Goal: Task Accomplishment & Management: Use online tool/utility

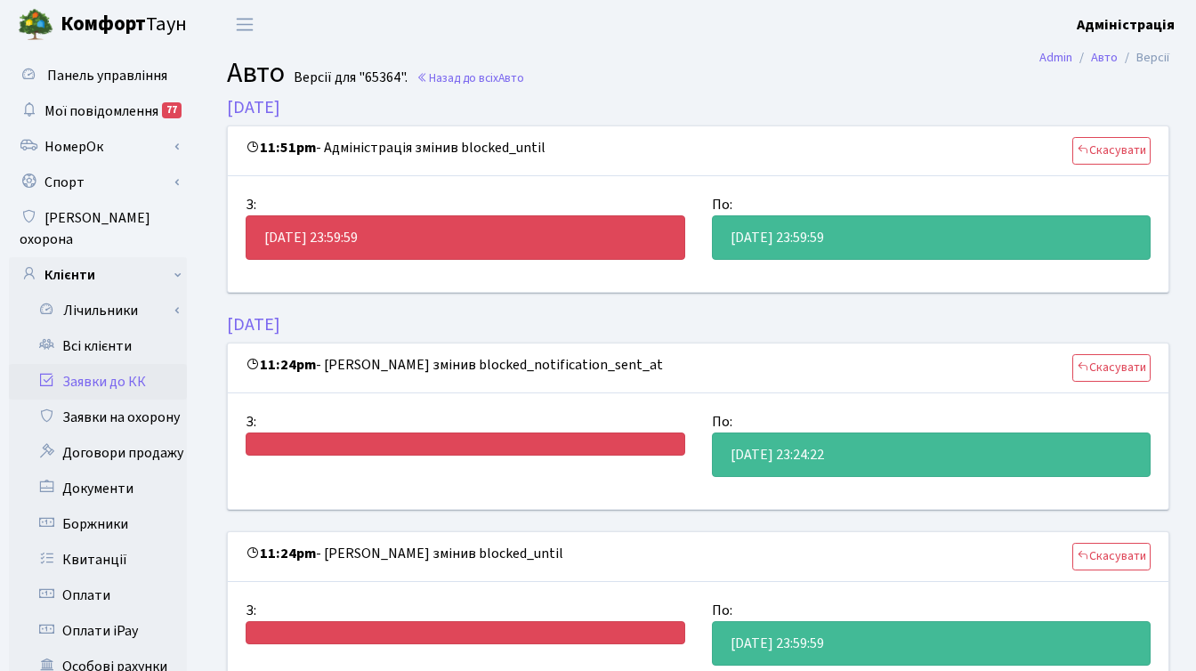
click at [119, 364] on link "Заявки до КК" at bounding box center [98, 382] width 178 height 36
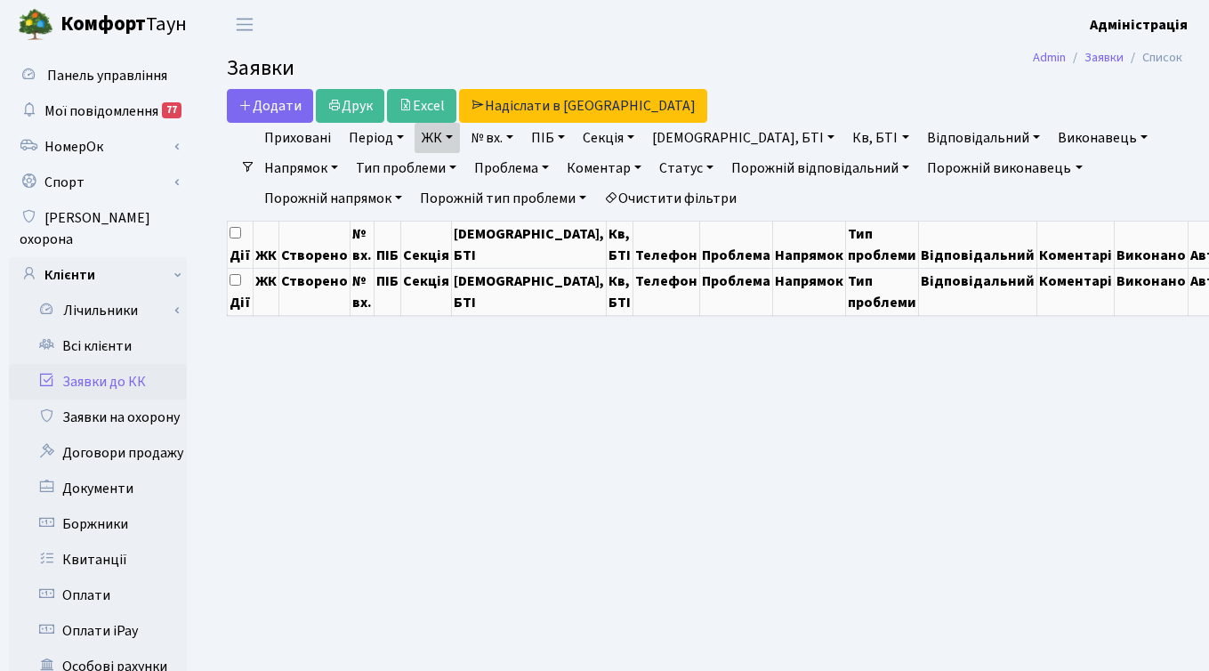
select select "25"
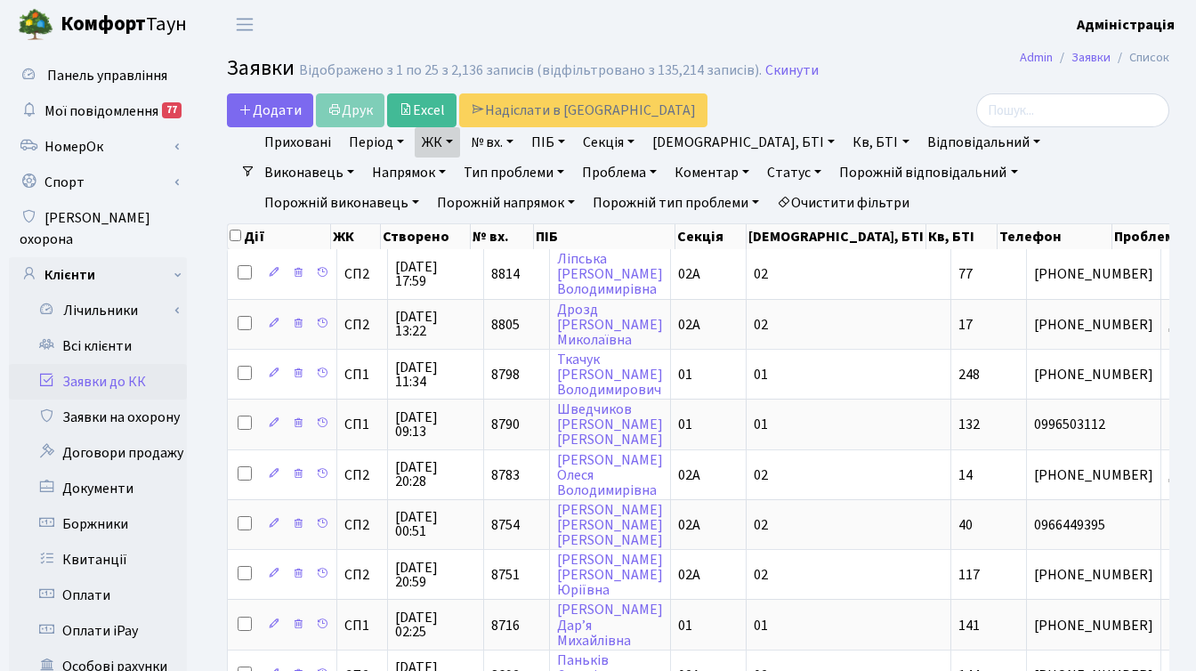
click at [426, 188] on link "Порожній виконавець" at bounding box center [341, 203] width 169 height 30
click at [862, 84] on h2 "Заявки Відображено з 1 по 25 з 2,136 записів (відфільтровано з 135,214 записів)…" at bounding box center [698, 71] width 942 height 30
click at [770, 201] on link "Очистити фільтри" at bounding box center [843, 203] width 147 height 30
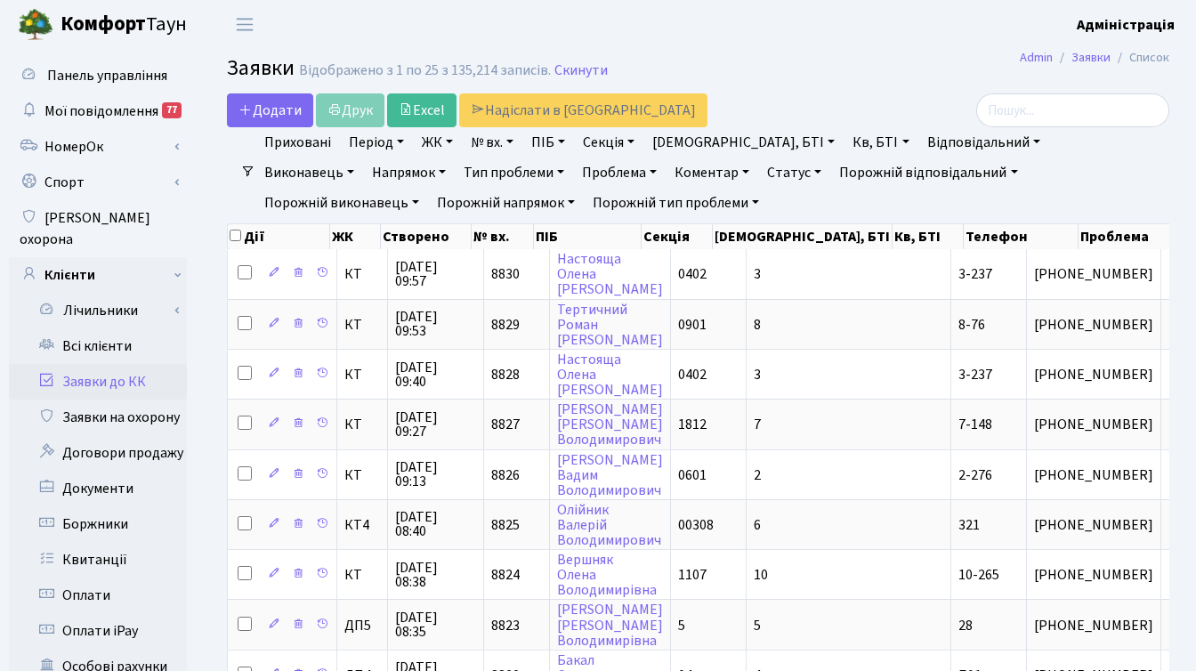
click at [425, 140] on link "ЖК" at bounding box center [437, 142] width 45 height 30
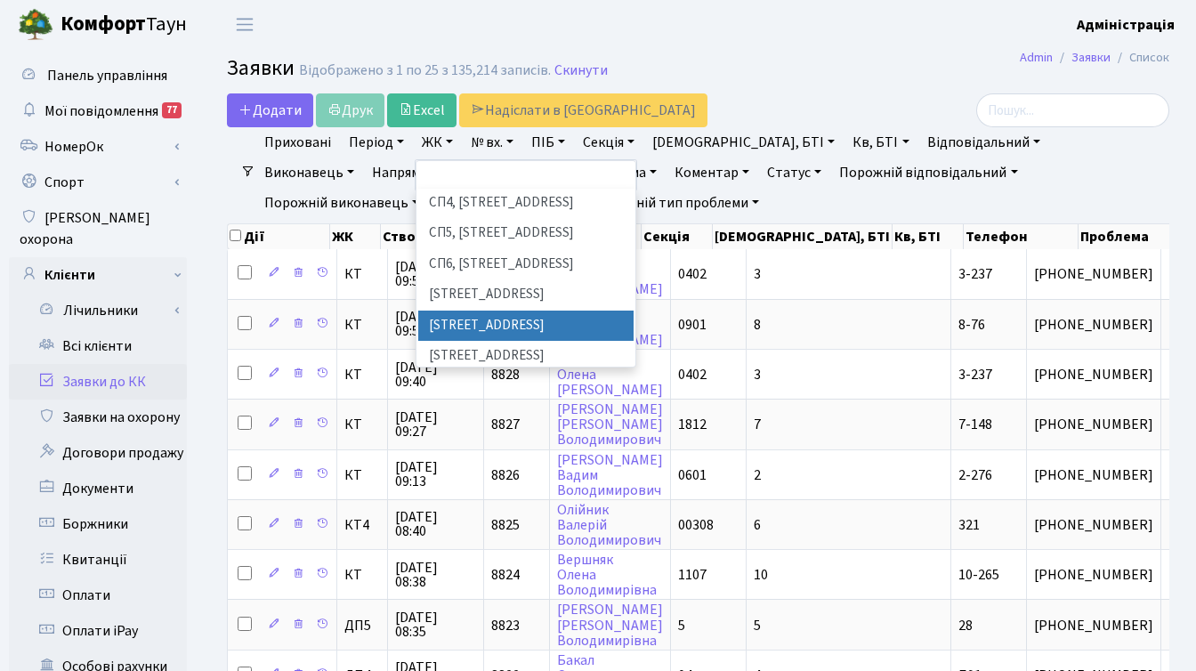
scroll to position [429, 0]
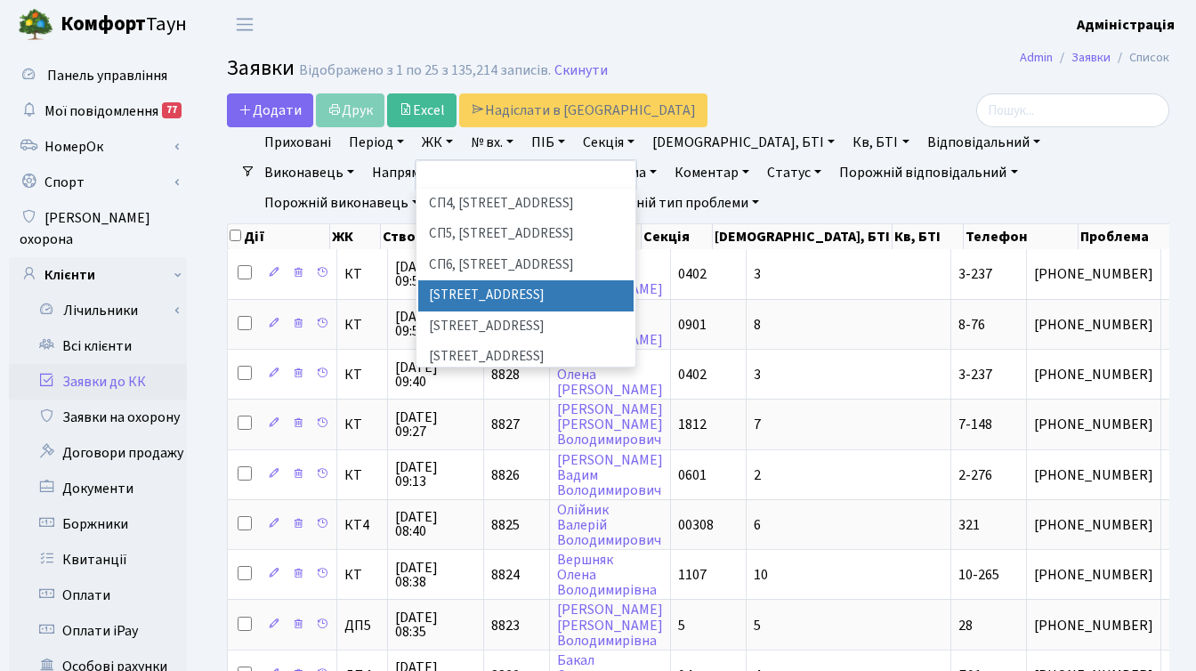
click at [520, 280] on li "[STREET_ADDRESS]" at bounding box center [525, 295] width 215 height 31
select select "316"
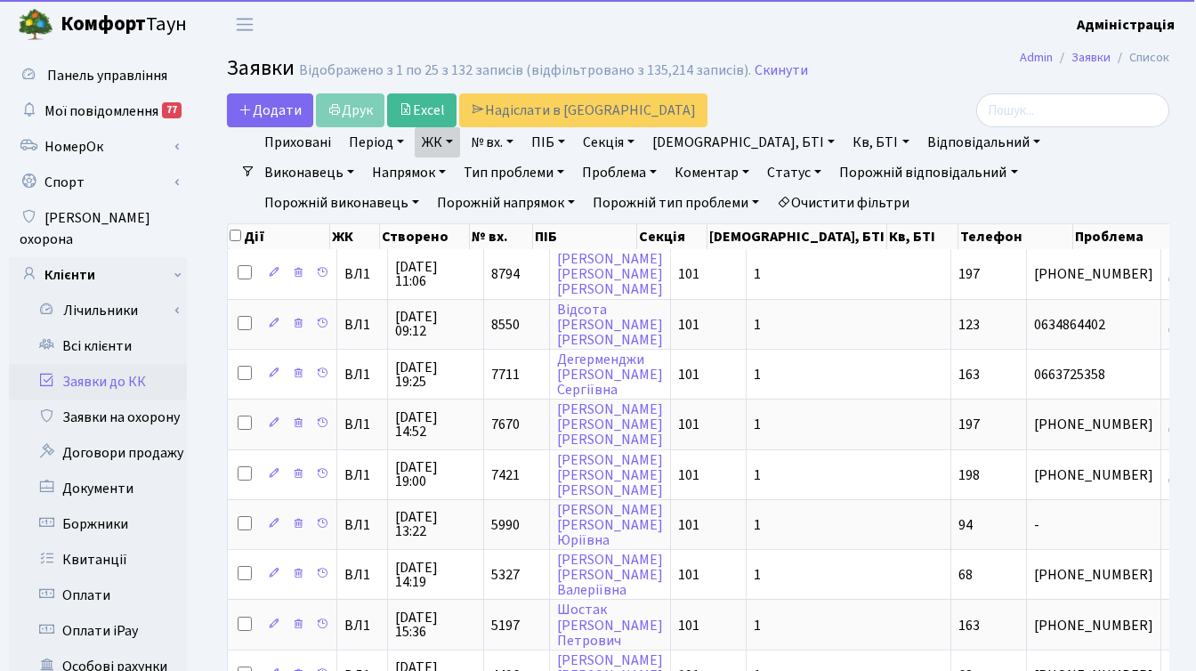
click at [440, 141] on link "ЖК" at bounding box center [437, 142] width 45 height 30
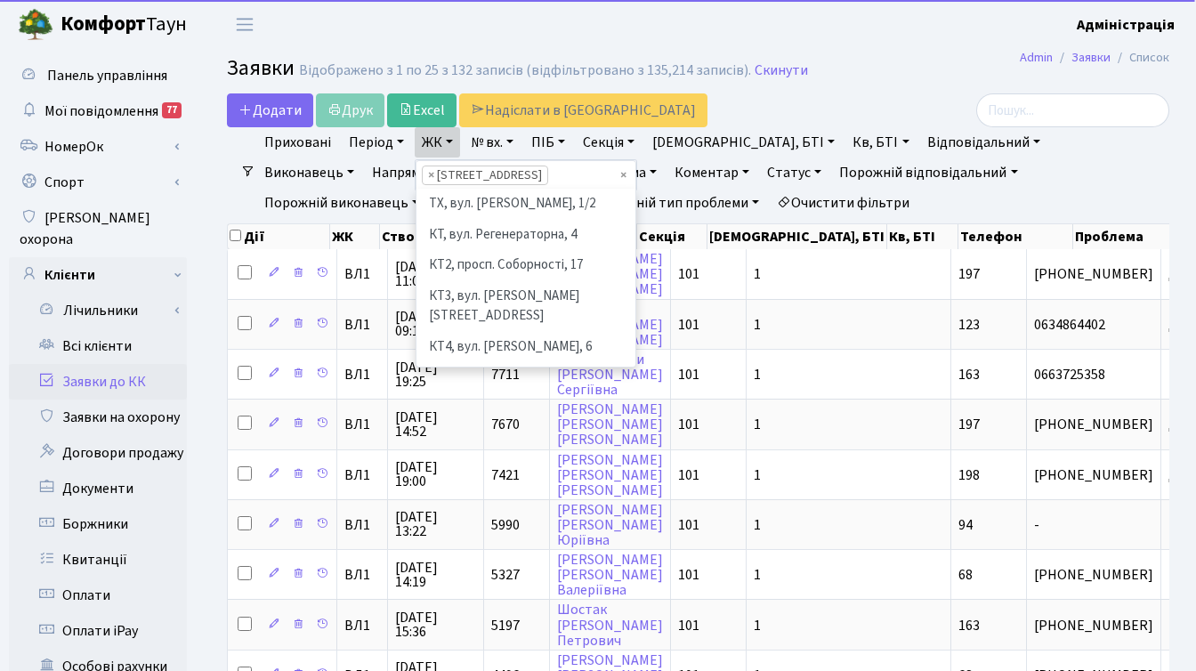
scroll to position [430, 0]
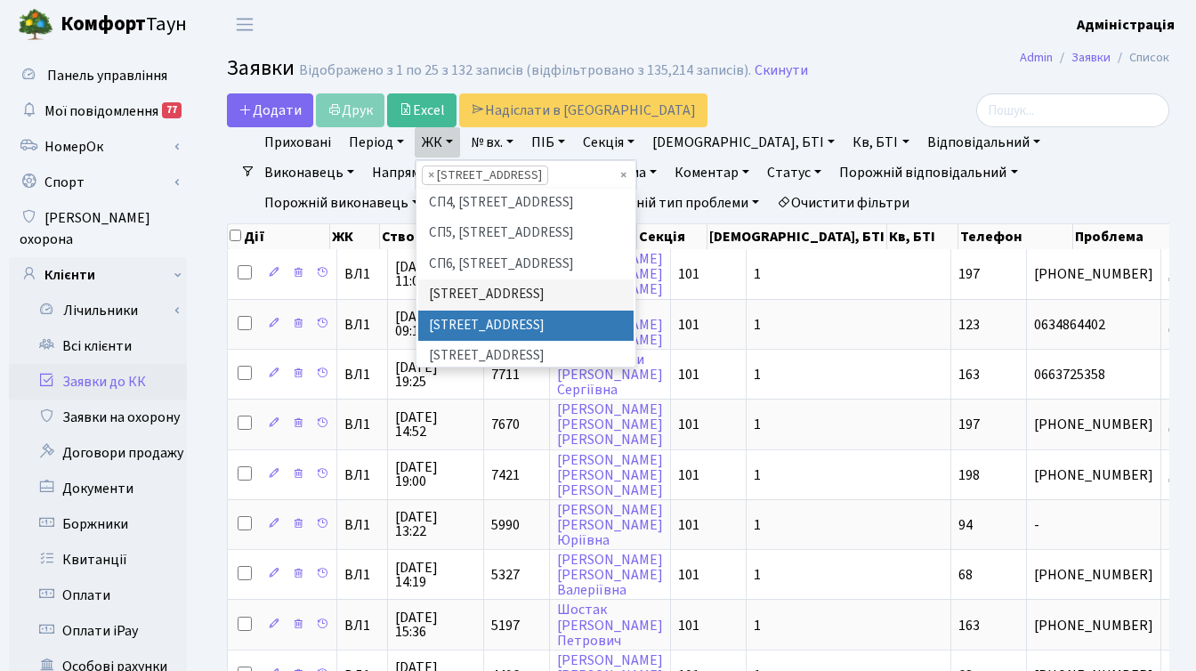
click at [499, 310] on li "[STREET_ADDRESS]" at bounding box center [525, 325] width 215 height 31
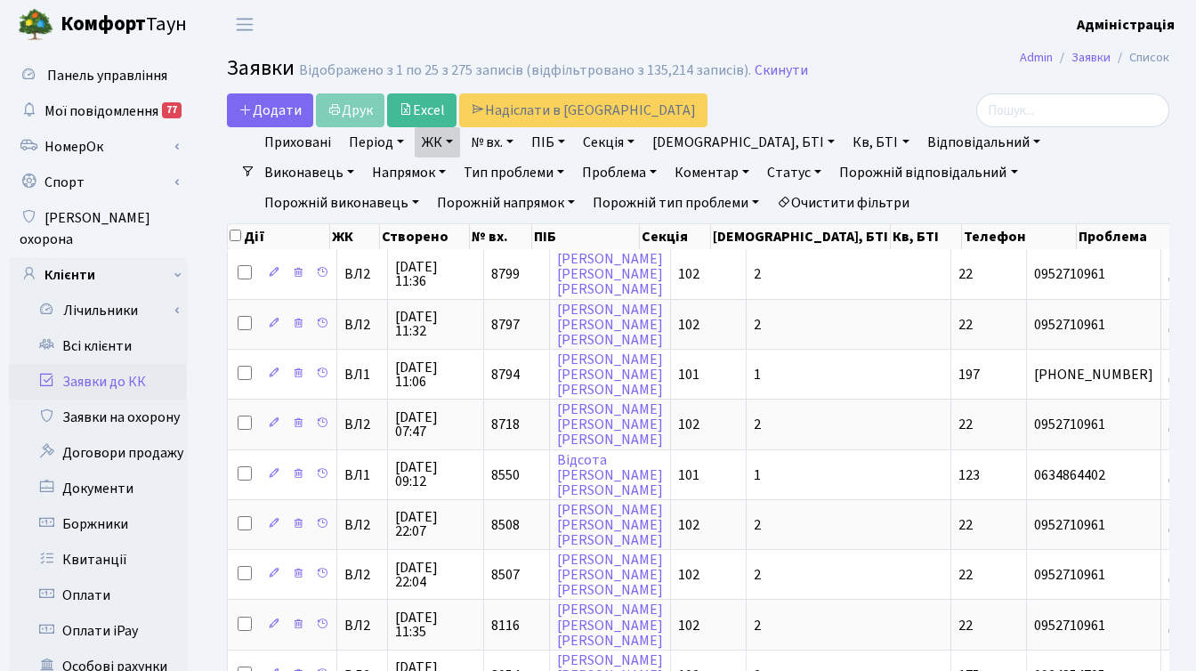
click at [447, 145] on link "ЖК" at bounding box center [437, 142] width 45 height 30
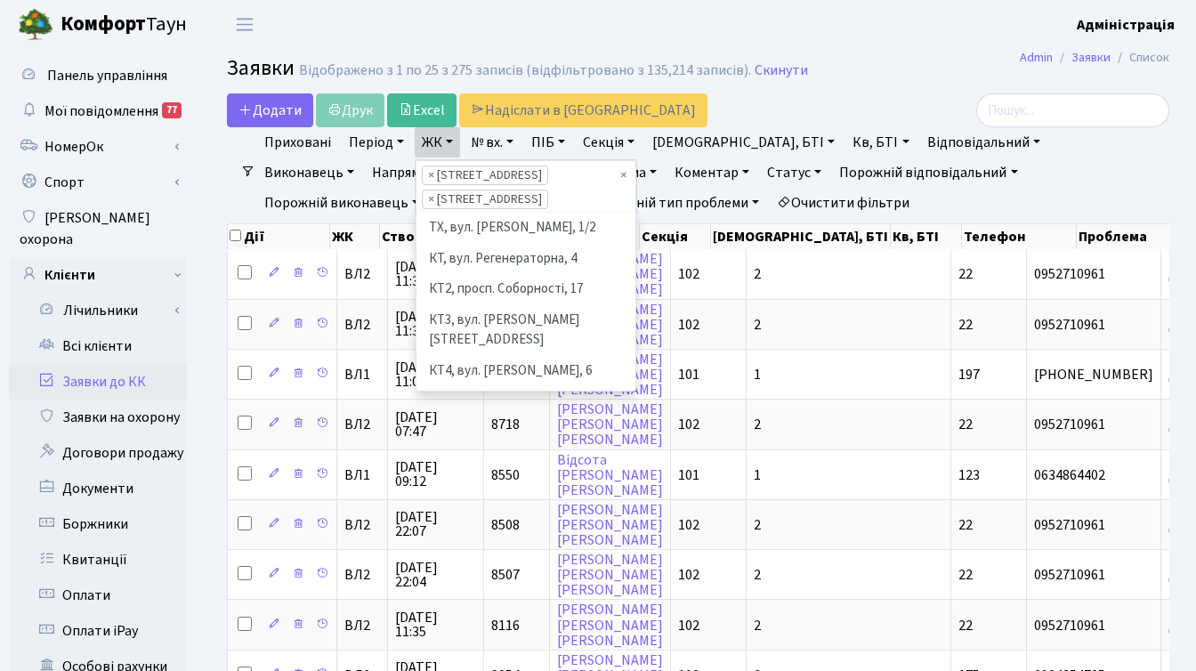
scroll to position [399, 0]
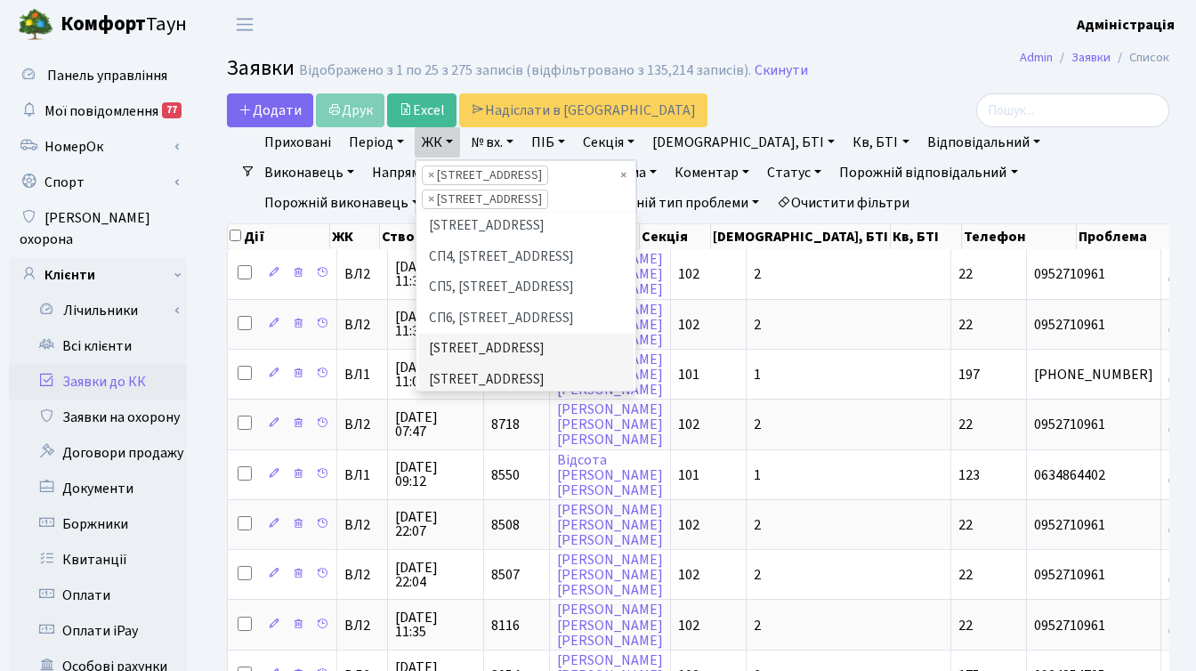
click at [492, 395] on li "[STREET_ADDRESS][PERSON_NAME]" at bounding box center [525, 420] width 215 height 51
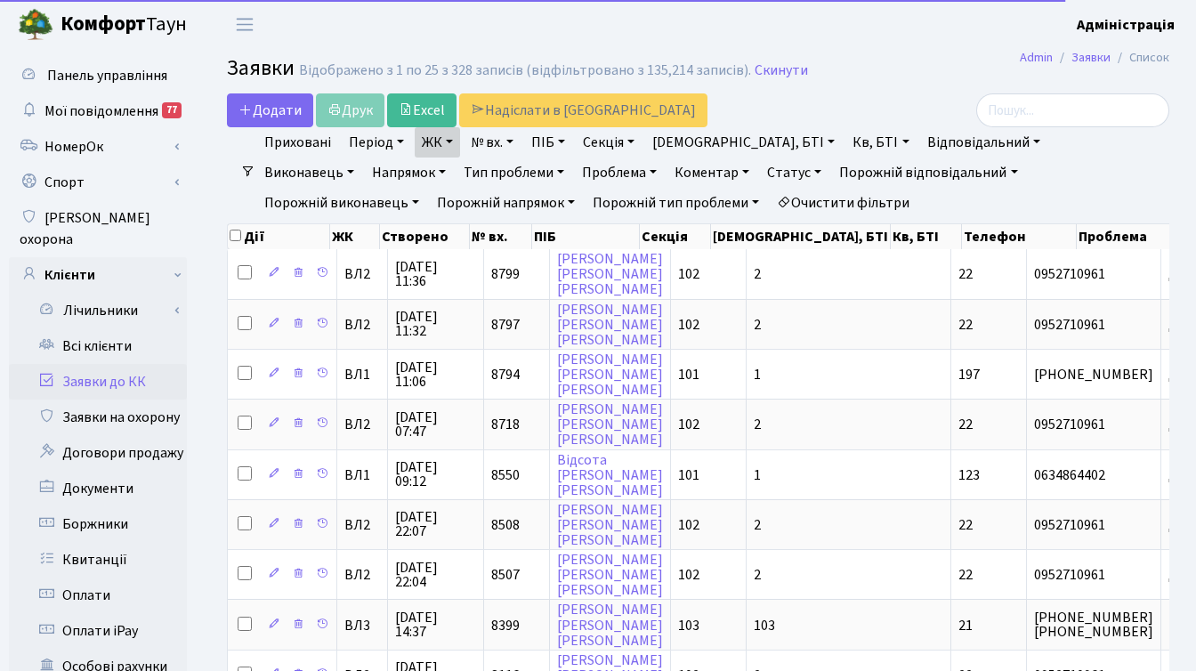
click at [452, 141] on link "ЖК" at bounding box center [437, 142] width 45 height 30
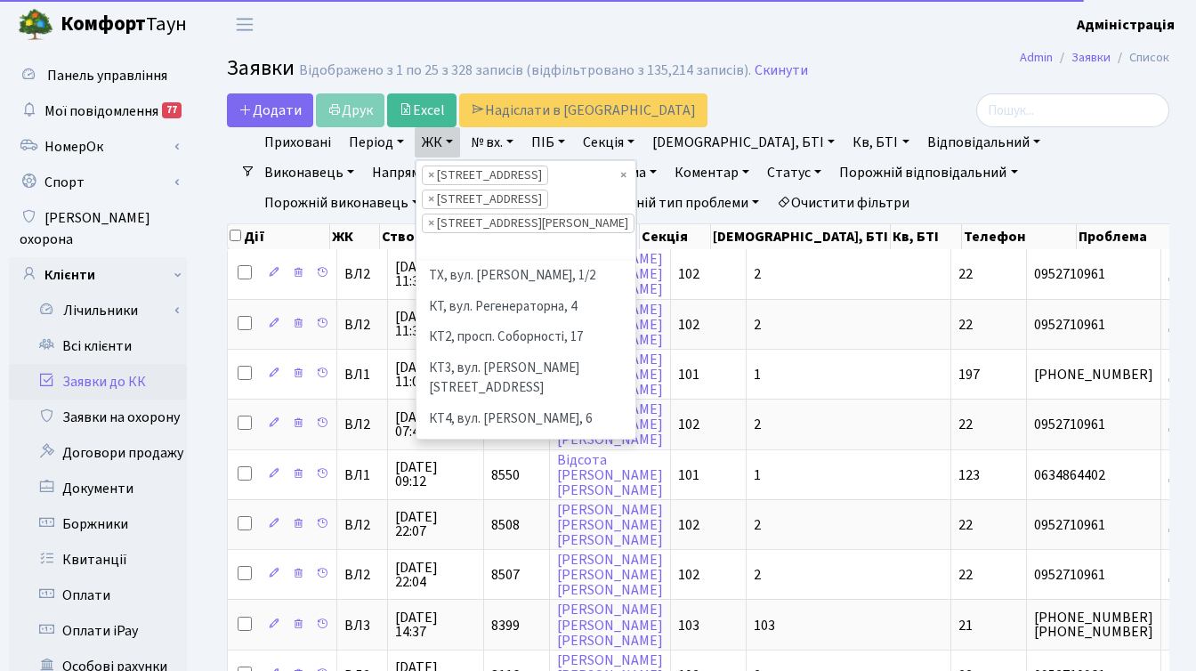
scroll to position [399, 0]
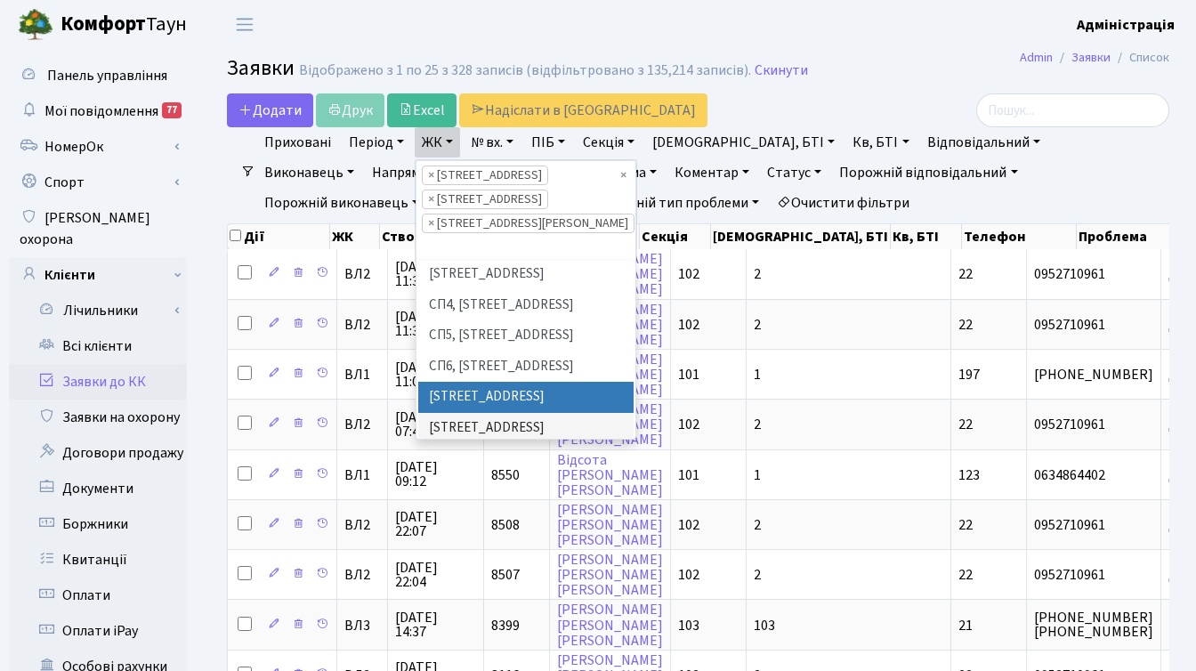
click at [853, 96] on div "Додати Друк Excel Надіслати в КАН" at bounding box center [537, 110] width 646 height 34
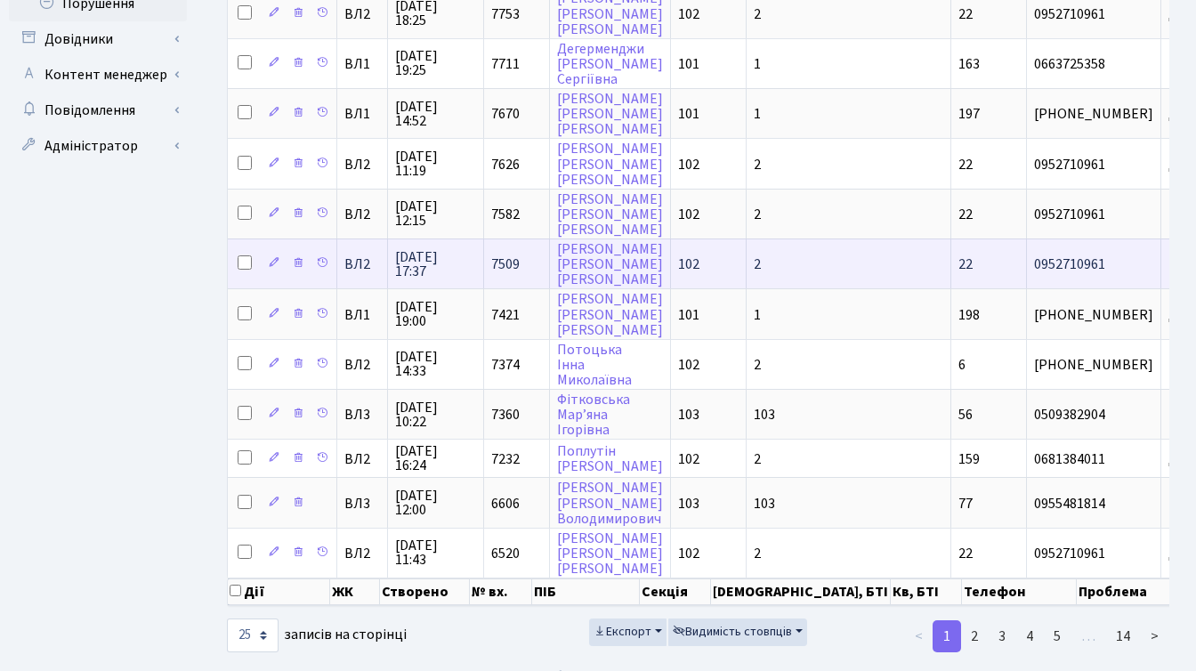
scroll to position [953, 0]
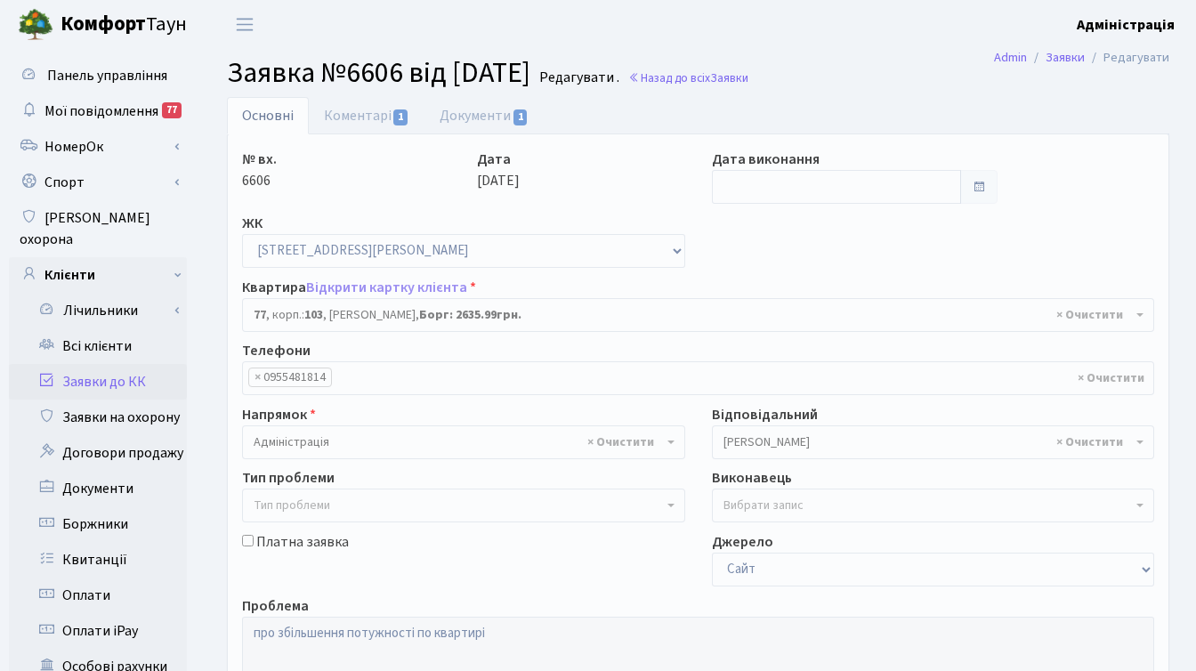
select select "42802"
click at [362, 108] on link "Коментарі 1" at bounding box center [367, 115] width 116 height 36
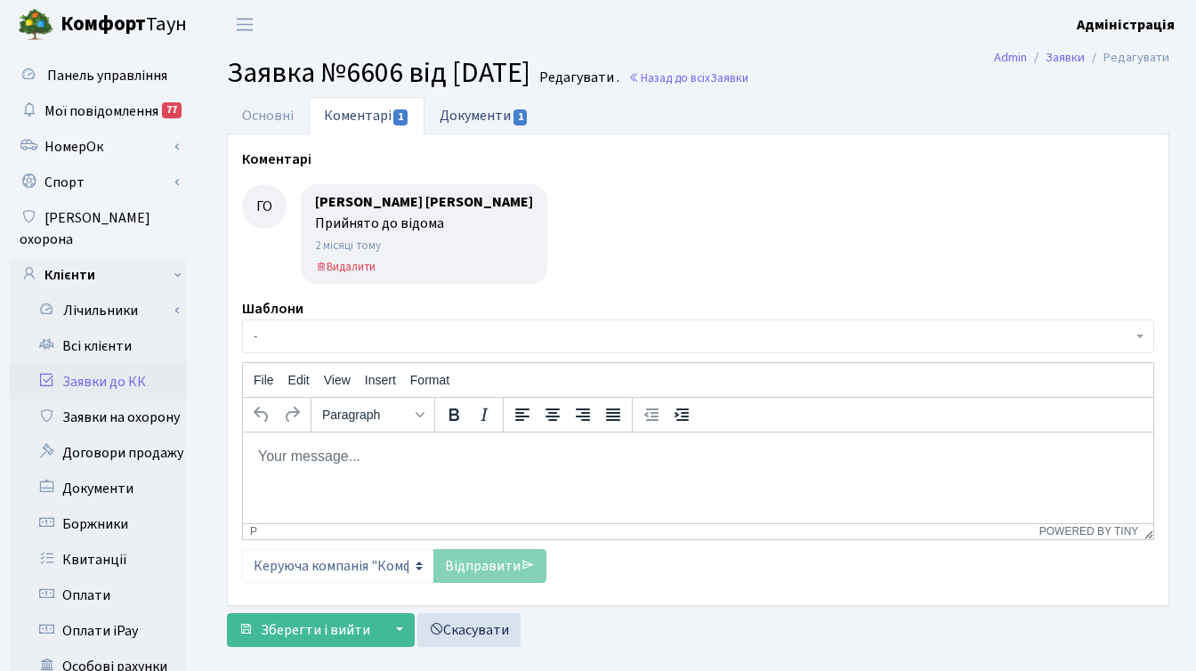
click at [504, 118] on link "Документи 1" at bounding box center [483, 115] width 119 height 36
select select "25"
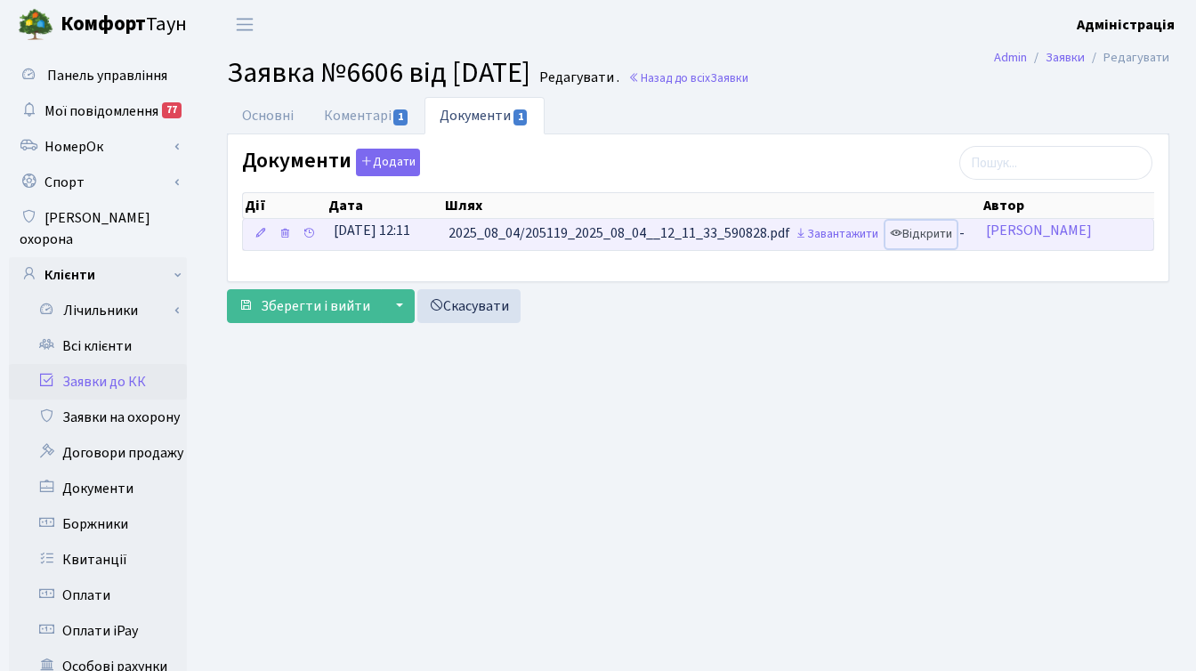
click at [936, 232] on link "Відкрити" at bounding box center [920, 235] width 71 height 28
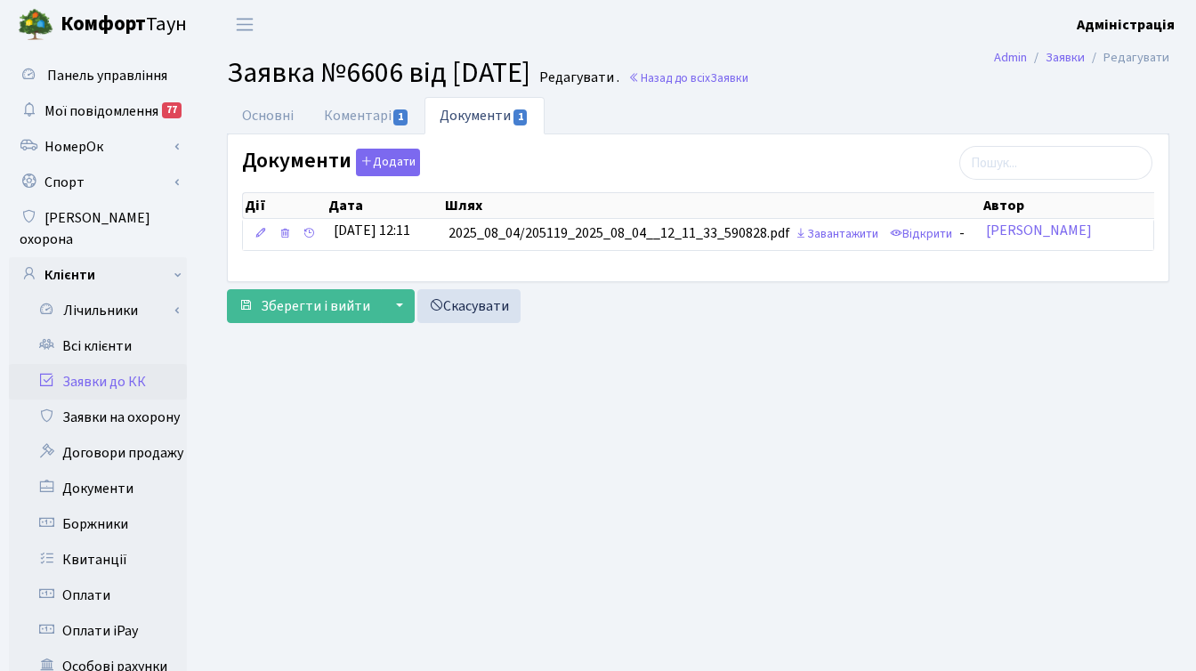
click at [907, 437] on main "Admin Заявки Редагувати Заявка №6606 від 04.08.2025 Редагувати . Назад до всіх …" at bounding box center [698, 567] width 996 height 1036
drag, startPoint x: 842, startPoint y: 380, endPoint x: 844, endPoint y: 362, distance: 18.0
click at [842, 380] on main "Admin Заявки Редагувати Заявка №6606 від 04.08.2025 Редагувати . Назад до всіх …" at bounding box center [698, 567] width 996 height 1036
click at [824, 380] on main "Admin Заявки Редагувати Заявка №6606 від 04.08.2025 Редагувати . Назад до всіх …" at bounding box center [698, 567] width 996 height 1036
click at [109, 542] on link "Квитанції" at bounding box center [98, 560] width 178 height 36
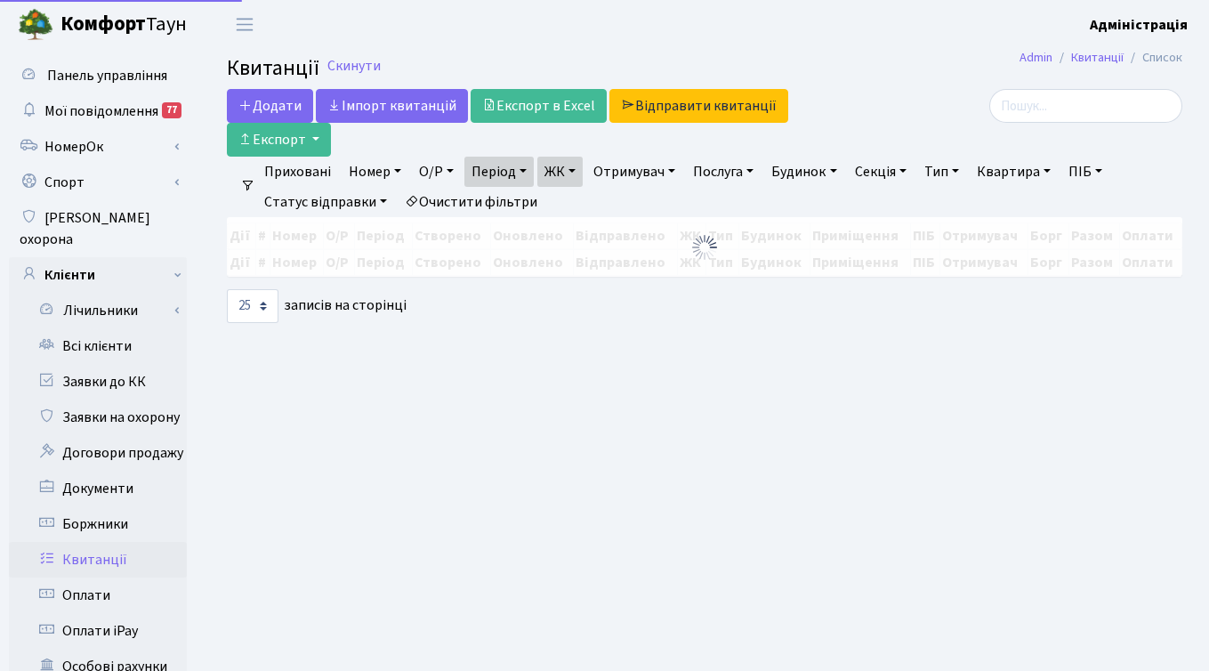
select select "25"
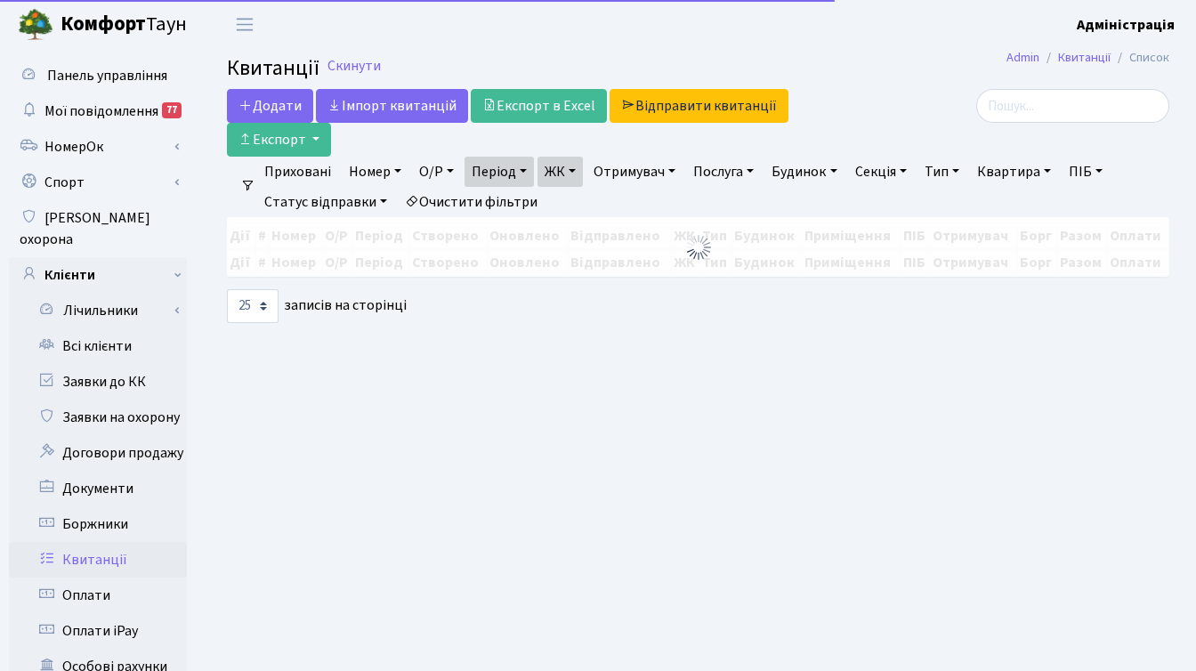
click at [465, 205] on link "Очистити фільтри" at bounding box center [471, 202] width 147 height 30
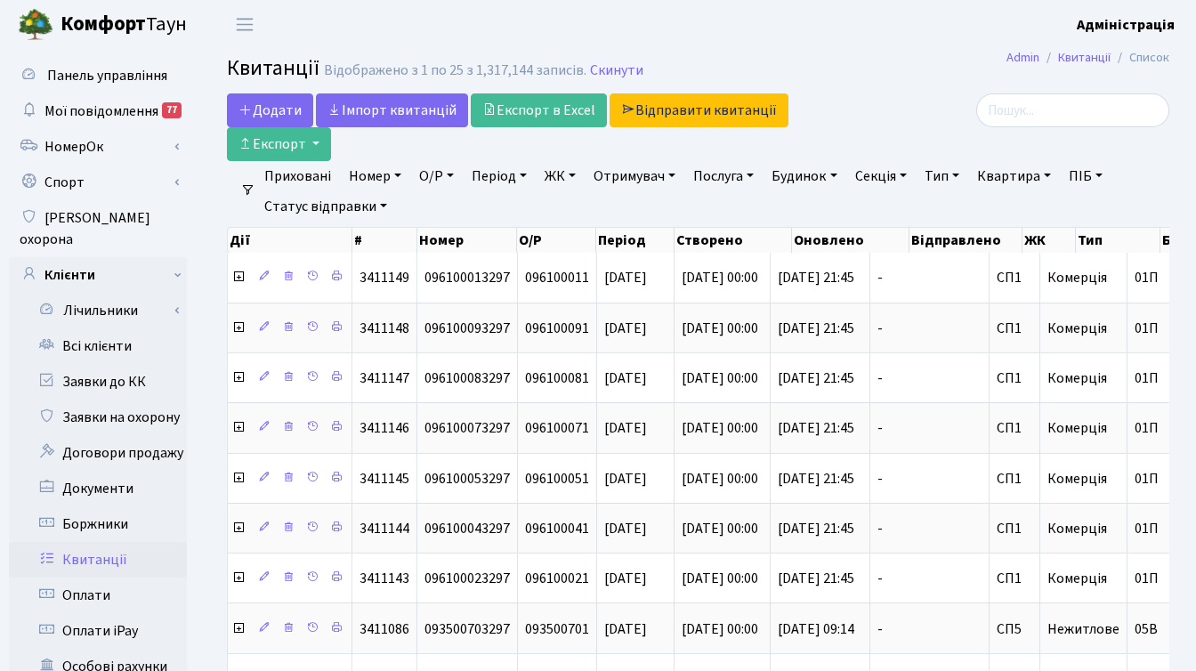
click at [556, 175] on link "ЖК" at bounding box center [559, 176] width 45 height 30
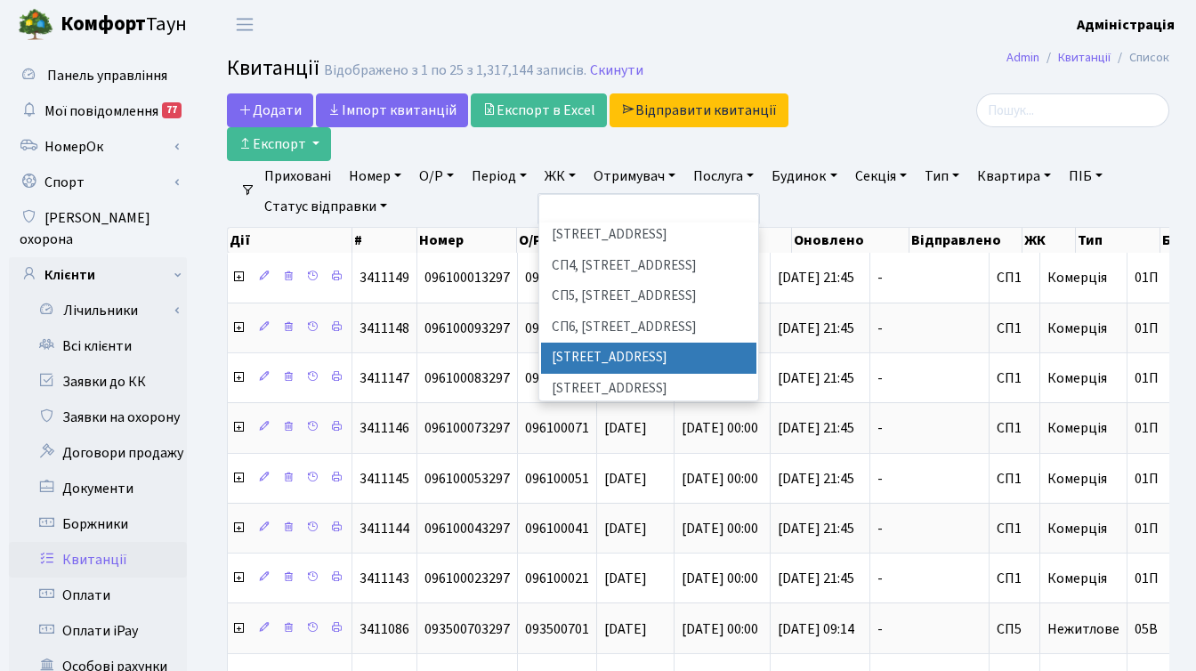
scroll to position [399, 0]
click at [589, 456] on li "ДП1, вул. [PERSON_NAME][STREET_ADDRESS]" at bounding box center [648, 481] width 215 height 51
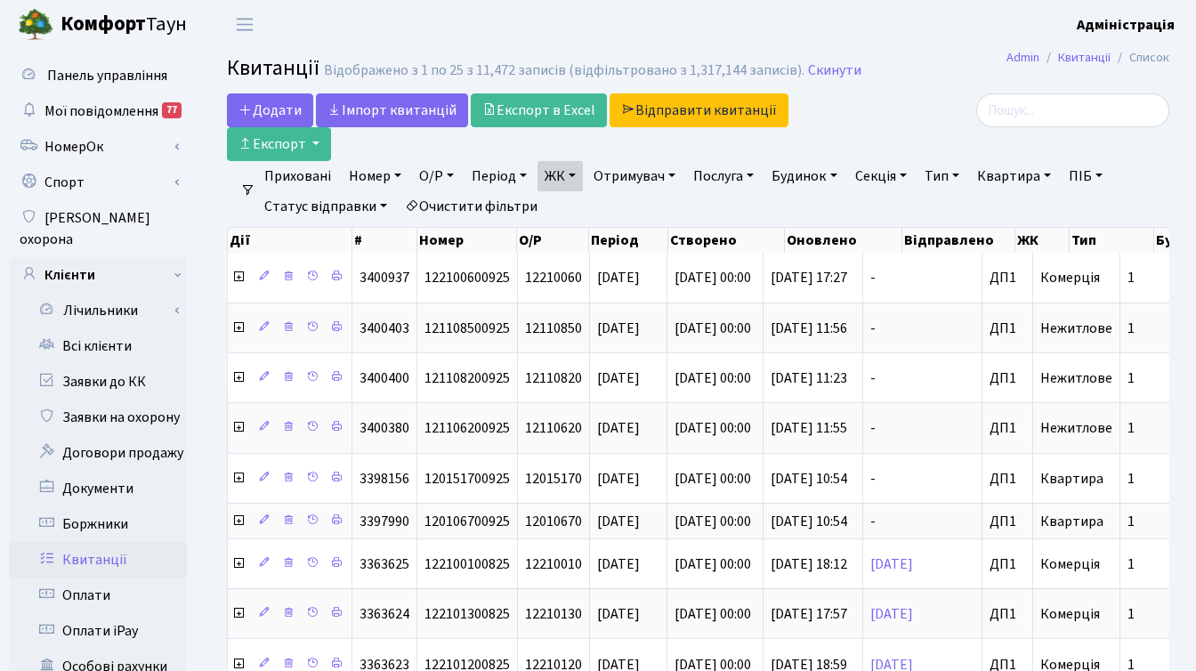
click at [511, 177] on link "Період" at bounding box center [498, 176] width 69 height 30
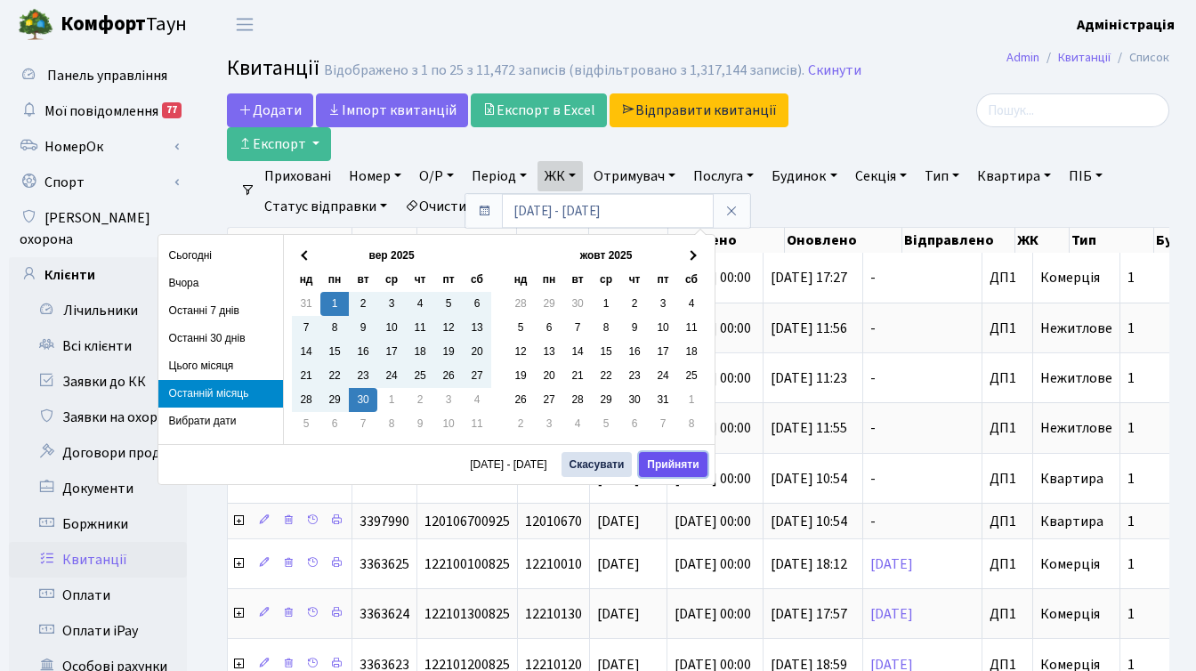
click at [671, 466] on button "Прийняти" at bounding box center [673, 464] width 68 height 25
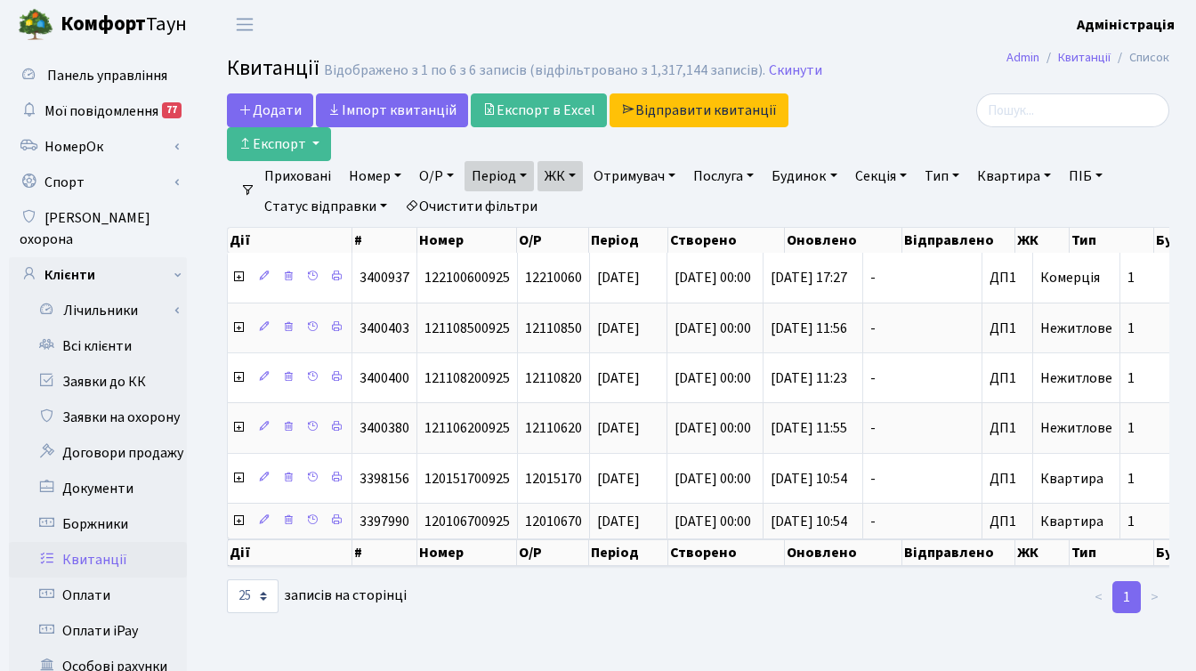
click at [492, 202] on link "Очистити фільтри" at bounding box center [471, 206] width 147 height 30
select select
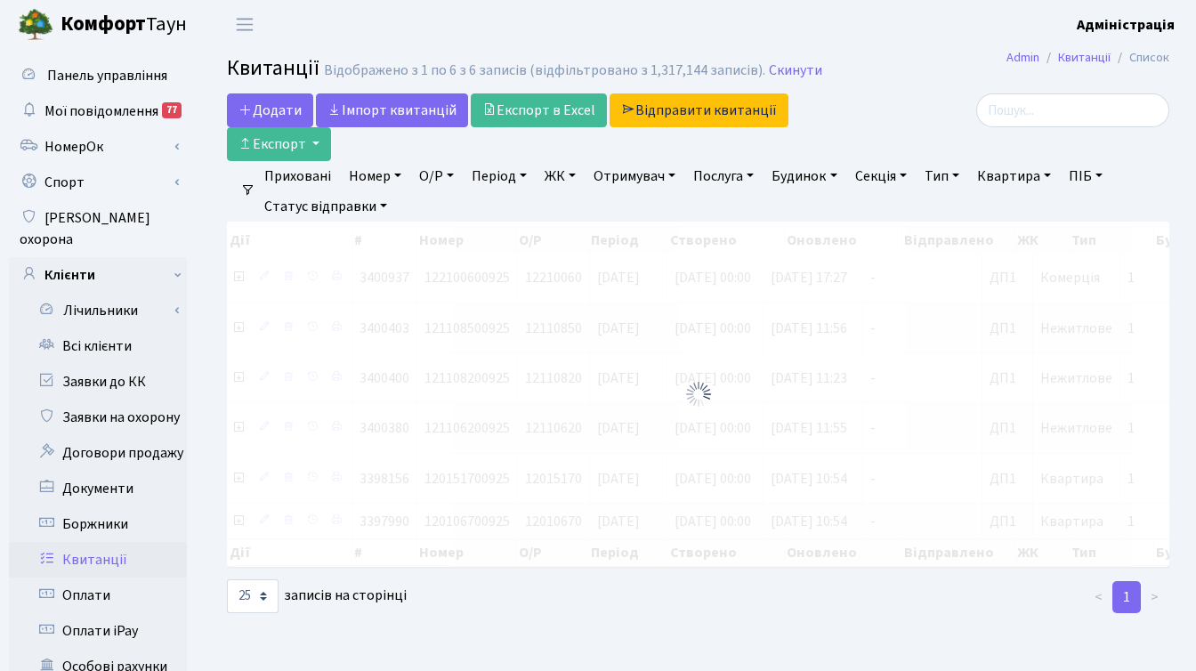
click at [560, 178] on link "ЖК" at bounding box center [559, 176] width 45 height 30
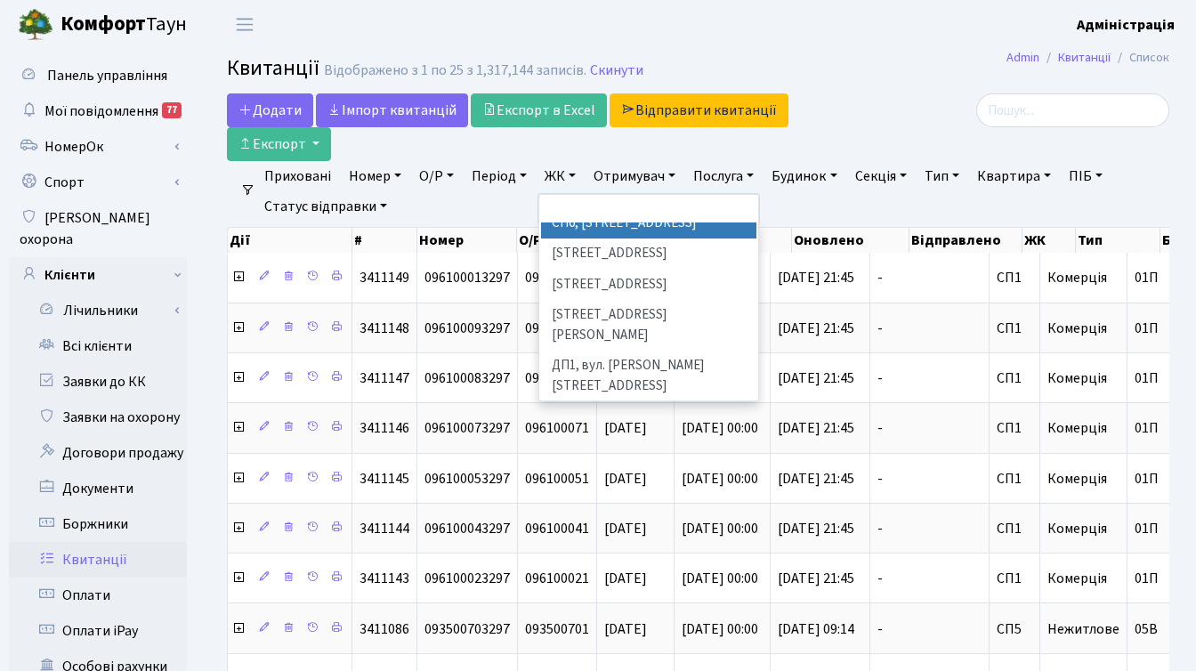
scroll to position [508, 0]
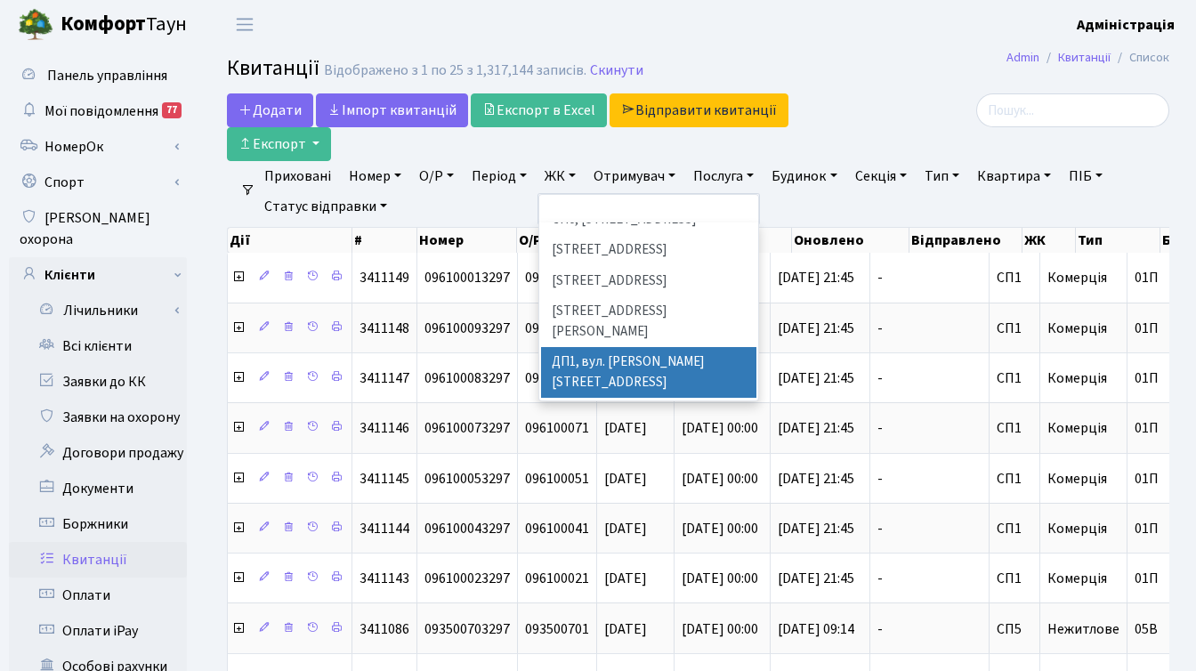
click at [610, 347] on li "ДП1, вул. [PERSON_NAME][STREET_ADDRESS]" at bounding box center [648, 372] width 215 height 51
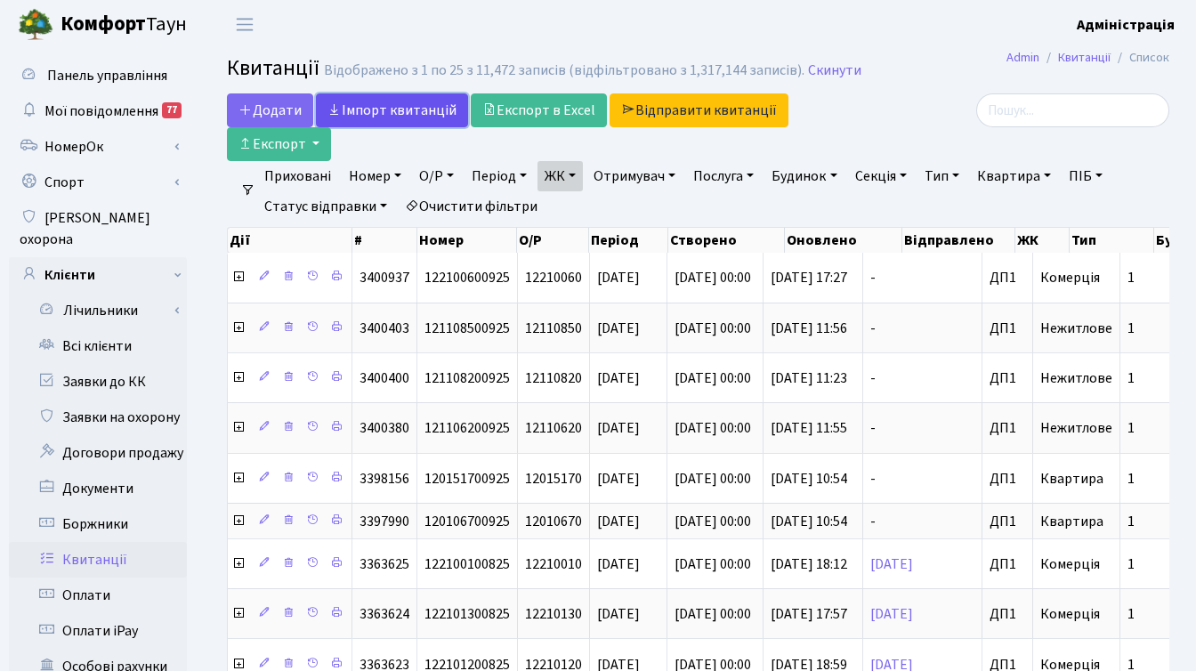
click at [375, 110] on link "Iмпорт квитанцій" at bounding box center [392, 110] width 152 height 34
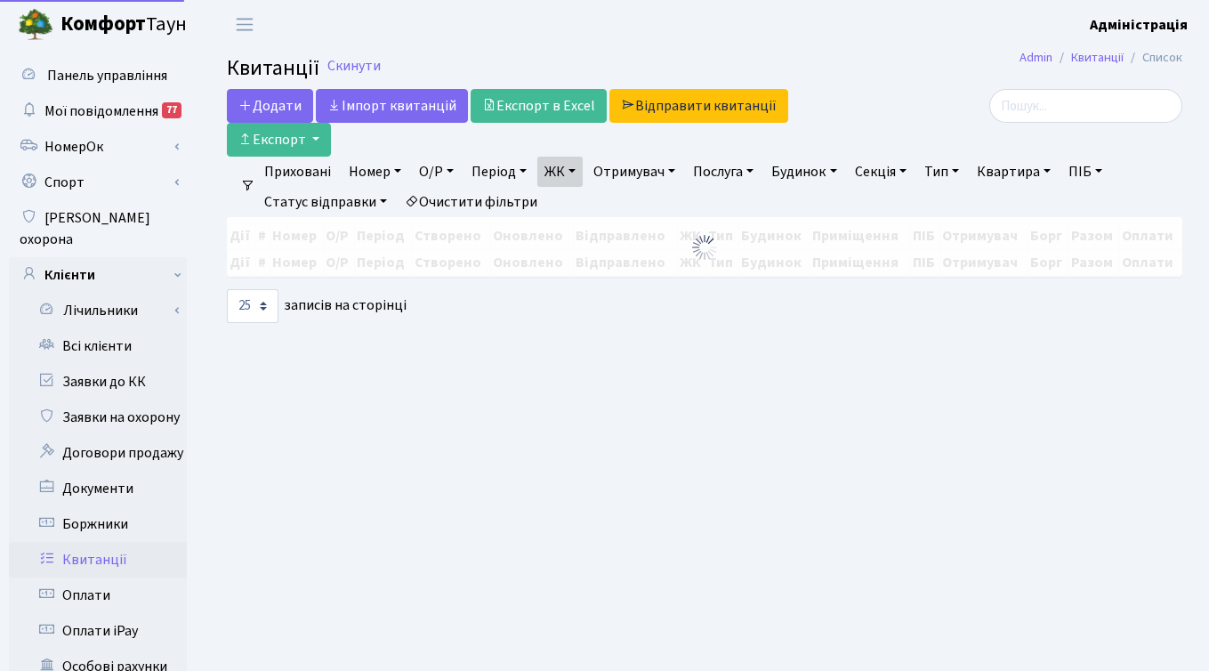
select select "25"
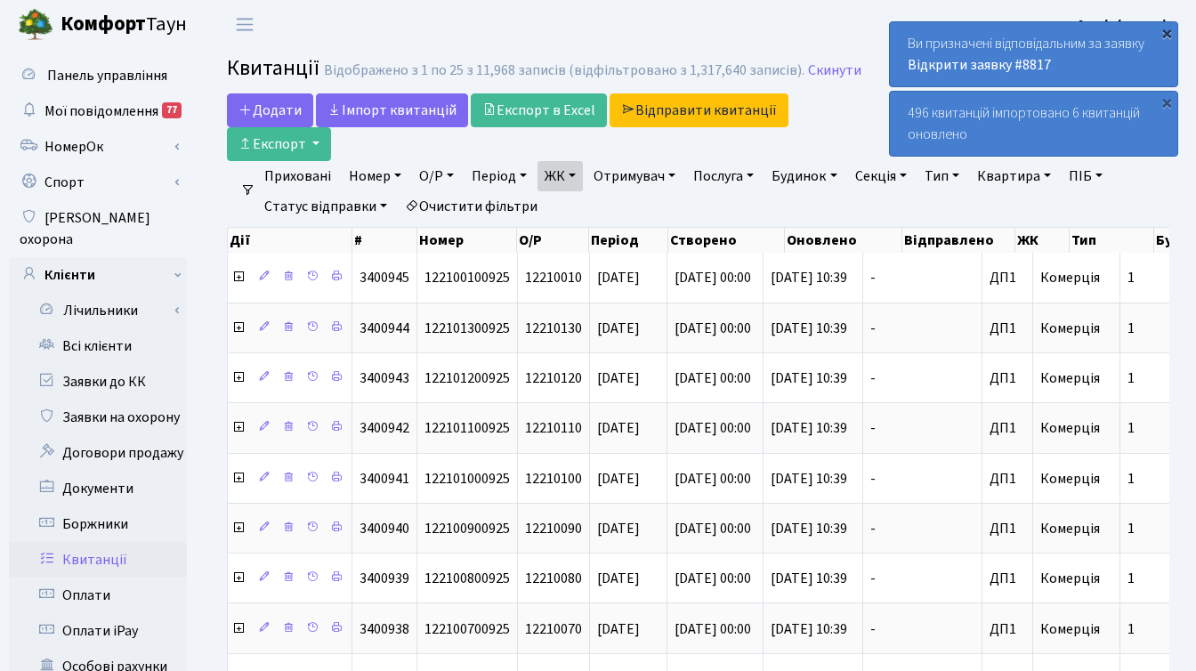
click at [1164, 30] on div "×" at bounding box center [1166, 33] width 18 height 18
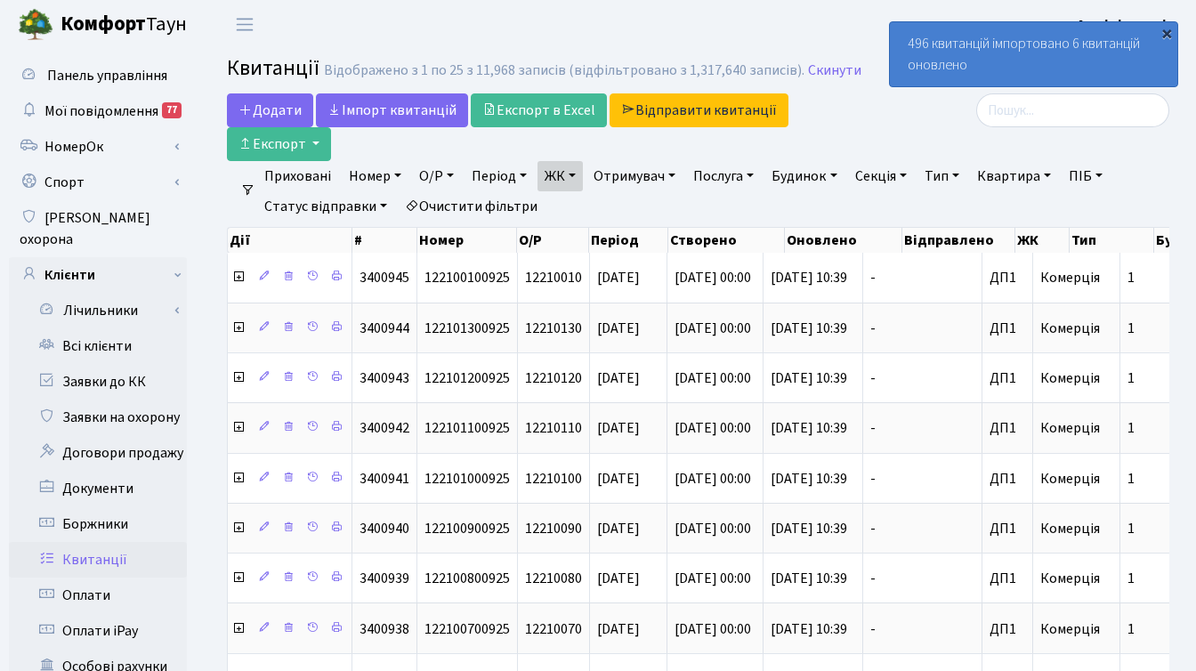
click at [1163, 30] on div "×" at bounding box center [1166, 33] width 18 height 18
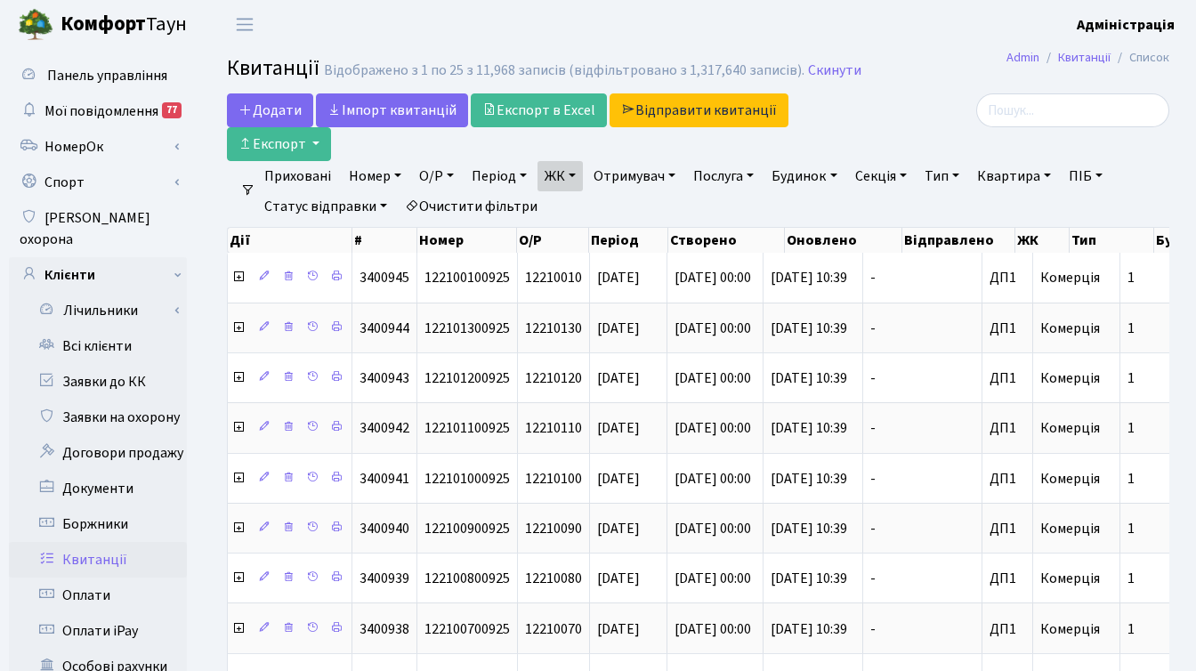
click at [566, 176] on link "ЖК" at bounding box center [559, 176] width 45 height 30
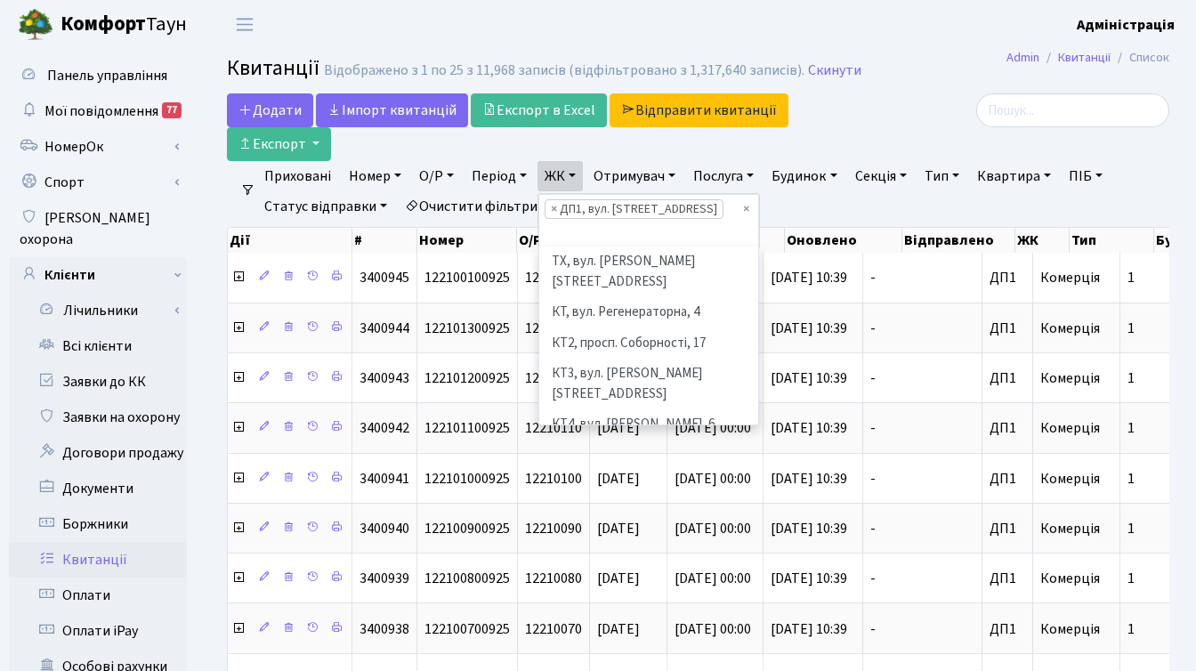
scroll to position [491, 0]
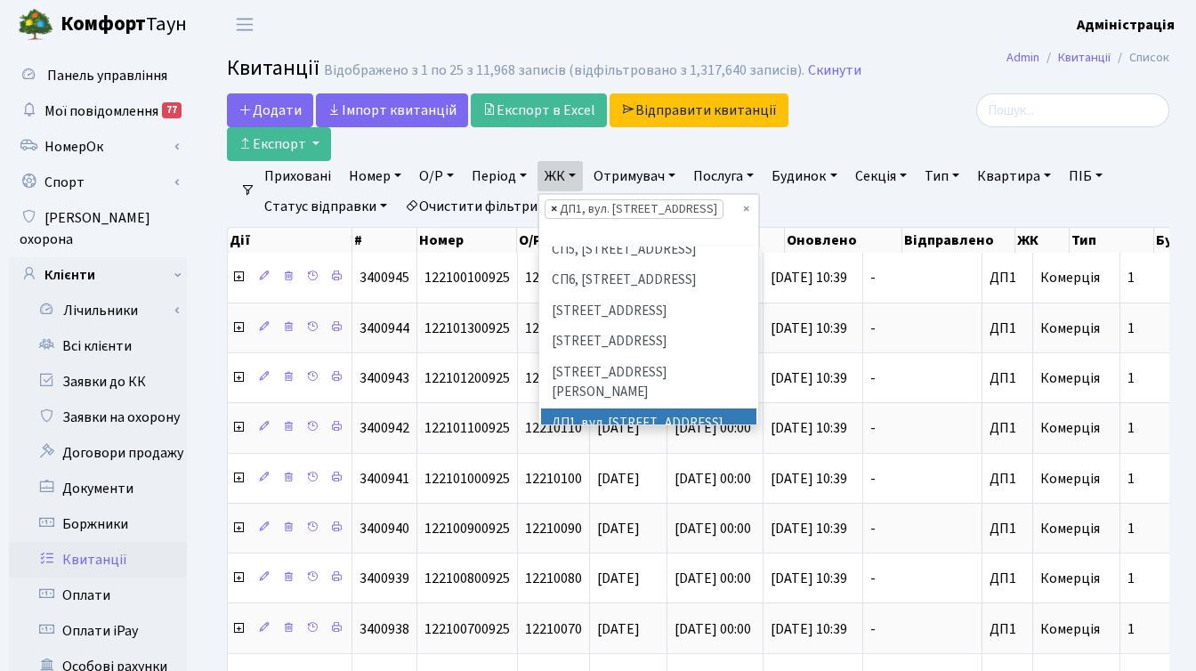
click at [557, 209] on span "×" at bounding box center [554, 209] width 6 height 18
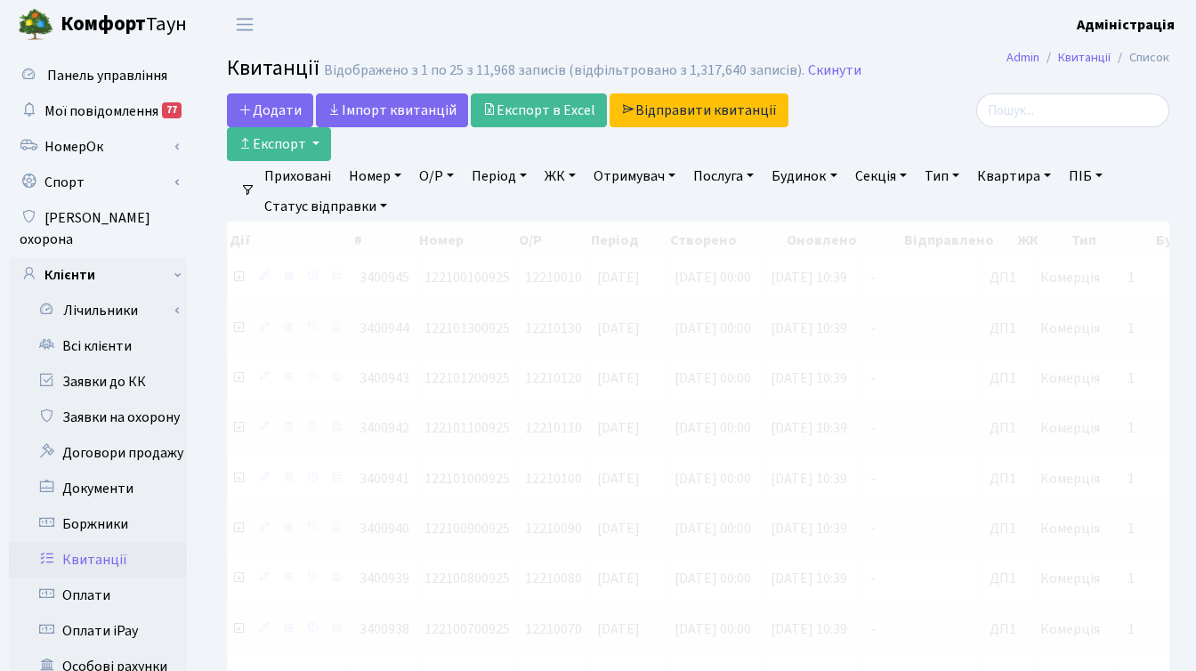
click at [815, 71] on link "Скинути" at bounding box center [834, 70] width 53 height 17
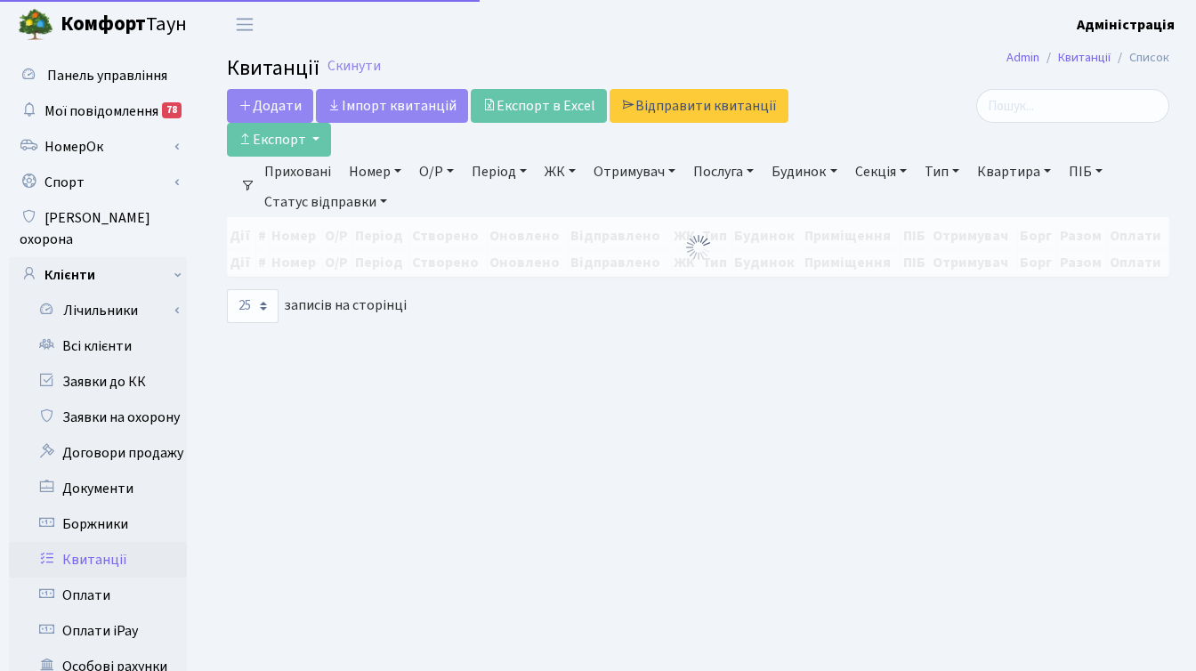
select select
select select "25"
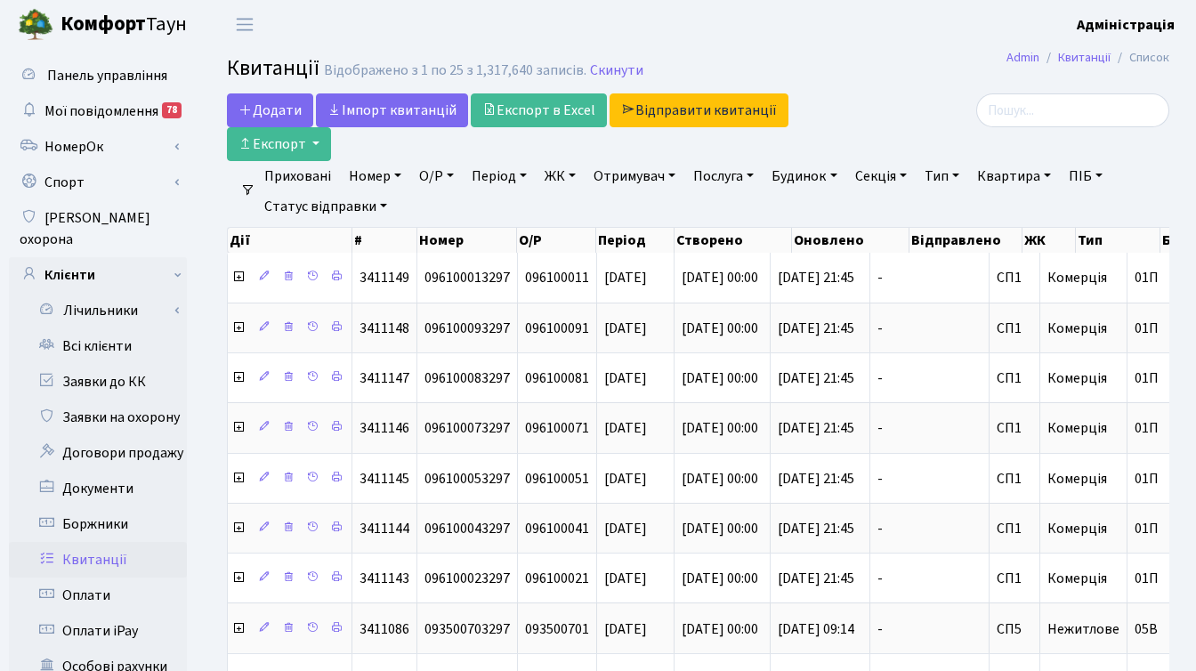
click at [568, 173] on link "ЖК" at bounding box center [559, 176] width 45 height 30
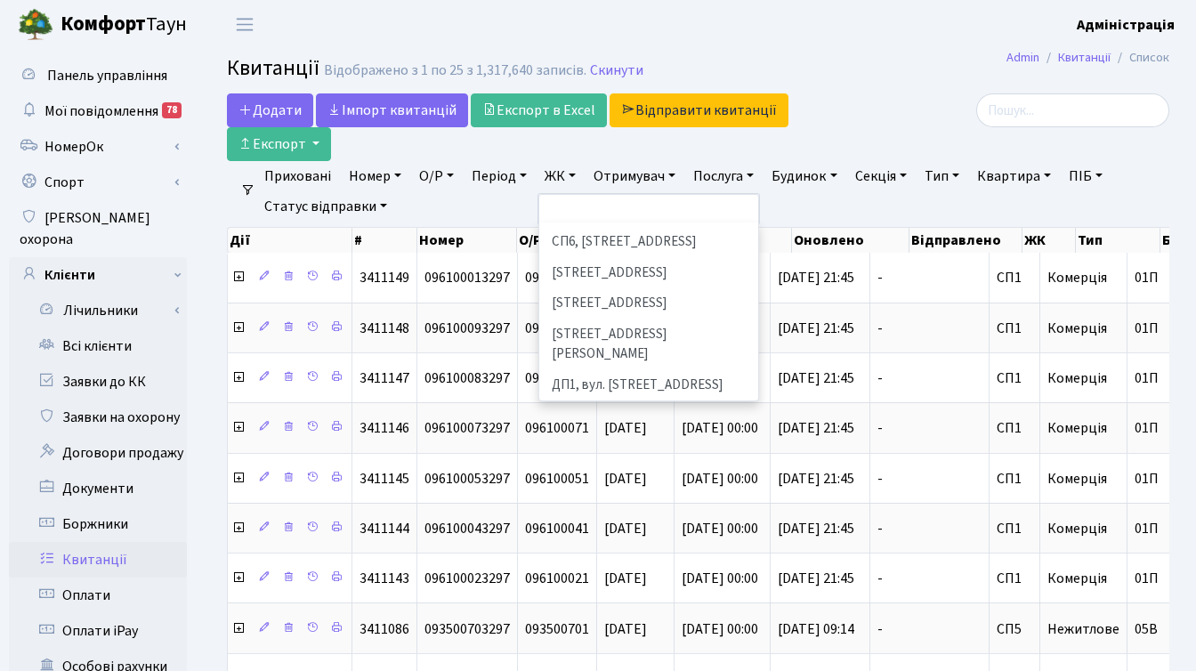
scroll to position [509, 0]
click at [607, 397] on li "ДП2, вул. [PERSON_NAME][STREET_ADDRESS]" at bounding box center [648, 422] width 215 height 51
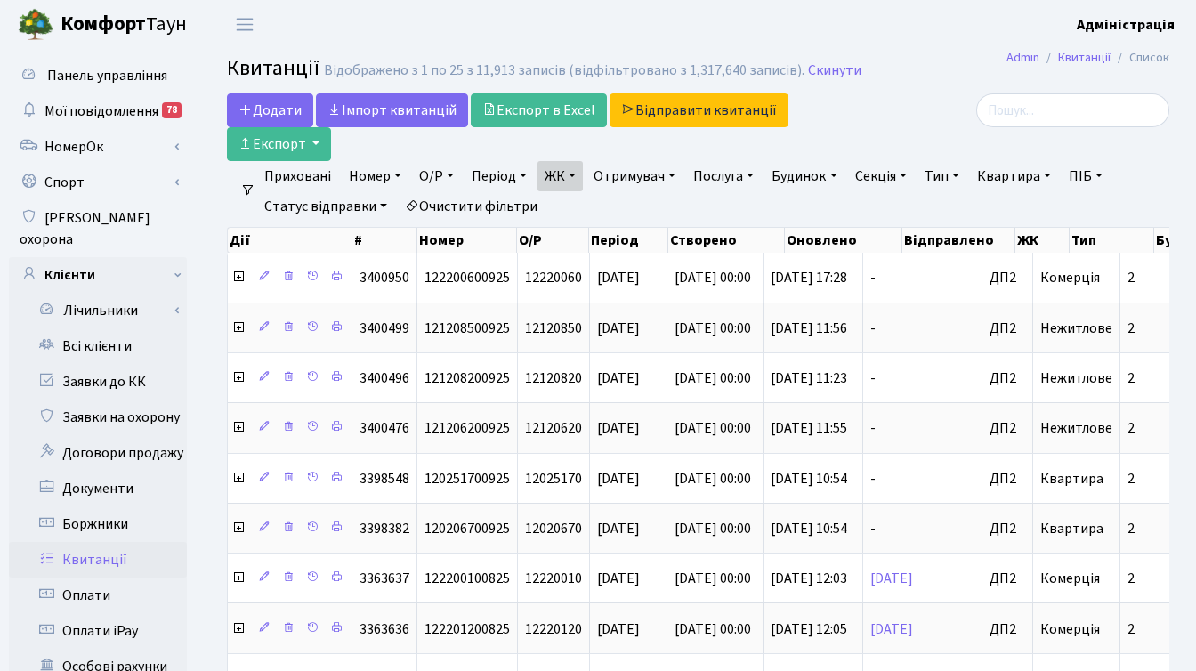
click at [564, 177] on link "ЖК" at bounding box center [559, 176] width 45 height 30
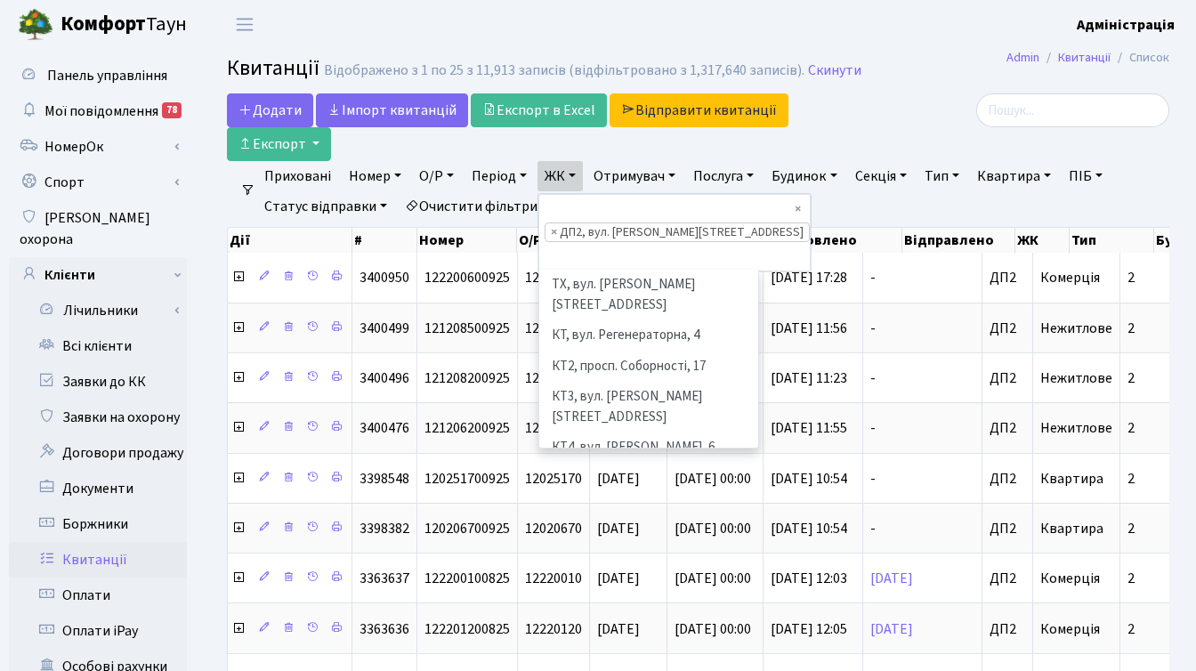
scroll to position [552, 0]
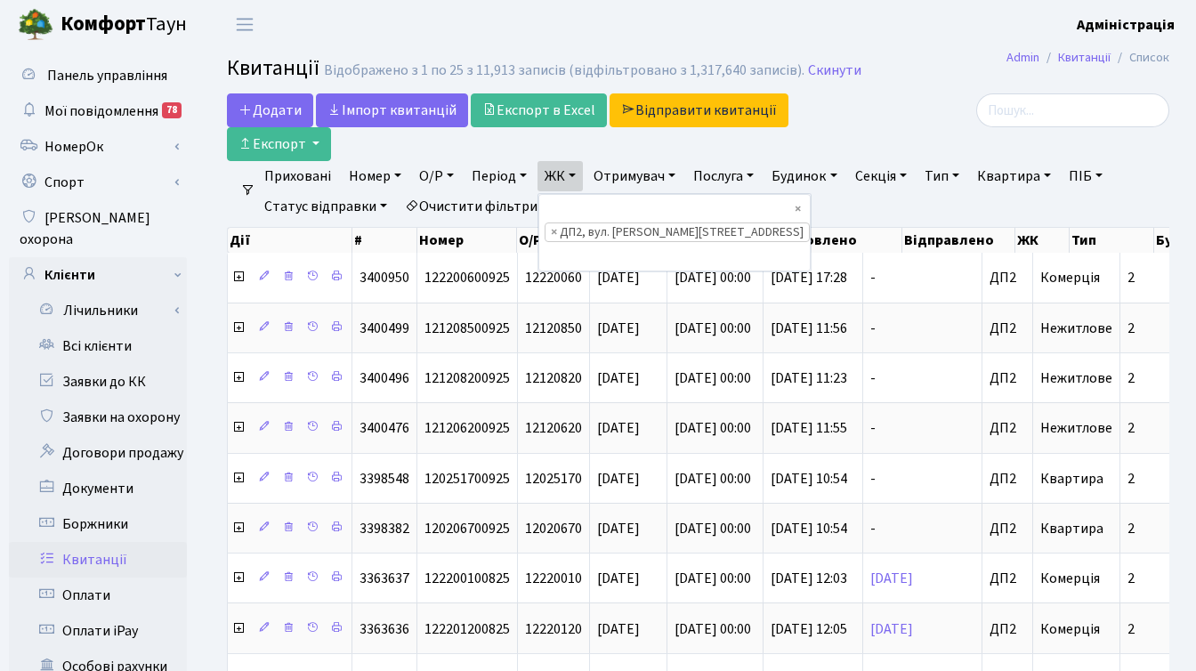
click at [673, 149] on div "Додати Iмпорт квитанцій Експорт в Excel Відправити квитанції Експорт" at bounding box center [536, 127] width 619 height 68
click at [496, 173] on link "Період" at bounding box center [498, 176] width 69 height 30
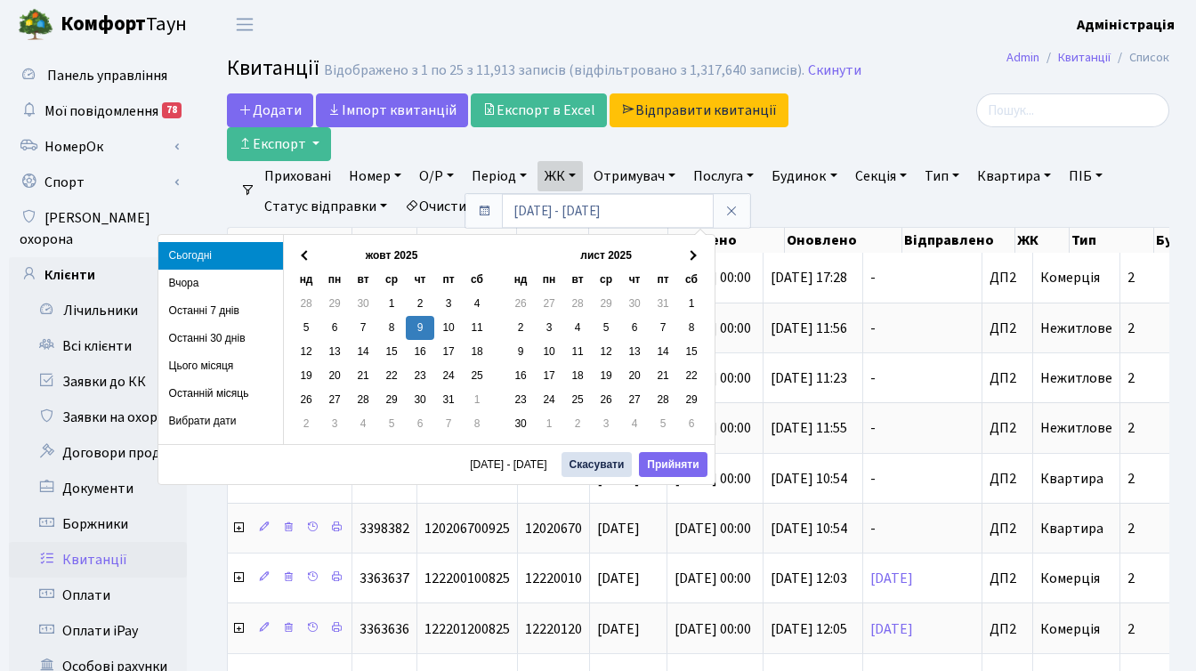
drag, startPoint x: 214, startPoint y: 397, endPoint x: 226, endPoint y: 393, distance: 13.0
click at [214, 396] on li "Останній місяць" at bounding box center [220, 394] width 125 height 28
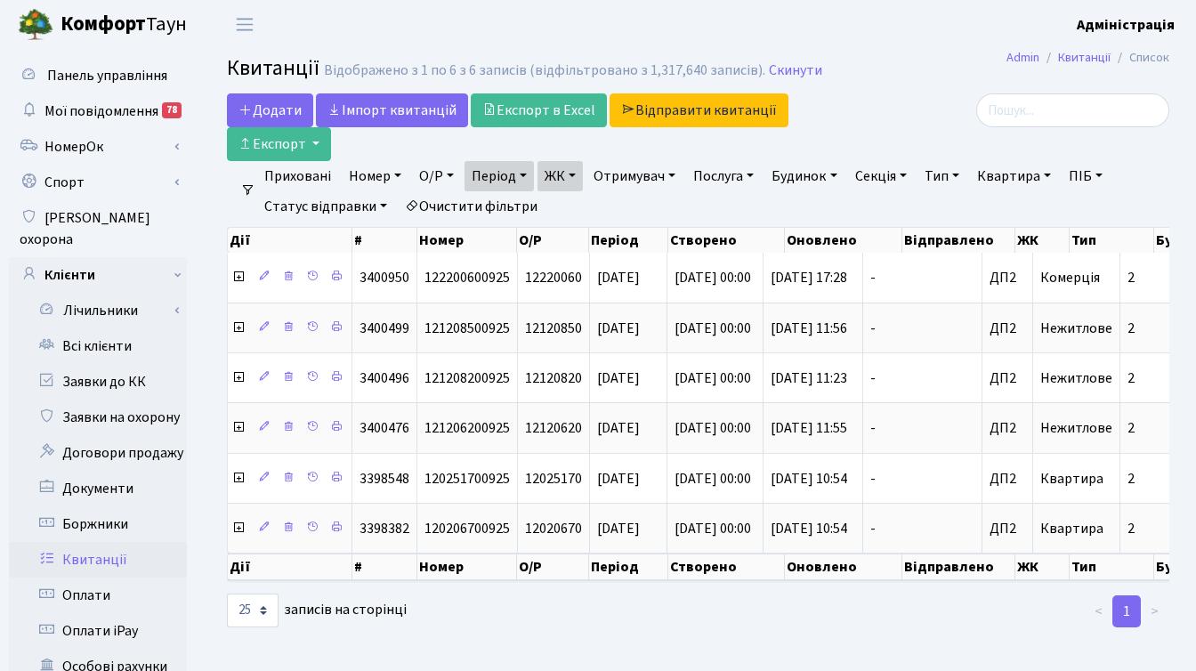
click at [524, 178] on link "Період" at bounding box center [498, 176] width 69 height 30
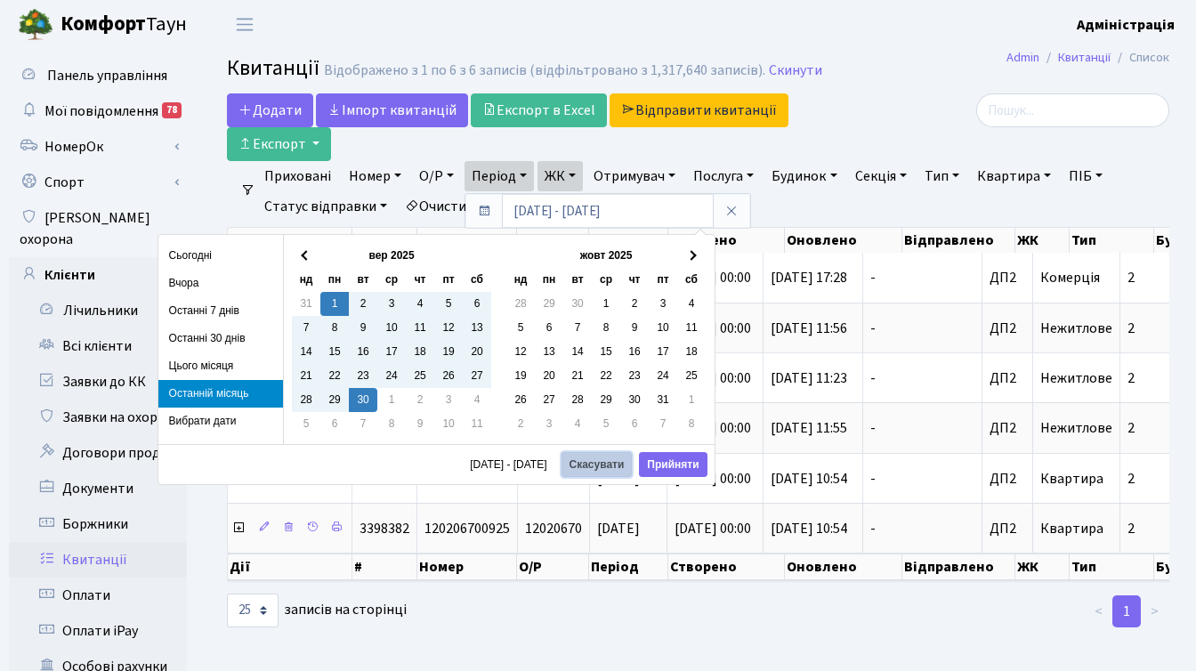
click at [619, 460] on button "Скасувати" at bounding box center [596, 464] width 71 height 25
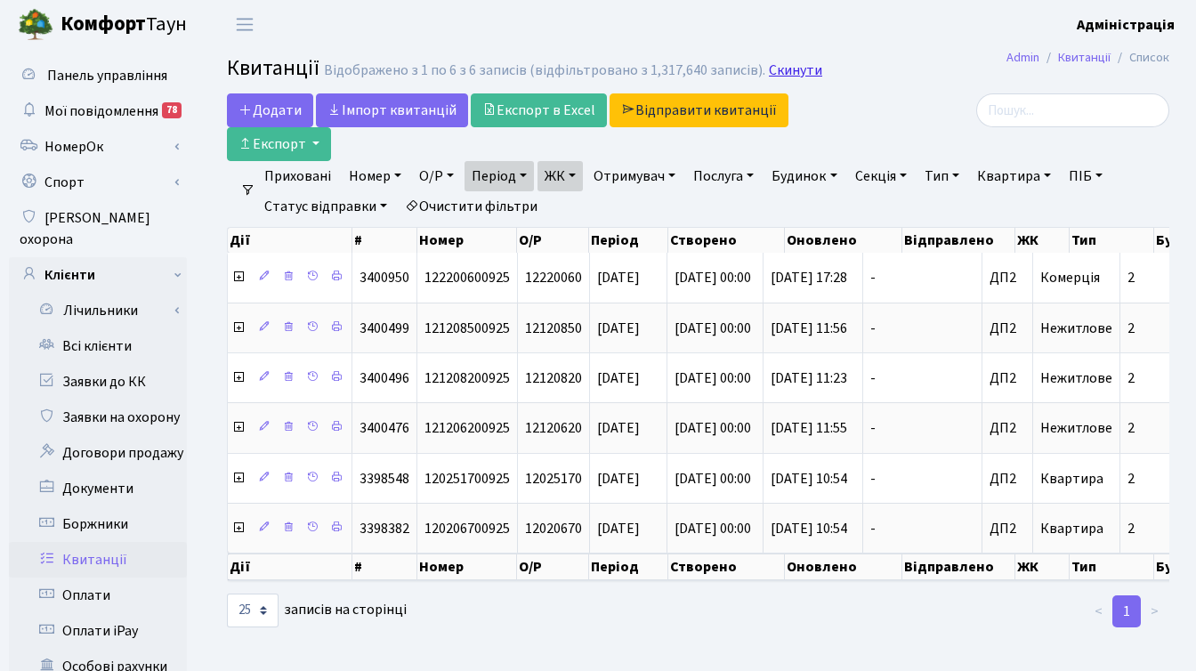
click at [782, 73] on link "Скинути" at bounding box center [795, 70] width 53 height 17
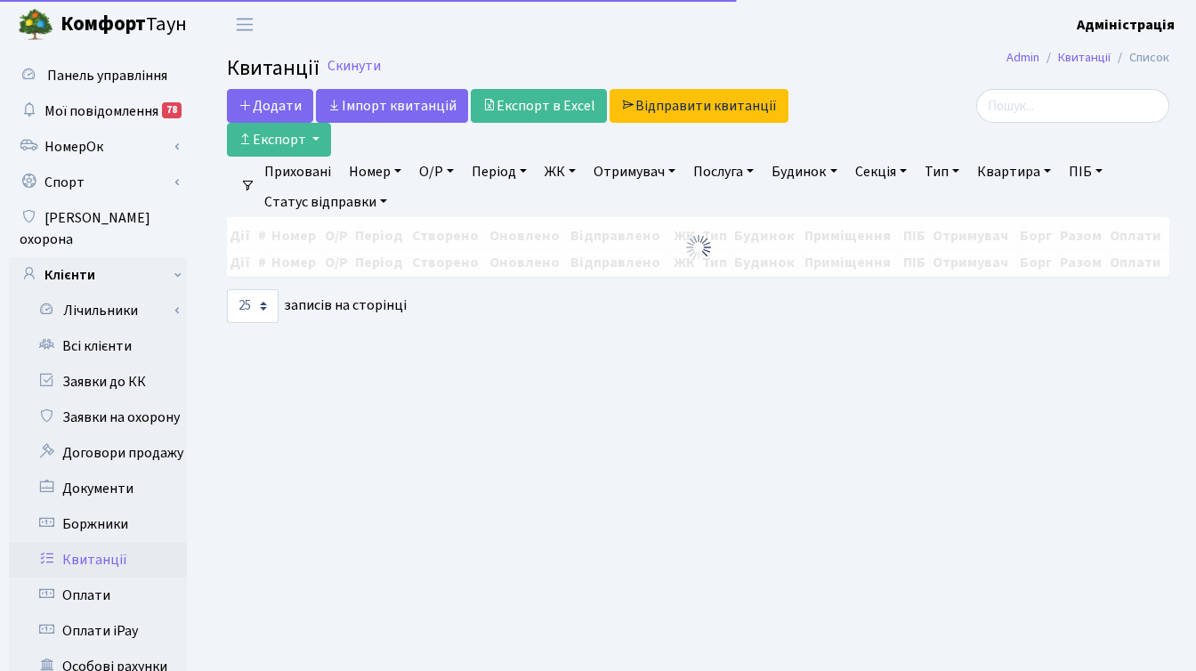
select select
select select "25"
click at [570, 173] on link "ЖК" at bounding box center [559, 172] width 45 height 30
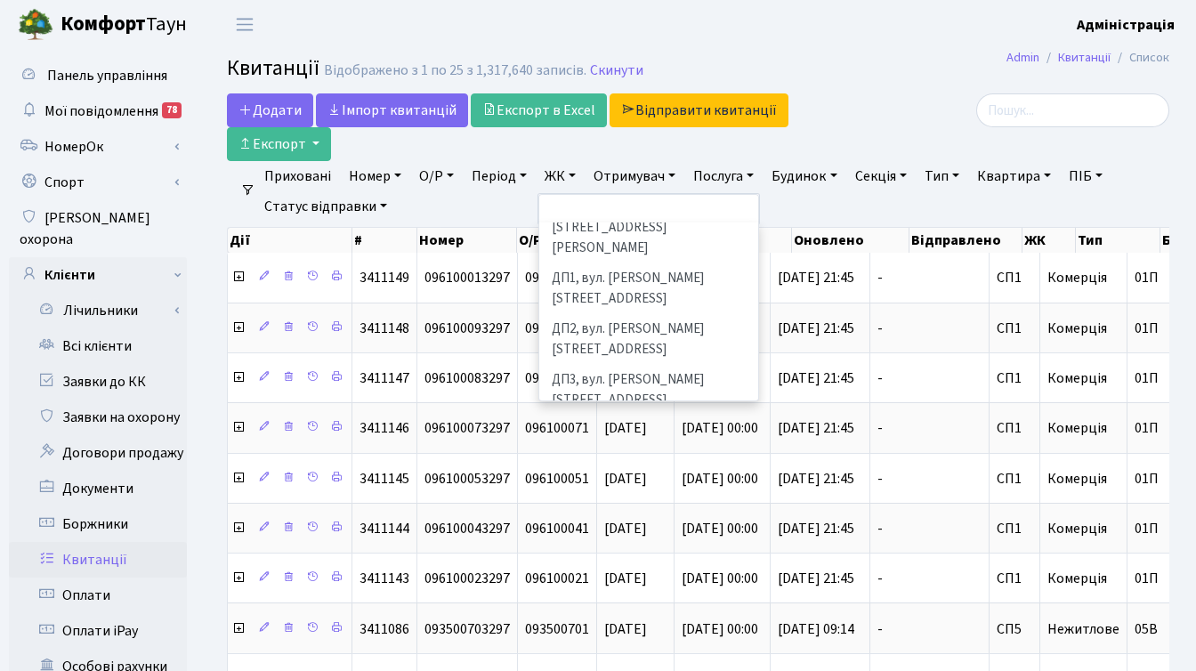
scroll to position [593, 0]
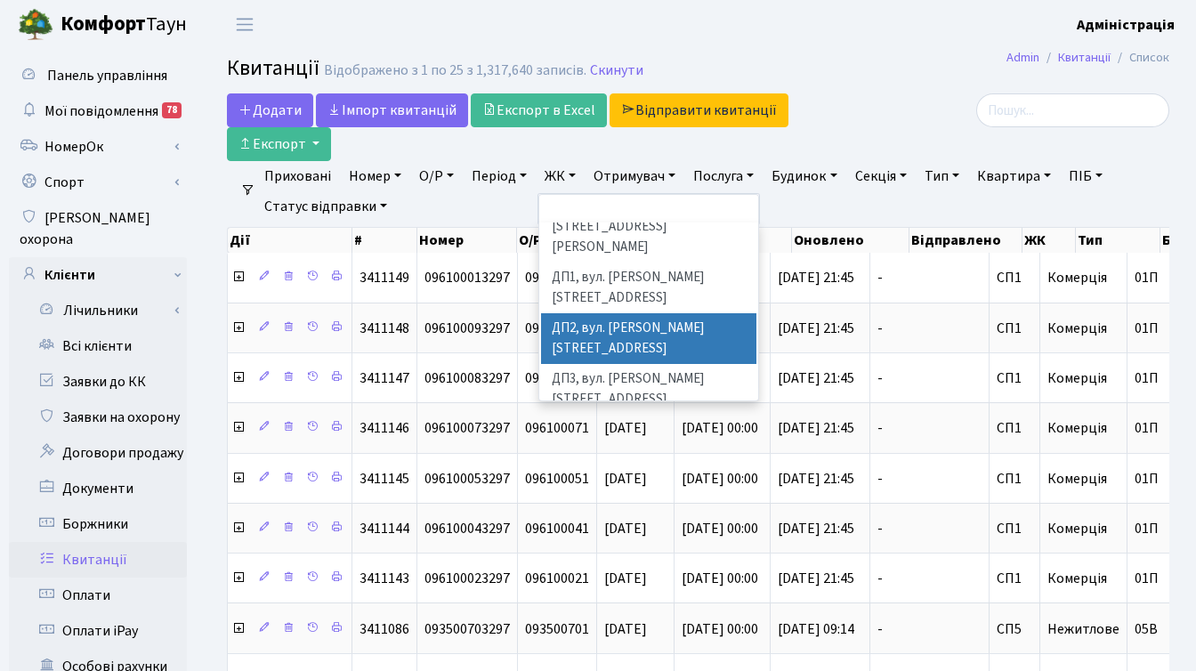
click at [649, 313] on li "ДП2, вул. [PERSON_NAME][STREET_ADDRESS]" at bounding box center [648, 338] width 215 height 51
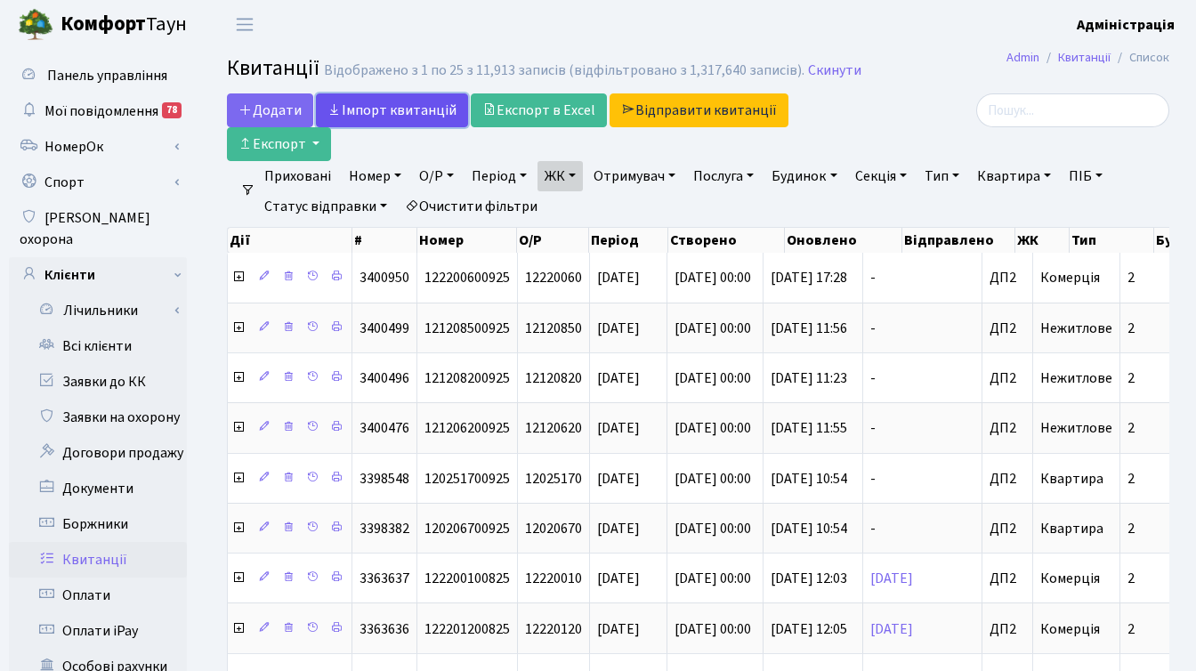
click at [396, 106] on link "Iмпорт квитанцій" at bounding box center [392, 110] width 152 height 34
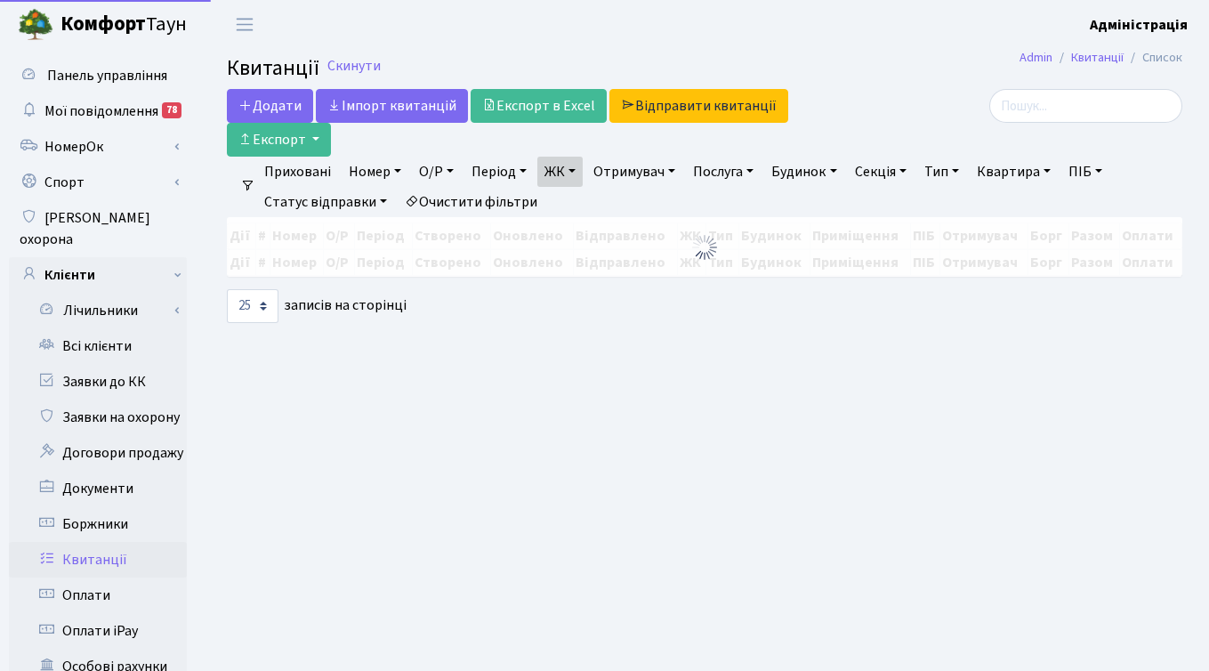
select select "25"
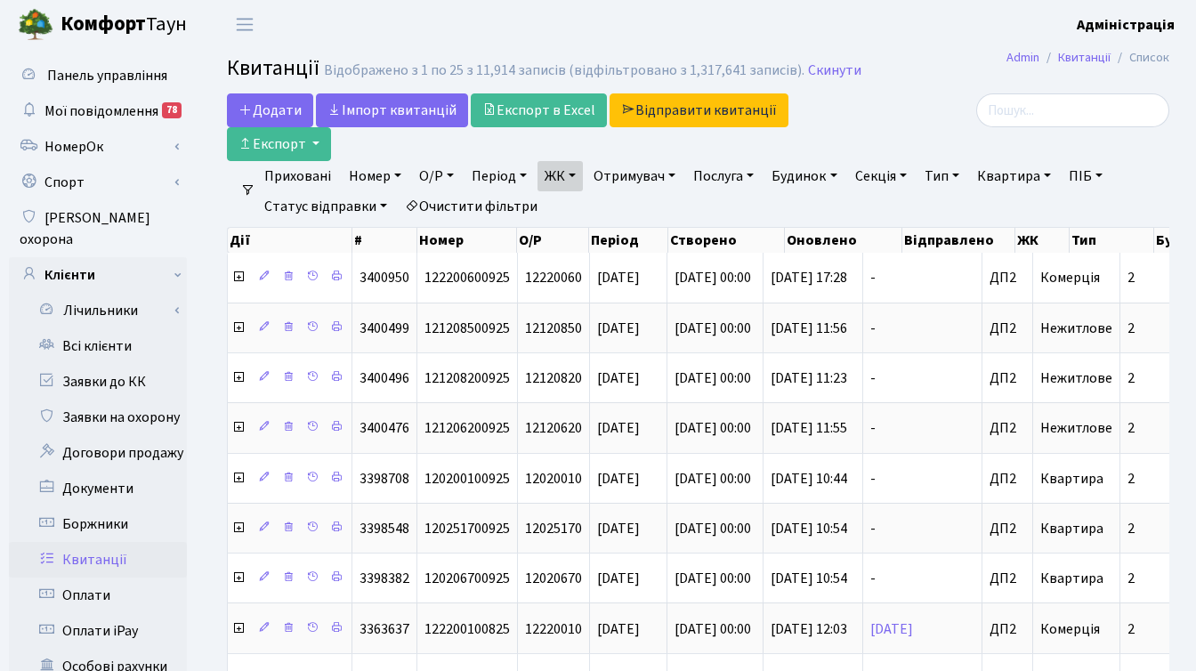
click at [931, 99] on div at bounding box center [1021, 110] width 296 height 34
click at [104, 364] on link "Заявки до КК" at bounding box center [98, 382] width 178 height 36
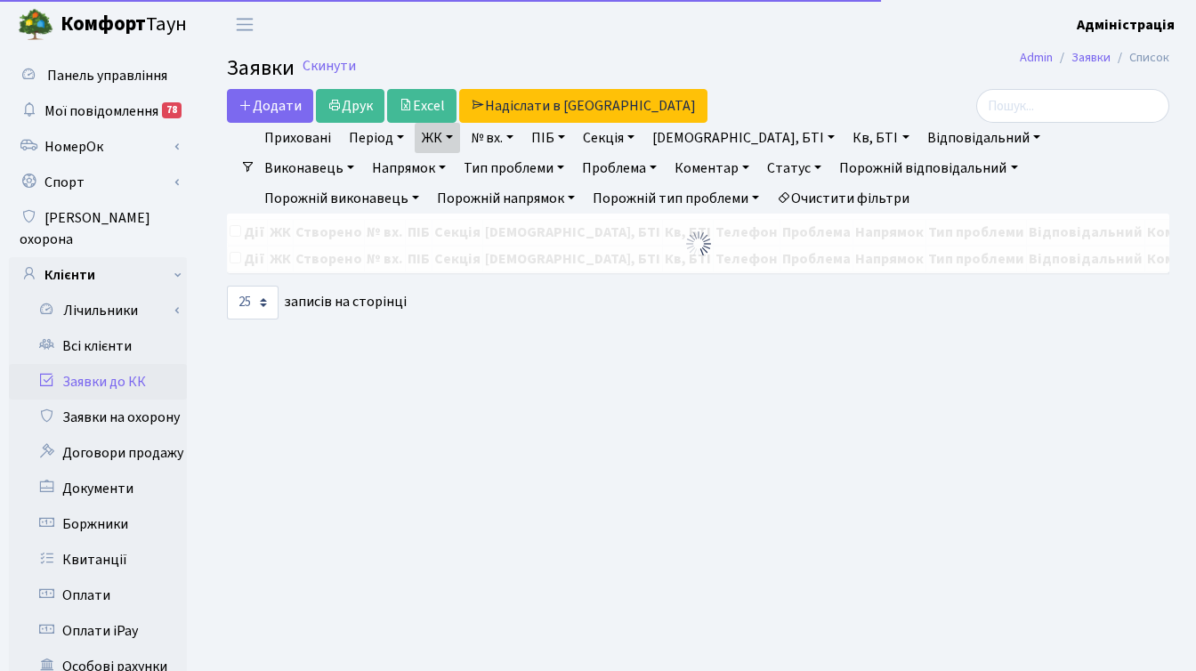
select select "25"
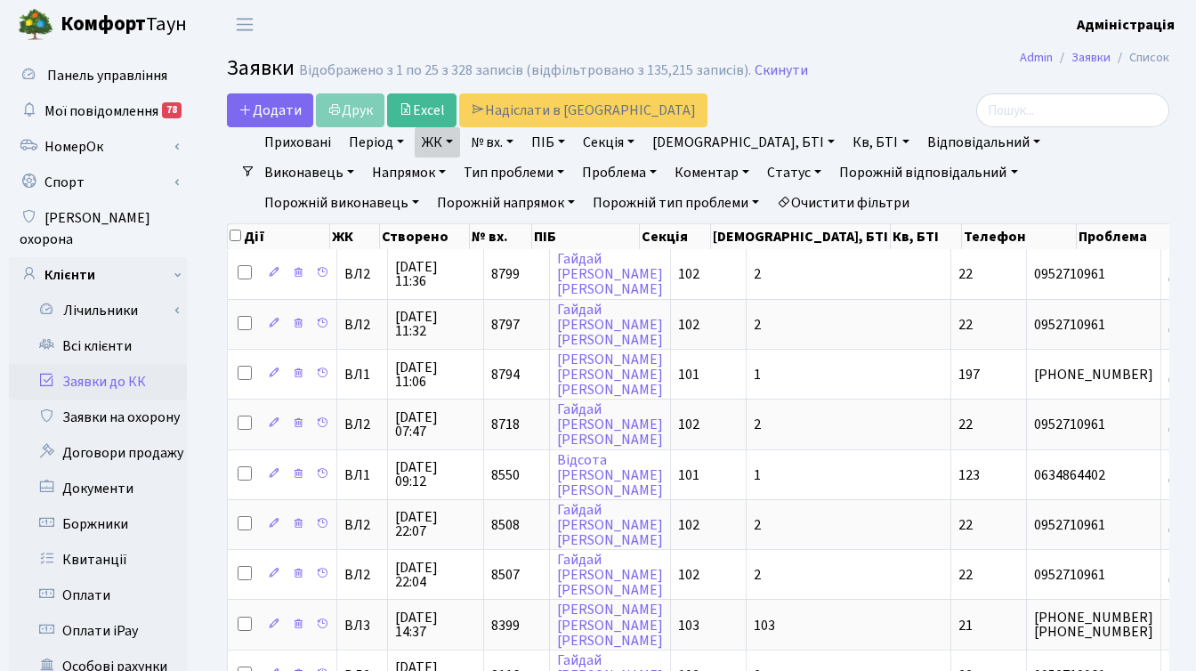
click at [770, 200] on link "Очистити фільтри" at bounding box center [843, 203] width 147 height 30
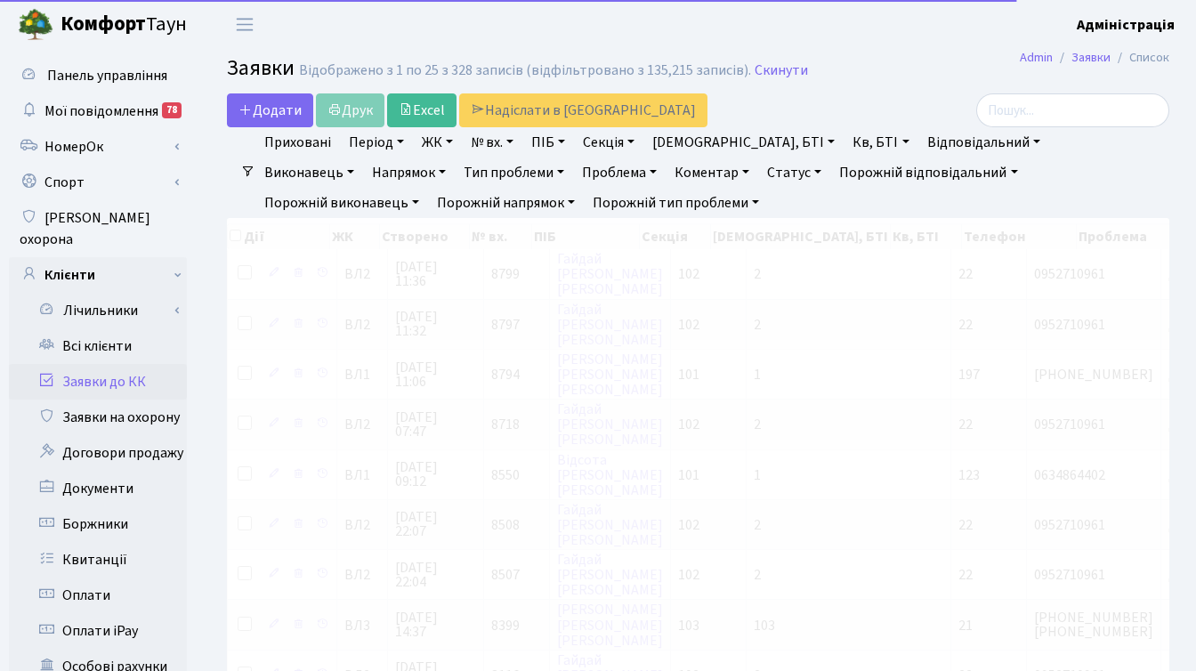
click at [439, 140] on link "ЖК" at bounding box center [437, 142] width 45 height 30
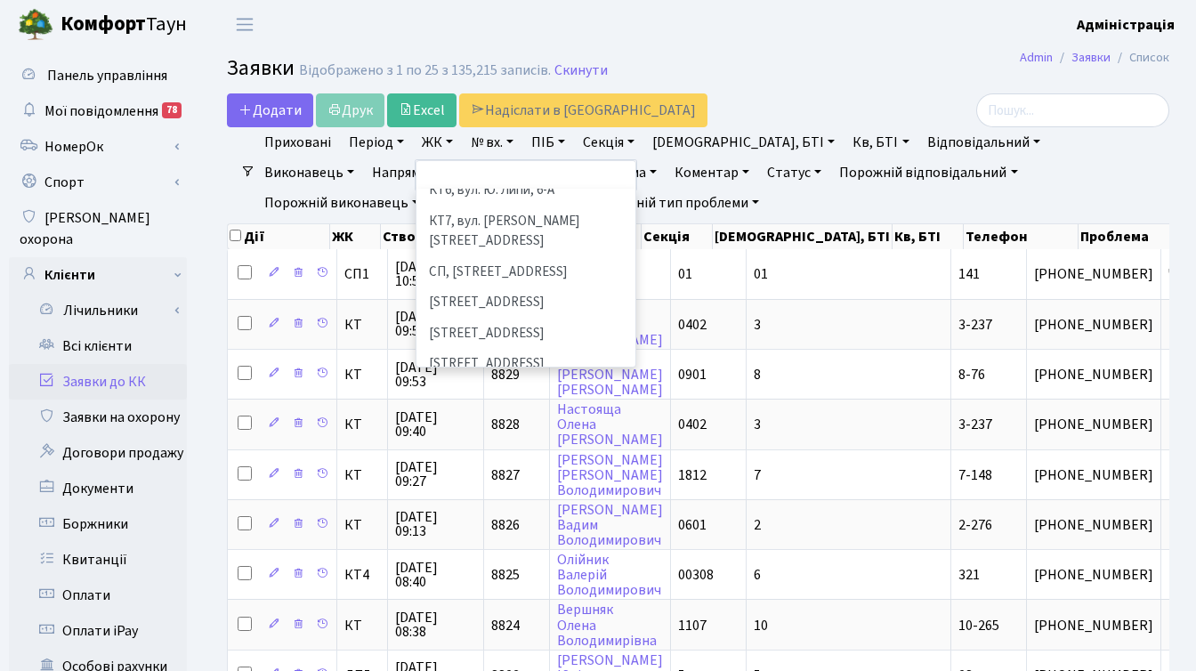
scroll to position [256, 0]
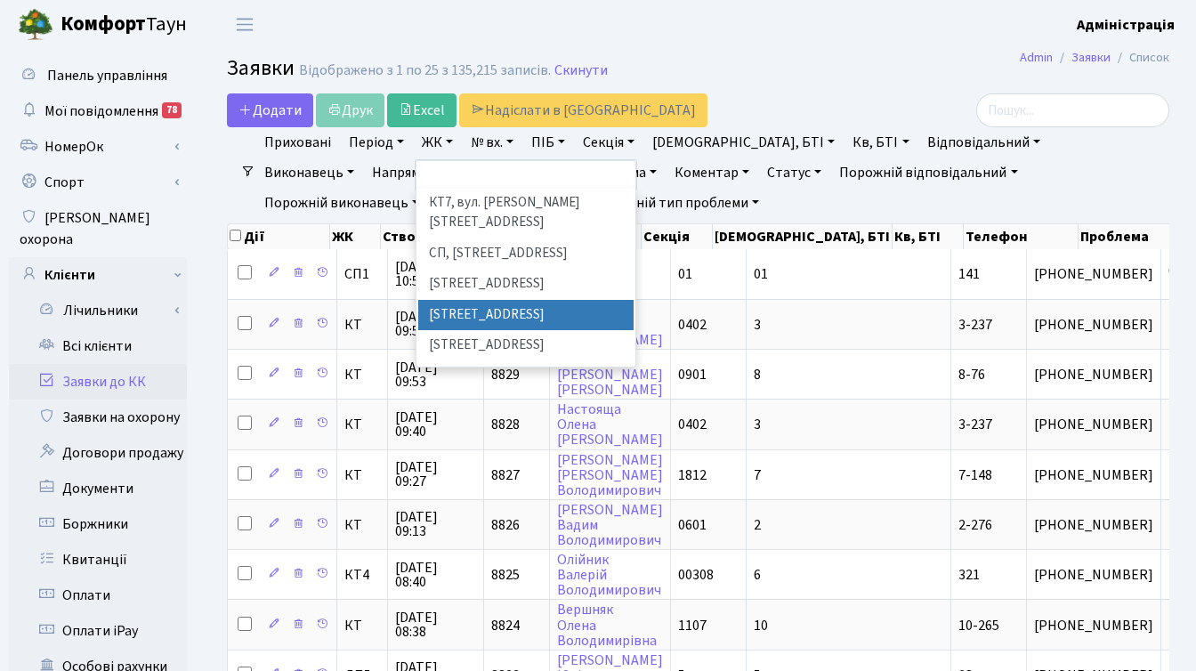
click at [477, 300] on li "[STREET_ADDRESS]" at bounding box center [525, 315] width 215 height 31
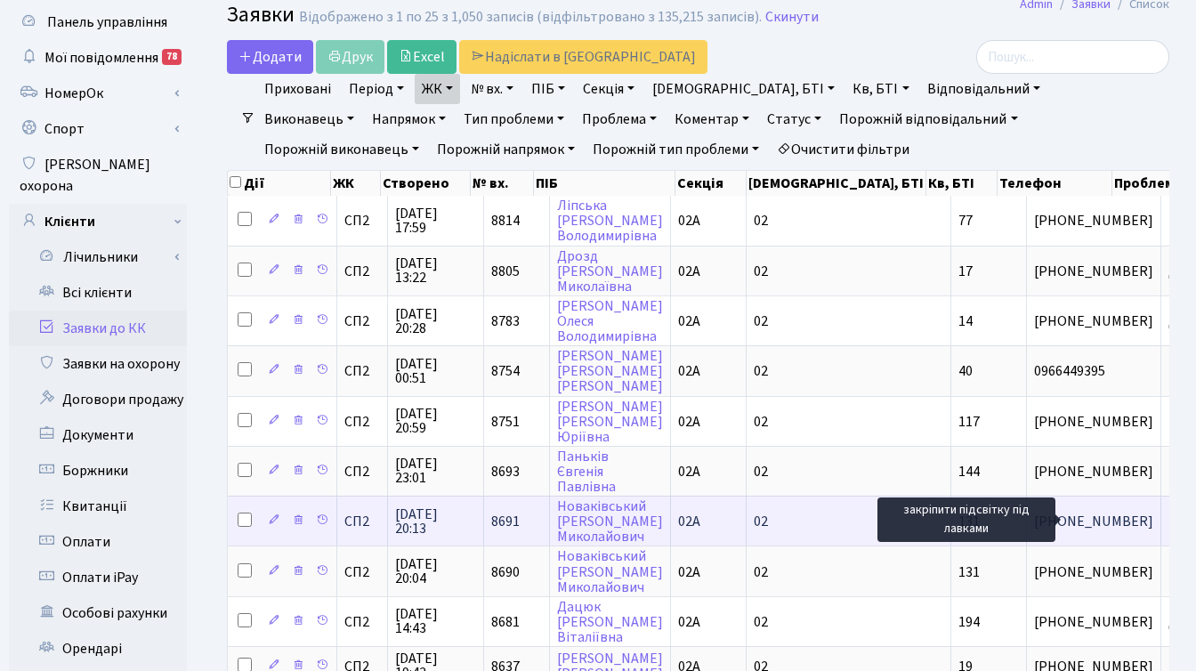
scroll to position [3, 0]
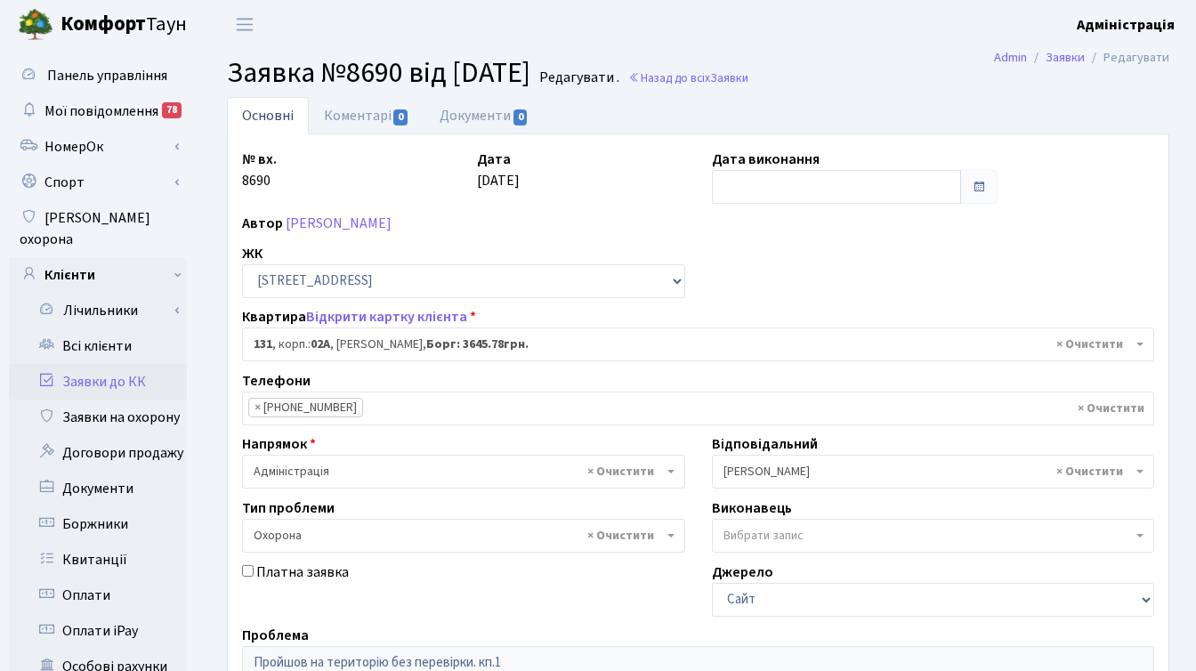
select select "20381"
select select "69"
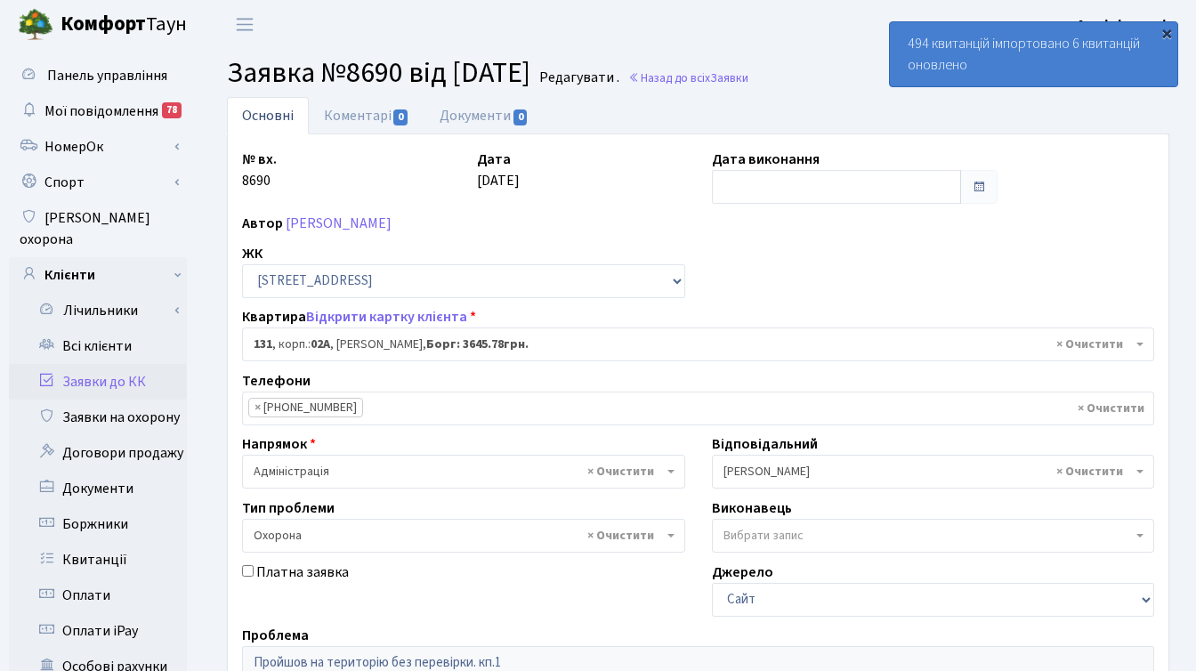
click at [1167, 29] on div "×" at bounding box center [1166, 33] width 18 height 18
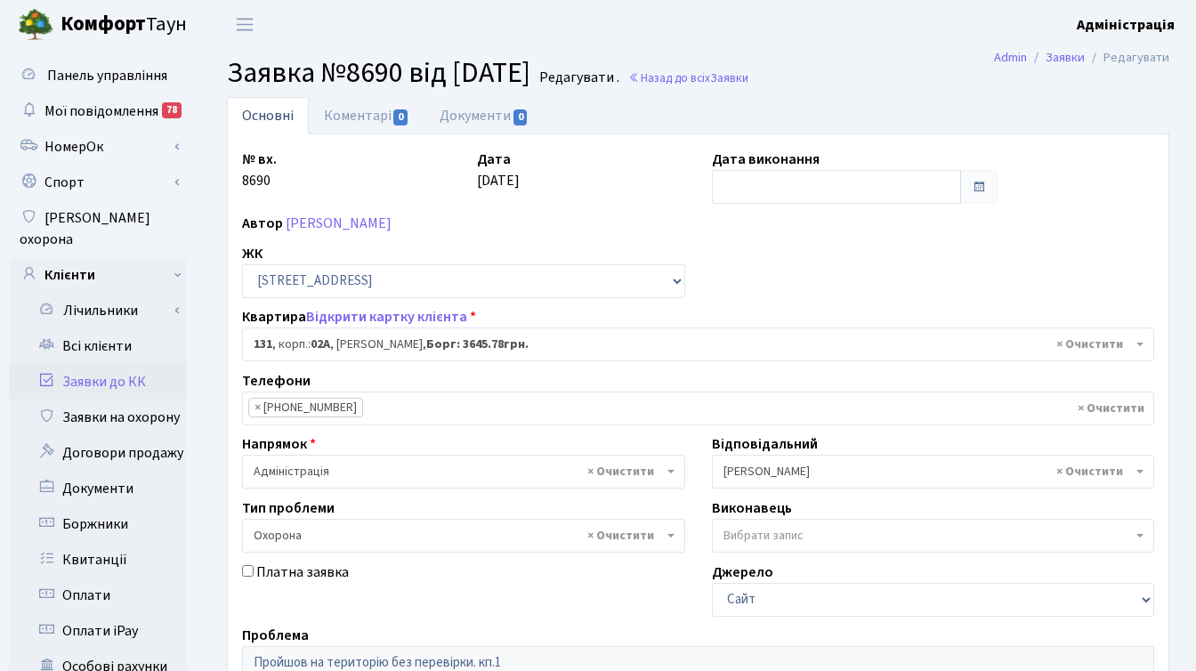
click at [903, 96] on main "Admin Заявки Редагувати Заявка №8690 від 04.10.2025 Редагувати . Назад до всіх …" at bounding box center [698, 567] width 996 height 1036
click at [642, 115] on ul "Основні Коментарі 0 Документи 0" at bounding box center [698, 115] width 942 height 37
click at [1009, 104] on ul "Основні Коментарі 0 Документи 0" at bounding box center [698, 115] width 942 height 37
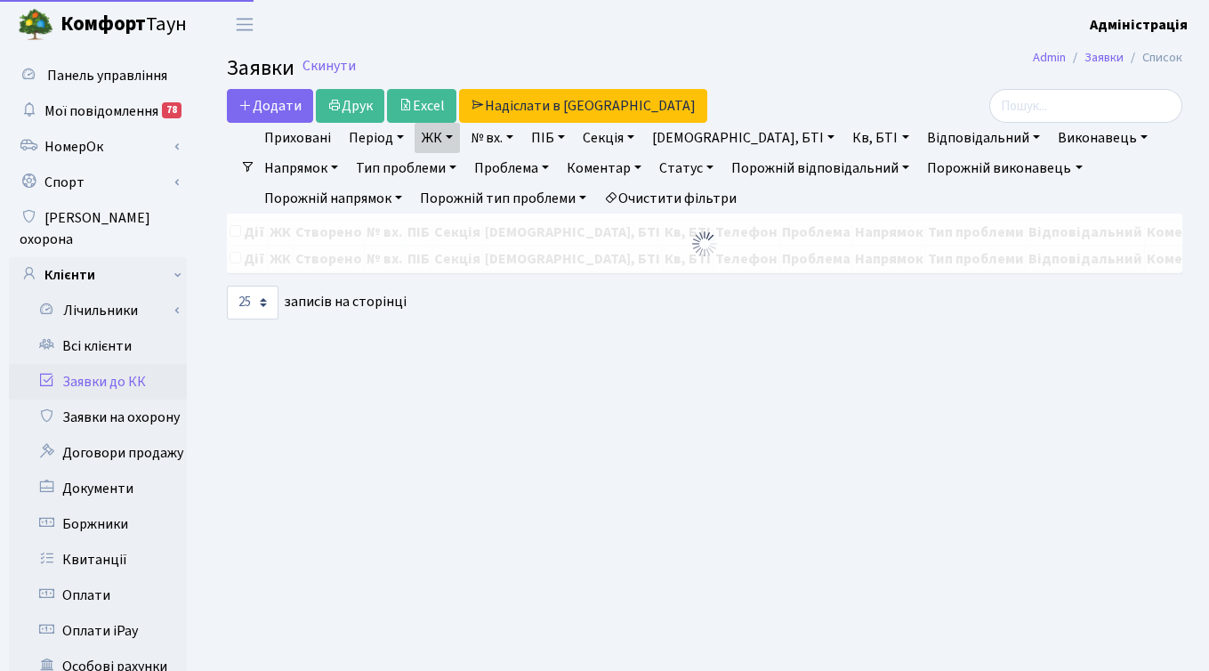
select select "25"
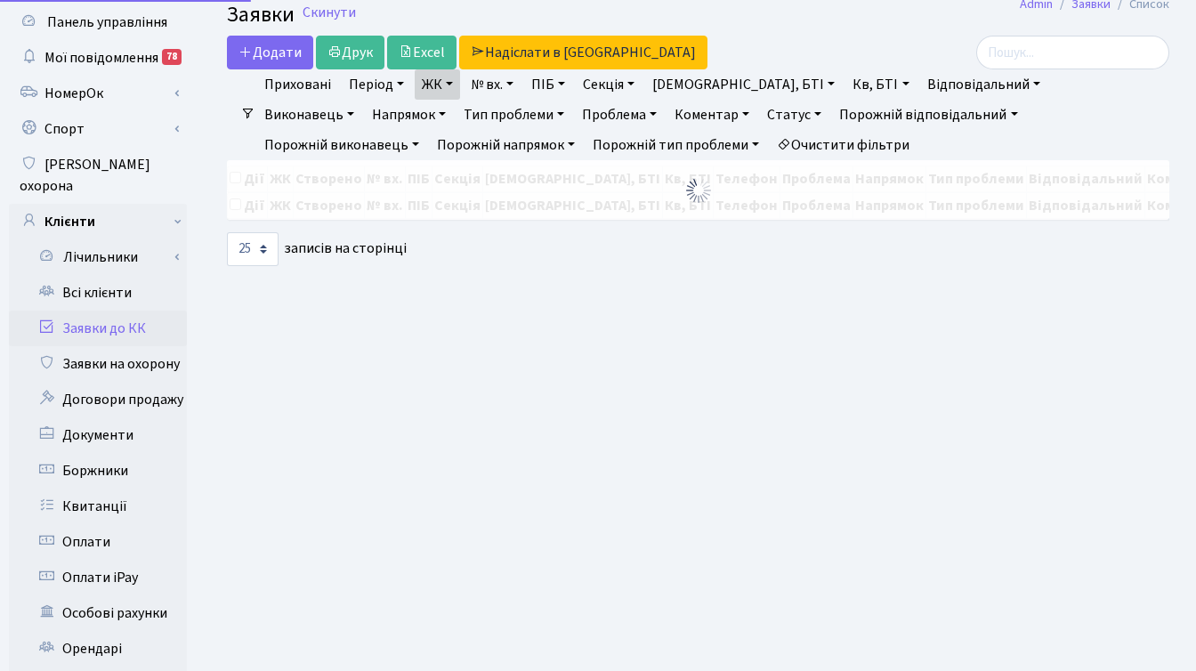
scroll to position [53, 0]
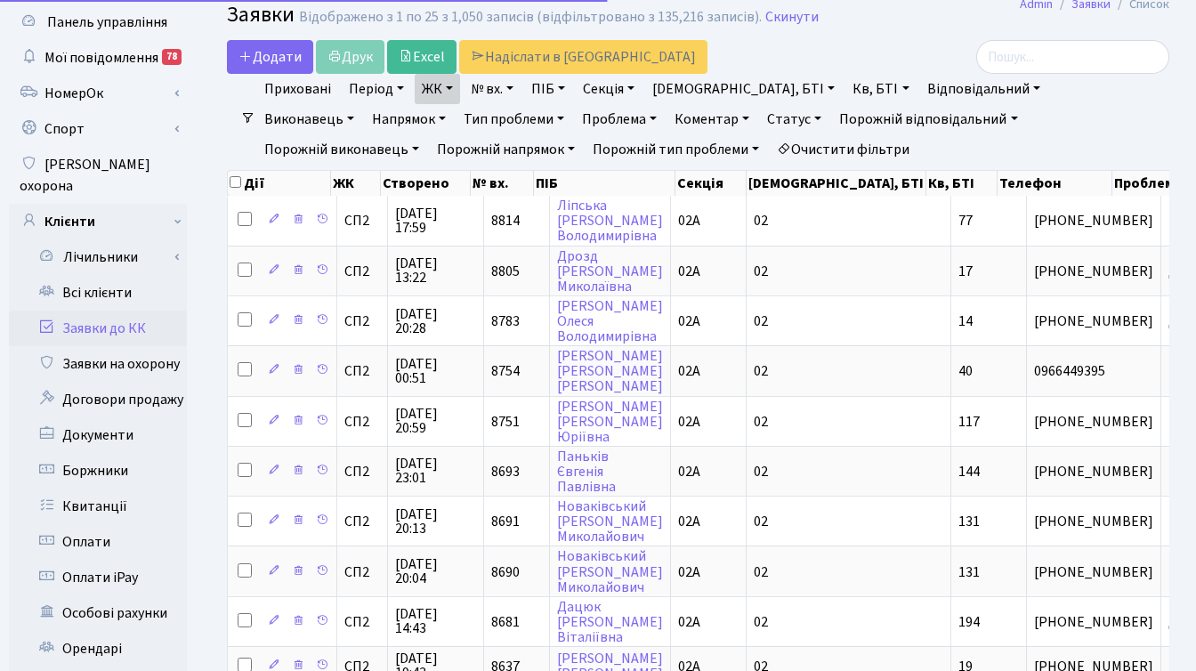
click at [440, 87] on link "ЖК" at bounding box center [437, 89] width 45 height 30
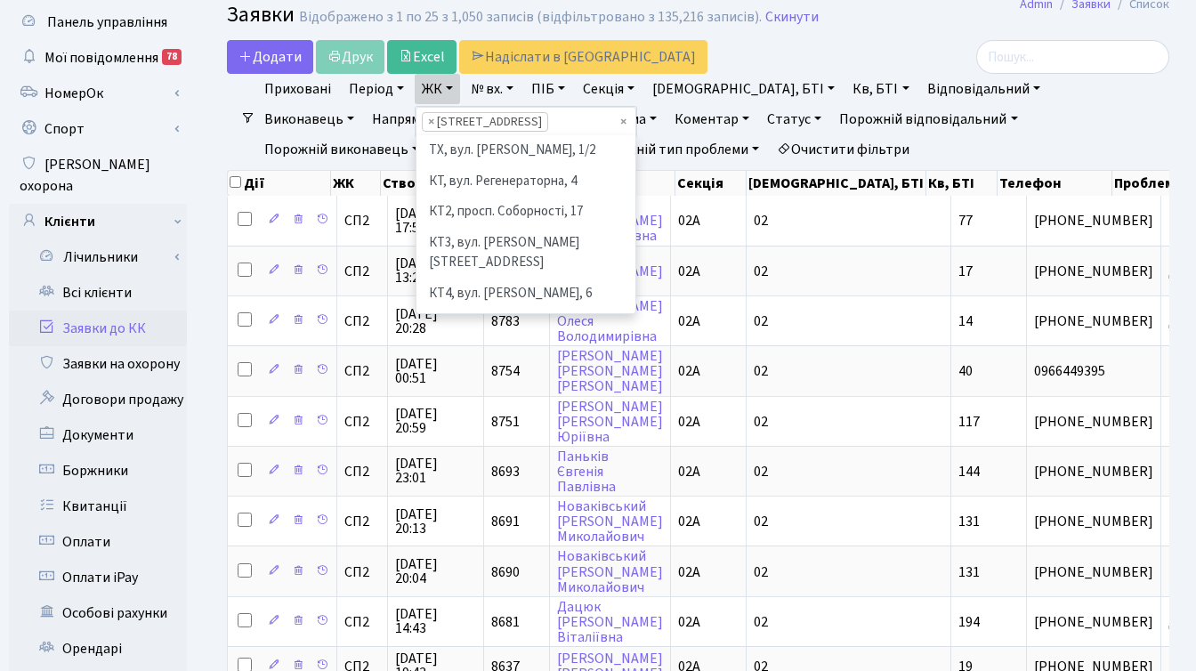
scroll to position [246, 0]
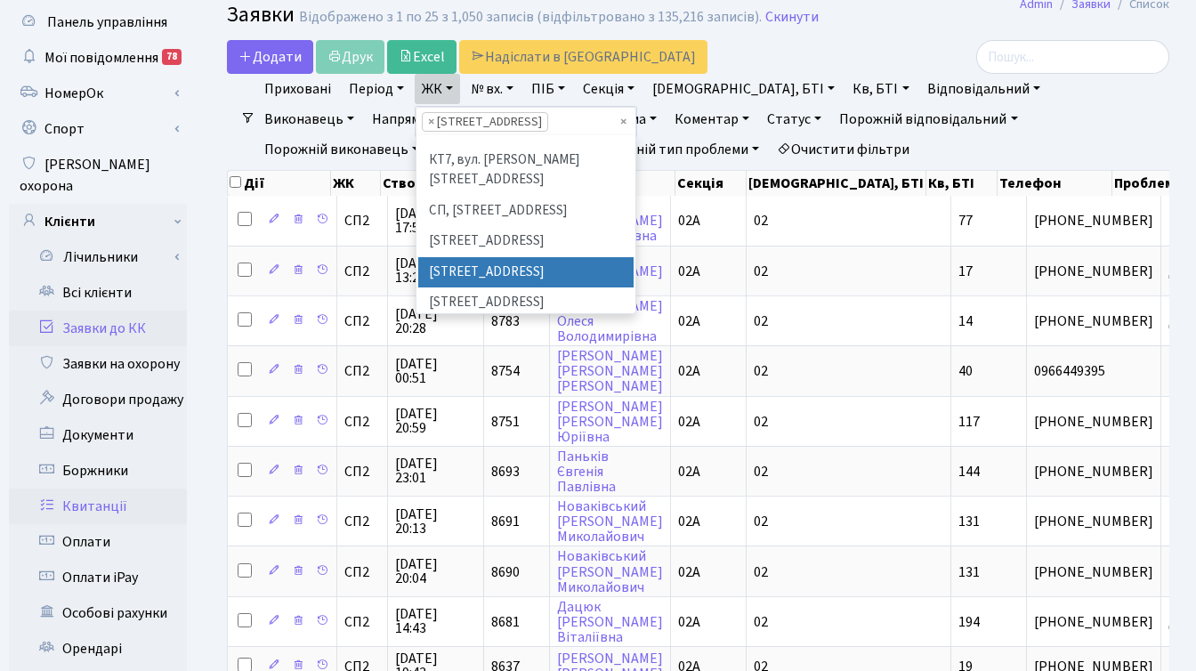
click at [101, 488] on link "Квитанції" at bounding box center [98, 506] width 178 height 36
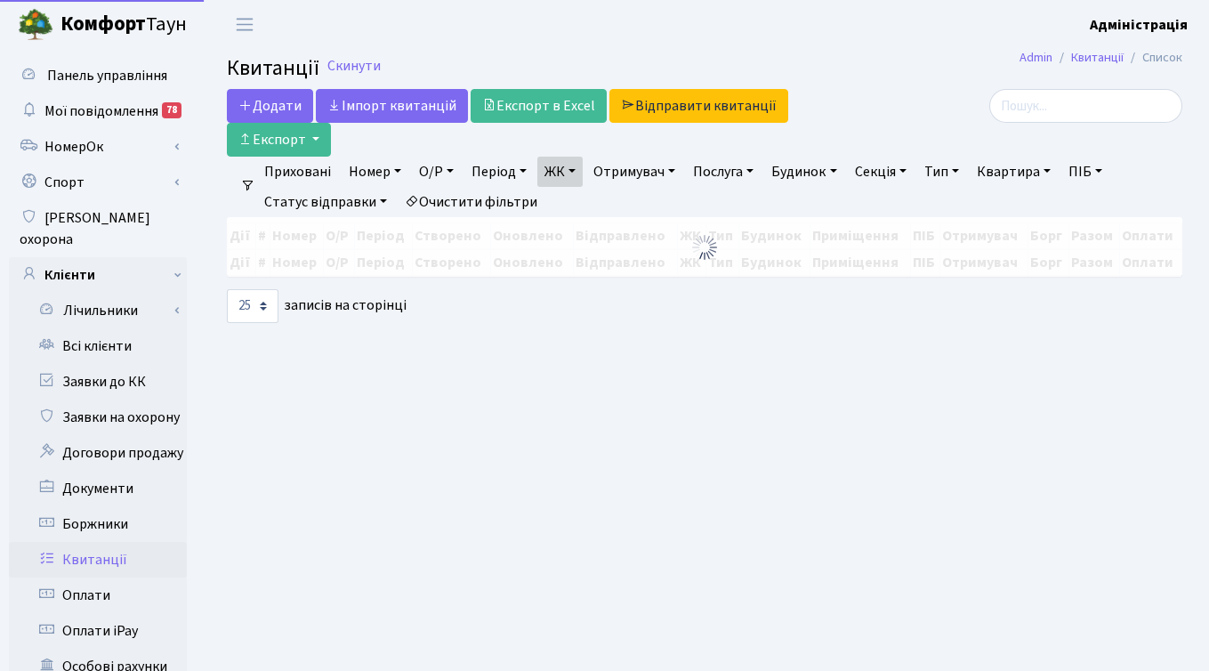
select select "25"
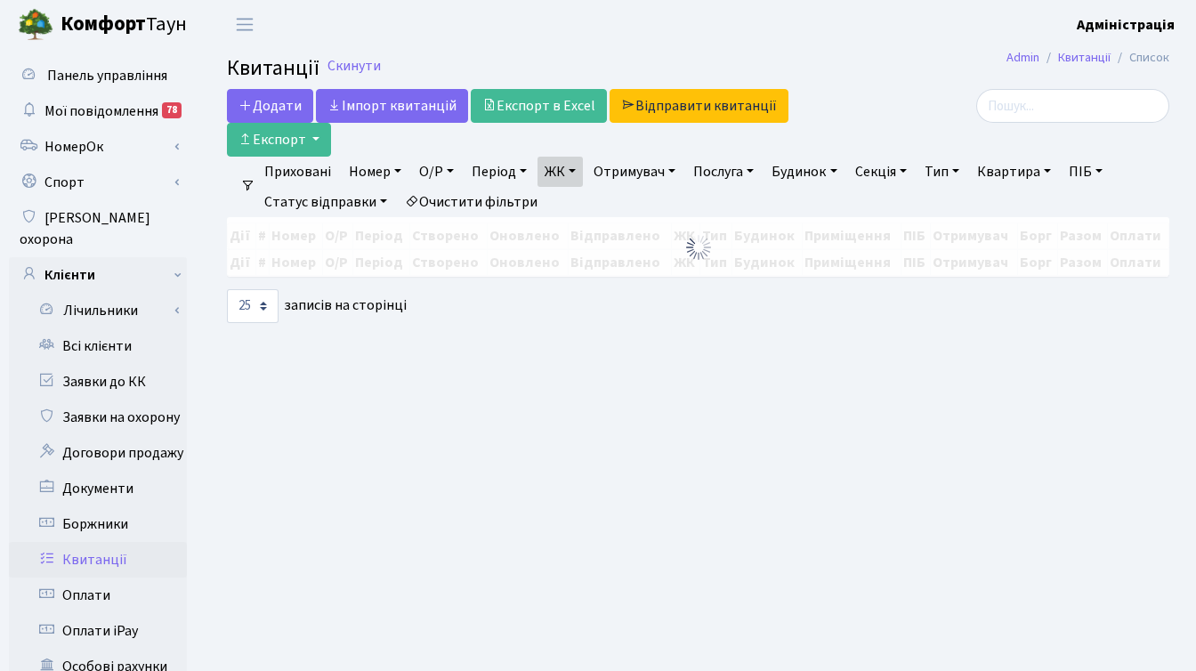
click at [580, 171] on link "ЖК" at bounding box center [559, 172] width 45 height 30
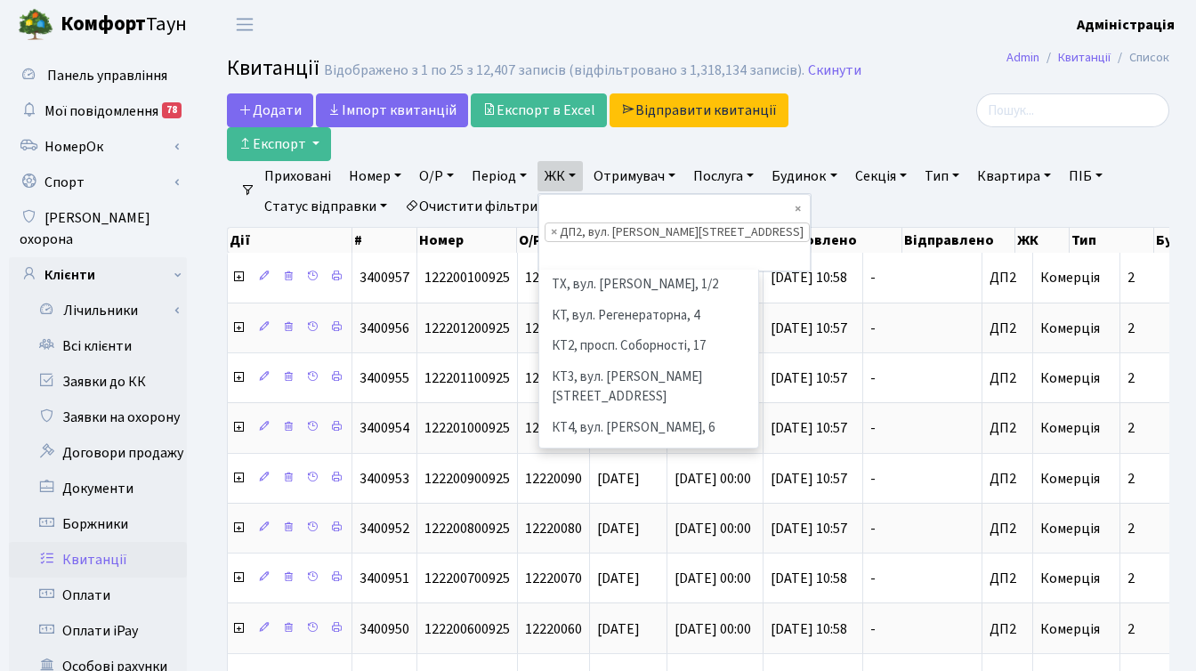
scroll to position [522, 0]
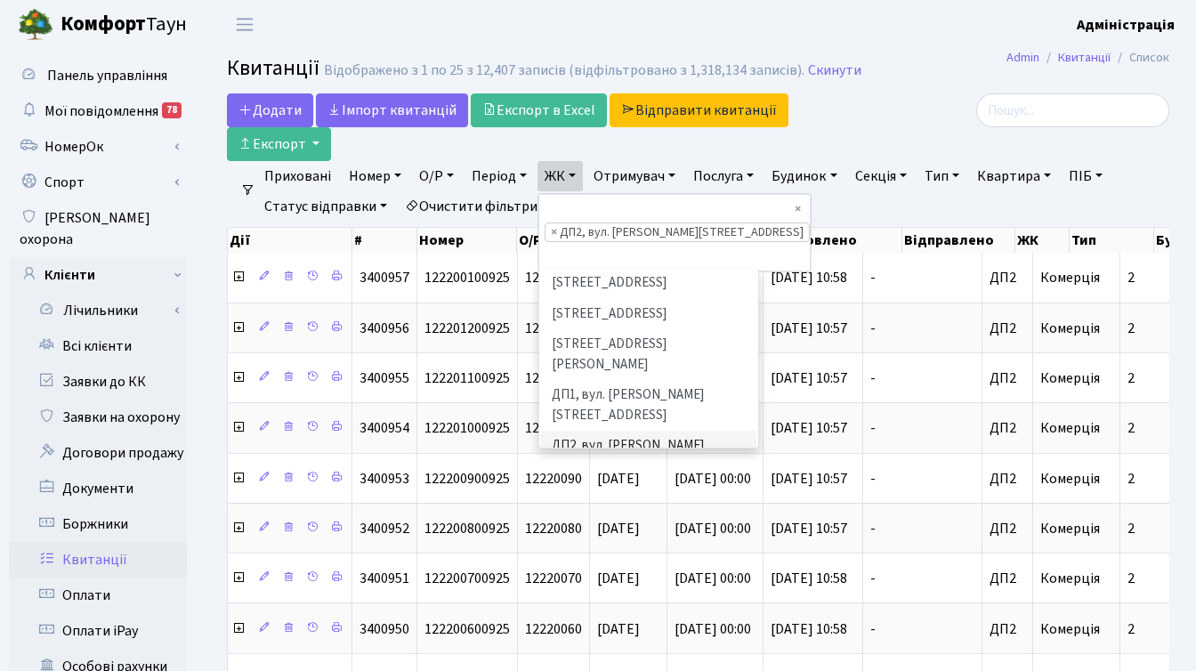
click at [567, 481] on li "ДП3, вул. [PERSON_NAME][STREET_ADDRESS]" at bounding box center [648, 506] width 215 height 51
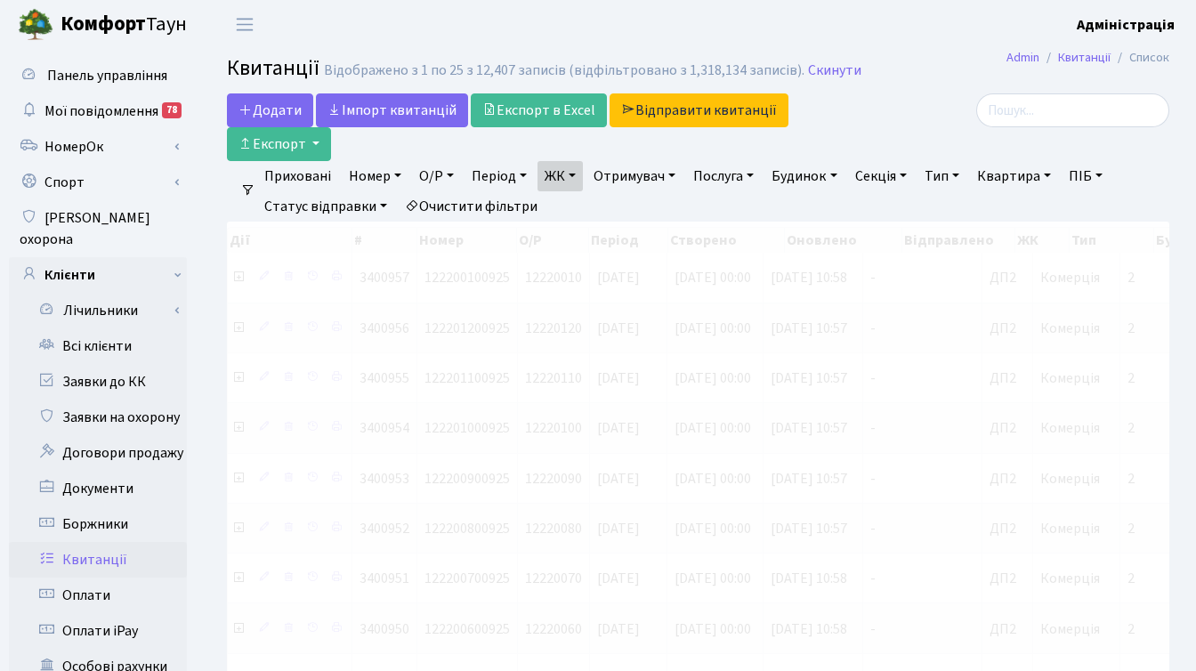
click at [568, 174] on link "ЖК" at bounding box center [559, 176] width 45 height 30
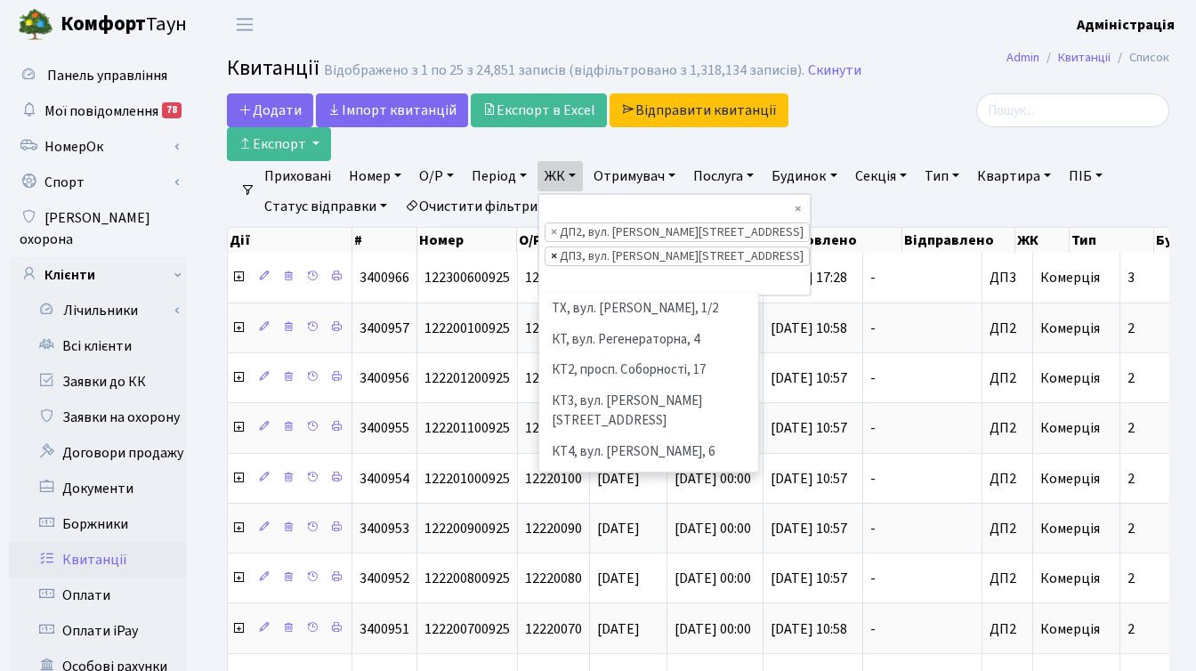
scroll to position [522, 0]
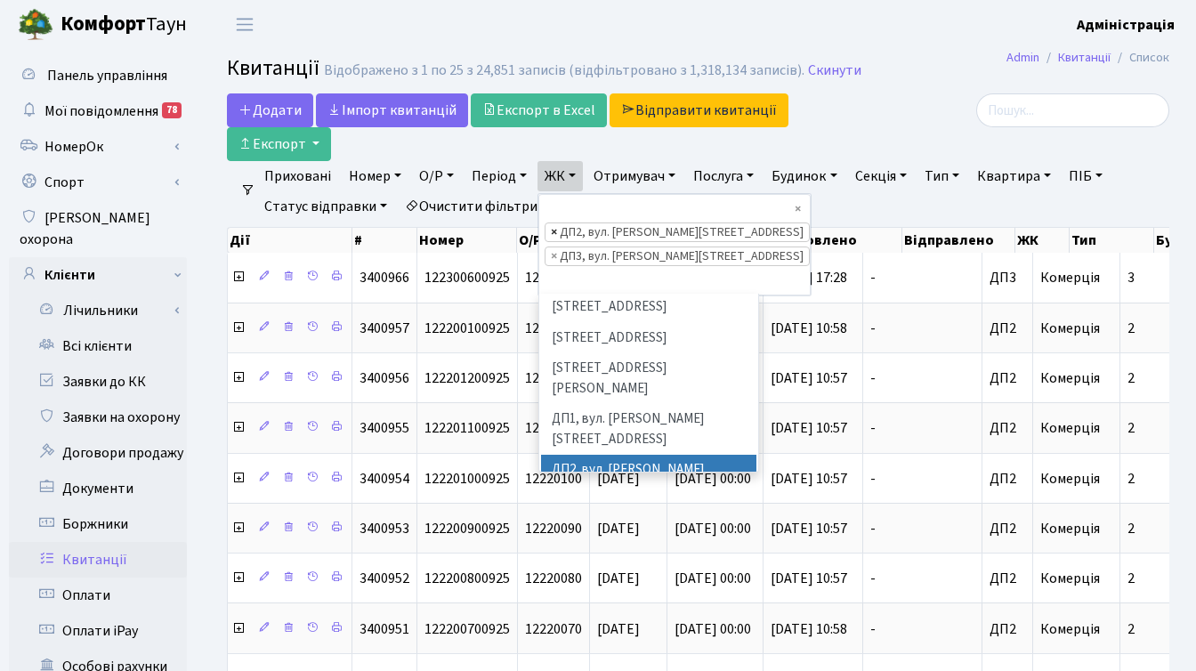
click at [557, 223] on span "×" at bounding box center [554, 232] width 6 height 18
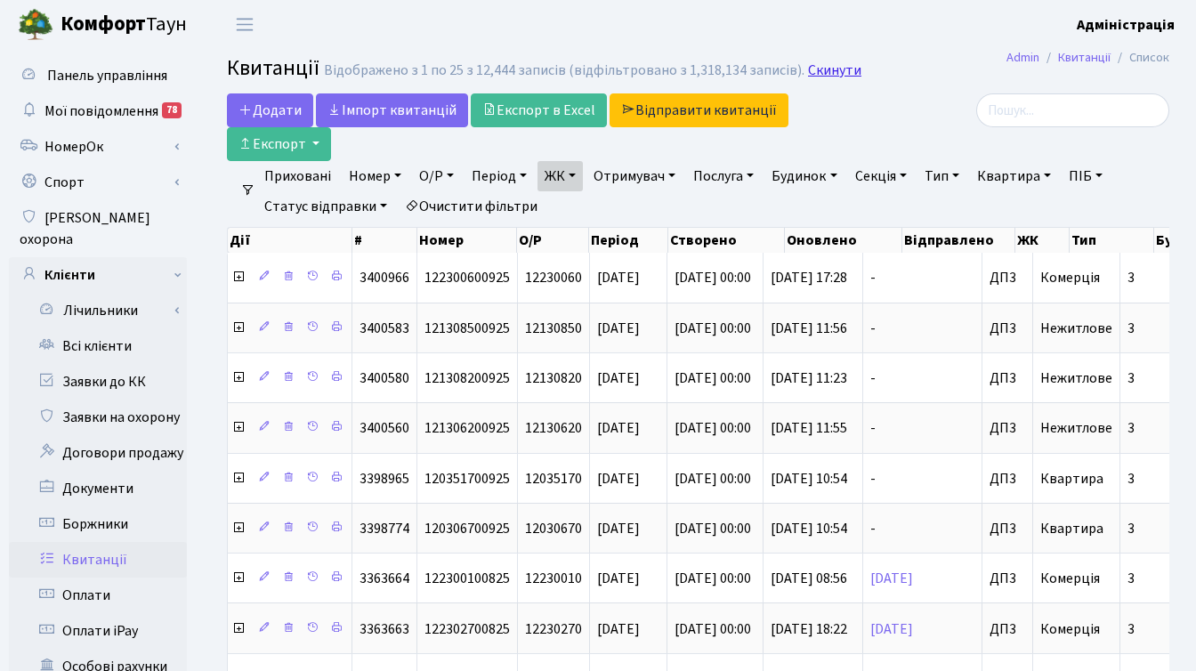
click at [834, 67] on link "Скинути" at bounding box center [834, 70] width 53 height 17
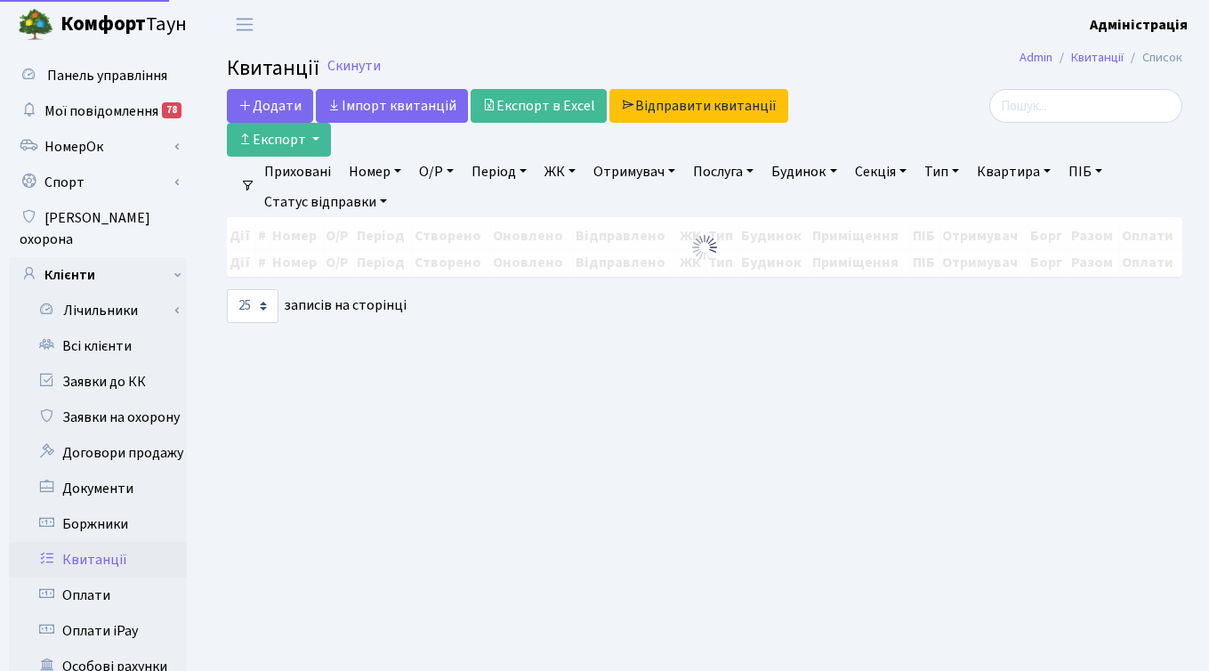
select select
select select "25"
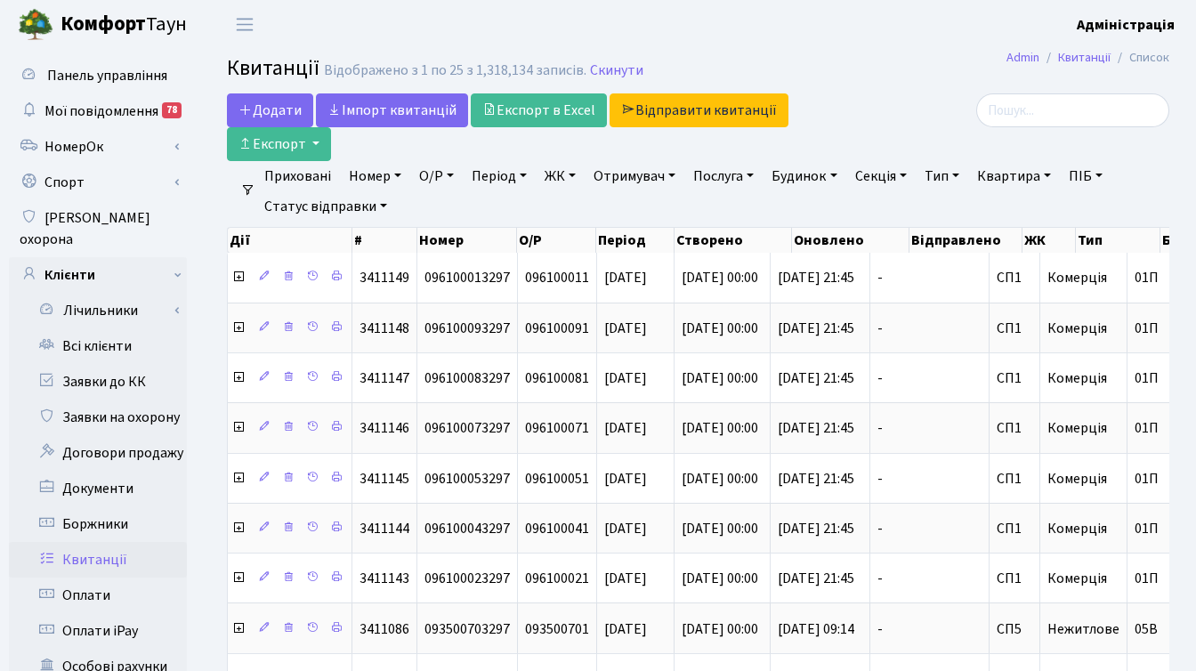
click at [556, 174] on link "ЖК" at bounding box center [559, 176] width 45 height 30
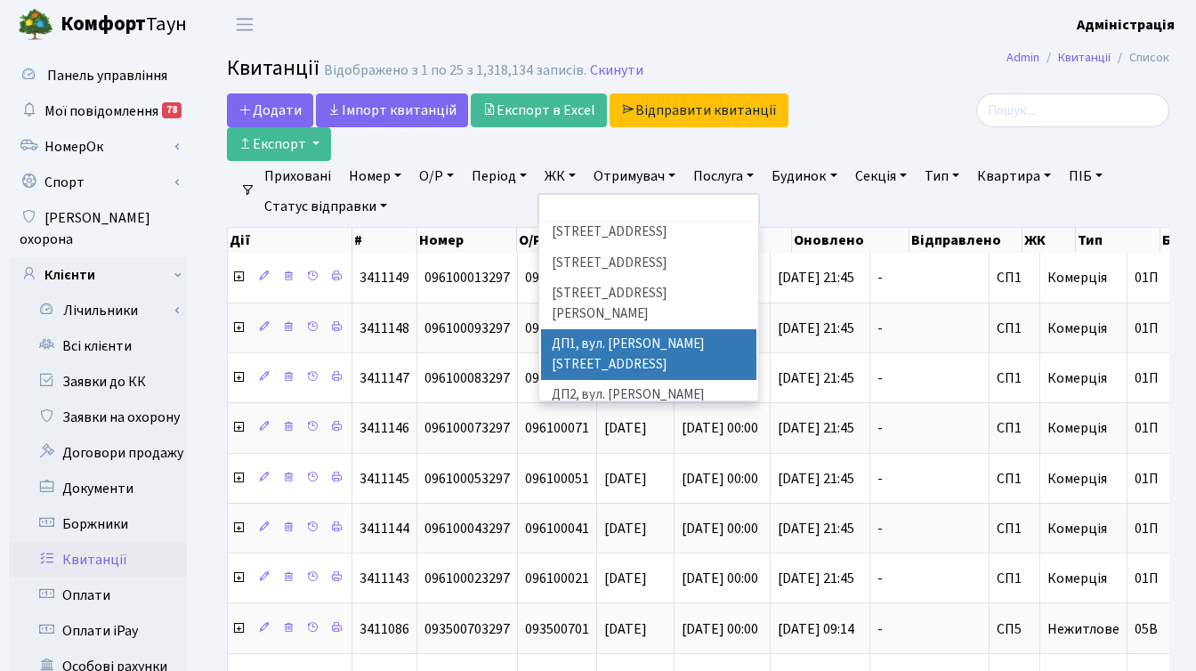
scroll to position [528, 0]
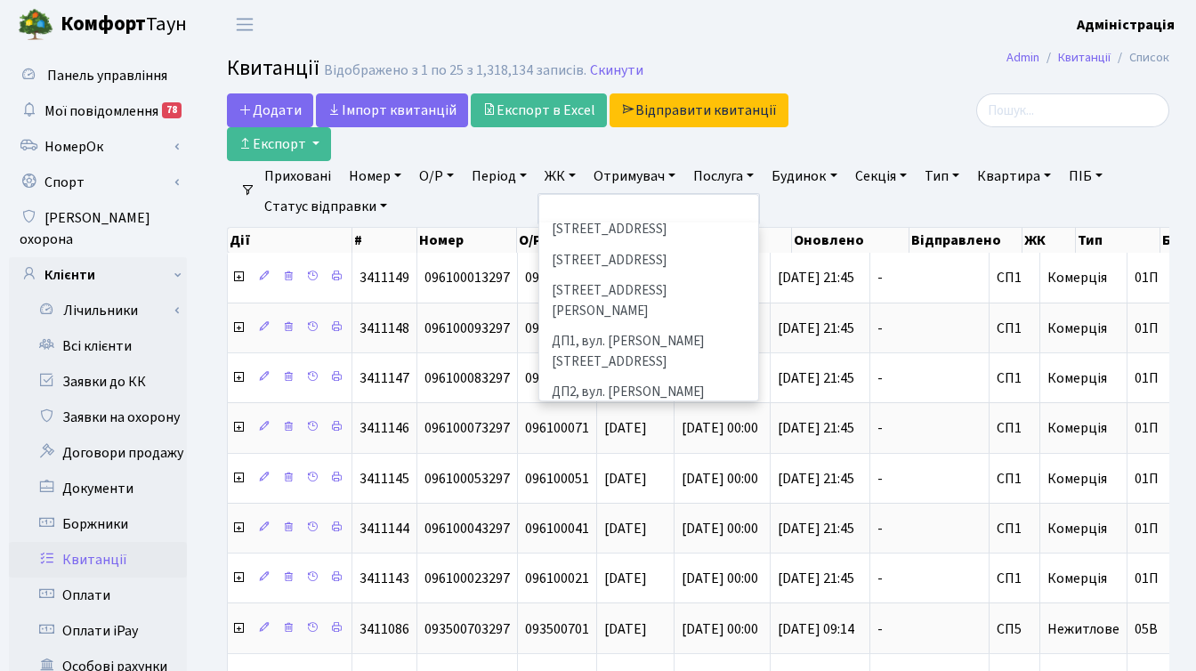
click at [626, 428] on li "ДП3, вул. [PERSON_NAME][STREET_ADDRESS]" at bounding box center [648, 453] width 215 height 51
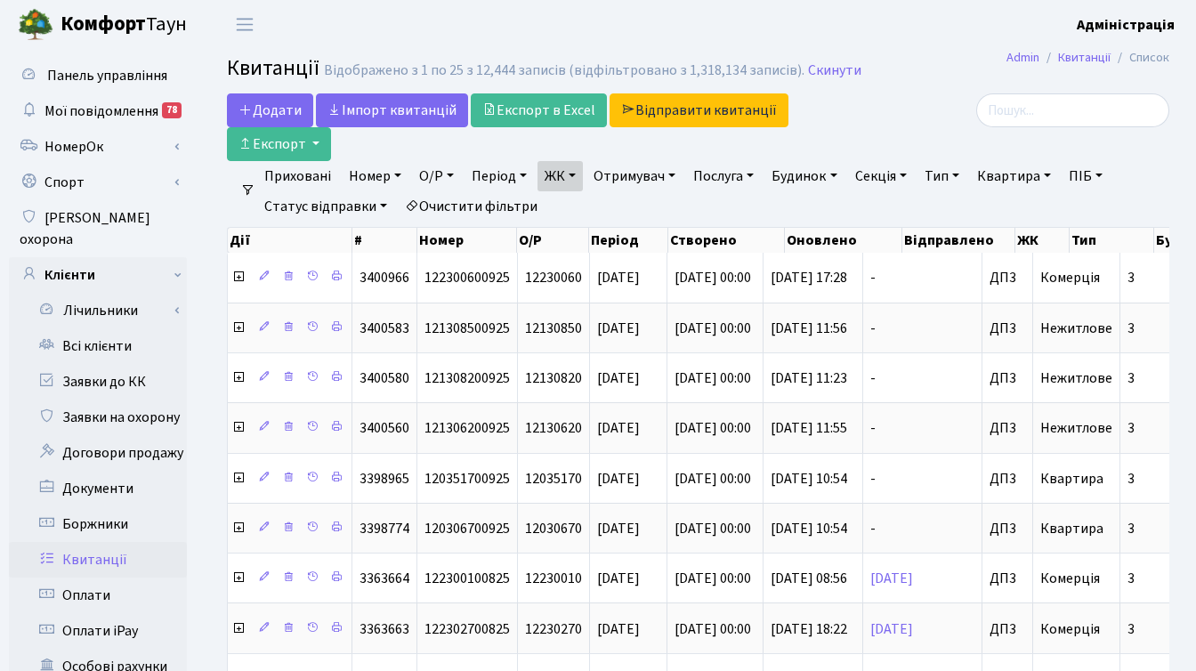
click at [486, 182] on link "Період" at bounding box center [498, 176] width 69 height 30
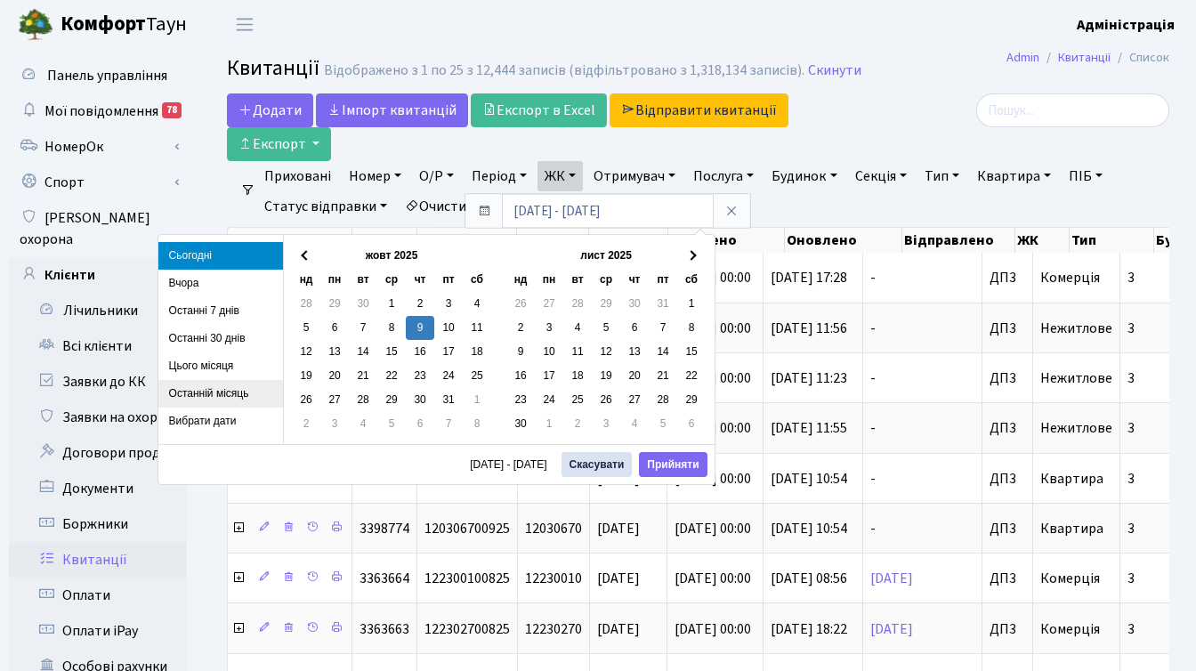
click at [221, 392] on li "Останній місяць" at bounding box center [220, 394] width 125 height 28
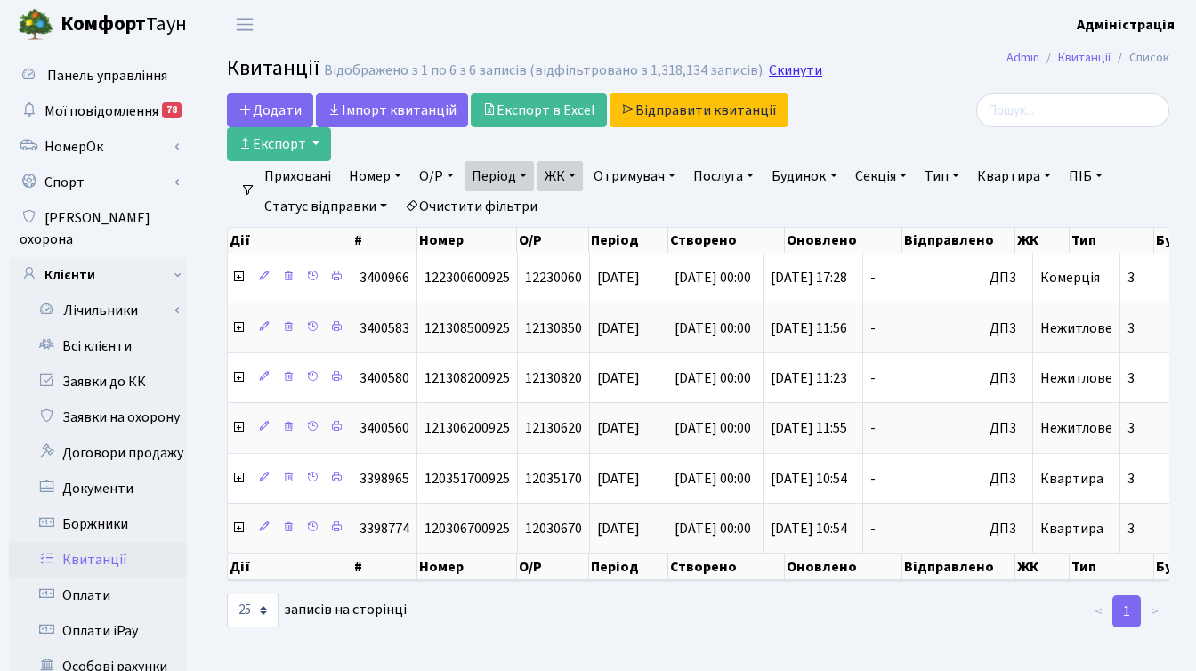
click at [793, 68] on link "Скинути" at bounding box center [795, 70] width 53 height 17
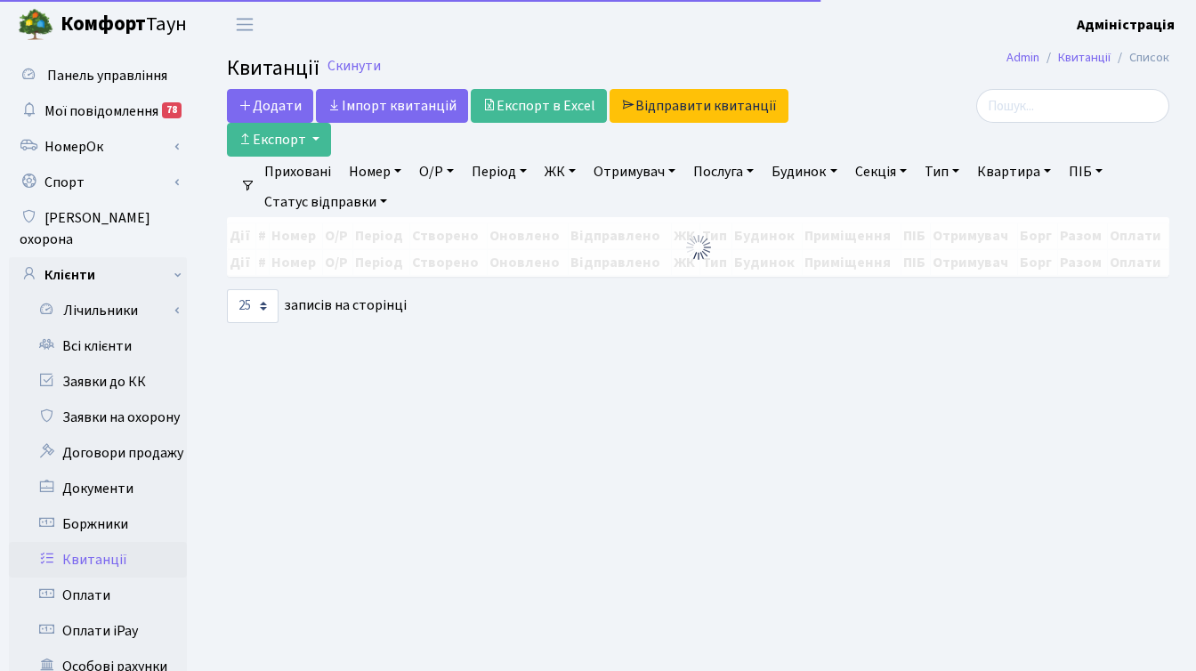
select select "25"
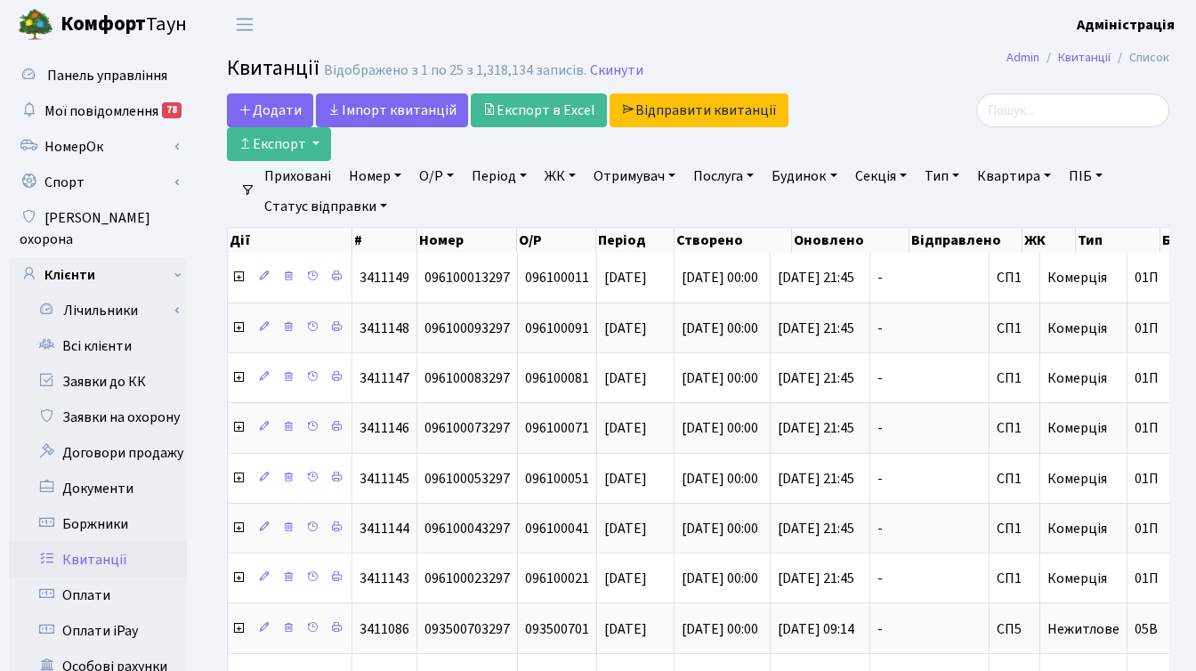
click at [560, 177] on link "ЖК" at bounding box center [559, 176] width 45 height 30
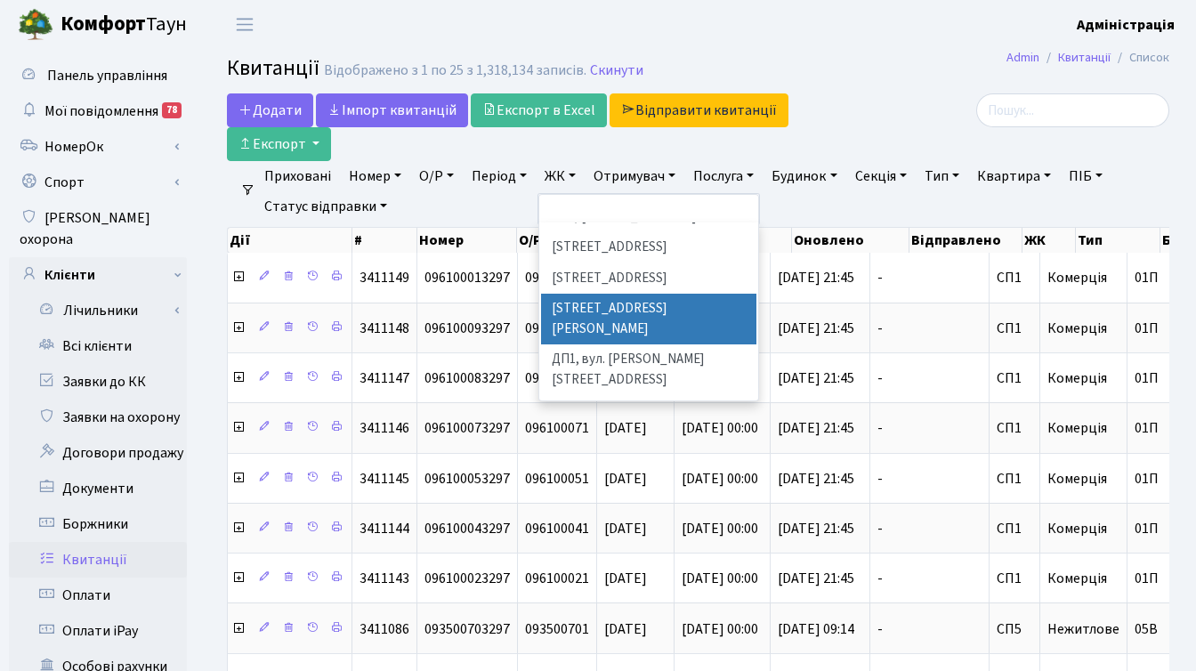
scroll to position [512, 0]
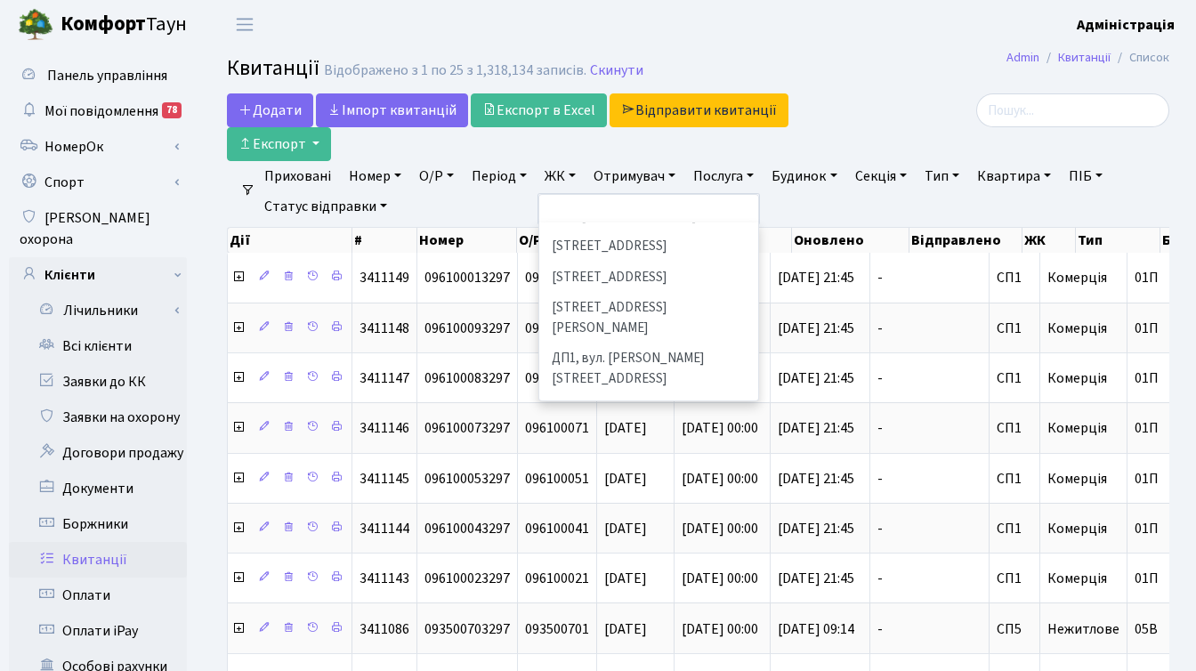
click at [617, 445] on li "ДП3, вул. [PERSON_NAME][STREET_ADDRESS]" at bounding box center [648, 470] width 215 height 51
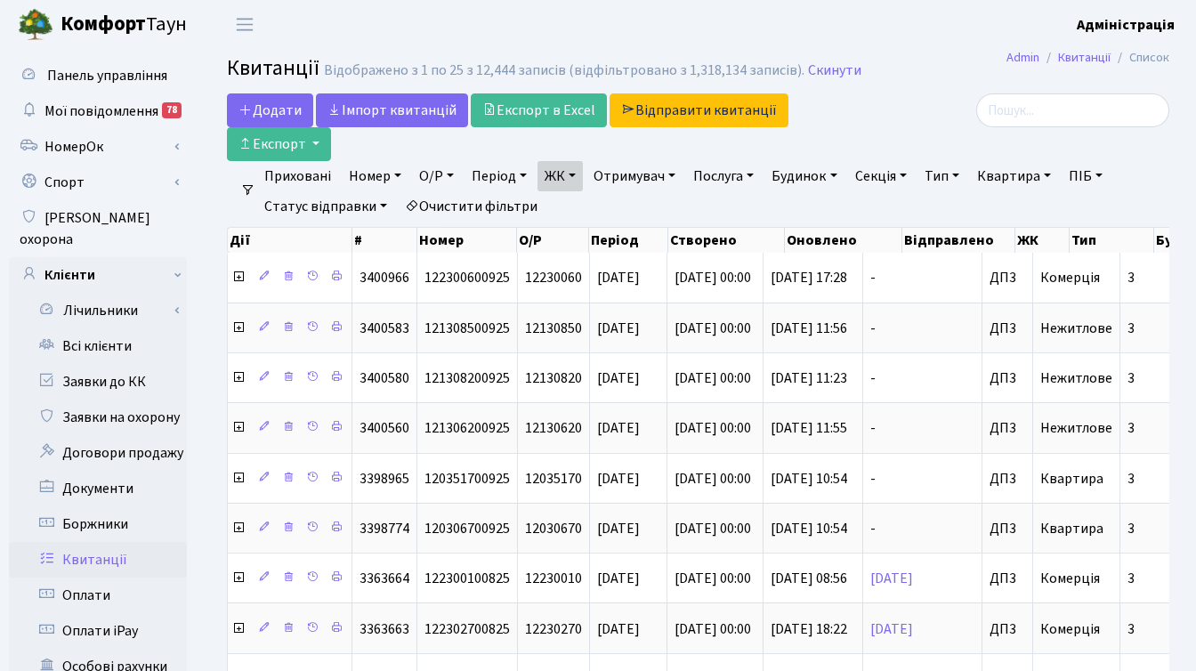
click at [569, 180] on link "ЖК" at bounding box center [559, 176] width 45 height 30
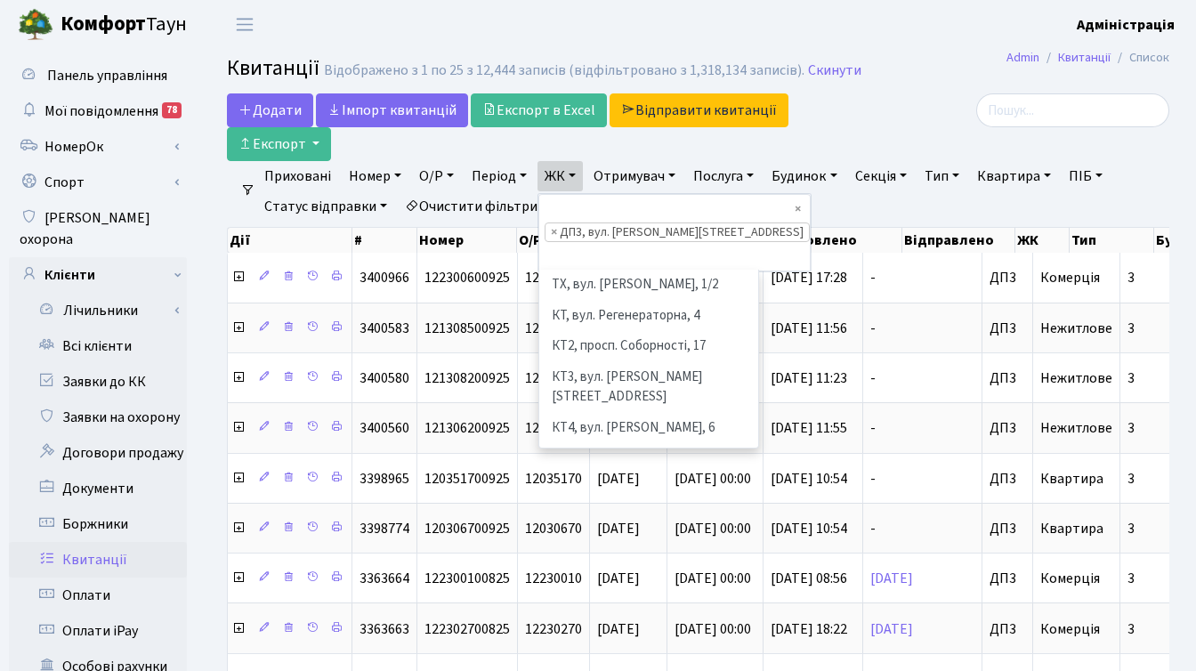
scroll to position [584, 0]
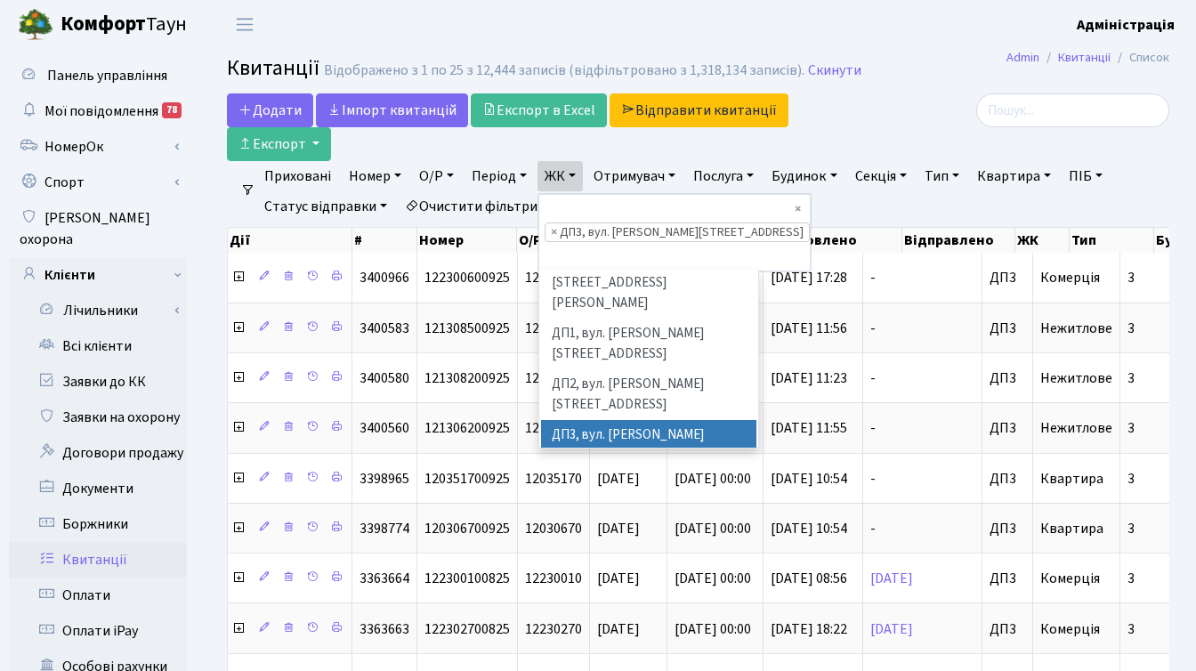
click at [840, 141] on div "Додати Iмпорт квитанцій Експорт в Excel Відправити квитанції Експорт" at bounding box center [536, 127] width 619 height 68
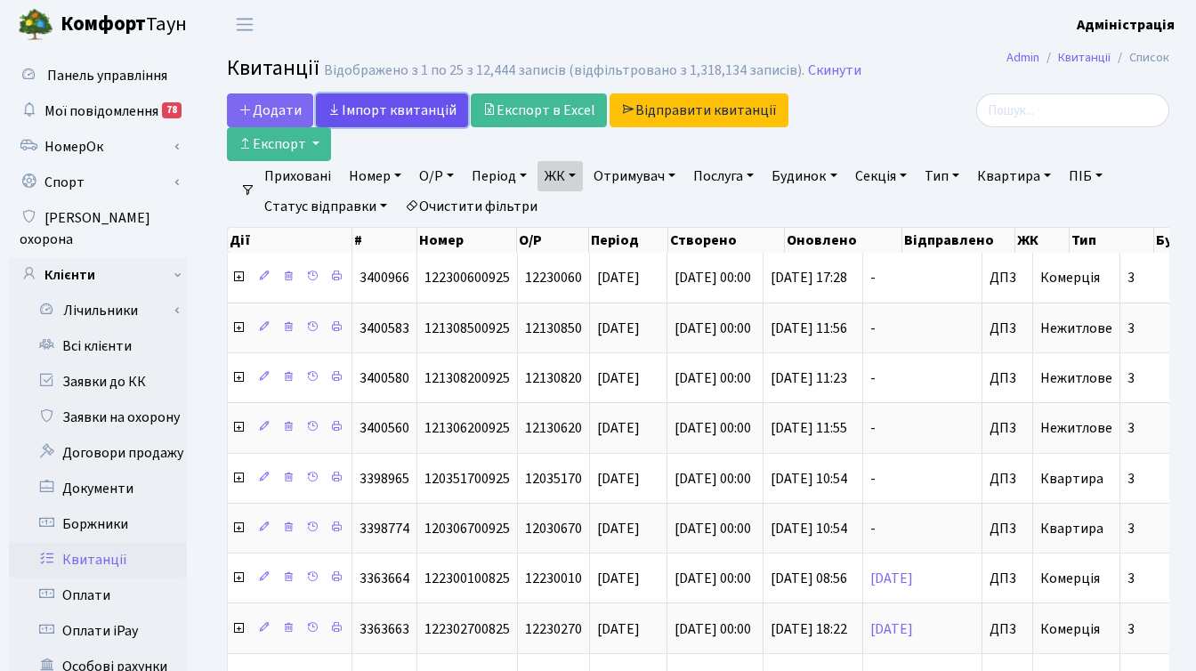
click at [392, 103] on link "Iмпорт квитанцій" at bounding box center [392, 110] width 152 height 34
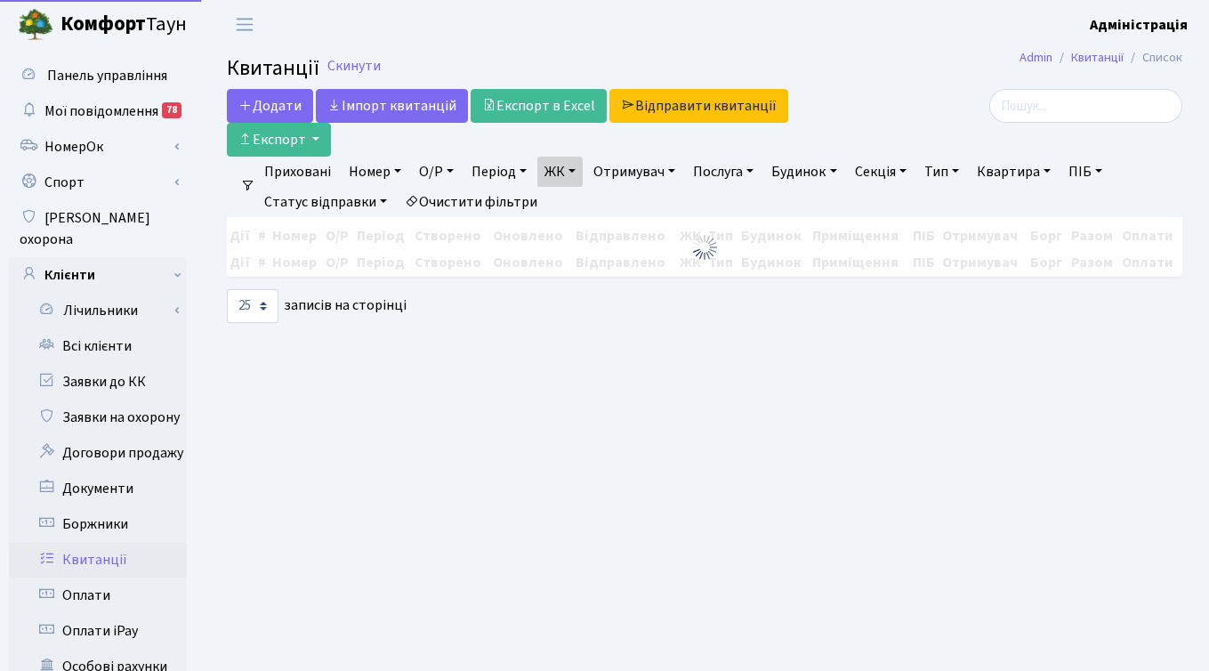
select select "25"
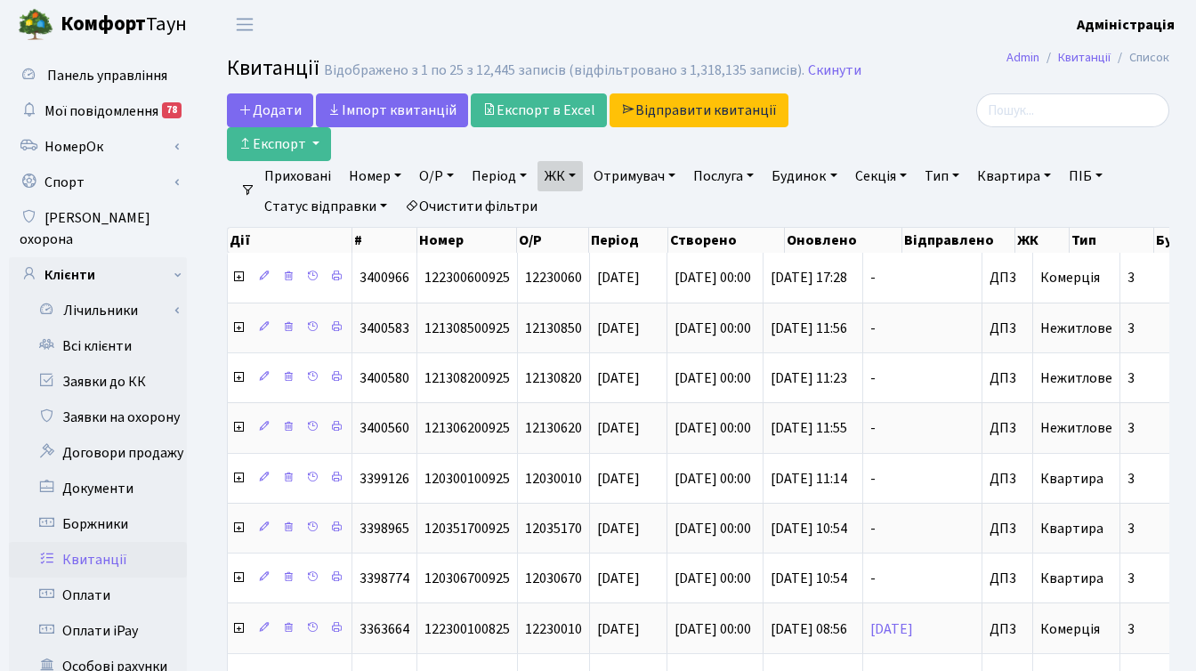
click at [922, 106] on div at bounding box center [1021, 110] width 296 height 34
click at [899, 103] on div at bounding box center [1021, 110] width 296 height 34
click at [834, 136] on div "Додати Iмпорт квитанцій Експорт в Excel Відправити квитанції Експорт" at bounding box center [536, 127] width 619 height 68
click at [923, 127] on div at bounding box center [1020, 127] width 323 height 68
click at [936, 128] on div at bounding box center [1020, 127] width 323 height 68
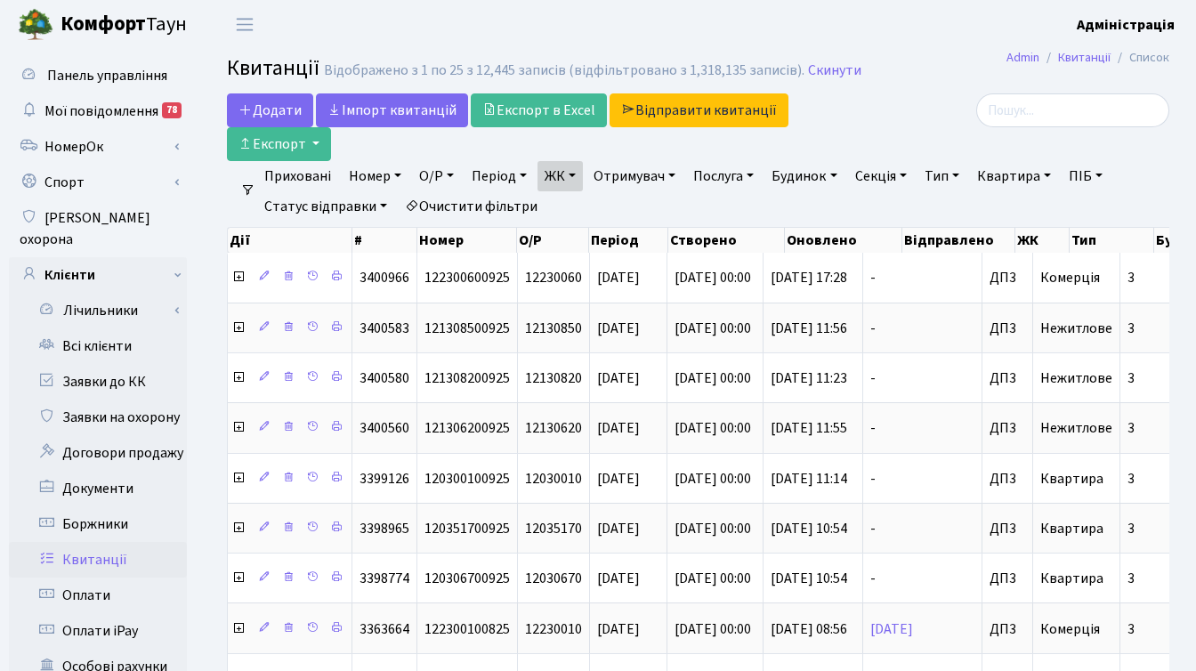
click at [931, 109] on div at bounding box center [1021, 110] width 296 height 34
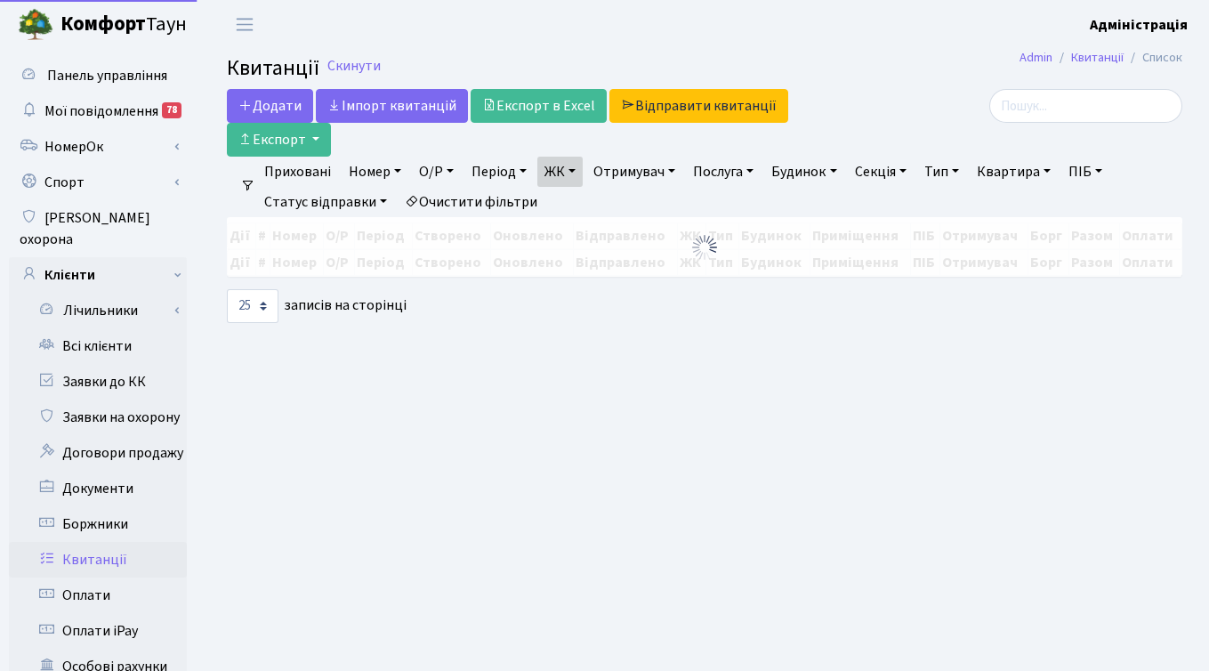
select select "25"
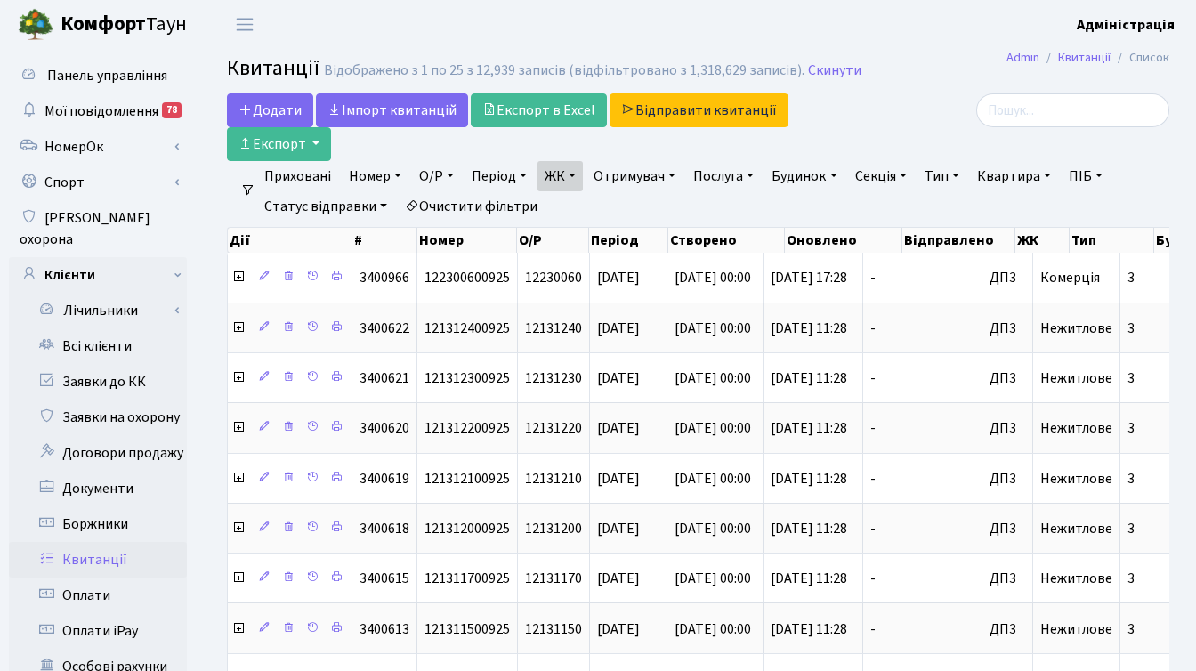
click at [490, 175] on link "Період" at bounding box center [498, 176] width 69 height 30
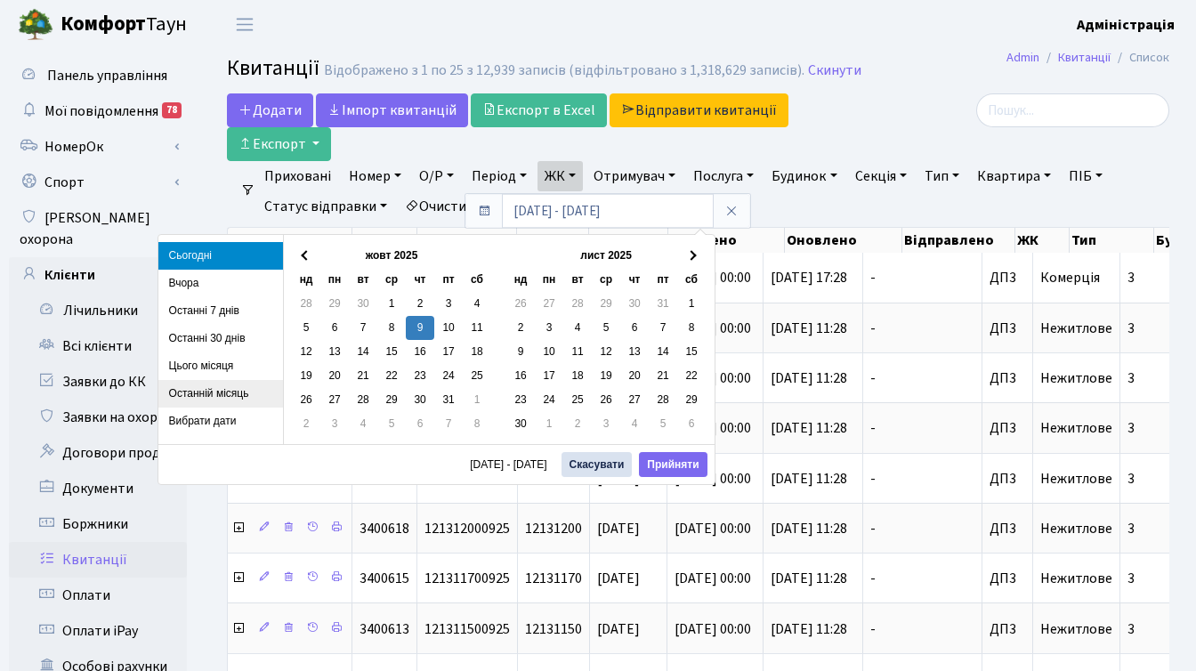
click at [195, 391] on li "Останній місяць" at bounding box center [220, 394] width 125 height 28
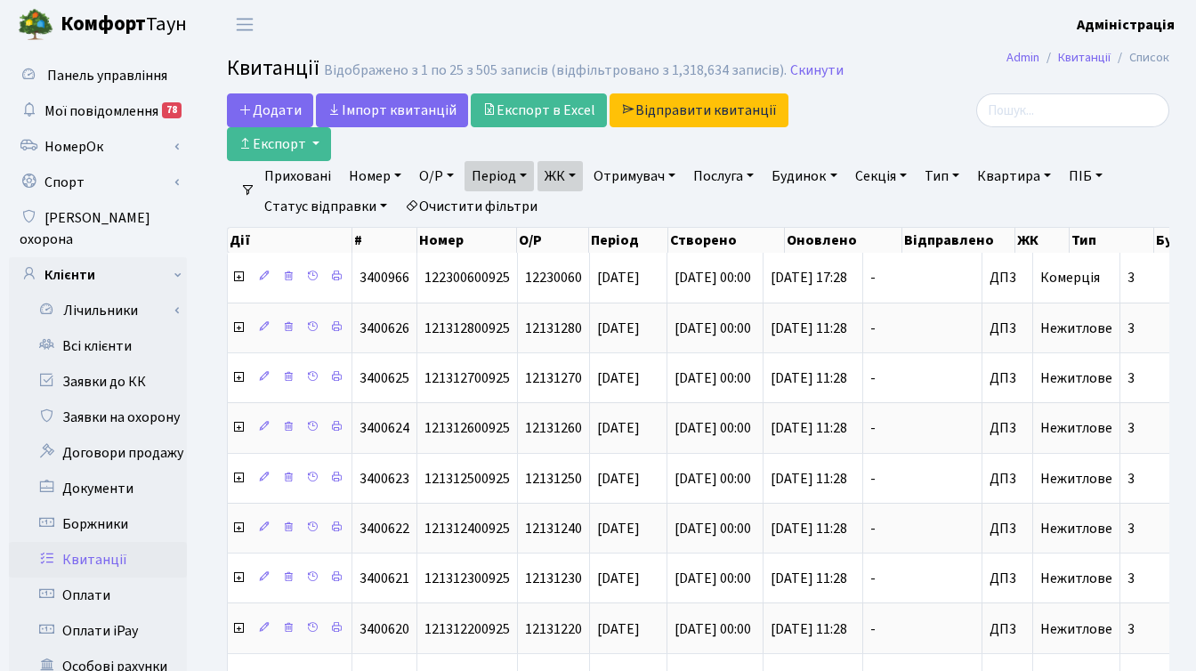
click at [887, 85] on h2 "Квитанції Відображено з 1 по 25 з 505 записів (відфільтровано з 1,318,634 запис…" at bounding box center [698, 71] width 942 height 30
click at [943, 113] on div at bounding box center [1021, 110] width 296 height 34
click at [970, 124] on div at bounding box center [1021, 110] width 296 height 34
click at [524, 175] on link "Період" at bounding box center [498, 176] width 69 height 30
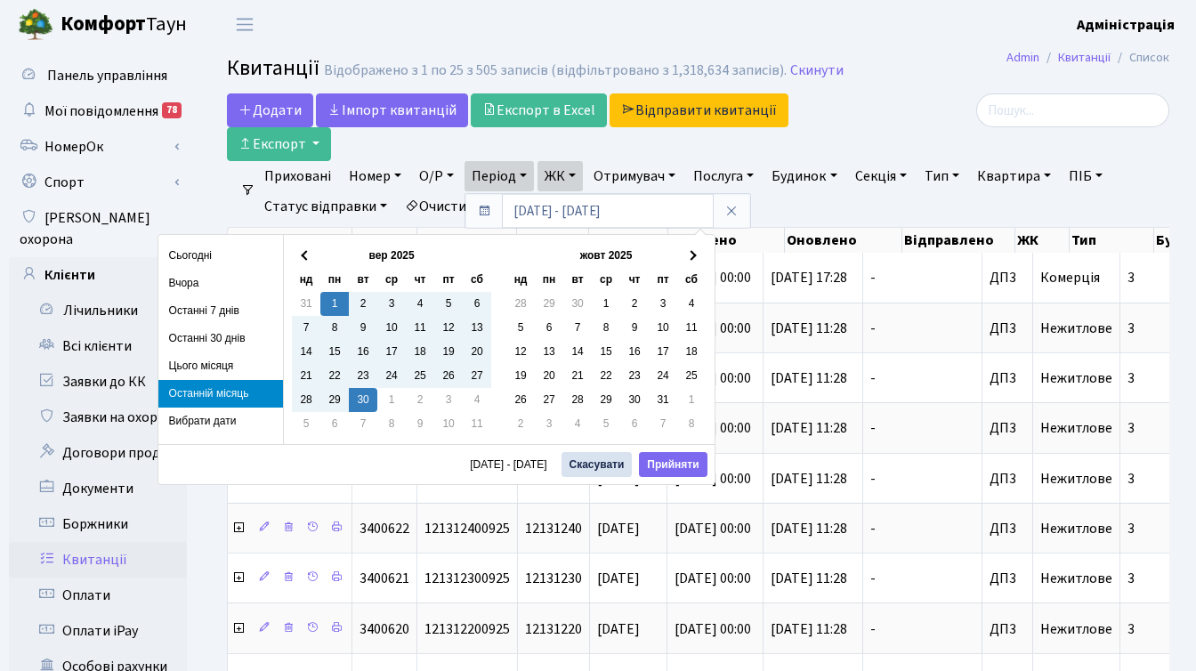
click at [930, 125] on div at bounding box center [1021, 110] width 296 height 34
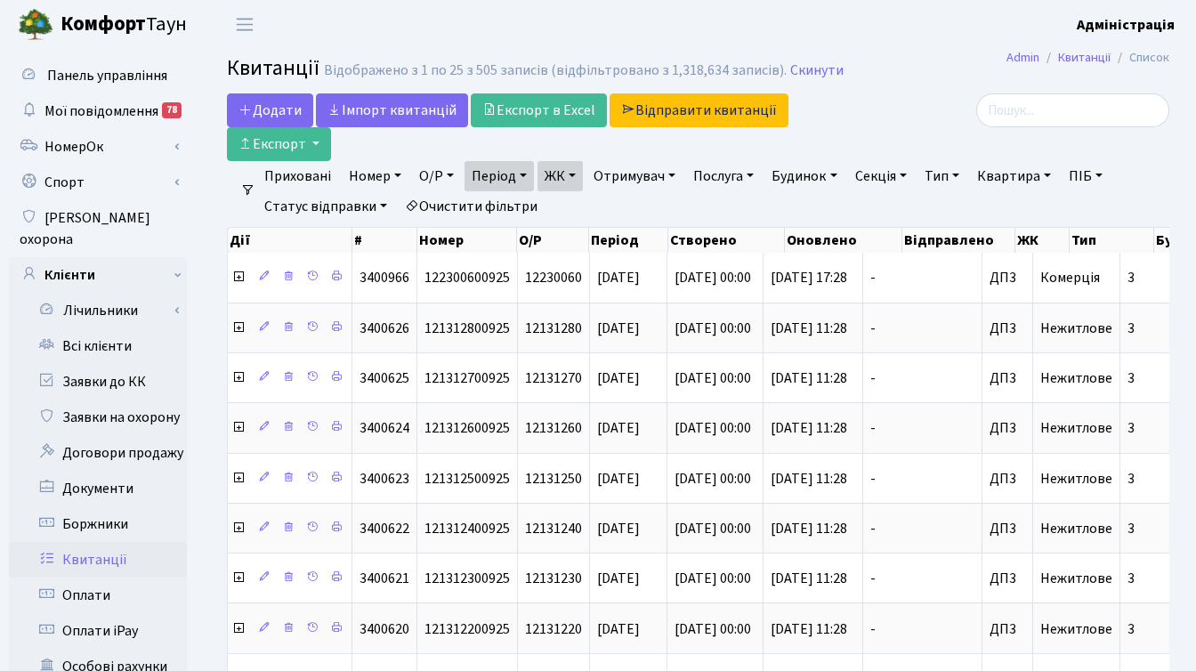
click at [531, 168] on link "Період" at bounding box center [498, 176] width 69 height 30
click at [922, 120] on div at bounding box center [1021, 110] width 296 height 34
click at [556, 178] on link "ЖК" at bounding box center [559, 176] width 45 height 30
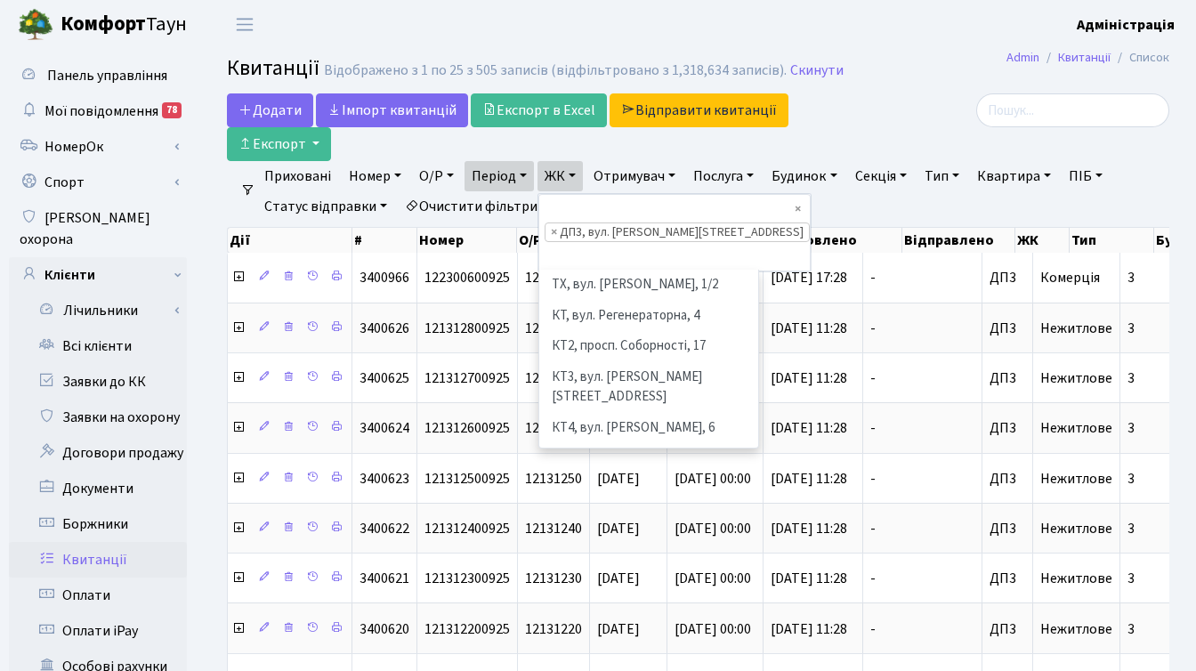
scroll to position [552, 0]
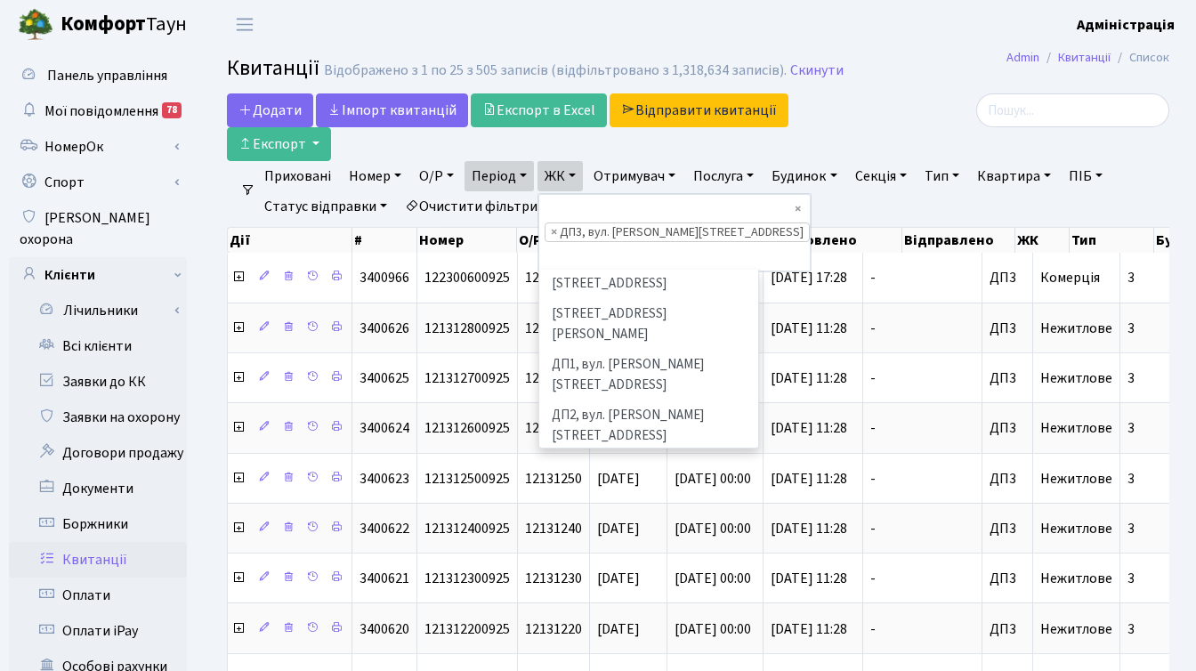
click at [894, 116] on div at bounding box center [1021, 110] width 296 height 34
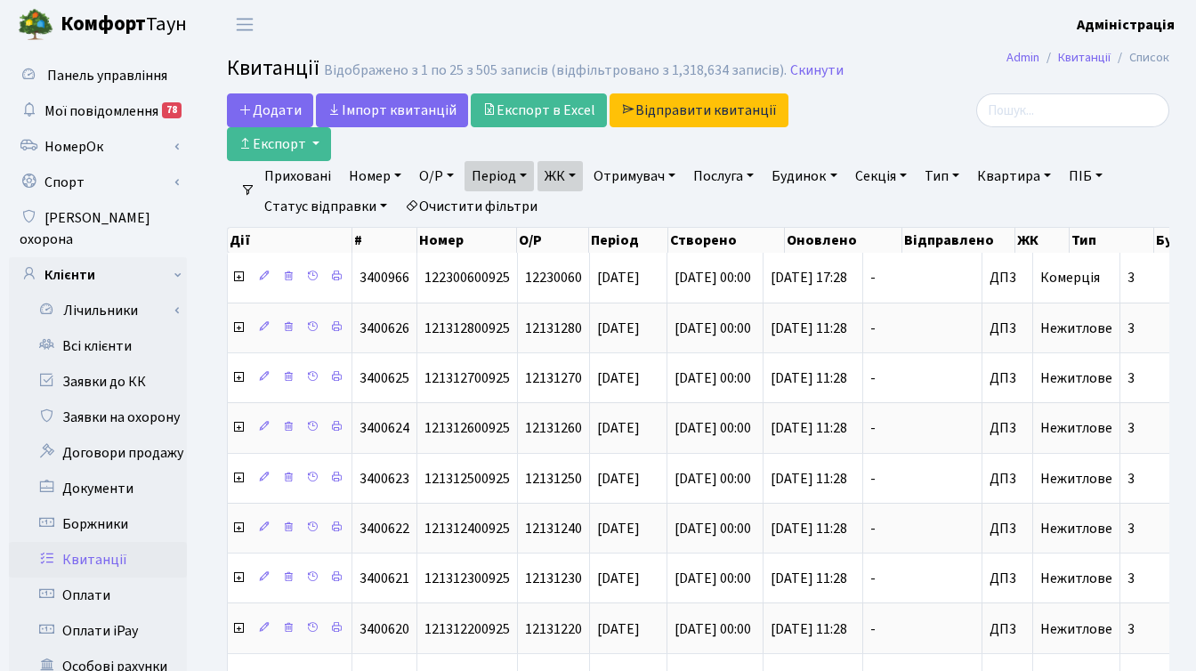
click at [524, 173] on link "Період" at bounding box center [498, 176] width 69 height 30
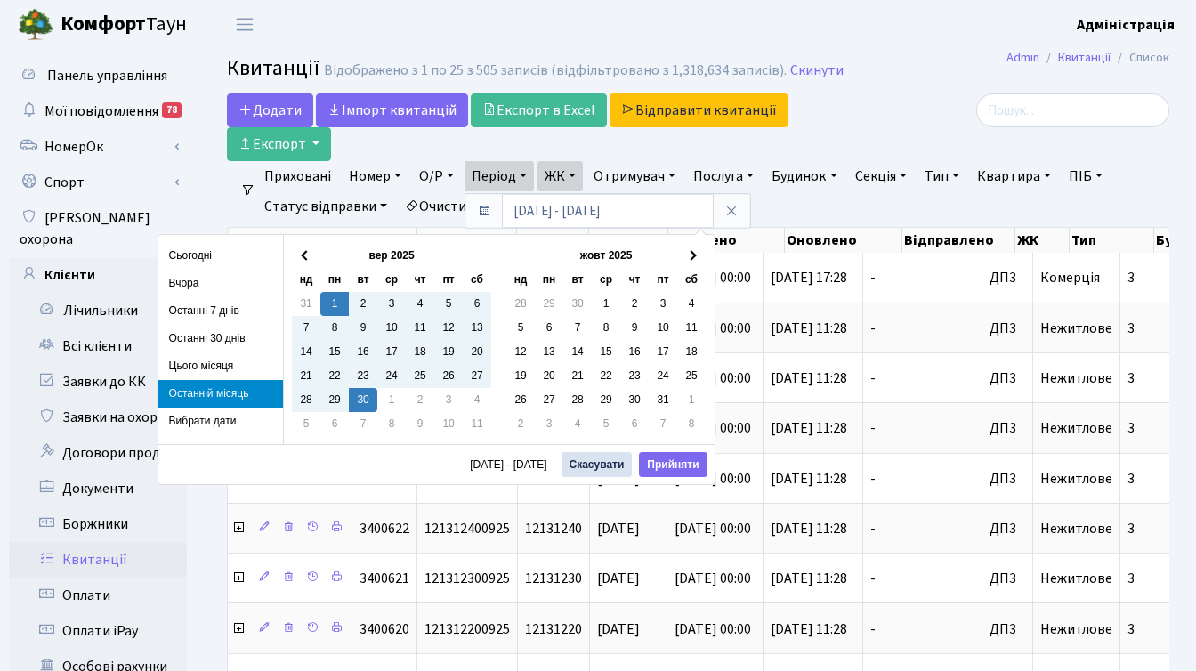
click at [878, 101] on div at bounding box center [1021, 110] width 296 height 34
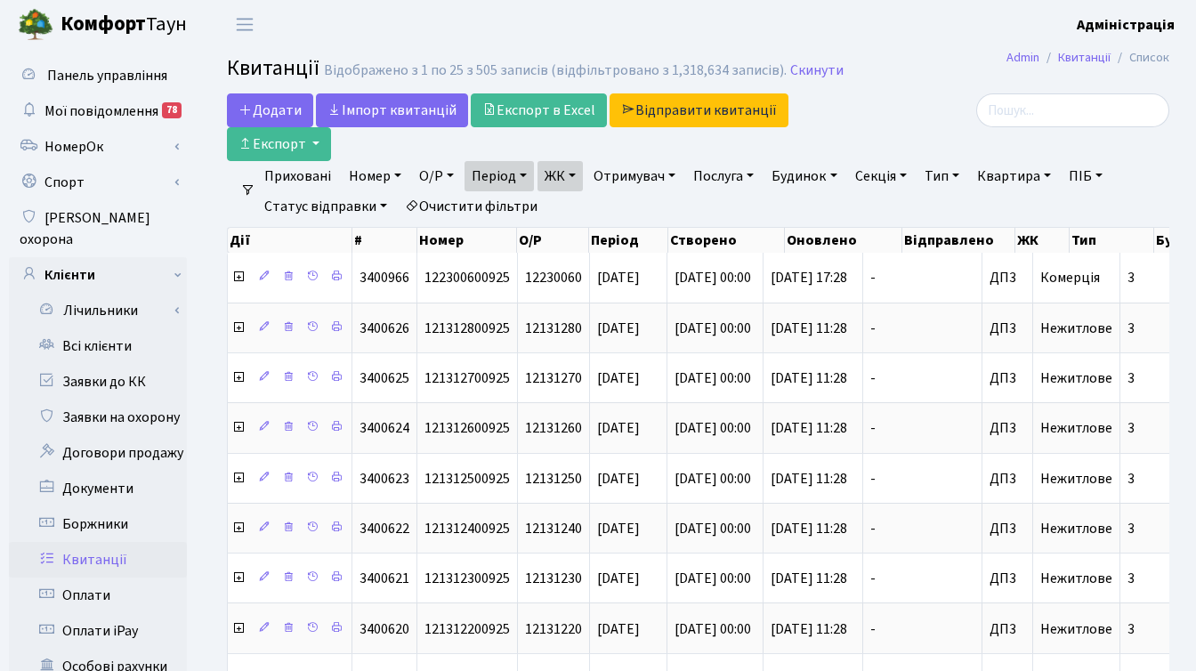
click at [888, 121] on div at bounding box center [1021, 110] width 296 height 34
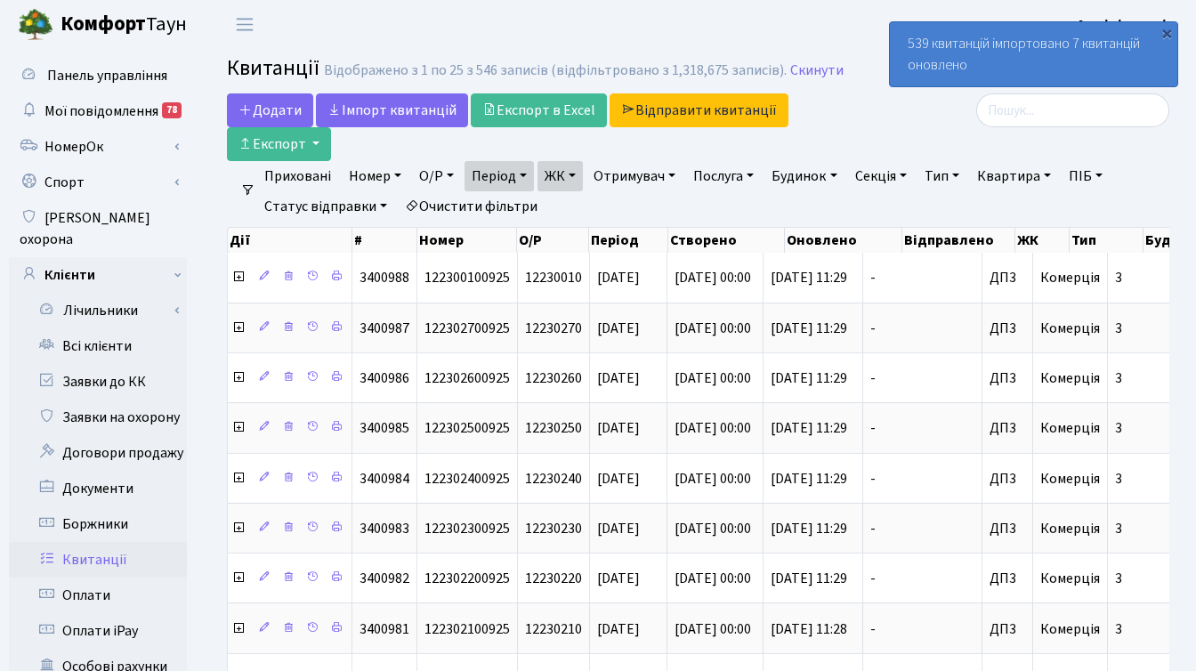
click at [890, 122] on div at bounding box center [1021, 110] width 296 height 34
click at [1168, 29] on div "×" at bounding box center [1166, 33] width 18 height 18
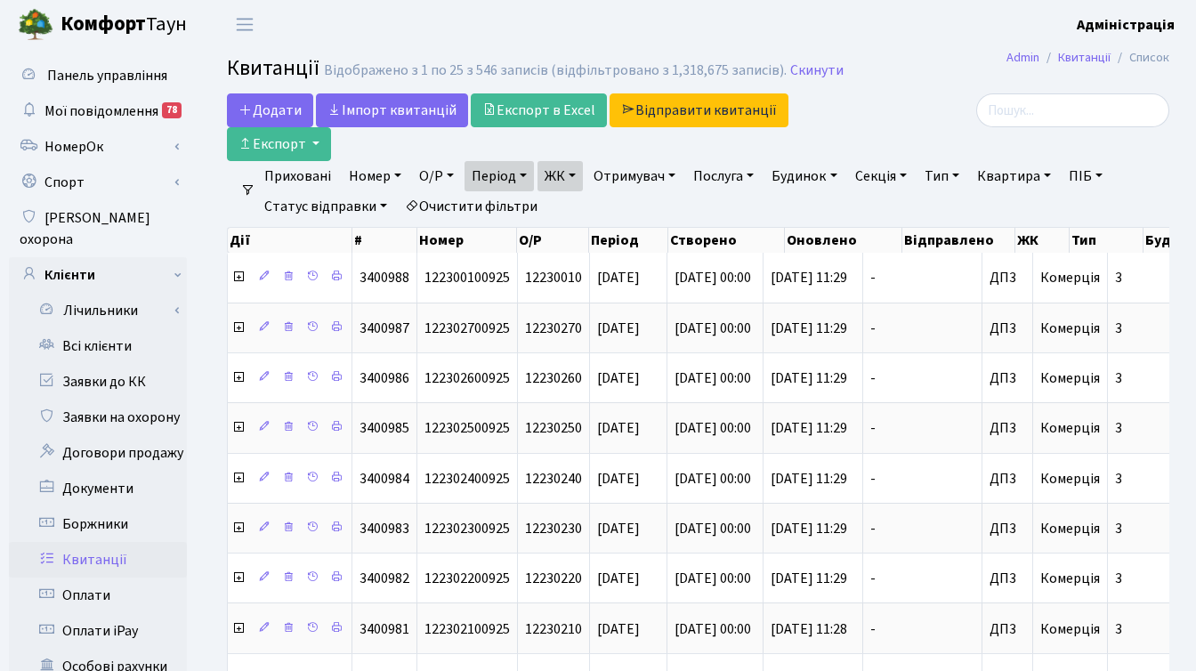
click at [878, 125] on div at bounding box center [1021, 110] width 296 height 34
click at [798, 70] on link "Скинути" at bounding box center [816, 70] width 53 height 17
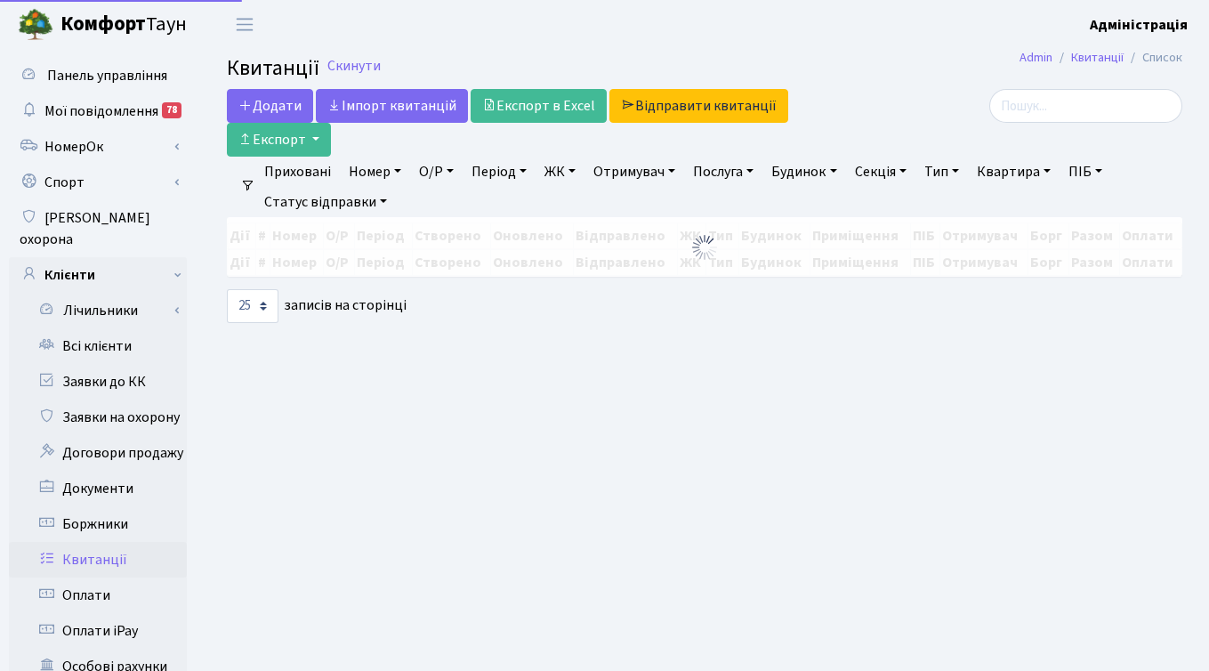
select select "25"
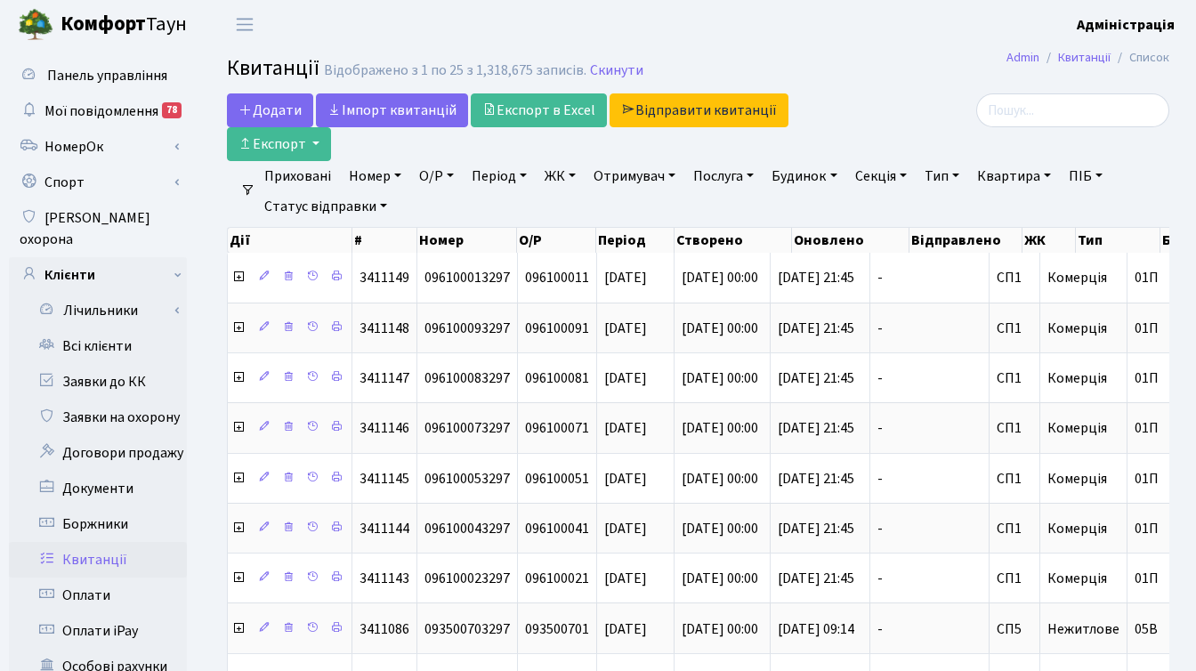
click at [558, 173] on link "ЖК" at bounding box center [559, 176] width 45 height 30
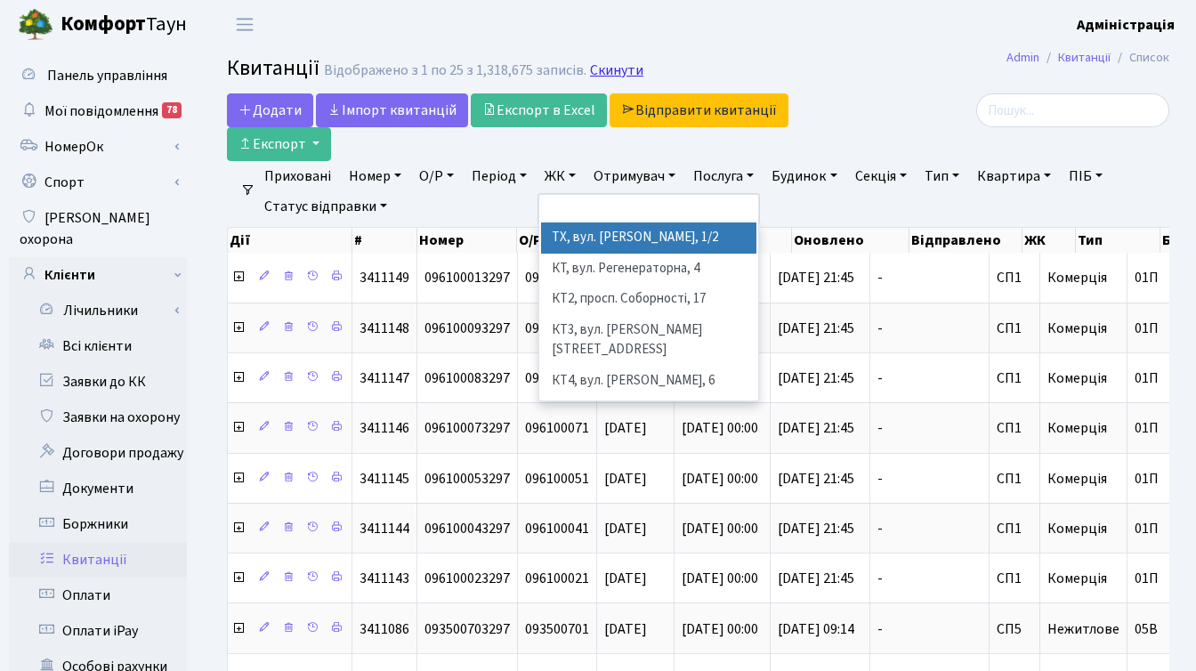
click at [593, 68] on link "Скинути" at bounding box center [616, 70] width 53 height 17
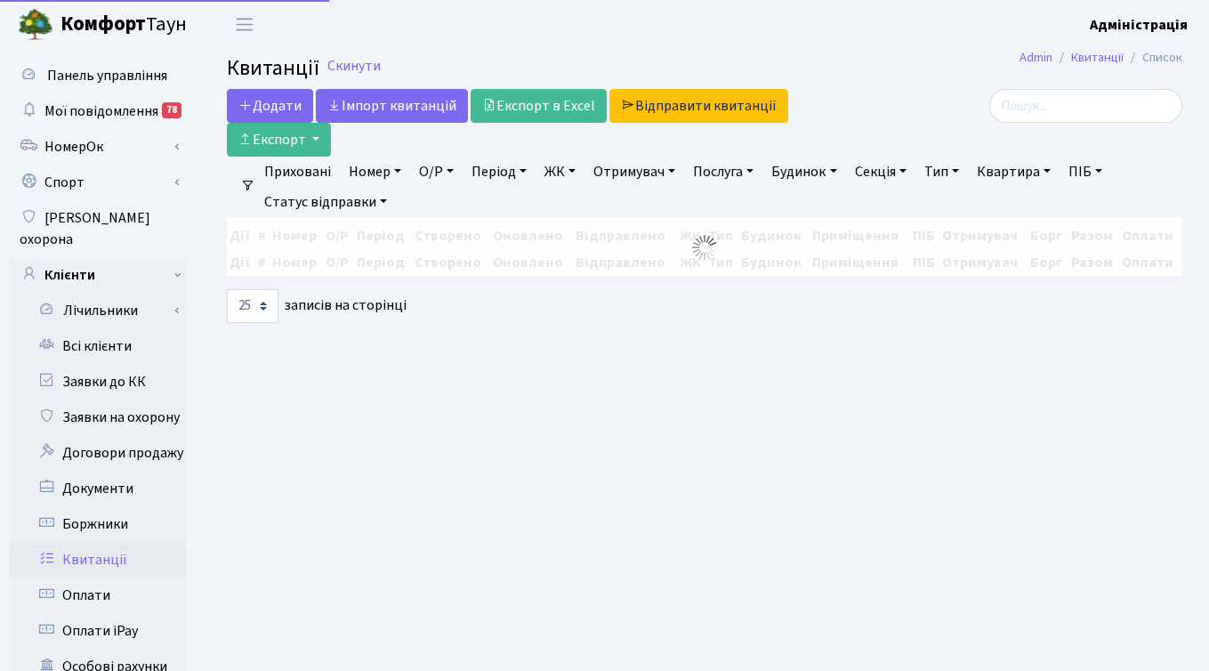
select select
select select "25"
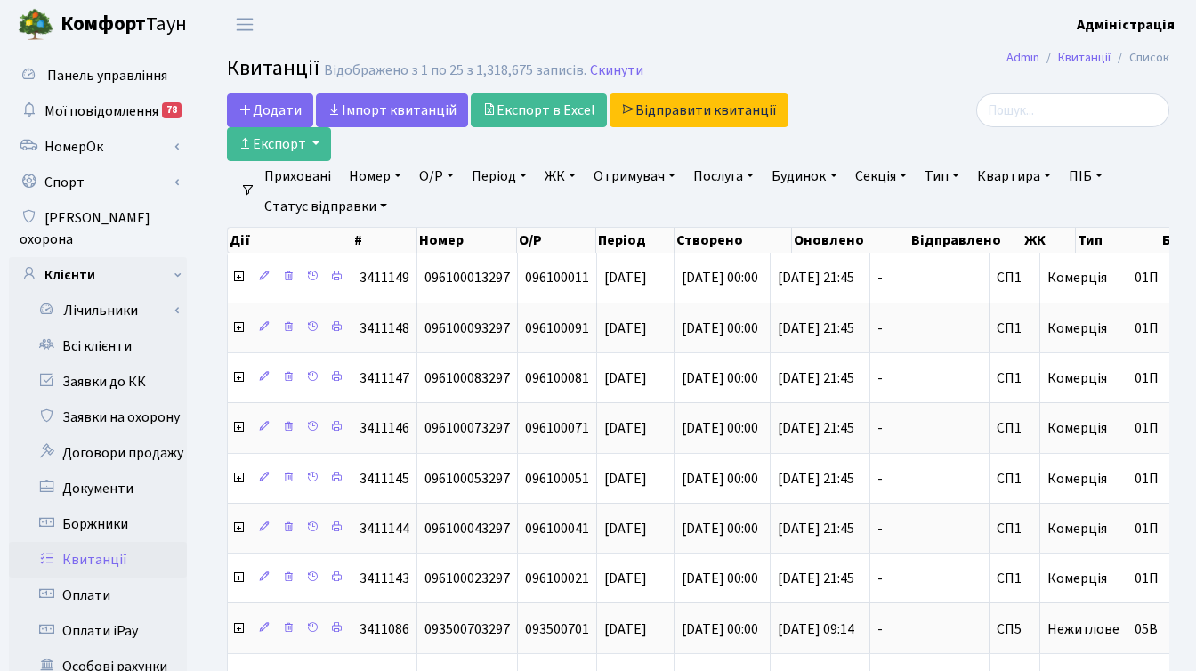
click at [550, 178] on link "ЖК" at bounding box center [559, 176] width 45 height 30
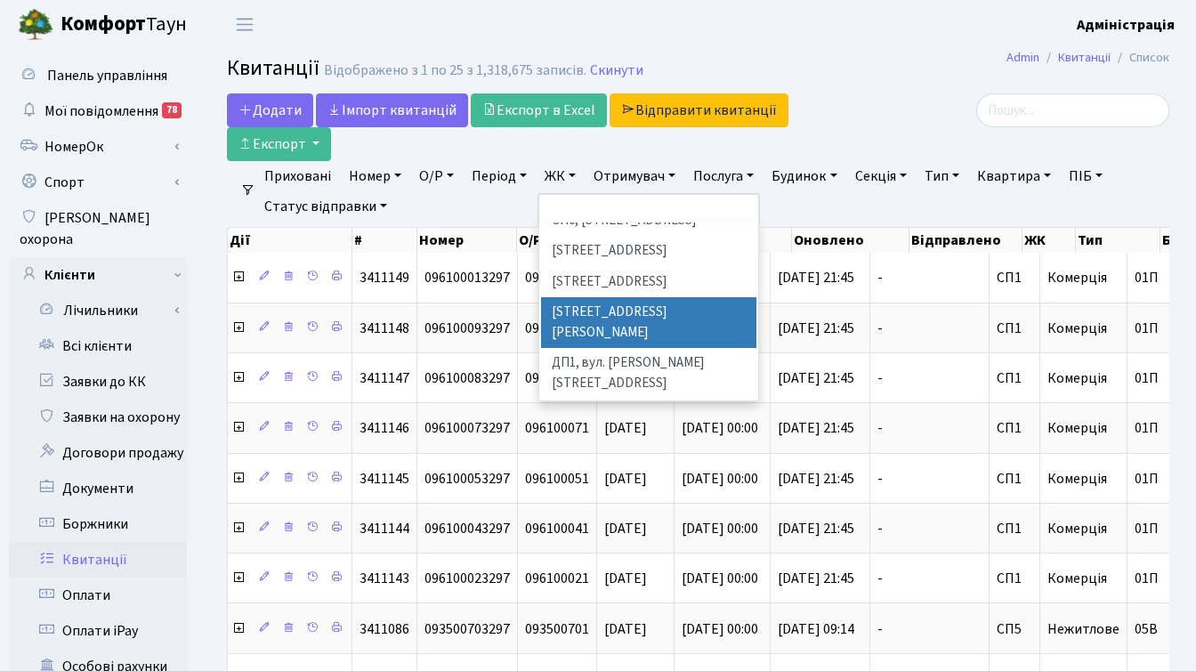
scroll to position [518, 0]
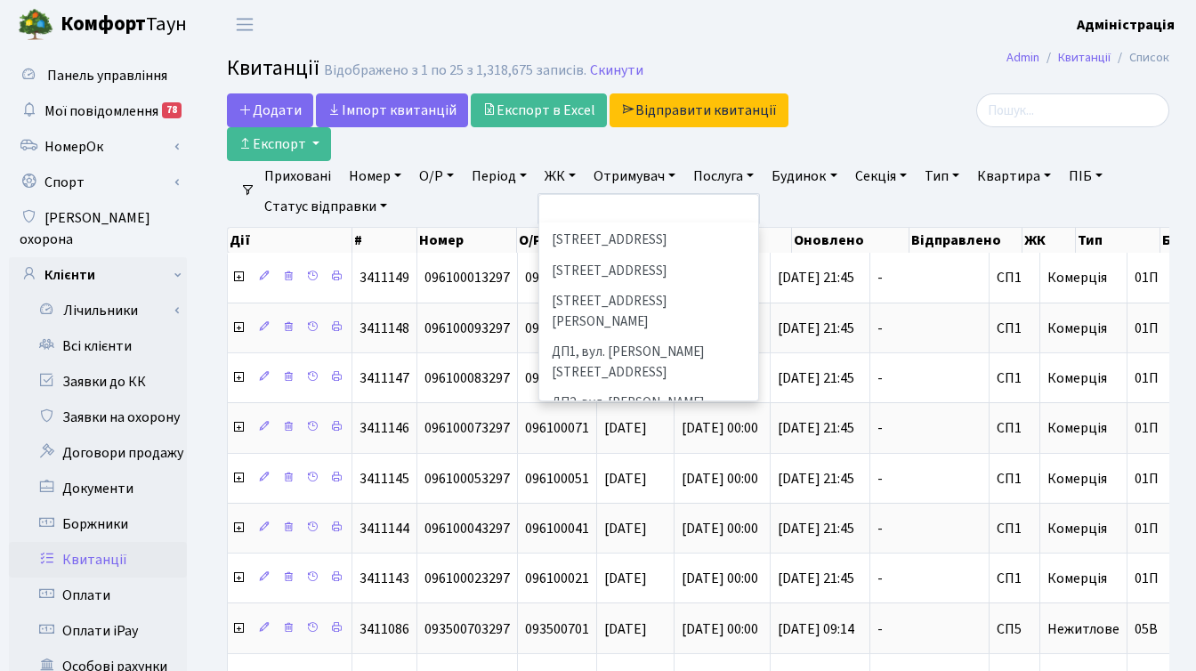
click at [608, 489] on li "ДП4, вул. [PERSON_NAME][STREET_ADDRESS]" at bounding box center [648, 514] width 215 height 51
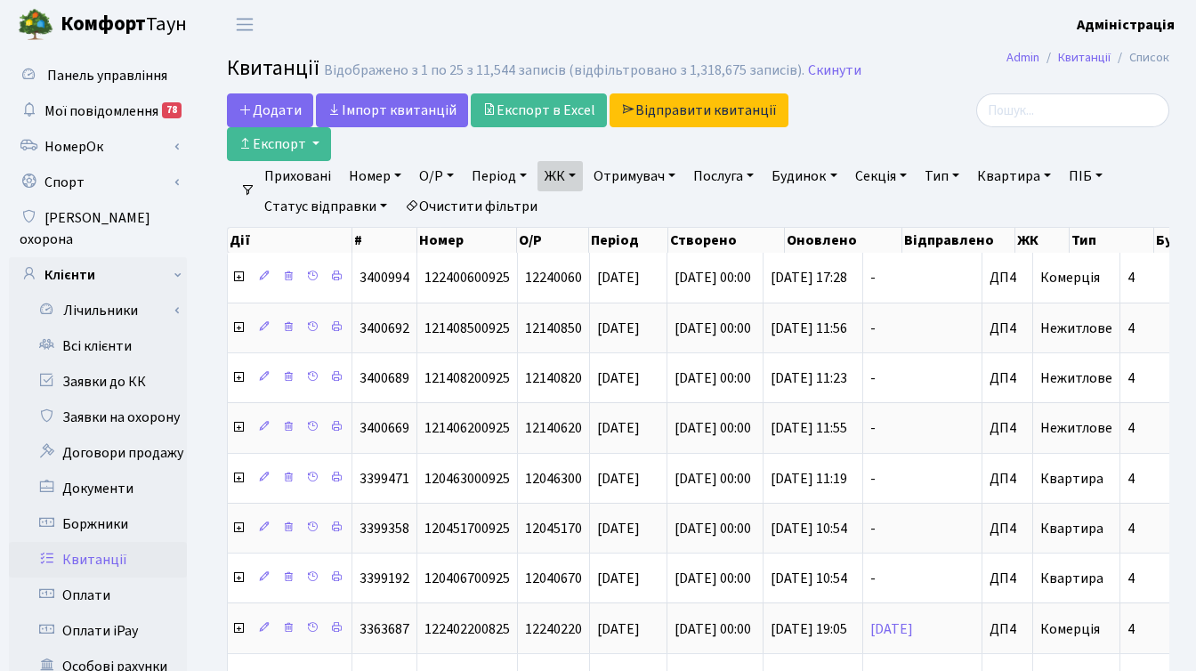
click at [480, 169] on link "Період" at bounding box center [498, 176] width 69 height 30
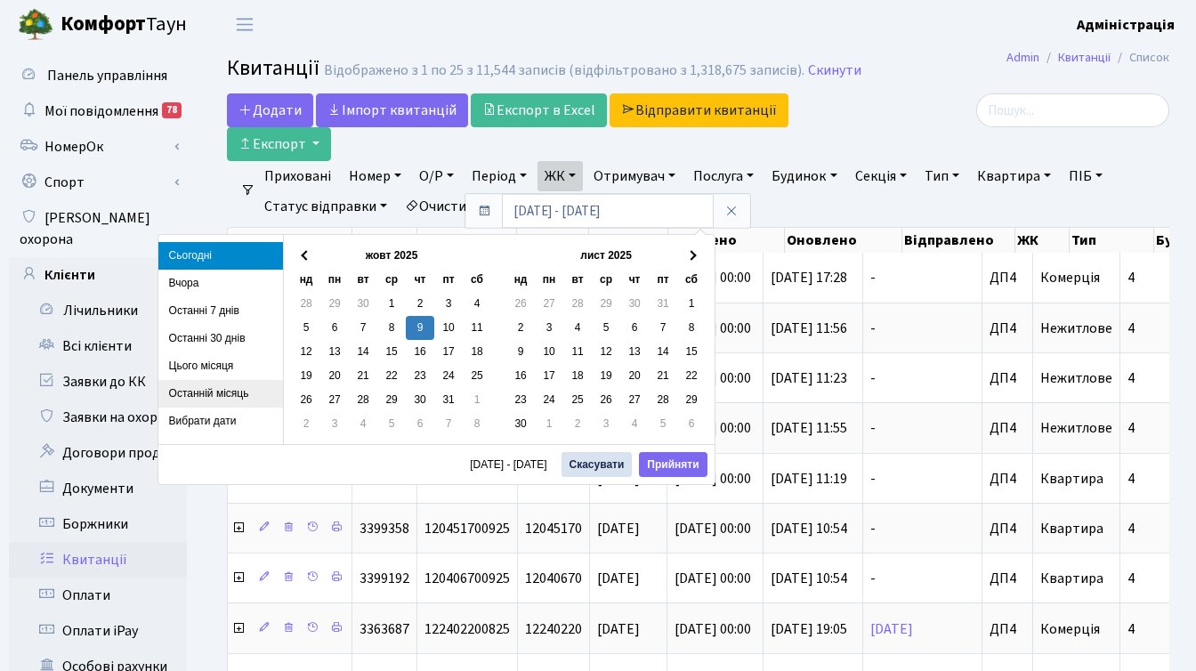
click at [229, 385] on li "Останній місяць" at bounding box center [220, 394] width 125 height 28
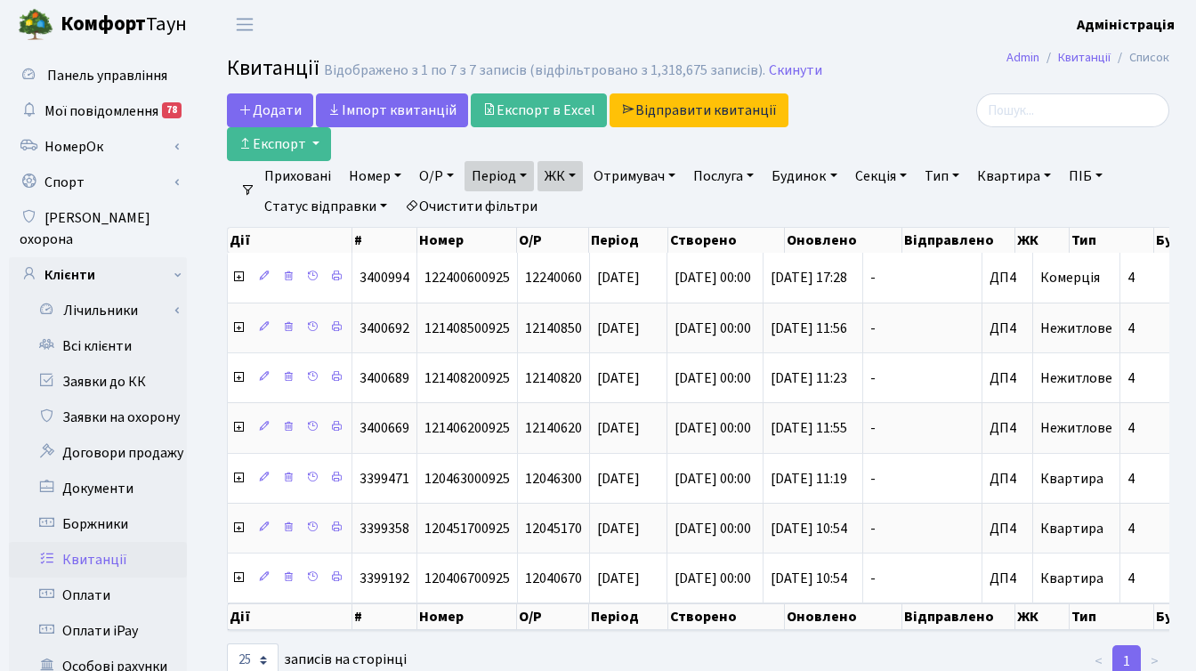
click at [917, 108] on div at bounding box center [1021, 110] width 296 height 34
click at [861, 157] on div at bounding box center [1020, 127] width 323 height 68
click at [513, 209] on link "Очистити фільтри" at bounding box center [471, 206] width 147 height 30
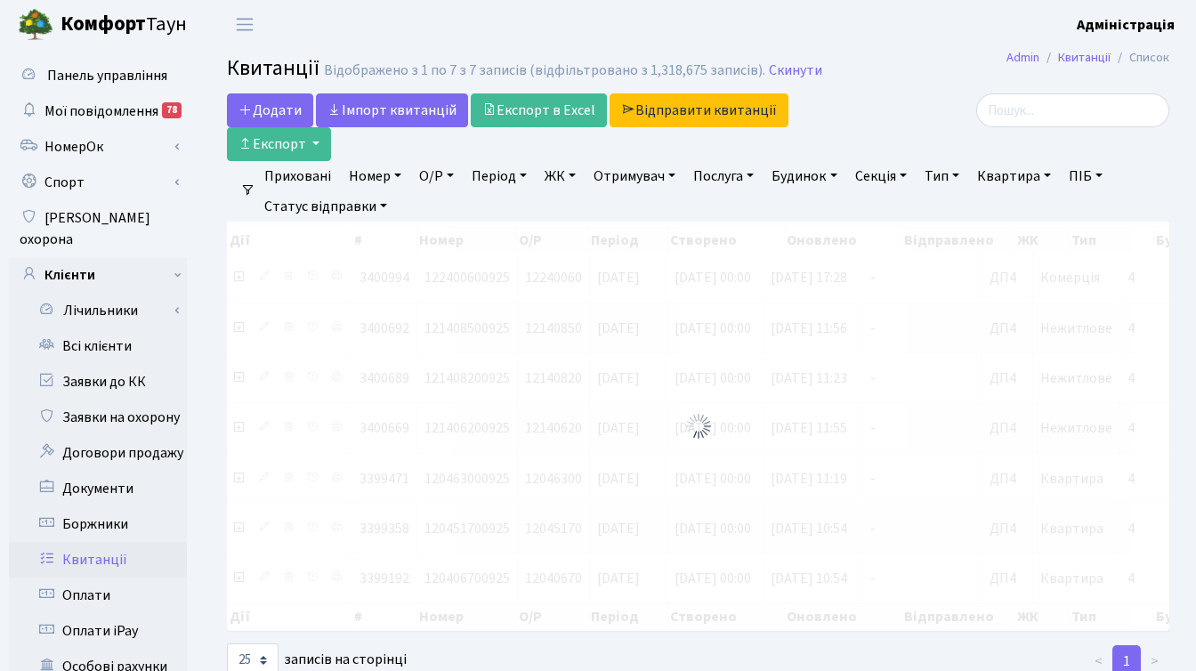
click at [884, 114] on div at bounding box center [1021, 110] width 296 height 34
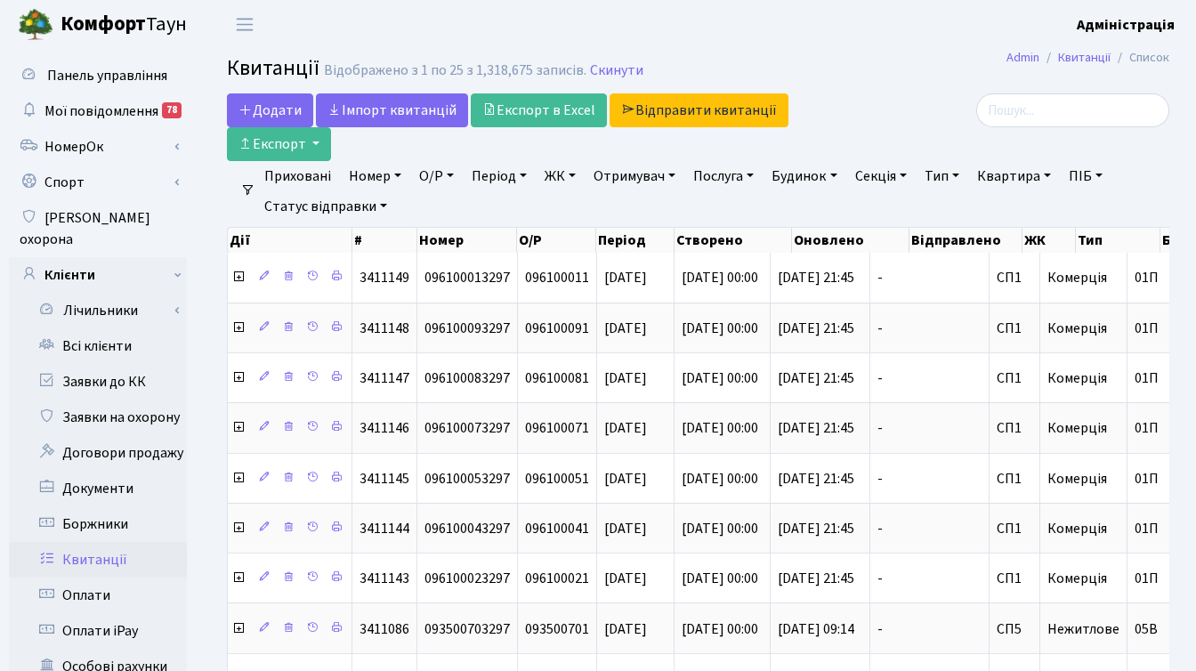
click at [556, 174] on link "ЖК" at bounding box center [559, 176] width 45 height 30
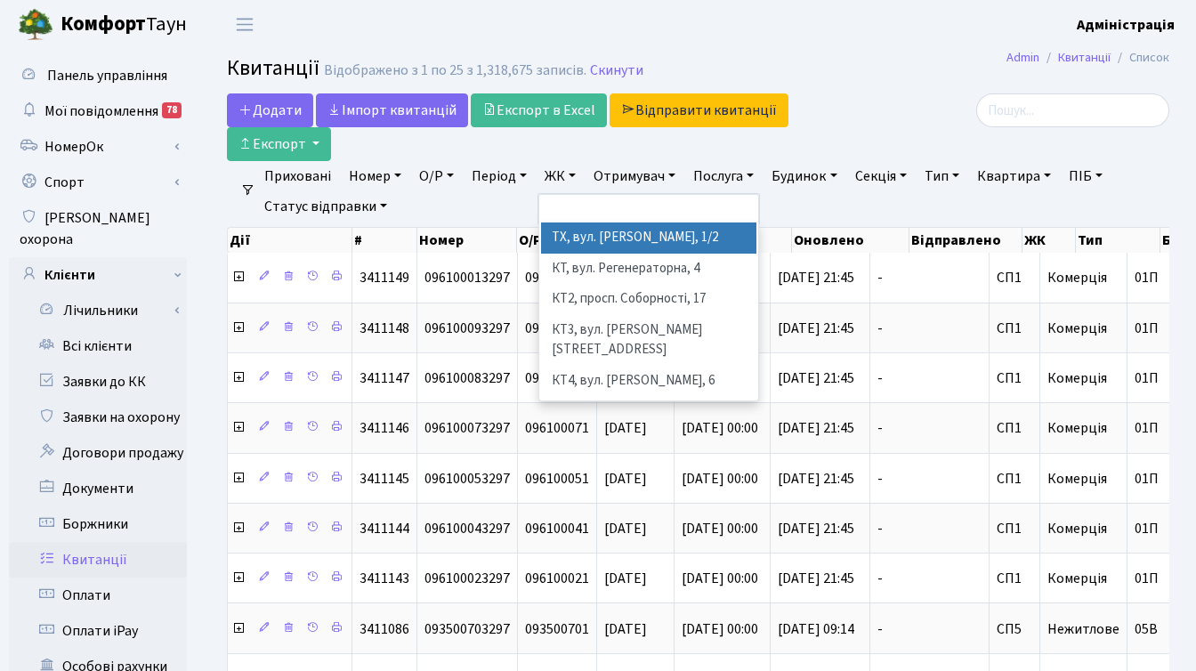
click at [850, 143] on div "Додати Iмпорт квитанцій Експорт в Excel Відправити квитанції Експорт" at bounding box center [537, 127] width 646 height 68
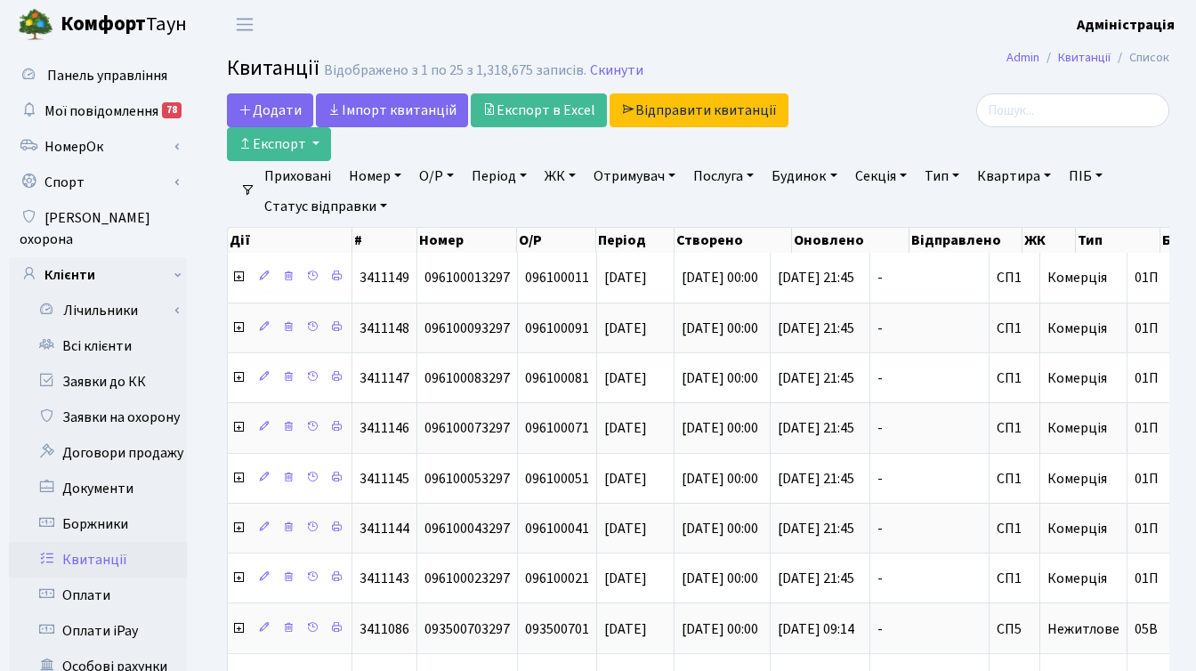
click at [647, 181] on link "Отримувач" at bounding box center [634, 176] width 96 height 30
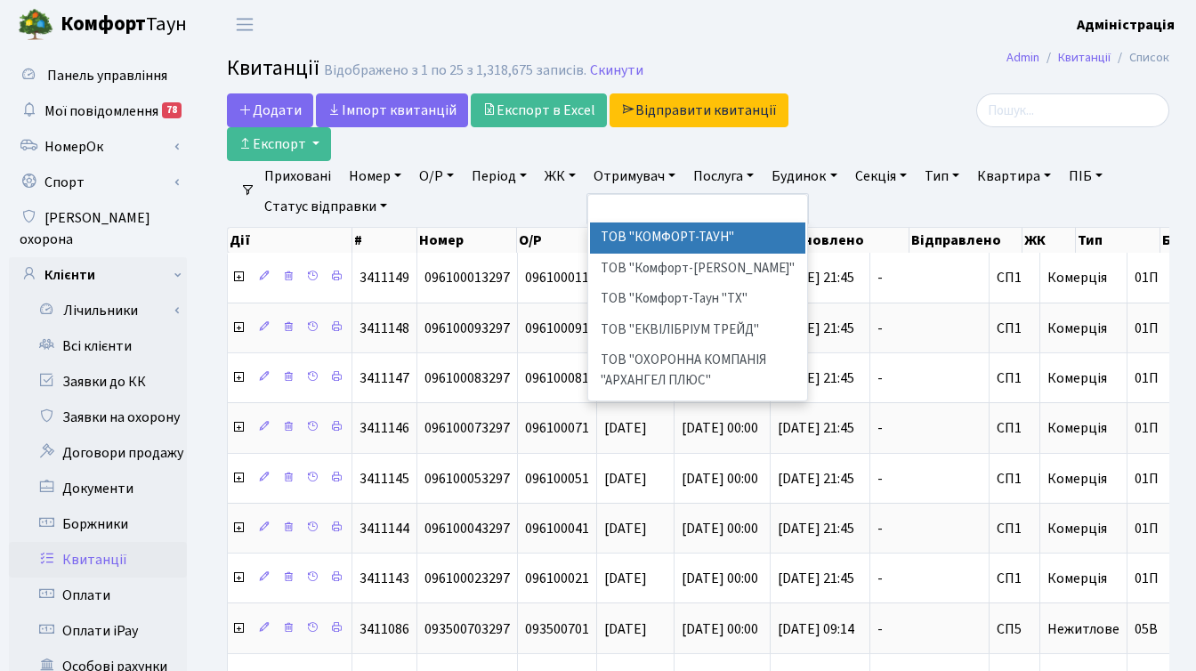
click at [882, 116] on div at bounding box center [1021, 110] width 296 height 34
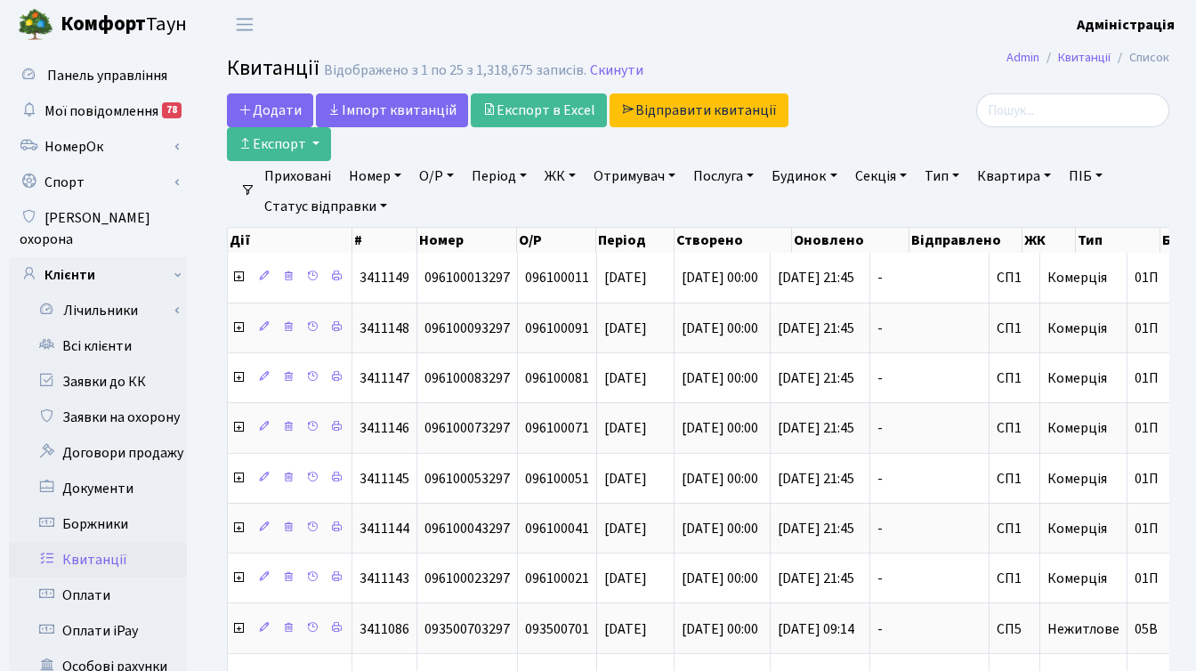
click at [562, 178] on link "ЖК" at bounding box center [559, 176] width 45 height 30
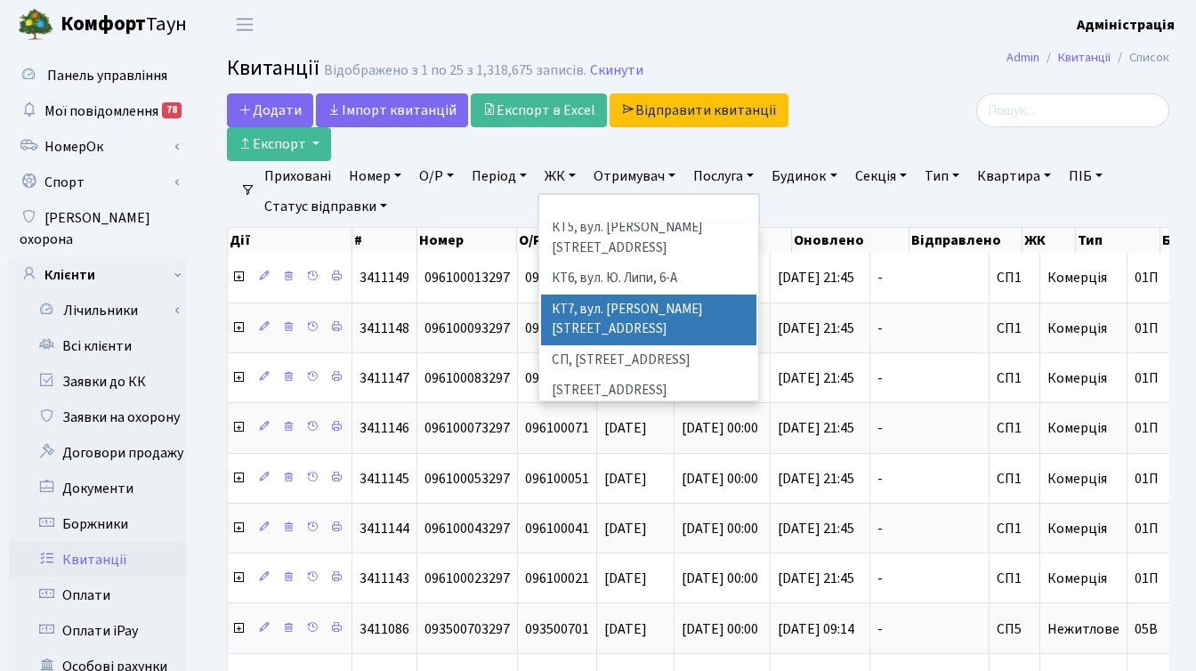
scroll to position [294, 0]
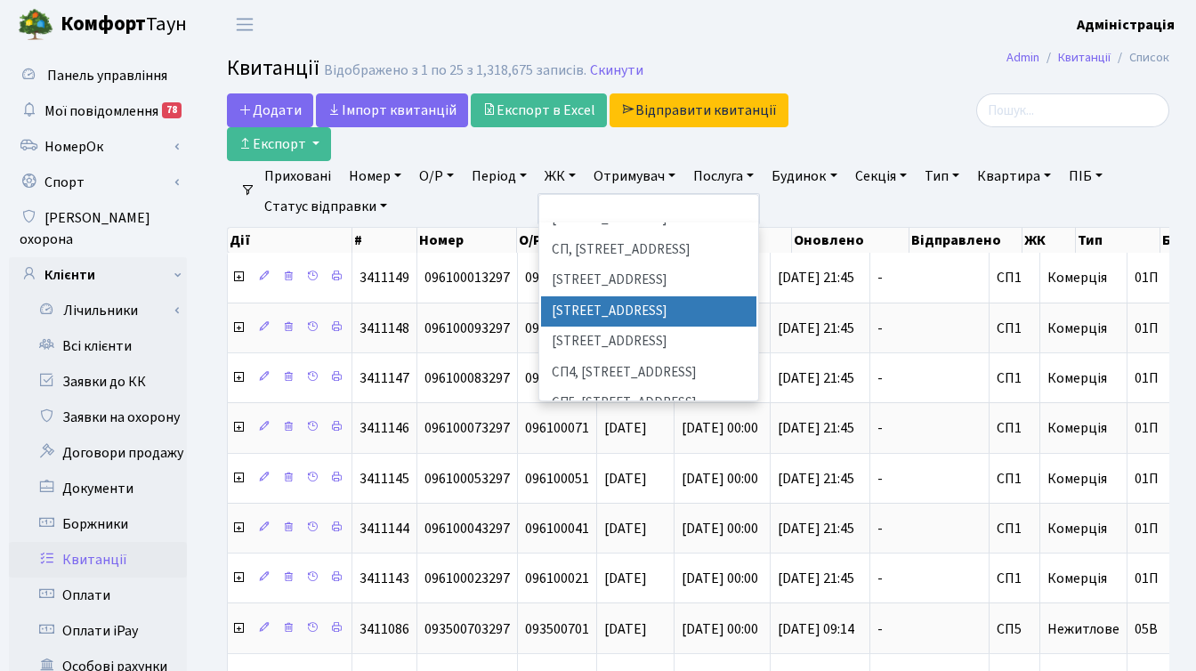
click at [621, 296] on li "СП2, Столичне шосе, 1А" at bounding box center [648, 311] width 215 height 31
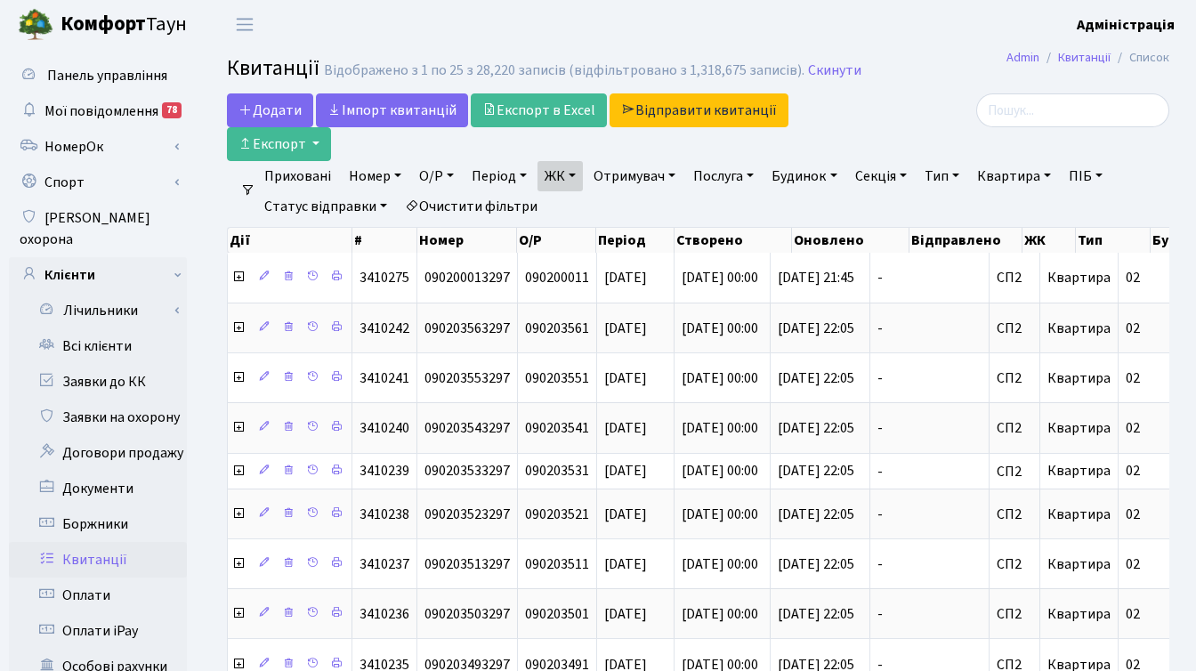
click at [947, 173] on link "Тип" at bounding box center [941, 176] width 49 height 30
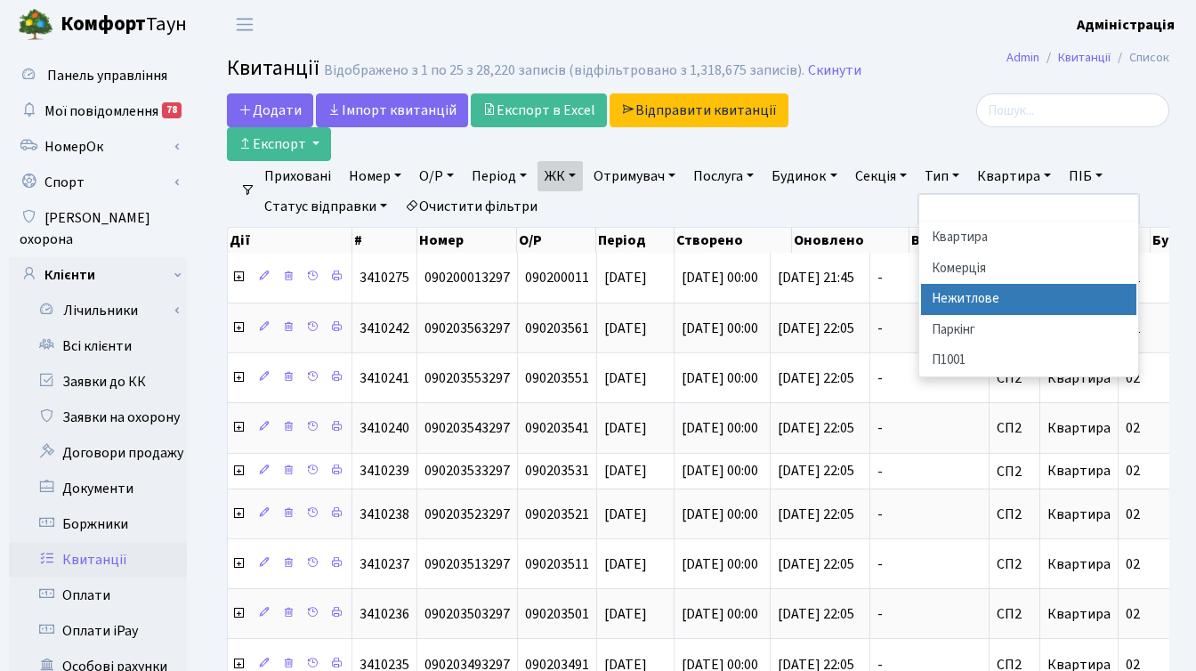
click at [970, 299] on li "Нежитлове" at bounding box center [1028, 299] width 215 height 31
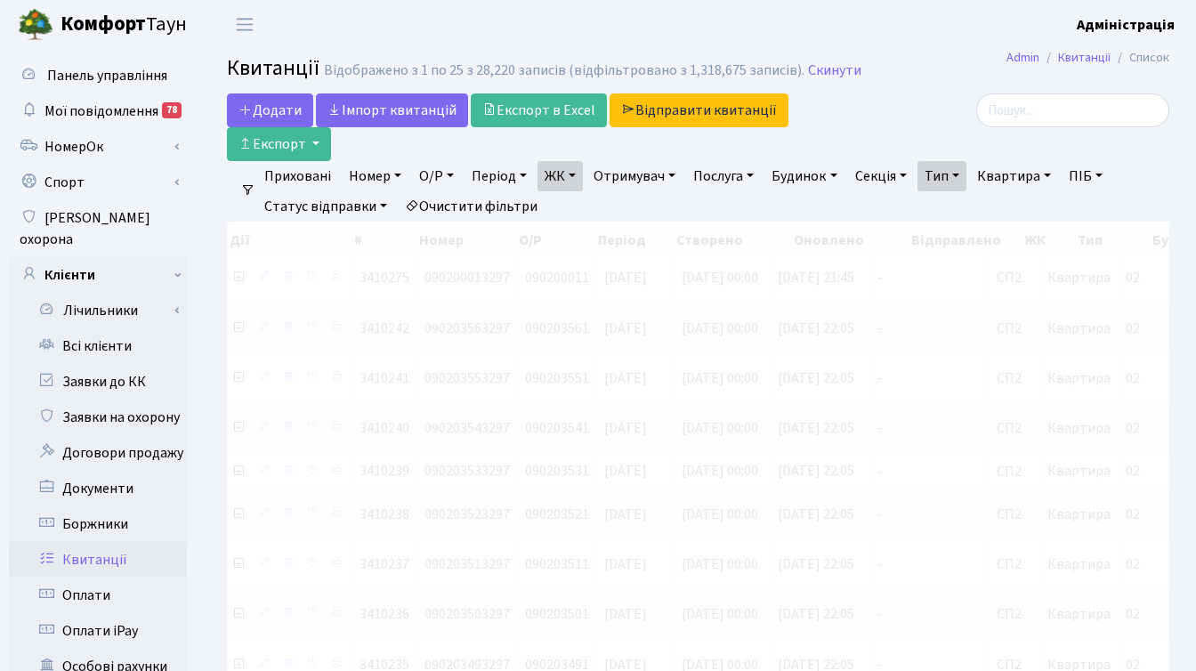
click at [490, 174] on link "Період" at bounding box center [498, 176] width 69 height 30
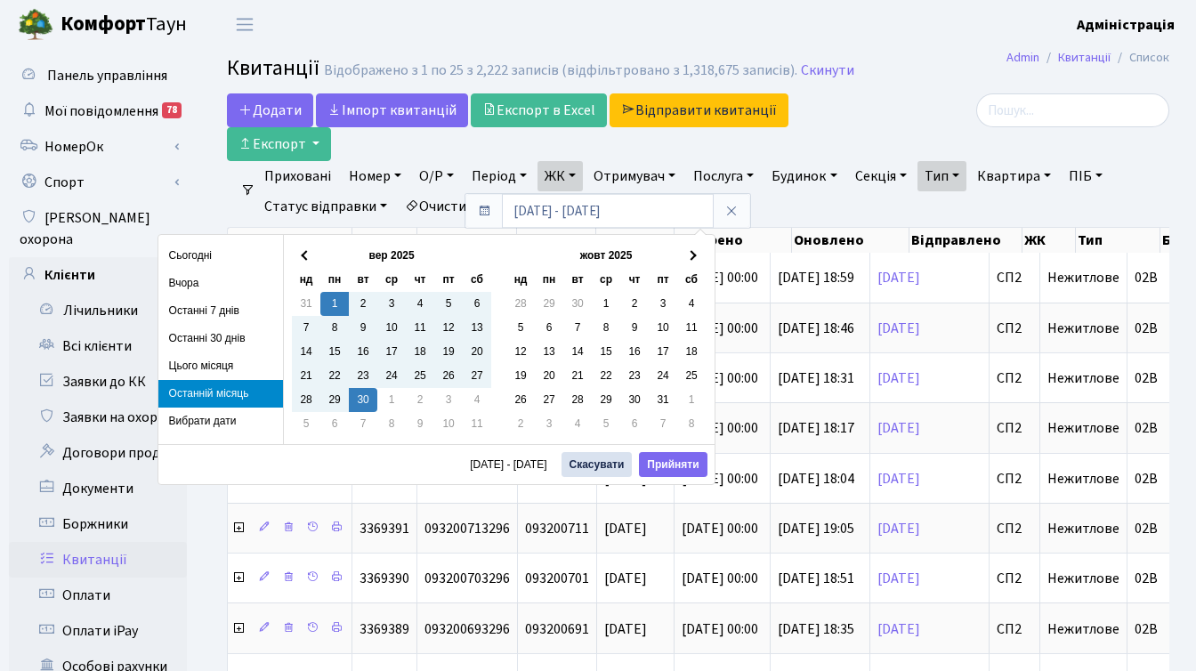
click at [225, 393] on li "Останній місяць" at bounding box center [220, 394] width 125 height 28
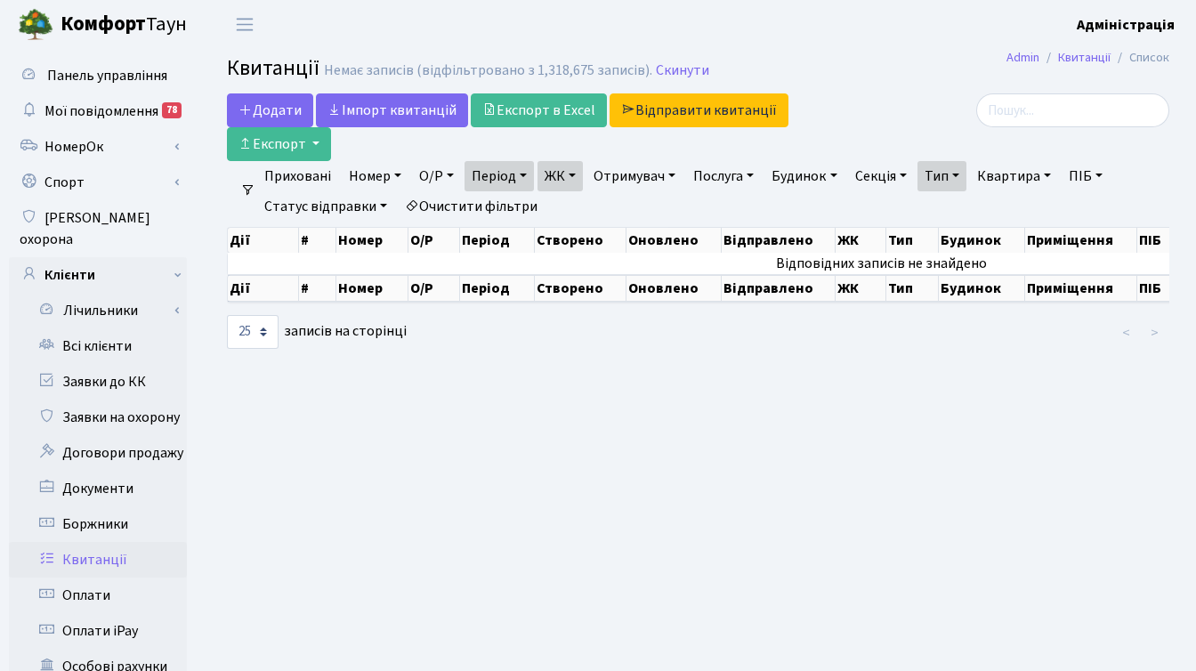
click at [579, 177] on link "ЖК" at bounding box center [559, 176] width 45 height 30
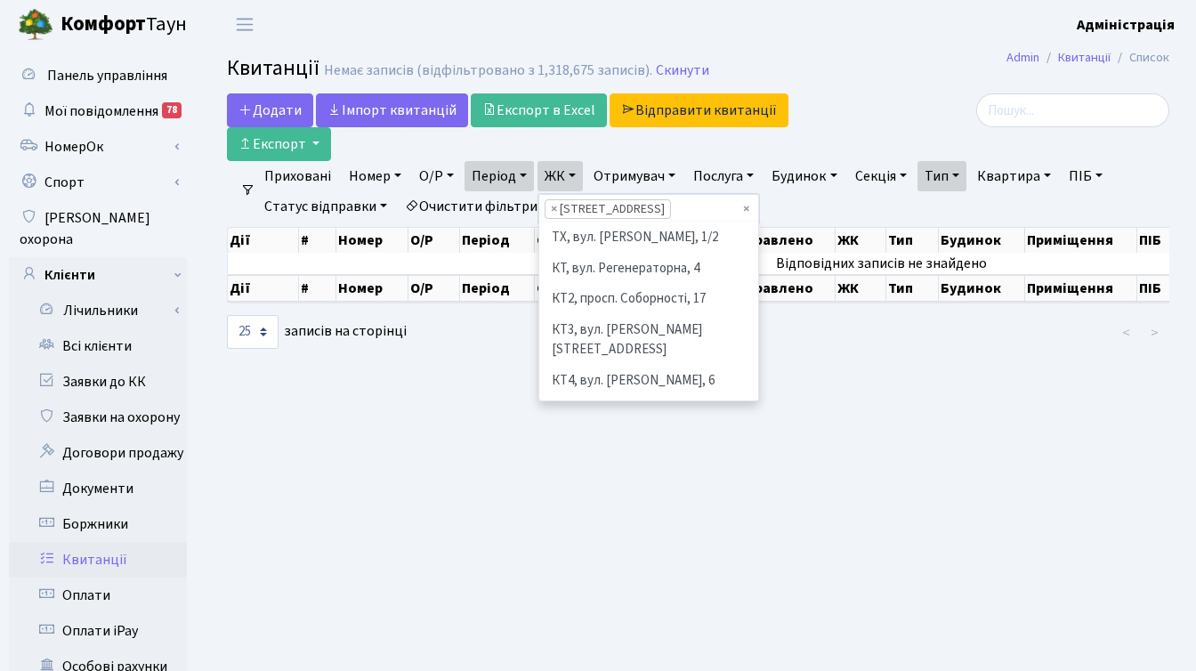
scroll to position [277, 0]
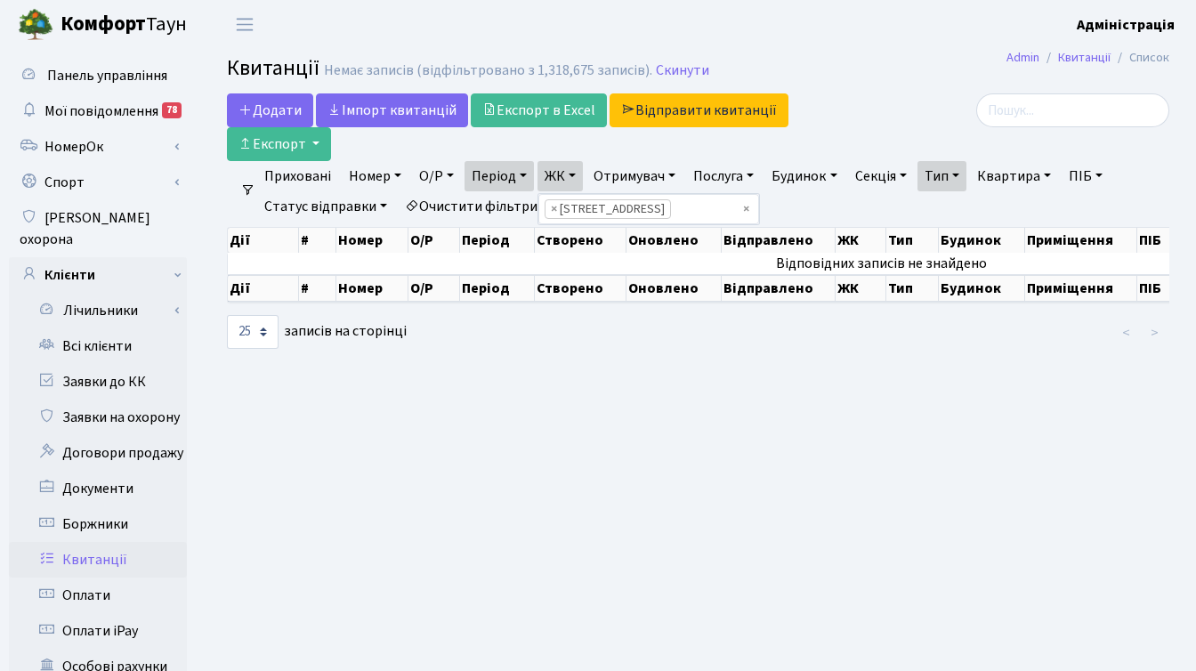
click at [886, 92] on main "Admin Квитанції Список Квитанції Немає записів (відфільтровано з 1,318,675 запи…" at bounding box center [698, 567] width 996 height 1036
click at [669, 71] on link "Скинути" at bounding box center [682, 70] width 53 height 17
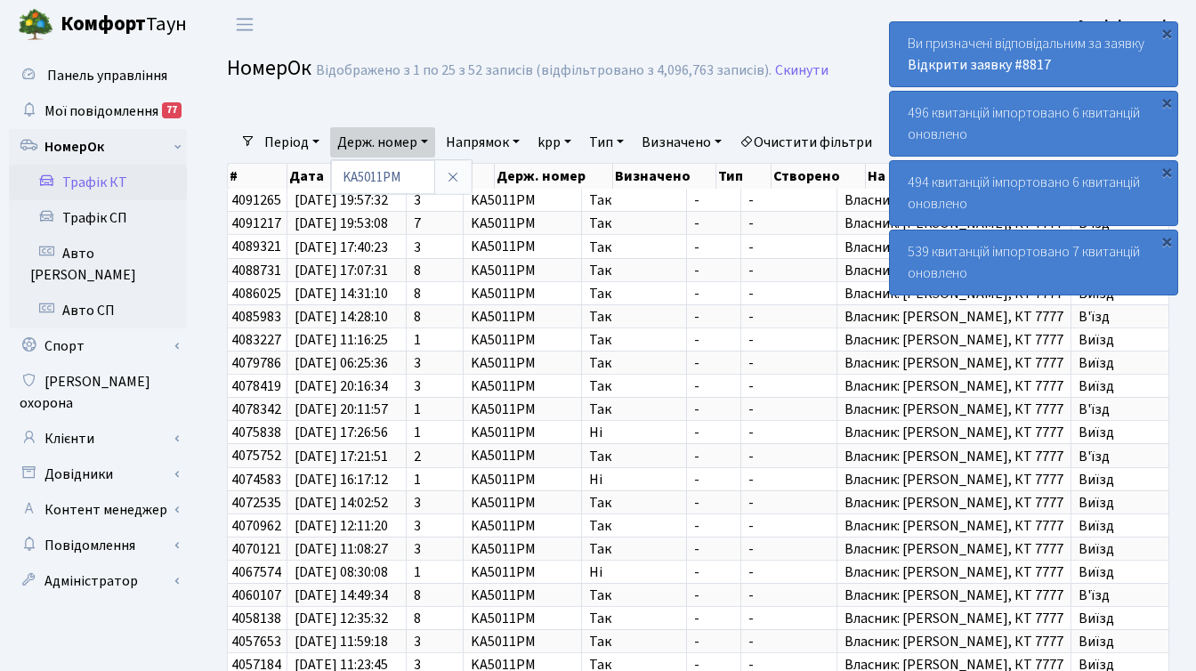
select select "25"
click at [1026, 60] on link "Відкрити заявку #8817" at bounding box center [978, 65] width 143 height 20
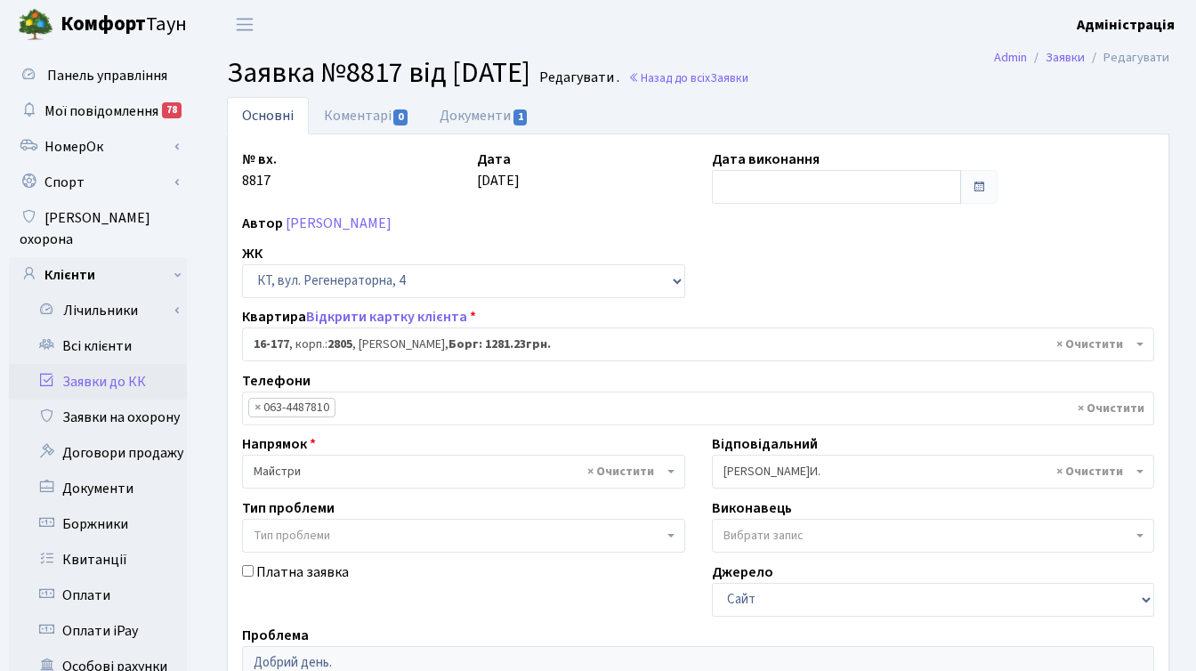
select select "8738"
click at [480, 118] on link "Документи 1" at bounding box center [483, 115] width 119 height 36
select select "25"
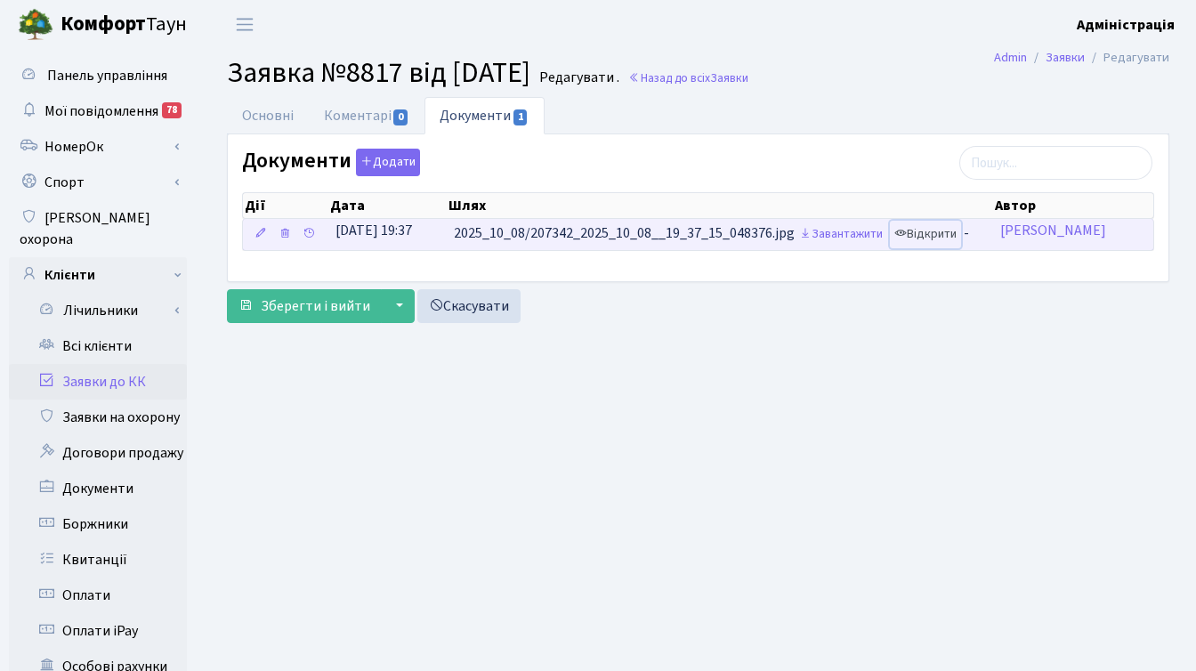
click at [932, 240] on link "Відкрити" at bounding box center [925, 235] width 71 height 28
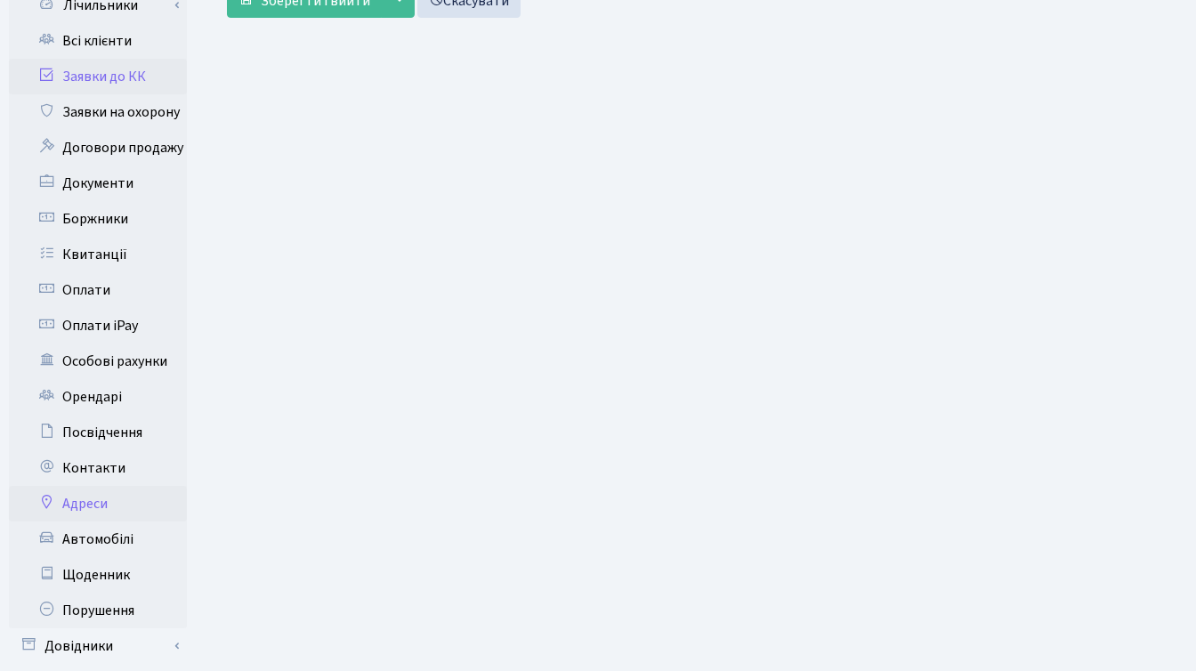
scroll to position [309, 0]
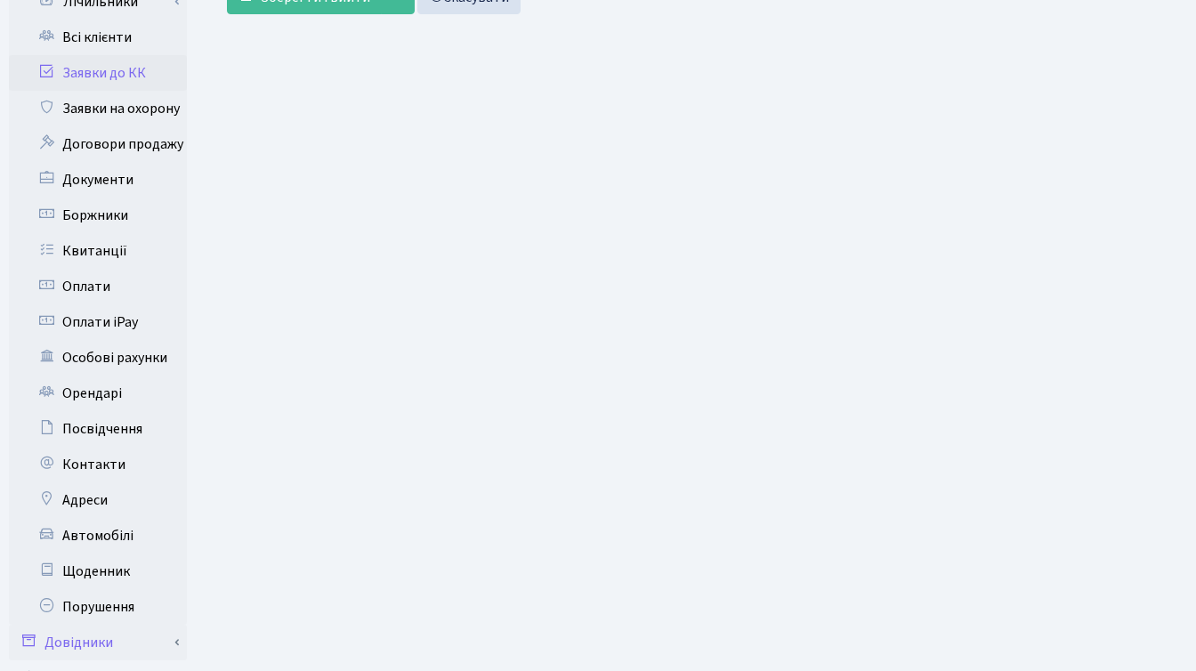
click at [86, 625] on link "Довідники" at bounding box center [98, 643] width 178 height 36
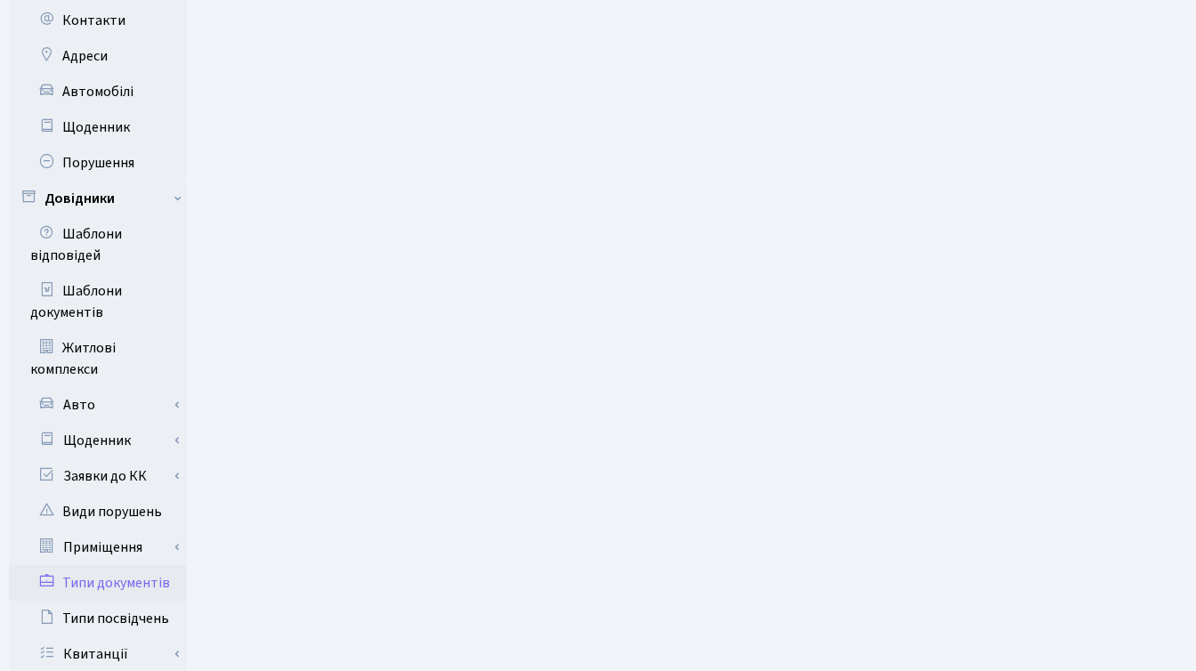
scroll to position [770, 0]
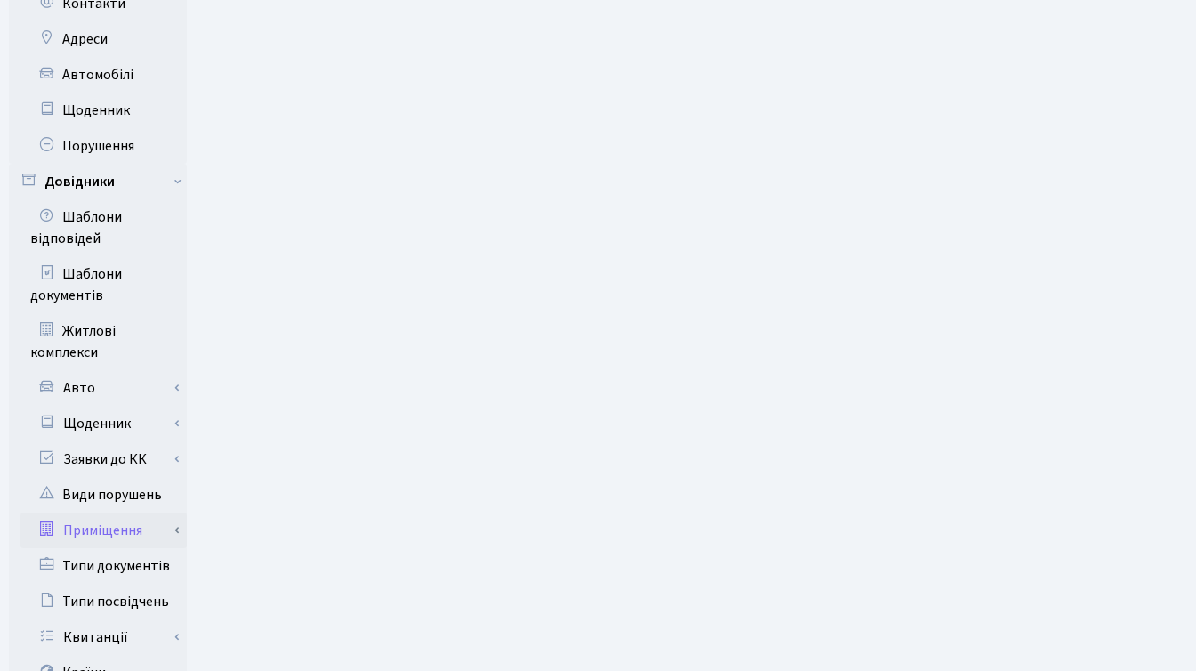
click at [116, 512] on link "Приміщення" at bounding box center [103, 530] width 166 height 36
click at [112, 548] on link "Всі приміщення" at bounding box center [103, 566] width 166 height 36
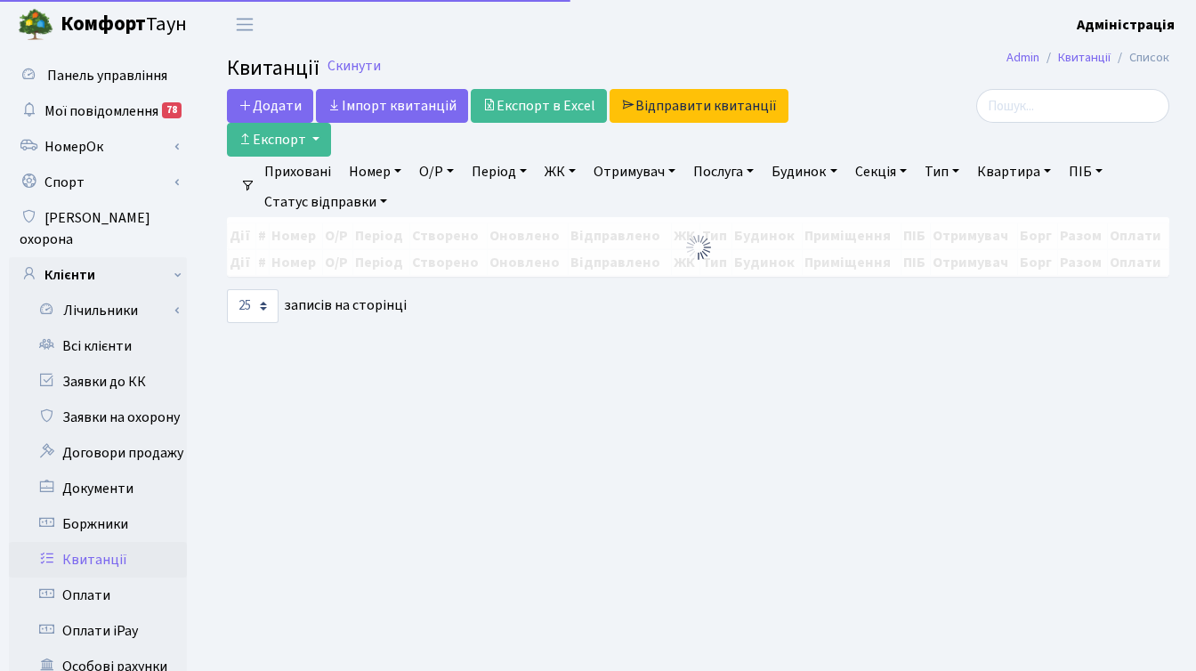
select select
select select "25"
click at [841, 47] on header "[PERSON_NAME] Адміністрація Мій обліковий запис Вийти" at bounding box center [598, 24] width 1196 height 49
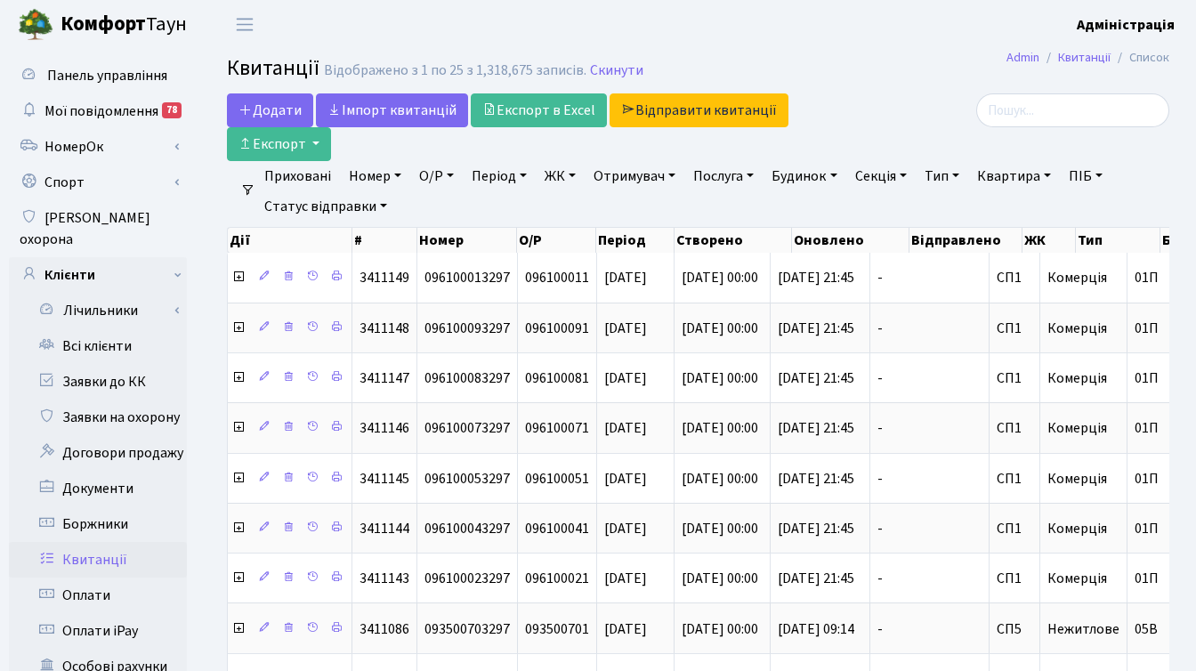
click at [903, 136] on div at bounding box center [1020, 127] width 323 height 68
click at [556, 175] on link "ЖК" at bounding box center [559, 176] width 45 height 30
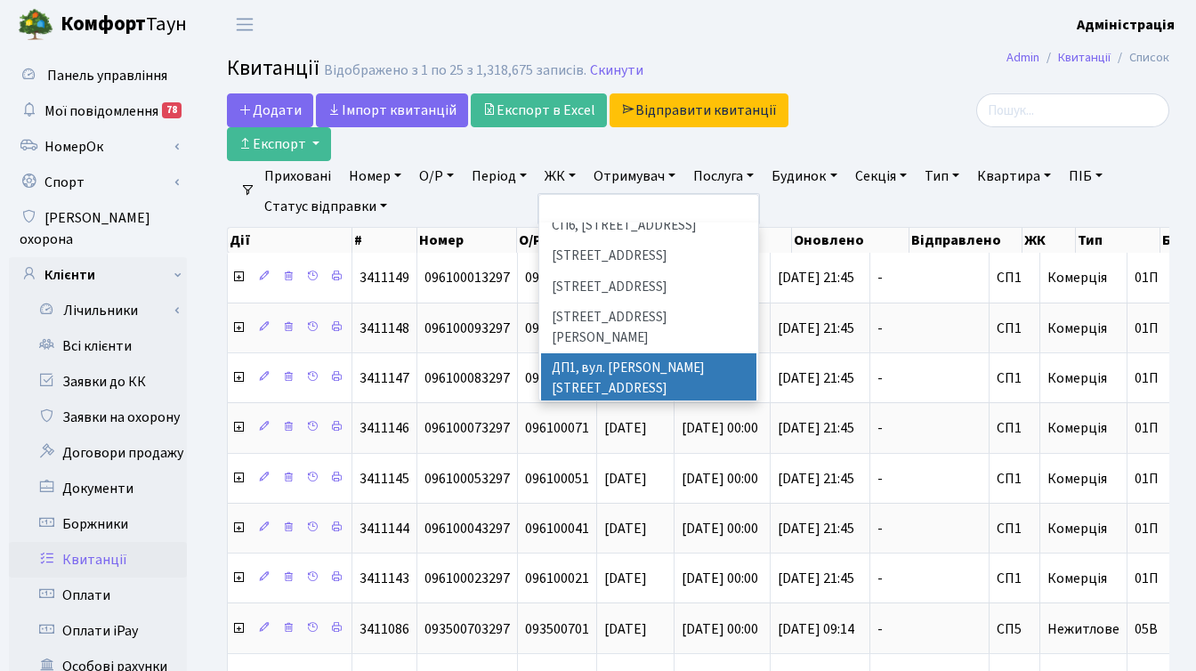
scroll to position [505, 0]
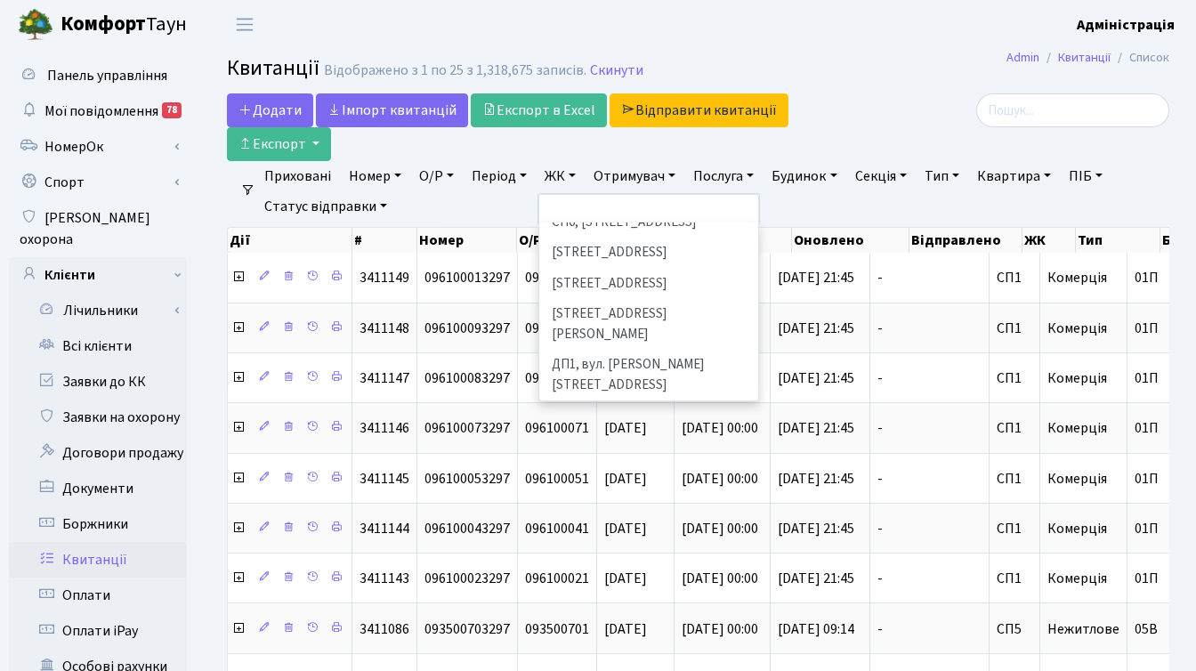
click at [601, 502] on li "ДП4, вул. [PERSON_NAME][STREET_ADDRESS]" at bounding box center [648, 527] width 215 height 51
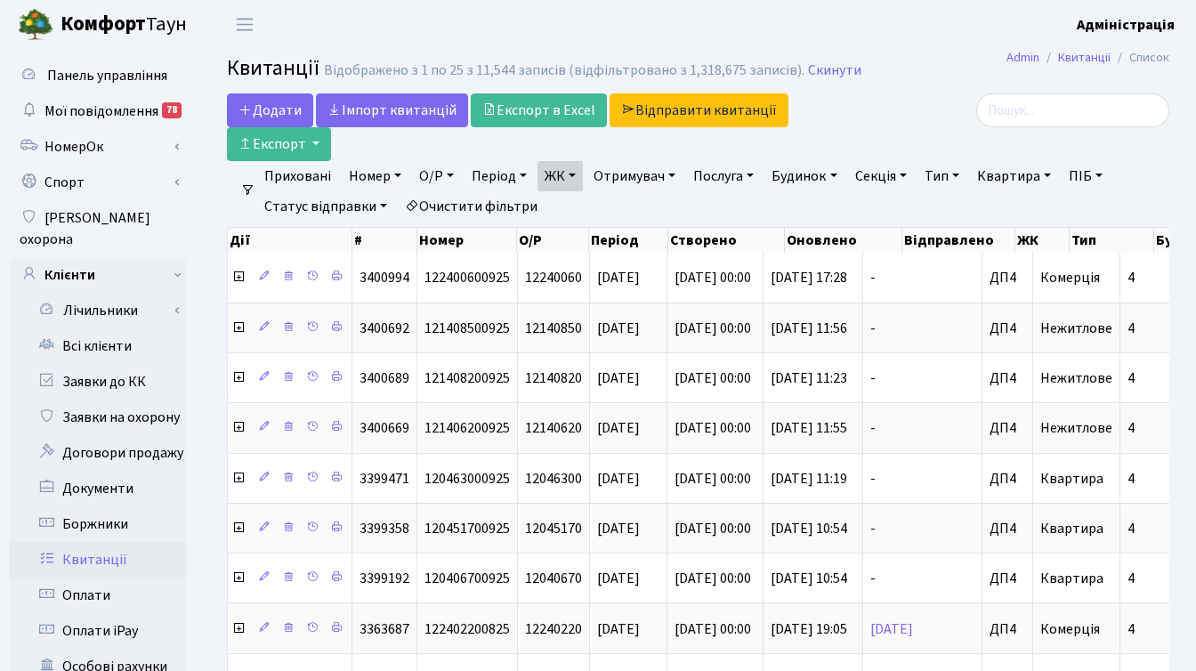
click at [883, 138] on div at bounding box center [1020, 127] width 323 height 68
click at [403, 109] on link "Iмпорт квитанцій" at bounding box center [392, 110] width 152 height 34
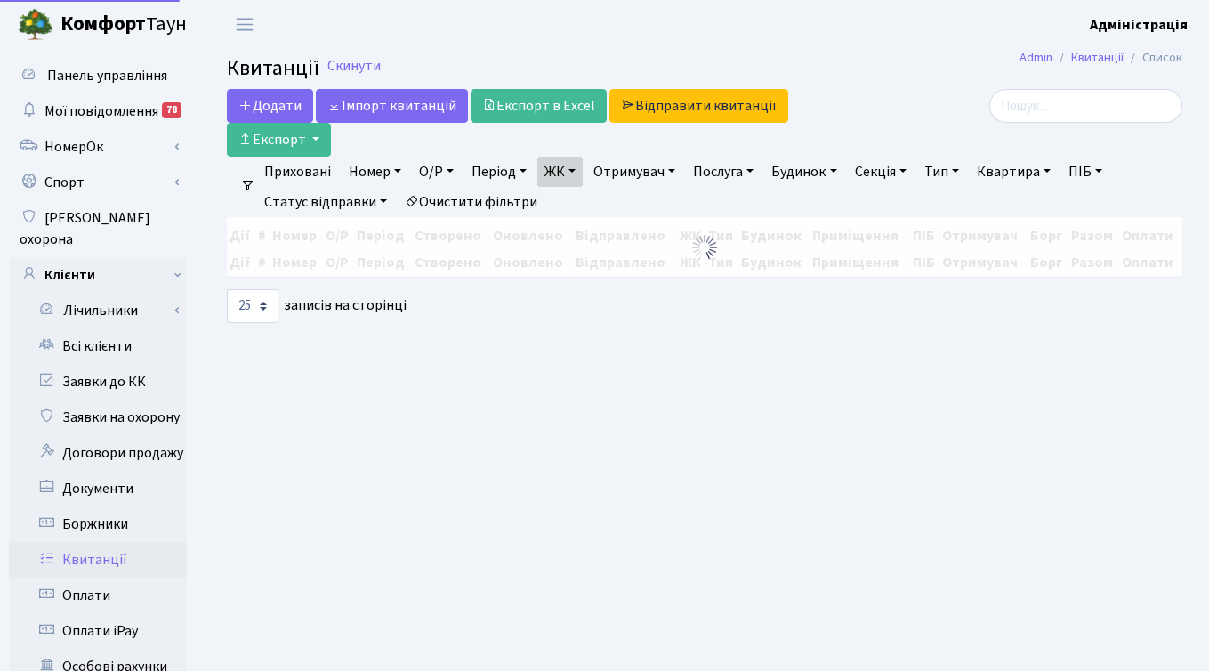
select select "25"
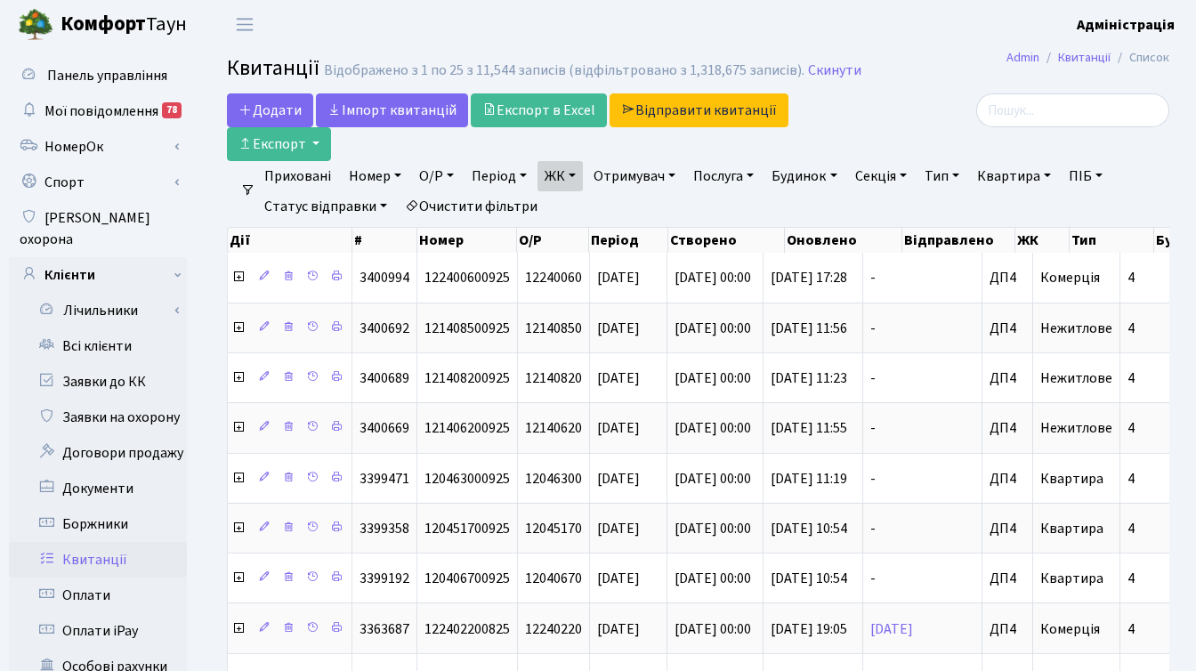
scroll to position [4, 0]
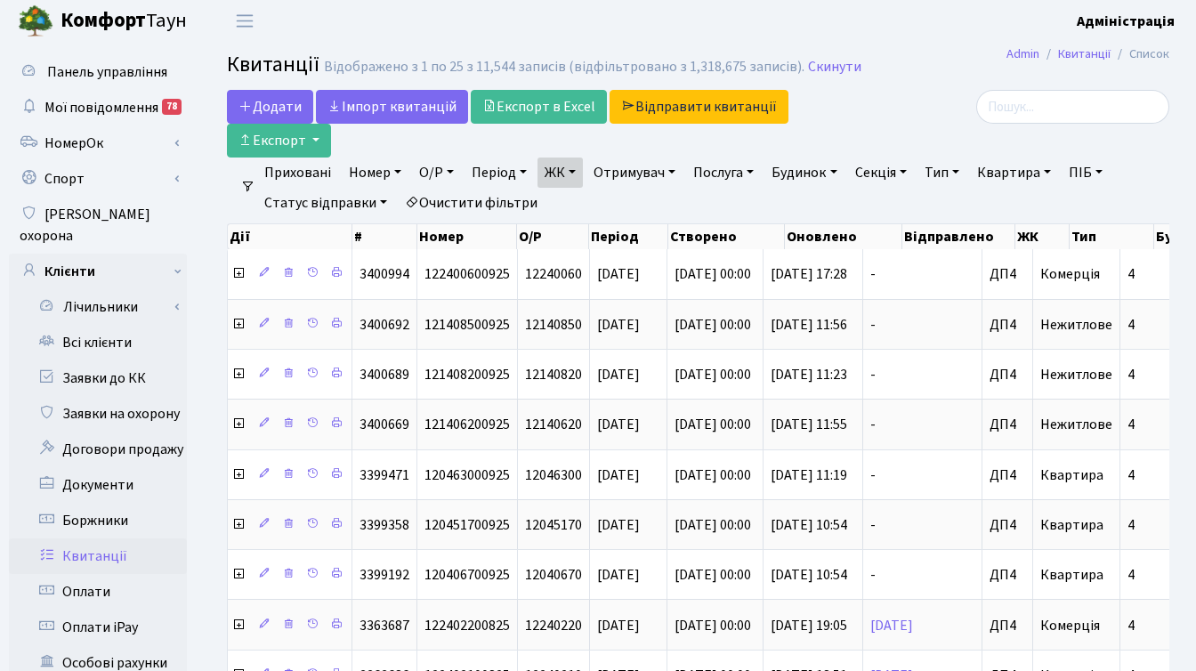
click at [574, 166] on link "ЖК" at bounding box center [559, 172] width 45 height 30
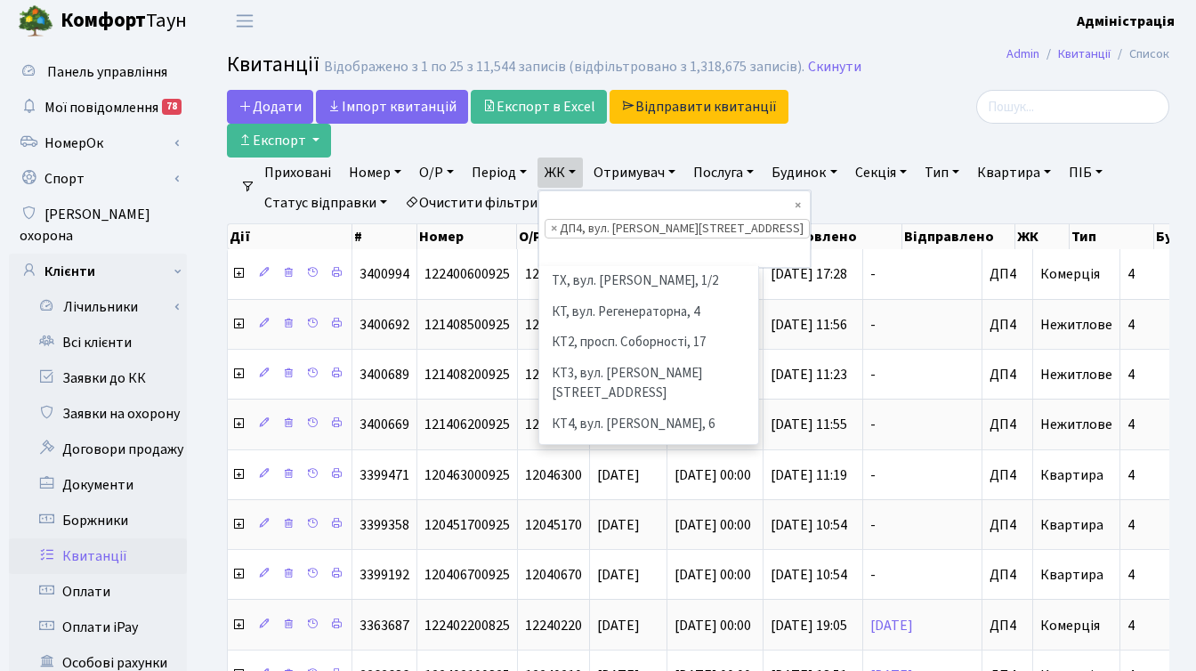
scroll to position [584, 0]
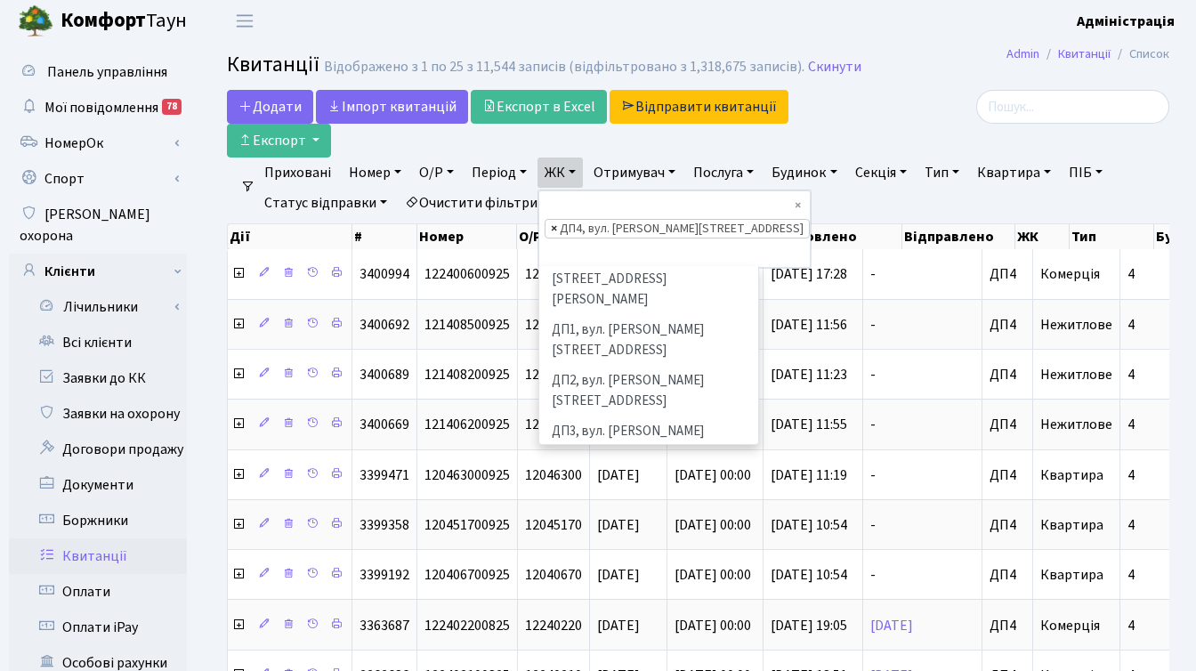
click at [557, 220] on span "×" at bounding box center [554, 229] width 6 height 18
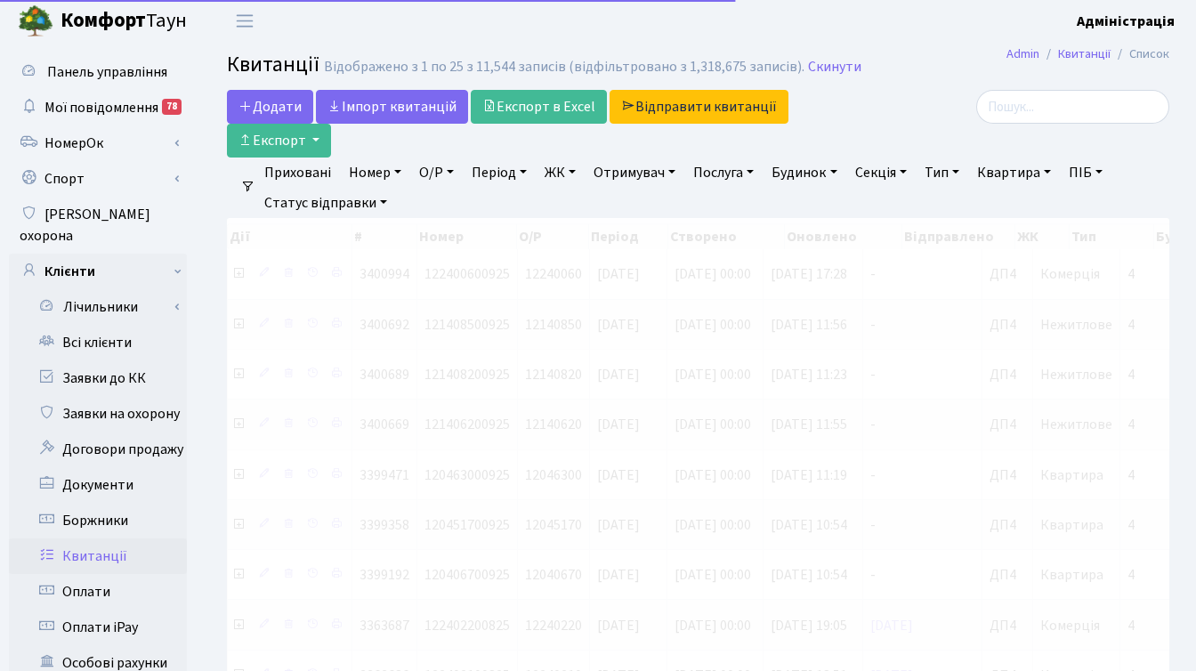
click at [563, 175] on link "ЖК" at bounding box center [559, 172] width 45 height 30
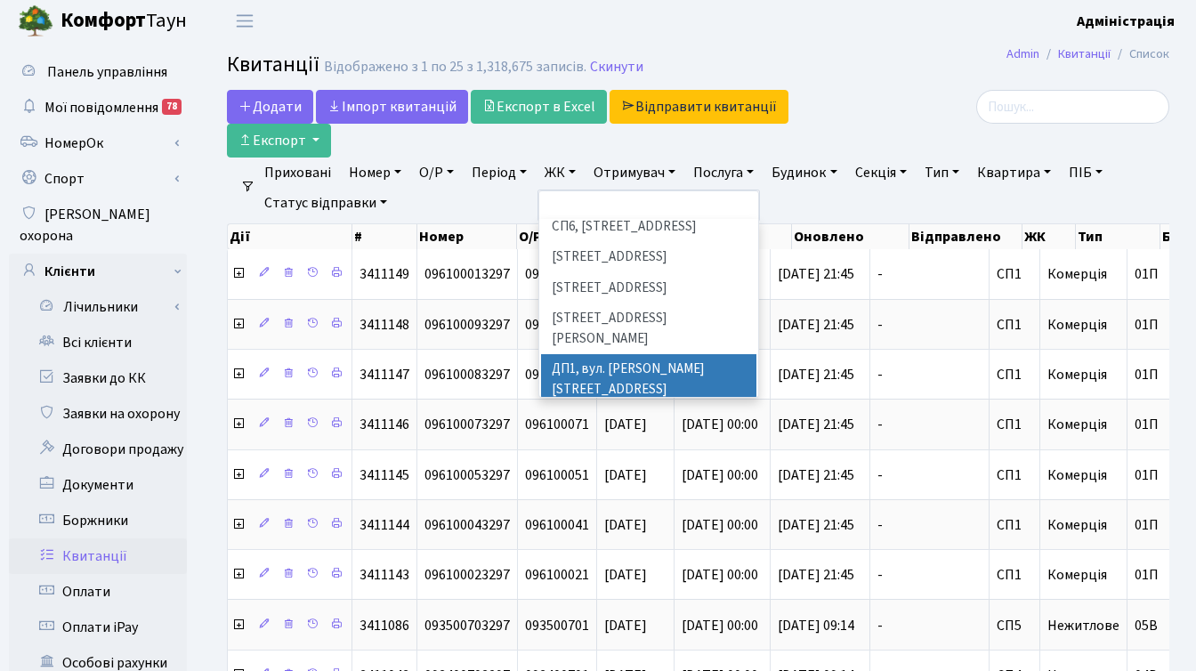
scroll to position [568, 0]
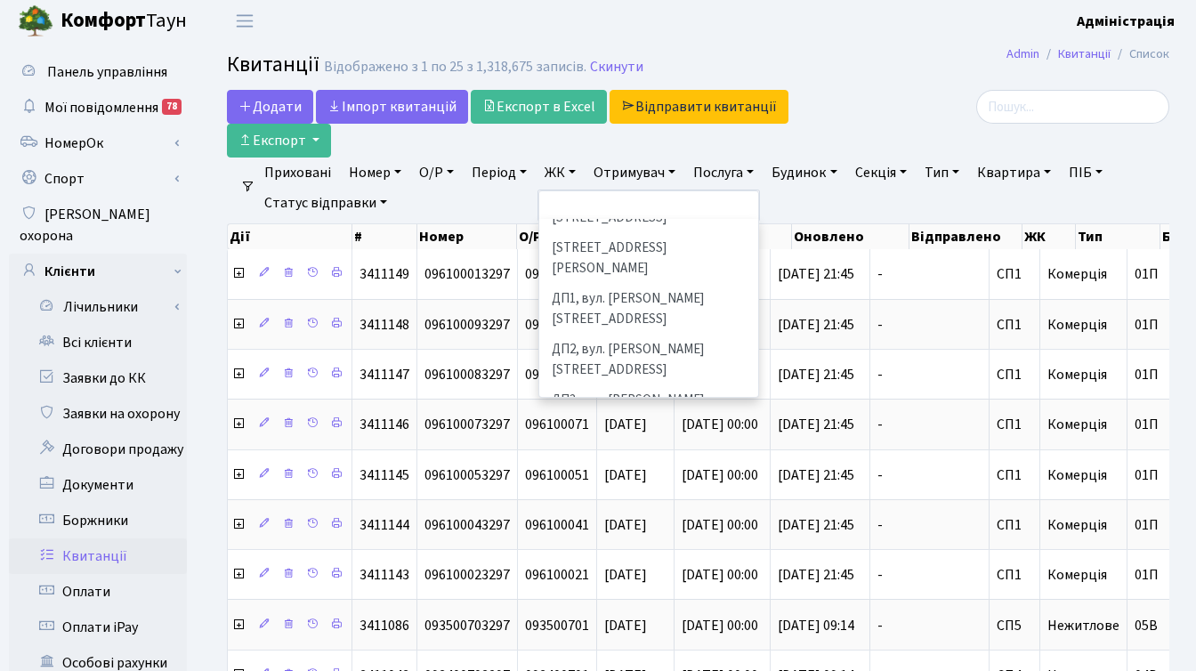
click at [614, 487] on li "ДП5, вул. [PERSON_NAME][STREET_ADDRESS]" at bounding box center [648, 512] width 215 height 51
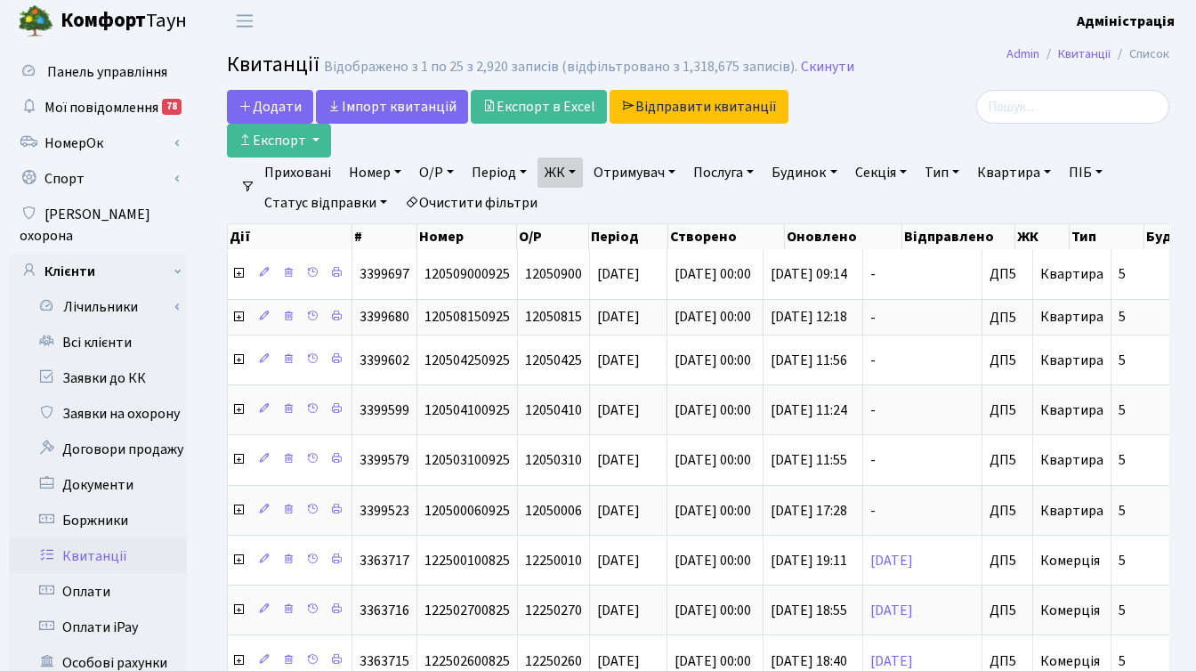
click at [488, 172] on link "Період" at bounding box center [498, 172] width 69 height 30
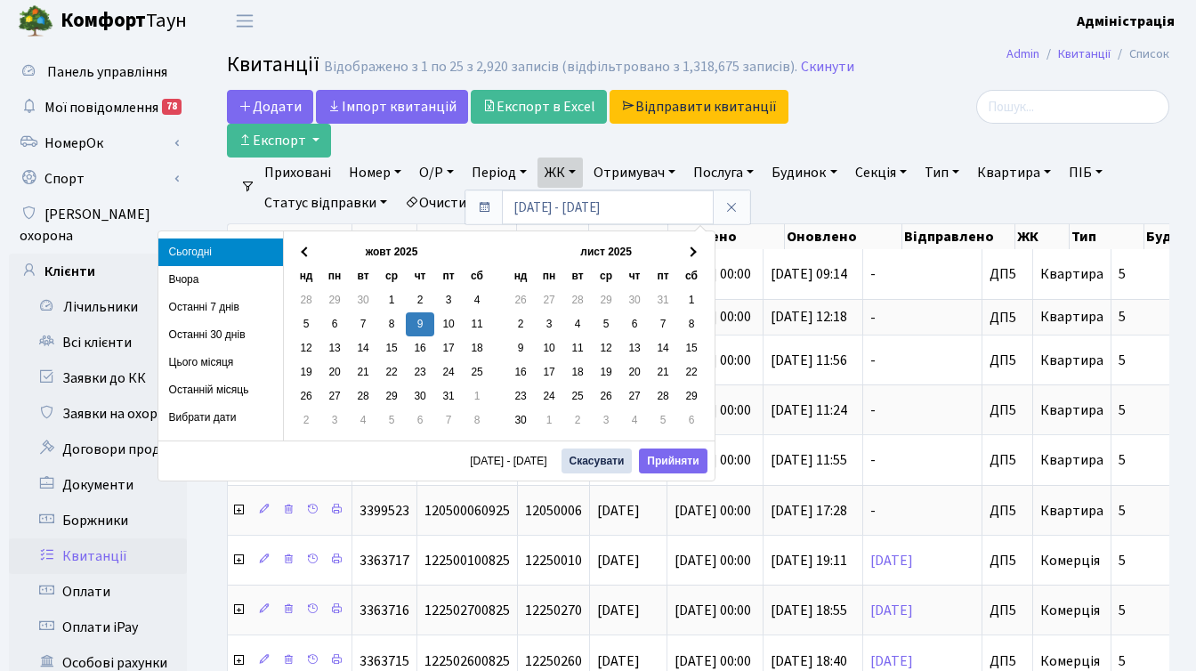
click at [211, 391] on li "Останній місяць" at bounding box center [220, 390] width 125 height 28
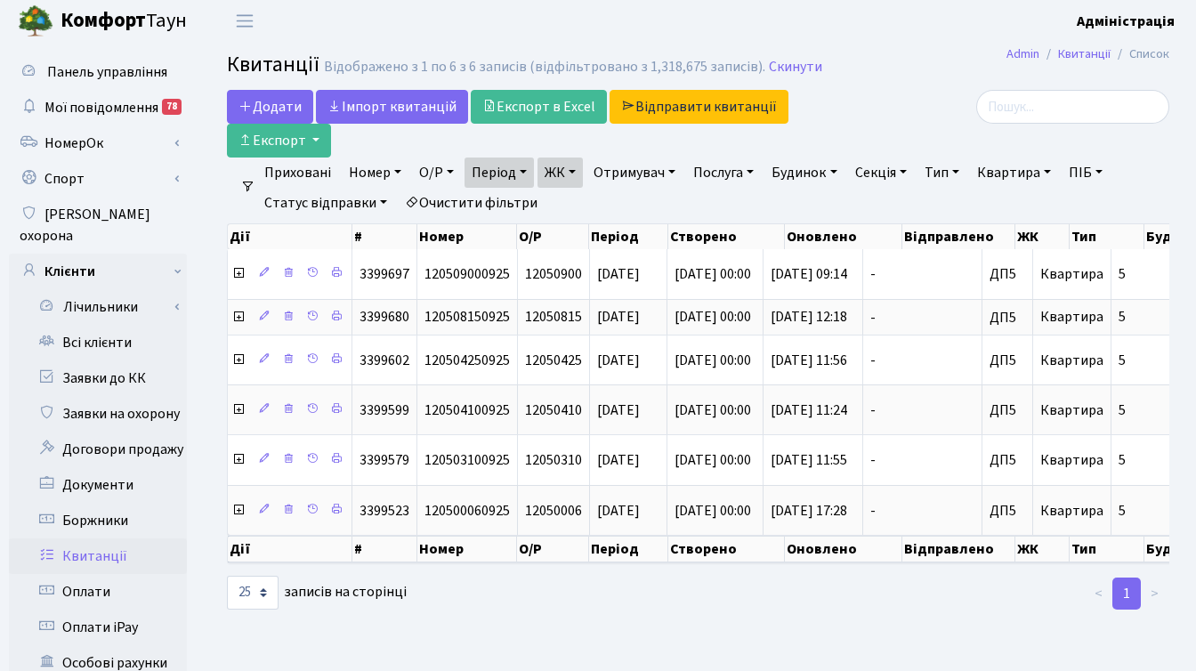
click at [576, 170] on link "ЖК" at bounding box center [559, 172] width 45 height 30
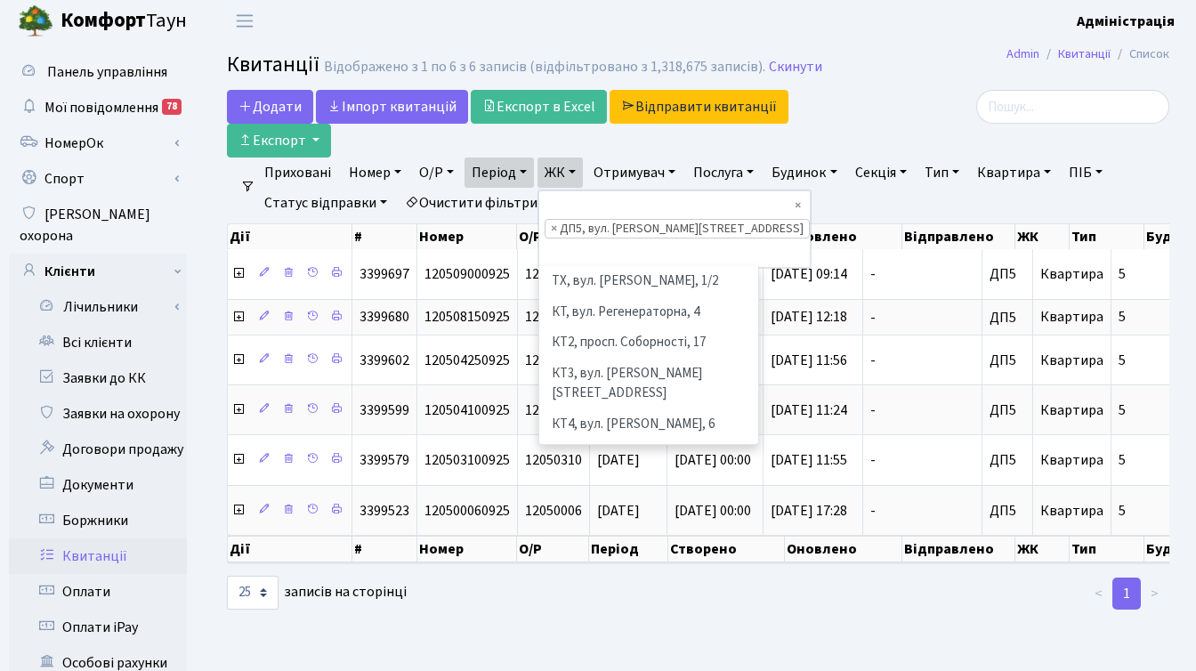
scroll to position [645, 0]
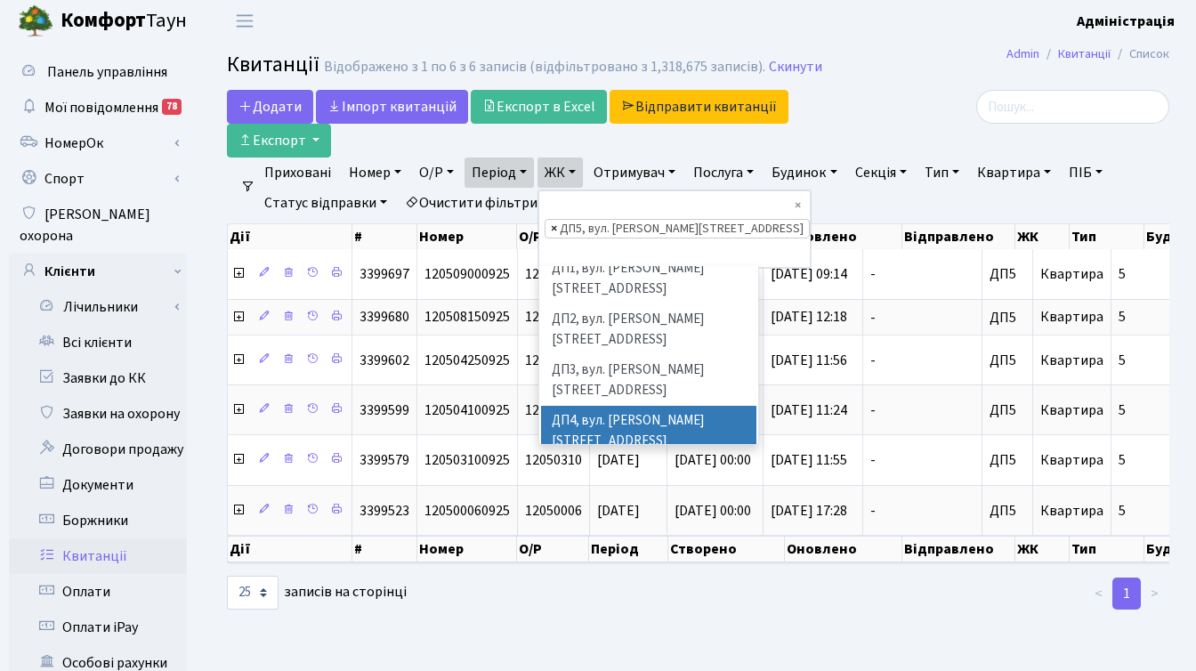
click at [555, 220] on span "×" at bounding box center [554, 229] width 6 height 18
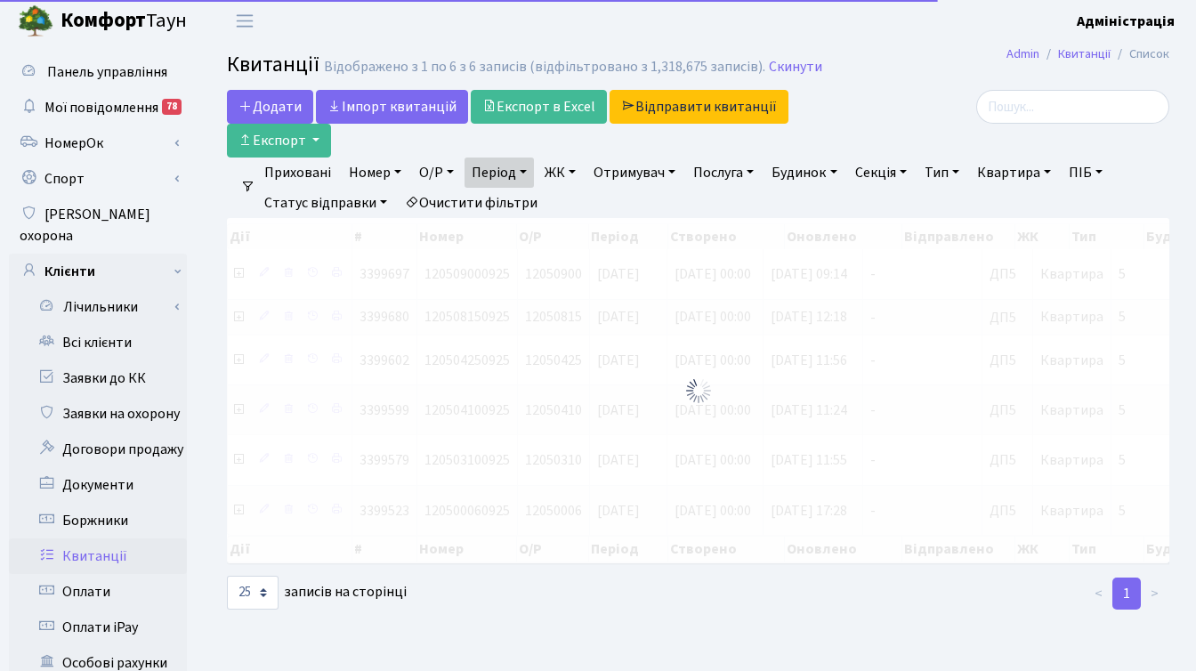
click at [559, 173] on link "ЖК" at bounding box center [559, 172] width 45 height 30
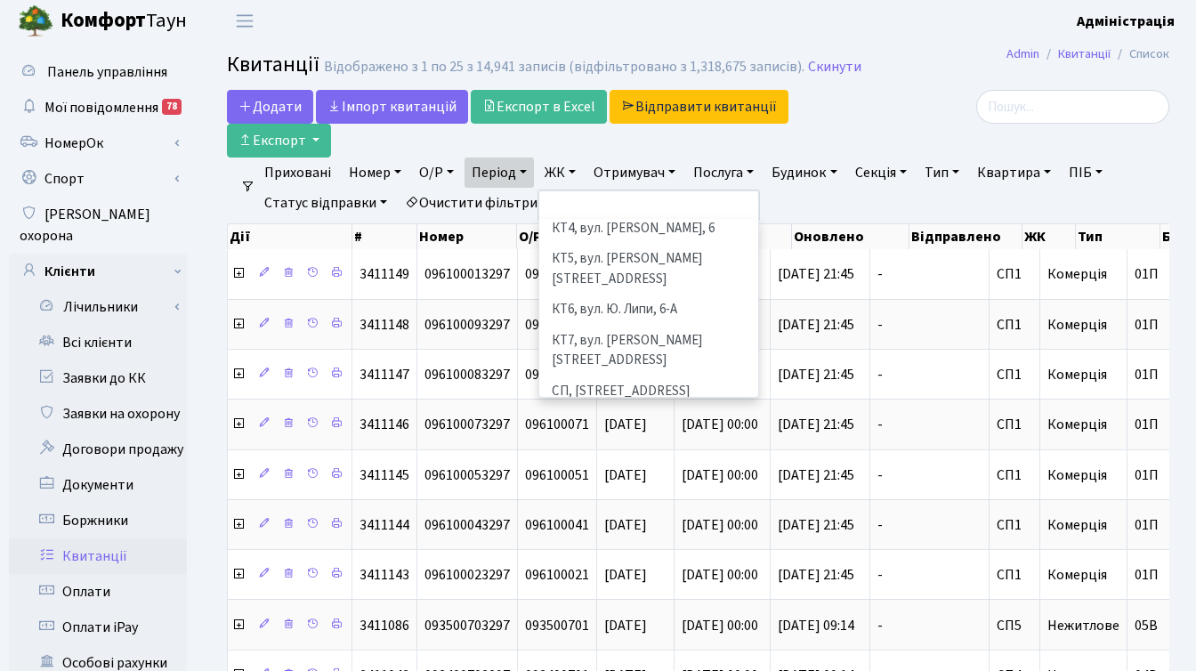
scroll to position [151, 0]
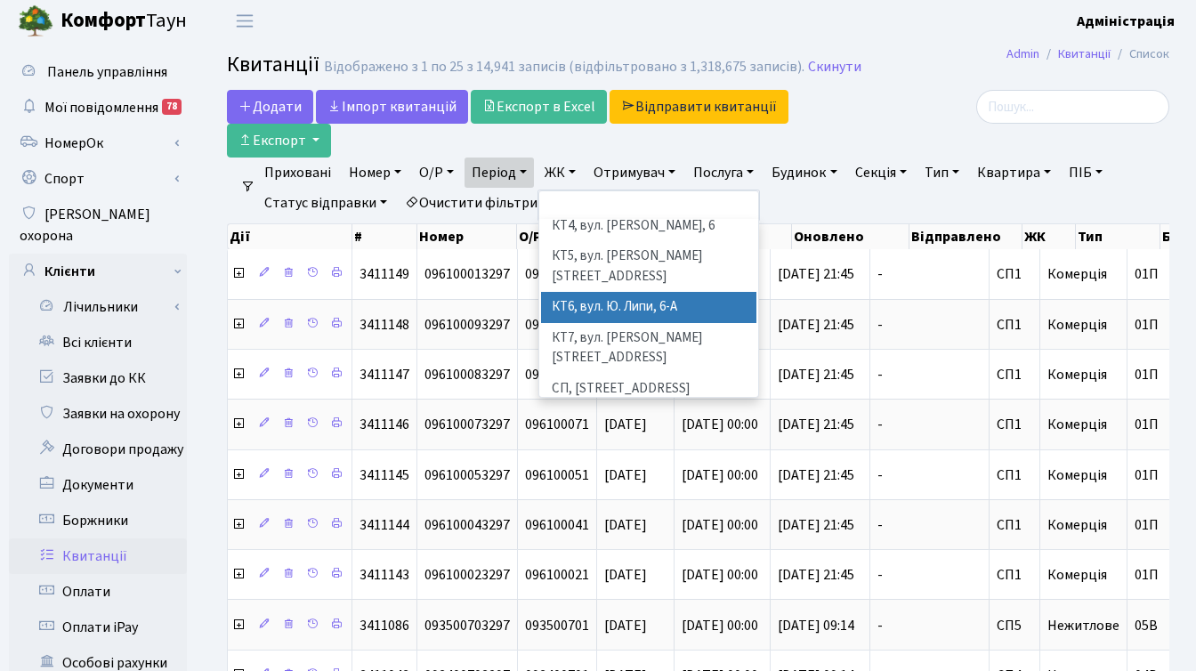
click at [607, 292] on li "КТ6, вул. Ю. Липи, 6-А" at bounding box center [648, 307] width 215 height 31
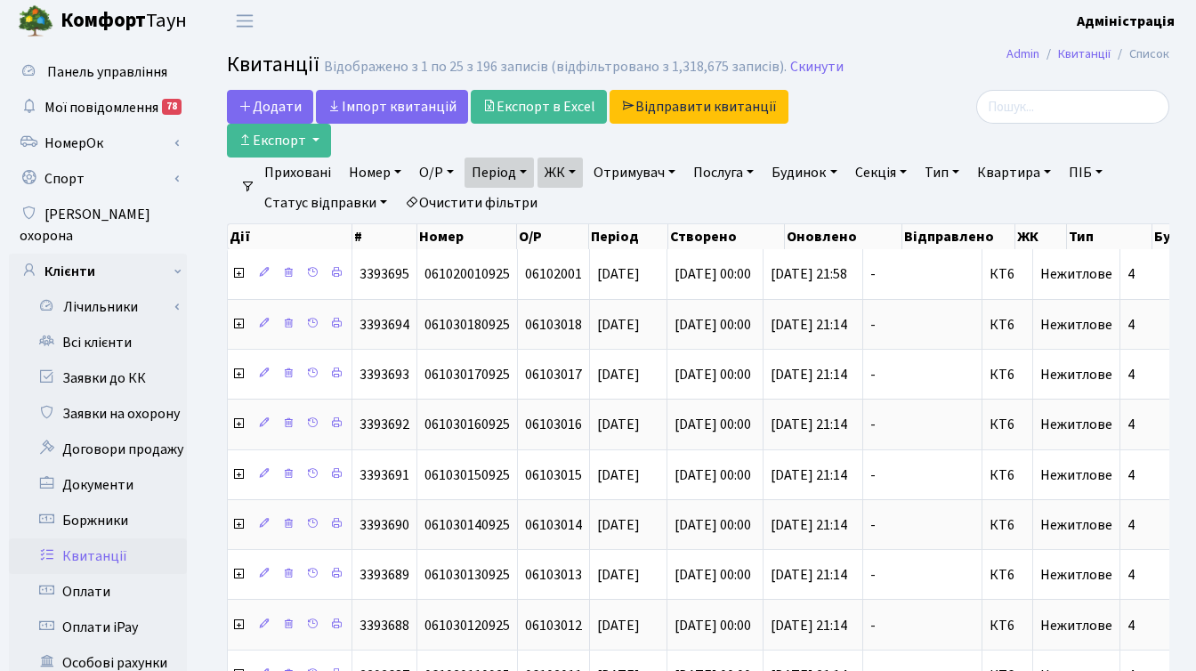
click at [572, 177] on link "ЖК" at bounding box center [559, 172] width 45 height 30
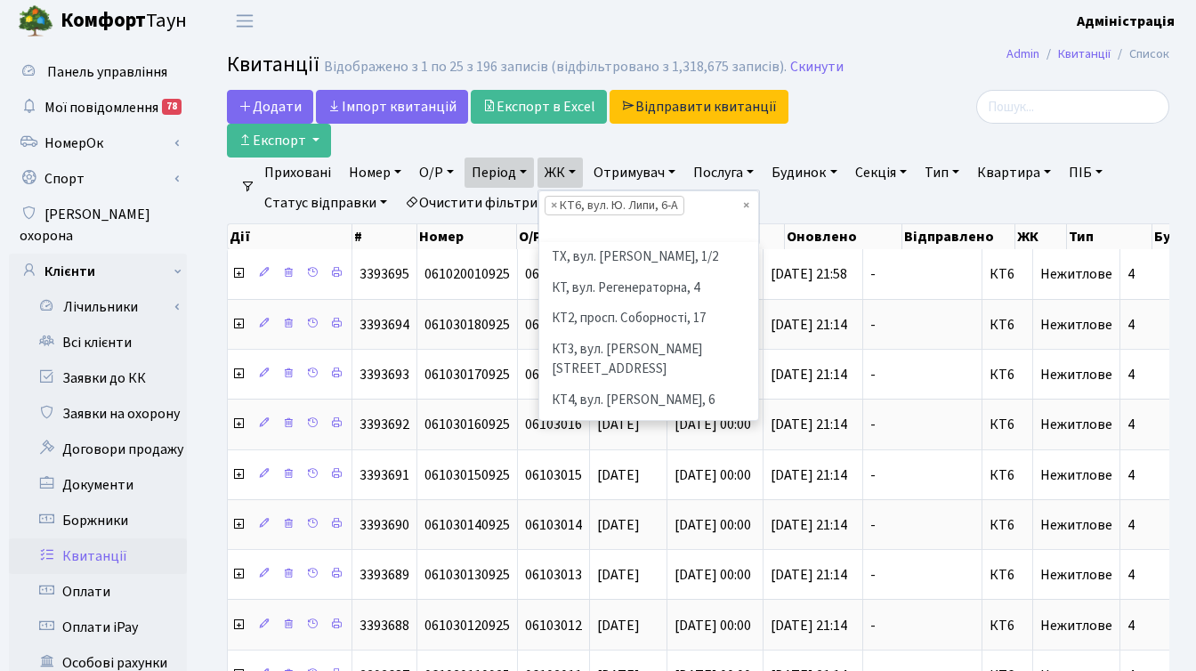
scroll to position [154, 0]
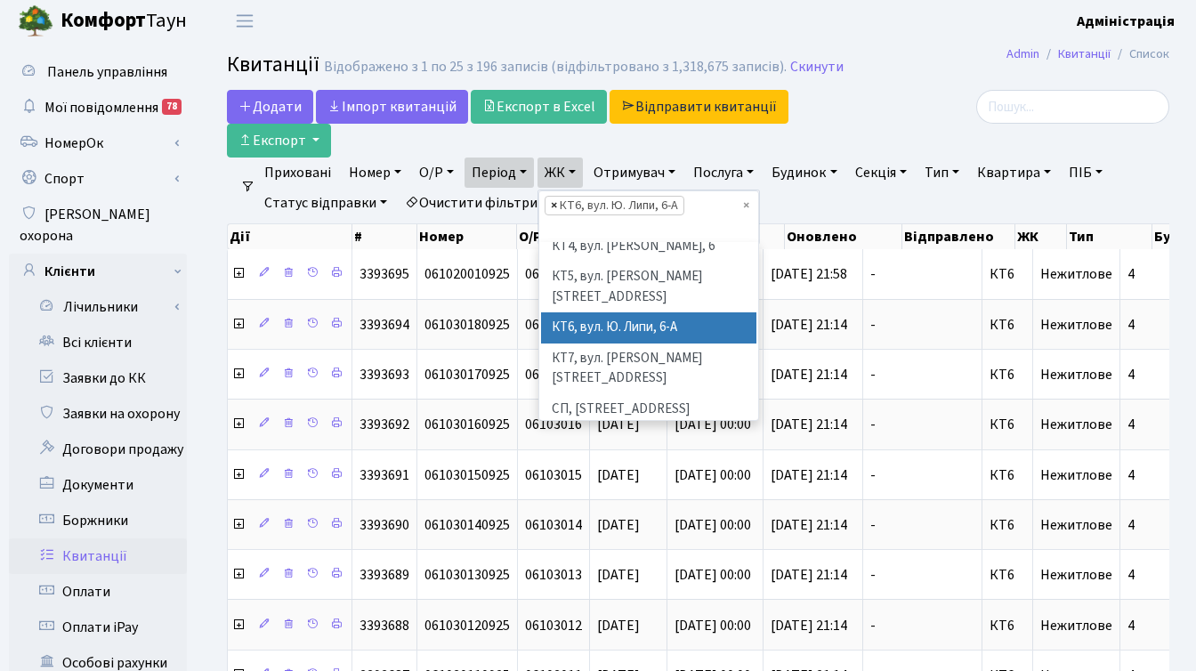
click at [557, 206] on span "×" at bounding box center [554, 206] width 6 height 18
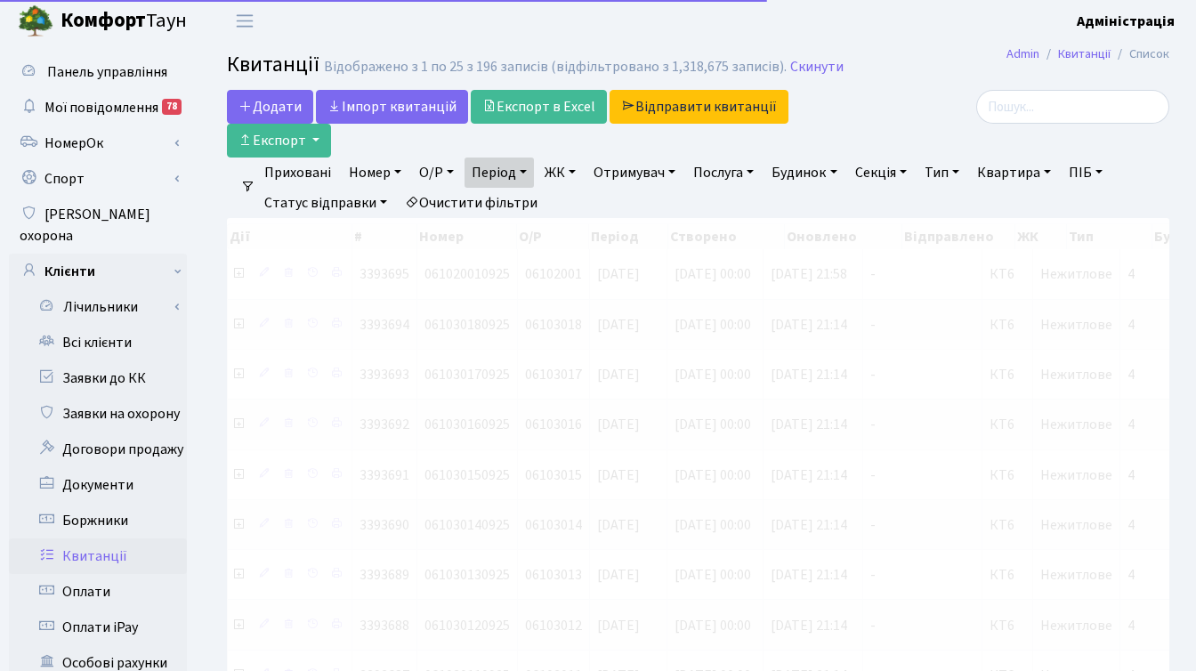
click at [571, 170] on link "ЖК" at bounding box center [559, 172] width 45 height 30
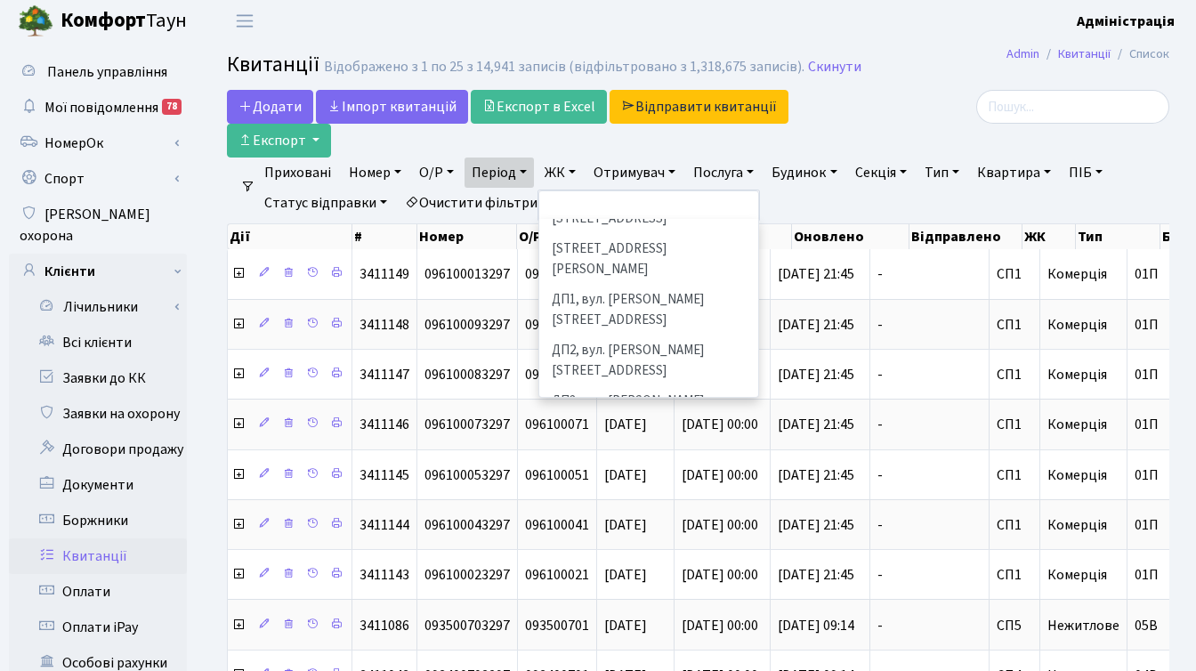
scroll to position [568, 0]
click at [595, 537] on li "ДП6, вул. [PERSON_NAME], 2" at bounding box center [648, 552] width 215 height 31
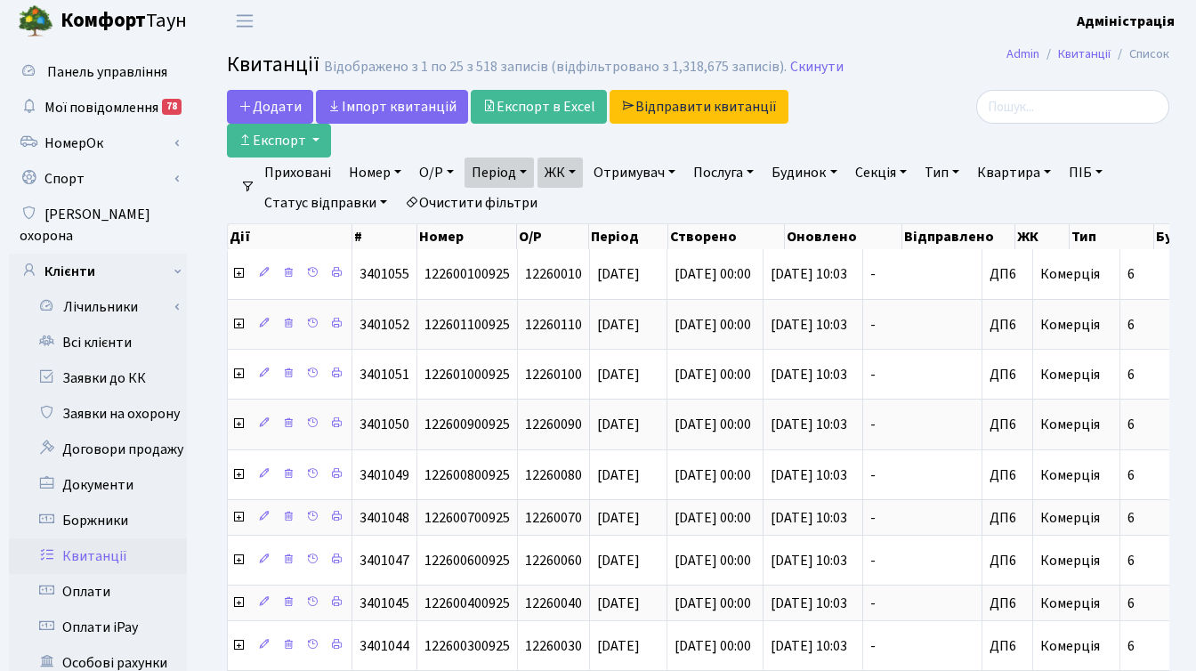
click at [579, 171] on link "ЖК" at bounding box center [559, 172] width 45 height 30
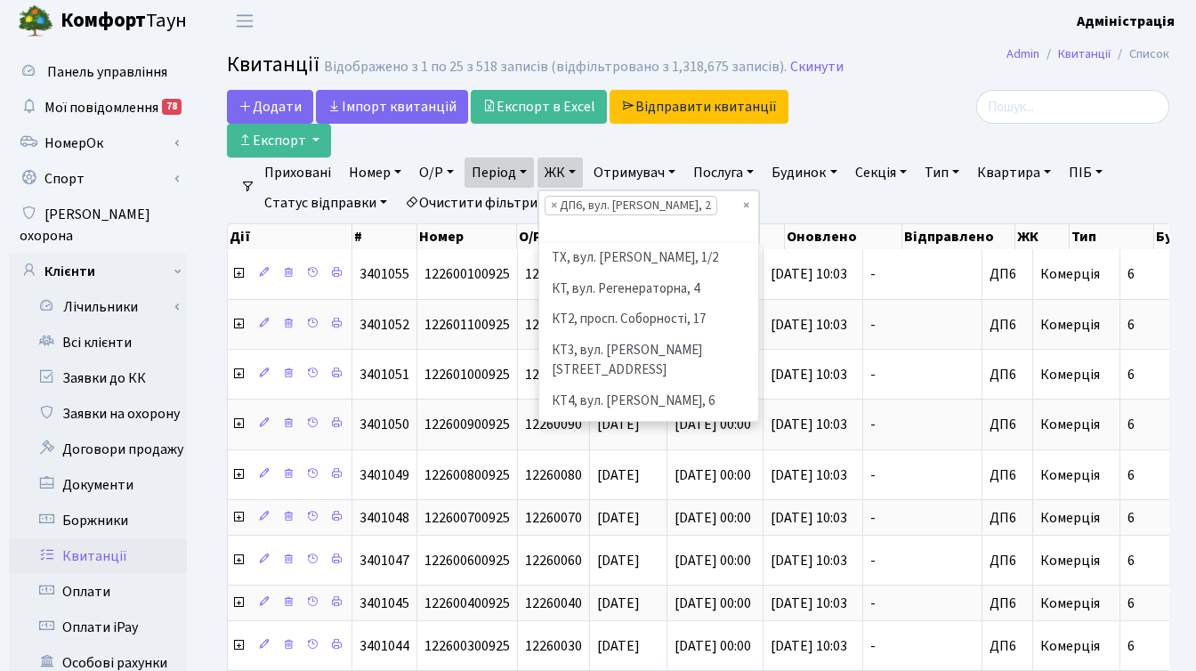
scroll to position [675, 0]
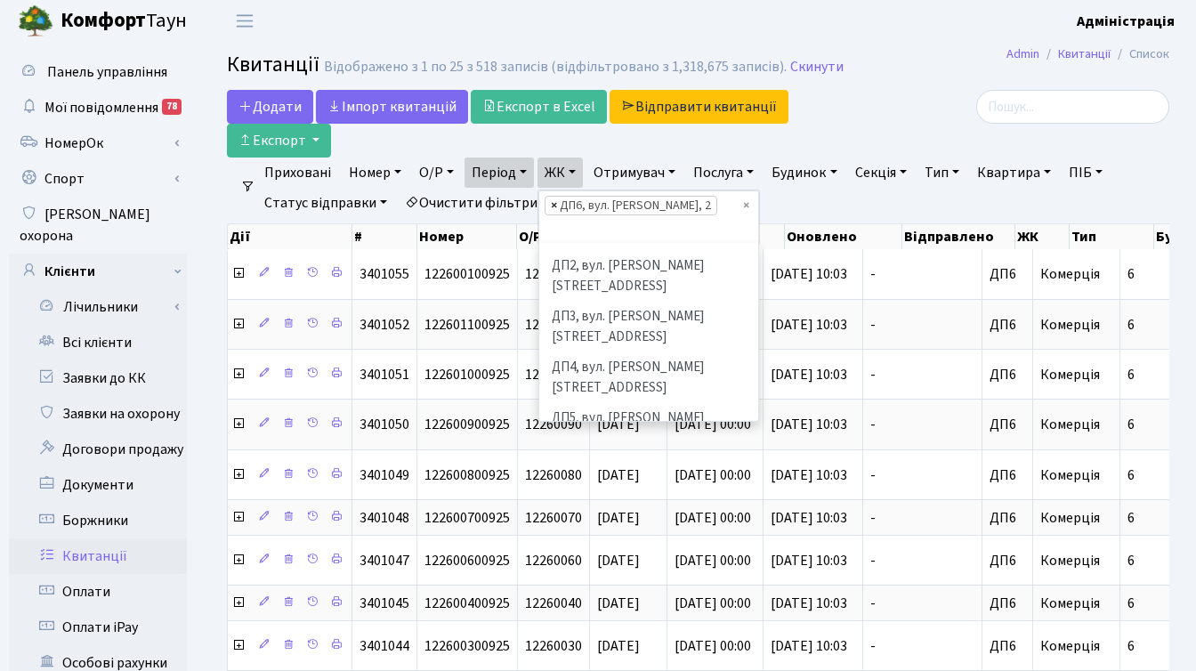
click at [557, 203] on span "×" at bounding box center [554, 206] width 6 height 18
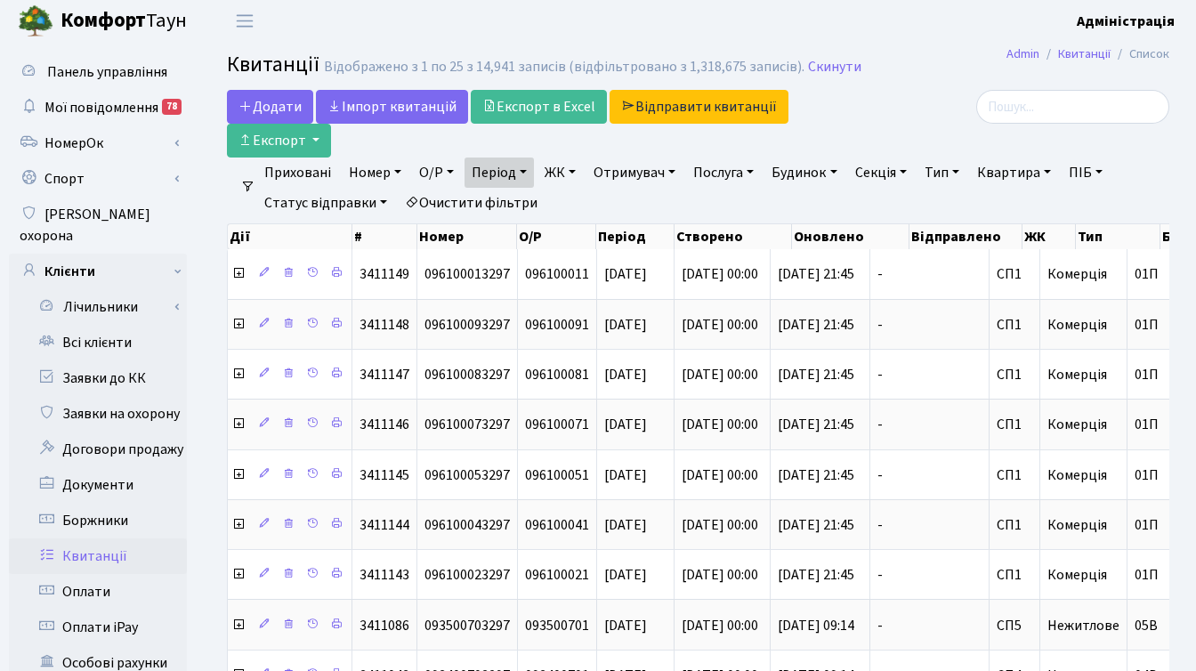
click at [556, 169] on link "ЖК" at bounding box center [559, 172] width 45 height 30
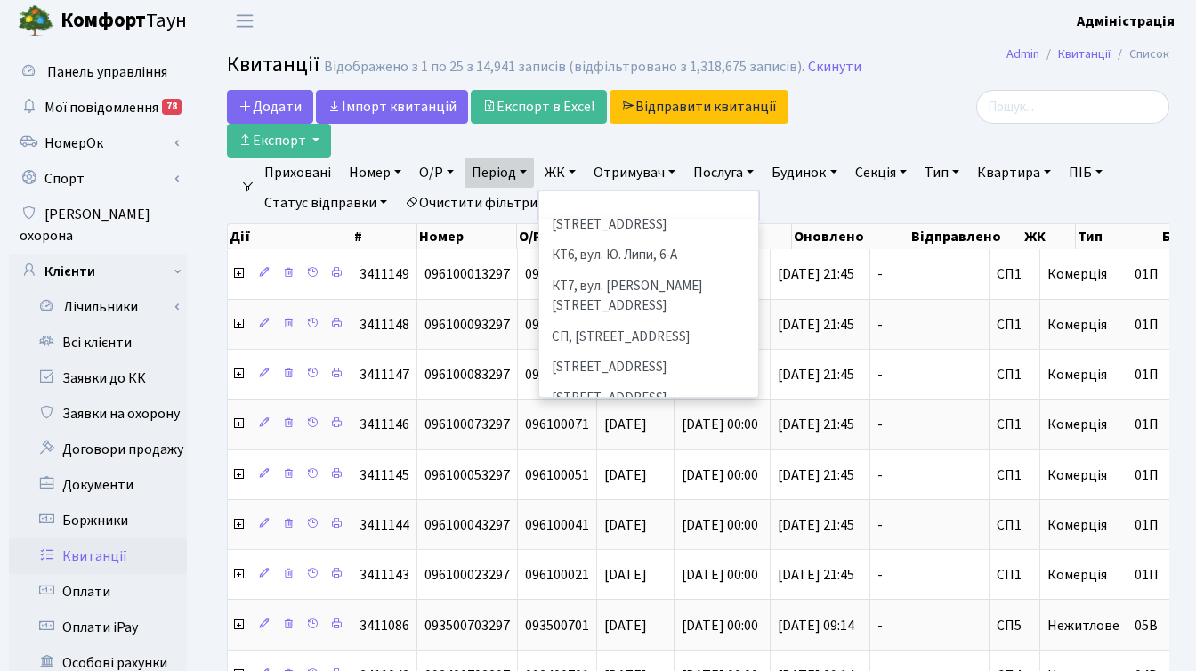
scroll to position [206, 0]
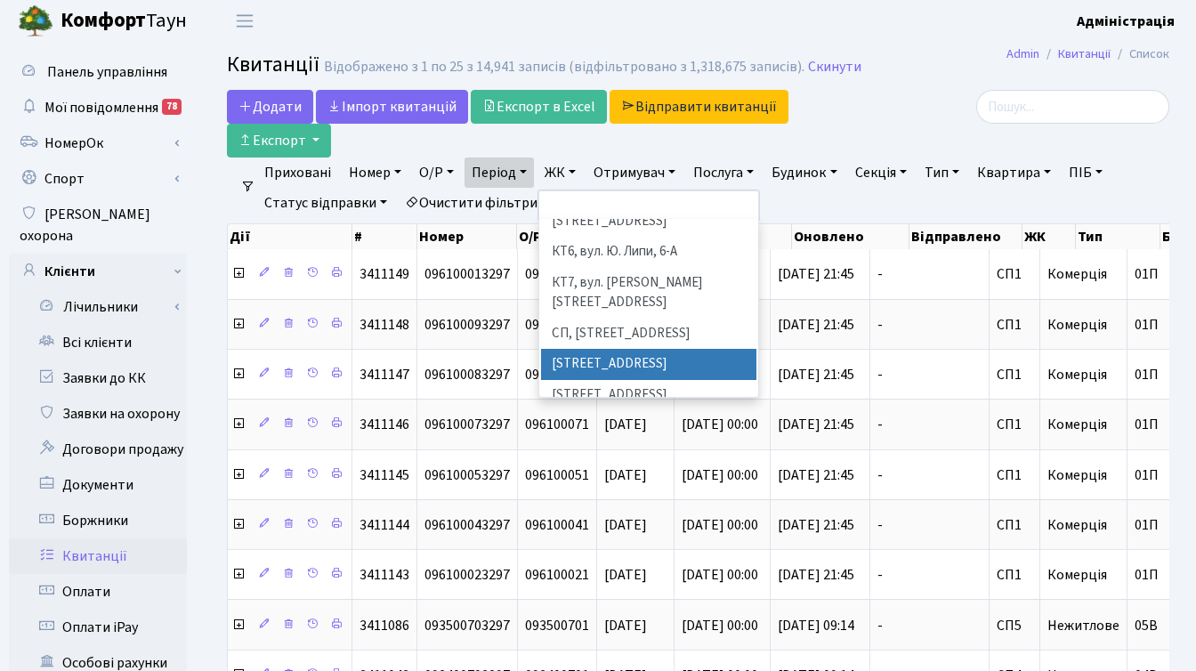
click at [601, 349] on li "[STREET_ADDRESS]" at bounding box center [648, 364] width 215 height 31
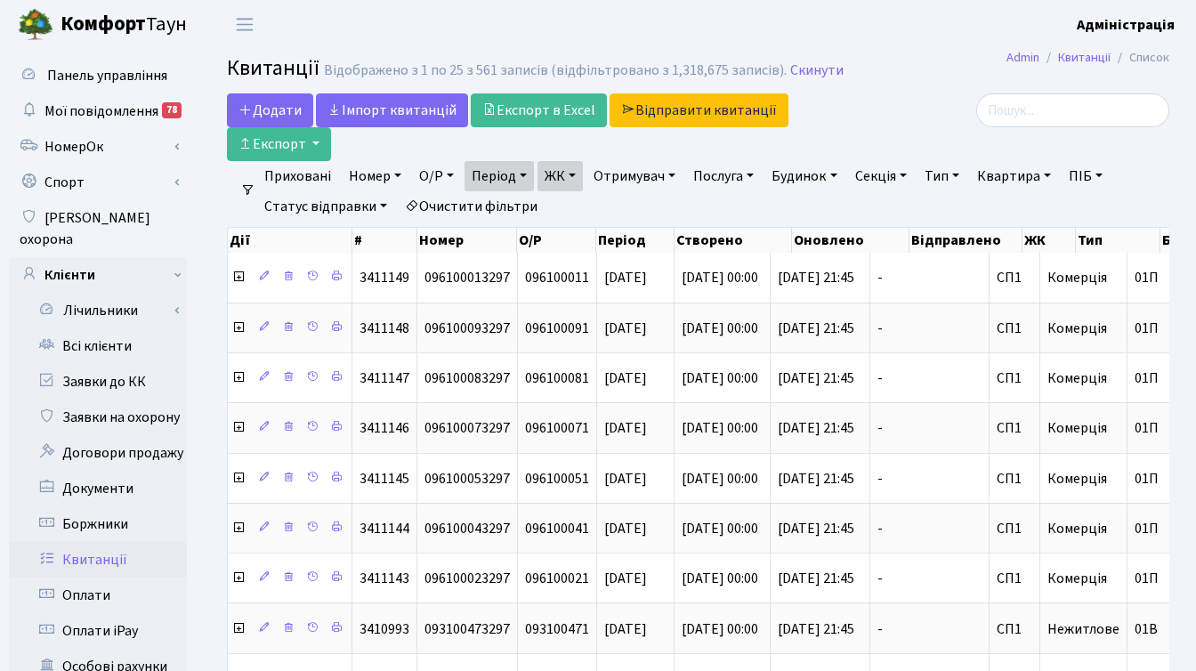
click at [574, 169] on link "ЖК" at bounding box center [559, 176] width 45 height 30
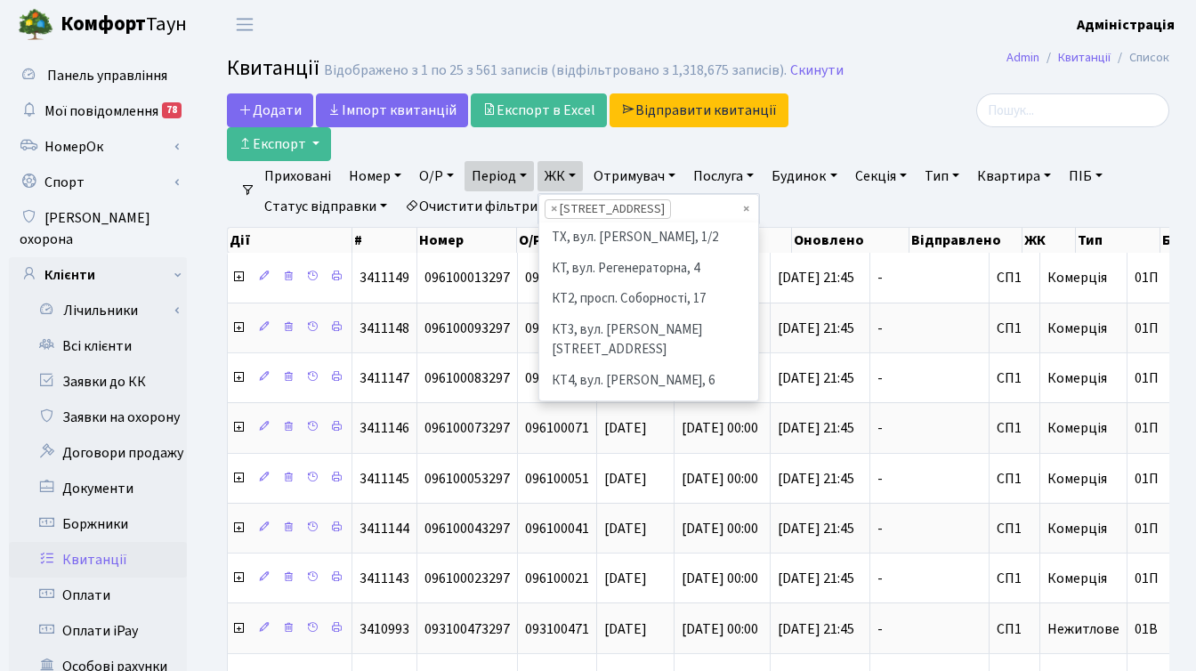
scroll to position [246, 0]
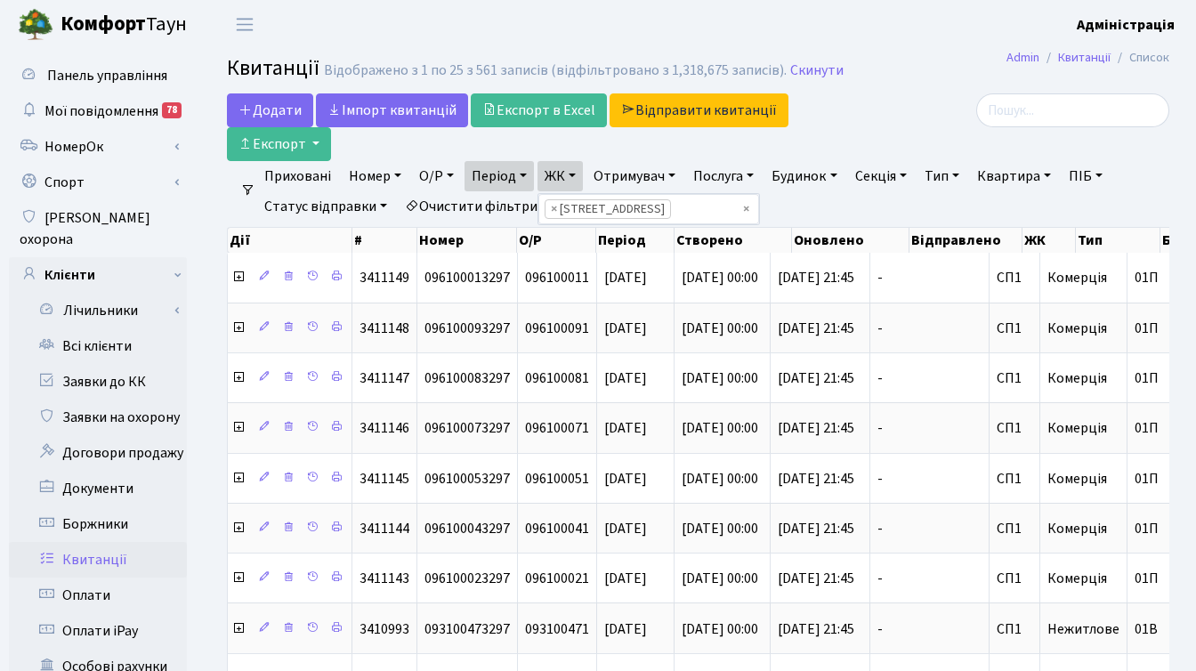
click at [652, 153] on div "Додати Iмпорт квитанцій Експорт в Excel Відправити квитанції Експорт" at bounding box center [536, 127] width 619 height 68
click at [689, 143] on div "Додати Iмпорт квитанцій Експорт в Excel Відправити квитанції Експорт" at bounding box center [536, 127] width 619 height 68
click at [576, 177] on link "ЖК" at bounding box center [559, 176] width 45 height 30
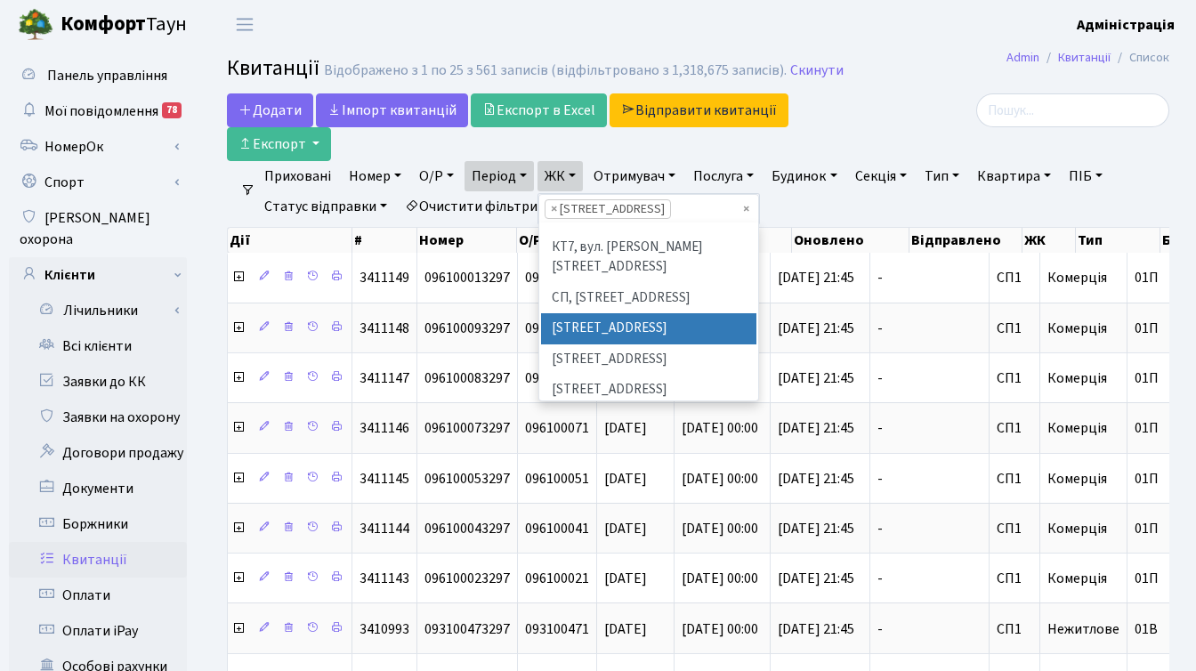
click at [655, 147] on div "Додати Iмпорт квитанцій Експорт в Excel Відправити квитанції Експорт" at bounding box center [536, 127] width 619 height 68
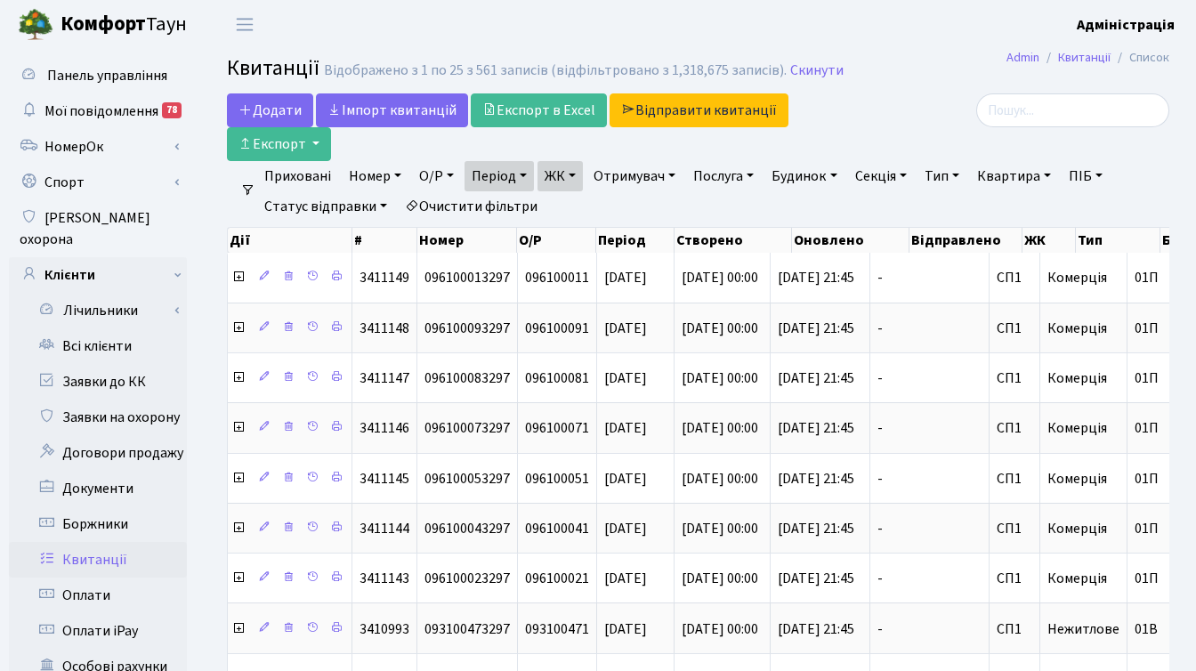
click at [581, 174] on link "ЖК" at bounding box center [559, 176] width 45 height 30
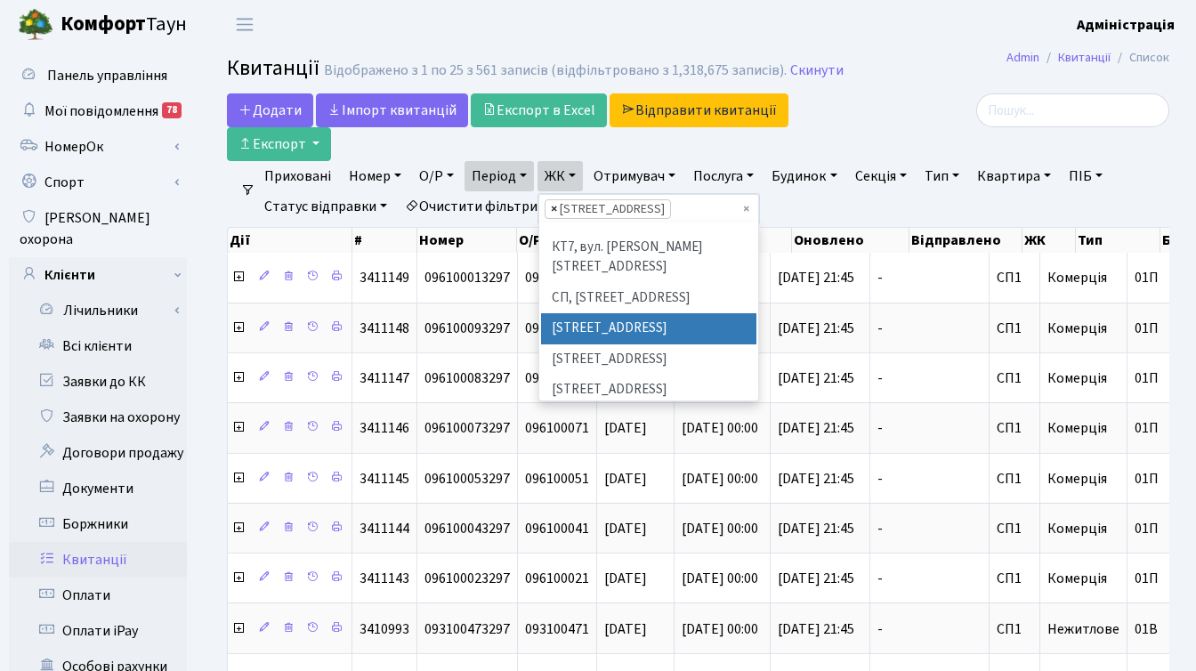
click at [557, 206] on span "×" at bounding box center [554, 209] width 6 height 18
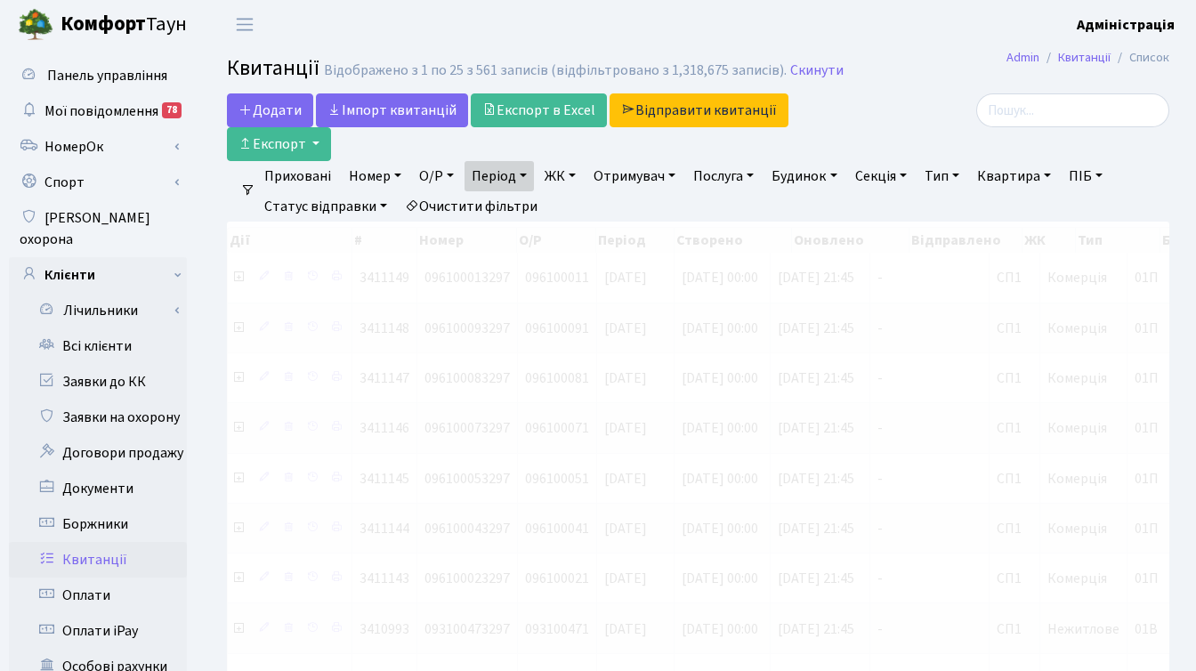
click at [574, 172] on link "ЖК" at bounding box center [559, 176] width 45 height 30
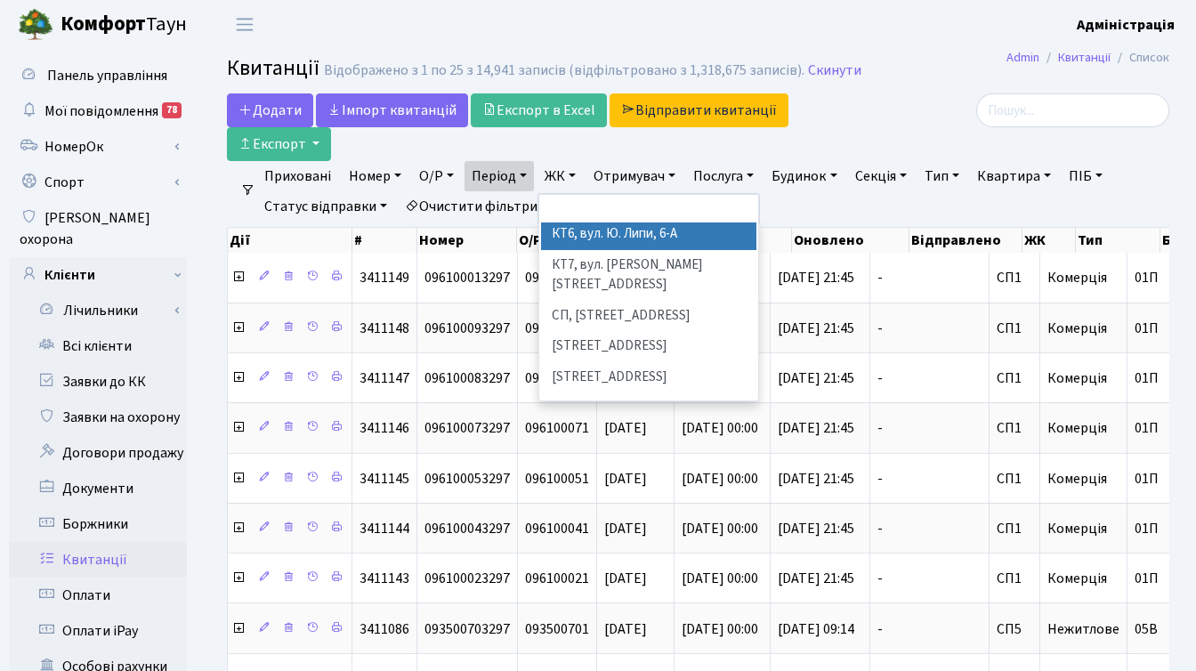
scroll to position [238, 0]
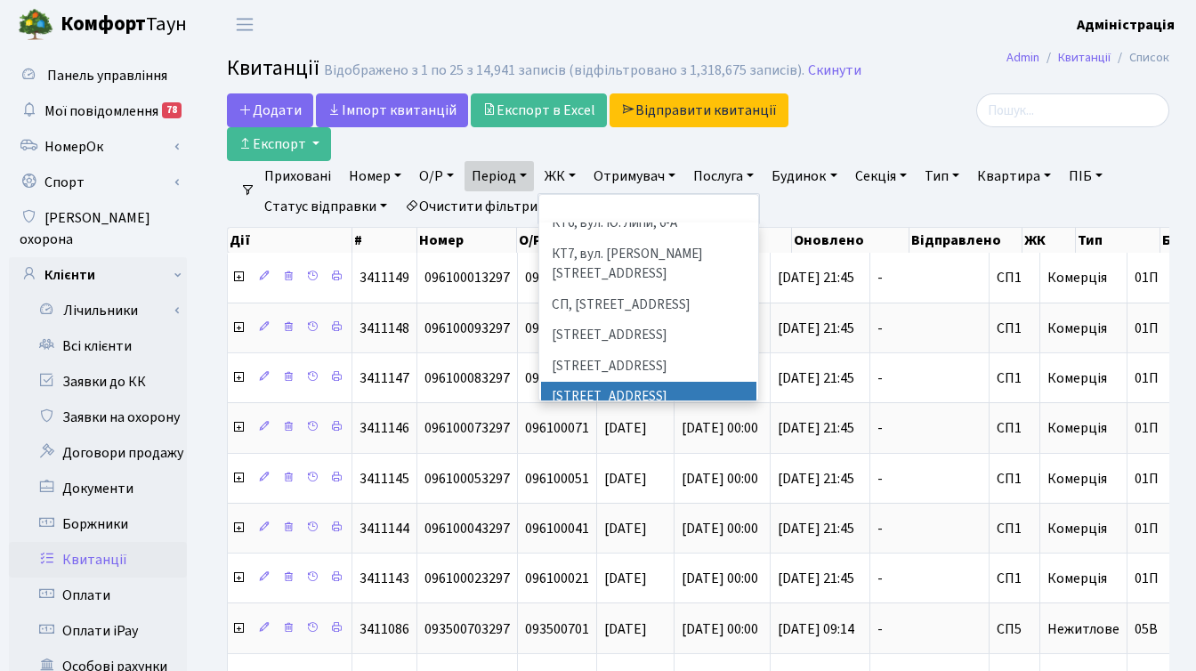
click at [613, 382] on li "[STREET_ADDRESS]" at bounding box center [648, 397] width 215 height 31
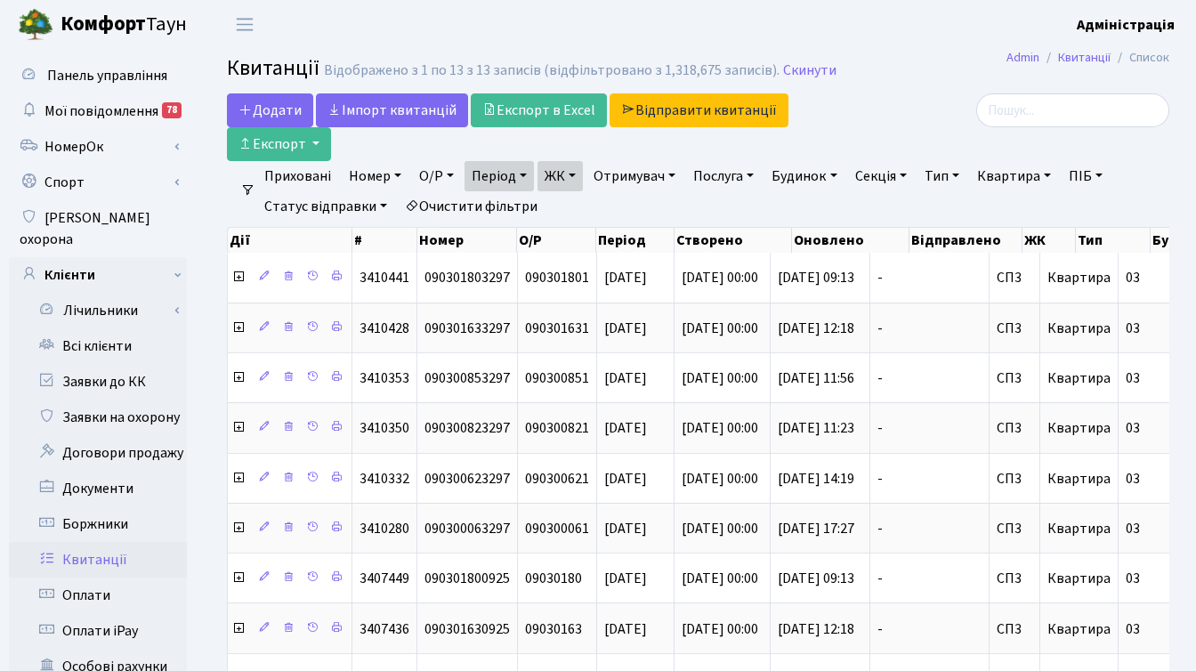
click at [582, 174] on link "ЖК" at bounding box center [559, 176] width 45 height 30
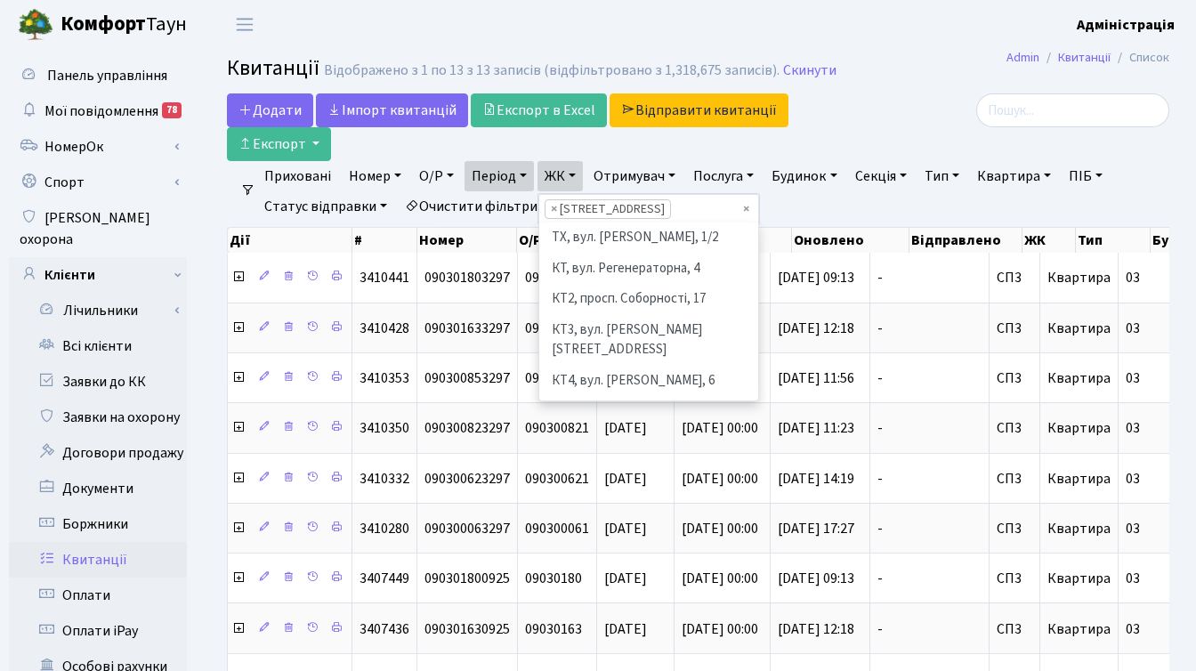
scroll to position [307, 0]
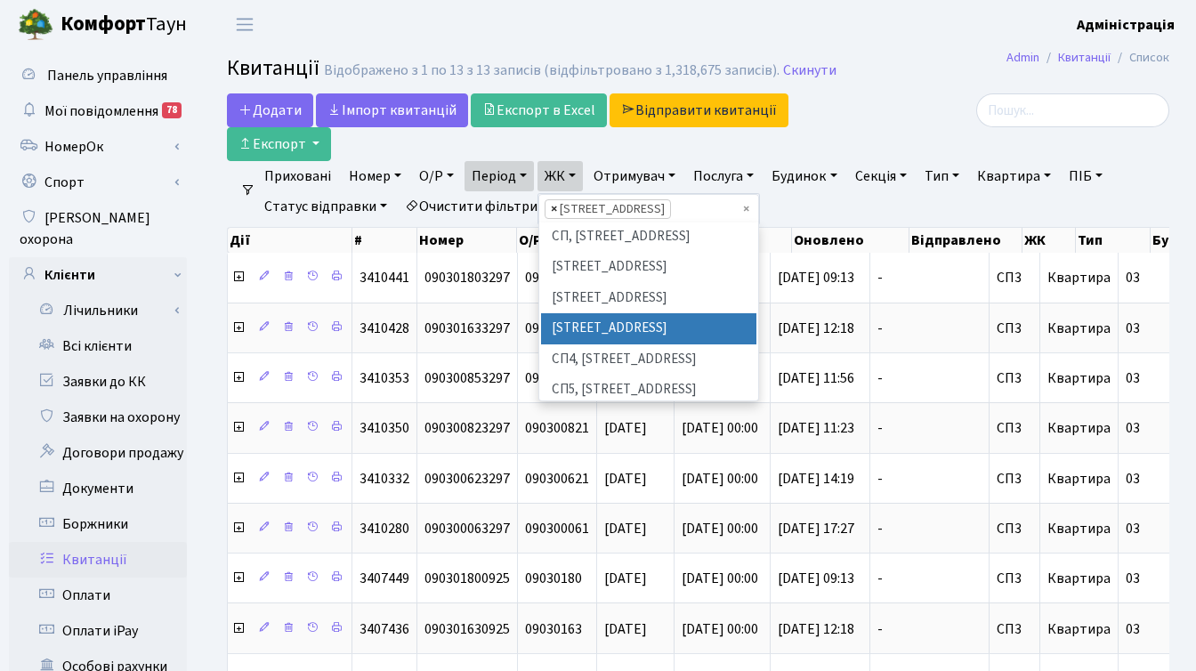
click at [557, 207] on span "×" at bounding box center [554, 209] width 6 height 18
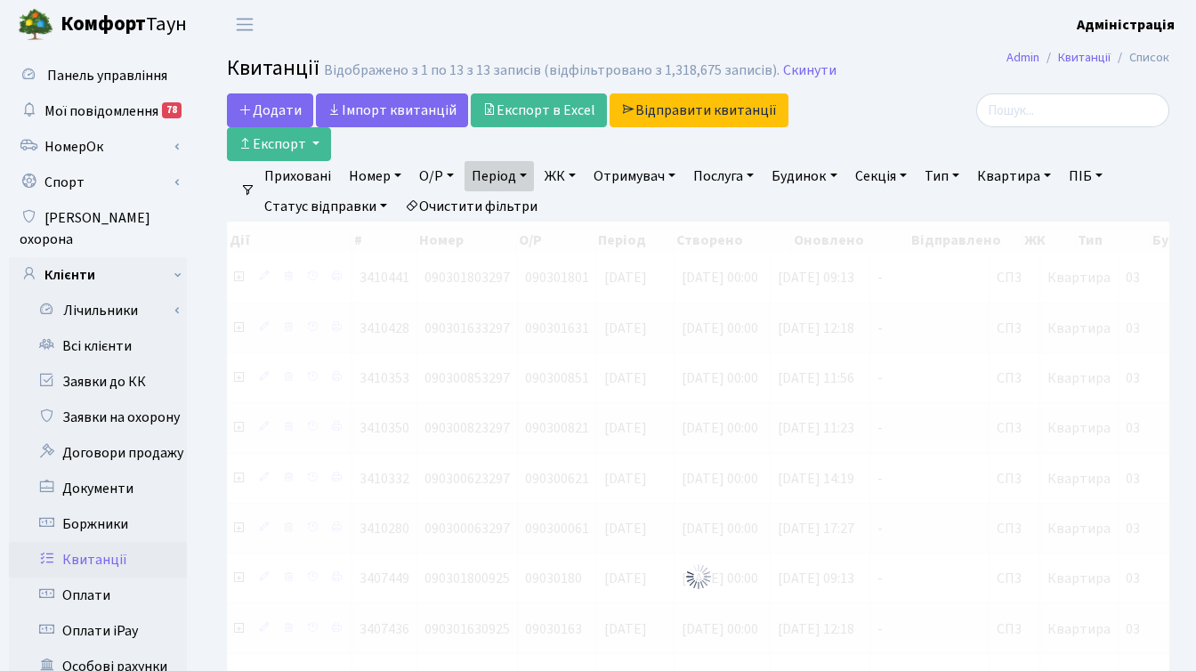
click at [568, 173] on link "ЖК" at bounding box center [559, 176] width 45 height 30
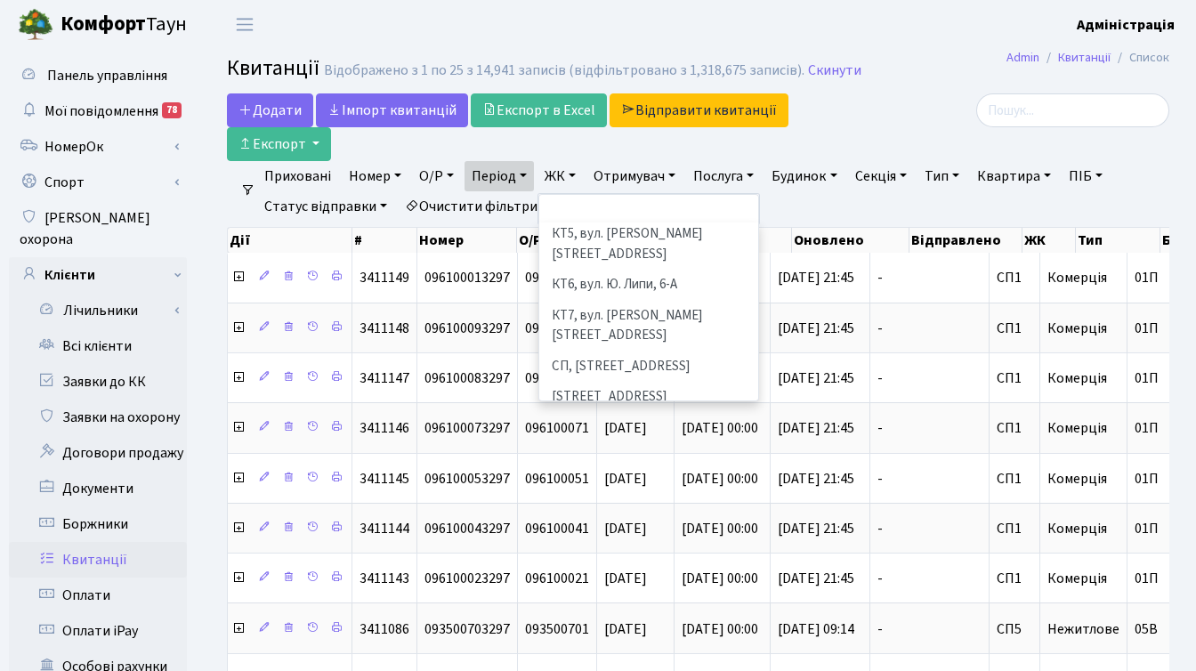
scroll to position [184, 0]
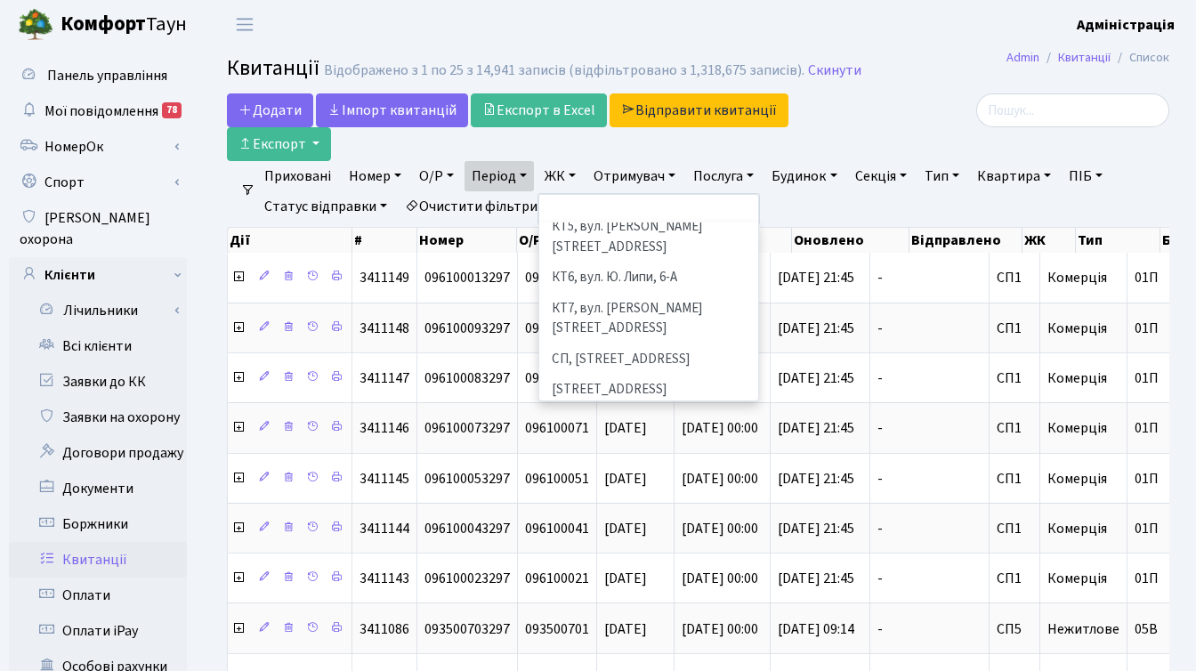
click at [626, 406] on li "[STREET_ADDRESS]" at bounding box center [648, 421] width 215 height 31
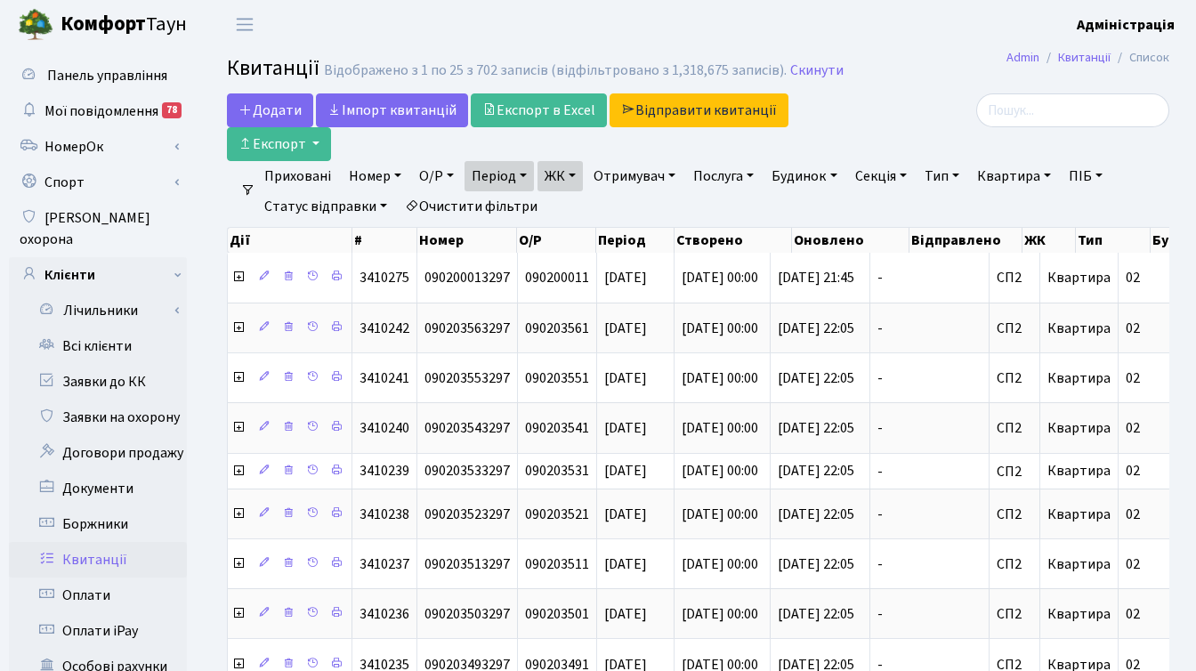
click at [955, 173] on link "Тип" at bounding box center [941, 176] width 49 height 30
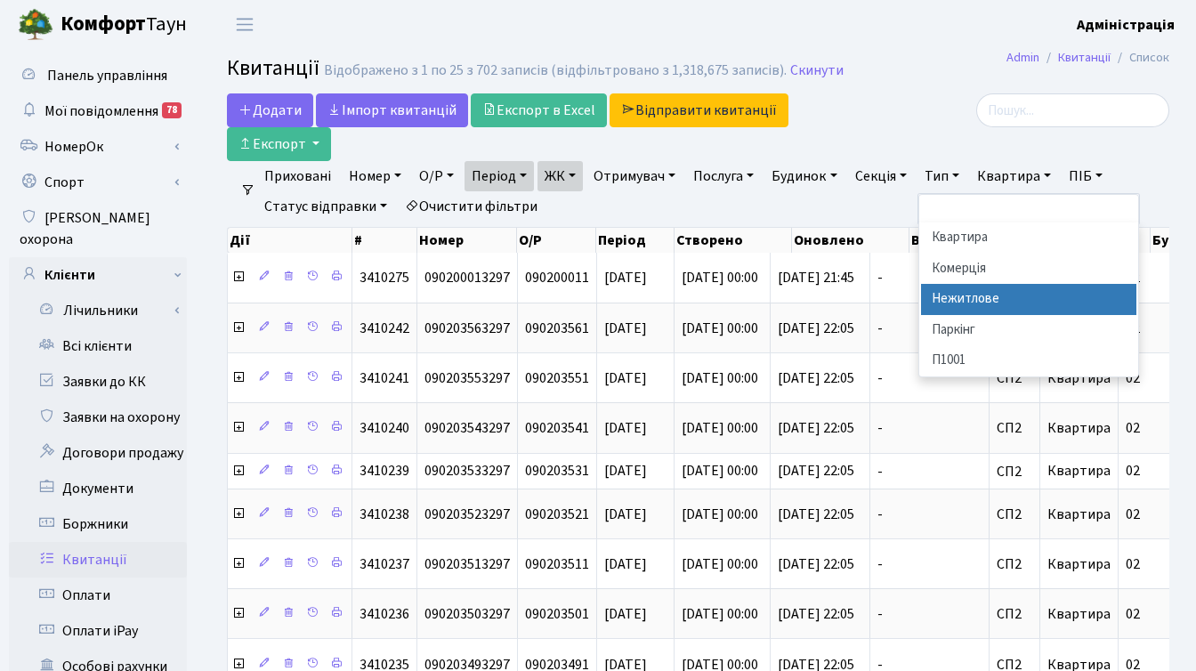
click at [975, 301] on li "Нежитлове" at bounding box center [1028, 299] width 215 height 31
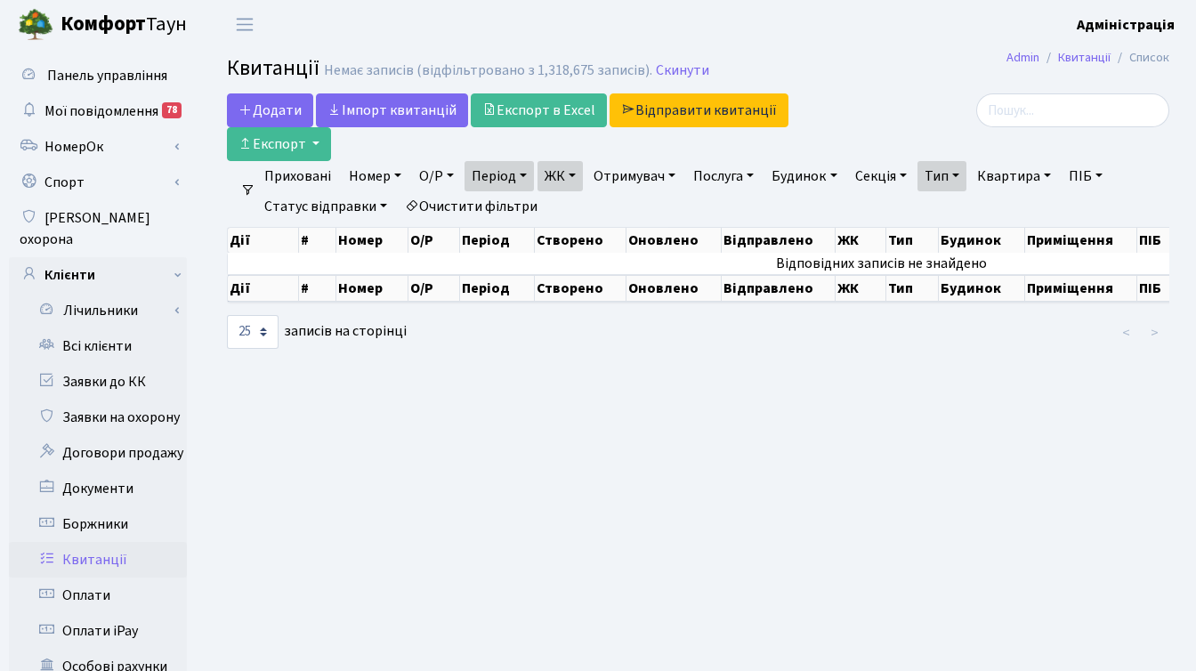
click at [579, 175] on link "ЖК" at bounding box center [559, 176] width 45 height 30
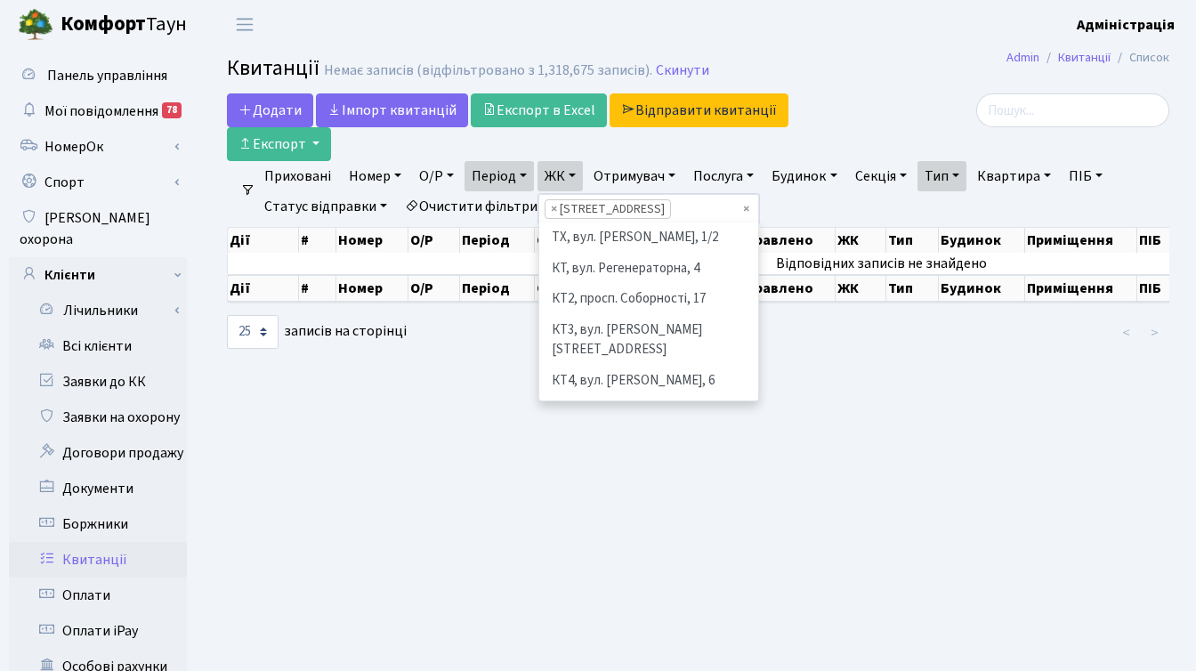
scroll to position [277, 0]
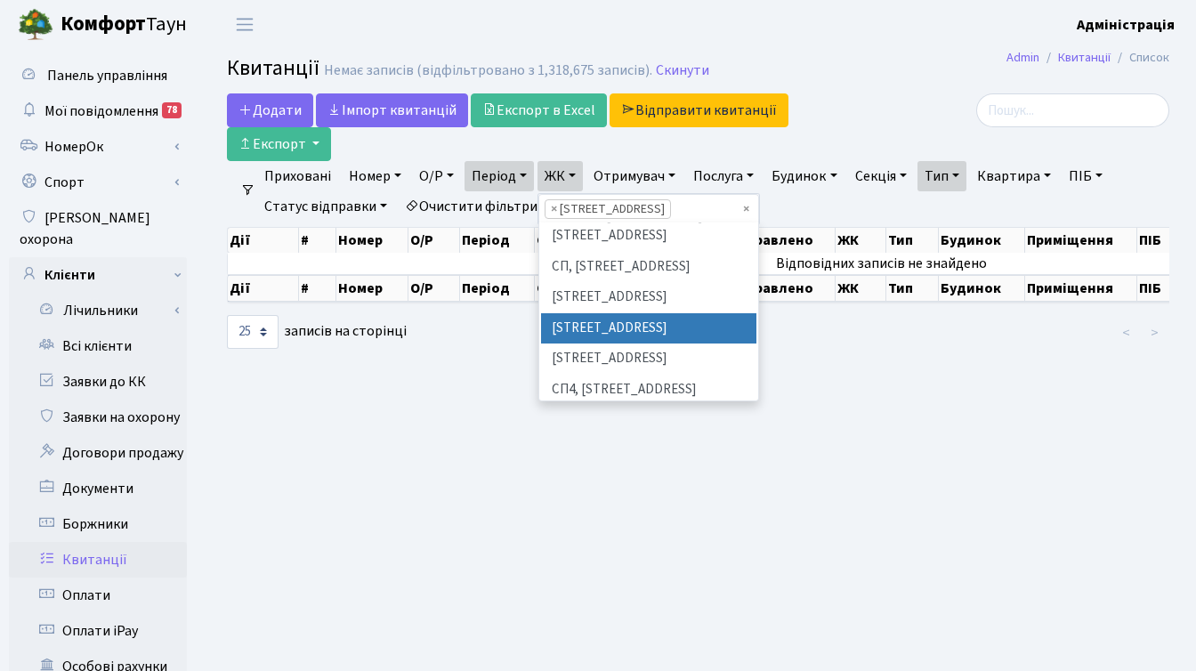
click at [552, 206] on li "× СП2, Столичне шосе, 1А" at bounding box center [607, 209] width 126 height 20
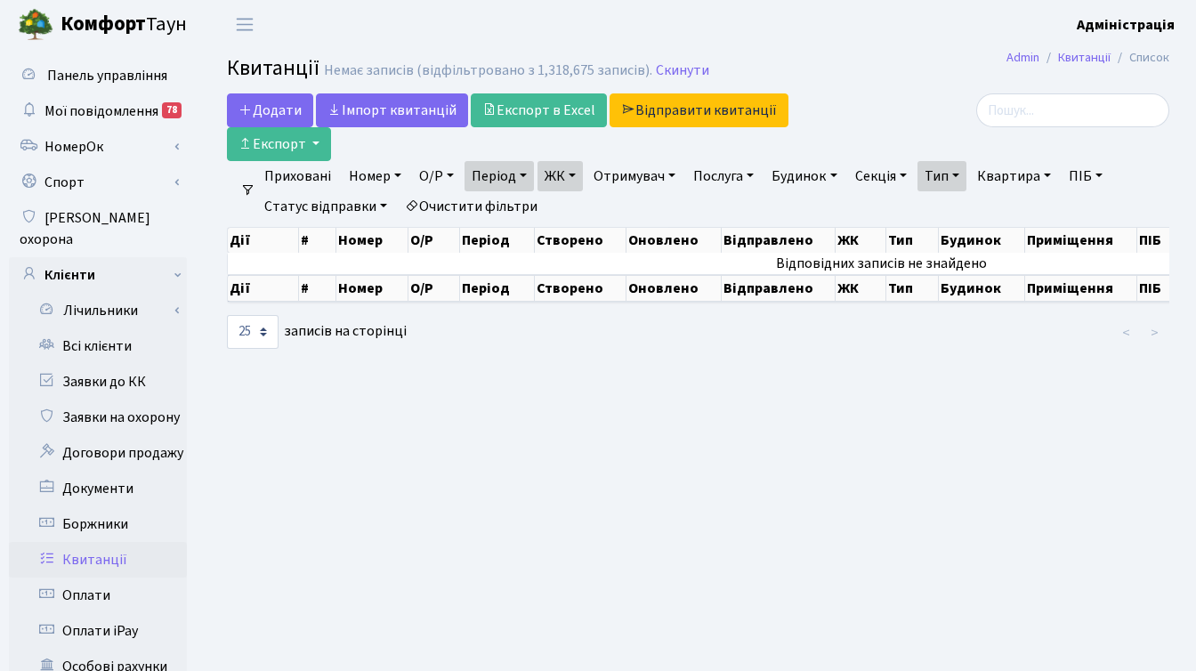
click at [568, 170] on link "ЖК" at bounding box center [559, 176] width 45 height 30
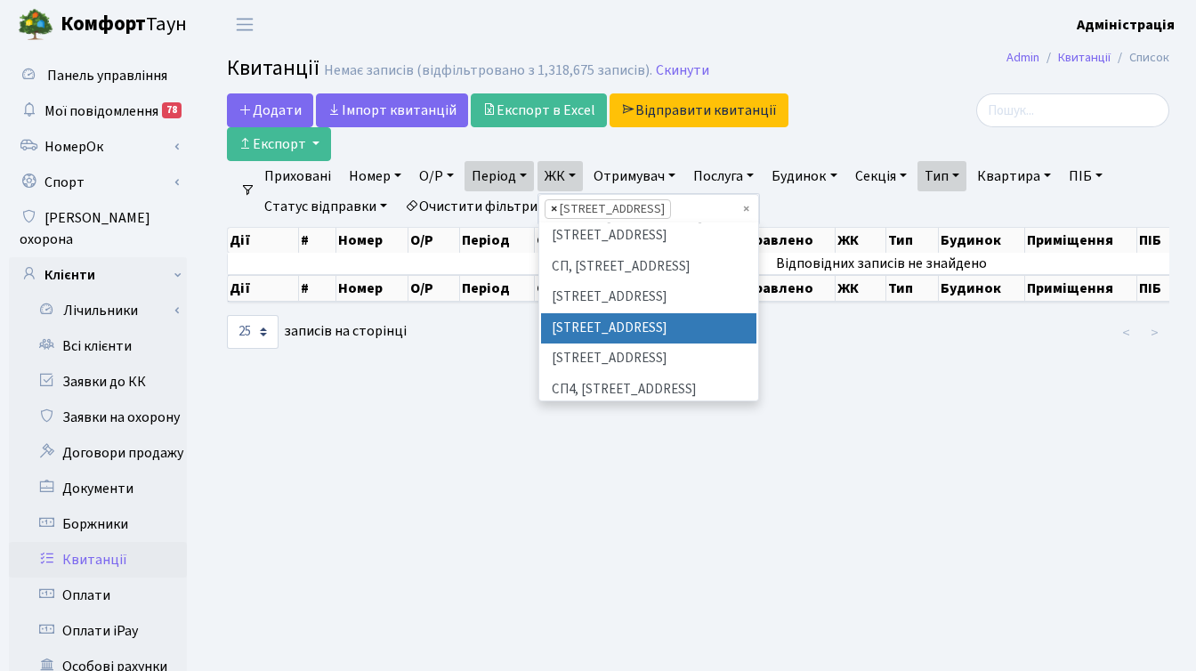
click at [557, 206] on span "×" at bounding box center [554, 209] width 6 height 18
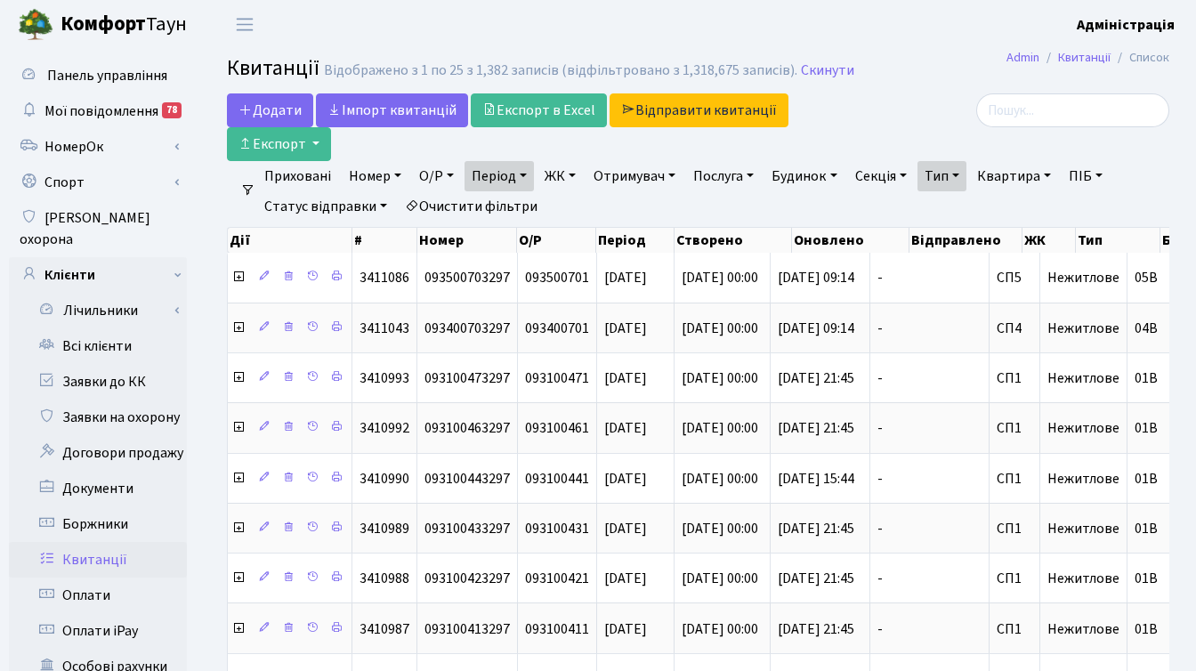
click at [561, 174] on link "ЖК" at bounding box center [559, 176] width 45 height 30
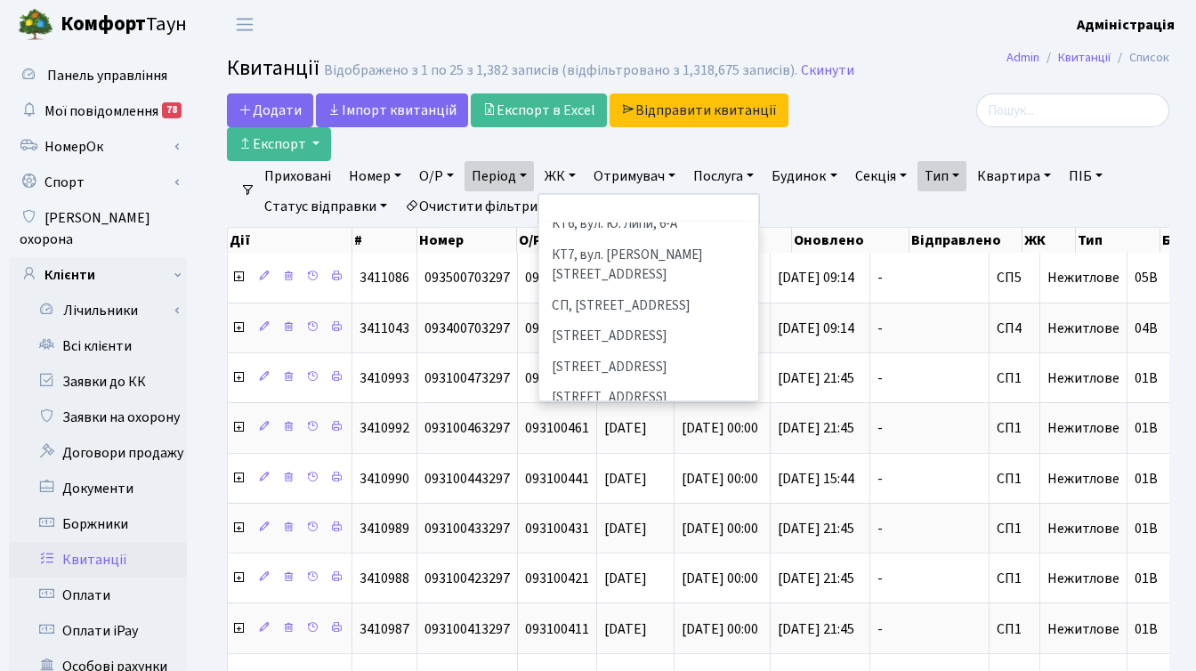
scroll to position [291, 0]
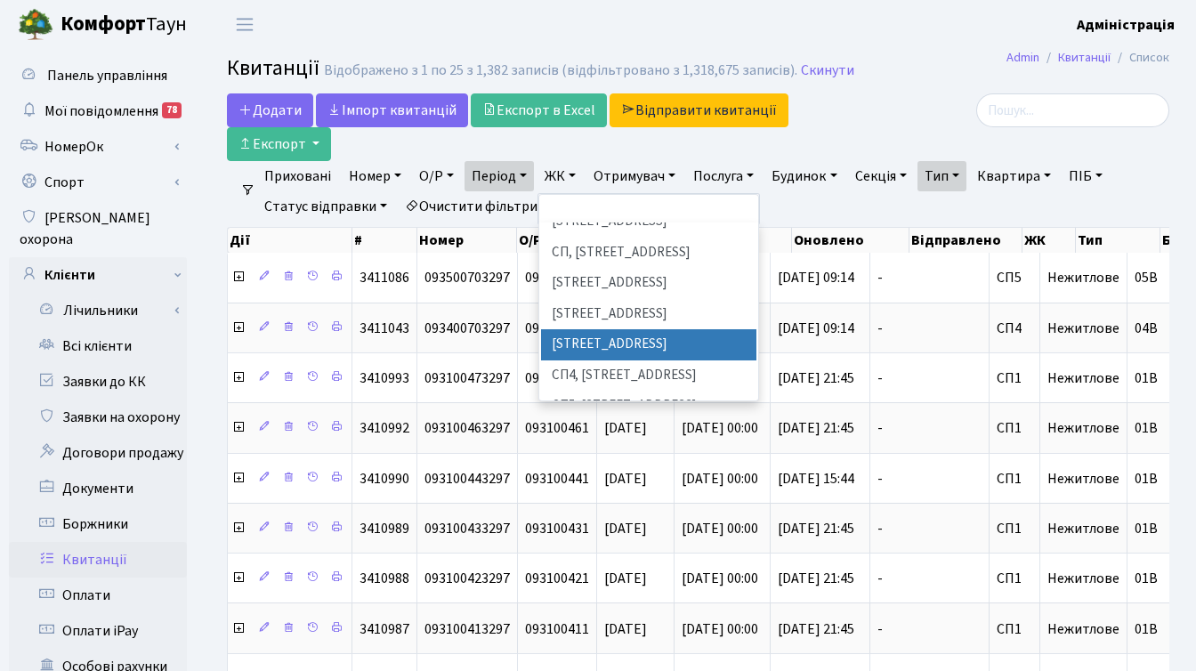
click at [617, 329] on li "[STREET_ADDRESS]" at bounding box center [648, 344] width 215 height 31
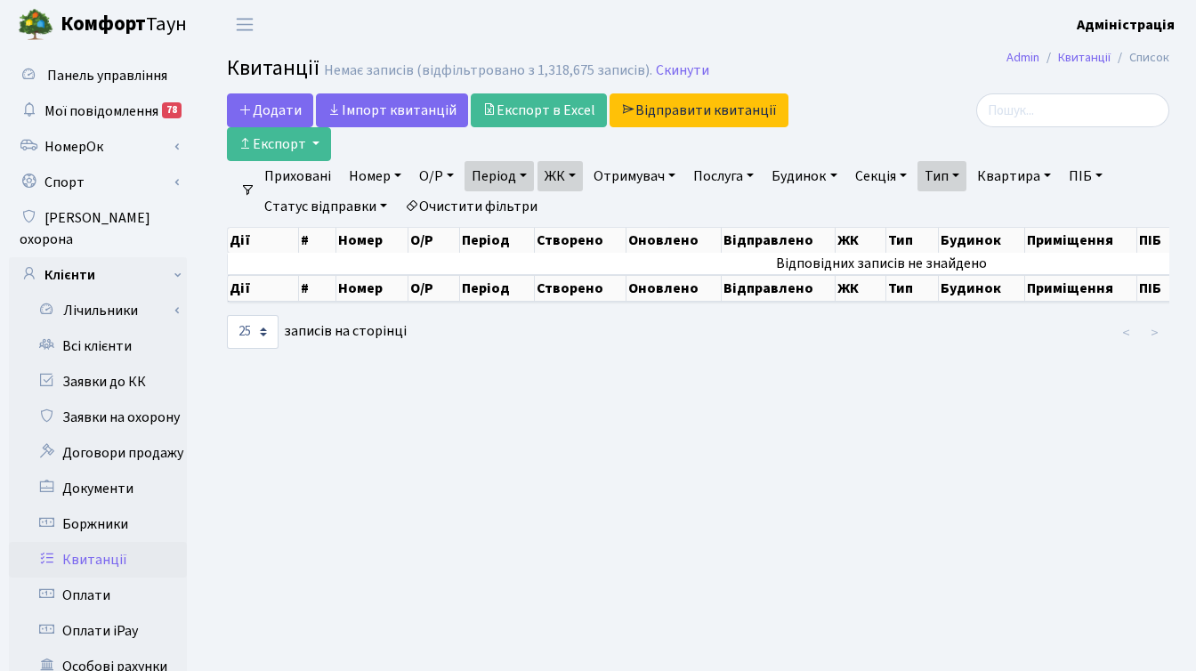
click at [577, 173] on link "ЖК" at bounding box center [559, 176] width 45 height 30
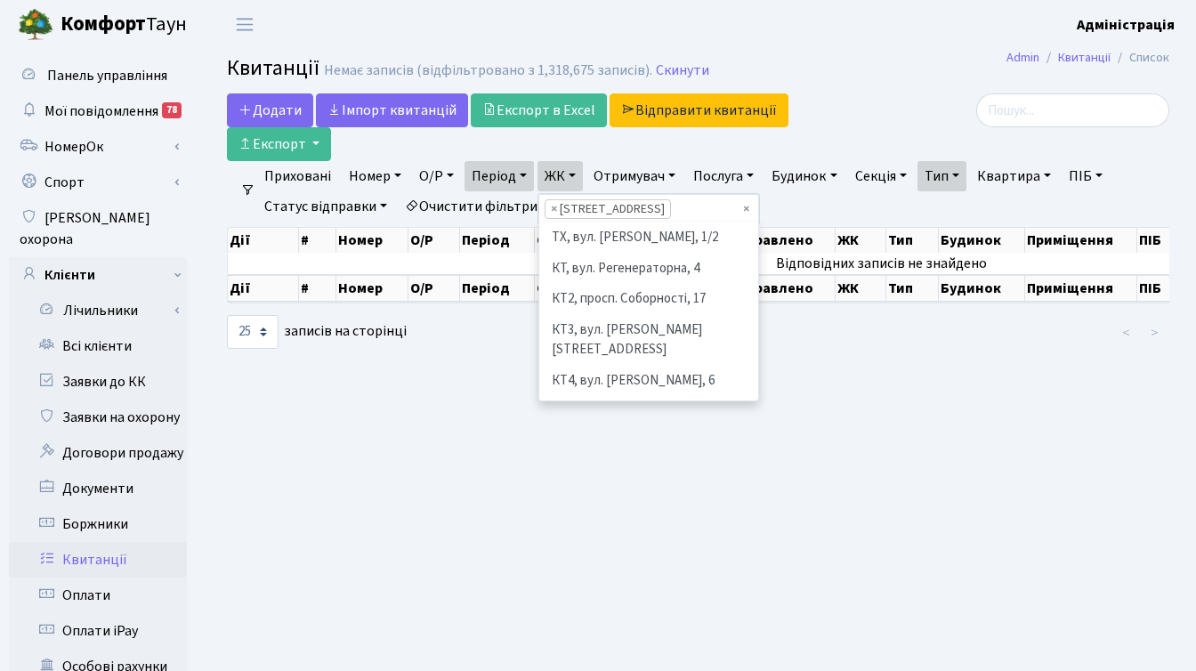
scroll to position [307, 0]
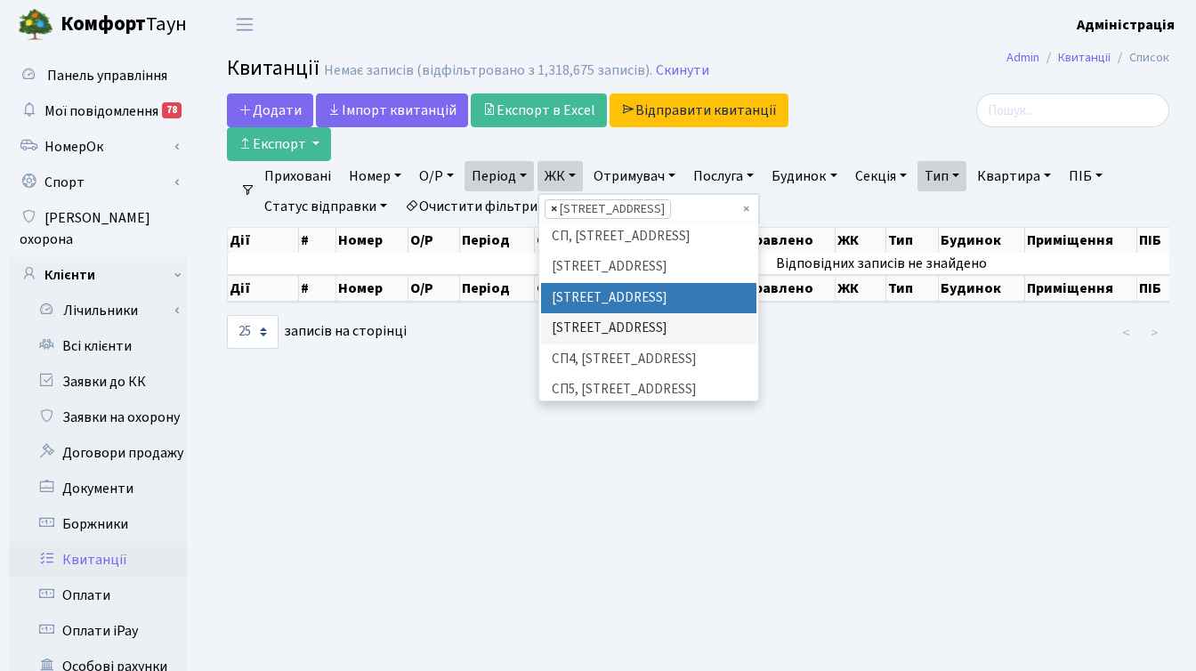
click at [556, 206] on span "×" at bounding box center [554, 209] width 6 height 18
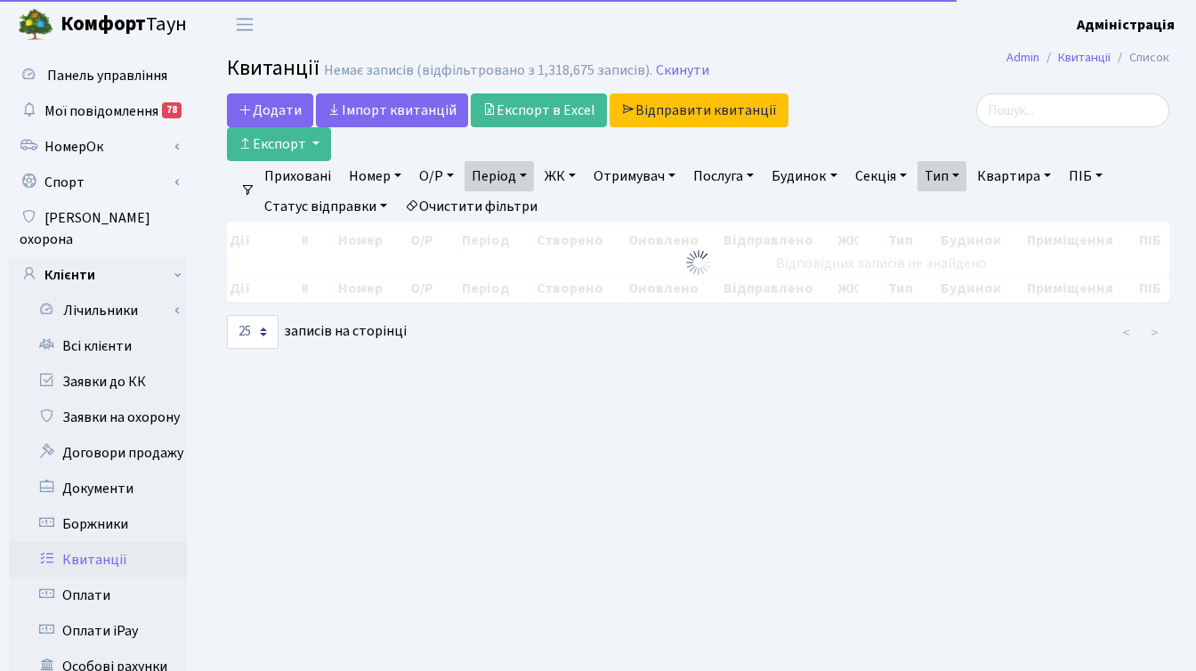
click at [572, 173] on link "ЖК" at bounding box center [559, 176] width 45 height 30
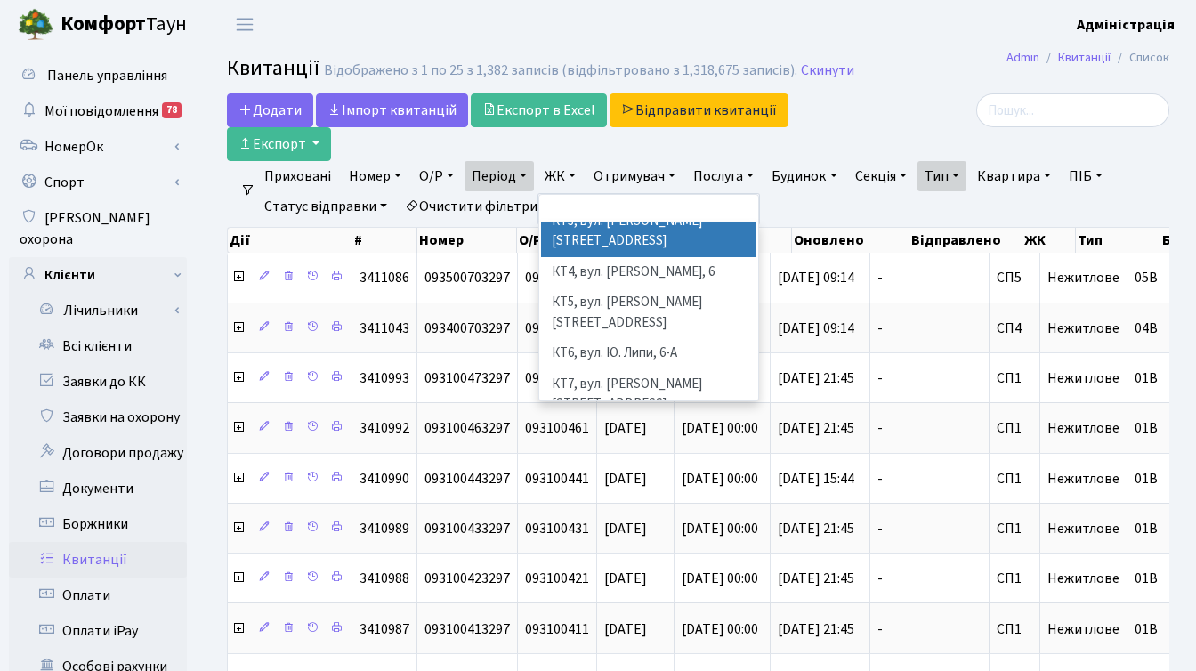
scroll to position [198, 0]
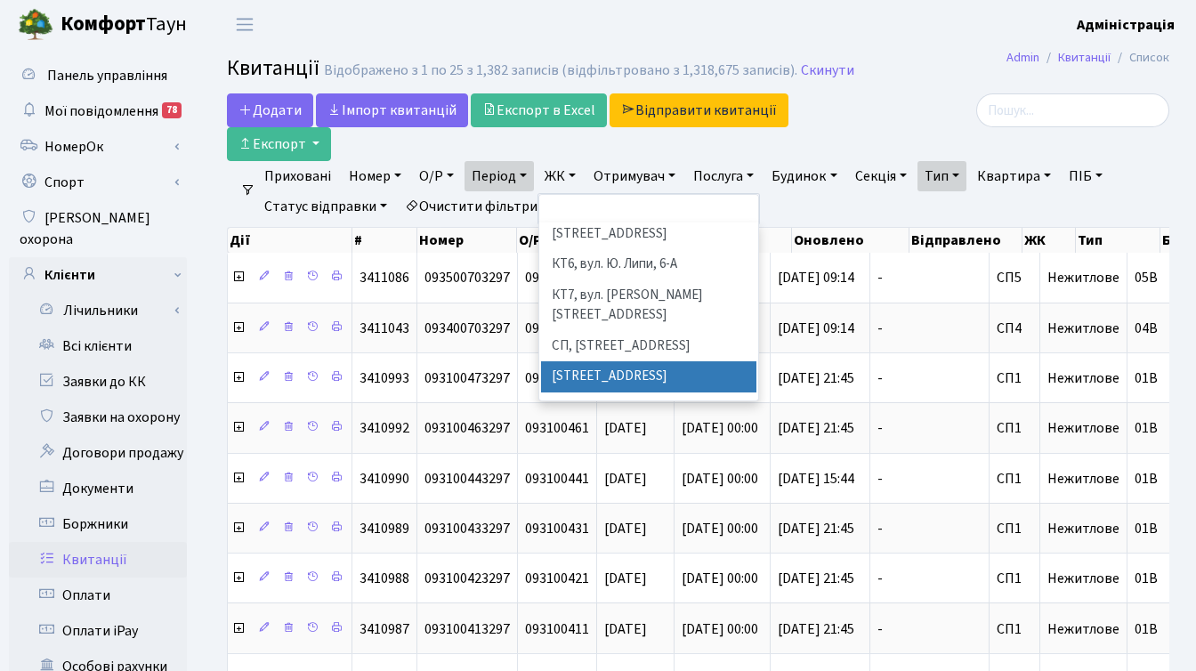
click at [601, 361] on li "[STREET_ADDRESS]" at bounding box center [648, 376] width 215 height 31
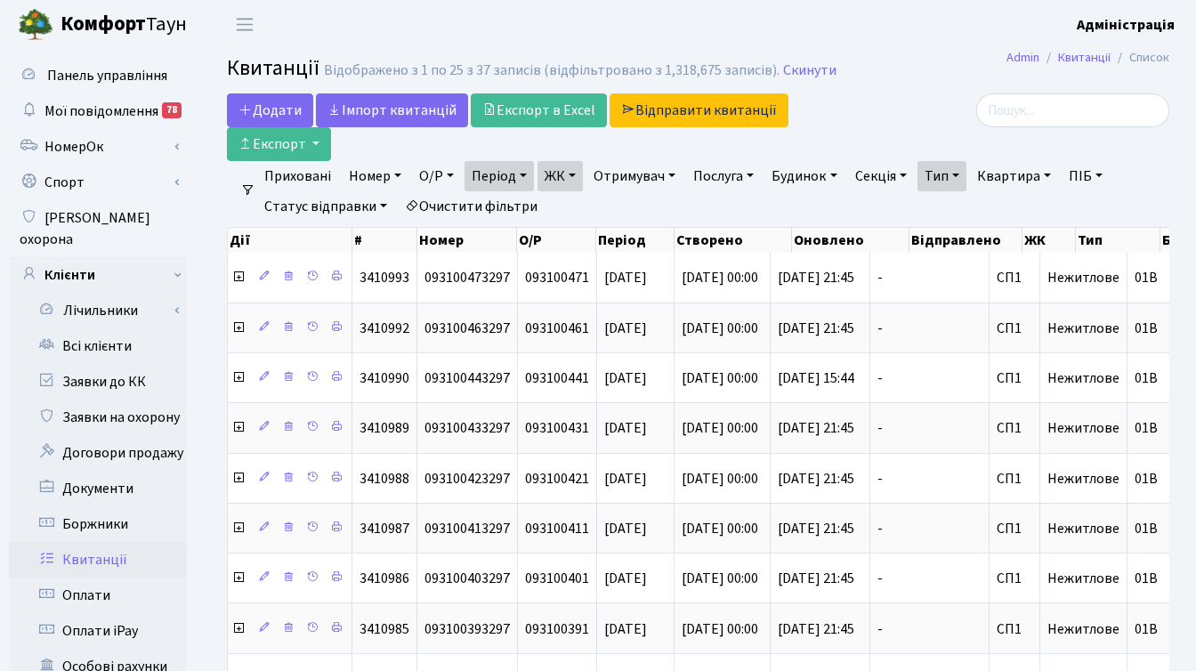
click at [572, 173] on link "ЖК" at bounding box center [559, 176] width 45 height 30
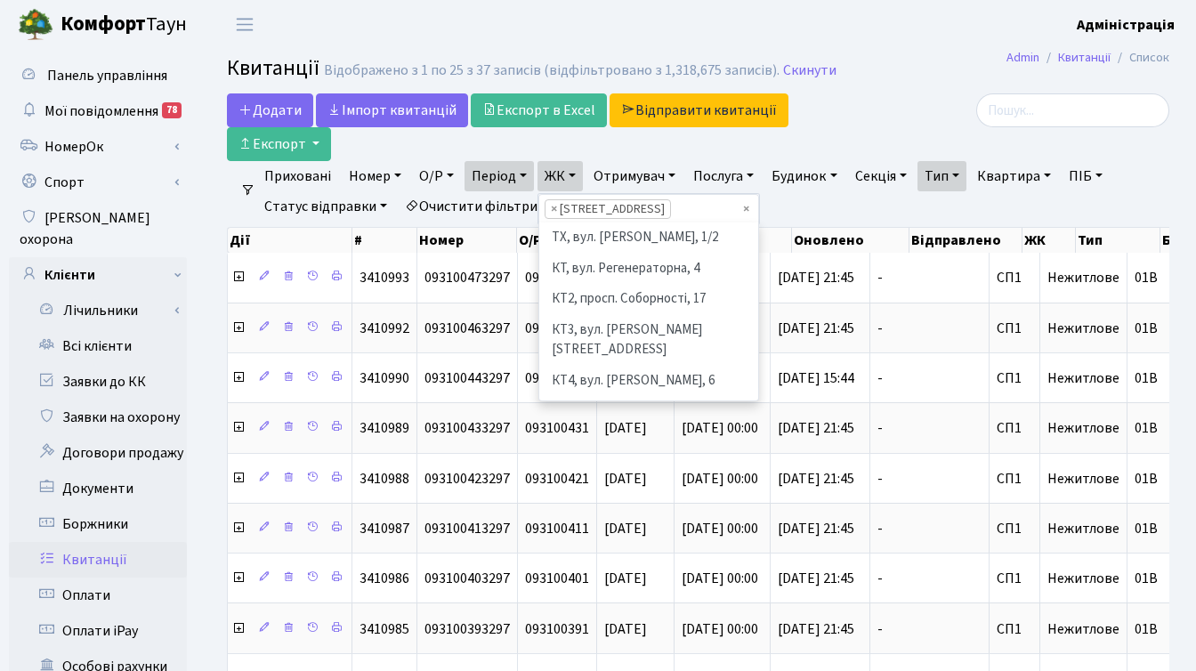
scroll to position [246, 0]
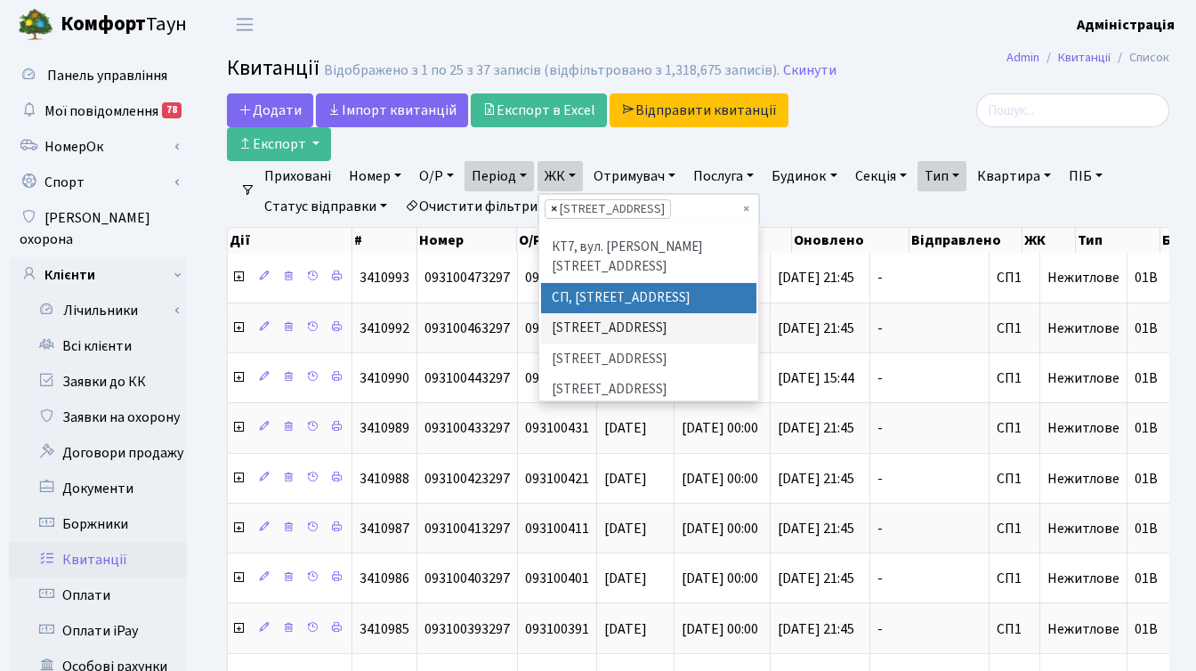
click at [557, 208] on span "×" at bounding box center [554, 209] width 6 height 18
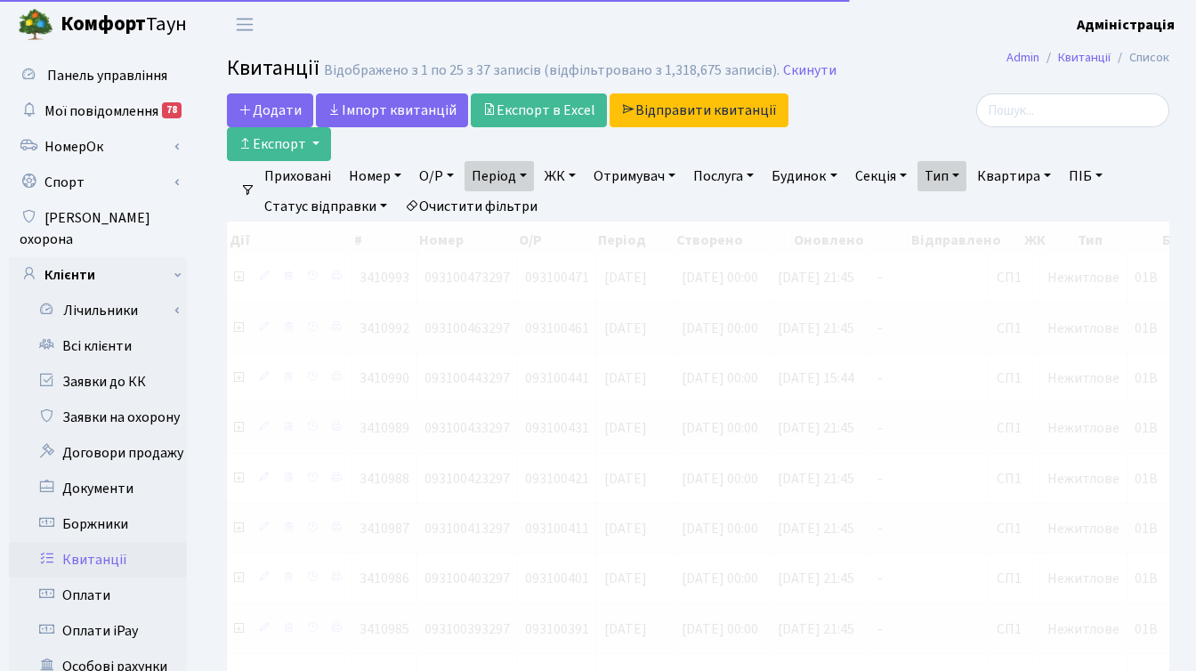
click at [570, 177] on link "ЖК" at bounding box center [559, 176] width 45 height 30
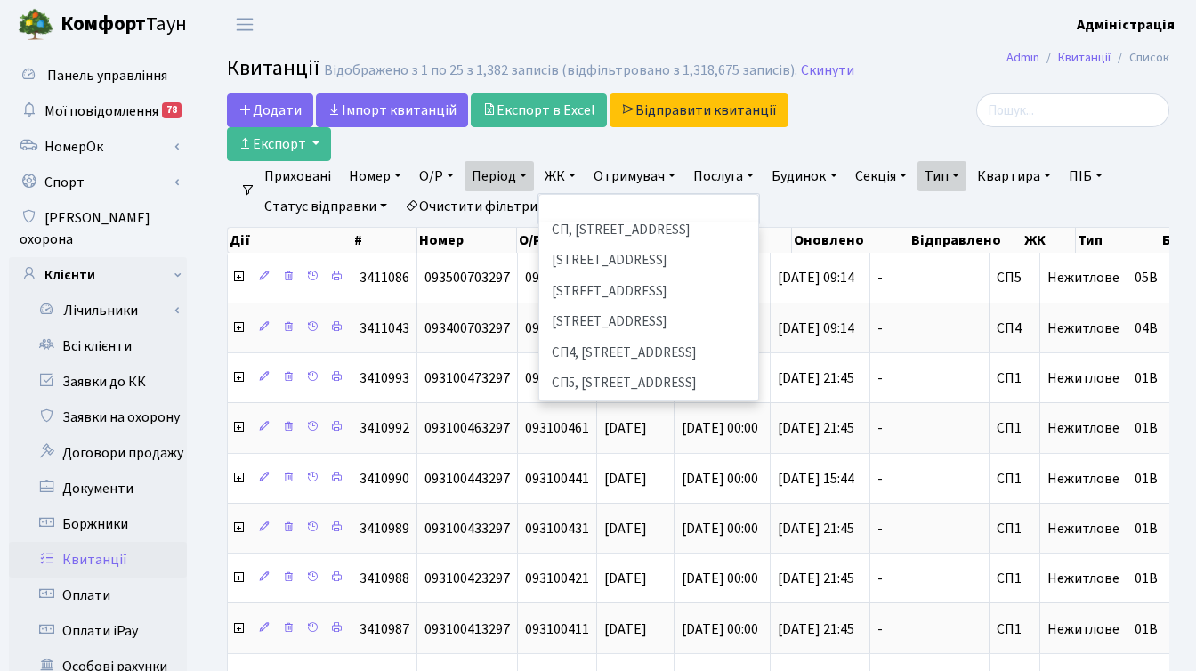
scroll to position [331, 0]
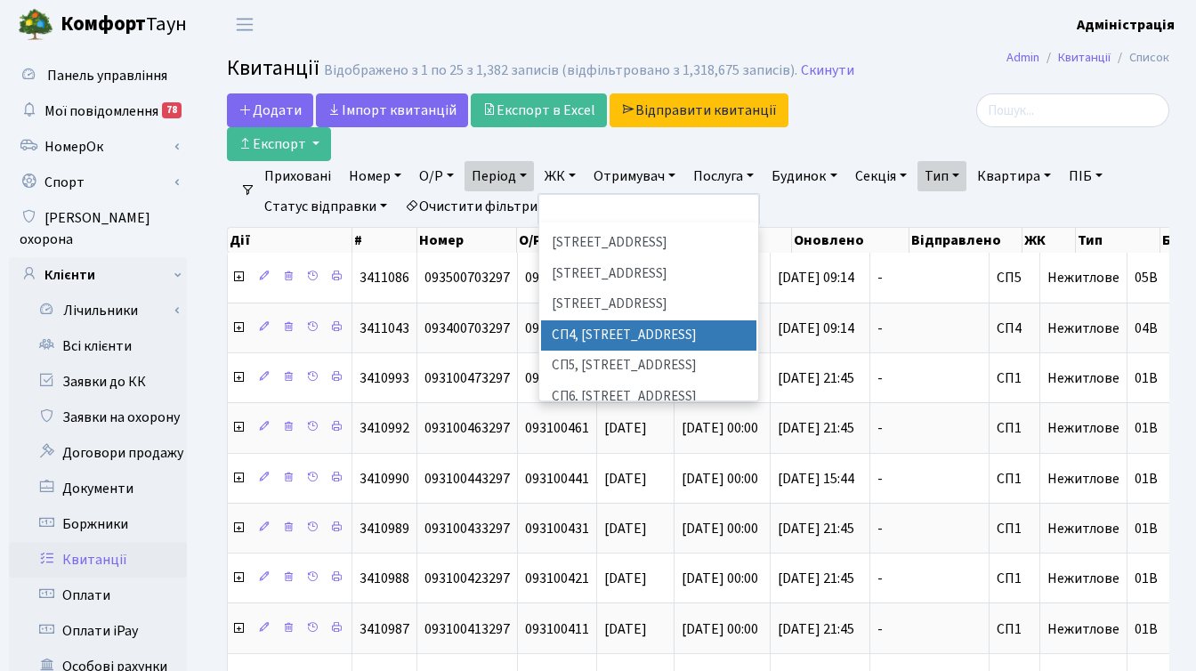
click at [596, 320] on li "СП4, [STREET_ADDRESS]" at bounding box center [648, 335] width 215 height 31
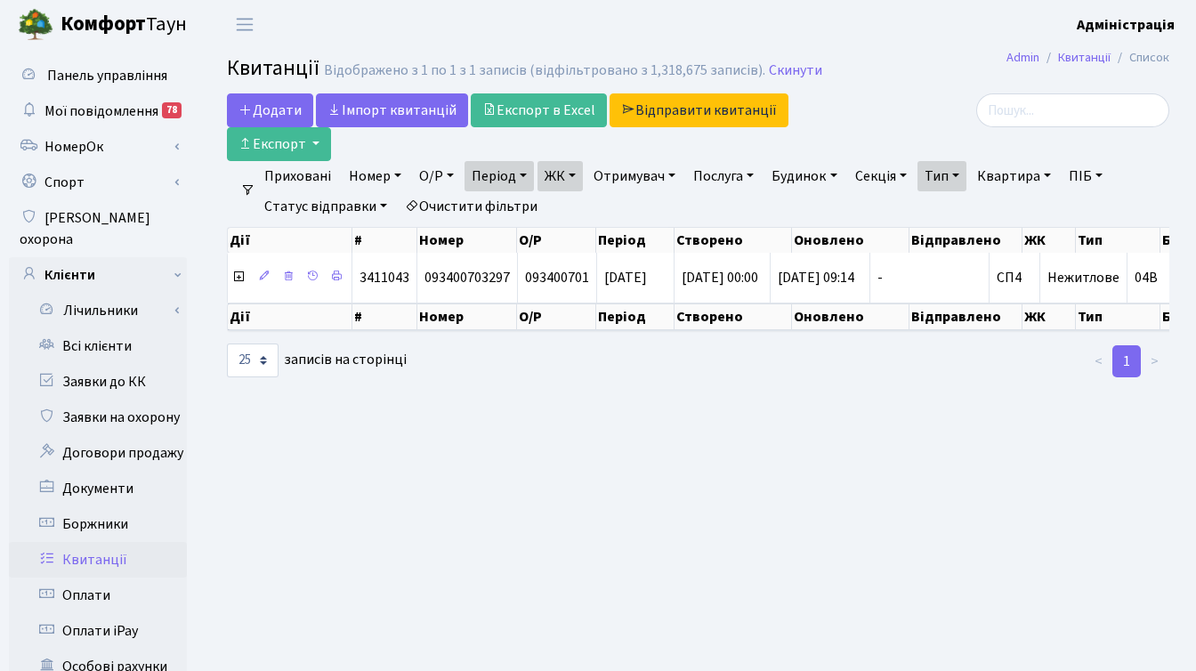
click at [966, 173] on link "Тип" at bounding box center [941, 176] width 49 height 30
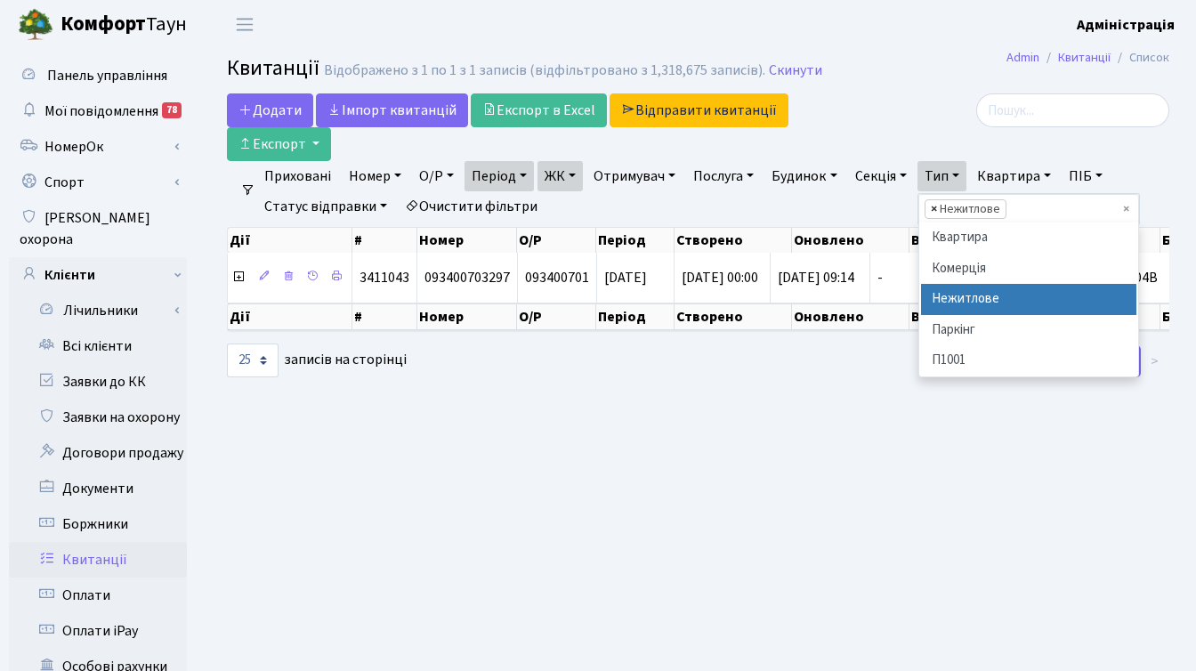
click at [937, 206] on span "×" at bounding box center [934, 209] width 6 height 18
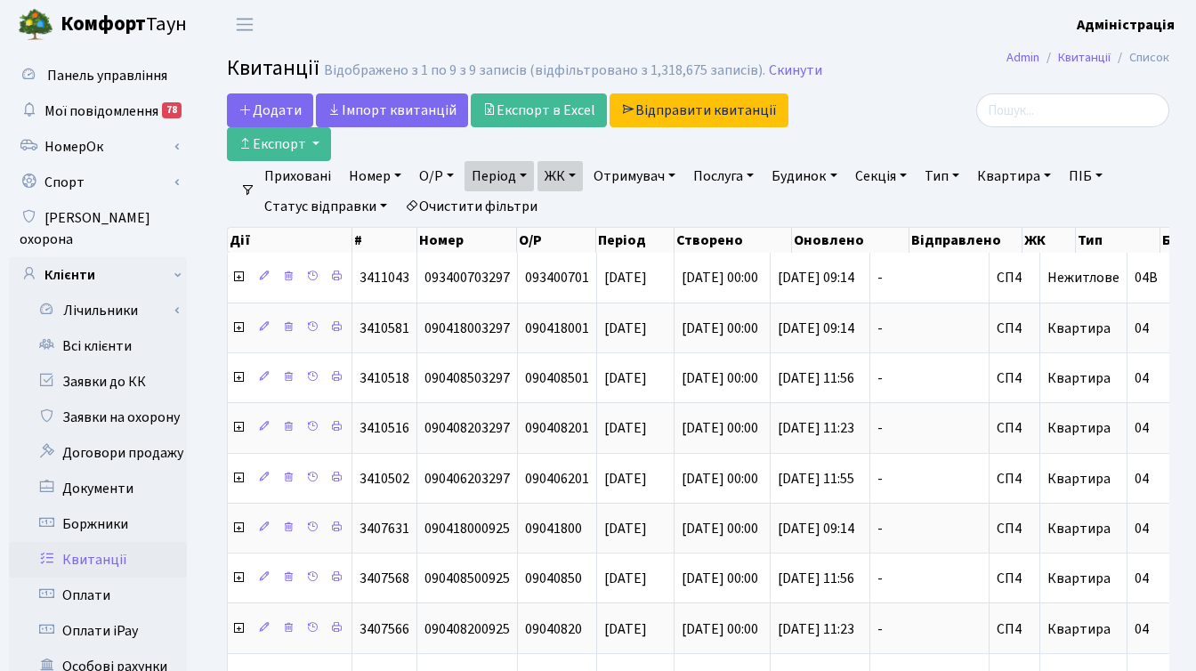
click at [577, 176] on link "ЖК" at bounding box center [559, 176] width 45 height 30
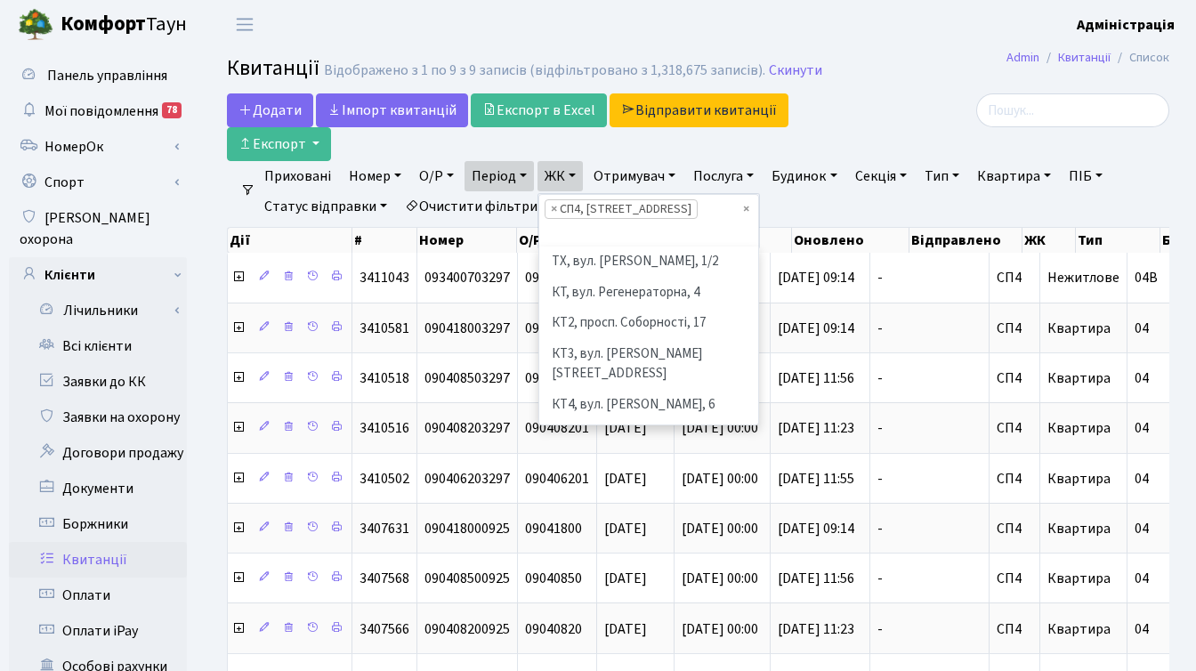
scroll to position [338, 0]
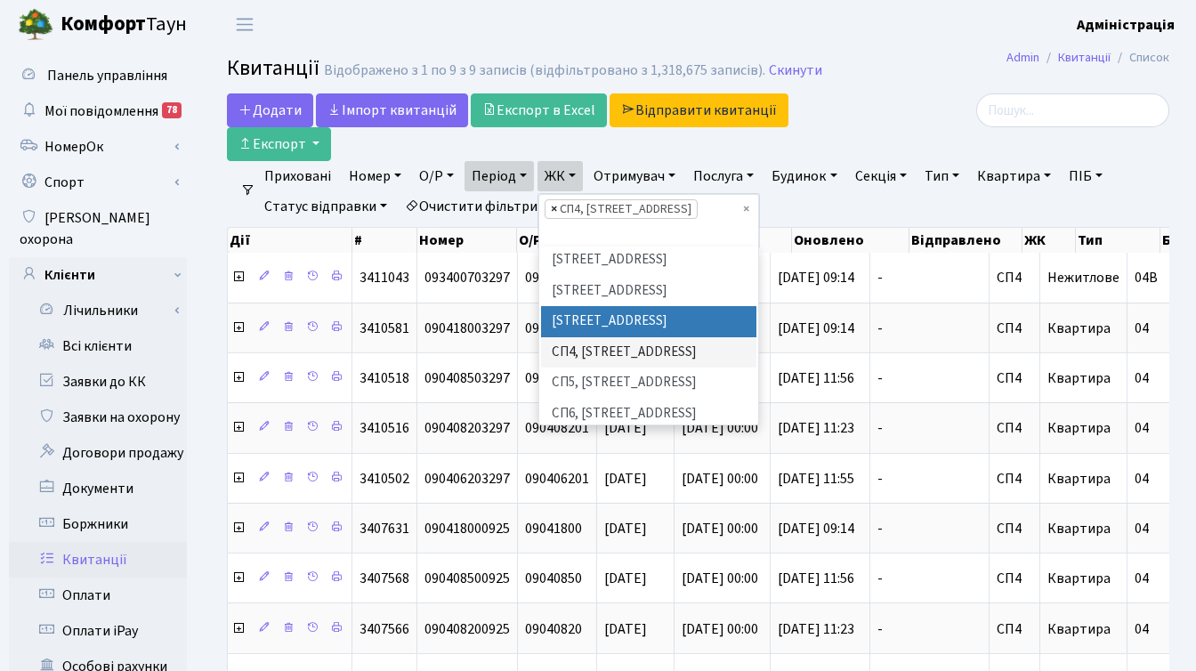
click at [554, 210] on span "×" at bounding box center [554, 209] width 6 height 18
select select
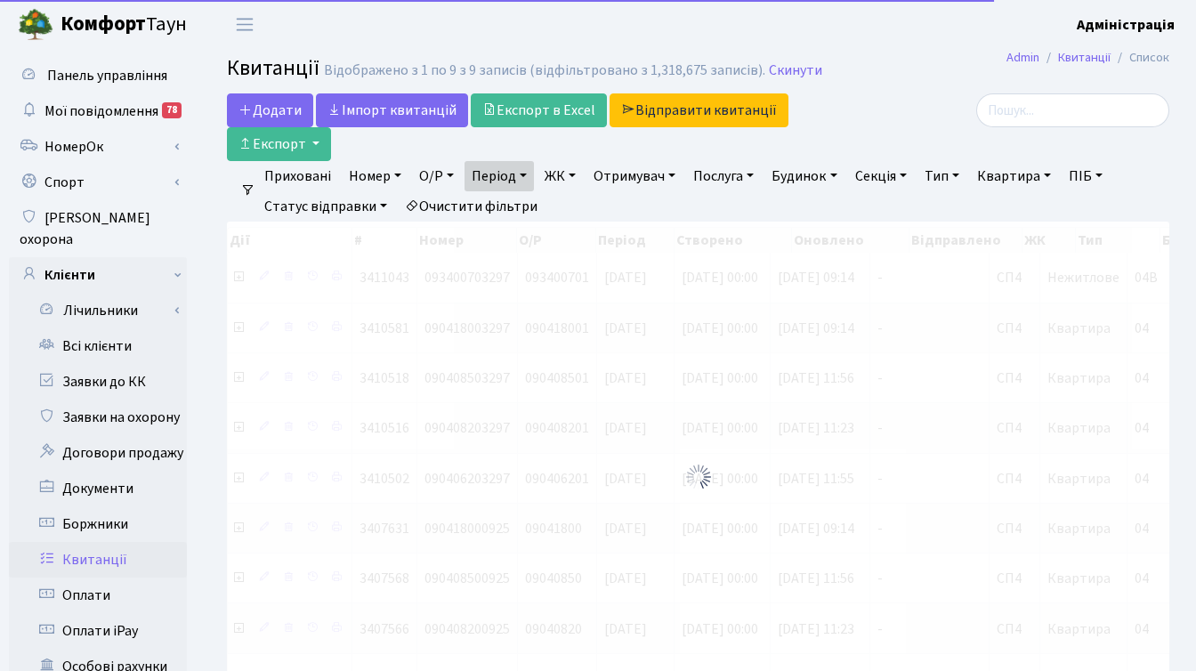
click at [564, 173] on link "ЖК" at bounding box center [559, 176] width 45 height 30
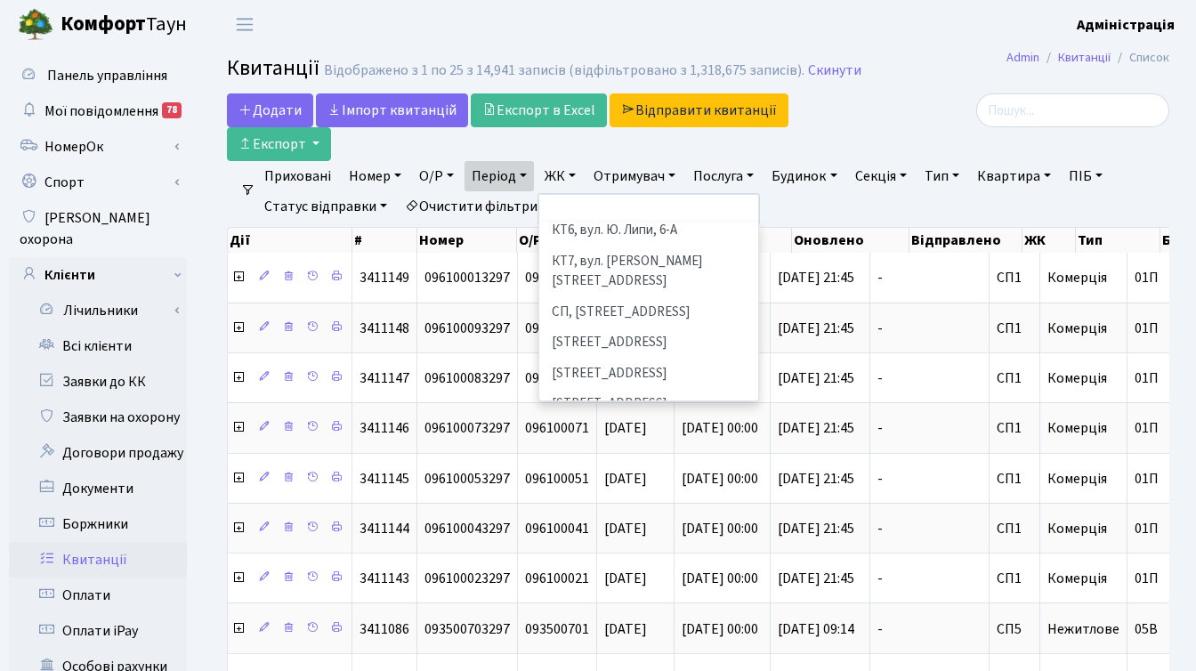
scroll to position [255, 0]
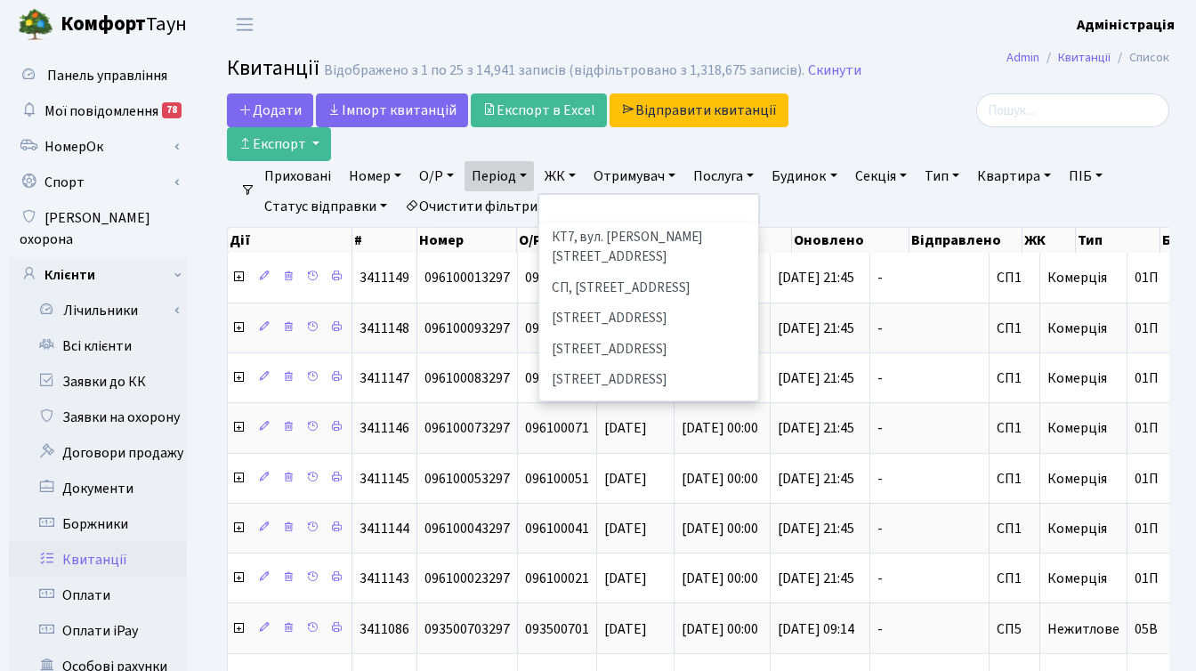
click at [600, 426] on li "СП5, [STREET_ADDRESS]" at bounding box center [648, 441] width 215 height 31
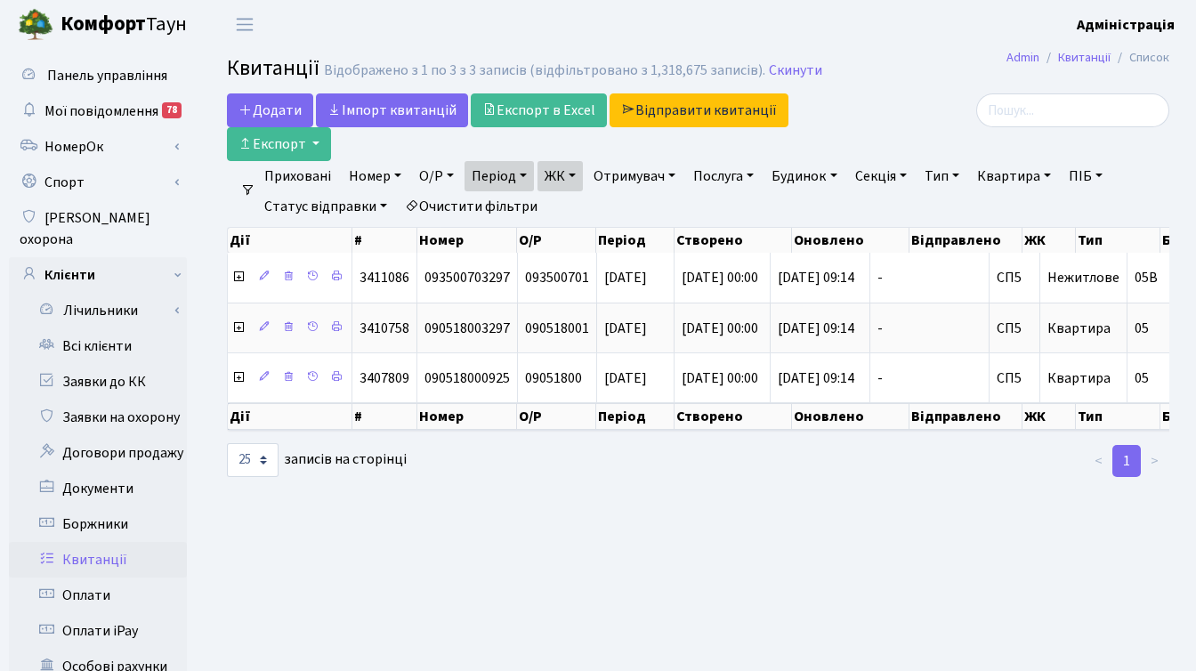
click at [577, 176] on link "ЖК" at bounding box center [559, 176] width 45 height 30
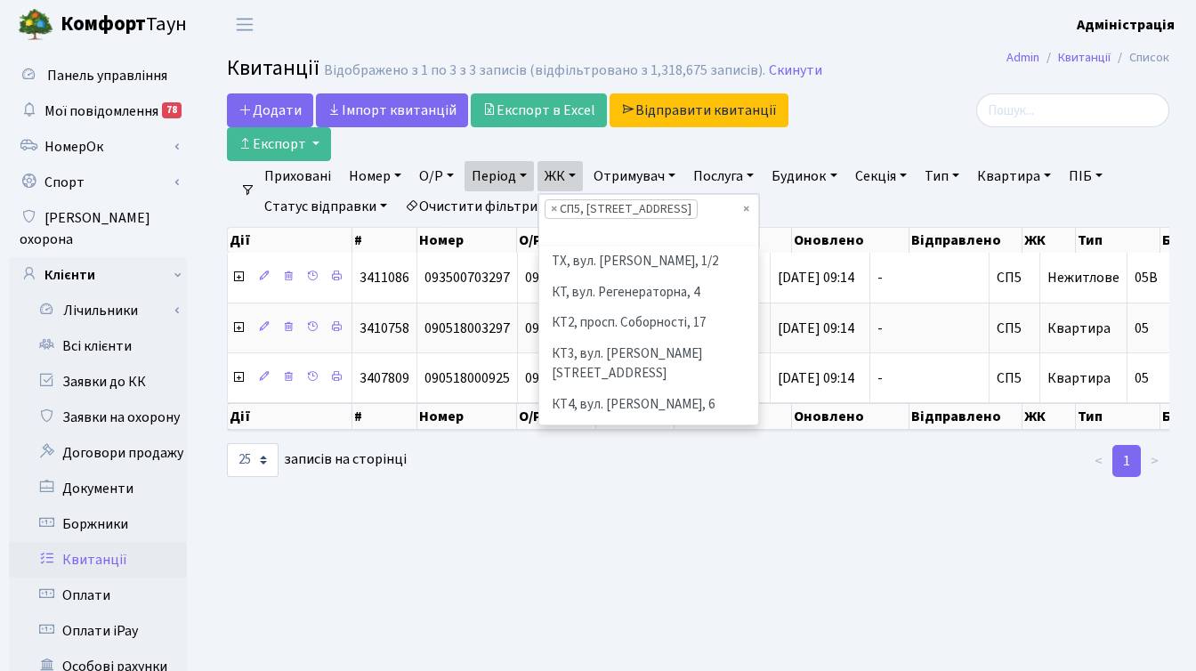
scroll to position [368, 0]
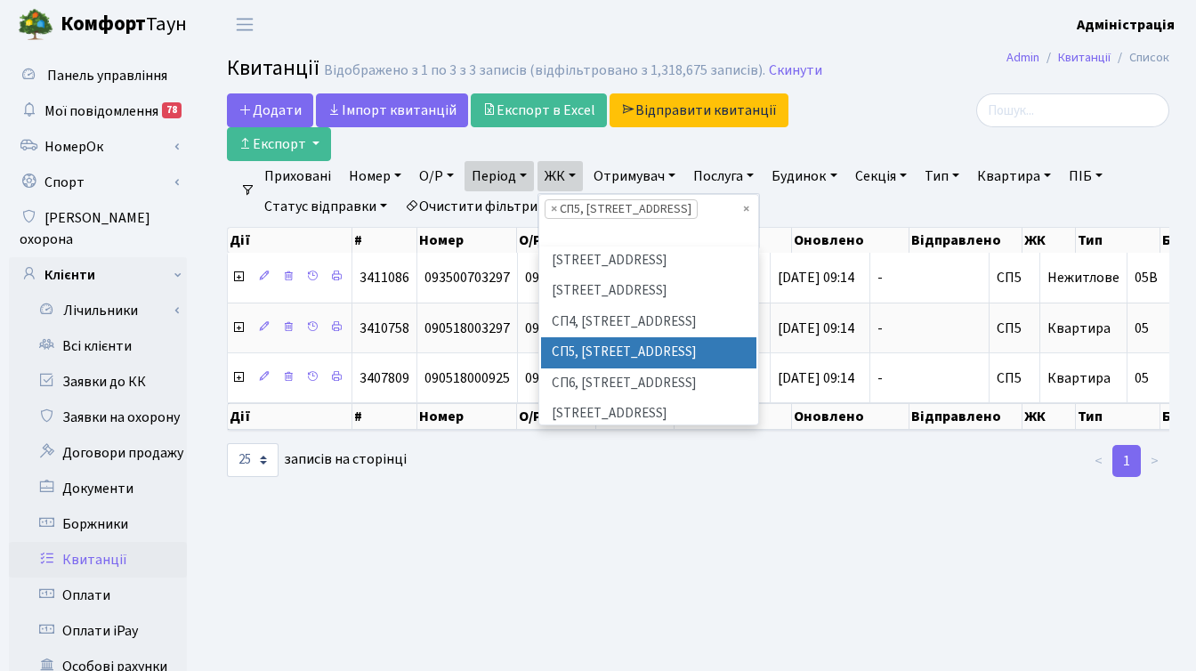
click at [575, 177] on link "ЖК" at bounding box center [559, 176] width 45 height 30
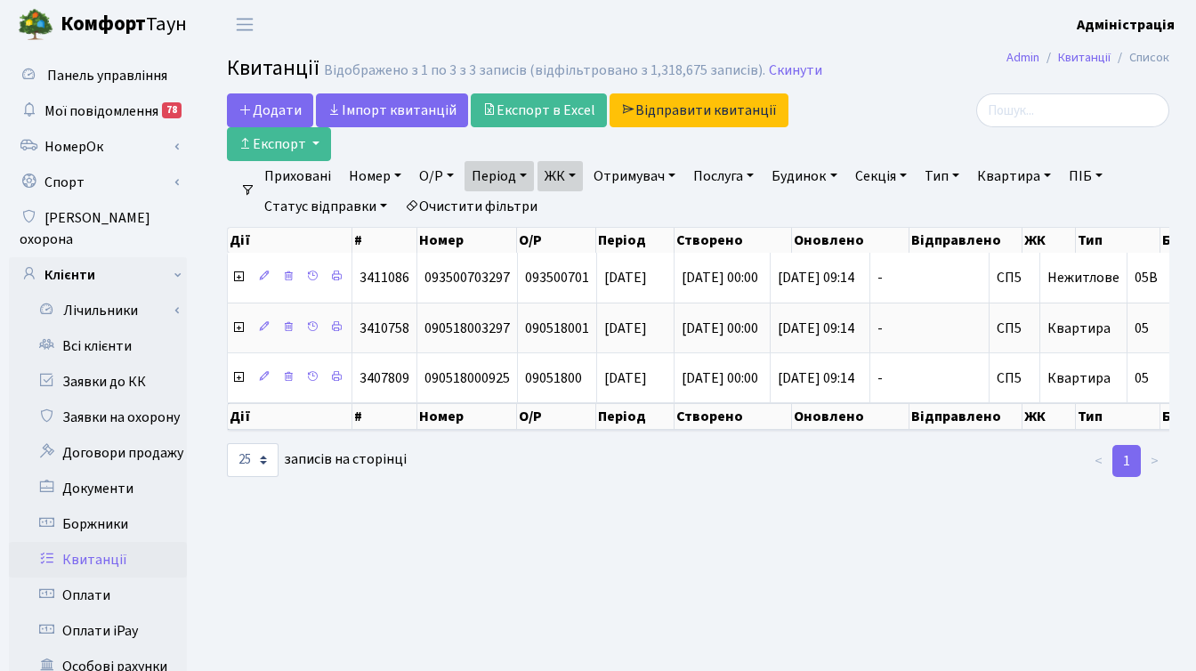
click at [575, 176] on link "ЖК" at bounding box center [559, 176] width 45 height 30
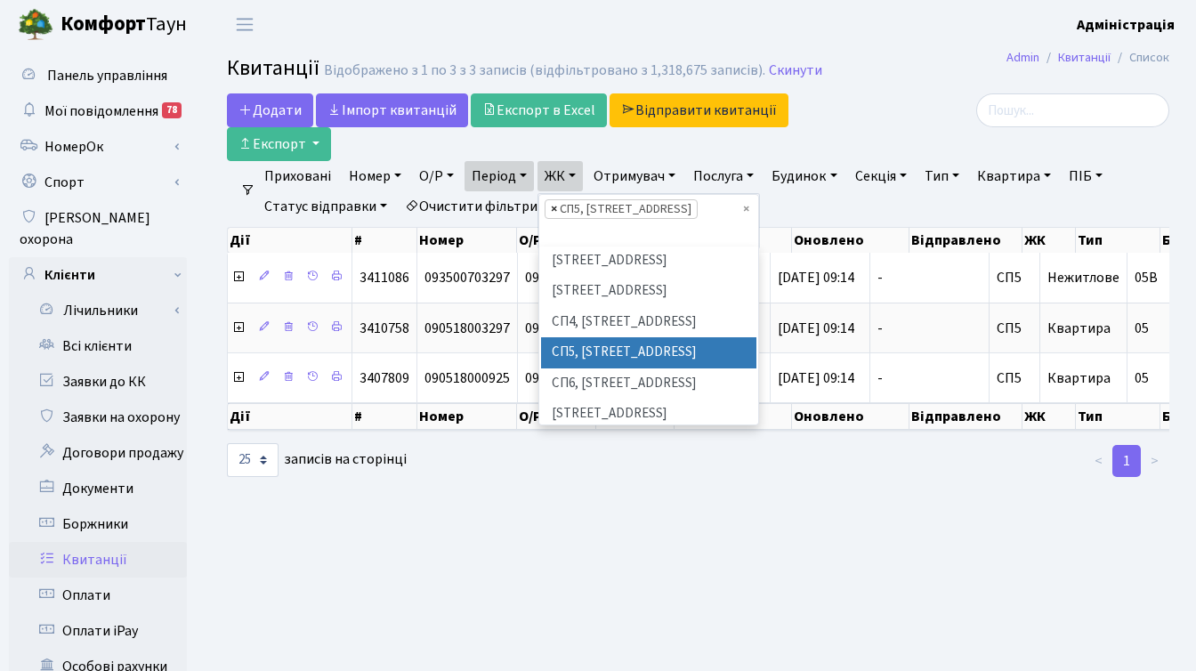
click at [557, 209] on span "×" at bounding box center [554, 209] width 6 height 18
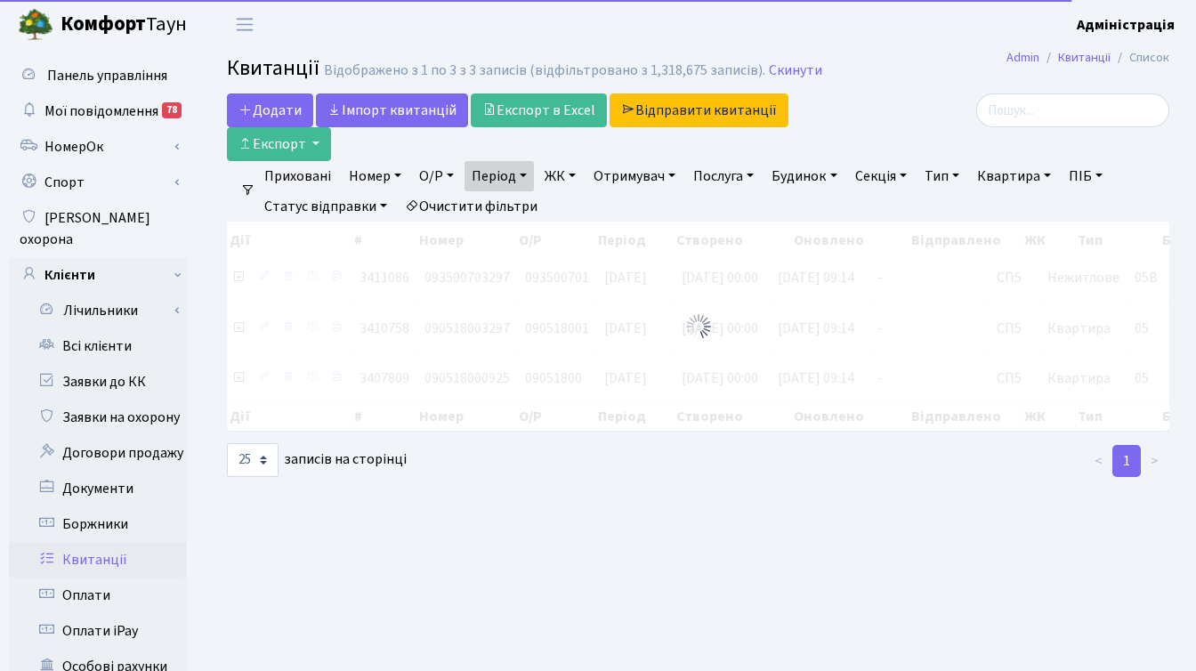
click at [564, 177] on link "ЖК" at bounding box center [559, 176] width 45 height 30
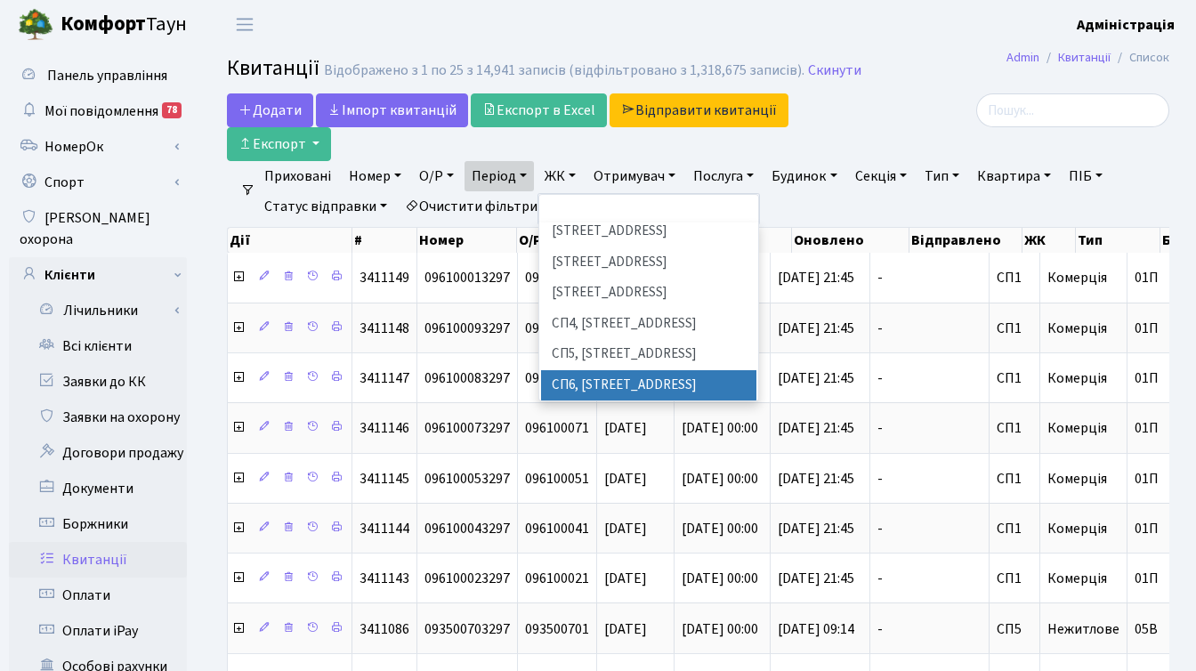
scroll to position [346, 0]
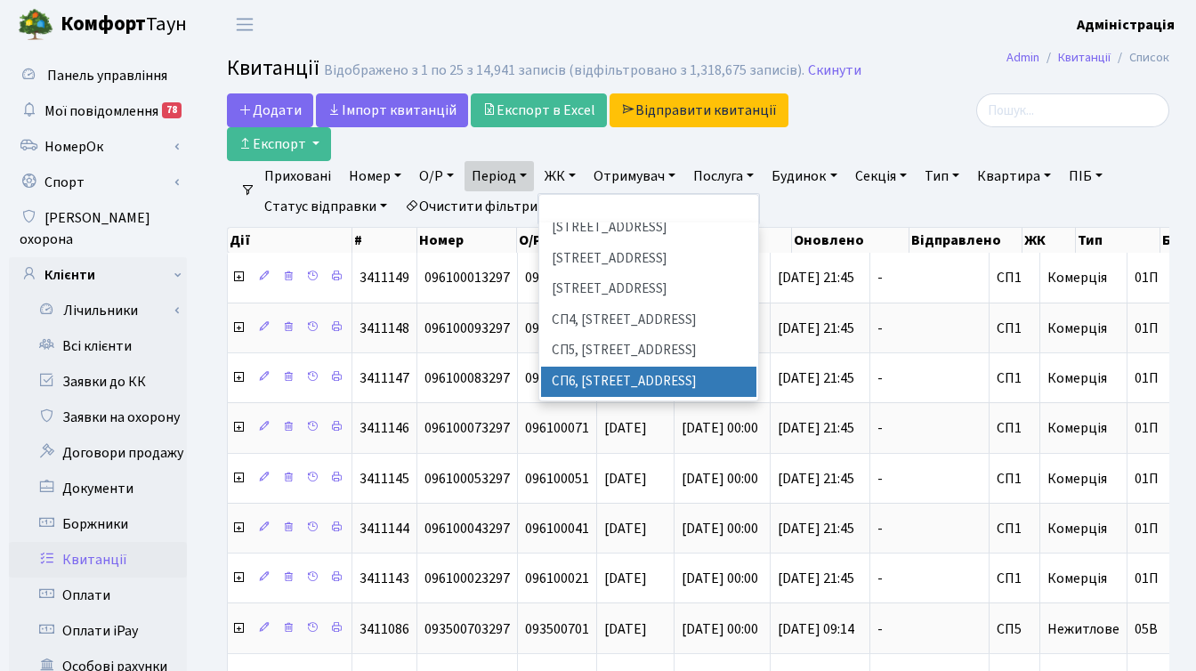
click at [634, 367] on li "СП6, Столичне шосе, 5-А" at bounding box center [648, 382] width 215 height 31
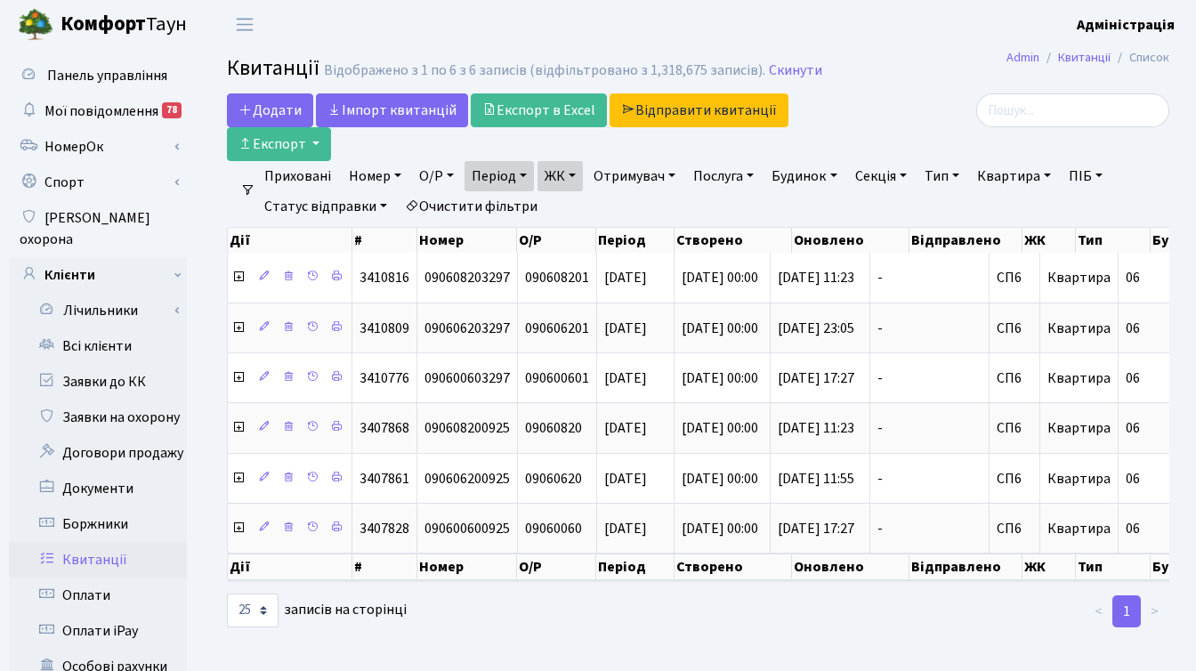
click at [857, 123] on div "Додати Iмпорт квитанцій Експорт в Excel Відправити квитанції Експорт" at bounding box center [537, 127] width 646 height 68
click at [578, 173] on link "ЖК" at bounding box center [559, 176] width 45 height 30
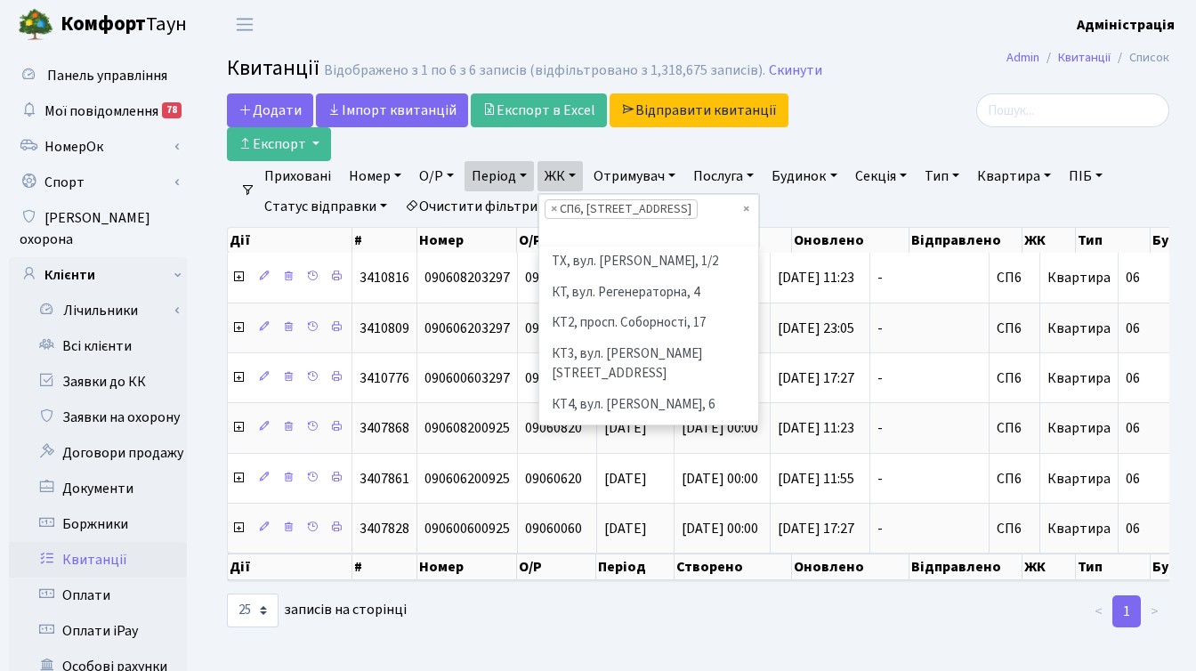
scroll to position [399, 0]
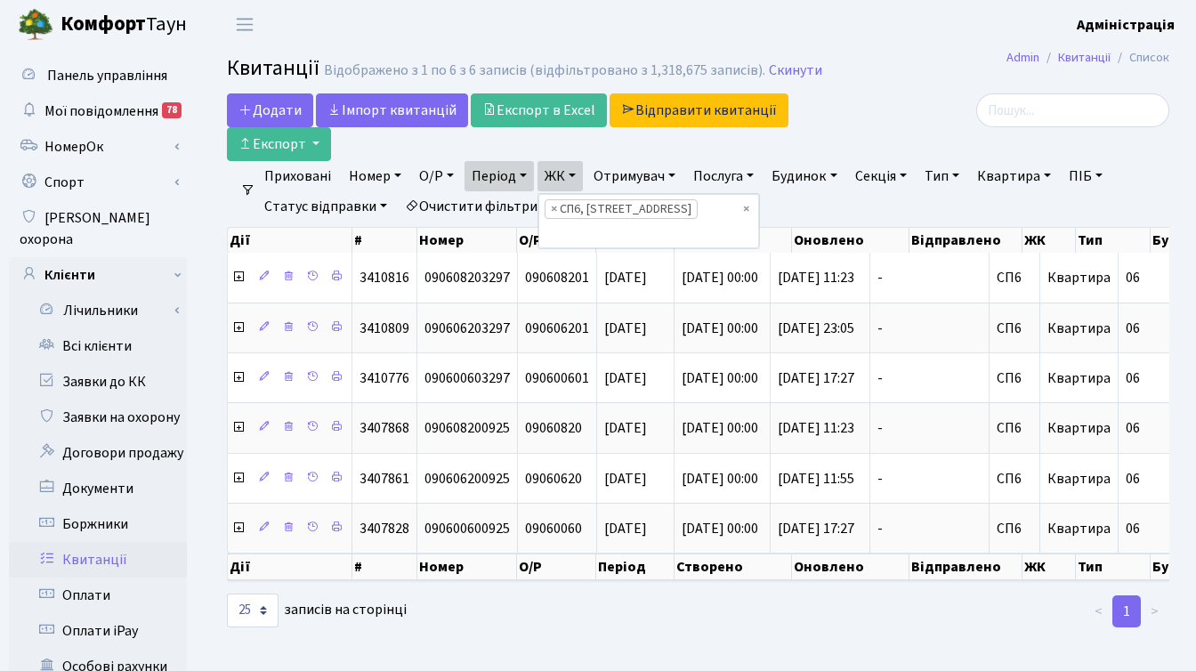
click at [833, 134] on div "Додати Iмпорт квитанцій Експорт в Excel Відправити квитанції Експорт" at bounding box center [536, 127] width 619 height 68
click at [583, 172] on link "ЖК" at bounding box center [559, 176] width 45 height 30
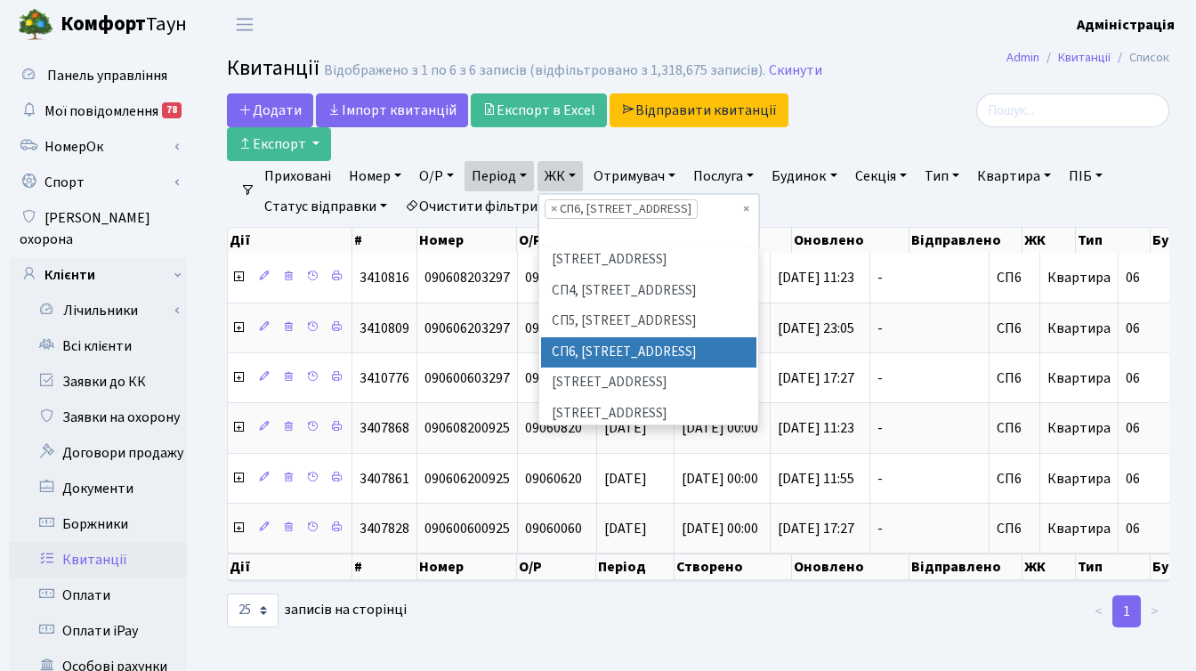
drag, startPoint x: 555, startPoint y: 209, endPoint x: 574, endPoint y: 183, distance: 31.9
click at [555, 209] on span "×" at bounding box center [554, 209] width 6 height 18
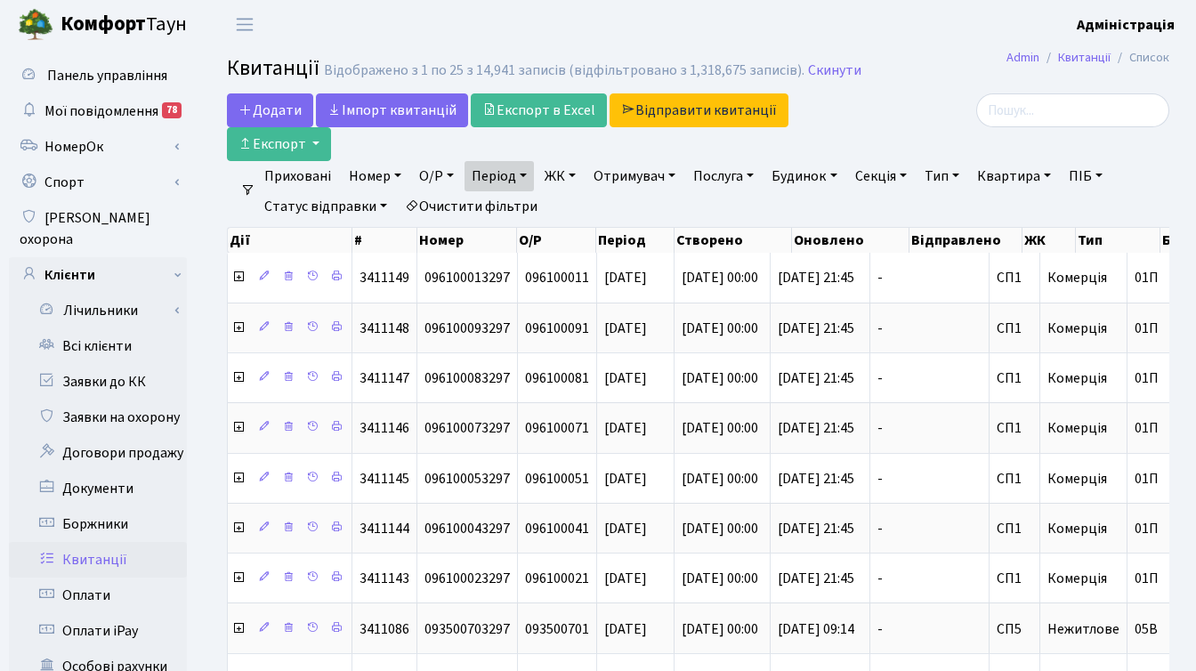
click at [578, 174] on link "ЖК" at bounding box center [559, 176] width 45 height 30
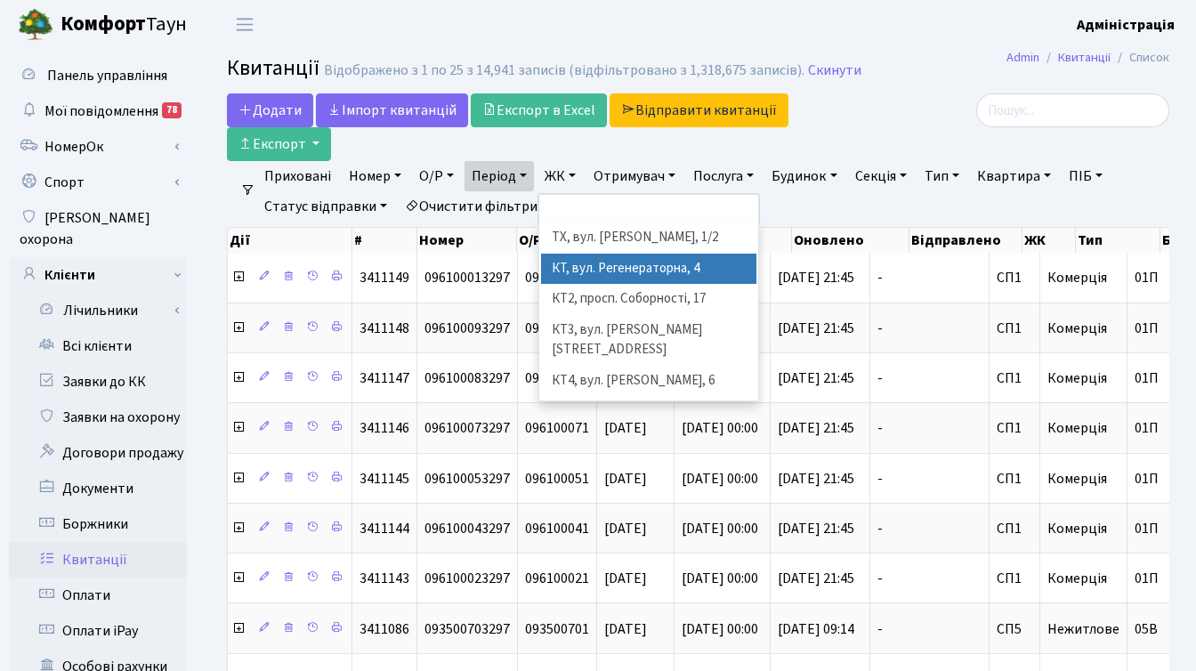
click at [588, 274] on li "КТ, вул. Регенераторна, 4" at bounding box center [648, 269] width 215 height 31
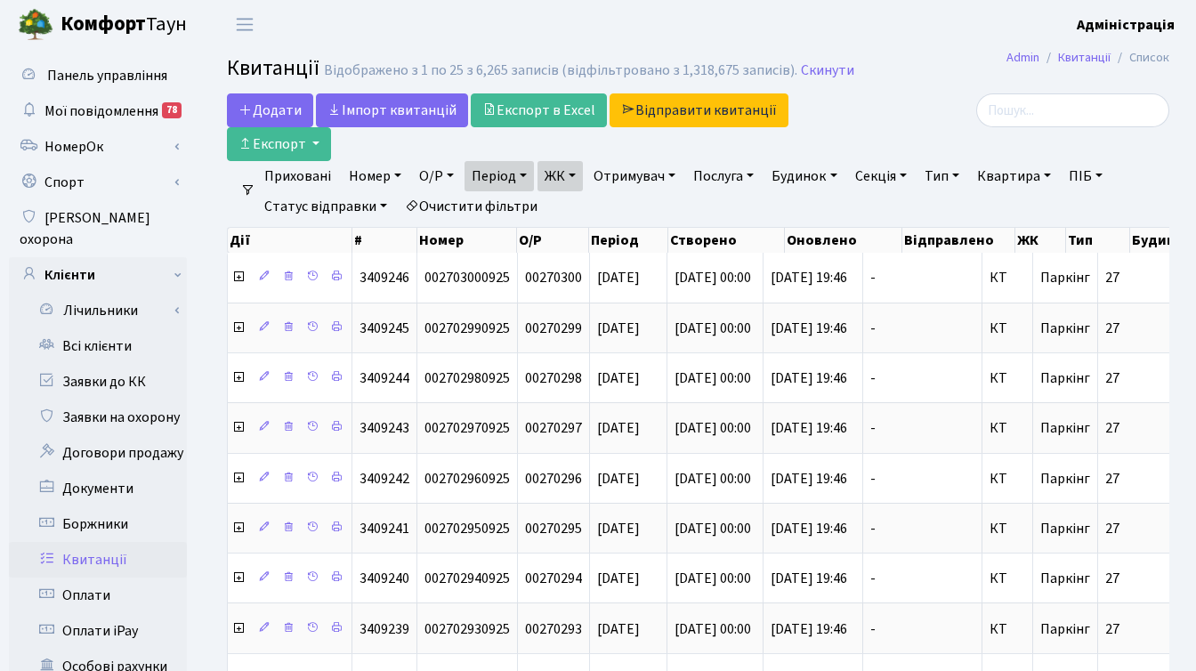
click at [852, 30] on header "Комфорт Таун Адміністрація Мій обліковий запис Вийти" at bounding box center [598, 24] width 1196 height 49
click at [810, 65] on link "Скинути" at bounding box center [827, 70] width 53 height 17
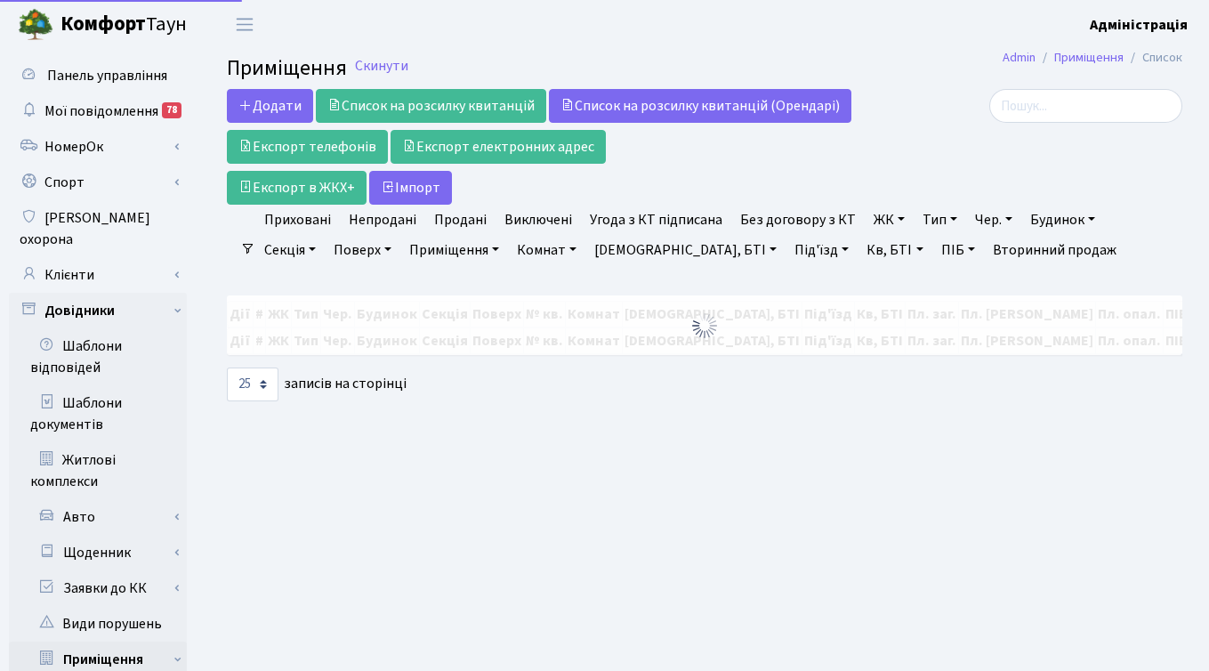
select select "25"
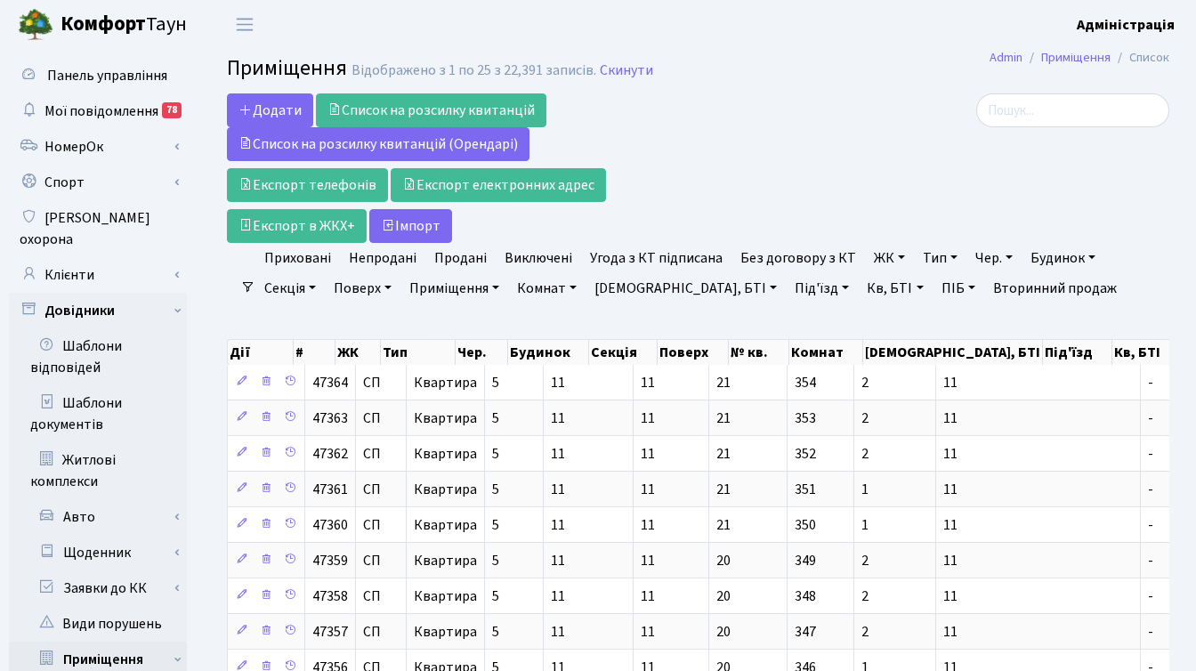
click at [867, 257] on link "ЖК" at bounding box center [889, 258] width 45 height 30
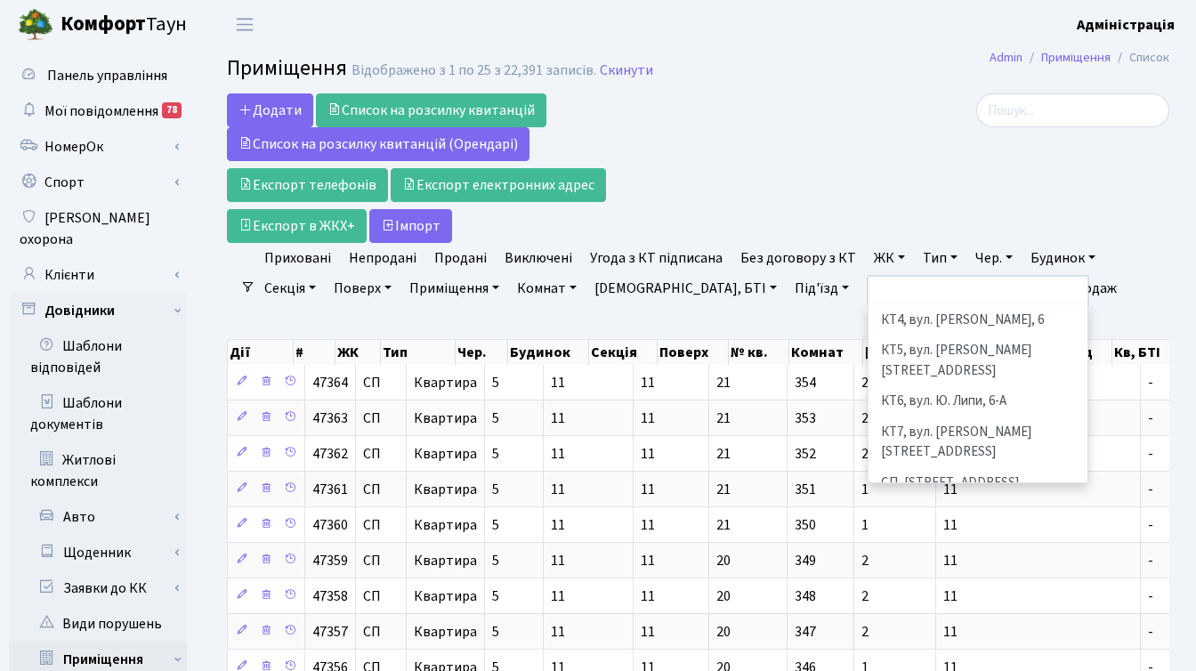
scroll to position [143, 0]
click at [893, 497] on li "[STREET_ADDRESS]" at bounding box center [977, 512] width 215 height 31
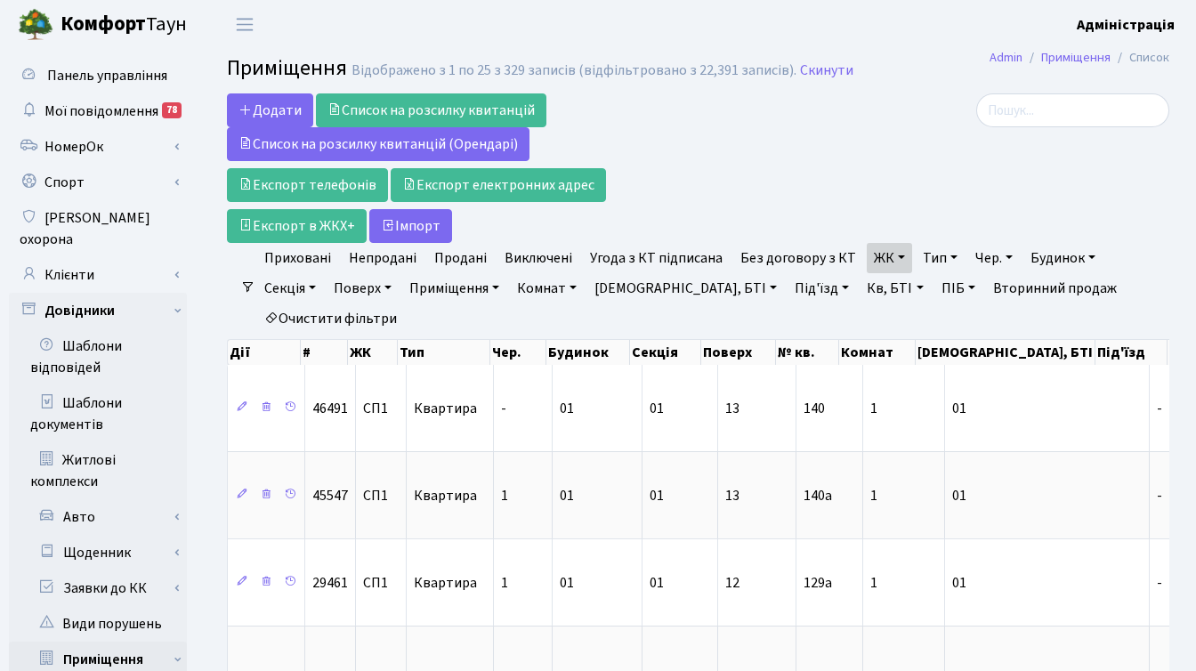
click at [622, 254] on link "Угода з КТ підписана" at bounding box center [656, 258] width 147 height 30
click at [887, 259] on link "ЖК" at bounding box center [889, 258] width 45 height 30
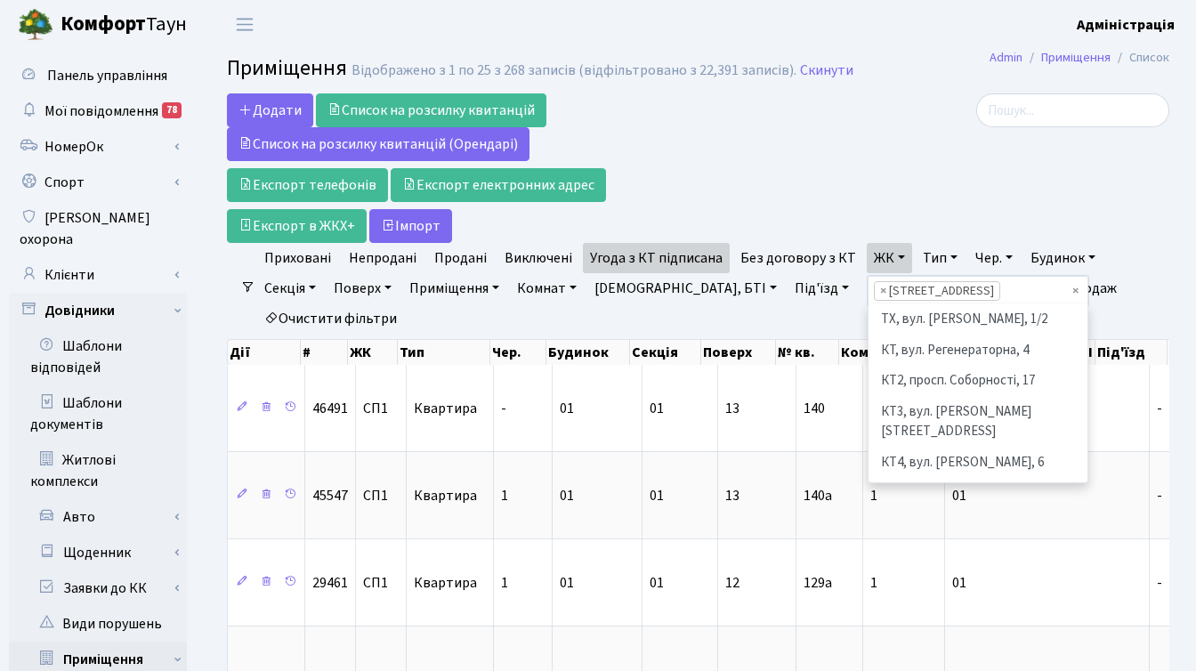
scroll to position [246, 0]
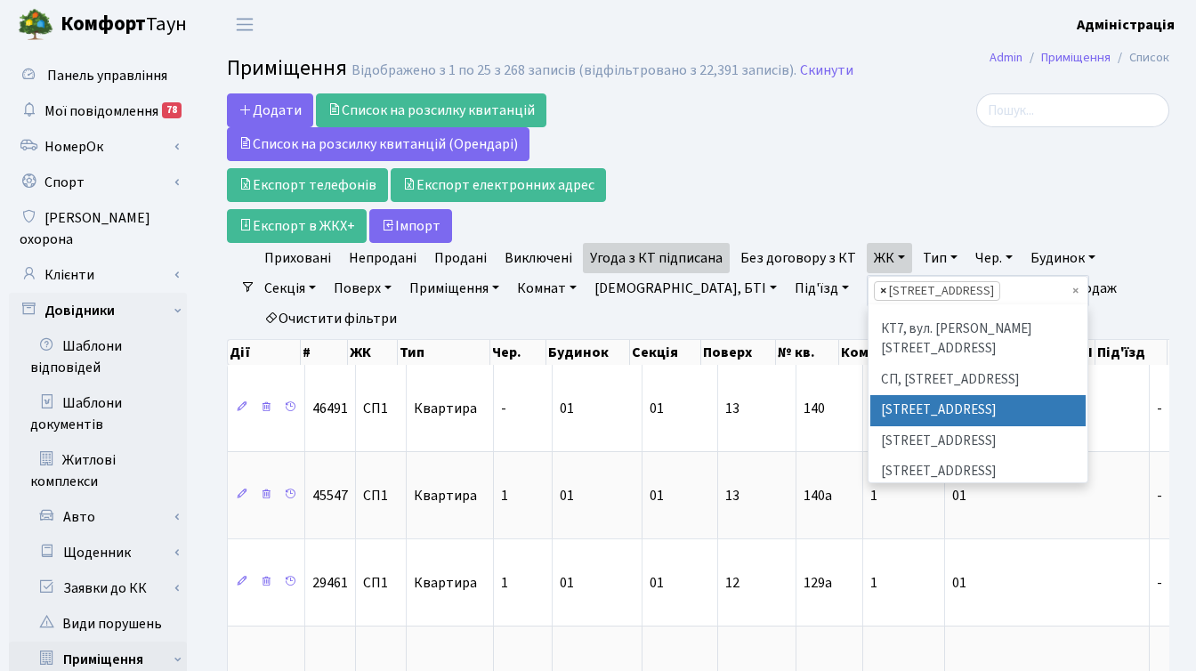
click at [880, 288] on span "×" at bounding box center [883, 291] width 6 height 18
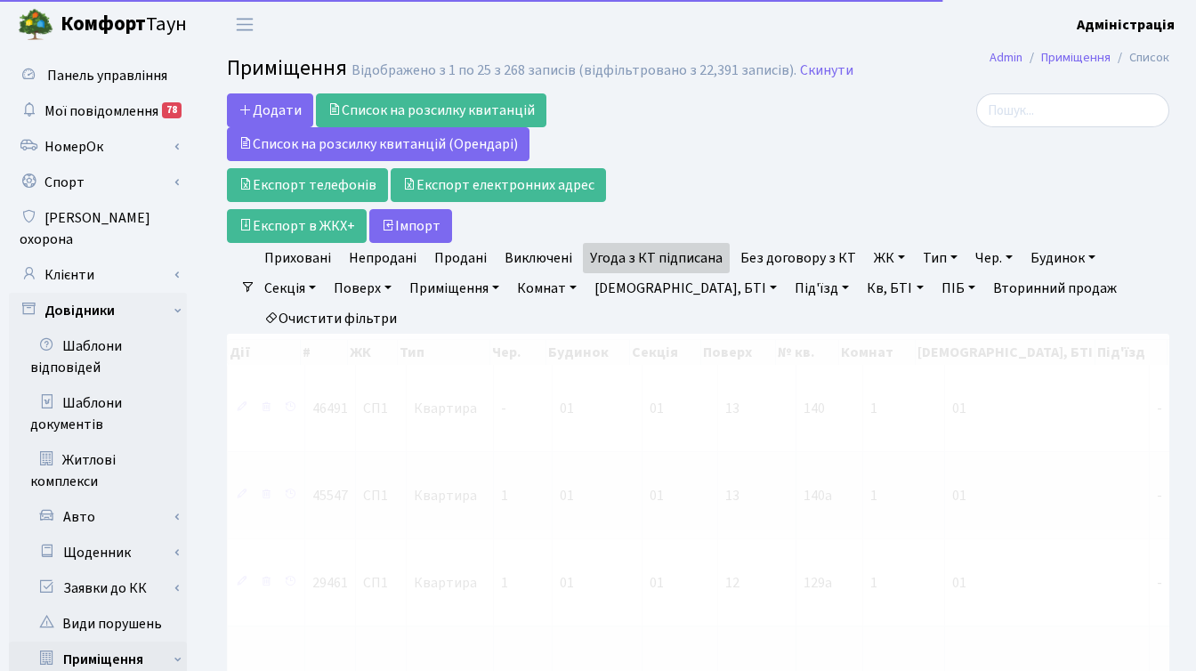
click at [885, 254] on link "ЖК" at bounding box center [889, 258] width 45 height 30
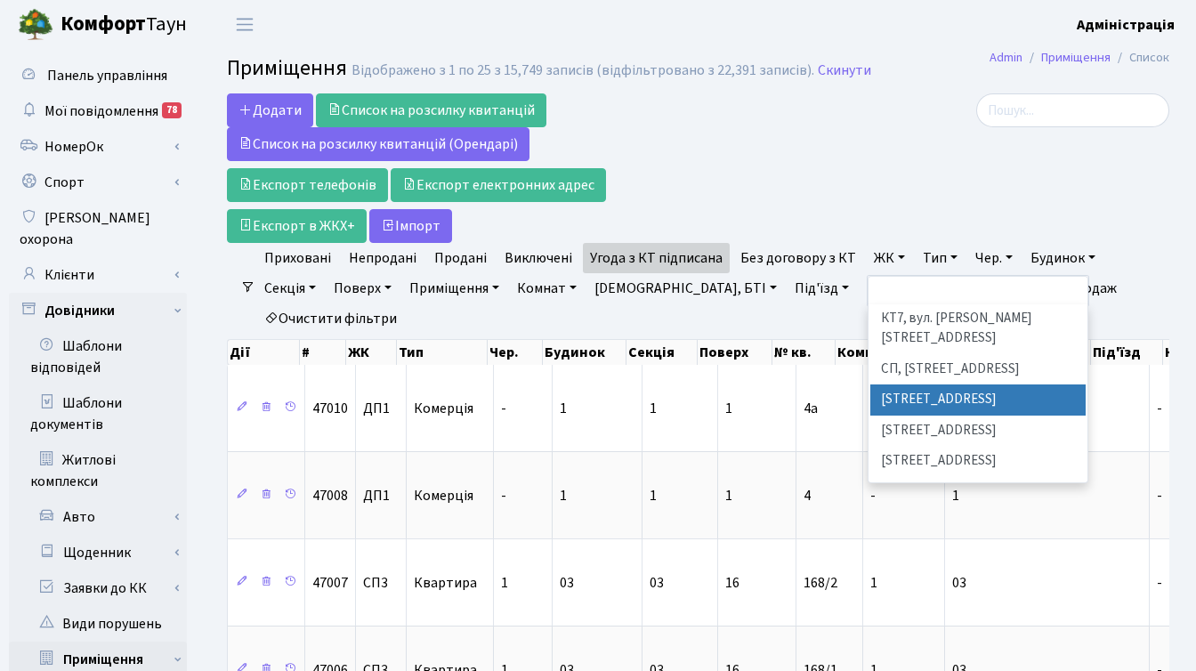
scroll to position [257, 0]
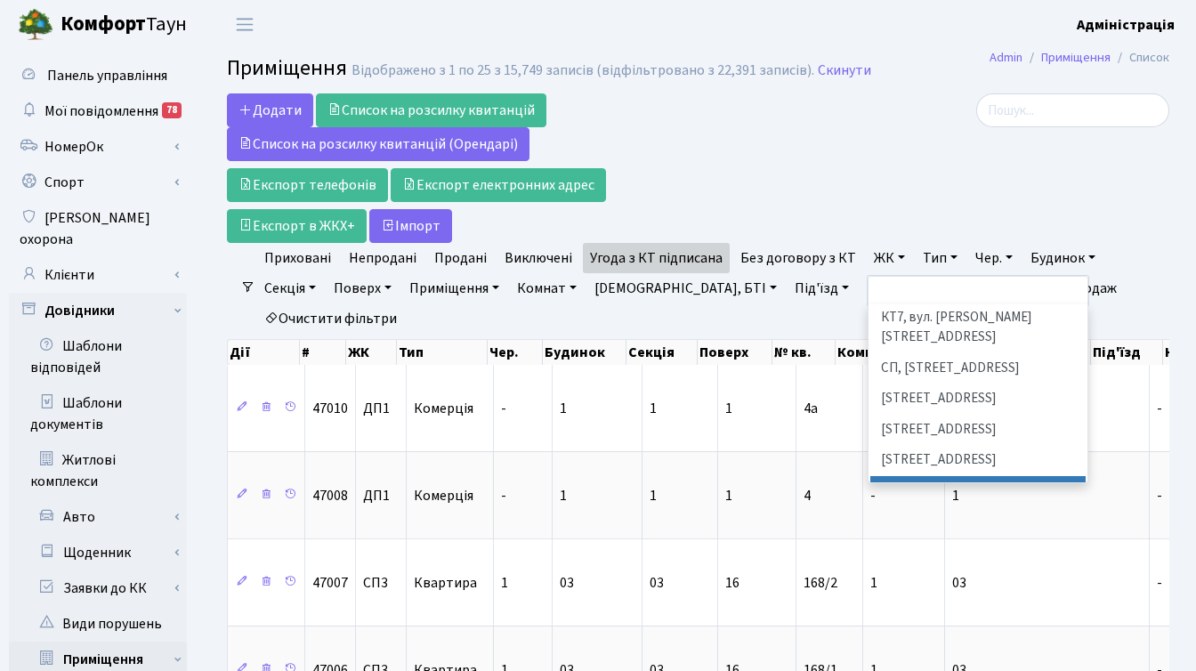
click at [927, 476] on li "СП4, [STREET_ADDRESS]" at bounding box center [977, 491] width 215 height 31
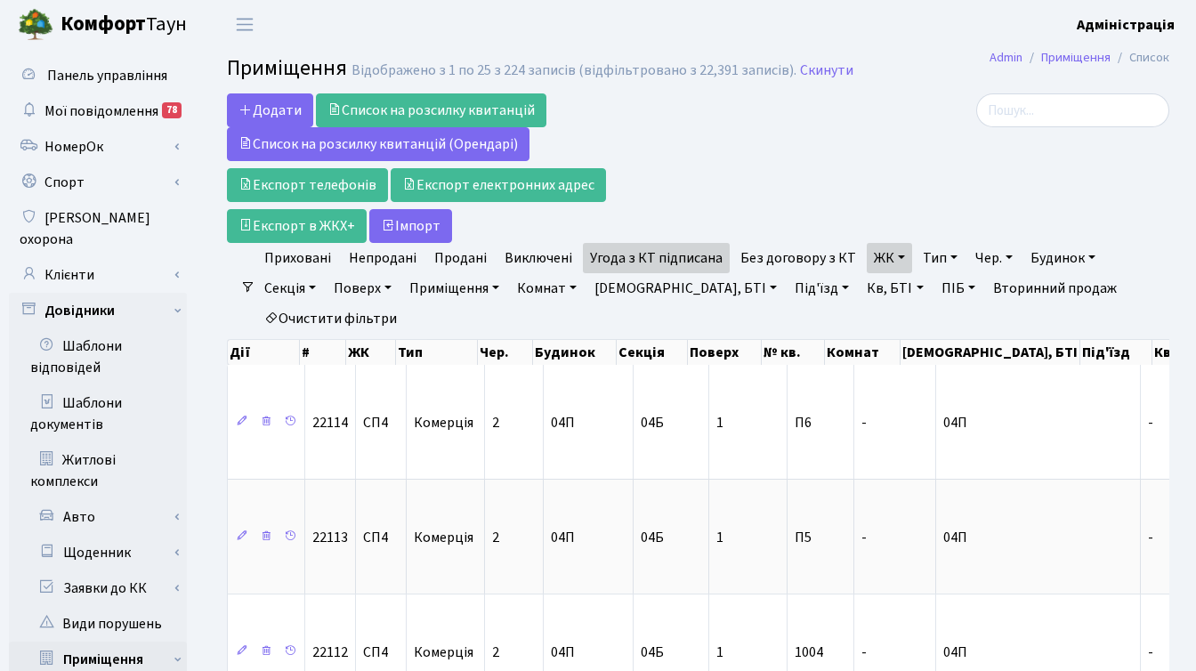
click at [891, 255] on link "ЖК" at bounding box center [889, 258] width 45 height 30
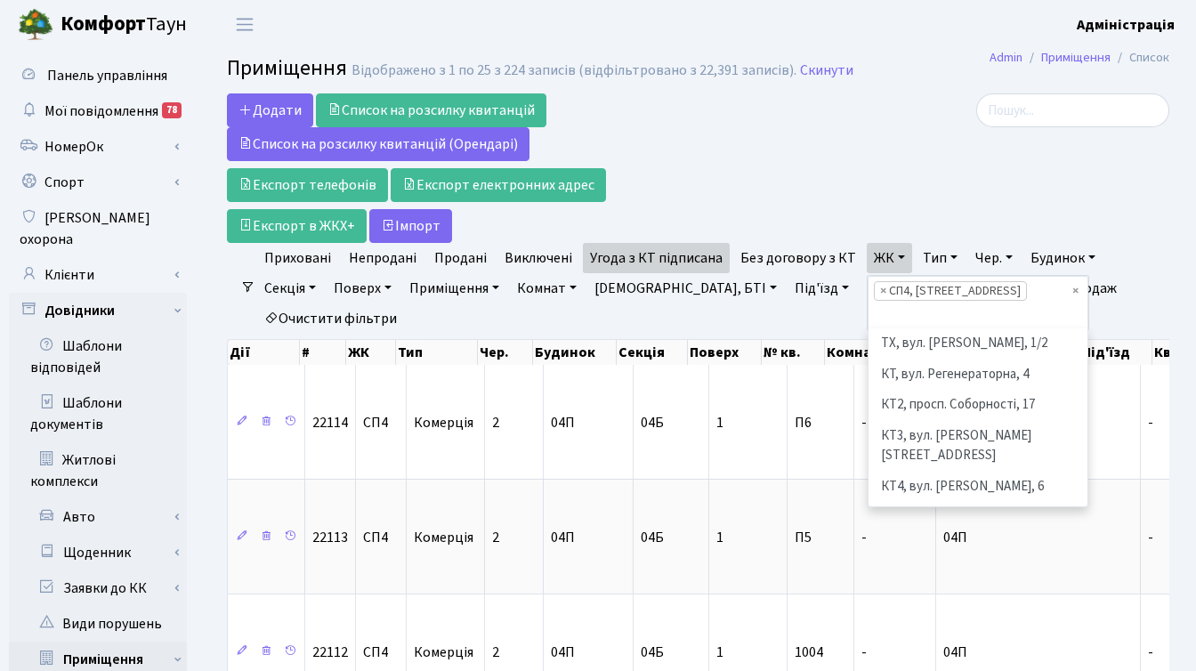
scroll to position [338, 0]
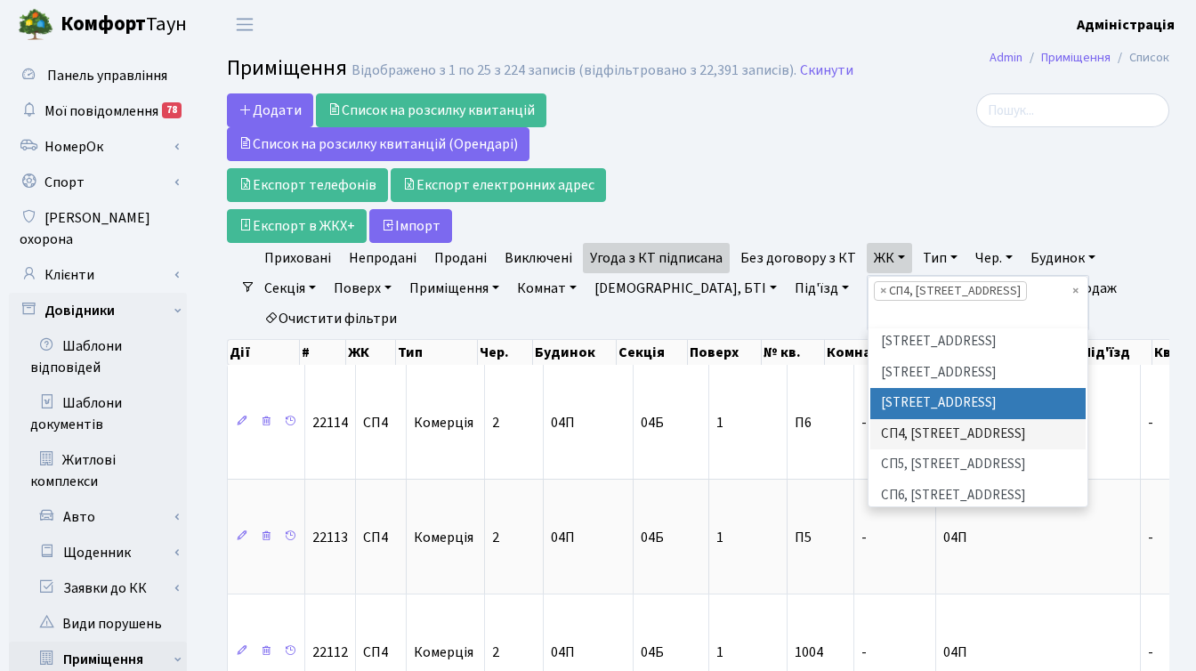
drag, startPoint x: 865, startPoint y: 286, endPoint x: 875, endPoint y: 280, distance: 11.6
click at [880, 286] on span "×" at bounding box center [883, 291] width 6 height 18
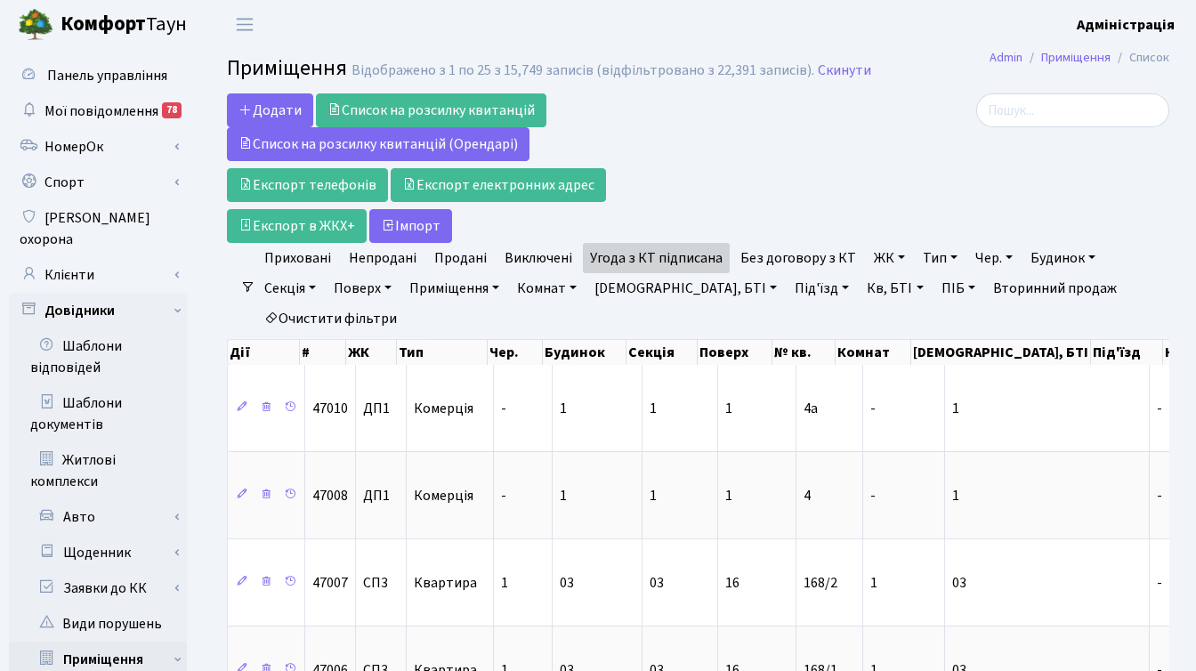
click at [877, 257] on link "ЖК" at bounding box center [889, 258] width 45 height 30
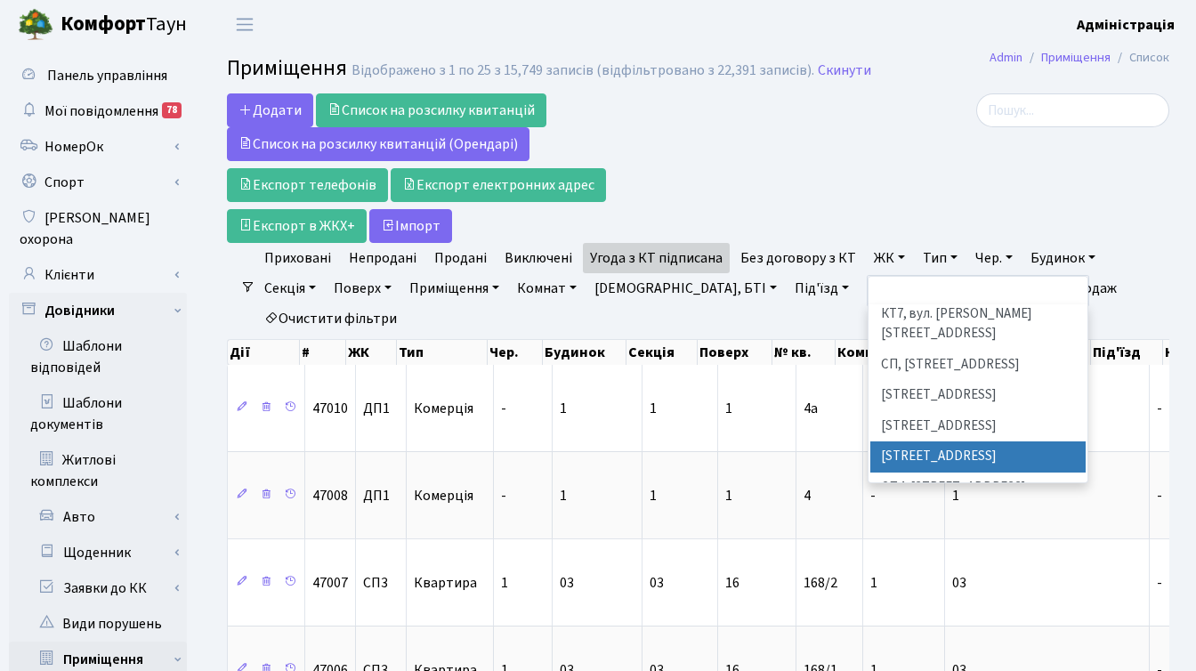
scroll to position [263, 0]
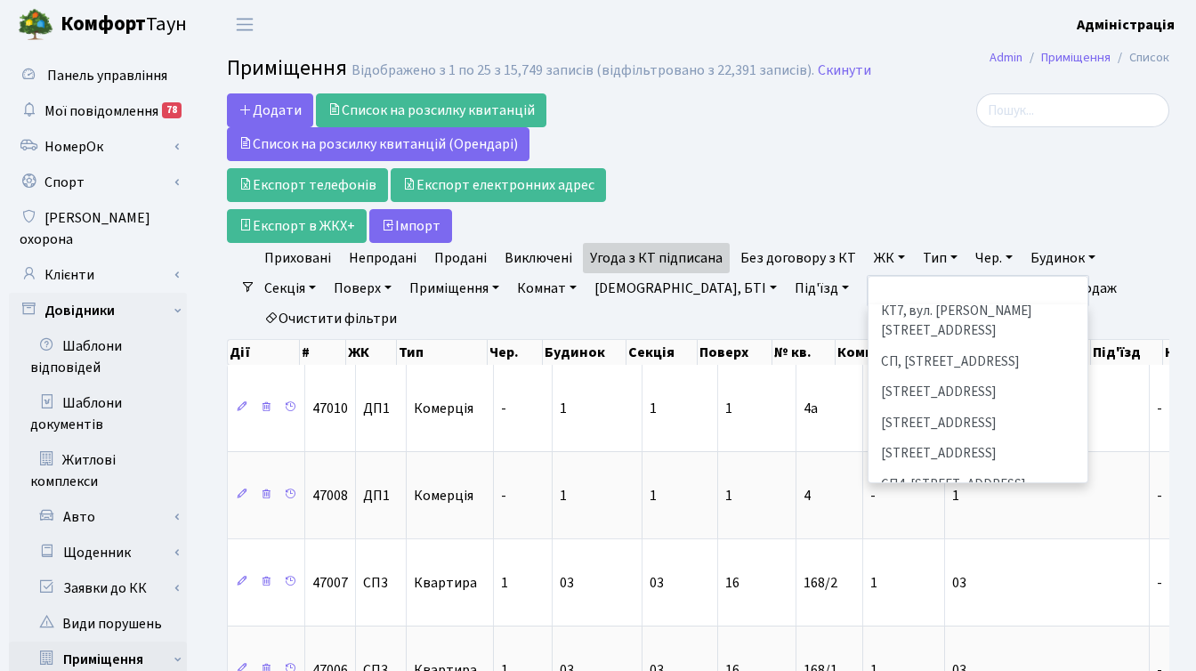
click at [912, 500] on li "СП5, [STREET_ADDRESS]" at bounding box center [977, 515] width 215 height 31
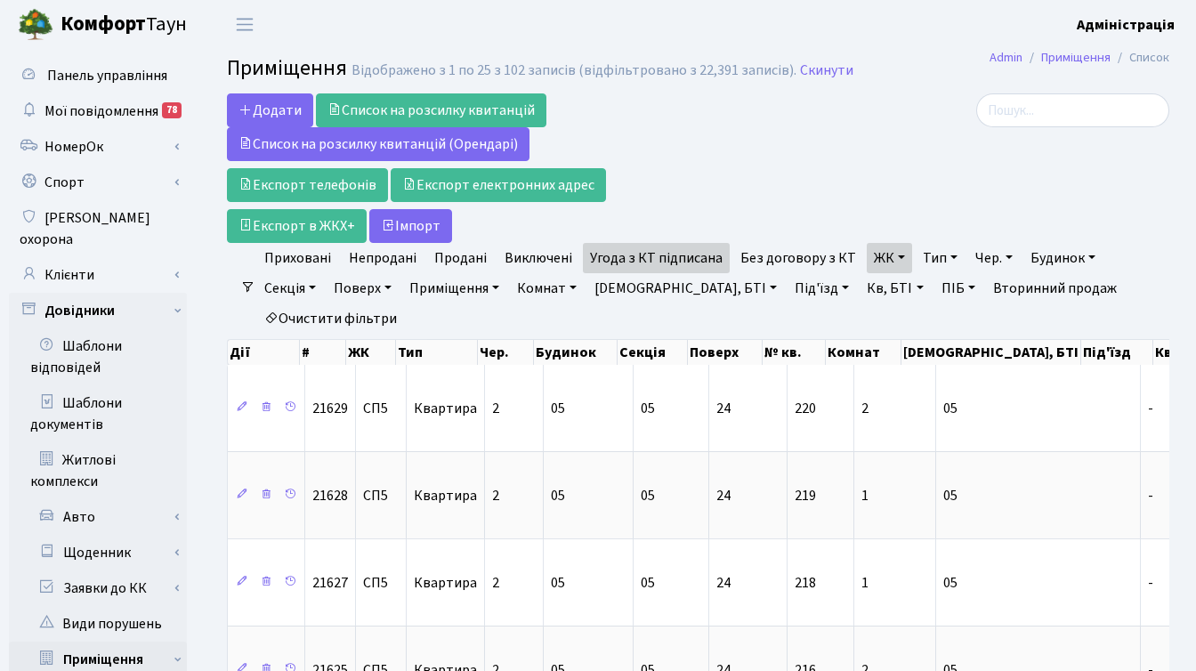
click at [892, 254] on link "ЖК" at bounding box center [889, 258] width 45 height 30
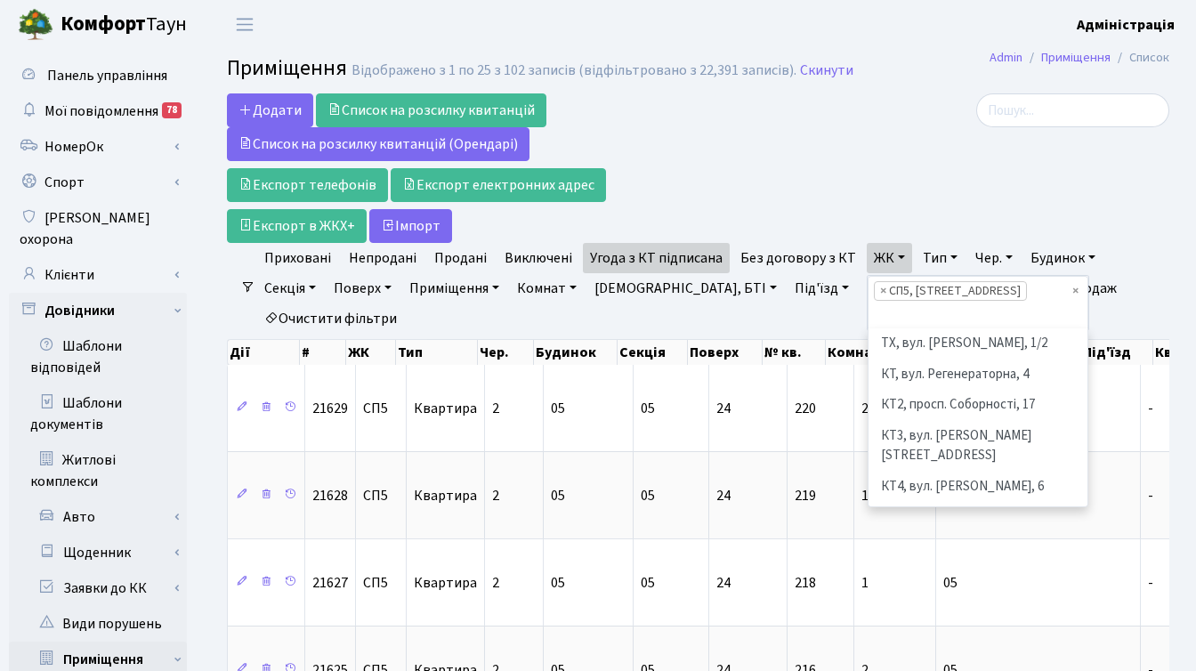
scroll to position [368, 0]
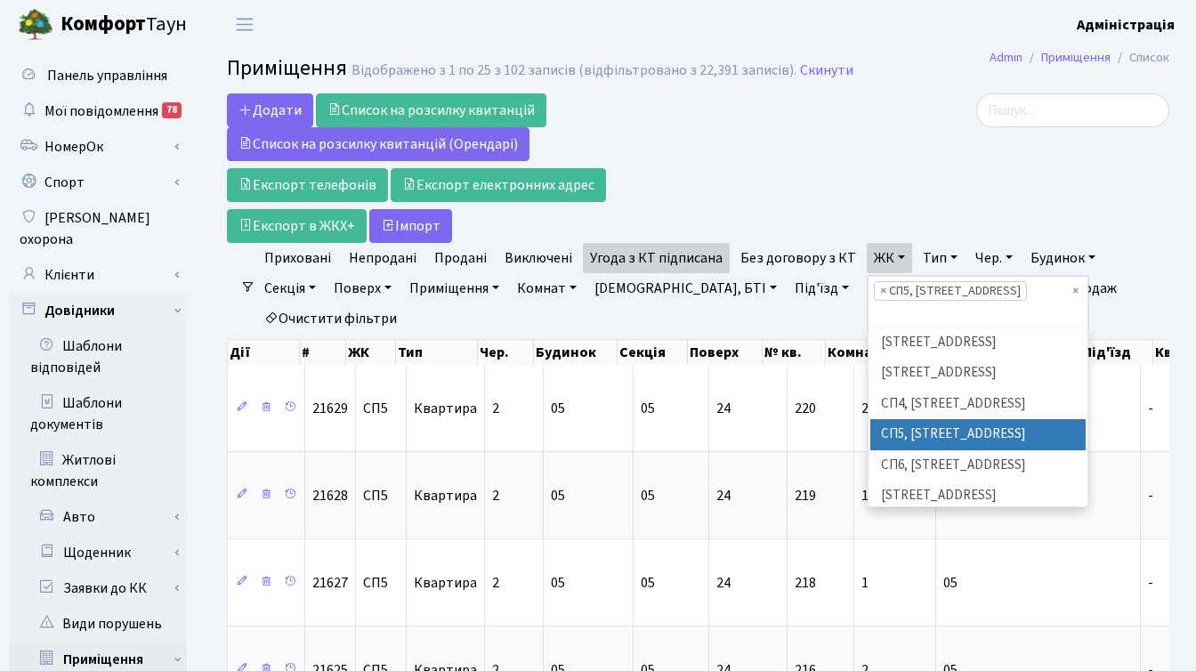
click at [880, 288] on span "×" at bounding box center [883, 291] width 6 height 18
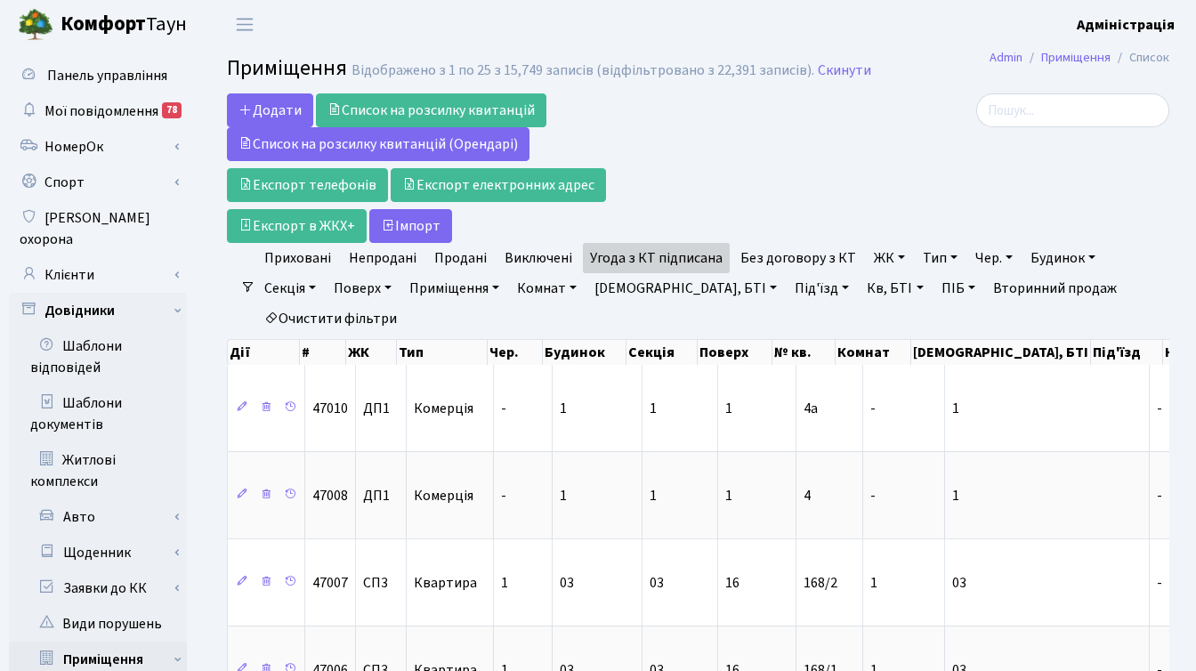
click at [879, 257] on link "ЖК" at bounding box center [889, 258] width 45 height 30
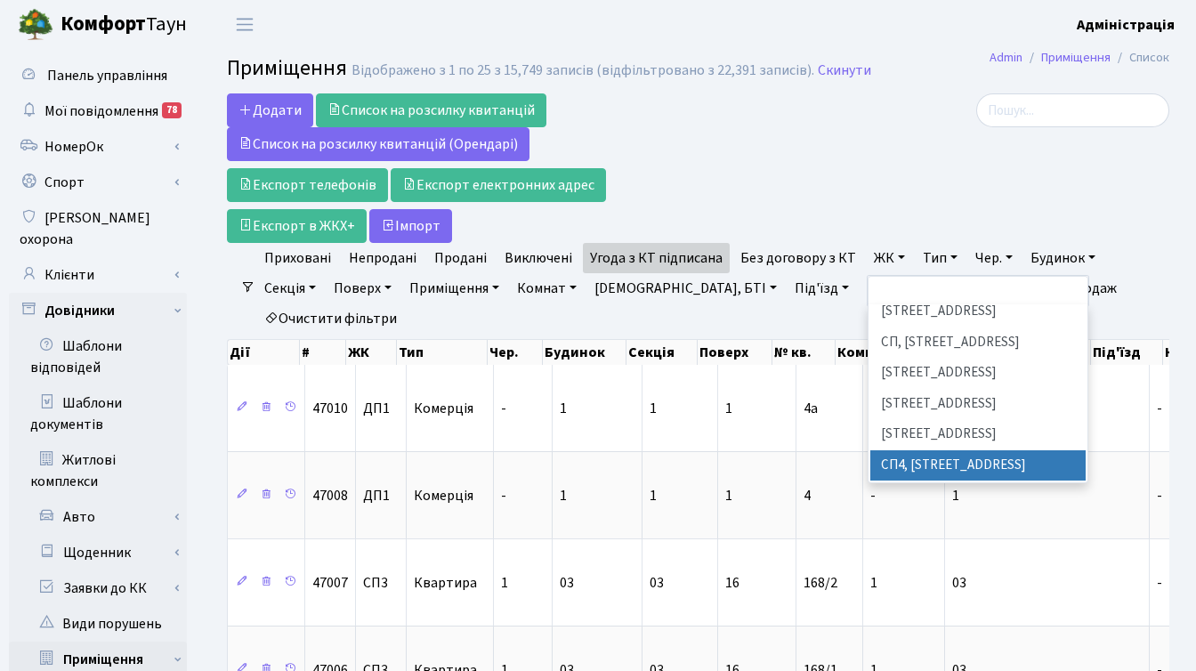
scroll to position [285, 0]
click at [888, 510] on li "СП6, [STREET_ADDRESS]" at bounding box center [977, 525] width 215 height 31
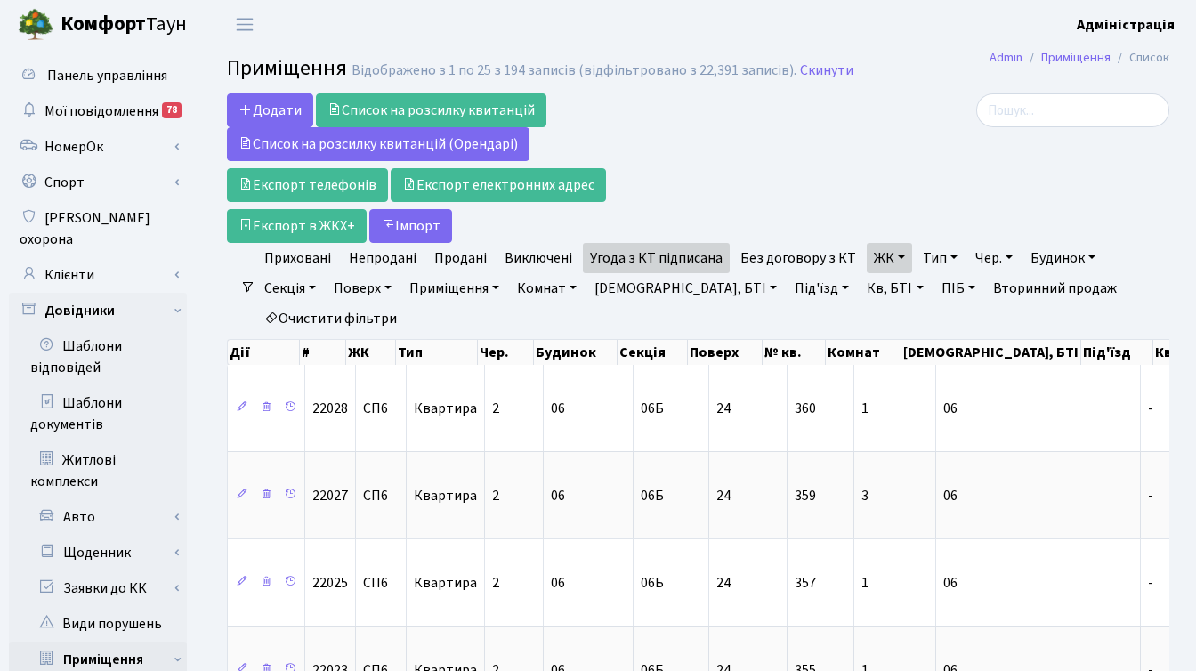
click at [891, 257] on link "ЖК" at bounding box center [889, 258] width 45 height 30
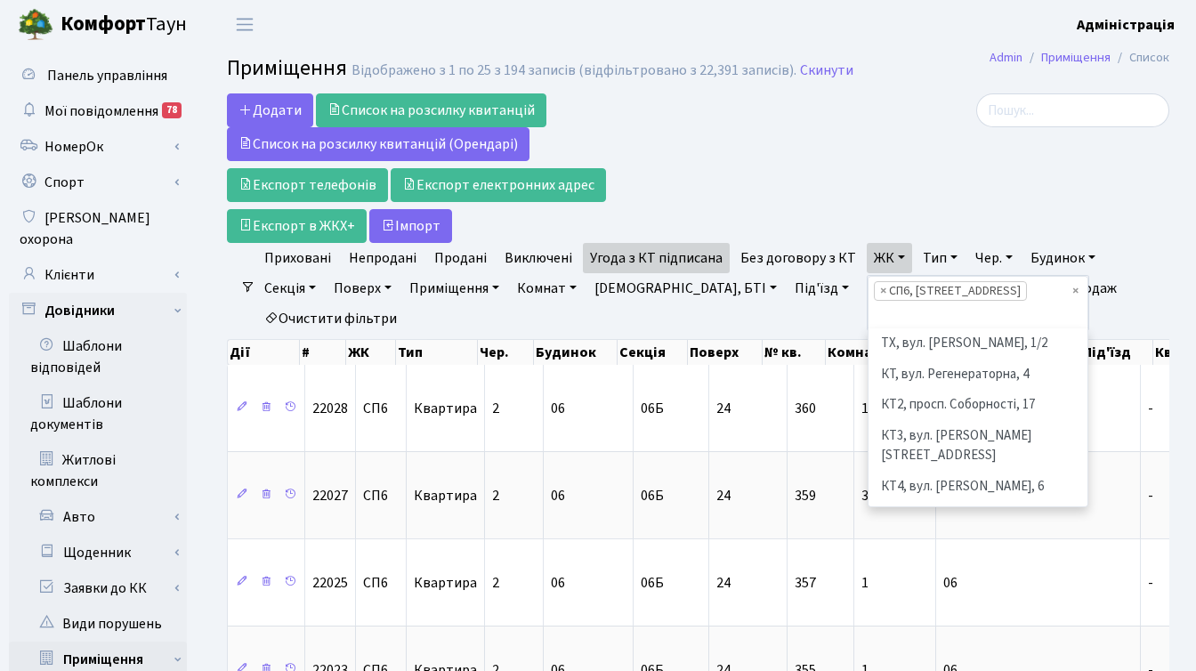
scroll to position [399, 0]
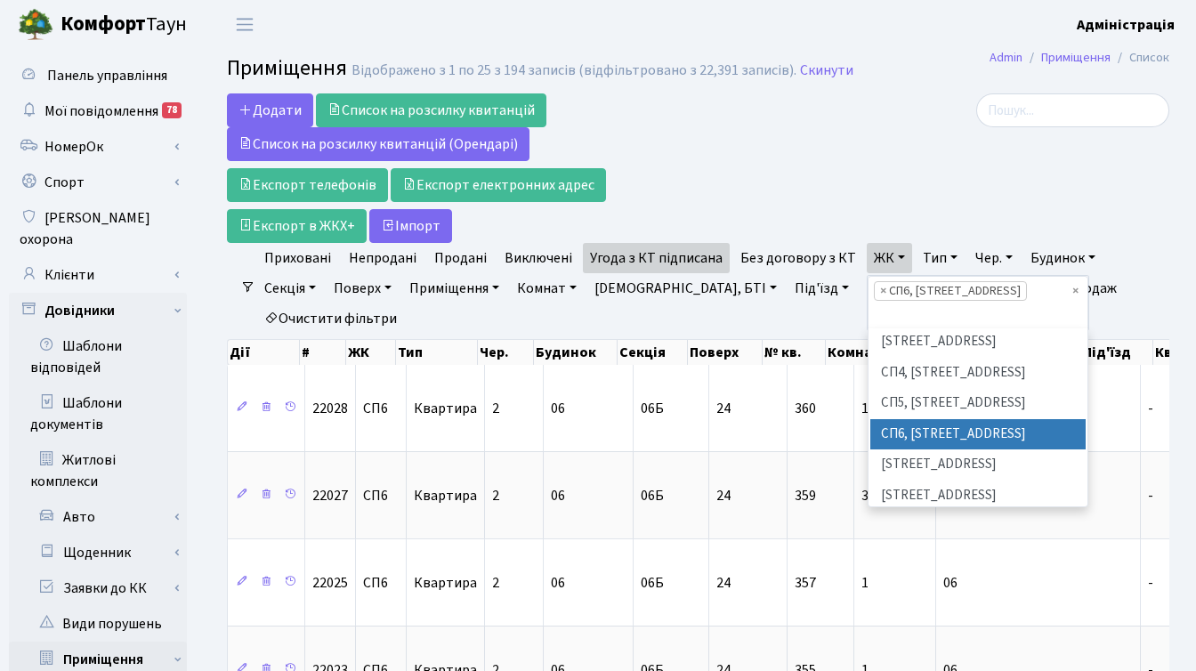
click at [874, 190] on div at bounding box center [1020, 167] width 323 height 149
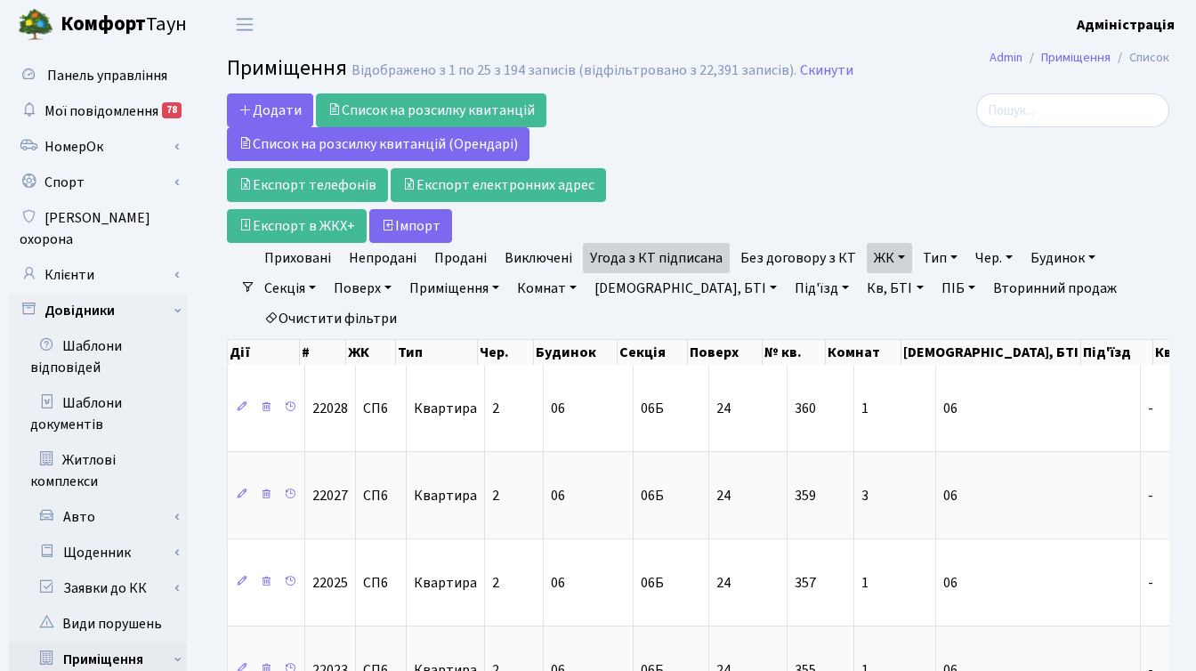
click at [919, 190] on div at bounding box center [1020, 167] width 323 height 149
click at [875, 165] on div at bounding box center [1020, 167] width 323 height 149
click at [890, 256] on link "ЖК" at bounding box center [889, 258] width 45 height 30
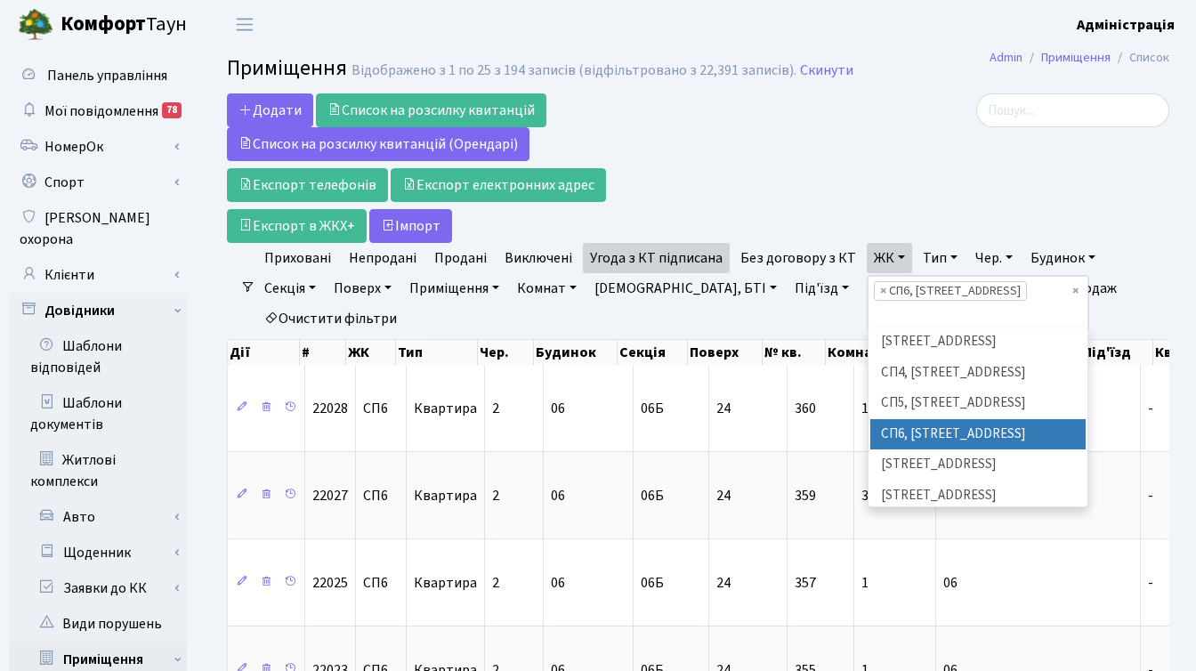
click at [859, 189] on div at bounding box center [1020, 167] width 323 height 149
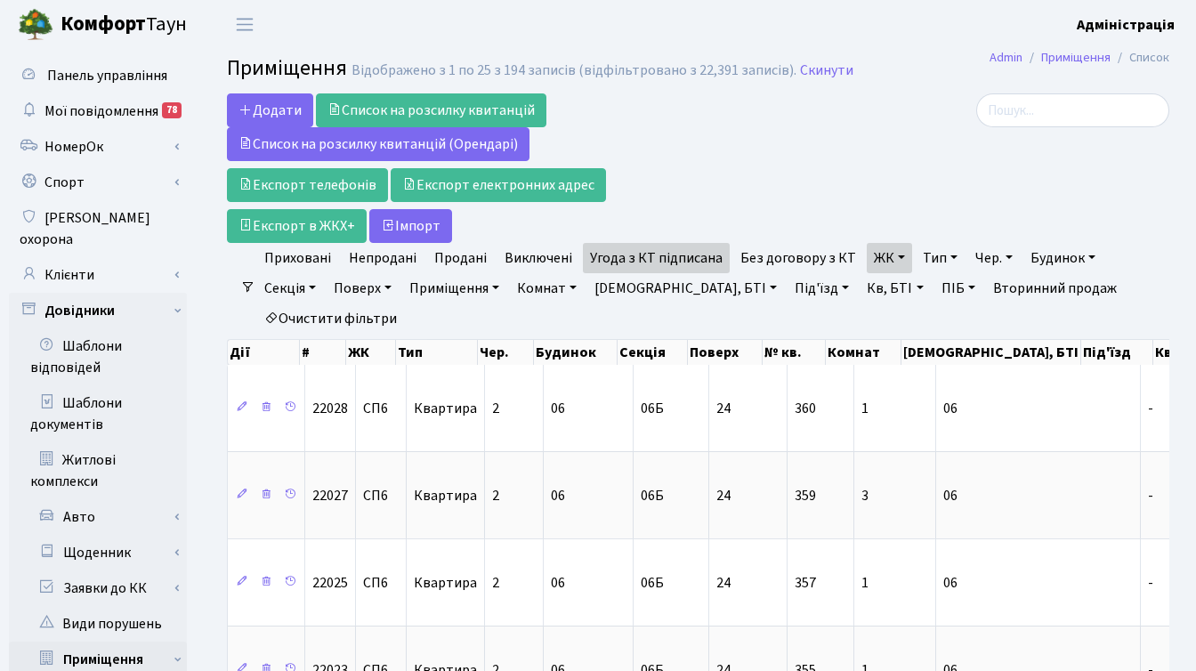
click at [894, 257] on link "ЖК" at bounding box center [889, 258] width 45 height 30
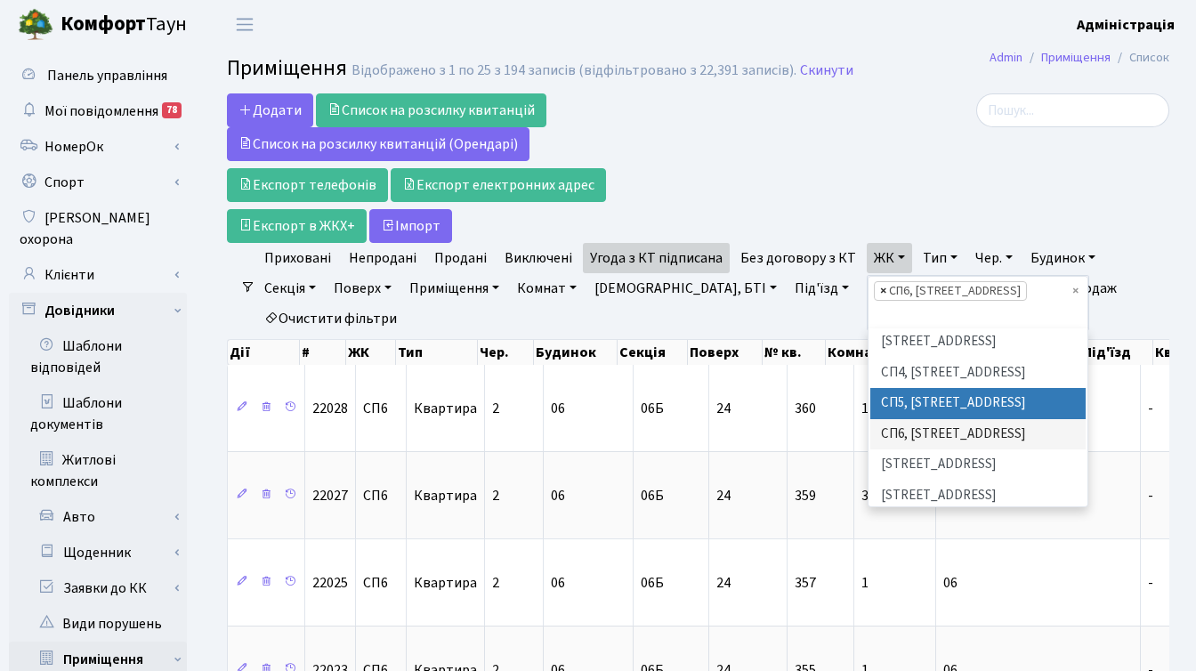
click at [880, 286] on span "×" at bounding box center [883, 291] width 6 height 18
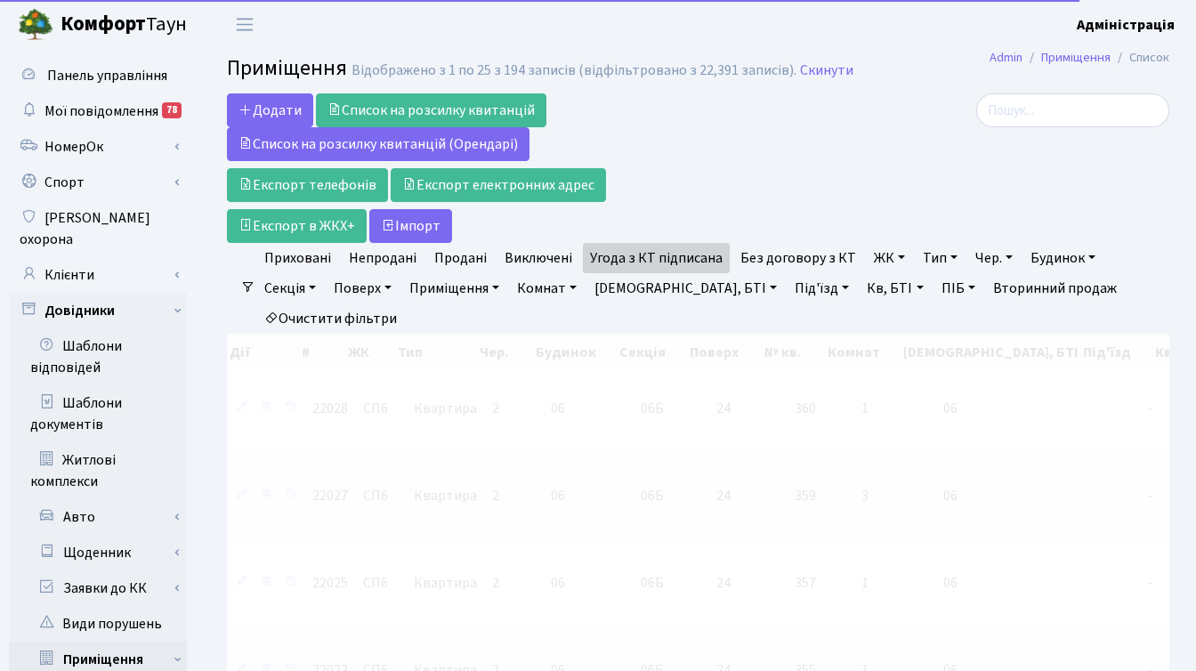
click at [871, 244] on link "ЖК" at bounding box center [889, 258] width 45 height 30
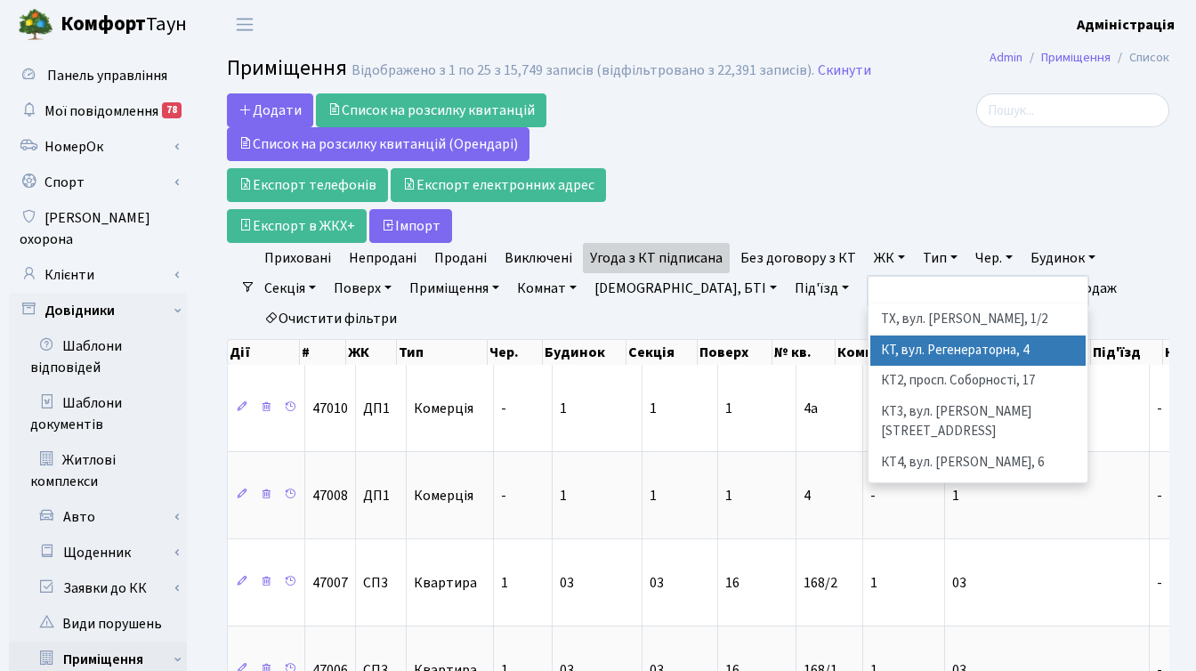
click at [939, 347] on li "КТ, вул. Регенераторна, 4" at bounding box center [977, 350] width 215 height 31
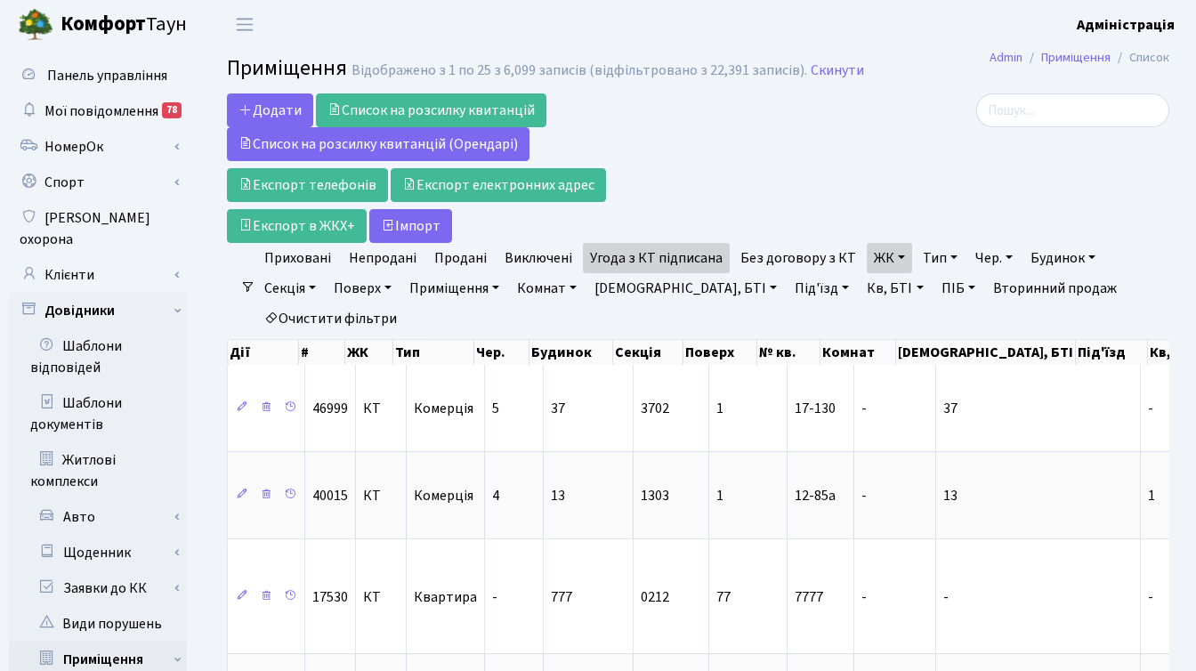
click at [893, 256] on link "ЖК" at bounding box center [889, 258] width 45 height 30
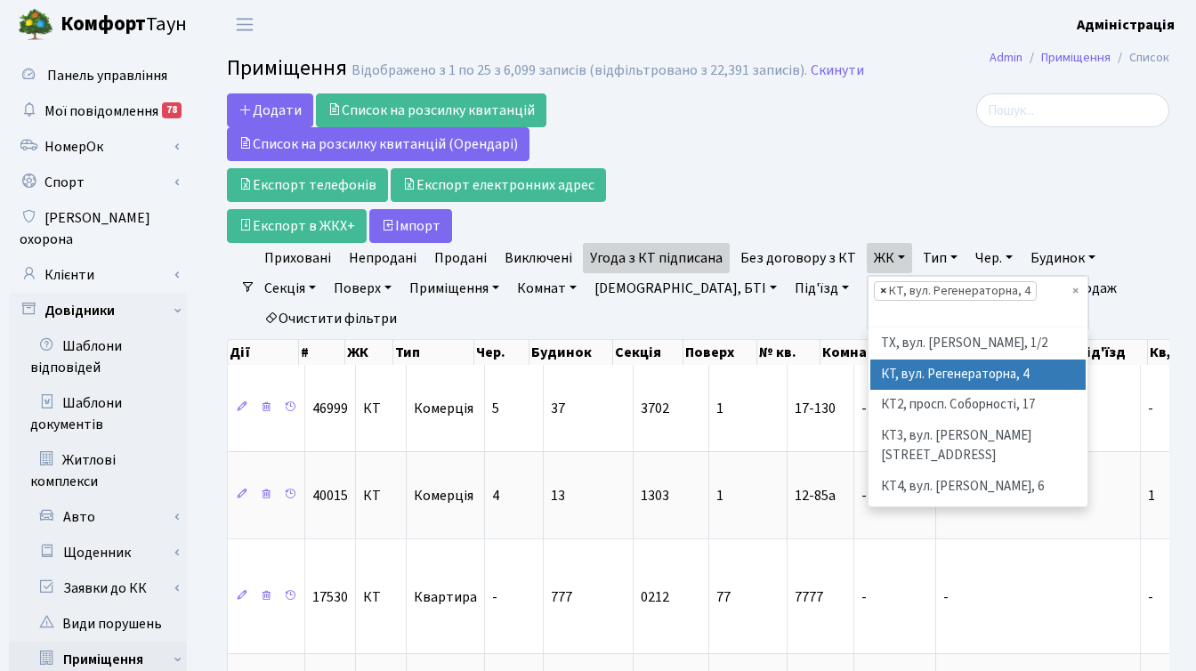
click at [880, 291] on span "×" at bounding box center [883, 291] width 6 height 18
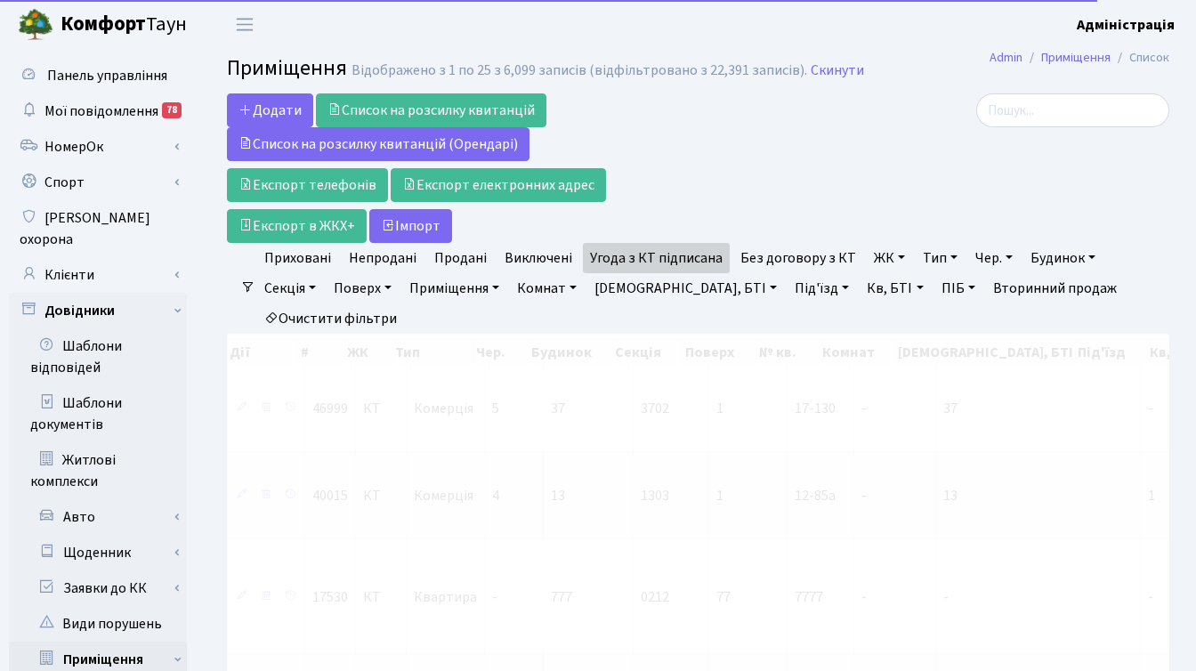
click at [875, 254] on link "ЖК" at bounding box center [889, 258] width 45 height 30
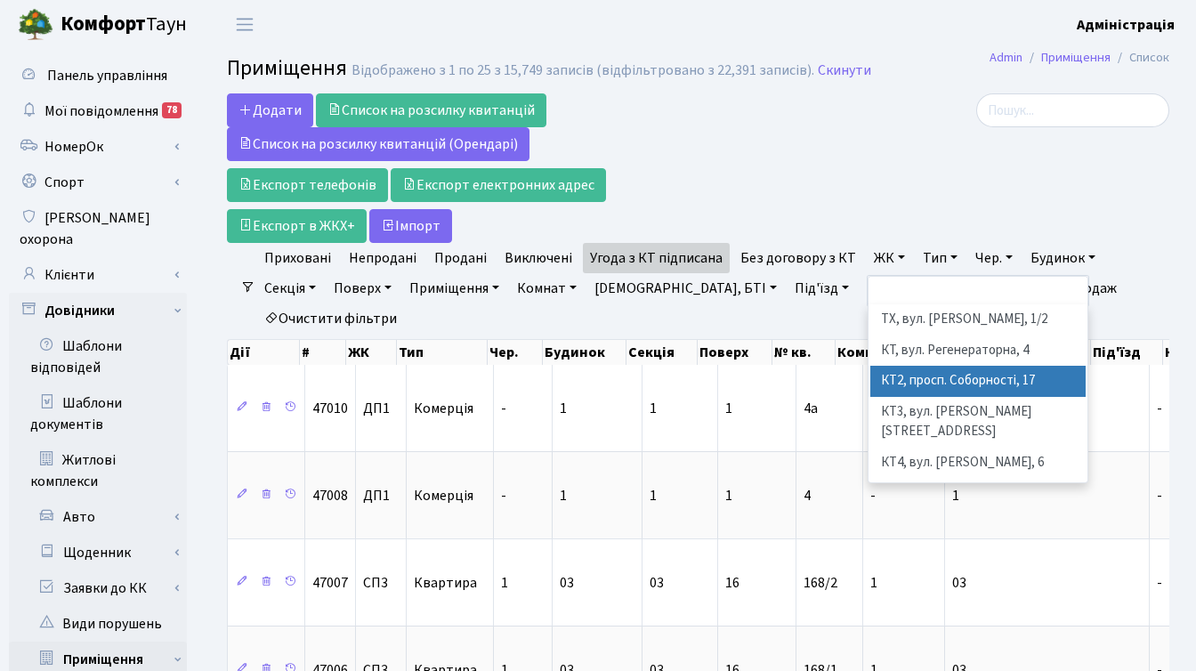
click at [918, 384] on li "КТ2, просп. Соборності, 17" at bounding box center [977, 381] width 215 height 31
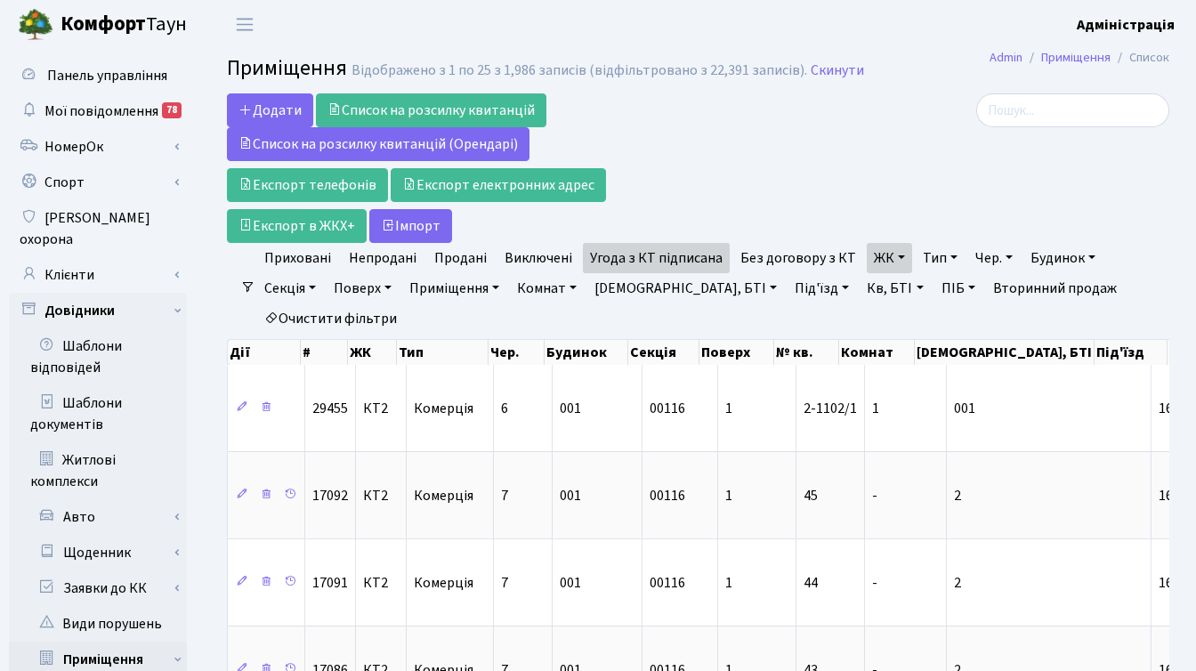
click at [791, 140] on div "Додати Список на розсилку квитанцій Список на розсилку квитанцій (Орендарі) Екс…" at bounding box center [536, 167] width 619 height 149
click at [857, 143] on div "Додати Список на розсилку квитанцій Список на розсилку квитанцій (Орендарі) Екс…" at bounding box center [537, 167] width 646 height 149
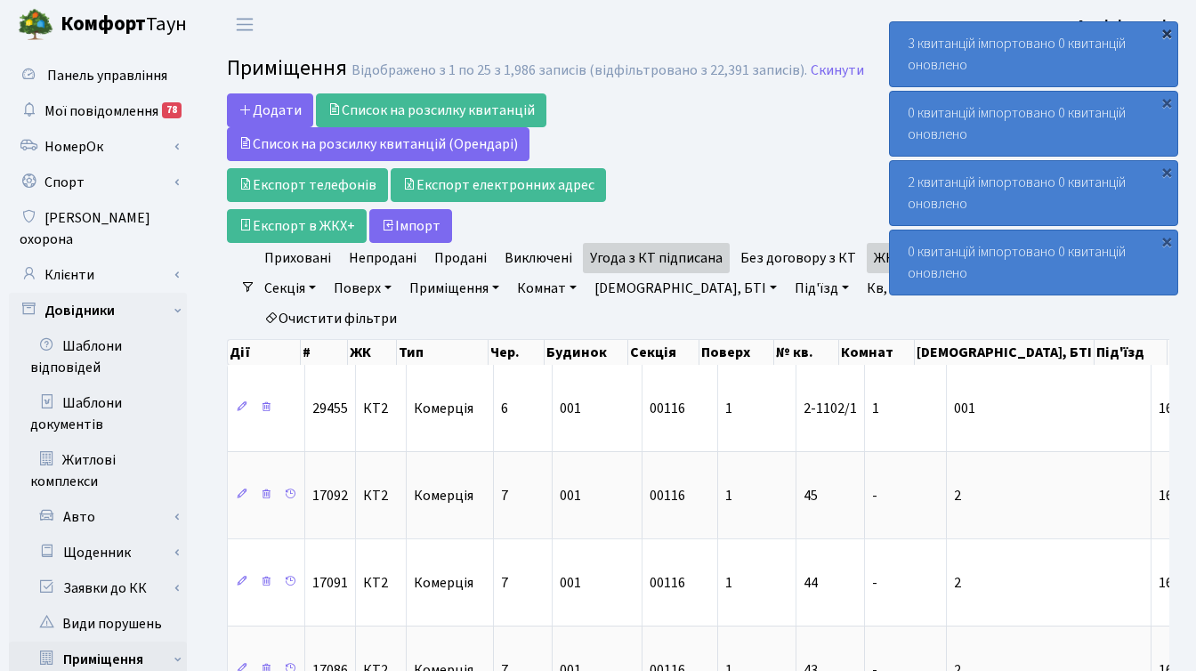
click at [1166, 29] on div "×" at bounding box center [1166, 33] width 18 height 18
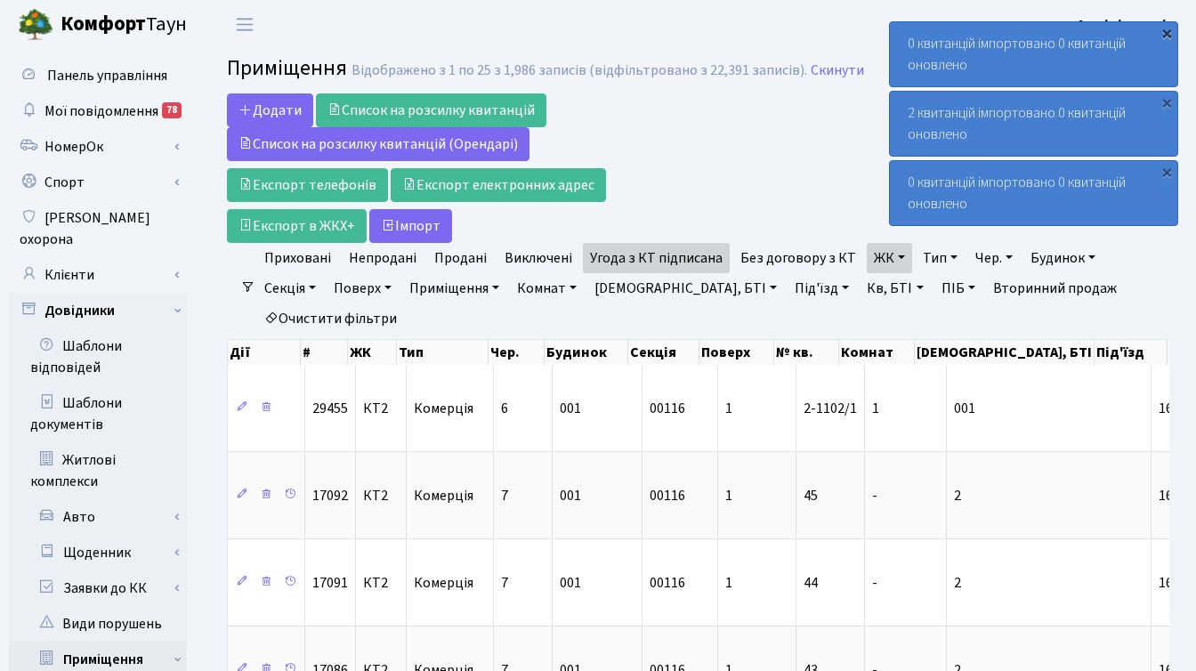
click at [1164, 28] on div "×" at bounding box center [1166, 33] width 18 height 18
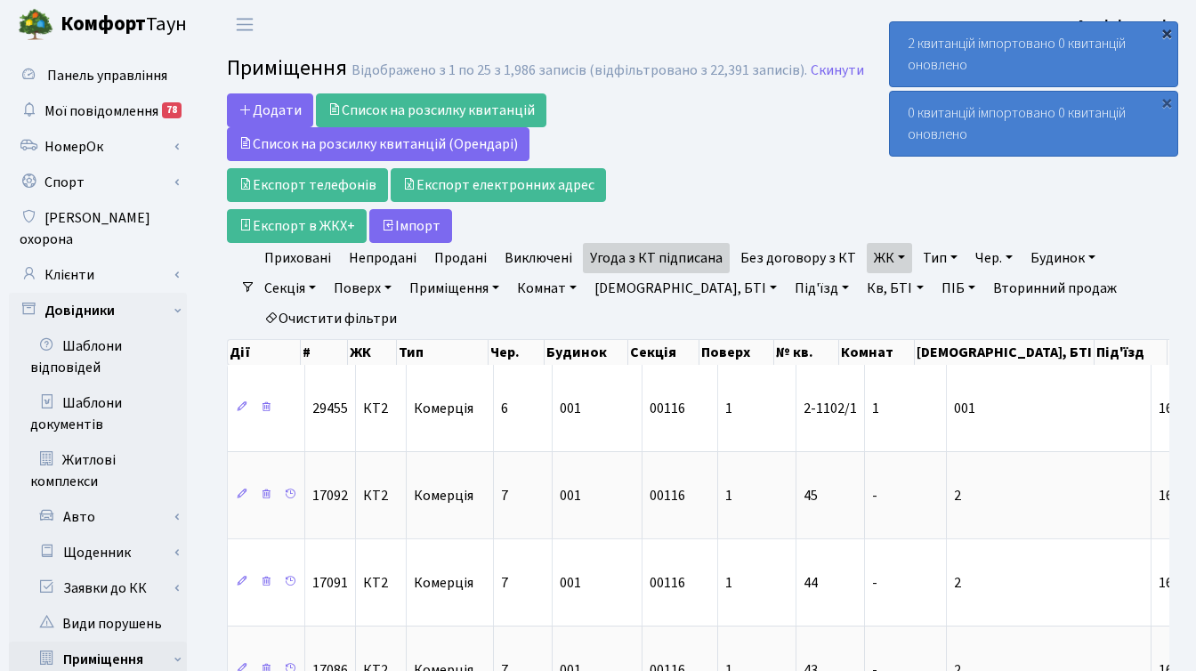
click at [1166, 30] on div "×" at bounding box center [1166, 33] width 18 height 18
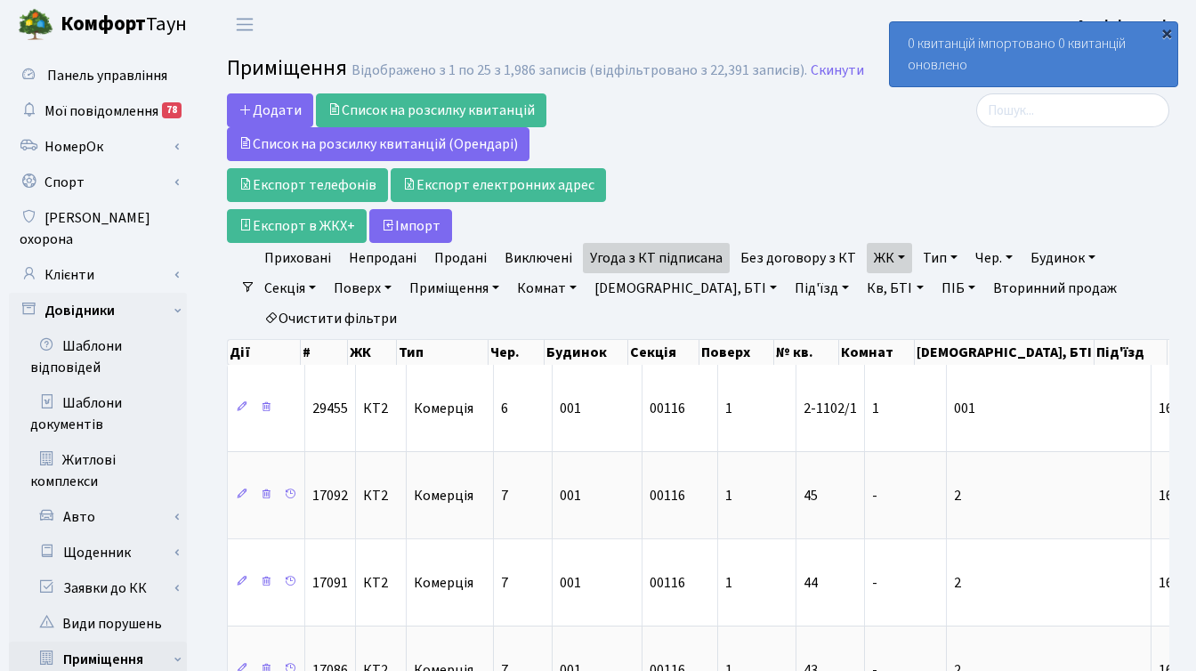
click at [1166, 31] on div "×" at bounding box center [1166, 33] width 18 height 18
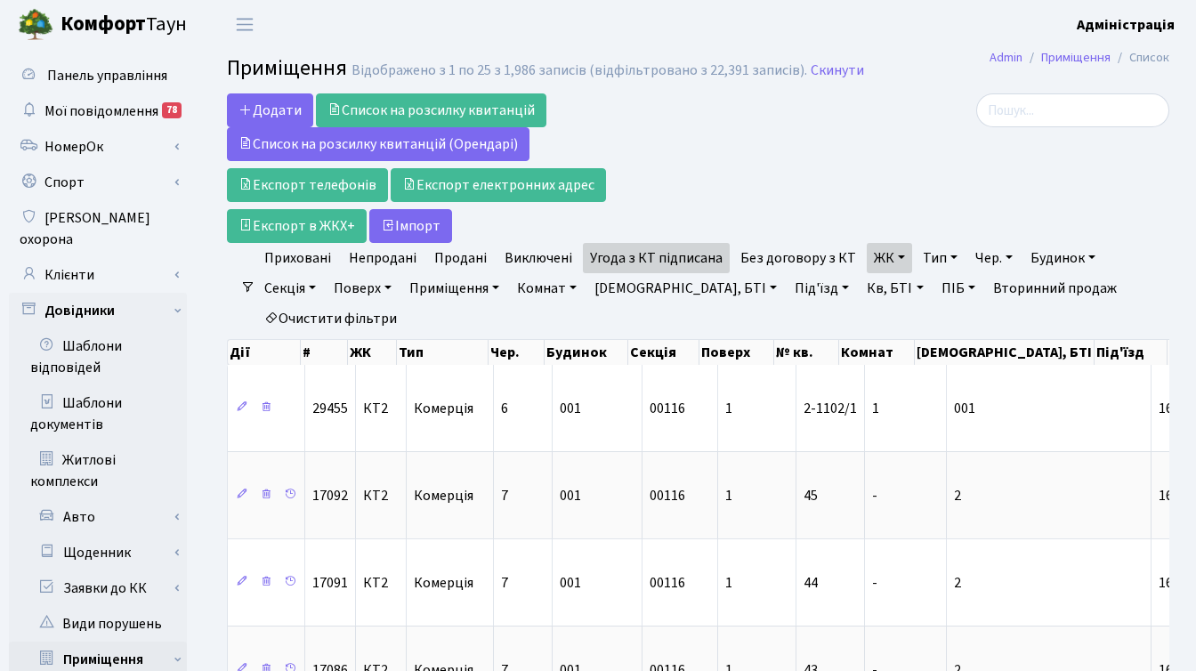
click at [871, 155] on div at bounding box center [1020, 167] width 323 height 149
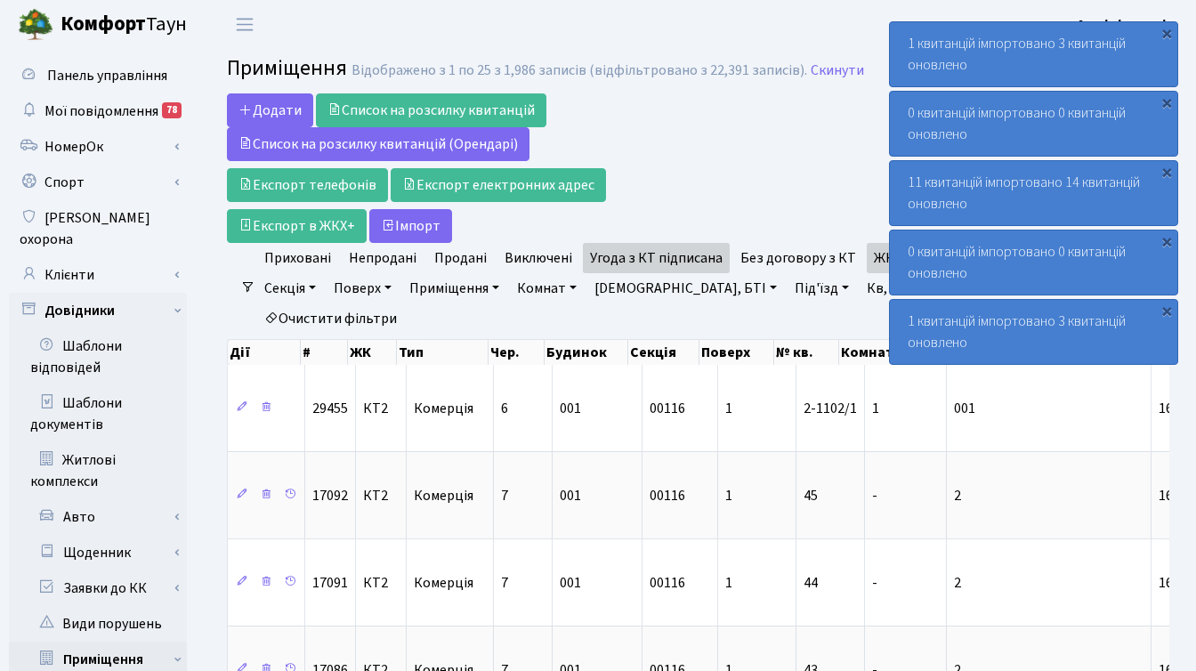
click at [735, 127] on div "Додати Список на розсилку квитанцій Список на розсилку квитанцій (Орендарі) Екс…" at bounding box center [536, 167] width 619 height 149
click at [81, 257] on link "Клієнти" at bounding box center [98, 275] width 178 height 36
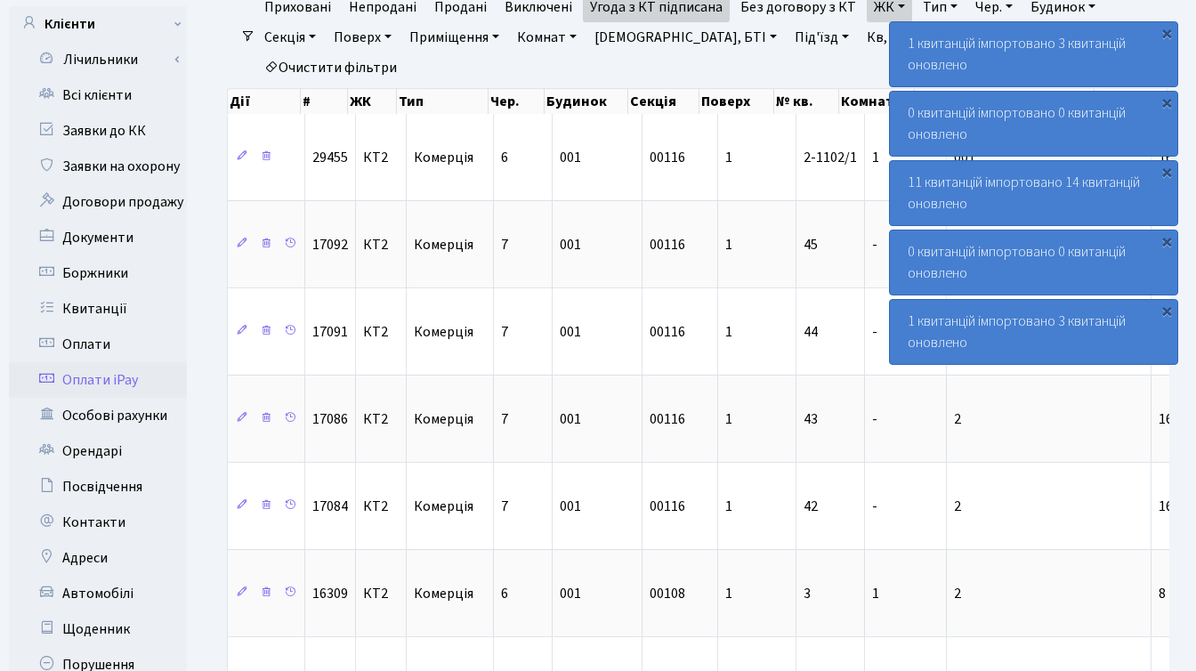
scroll to position [255, 0]
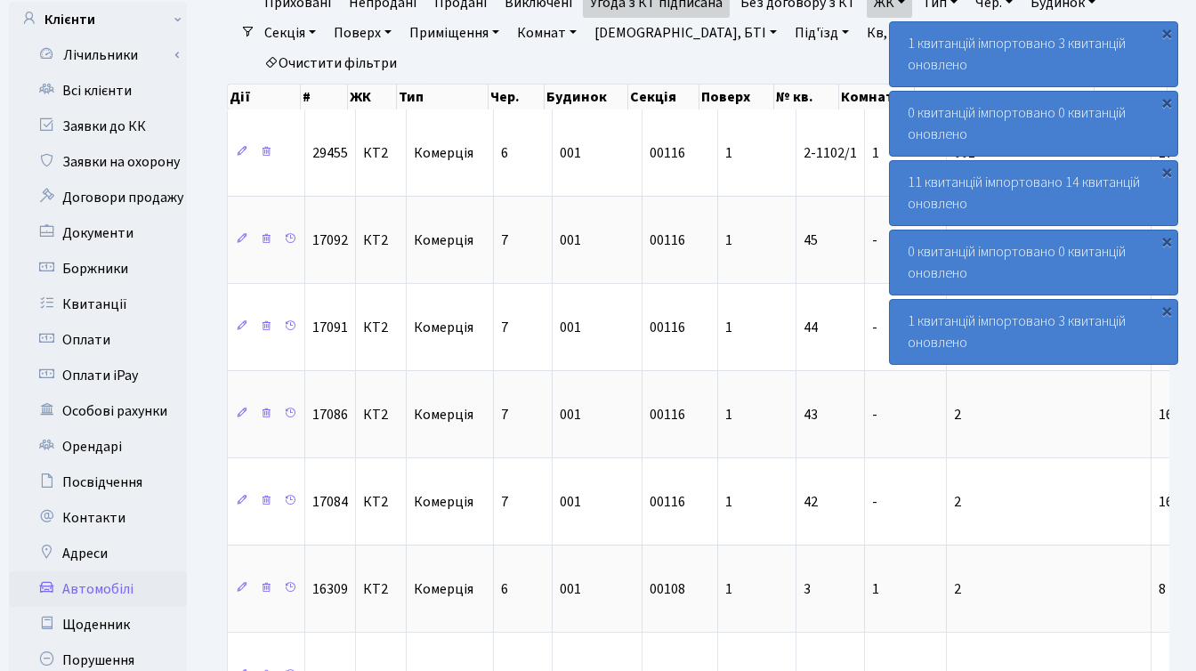
click at [116, 572] on link "Автомобілі" at bounding box center [98, 589] width 178 height 36
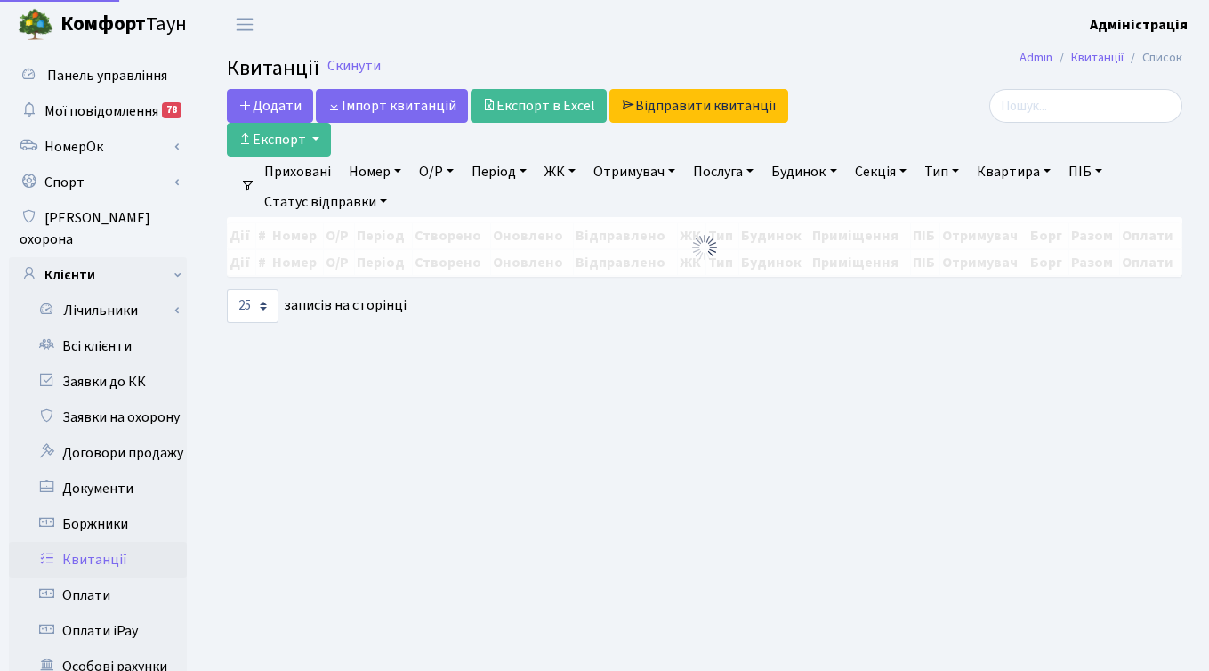
select select "25"
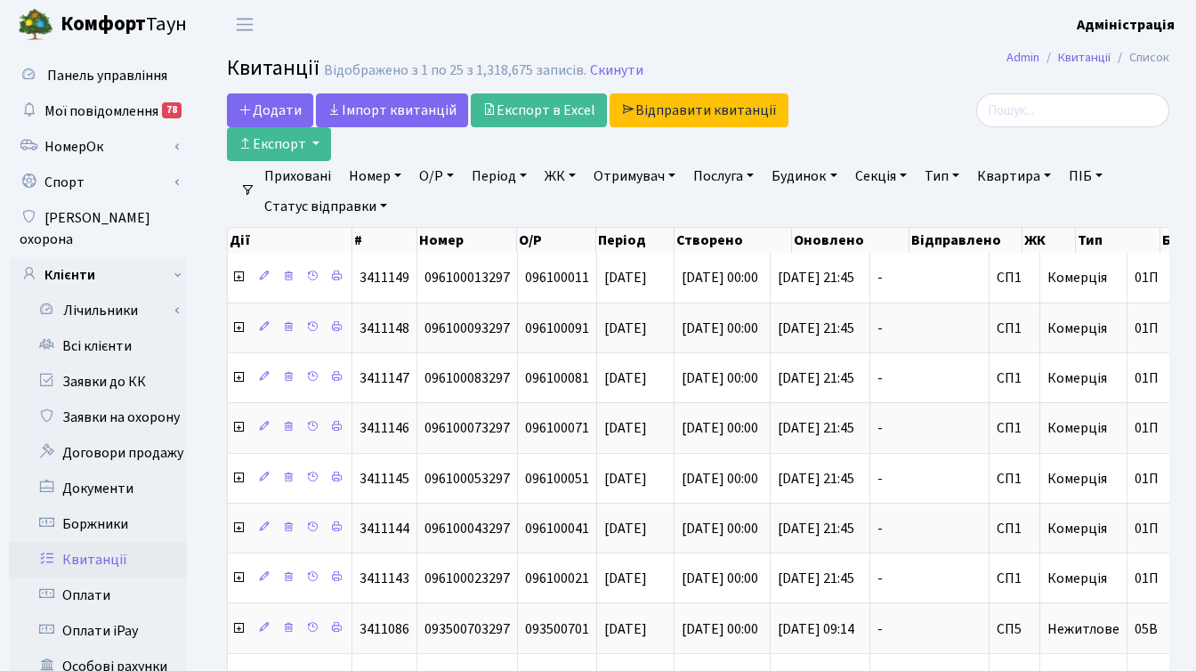
click at [506, 177] on link "Період" at bounding box center [498, 176] width 69 height 30
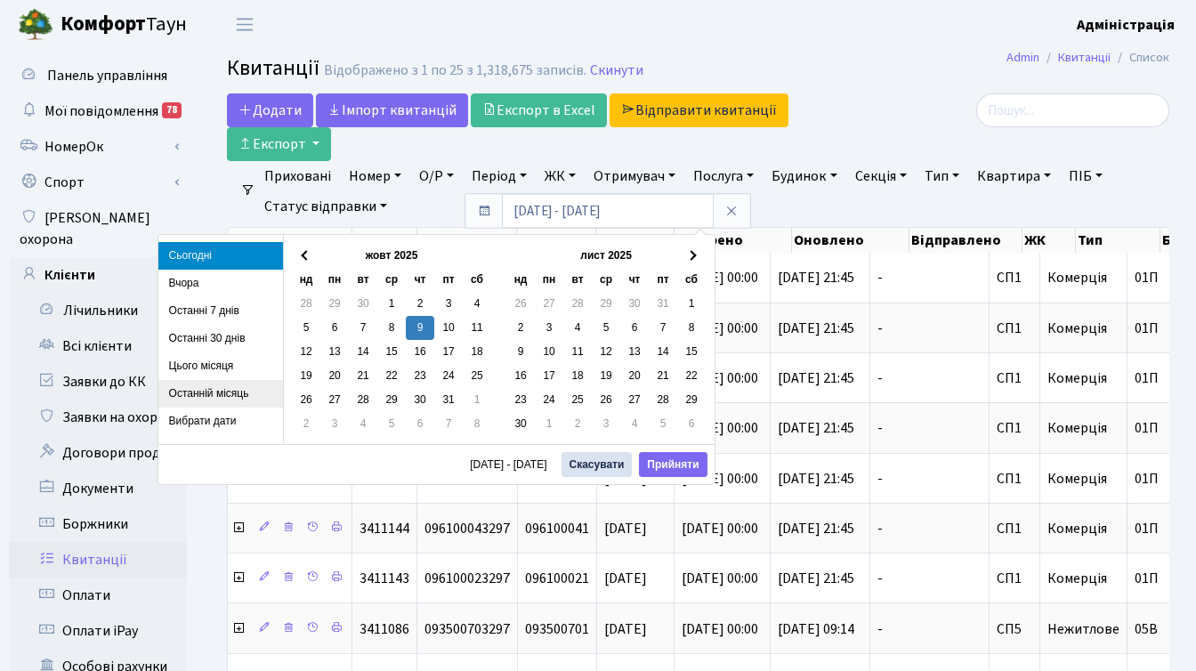
click at [222, 395] on li "Останній місяць" at bounding box center [220, 394] width 125 height 28
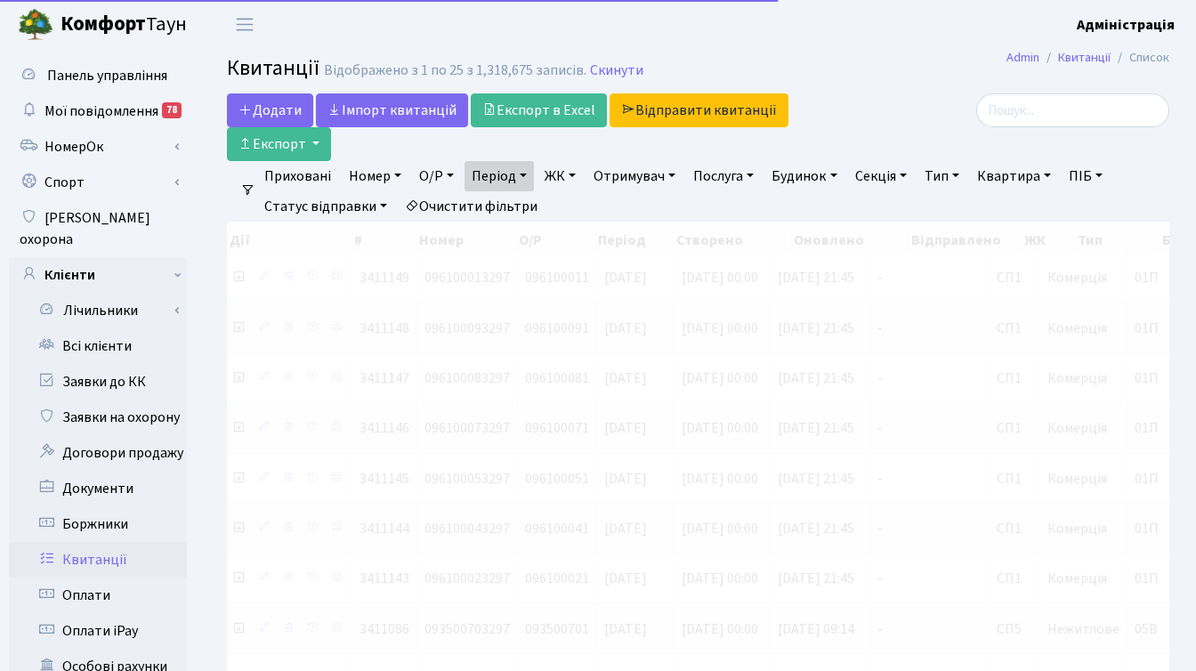
click at [564, 179] on link "ЖК" at bounding box center [559, 176] width 45 height 30
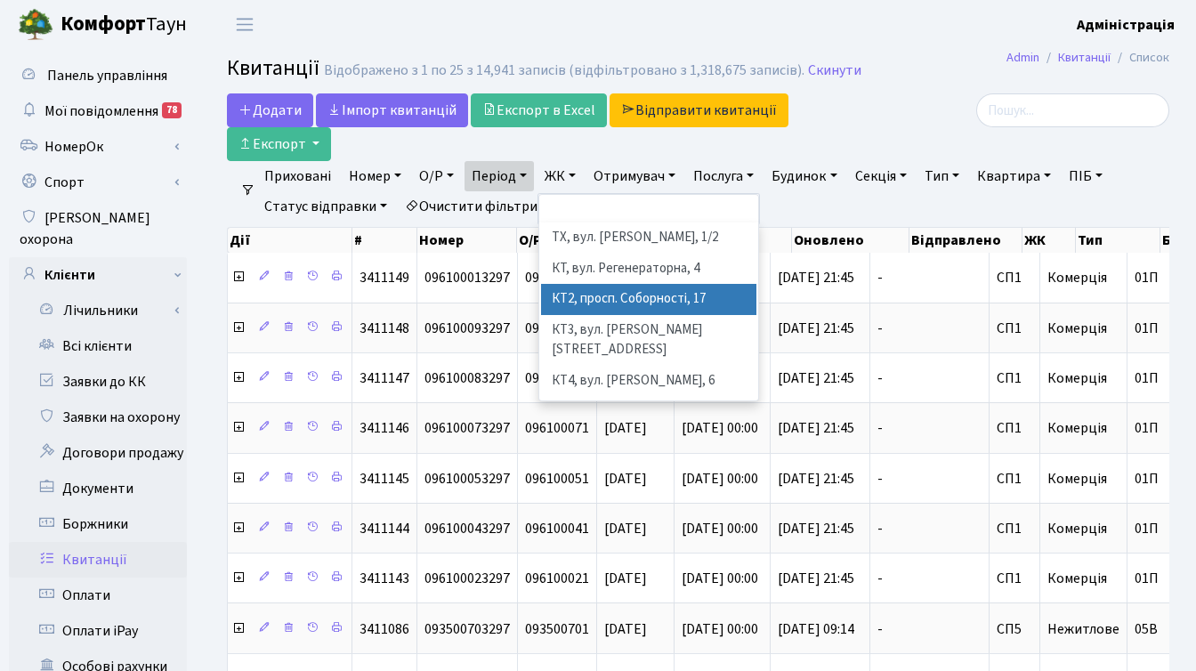
click at [603, 301] on li "КТ2, просп. Соборності, 17" at bounding box center [648, 299] width 215 height 31
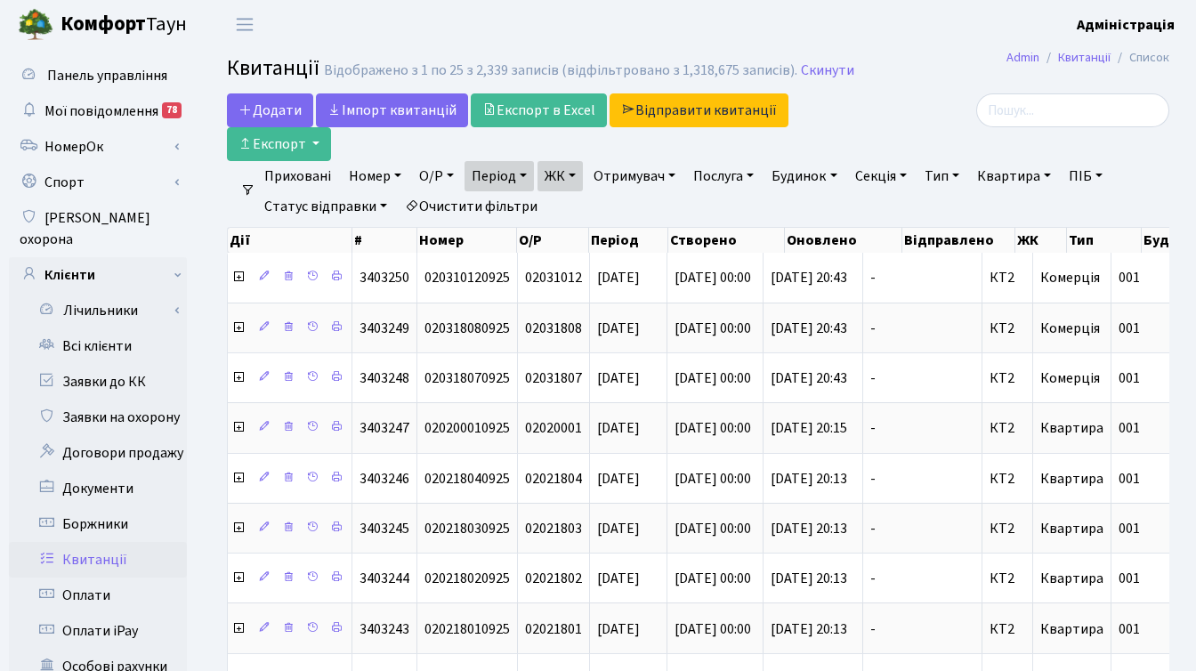
click at [959, 113] on div at bounding box center [1021, 110] width 296 height 34
click at [581, 173] on link "ЖК" at bounding box center [559, 176] width 45 height 30
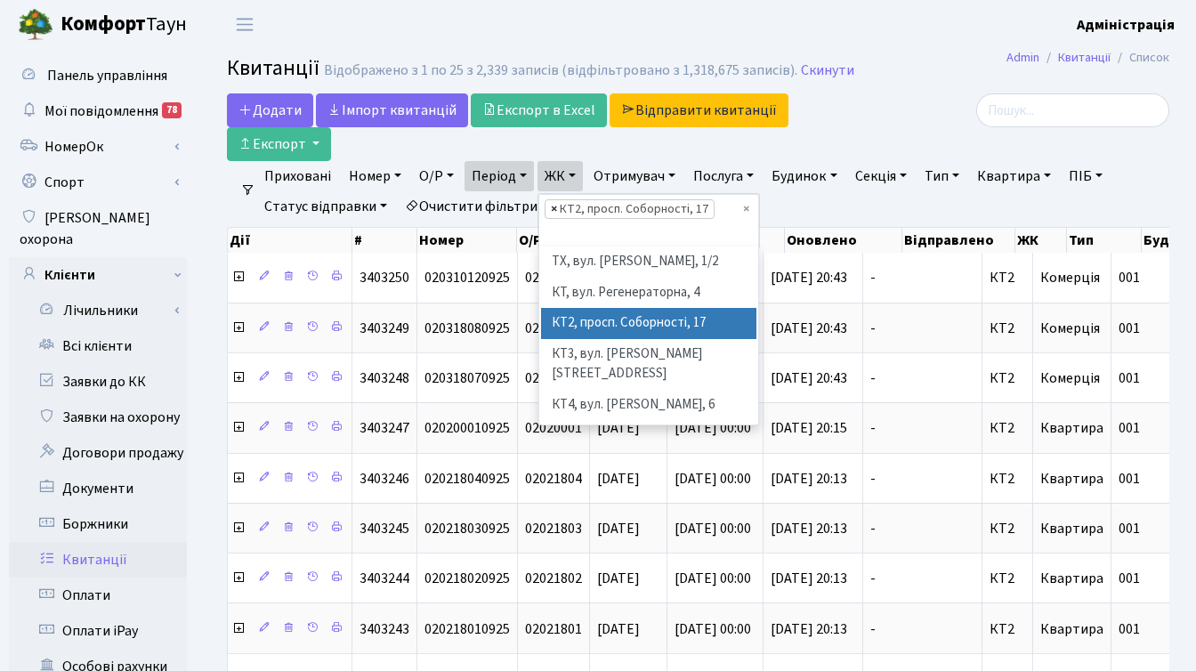
click at [556, 207] on span "×" at bounding box center [554, 209] width 6 height 18
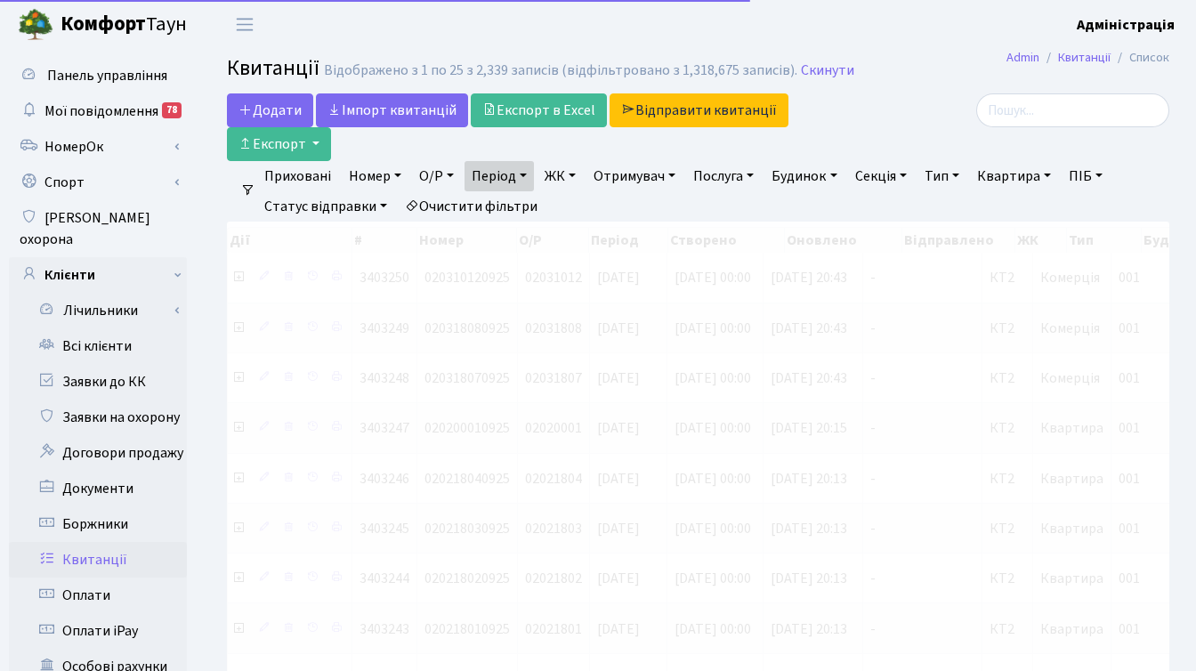
click at [575, 173] on link "ЖК" at bounding box center [559, 176] width 45 height 30
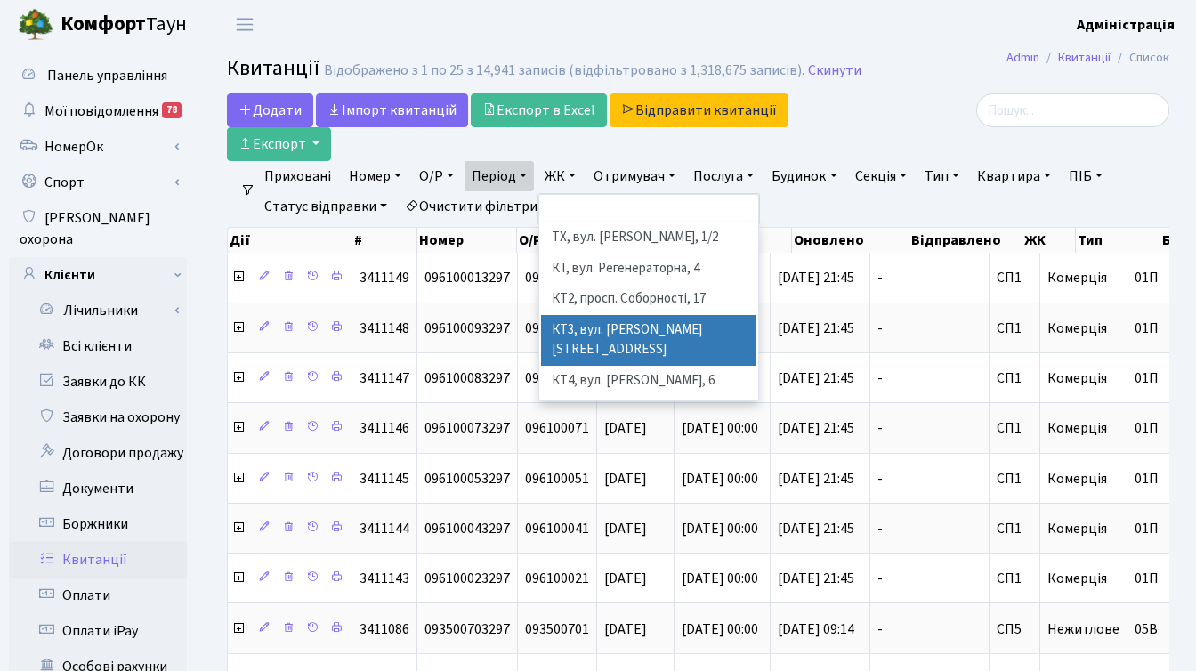
click at [582, 340] on li "КТ3, вул. [PERSON_NAME][STREET_ADDRESS]" at bounding box center [648, 340] width 215 height 51
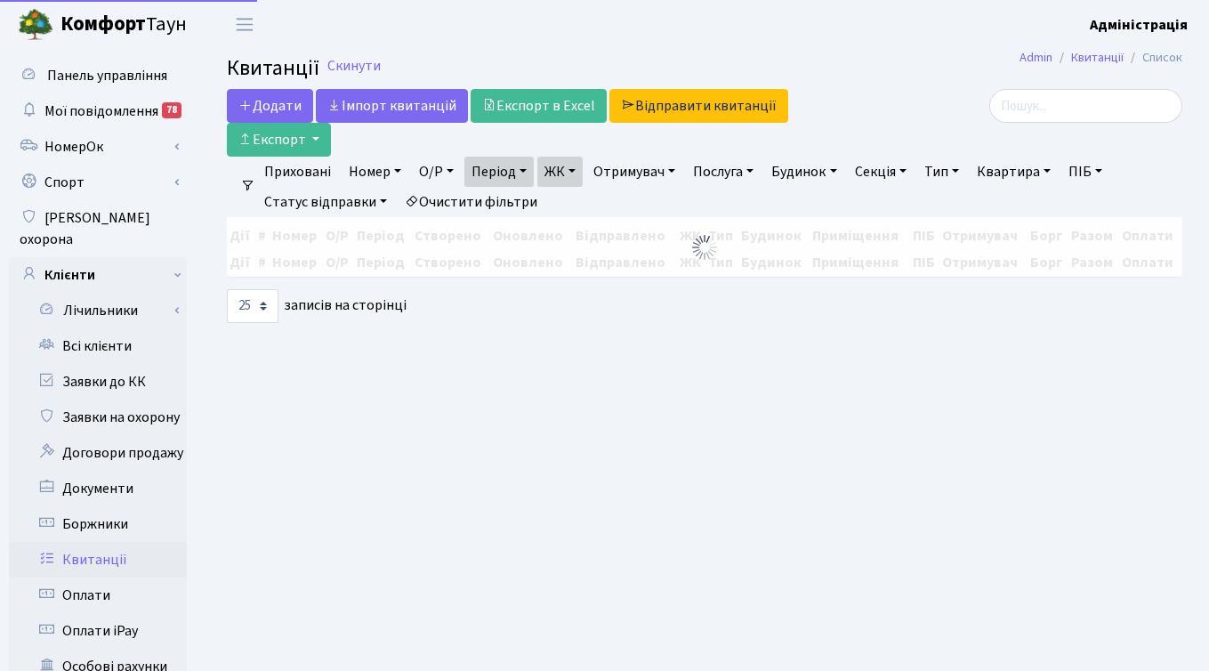
select select "25"
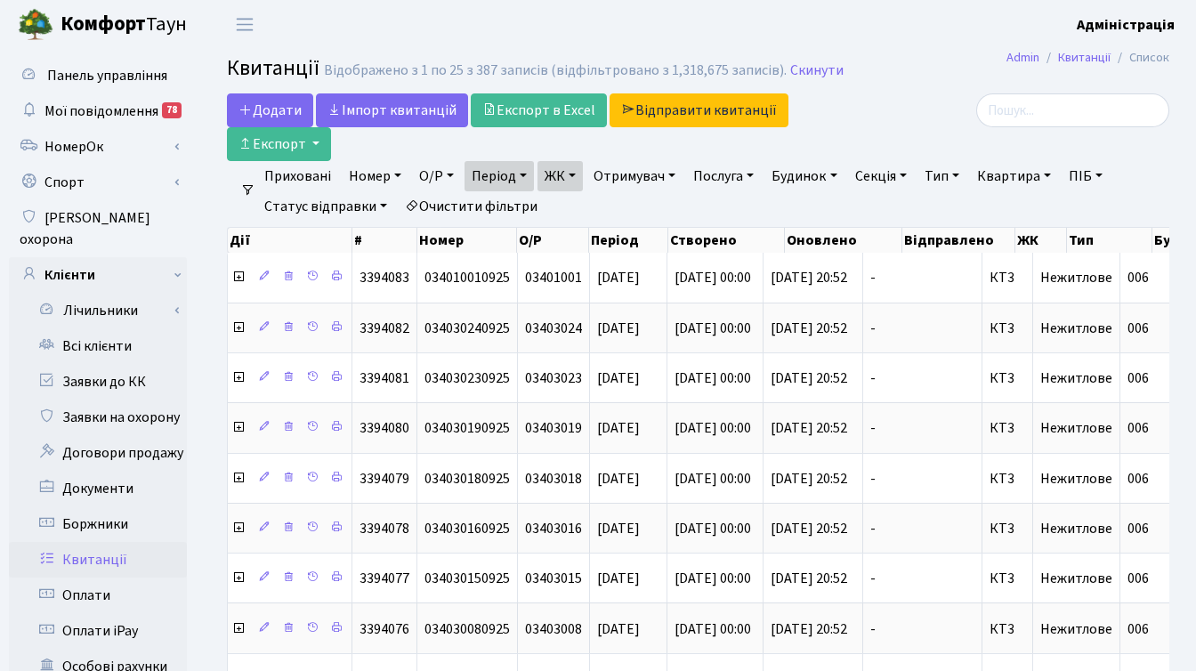
click at [905, 132] on div at bounding box center [1020, 127] width 323 height 68
click at [932, 123] on div at bounding box center [1021, 110] width 296 height 34
click at [471, 209] on link "Очистити фільтри" at bounding box center [471, 206] width 147 height 30
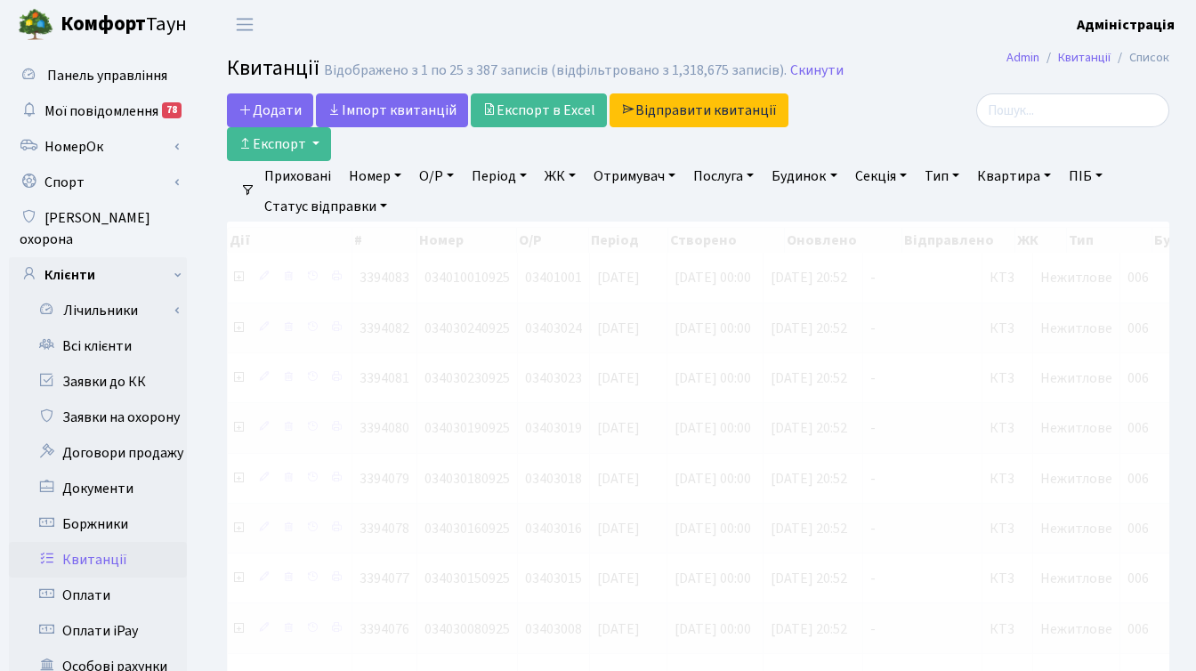
click at [504, 172] on link "Період" at bounding box center [498, 176] width 69 height 30
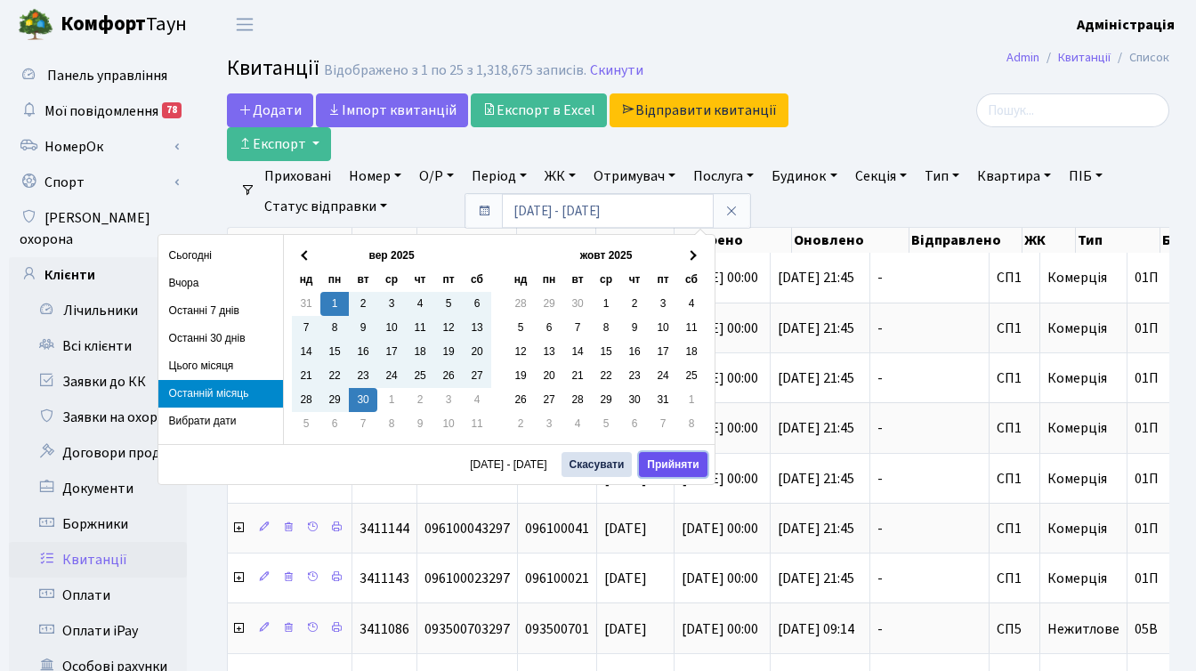
click at [660, 468] on button "Прийняти" at bounding box center [673, 464] width 68 height 25
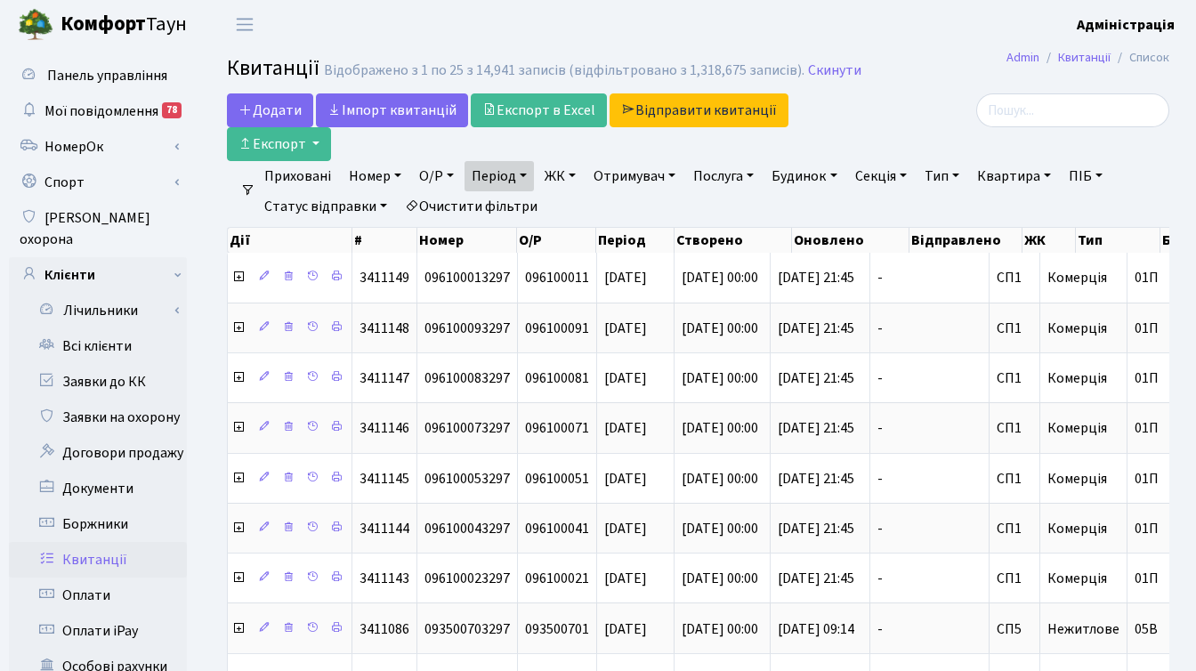
click at [954, 174] on link "Тип" at bounding box center [941, 176] width 49 height 30
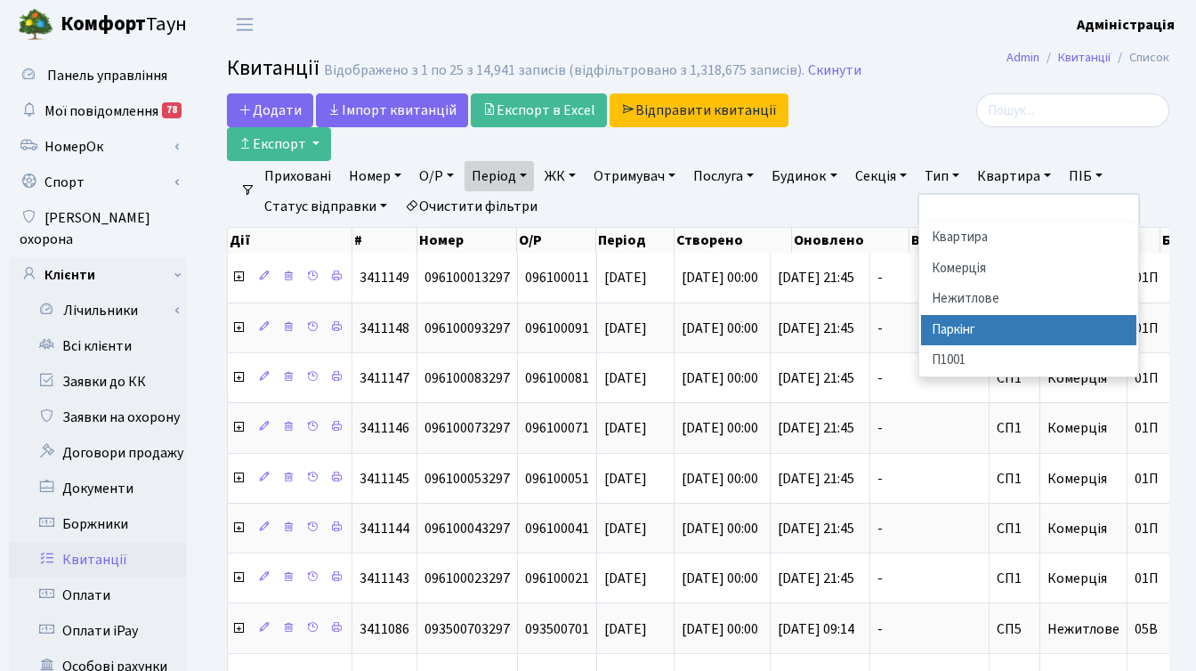
click at [977, 319] on li "Паркінг" at bounding box center [1028, 330] width 215 height 31
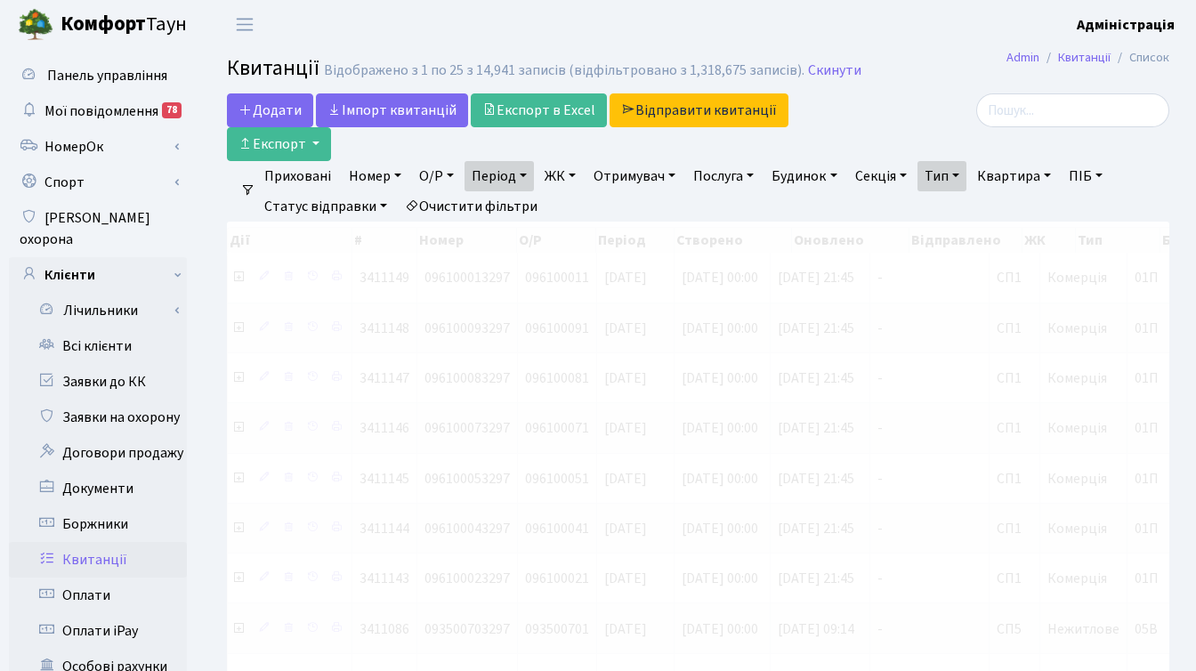
click at [564, 173] on link "ЖК" at bounding box center [559, 176] width 45 height 30
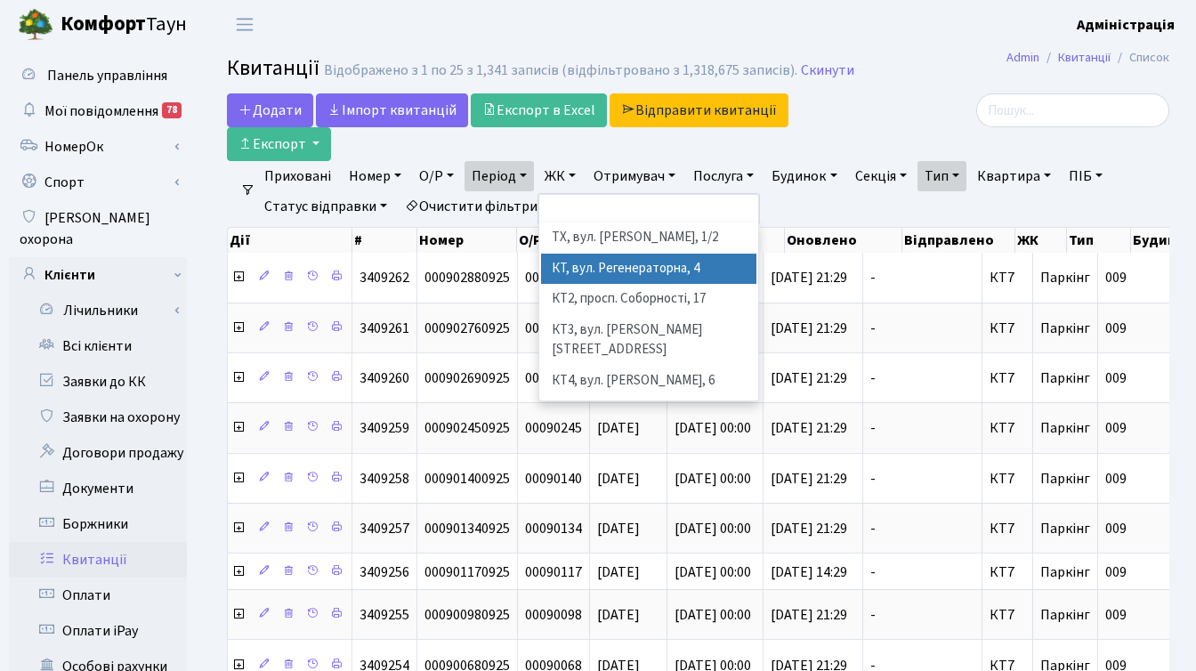
click at [602, 270] on li "КТ, вул. Регенераторна, 4" at bounding box center [648, 269] width 215 height 31
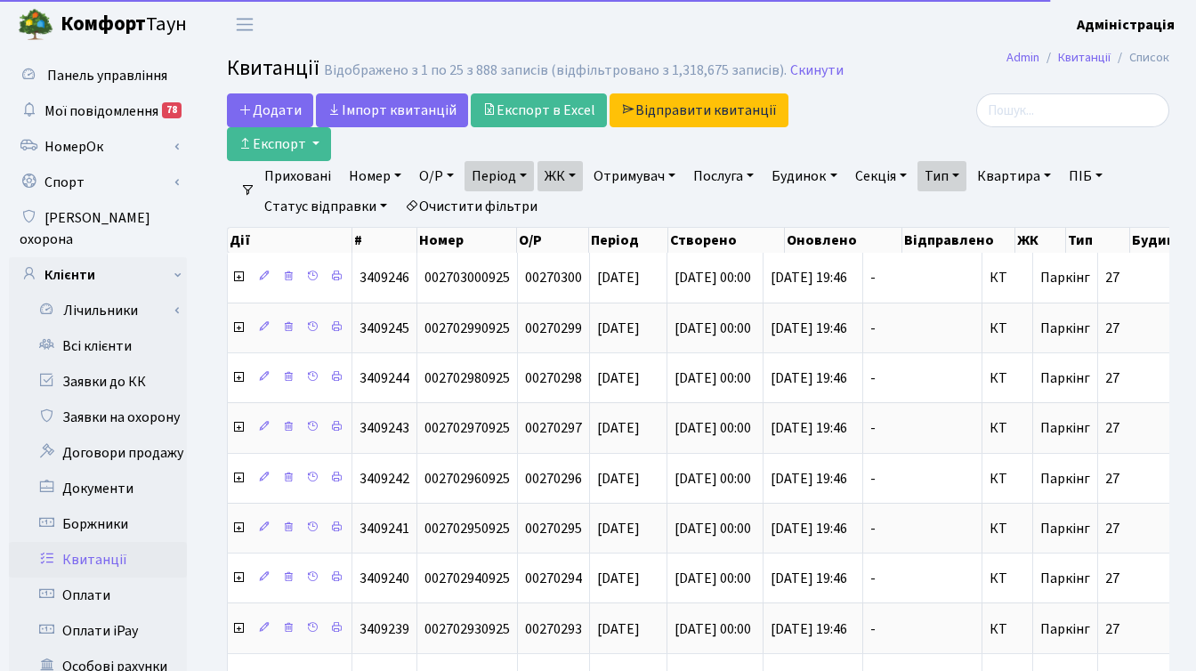
click at [576, 178] on link "ЖК" at bounding box center [559, 176] width 45 height 30
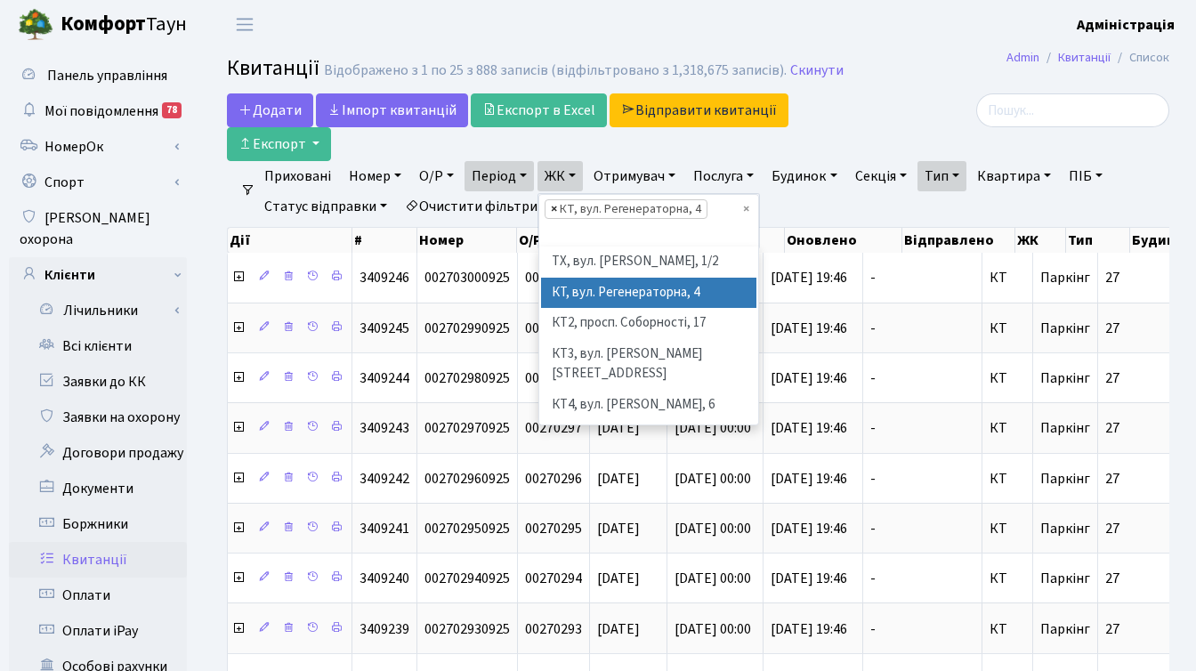
click at [555, 206] on span "×" at bounding box center [554, 209] width 6 height 18
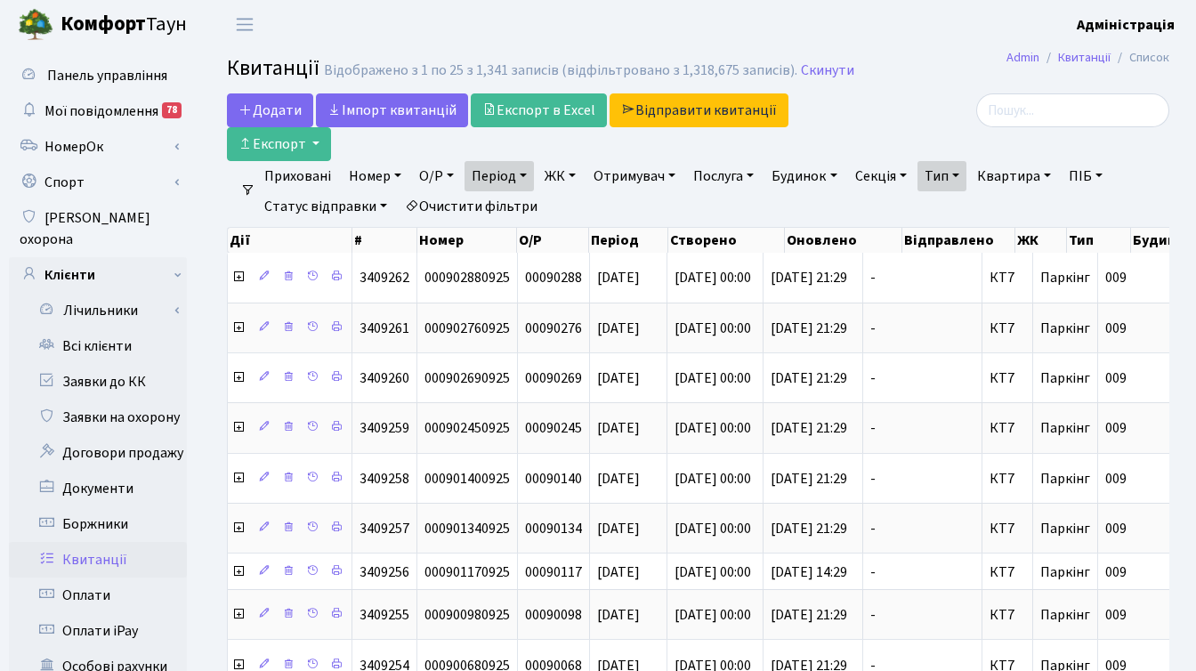
click at [1018, 176] on link "Квартира" at bounding box center [1014, 176] width 88 height 30
type input "п9-22"
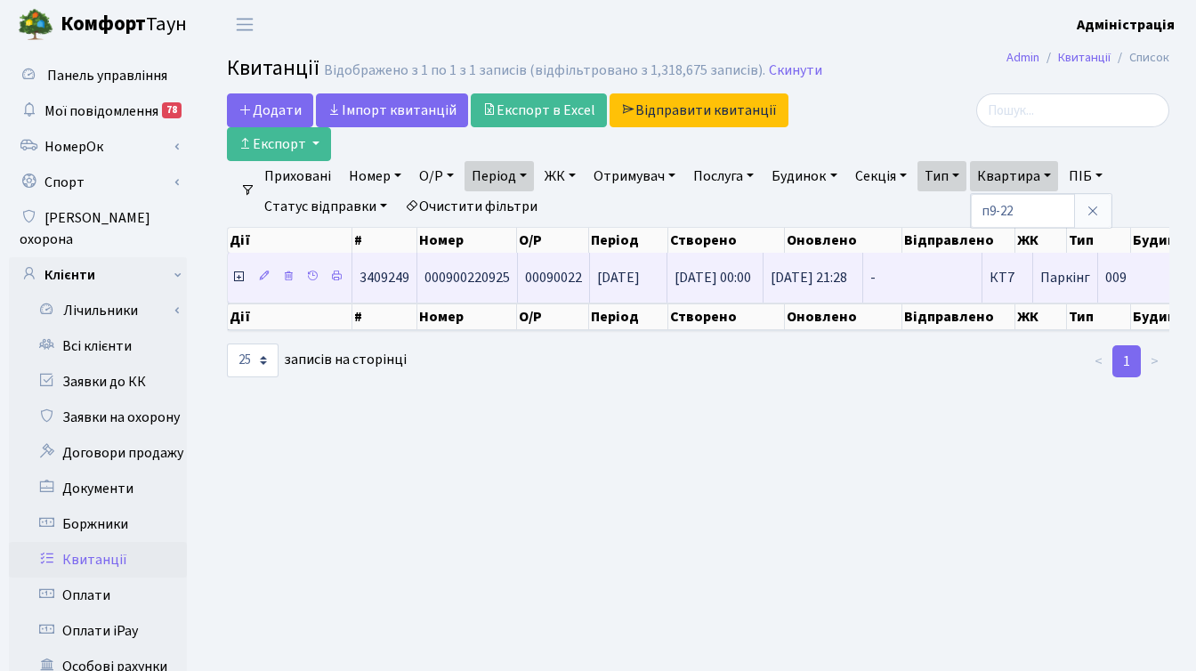
click at [239, 279] on icon at bounding box center [238, 277] width 14 height 14
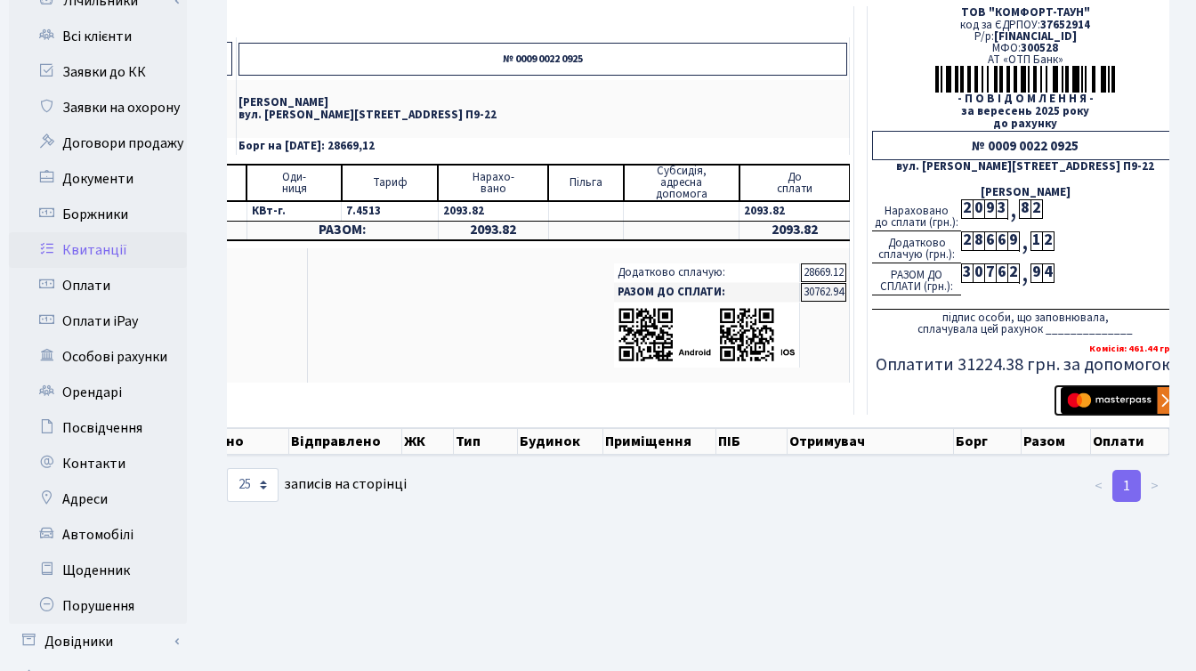
click at [1085, 394] on img "submit" at bounding box center [1116, 400] width 112 height 27
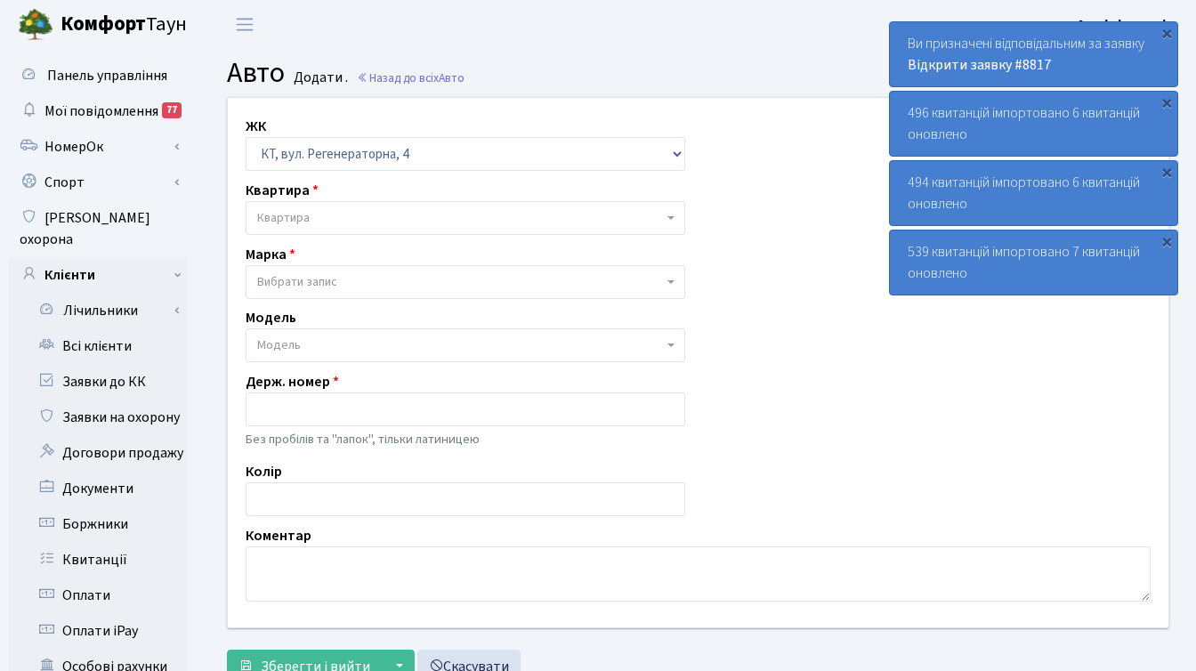
select select "271"
select select "71"
click at [774, 49] on main "Admin Авто Додати Авто Додати . Назад до всіх Авто ЖК - ТХ, вул. [STREET_ADDRES…" at bounding box center [698, 567] width 996 height 1036
click at [1165, 29] on div "×" at bounding box center [1166, 33] width 18 height 18
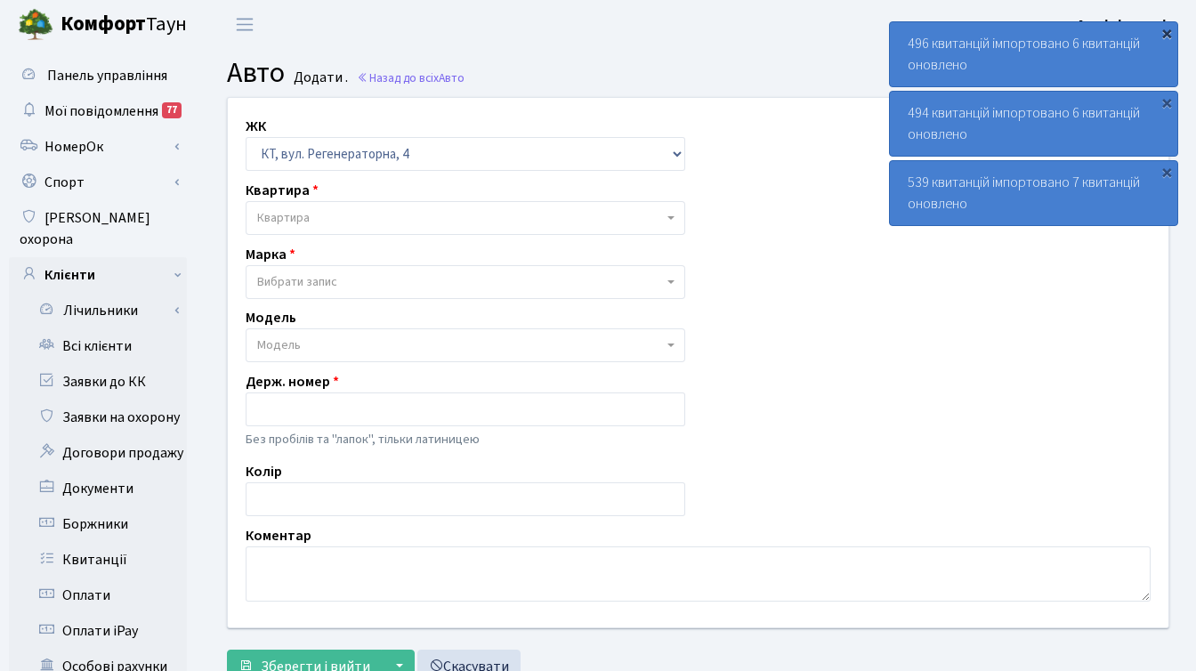
click at [1168, 31] on div "×" at bounding box center [1166, 33] width 18 height 18
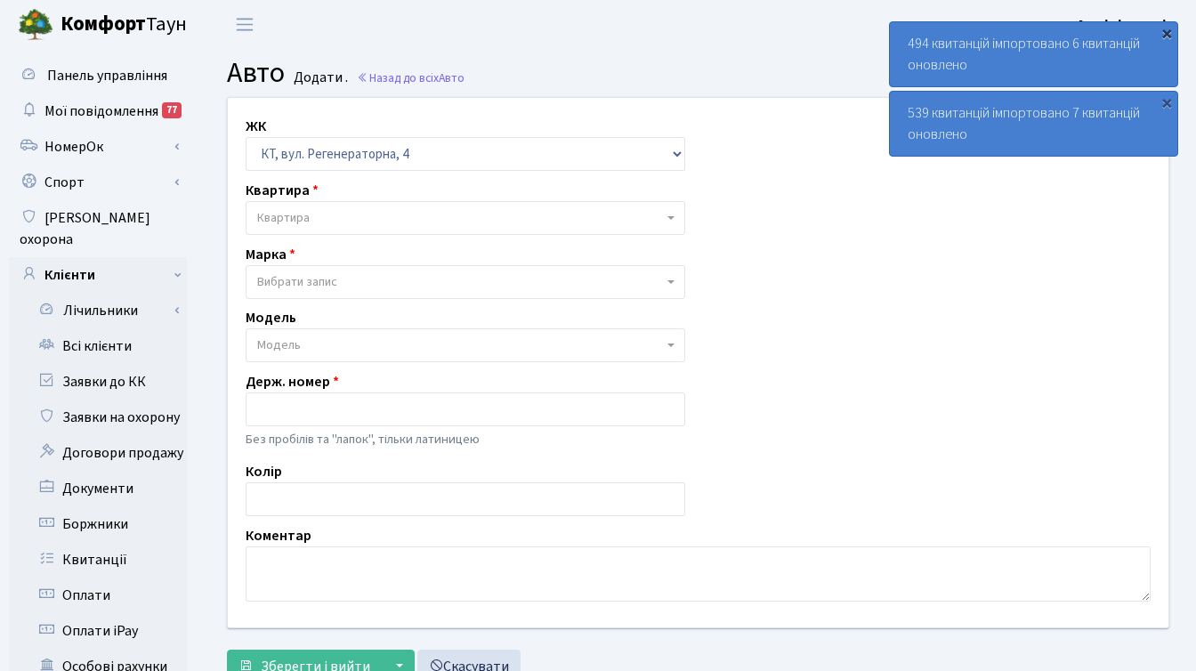
click at [1168, 28] on div "×" at bounding box center [1166, 33] width 18 height 18
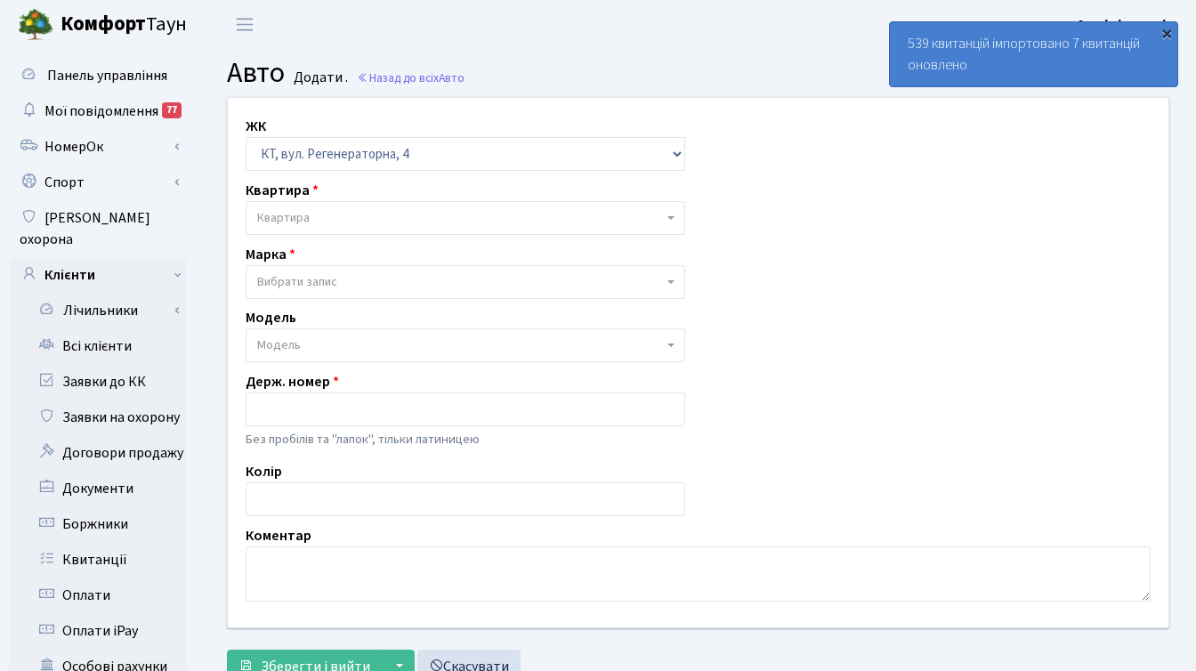
click at [1165, 33] on div "×" at bounding box center [1166, 33] width 18 height 18
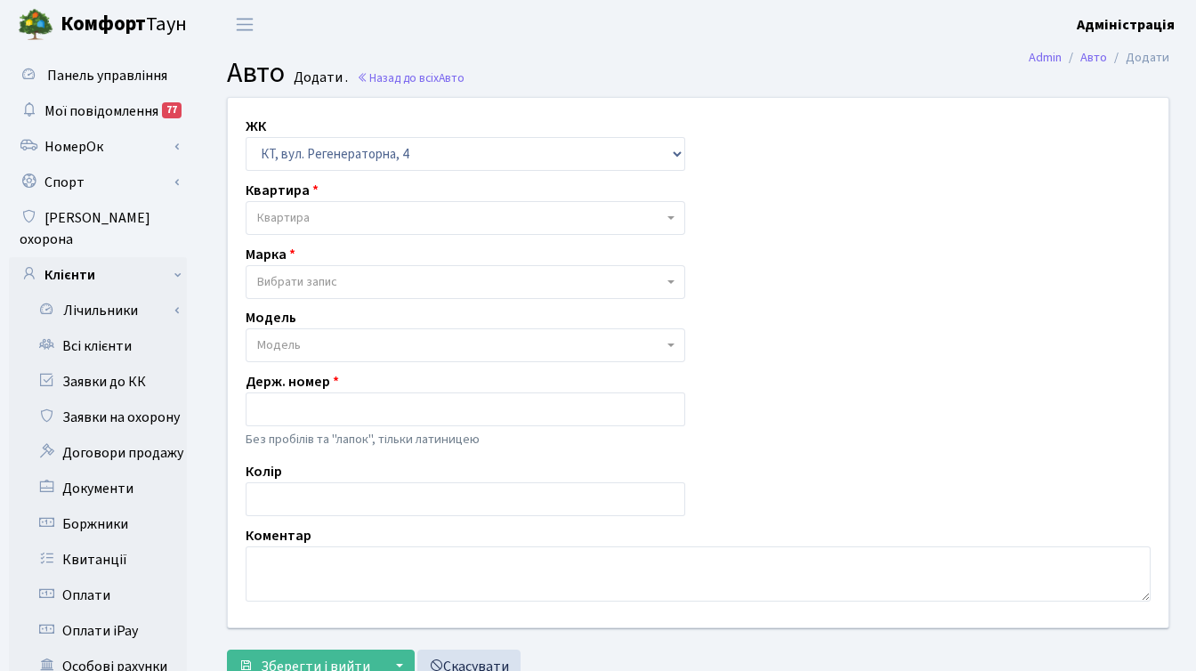
click at [712, 46] on header "[PERSON_NAME] Адміністрація Мій обліковий запис Вийти" at bounding box center [598, 24] width 1196 height 49
click at [106, 542] on link "Квитанції" at bounding box center [98, 560] width 178 height 36
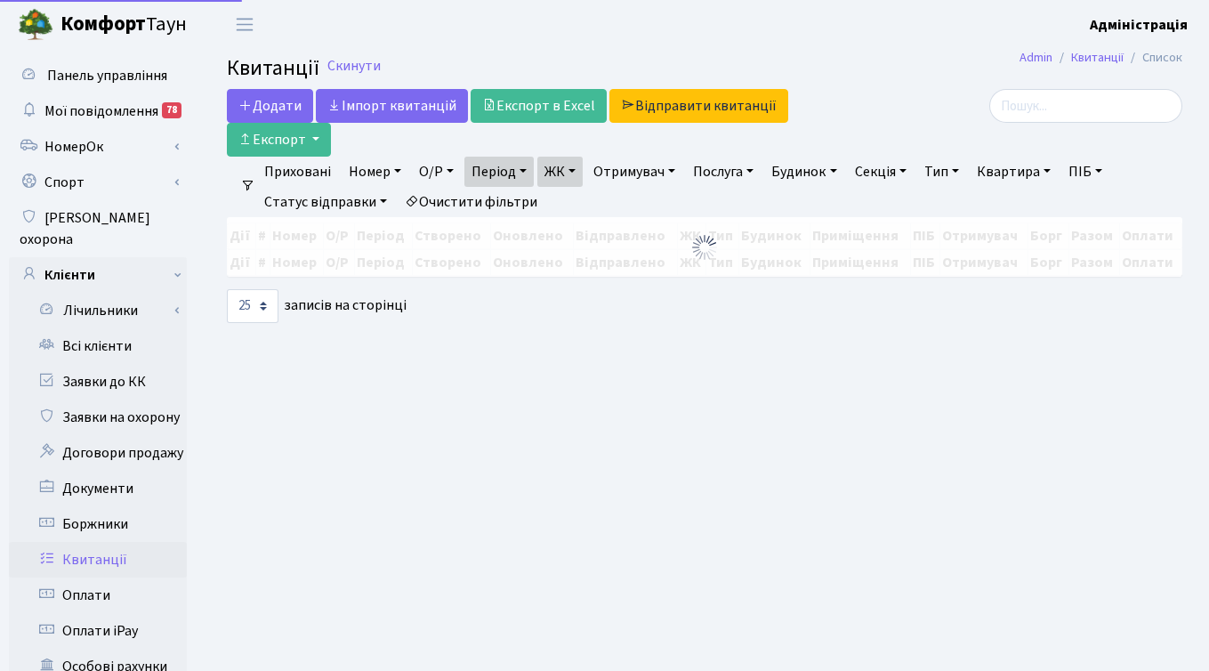
select select "25"
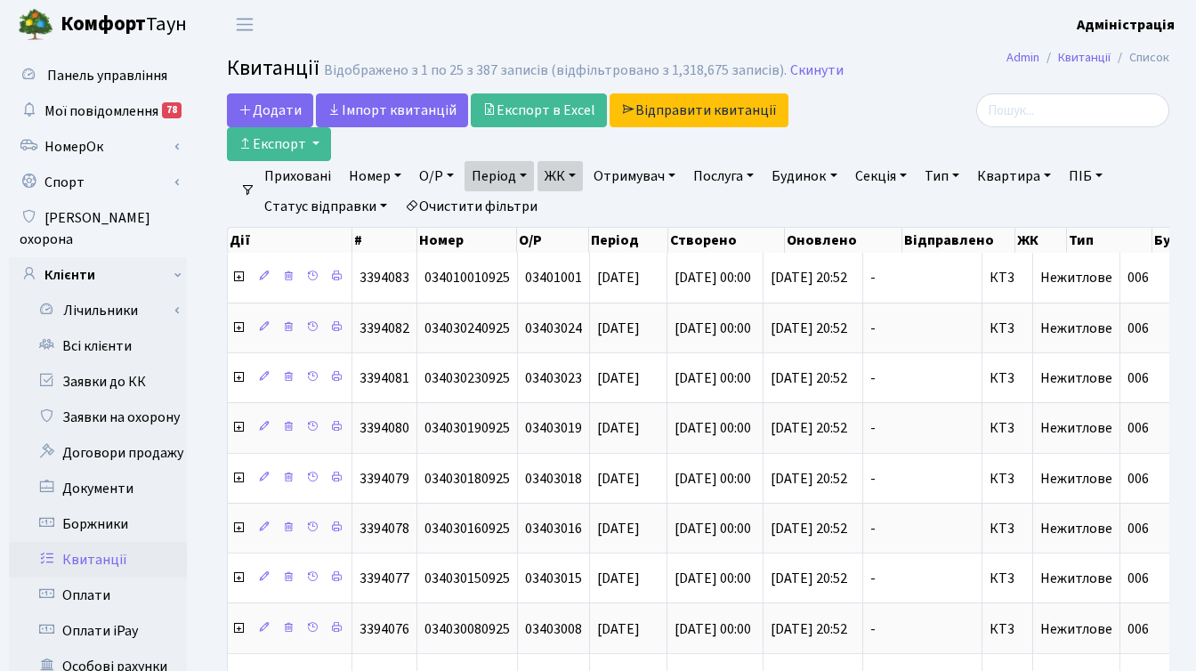
click at [577, 178] on link "ЖК" at bounding box center [559, 176] width 45 height 30
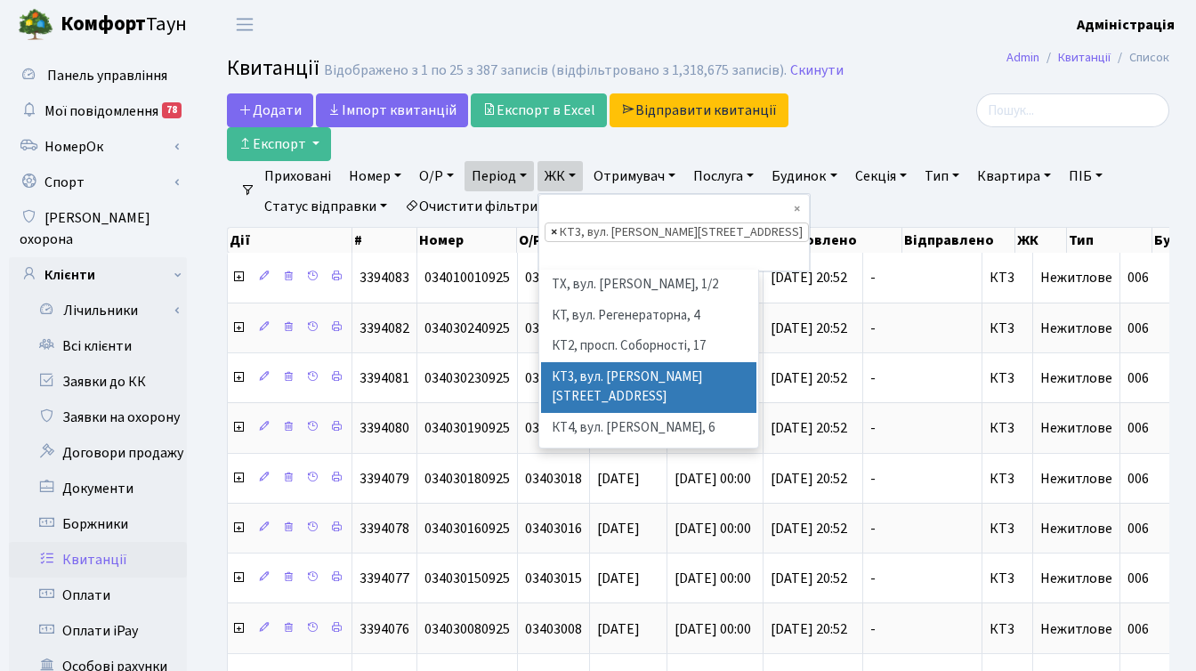
click at [555, 223] on span "×" at bounding box center [554, 232] width 6 height 18
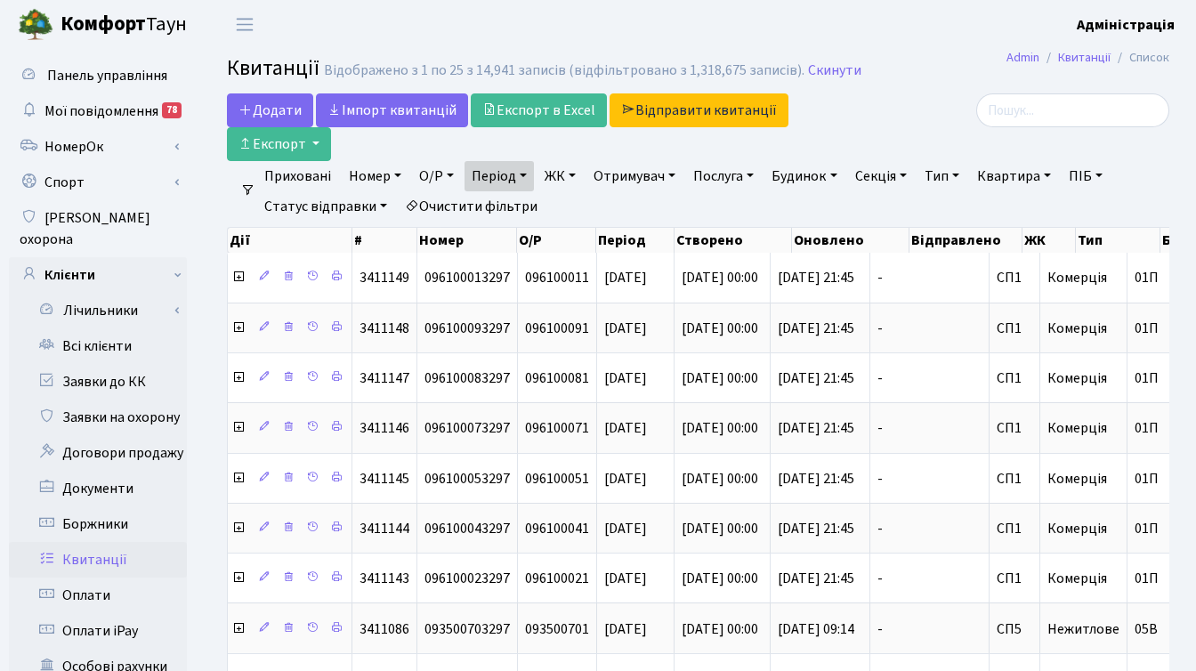
click at [575, 174] on link "ЖК" at bounding box center [559, 176] width 45 height 30
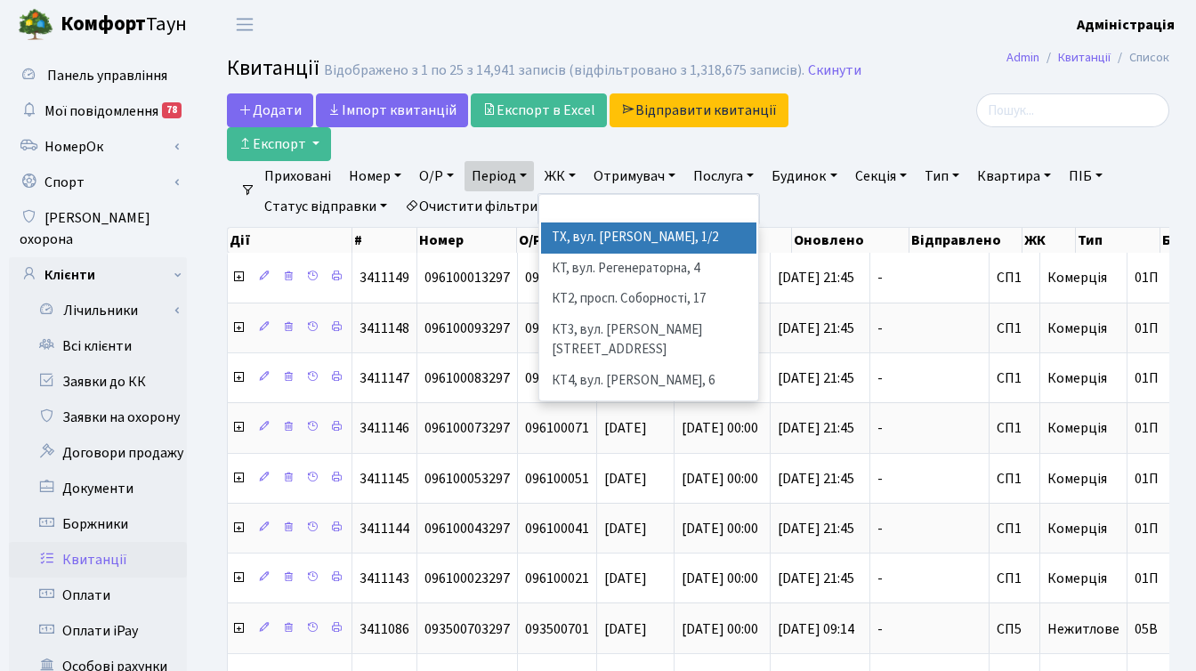
click at [859, 150] on div at bounding box center [1020, 127] width 323 height 68
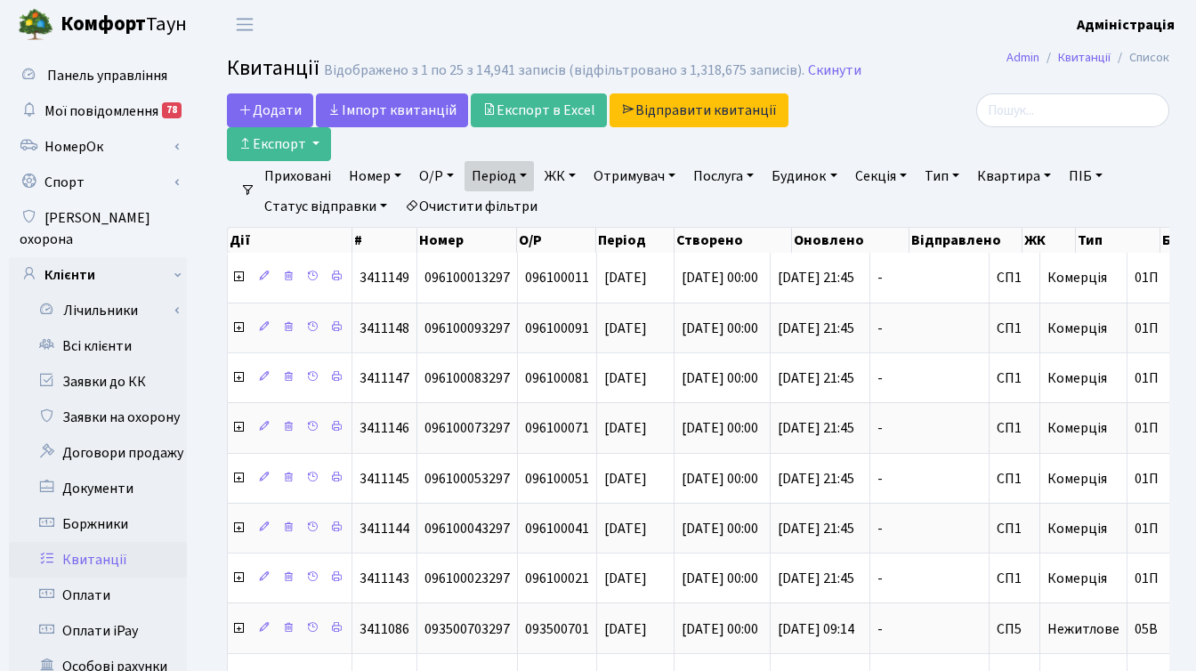
click at [568, 175] on link "ЖК" at bounding box center [559, 176] width 45 height 30
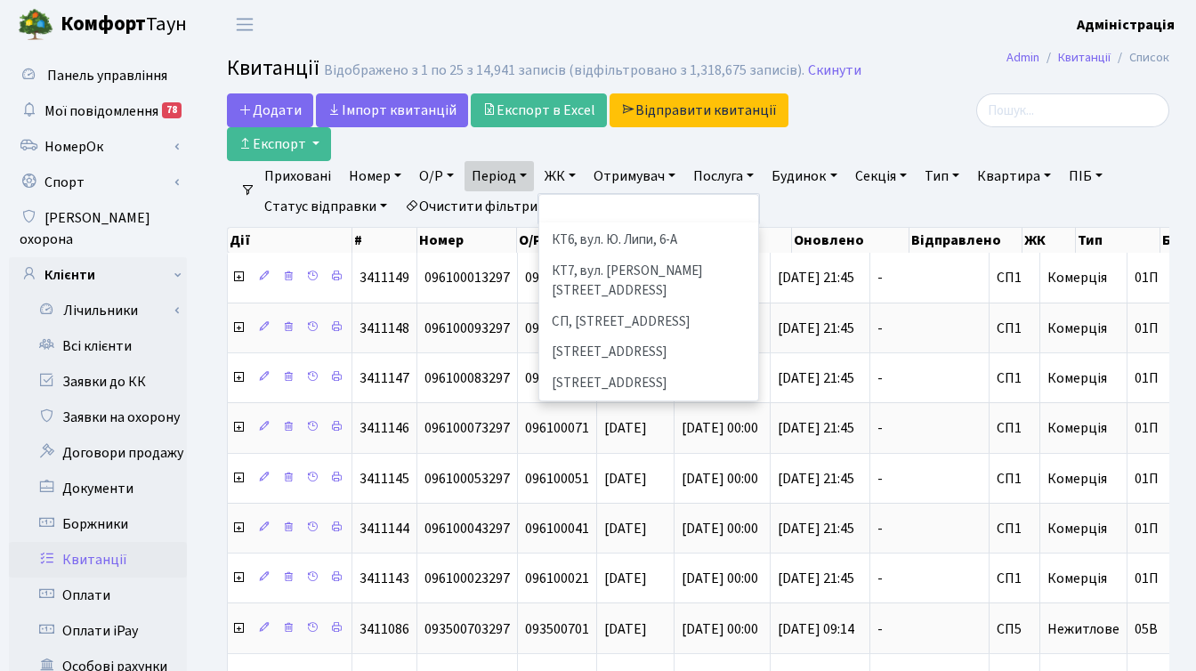
scroll to position [225, 0]
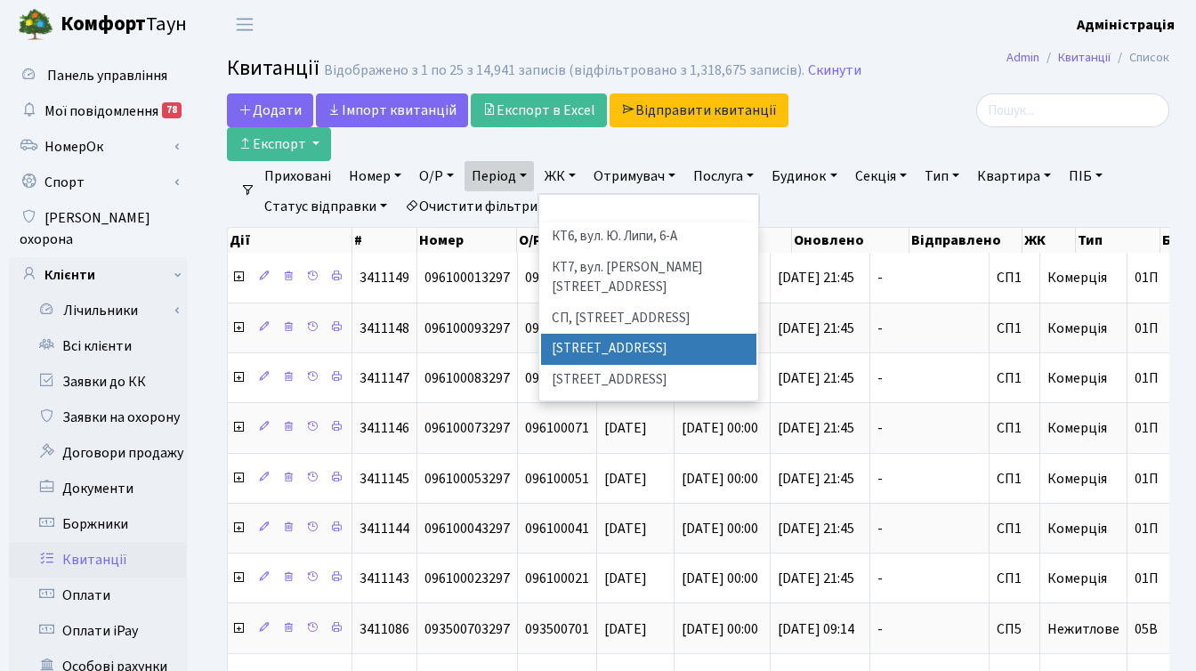
click at [616, 334] on li "[STREET_ADDRESS]" at bounding box center [648, 349] width 215 height 31
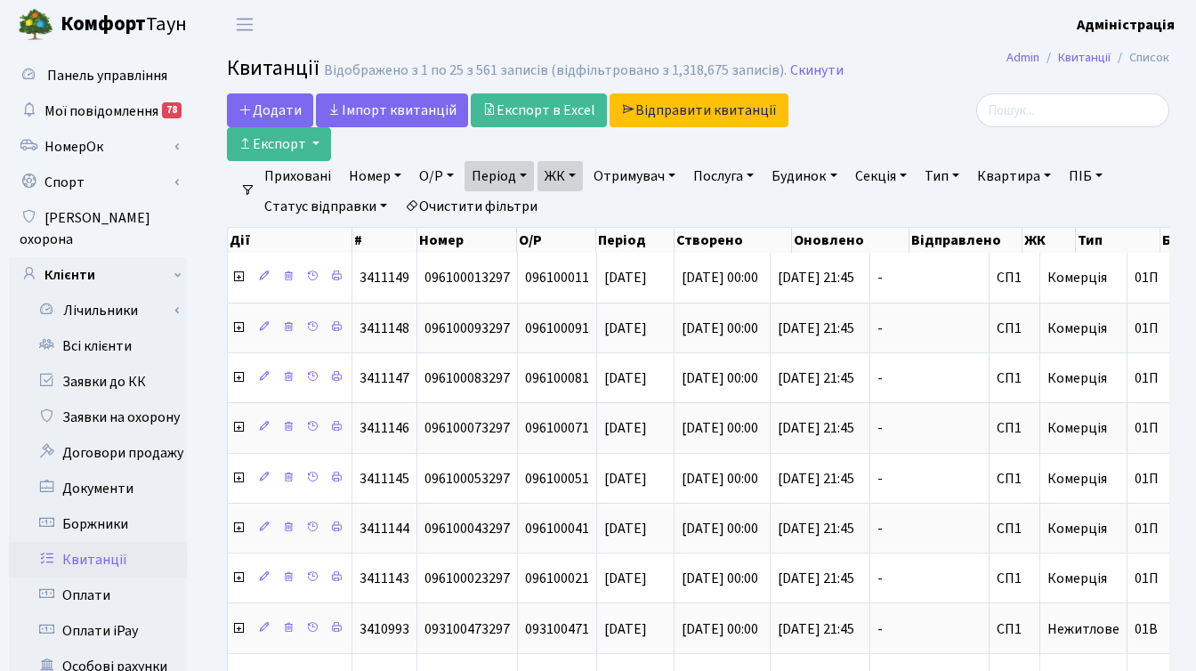
click at [575, 173] on link "ЖК" at bounding box center [559, 176] width 45 height 30
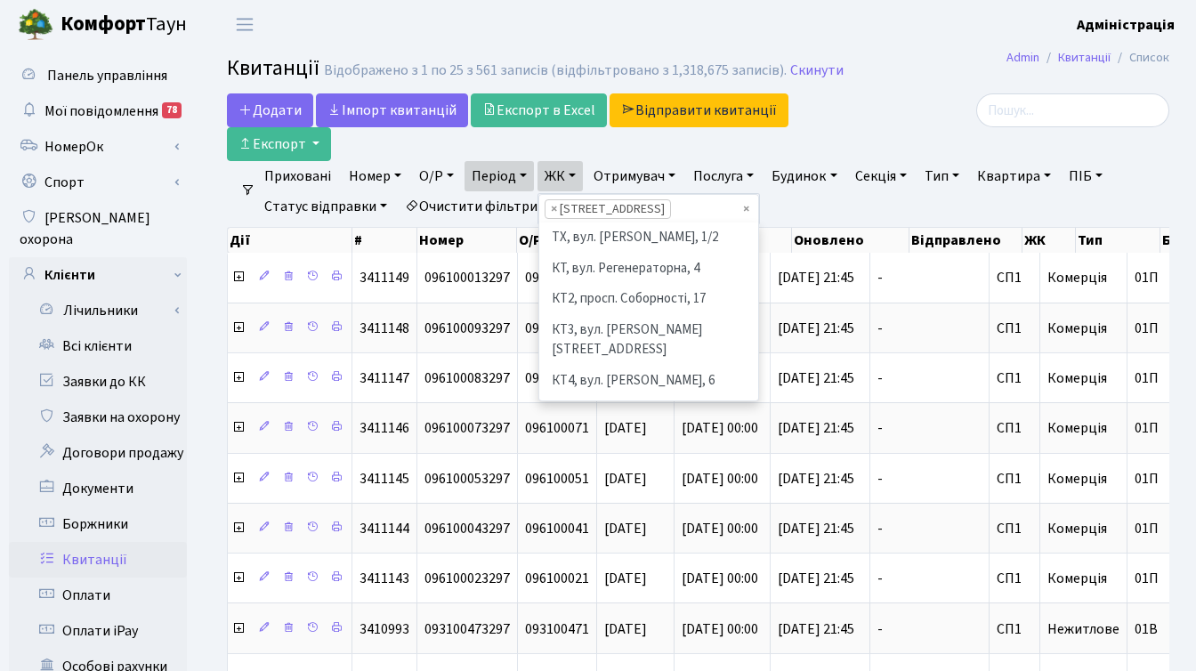
scroll to position [246, 0]
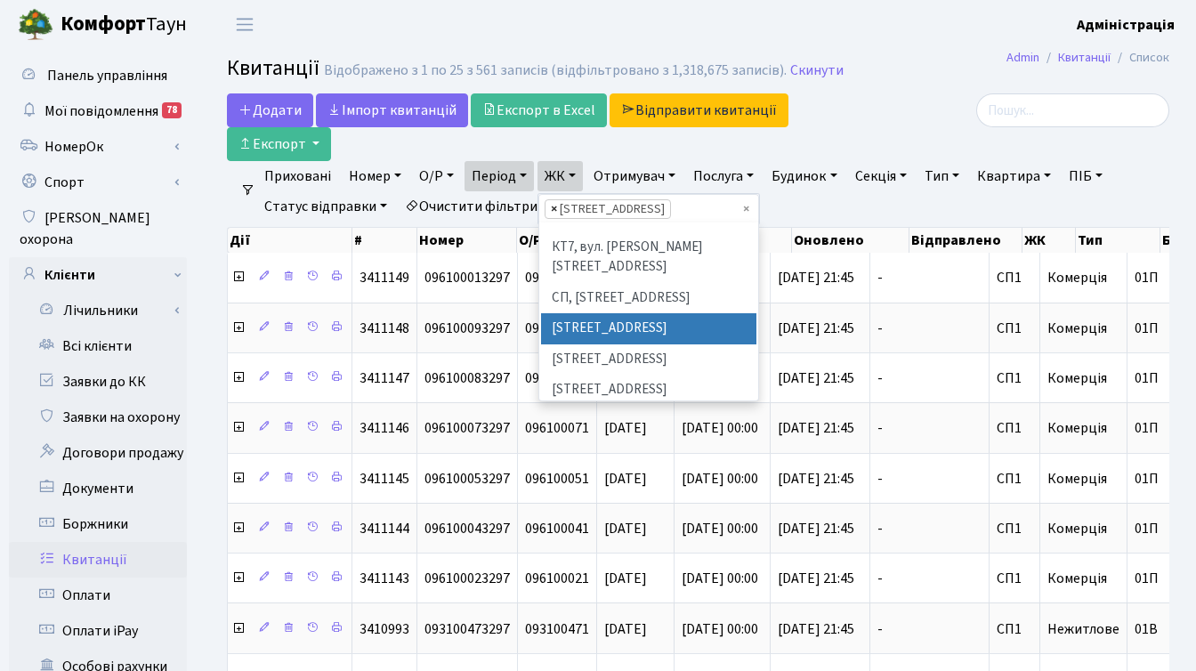
click at [556, 208] on span "×" at bounding box center [554, 209] width 6 height 18
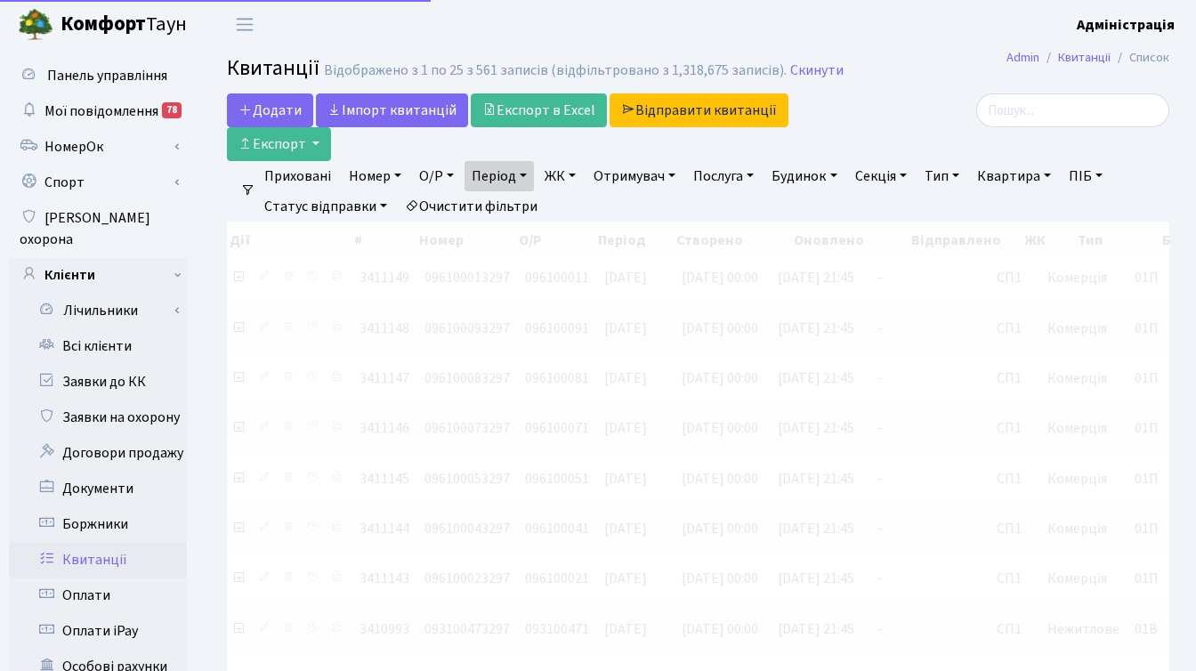
click at [569, 173] on link "ЖК" at bounding box center [559, 176] width 45 height 30
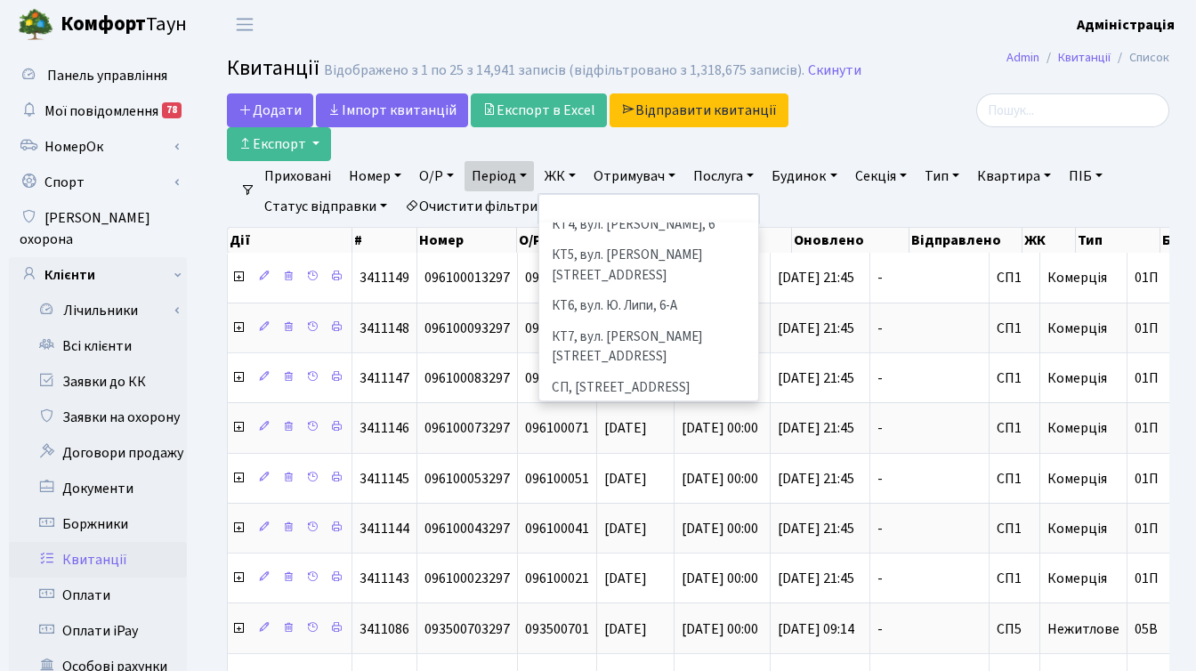
scroll to position [161, 0]
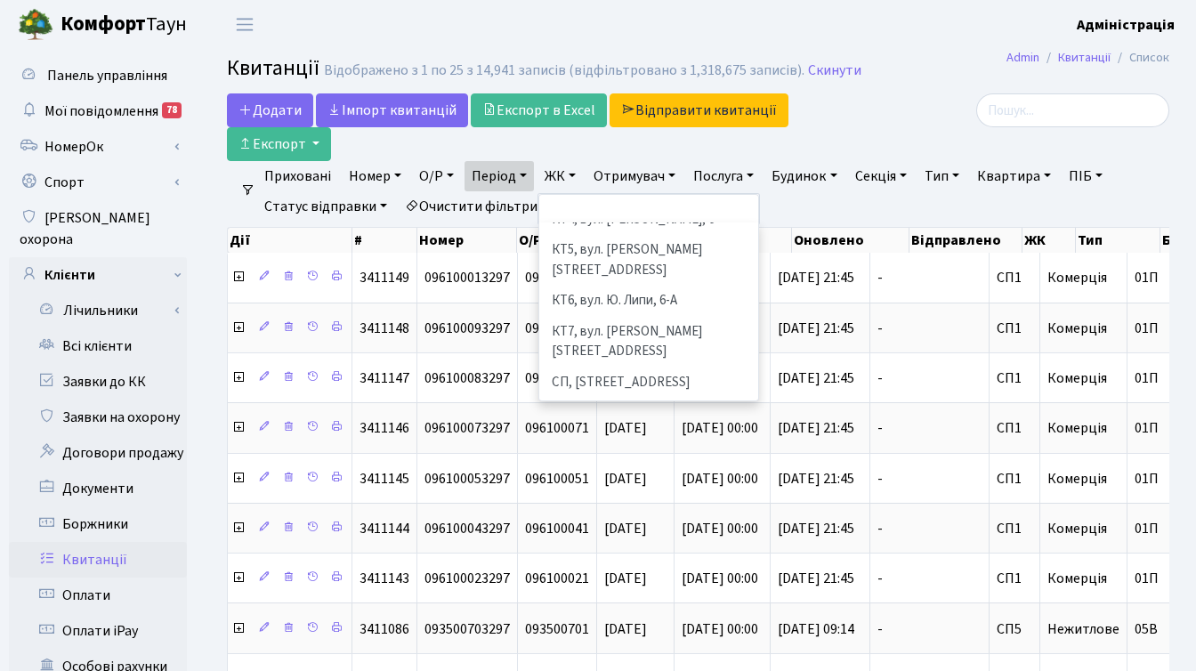
click at [600, 429] on li "[STREET_ADDRESS]" at bounding box center [648, 444] width 215 height 31
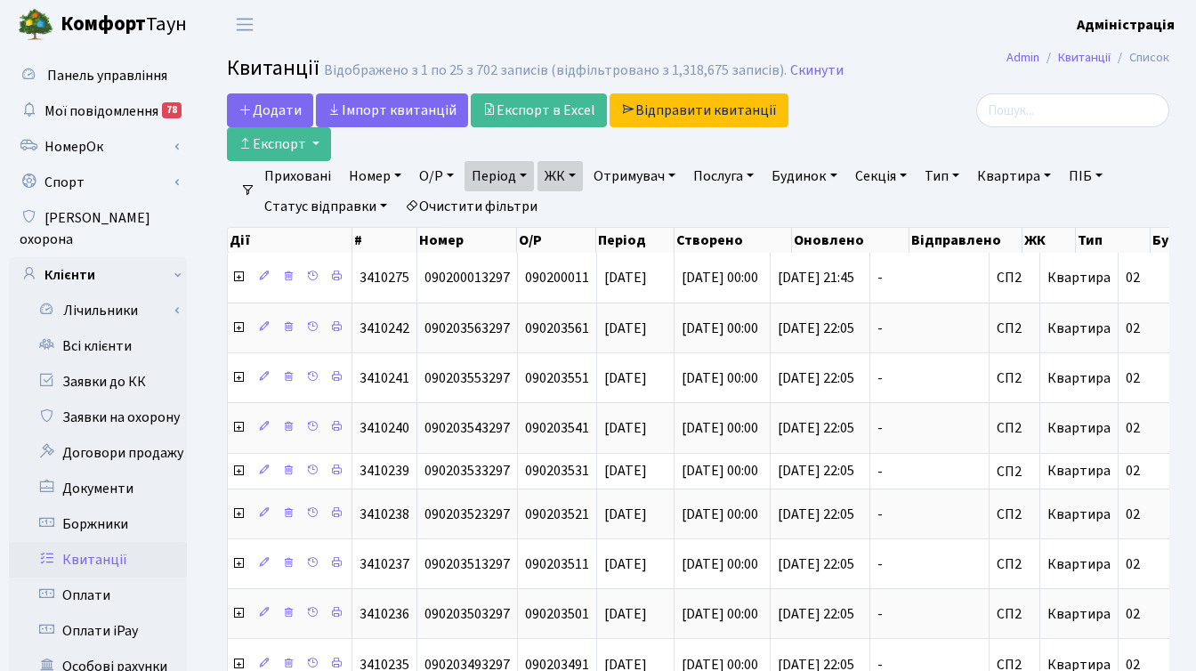
click at [574, 174] on link "ЖК" at bounding box center [559, 176] width 45 height 30
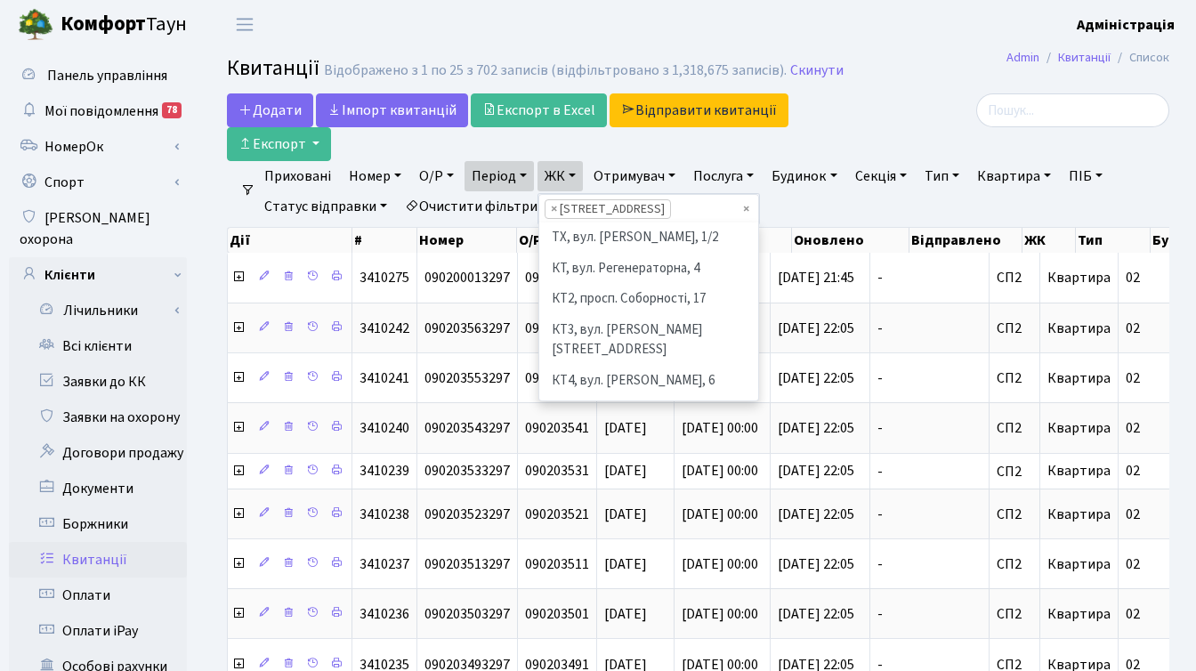
scroll to position [277, 0]
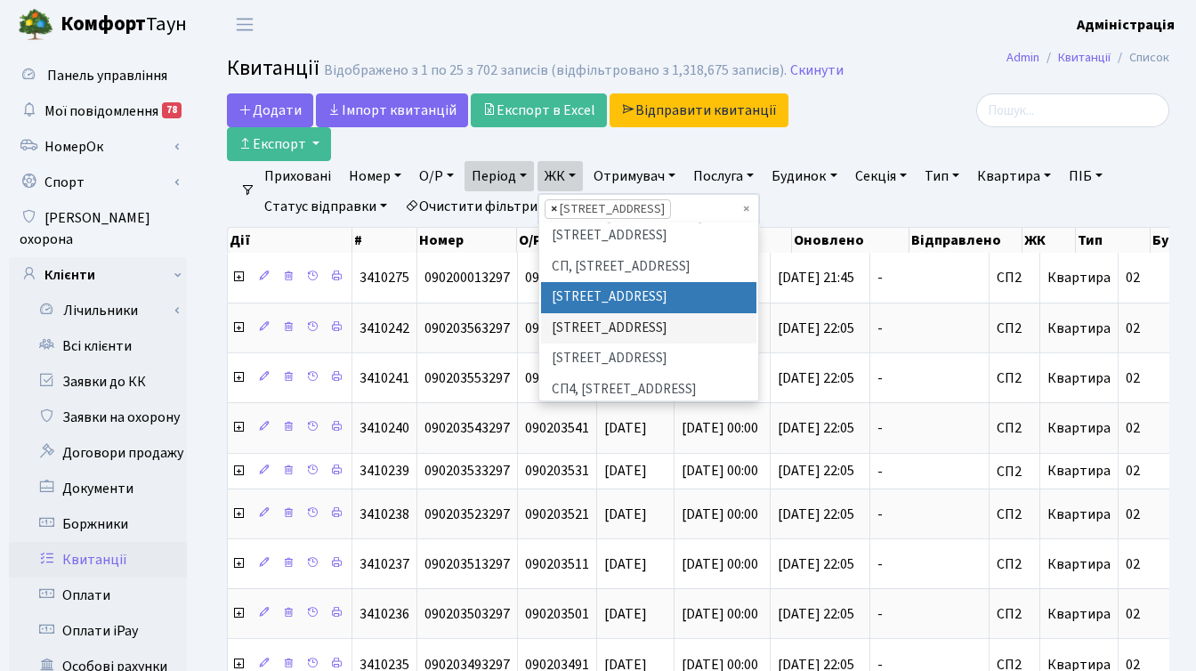
click at [557, 207] on span "×" at bounding box center [554, 209] width 6 height 18
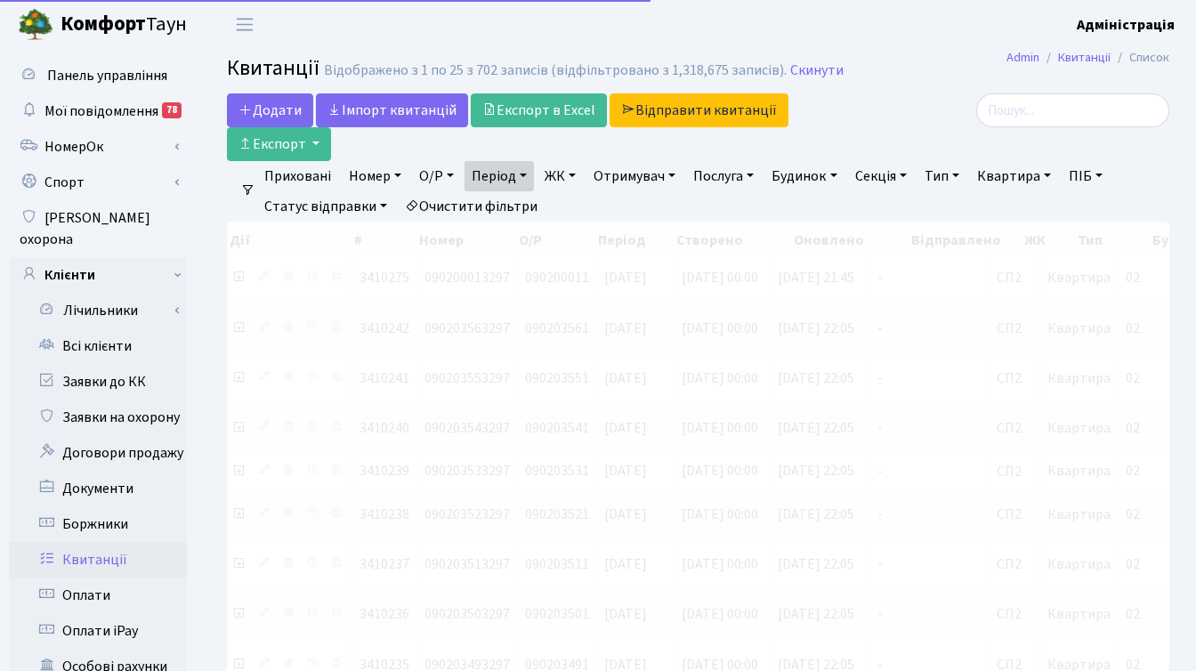
click at [567, 173] on link "ЖК" at bounding box center [559, 176] width 45 height 30
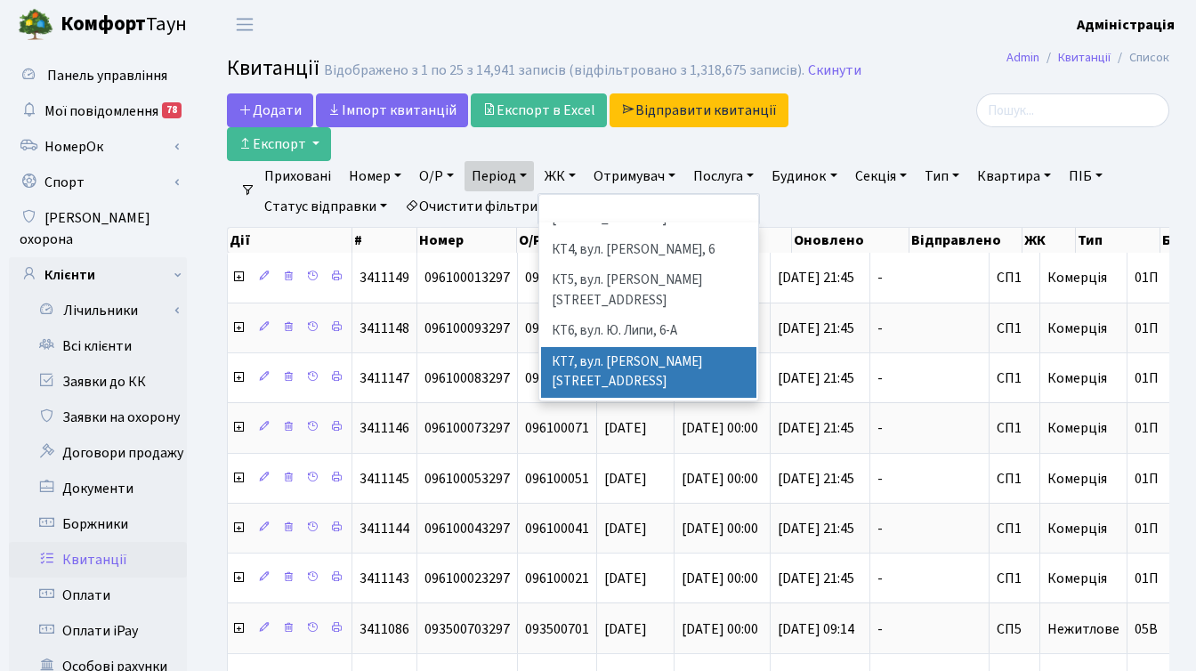
scroll to position [225, 0]
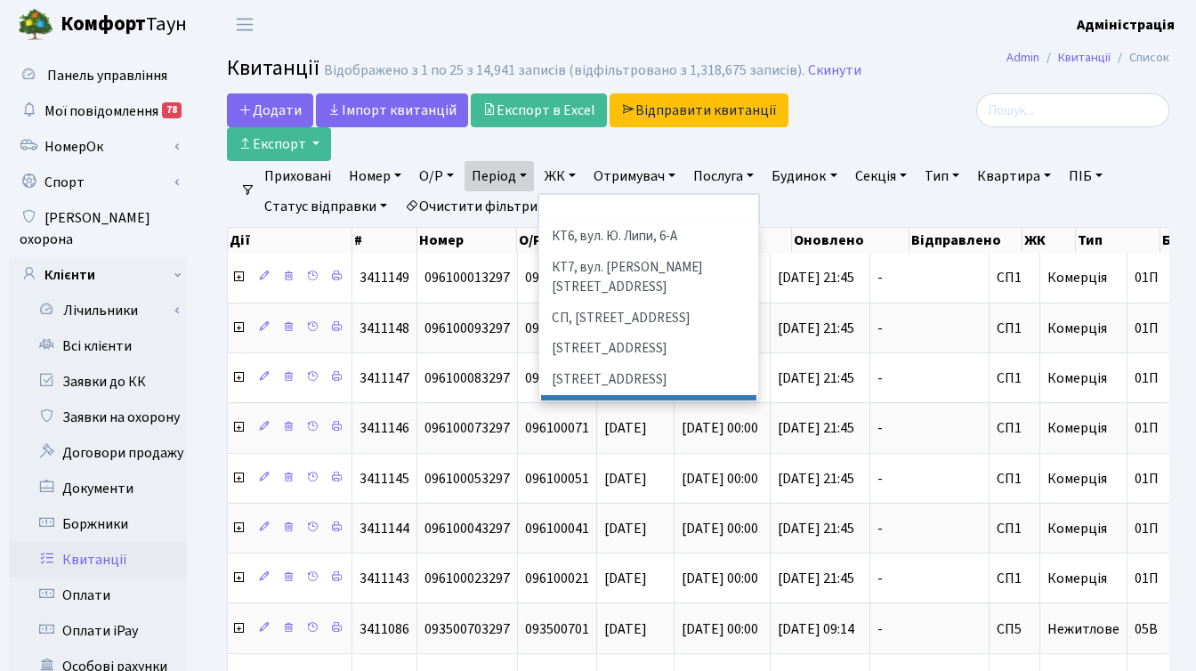
click at [610, 395] on li "СП3, Столичне шосе, 3" at bounding box center [648, 410] width 215 height 31
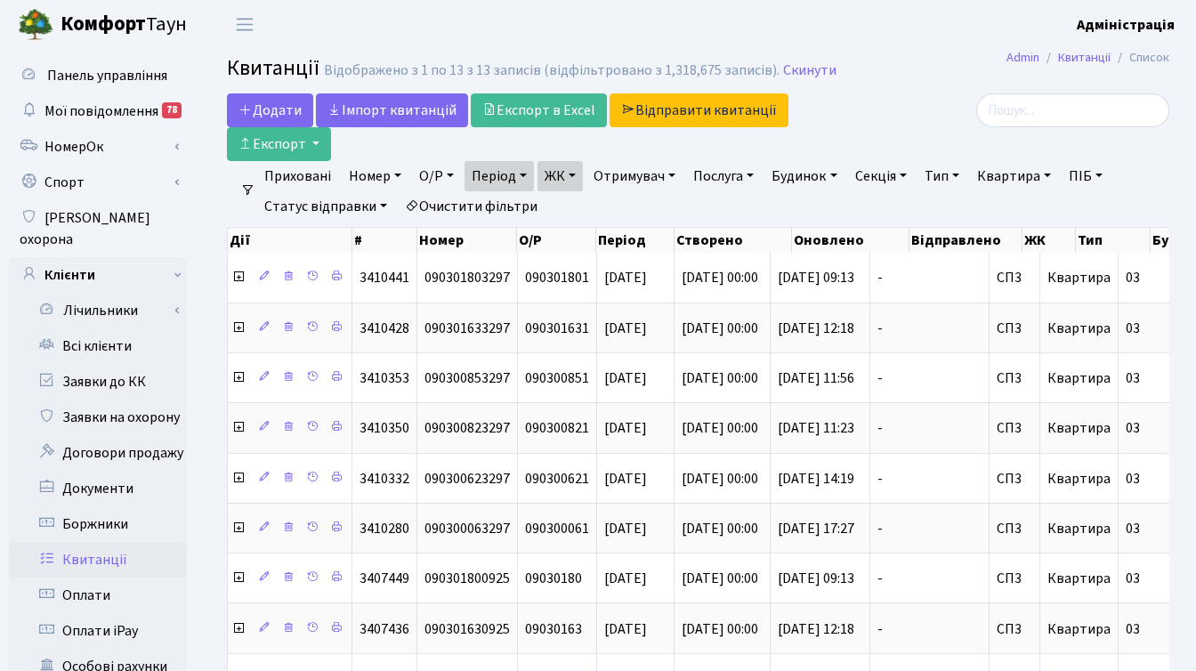
click at [583, 180] on link "ЖК" at bounding box center [559, 176] width 45 height 30
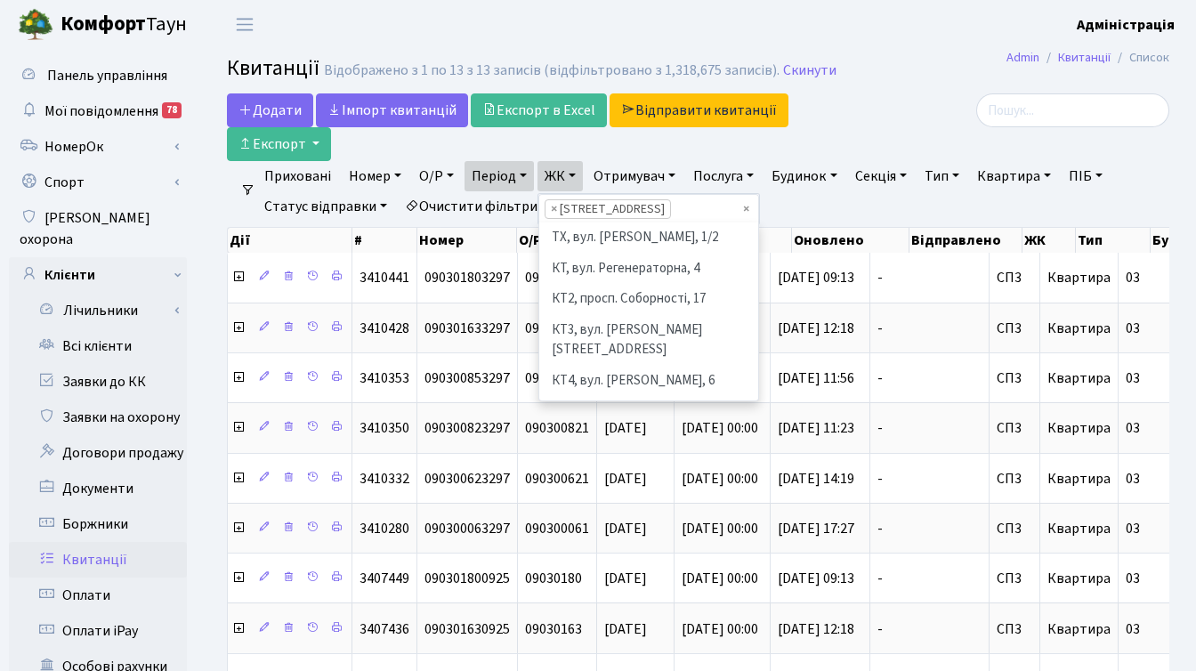
scroll to position [307, 0]
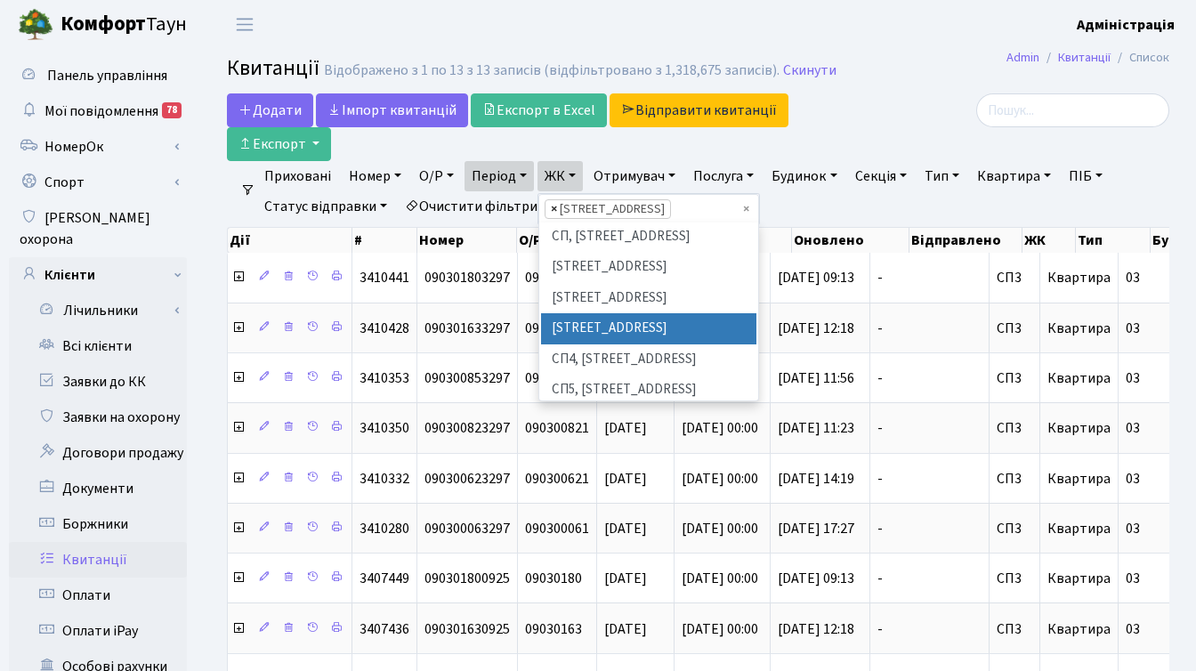
click at [555, 207] on span "×" at bounding box center [554, 209] width 6 height 18
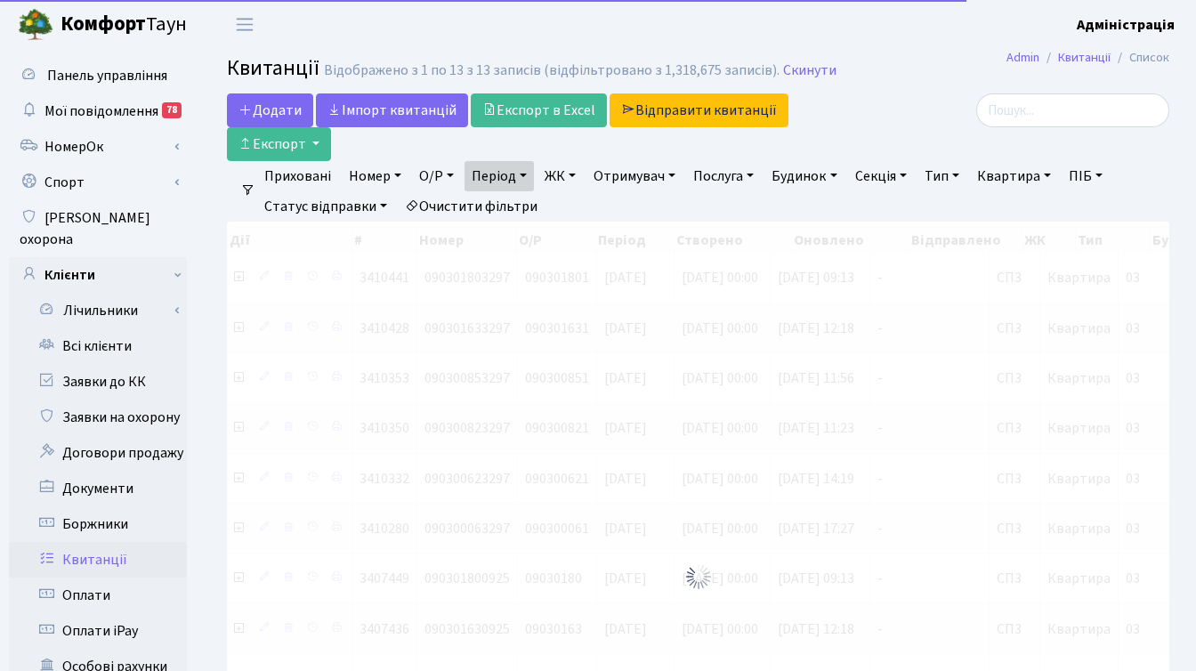
click at [568, 174] on link "ЖК" at bounding box center [559, 176] width 45 height 30
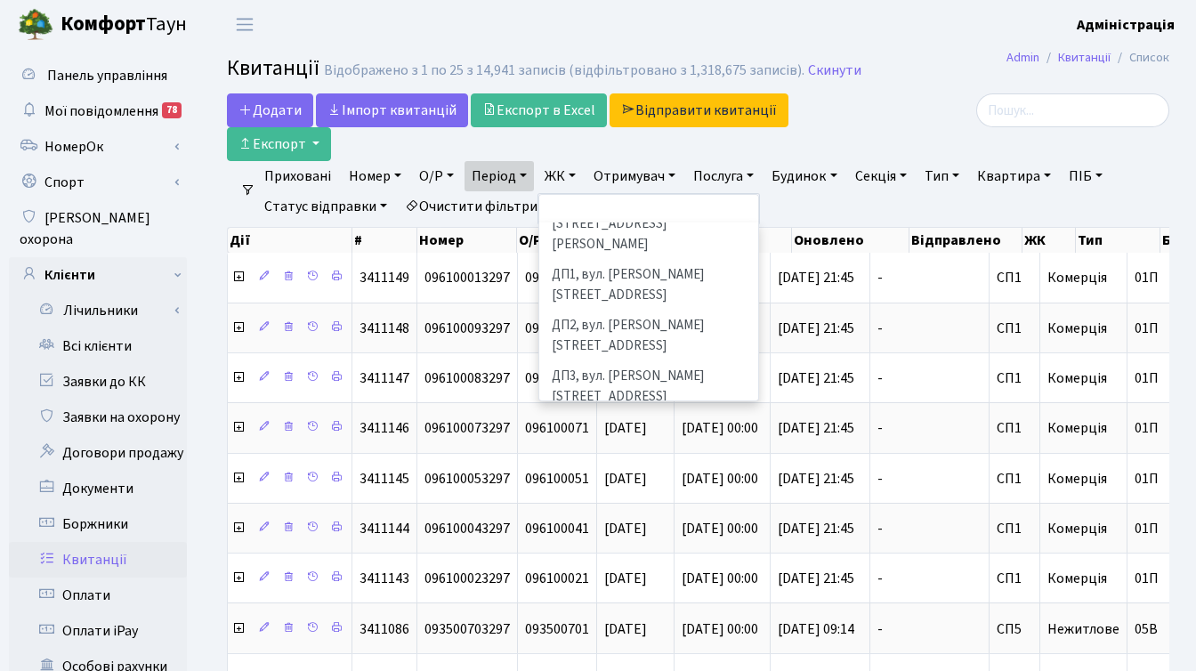
scroll to position [599, 0]
click at [624, 408] on li "ДП4, вул. [PERSON_NAME][STREET_ADDRESS]" at bounding box center [648, 433] width 215 height 51
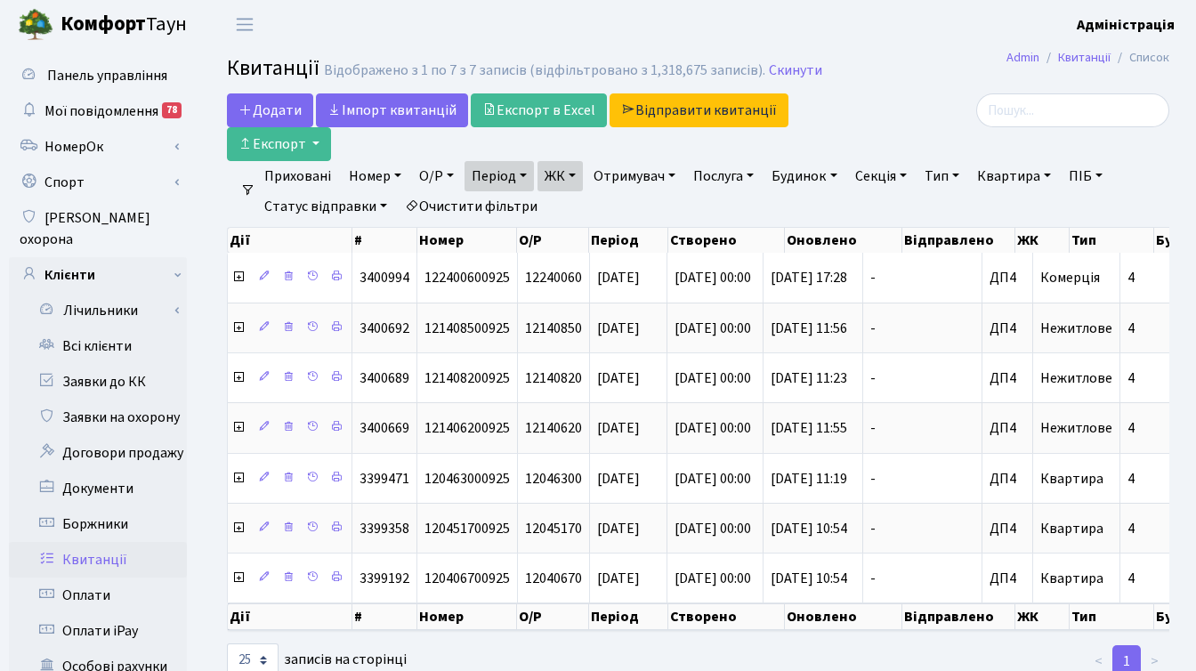
click at [576, 173] on link "ЖК" at bounding box center [559, 176] width 45 height 30
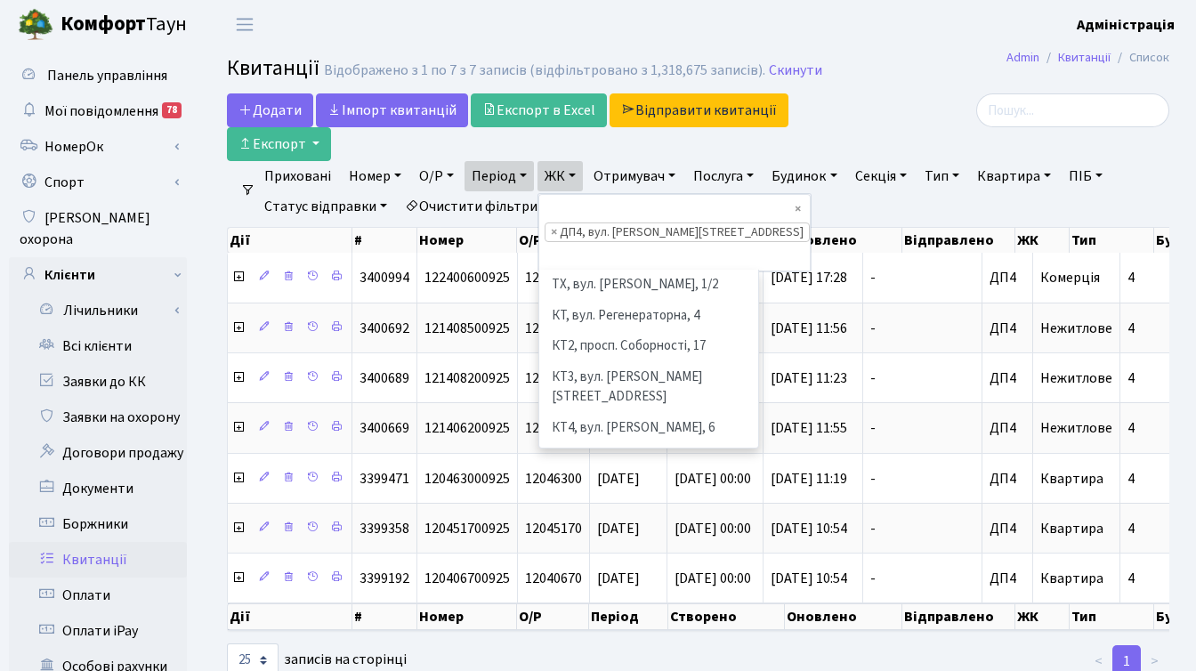
scroll to position [614, 0]
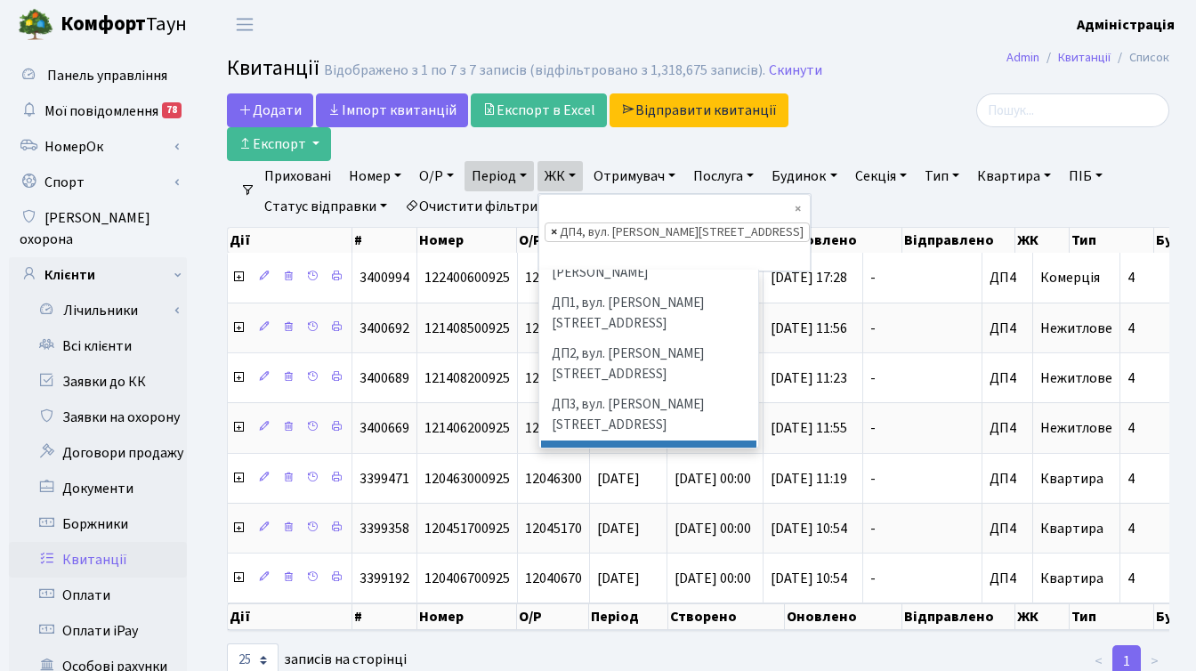
click at [555, 223] on span "×" at bounding box center [554, 232] width 6 height 18
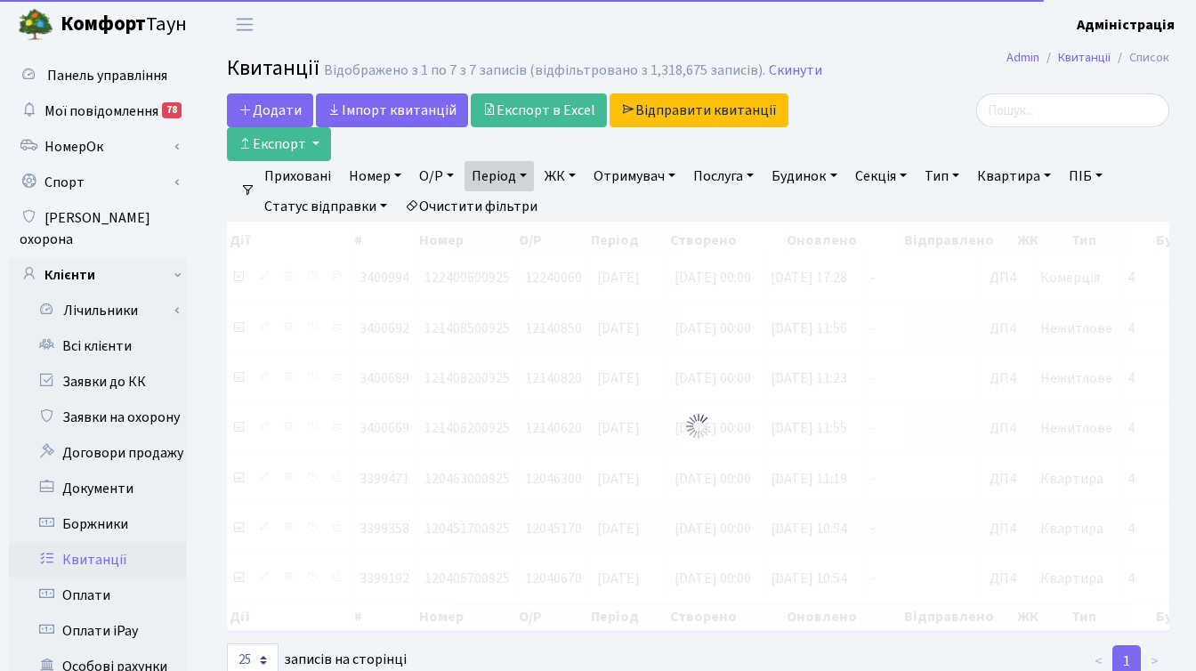
click at [570, 176] on link "ЖК" at bounding box center [559, 176] width 45 height 30
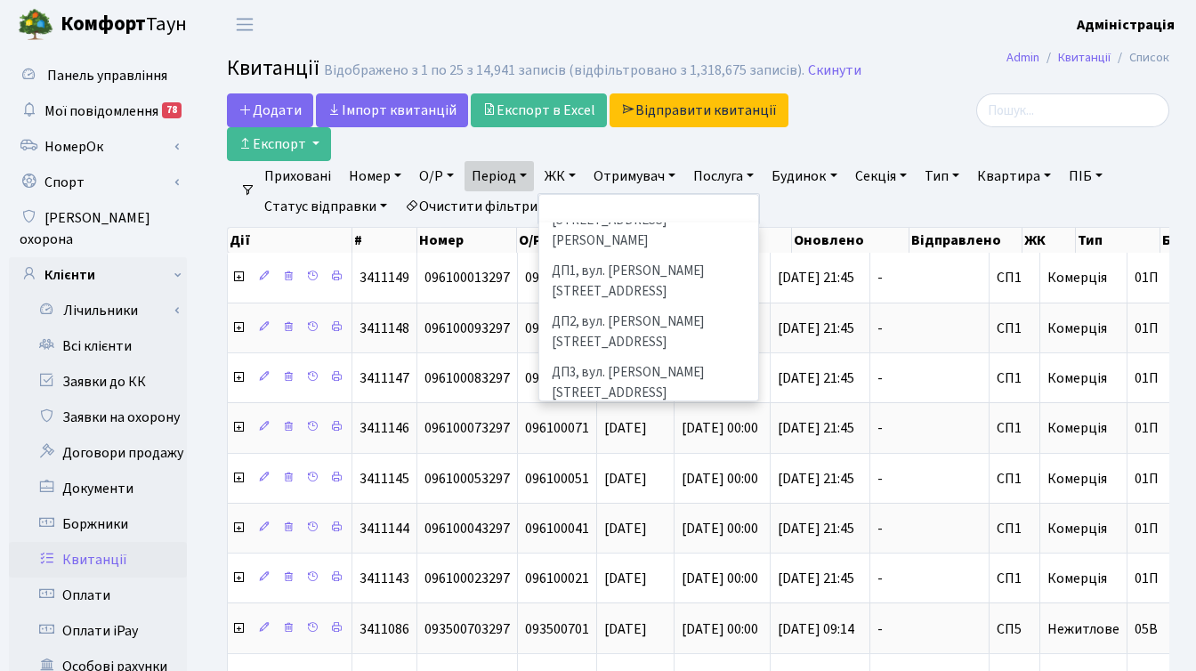
scroll to position [617, 0]
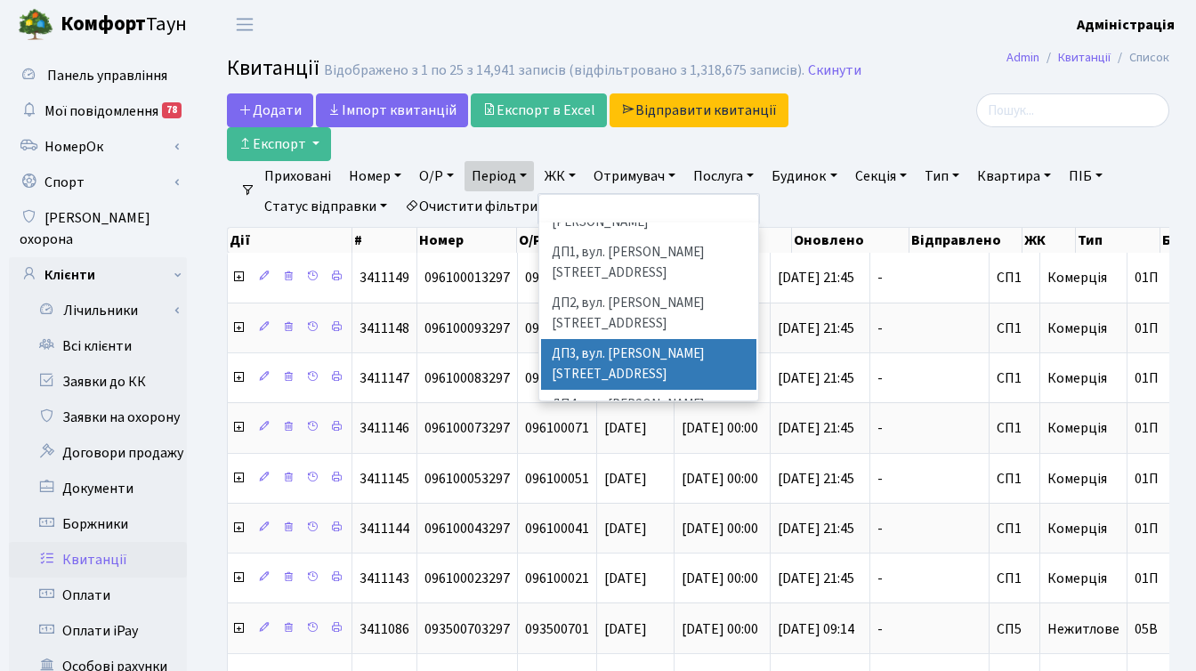
click at [612, 339] on li "ДП3, вул. [PERSON_NAME][STREET_ADDRESS]" at bounding box center [648, 364] width 215 height 51
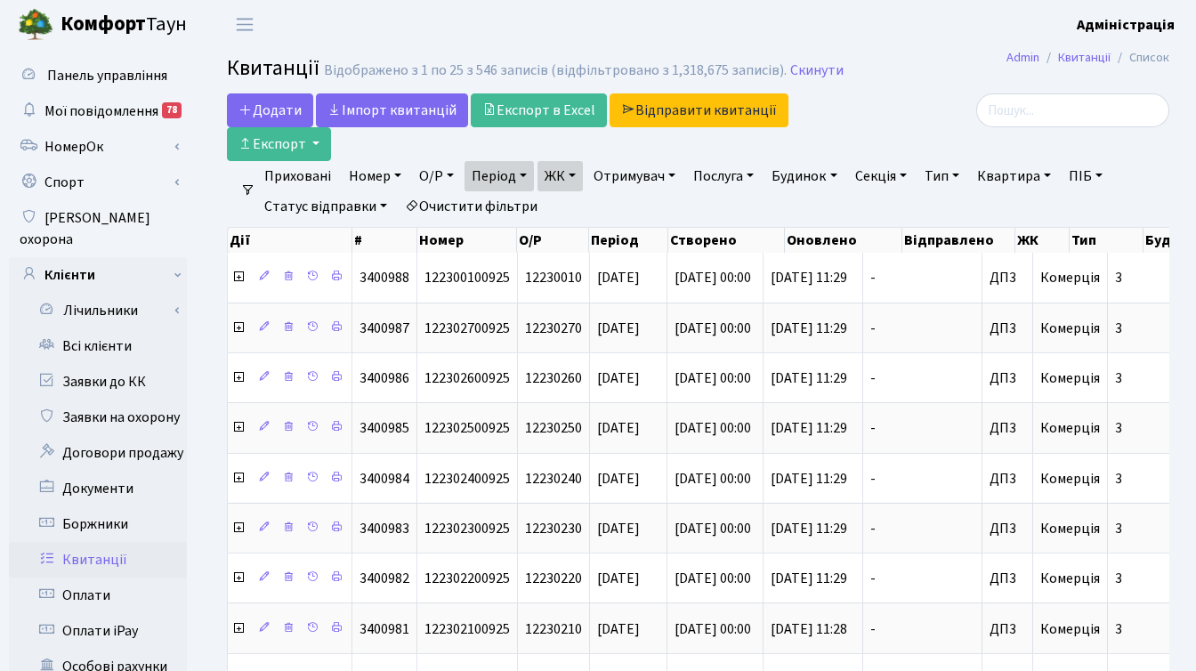
click at [575, 173] on link "ЖК" at bounding box center [559, 176] width 45 height 30
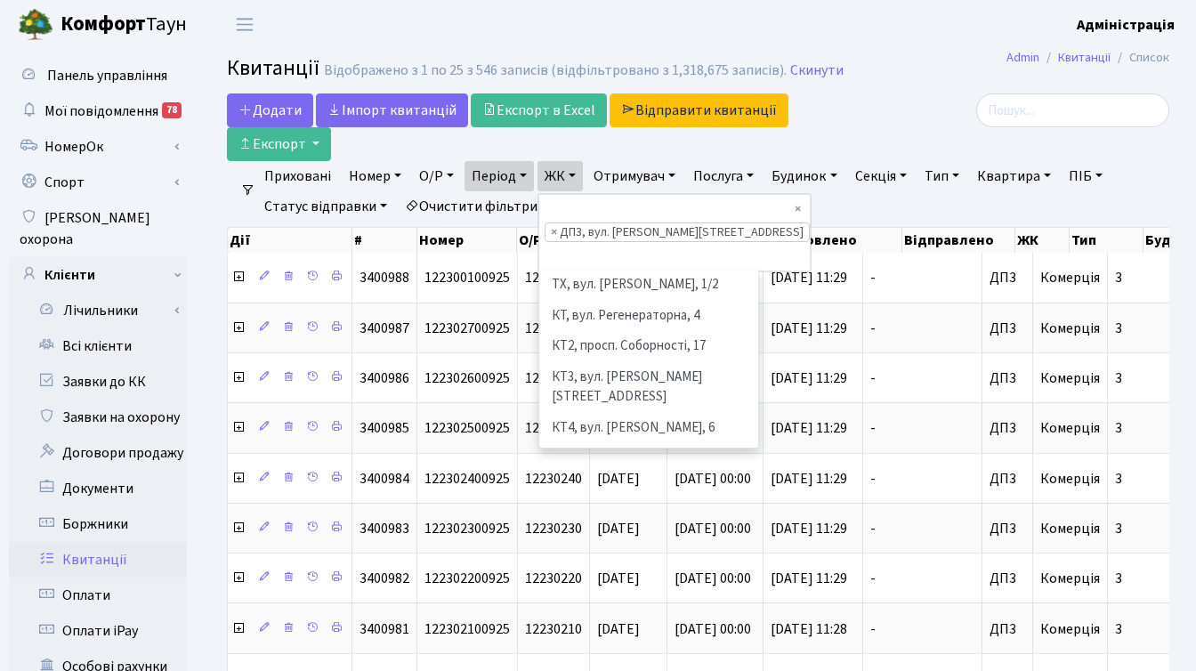
scroll to position [584, 0]
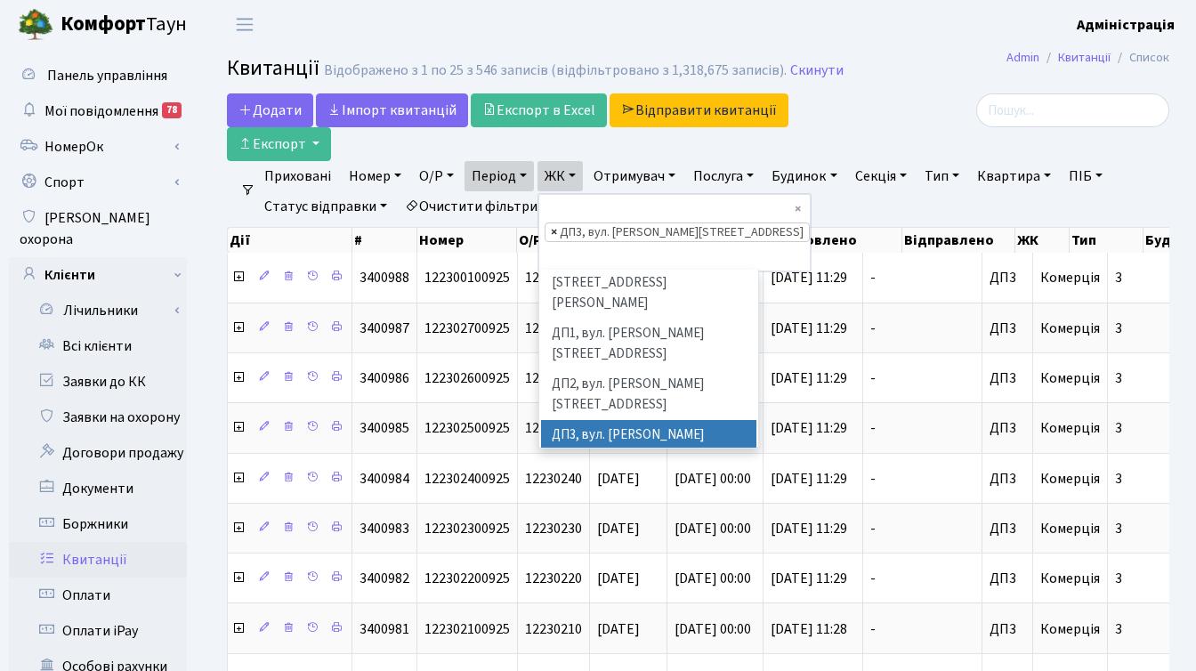
click at [557, 223] on span "×" at bounding box center [554, 232] width 6 height 18
select select
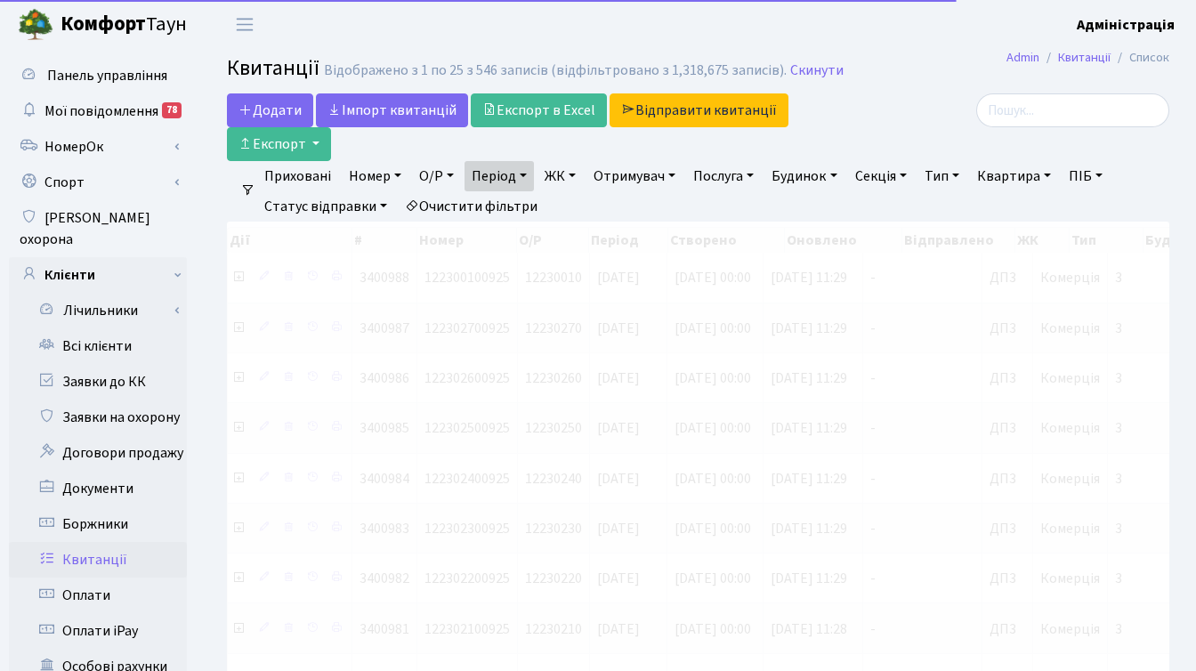
click at [562, 177] on link "ЖК" at bounding box center [559, 176] width 45 height 30
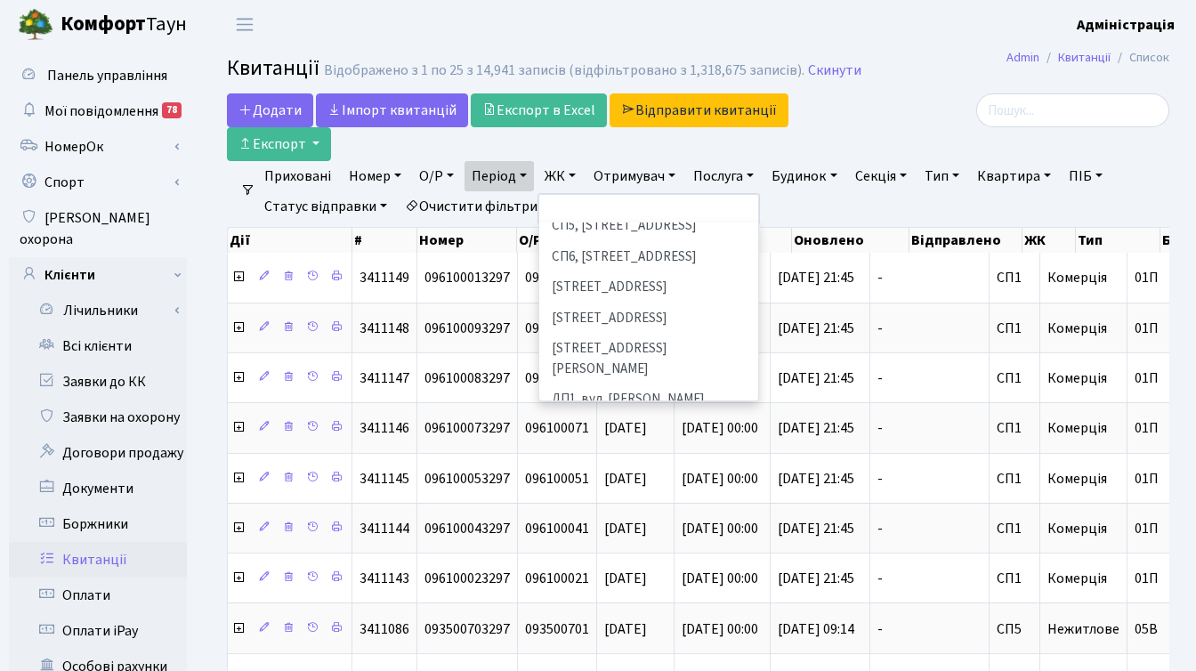
scroll to position [499, 0]
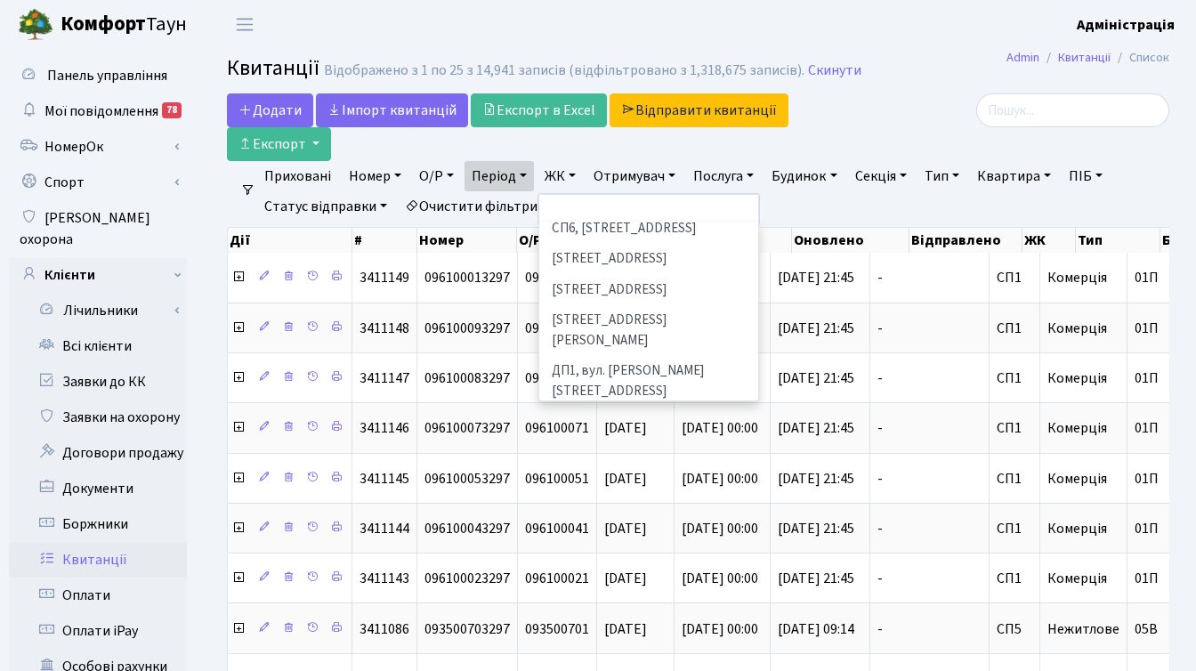
click at [617, 508] on li "ДП4, вул. [PERSON_NAME][STREET_ADDRESS]" at bounding box center [648, 533] width 215 height 51
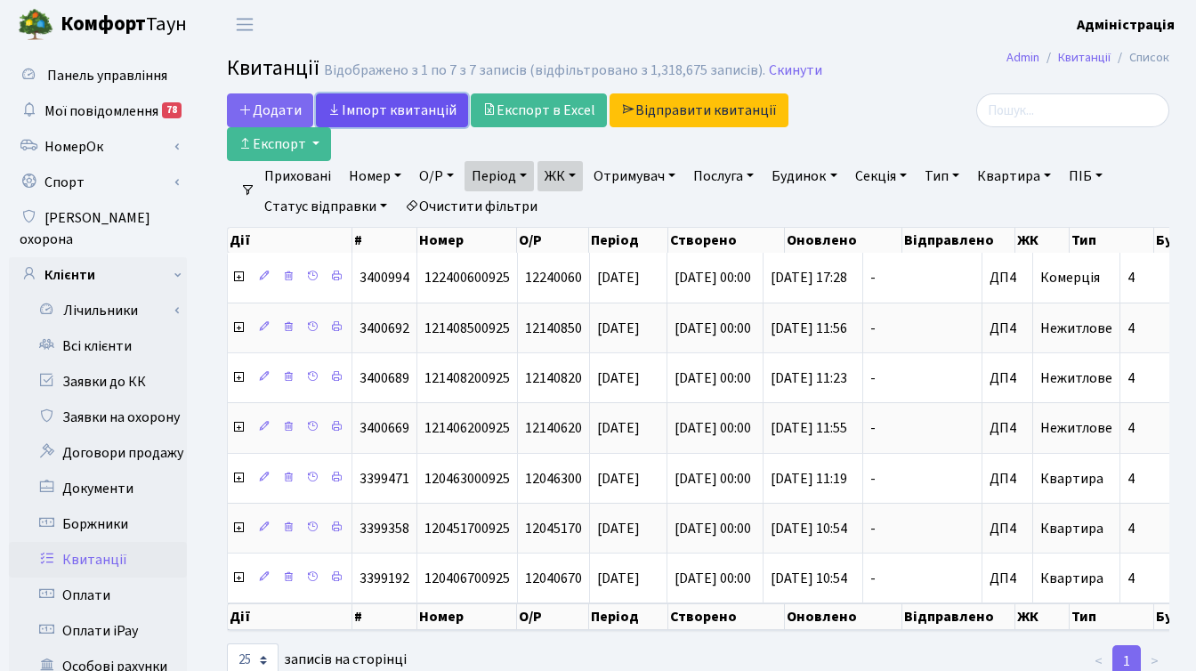
click at [395, 111] on link "Iмпорт квитанцій" at bounding box center [392, 110] width 152 height 34
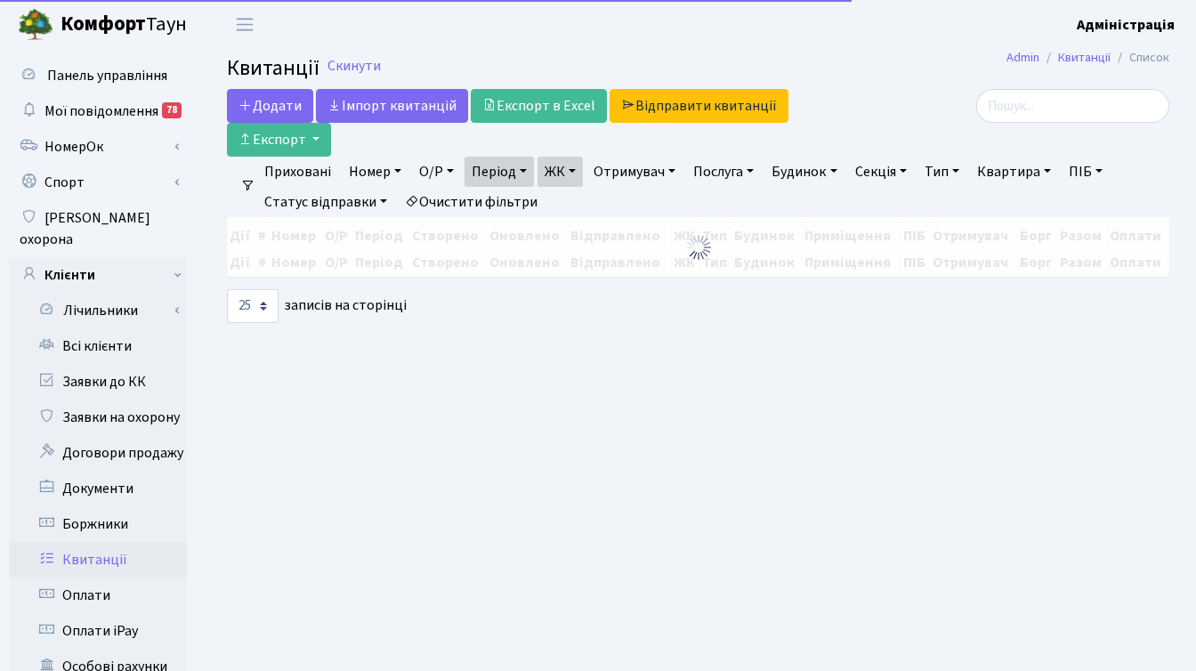
select select "25"
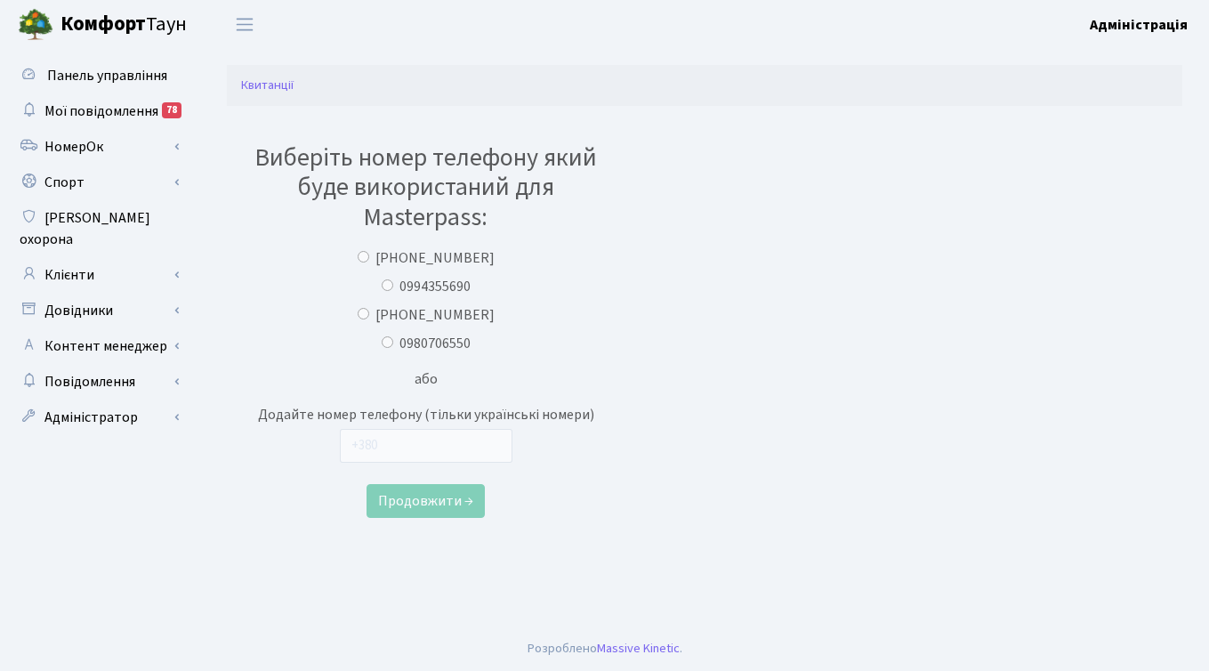
click at [369, 312] on input "[PHONE_NUMBER]" at bounding box center [364, 314] width 12 height 12
radio input "true"
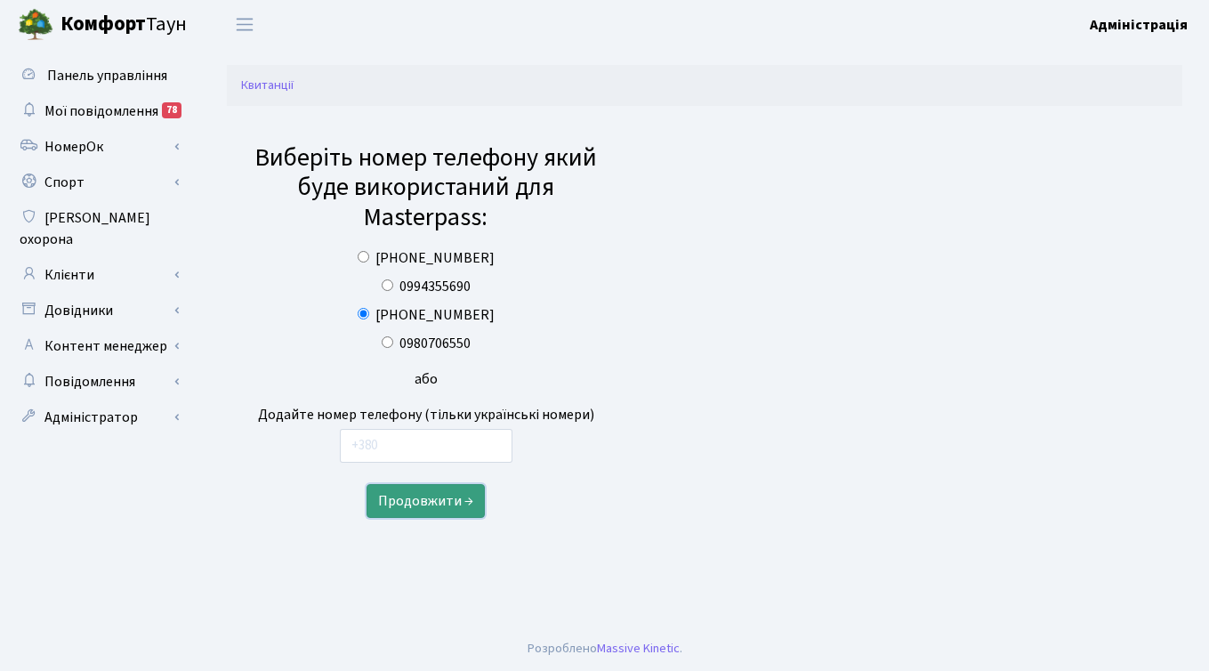
click at [415, 498] on button "Продовжити →" at bounding box center [426, 501] width 118 height 34
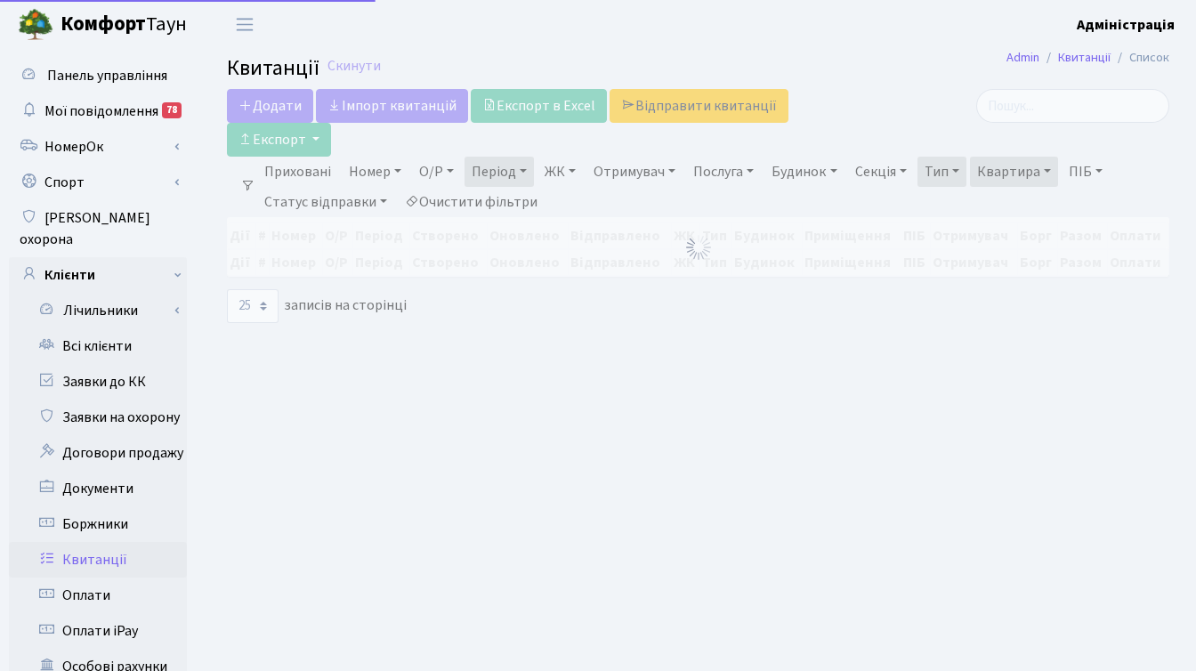
select select "25"
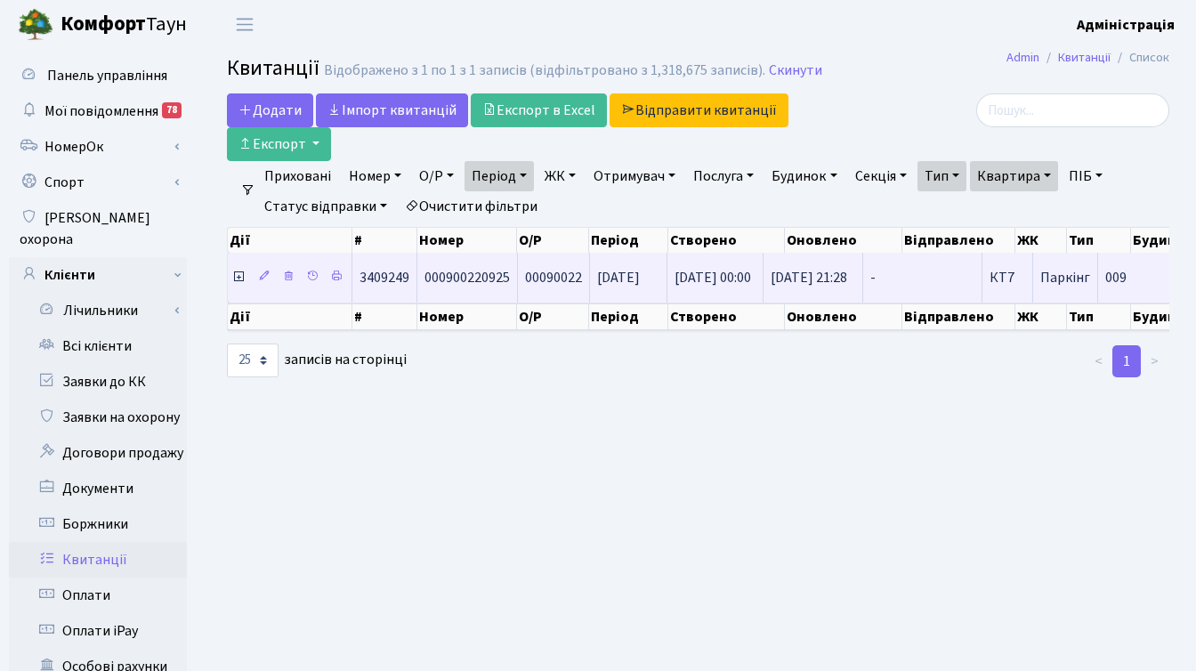
click at [231, 276] on icon at bounding box center [238, 277] width 14 height 14
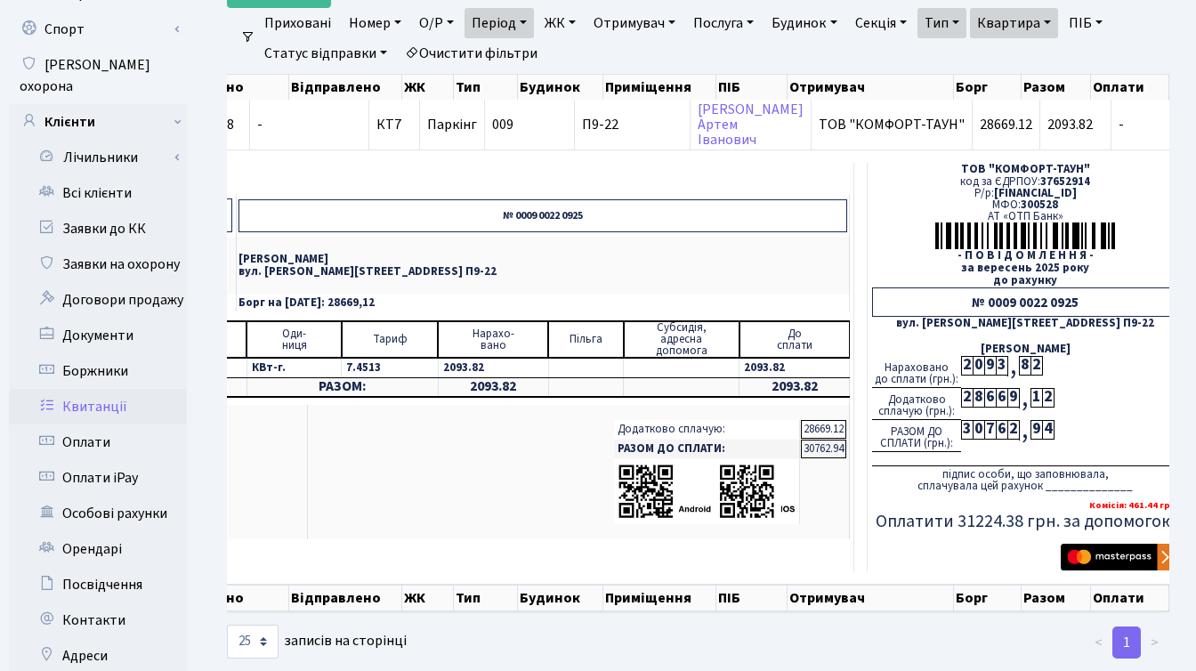
scroll to position [152, 0]
click at [996, 431] on div "6" at bounding box center [1002, 431] width 12 height 20
click at [1043, 488] on div "підпис особи, що заповнювала, сплачувала цей рахунок ______________" at bounding box center [1025, 479] width 306 height 27
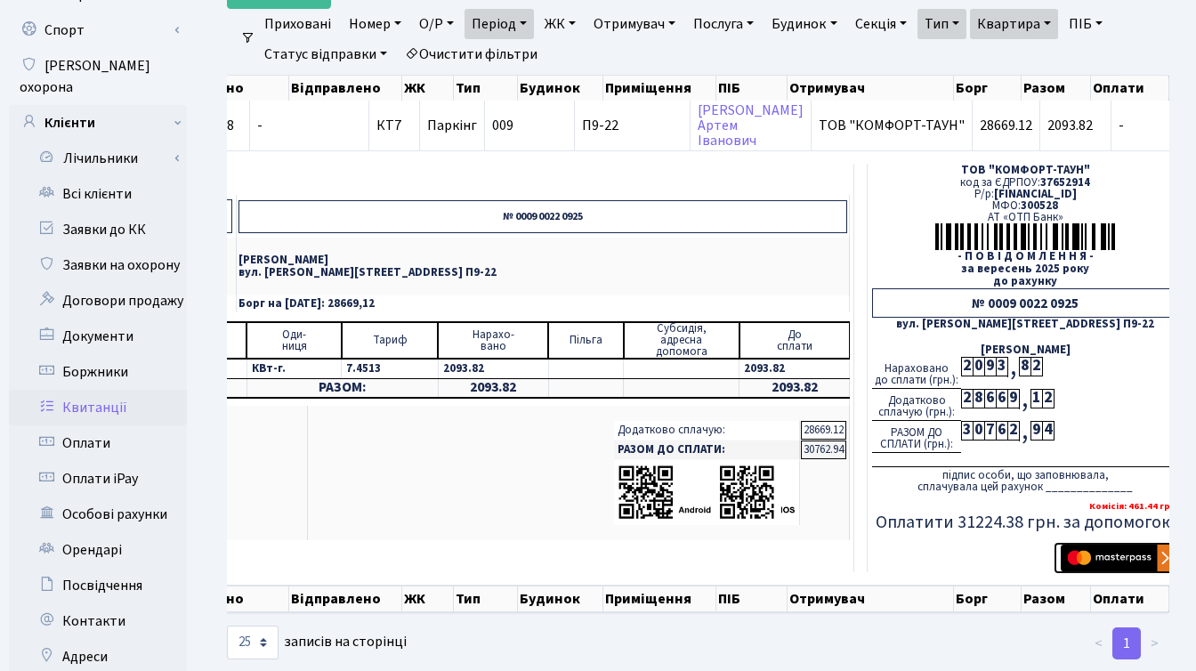
click at [1084, 553] on img "submit" at bounding box center [1116, 557] width 112 height 27
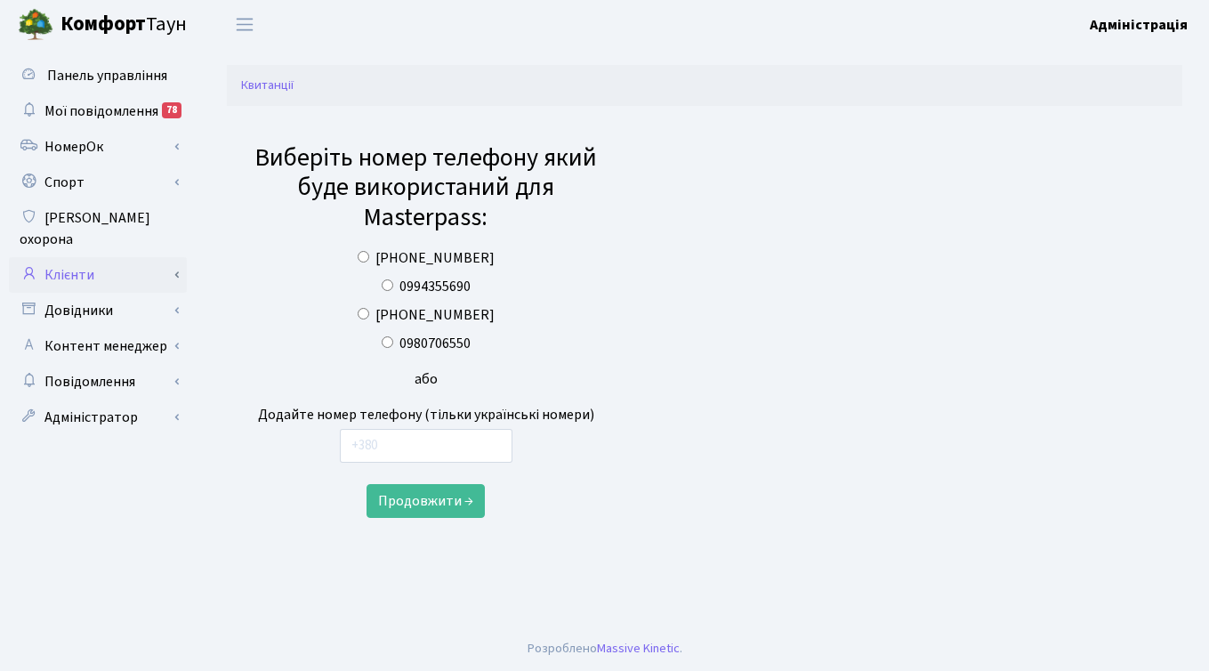
click at [66, 257] on link "Клієнти" at bounding box center [98, 275] width 178 height 36
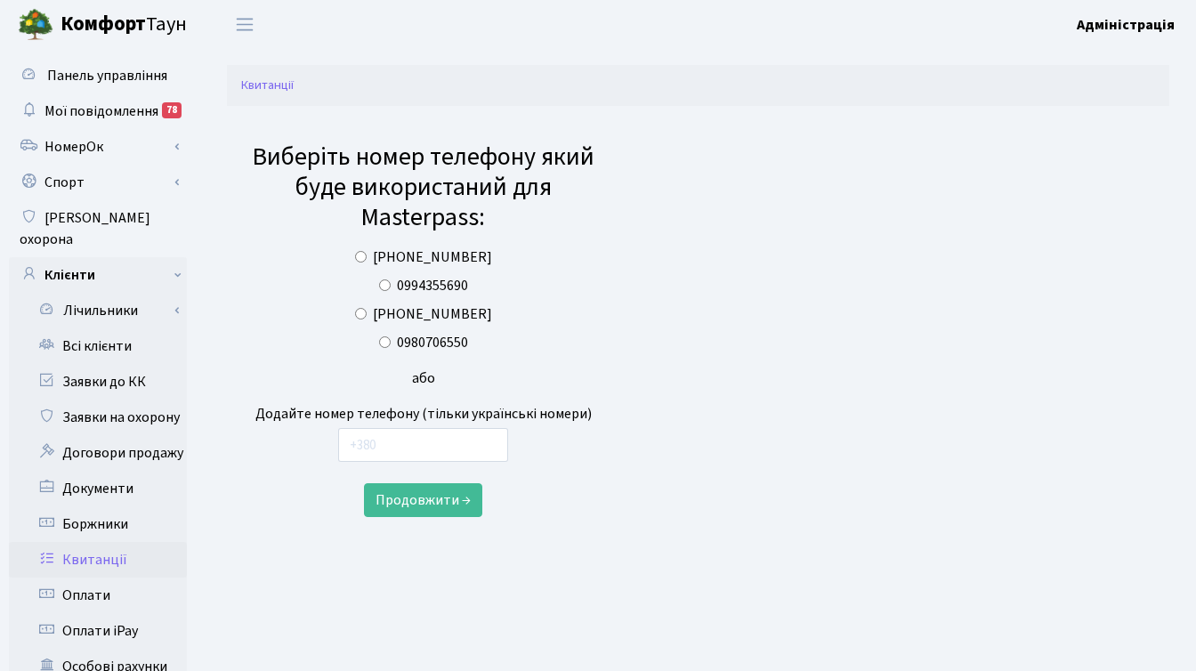
click at [104, 542] on link "Квитанції" at bounding box center [98, 560] width 178 height 36
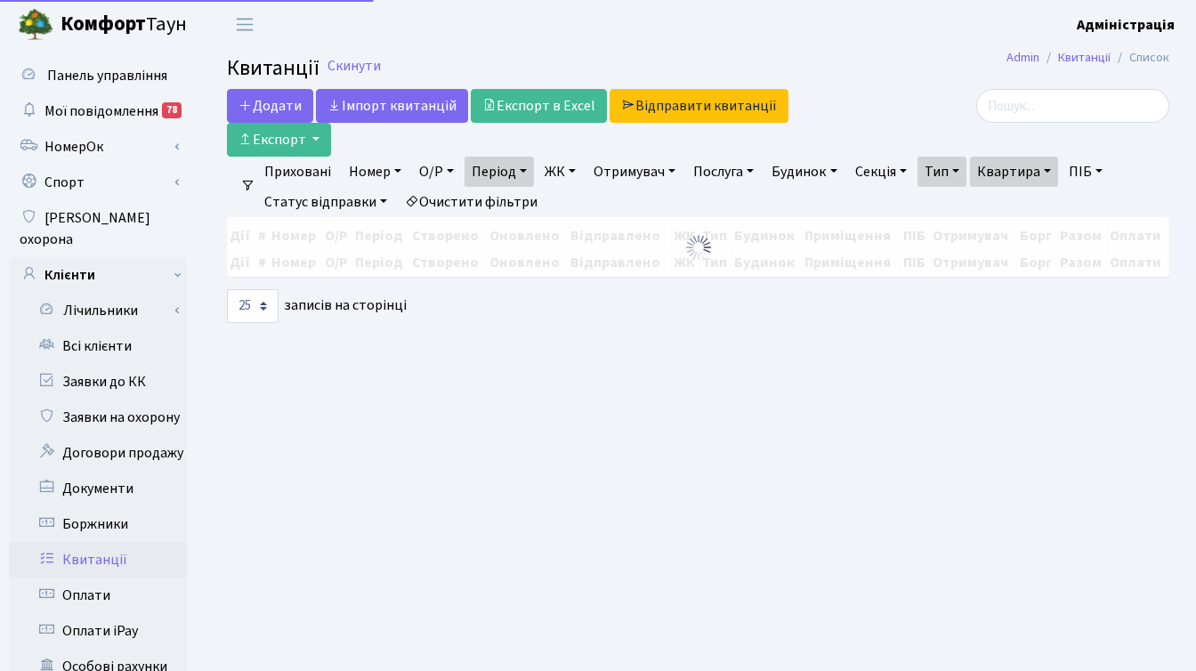
select select "25"
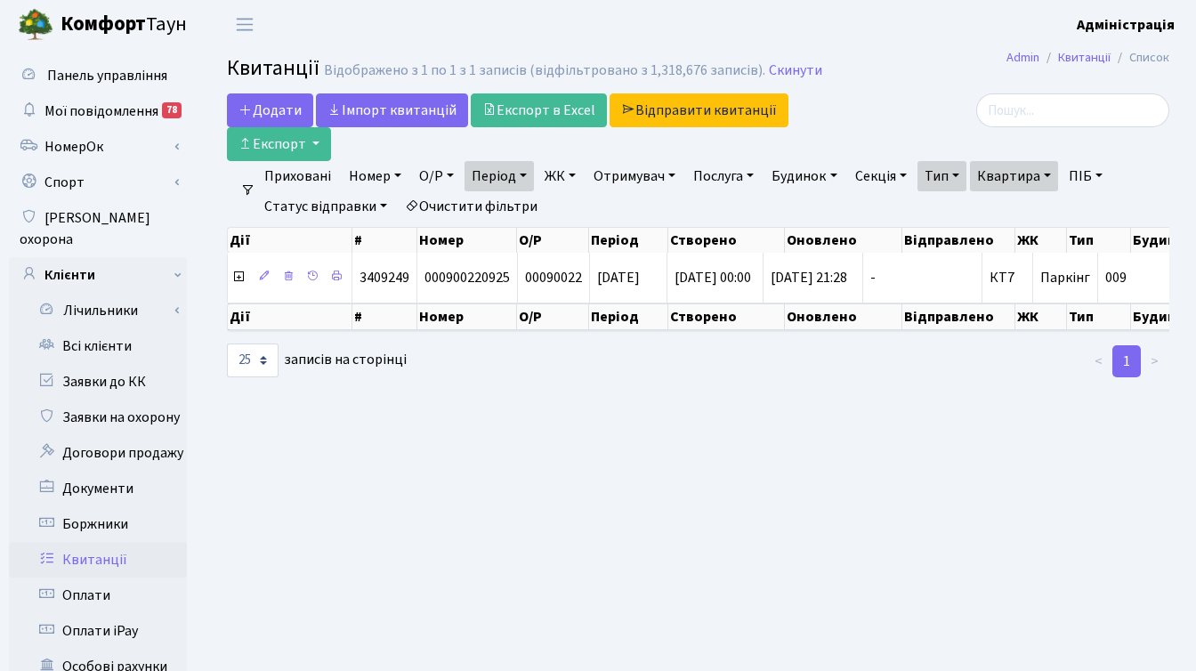
click at [965, 175] on link "Тип" at bounding box center [941, 176] width 49 height 30
click at [833, 206] on ul "Приховані Номер О/Р Період [DATE] - [DATE] ЖК ТХ, вул. [PERSON_NAME], 1/2 КТ, в…" at bounding box center [704, 191] width 899 height 60
click at [776, 69] on link "Скинути" at bounding box center [795, 70] width 53 height 17
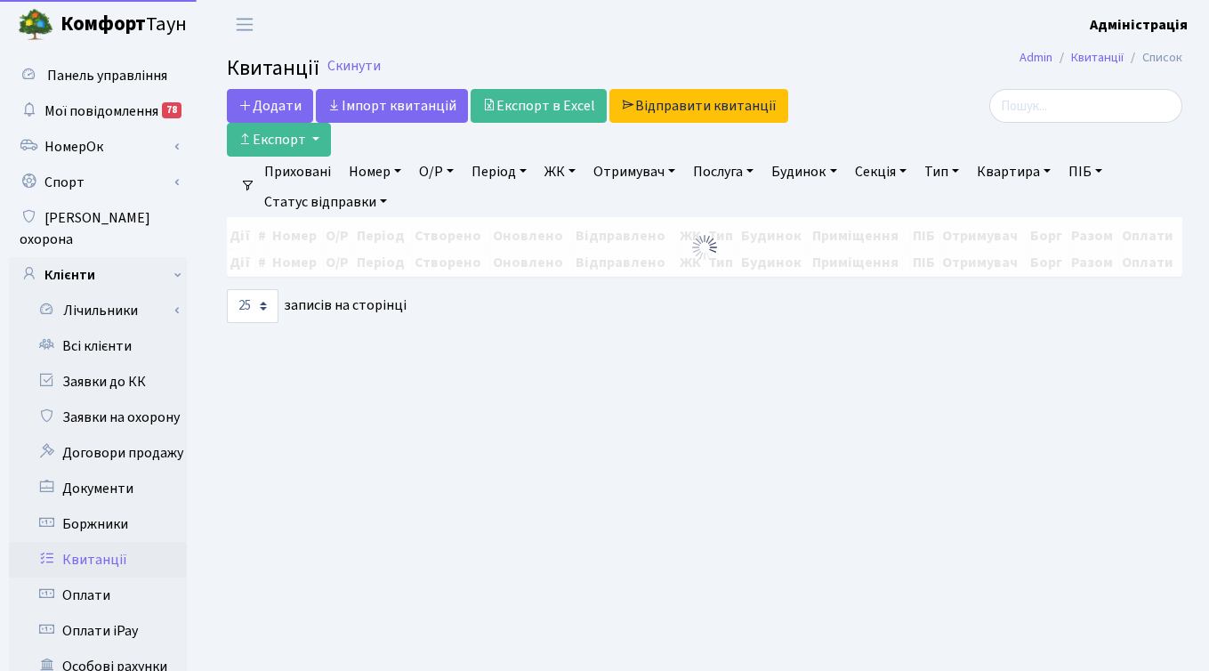
select select "25"
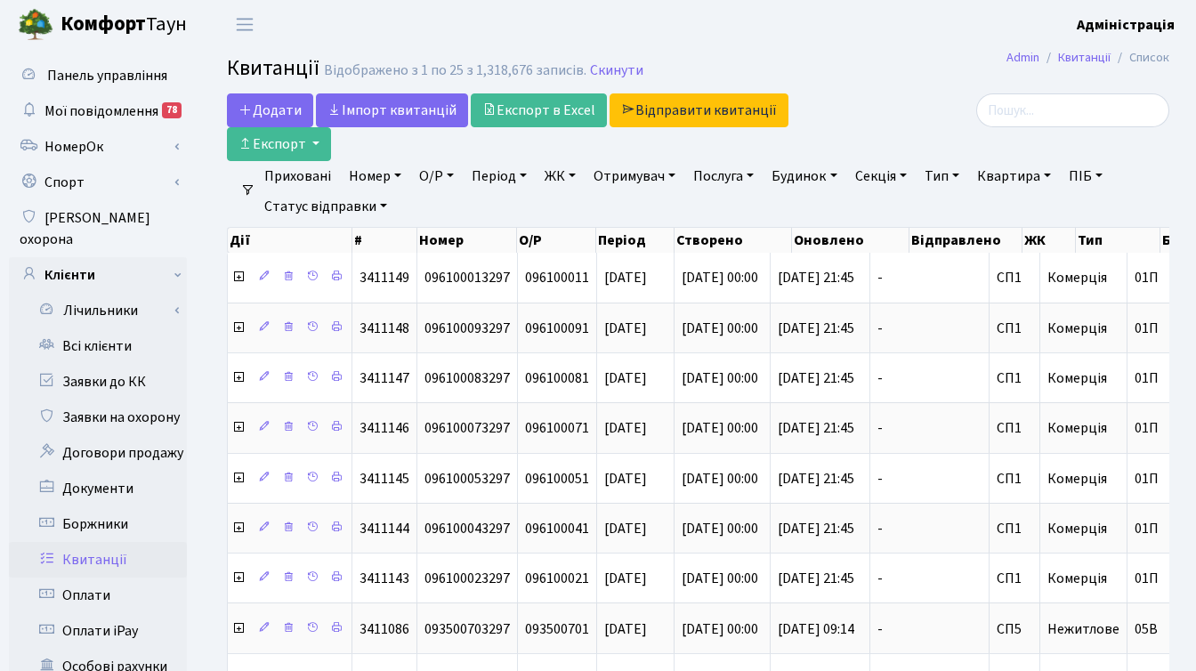
click at [512, 172] on link "Період" at bounding box center [498, 176] width 69 height 30
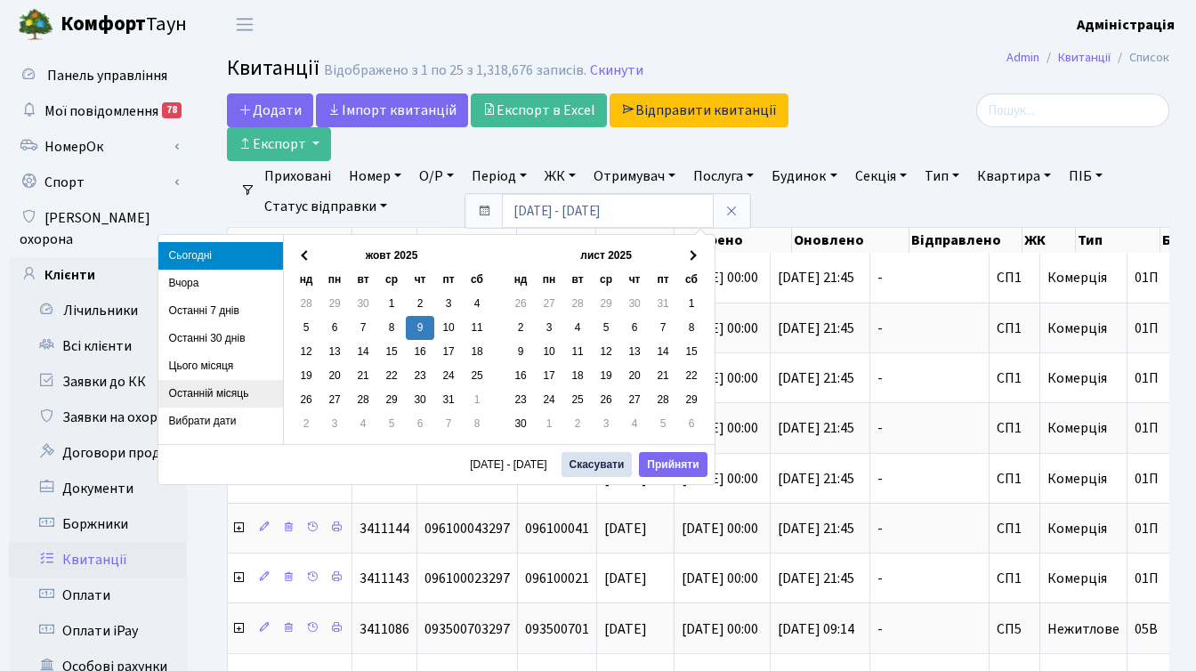
click at [208, 399] on li "Останній місяць" at bounding box center [220, 394] width 125 height 28
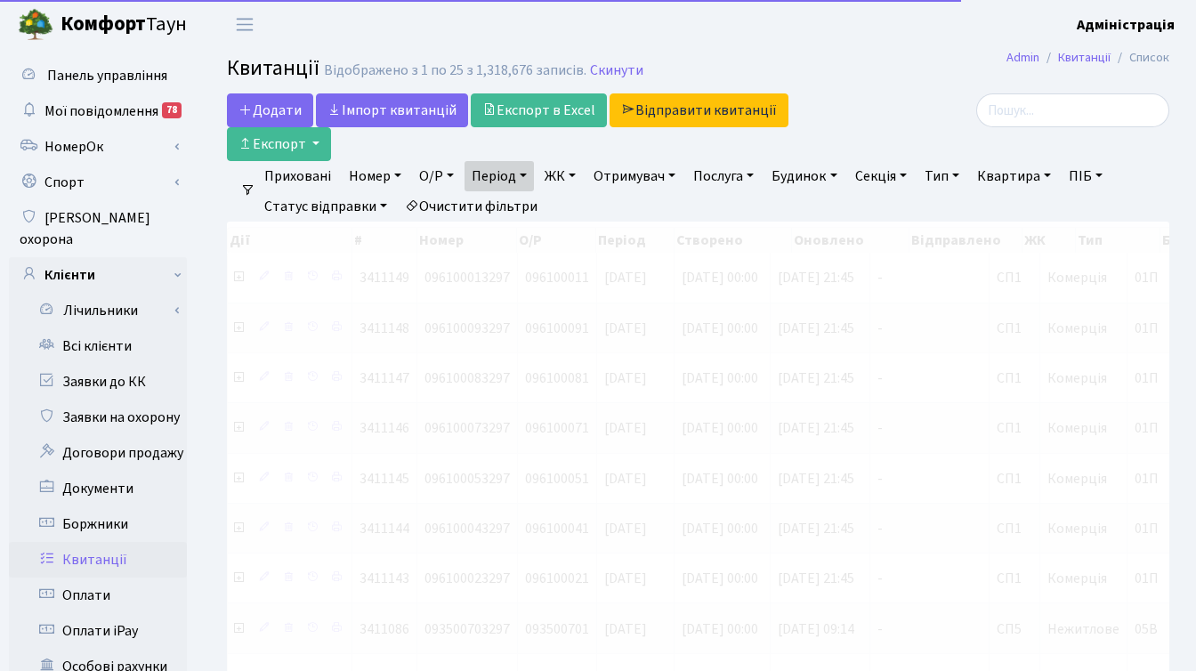
click at [576, 168] on link "ЖК" at bounding box center [559, 176] width 45 height 30
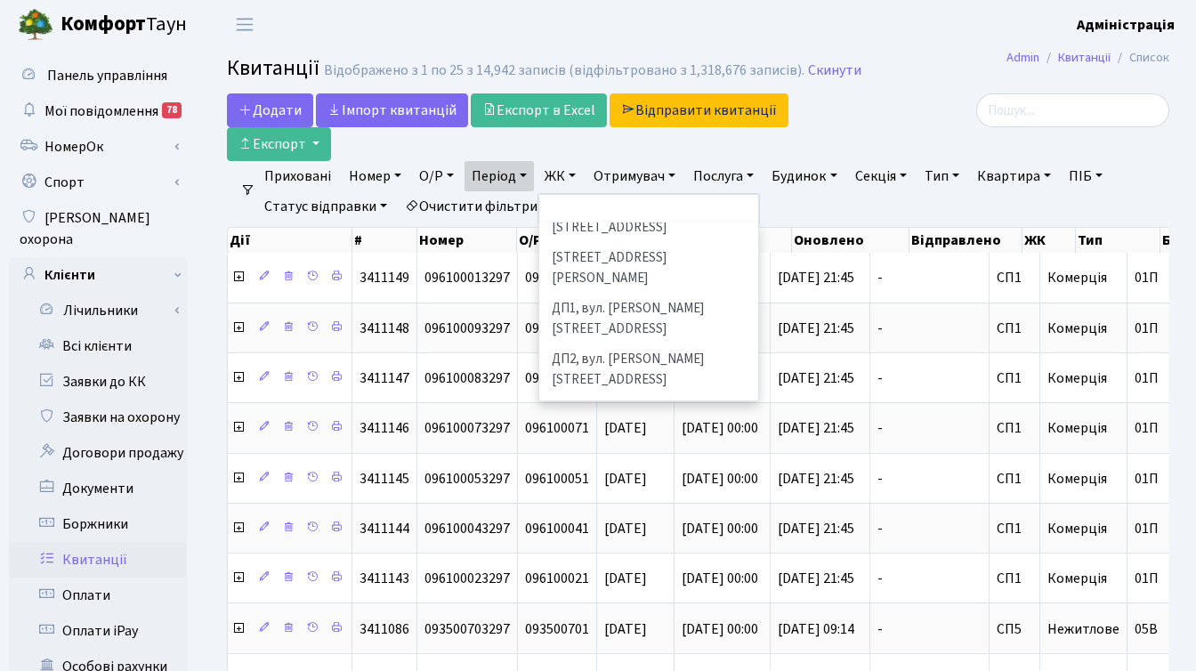
scroll to position [562, 0]
click at [615, 445] on li "ДП4, вул. [PERSON_NAME][STREET_ADDRESS]" at bounding box center [648, 470] width 215 height 51
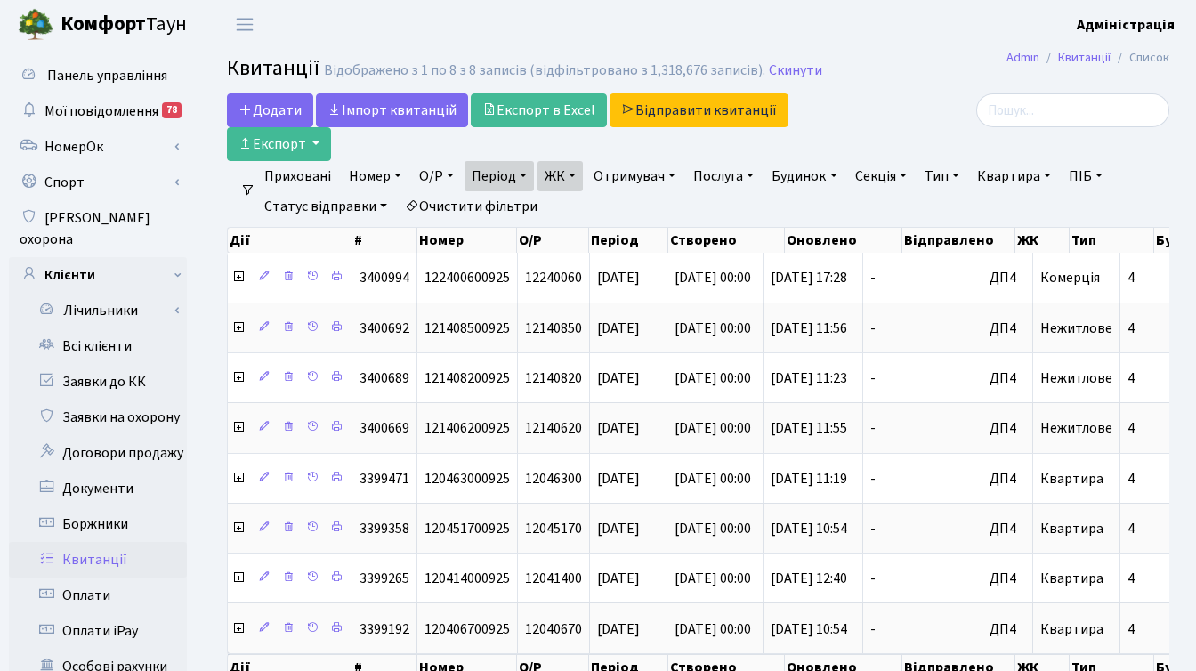
click at [576, 174] on link "ЖК" at bounding box center [559, 176] width 45 height 30
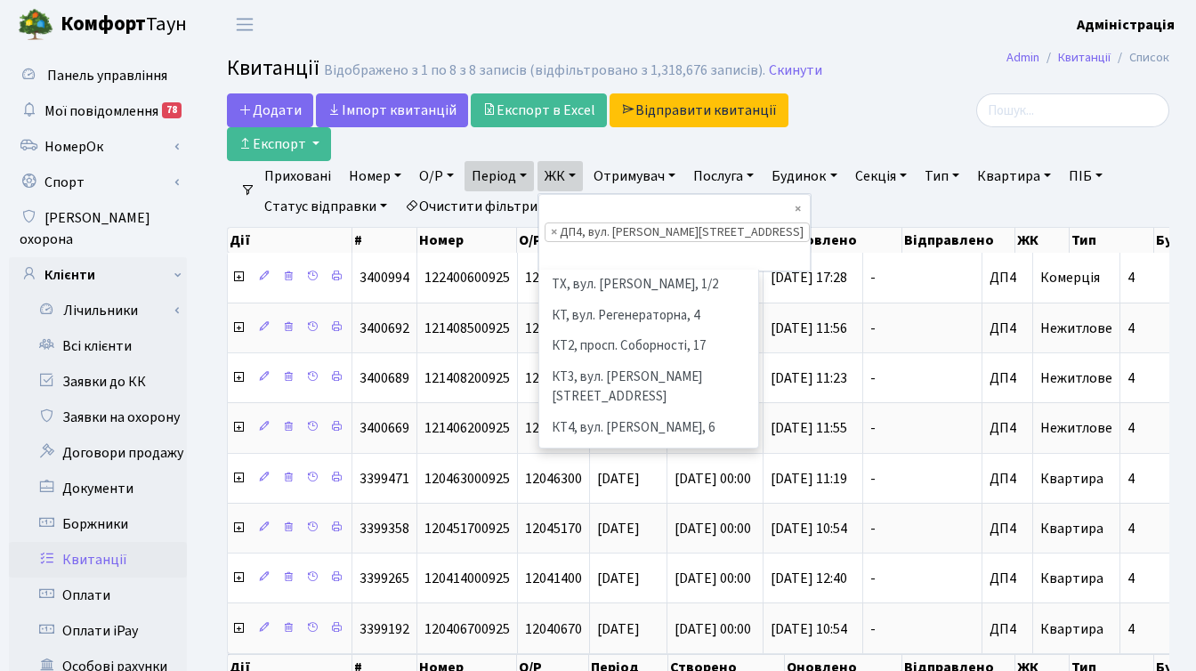
scroll to position [614, 0]
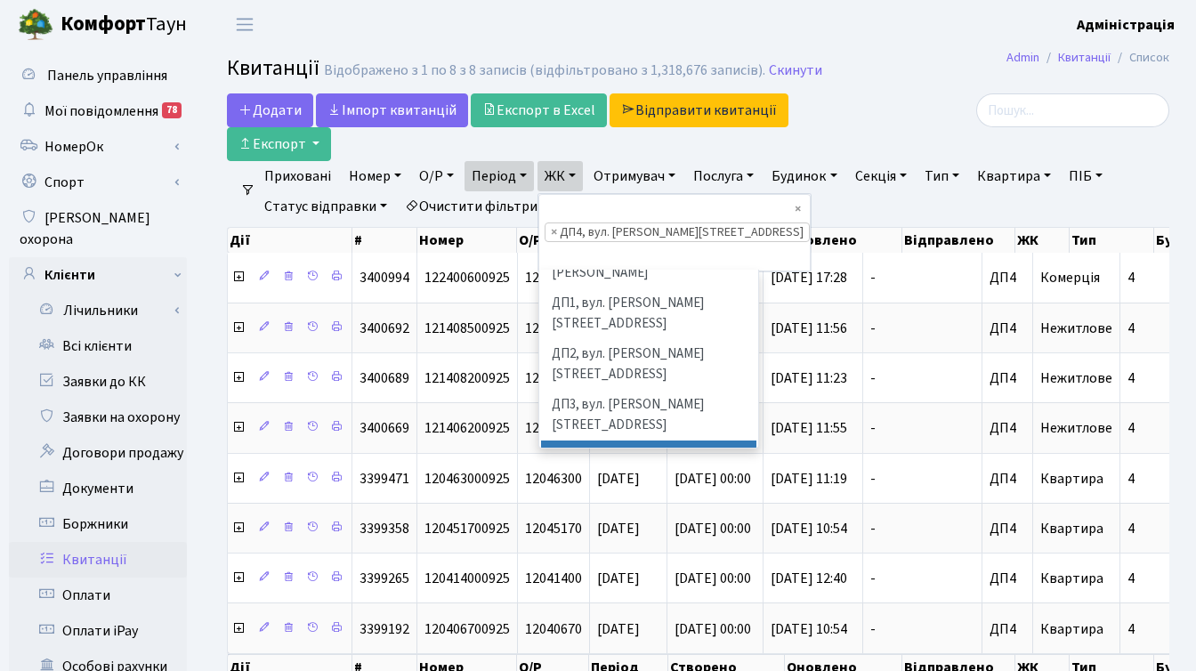
click at [576, 174] on link "ЖК" at bounding box center [559, 176] width 45 height 30
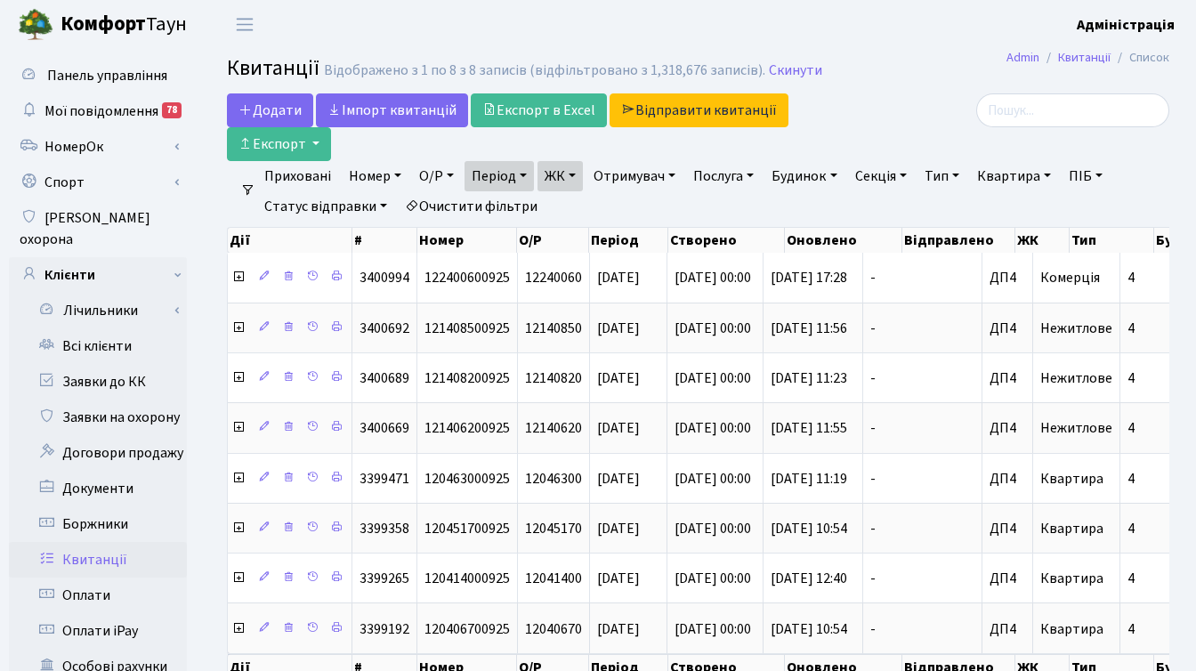
click at [583, 176] on link "ЖК" at bounding box center [559, 176] width 45 height 30
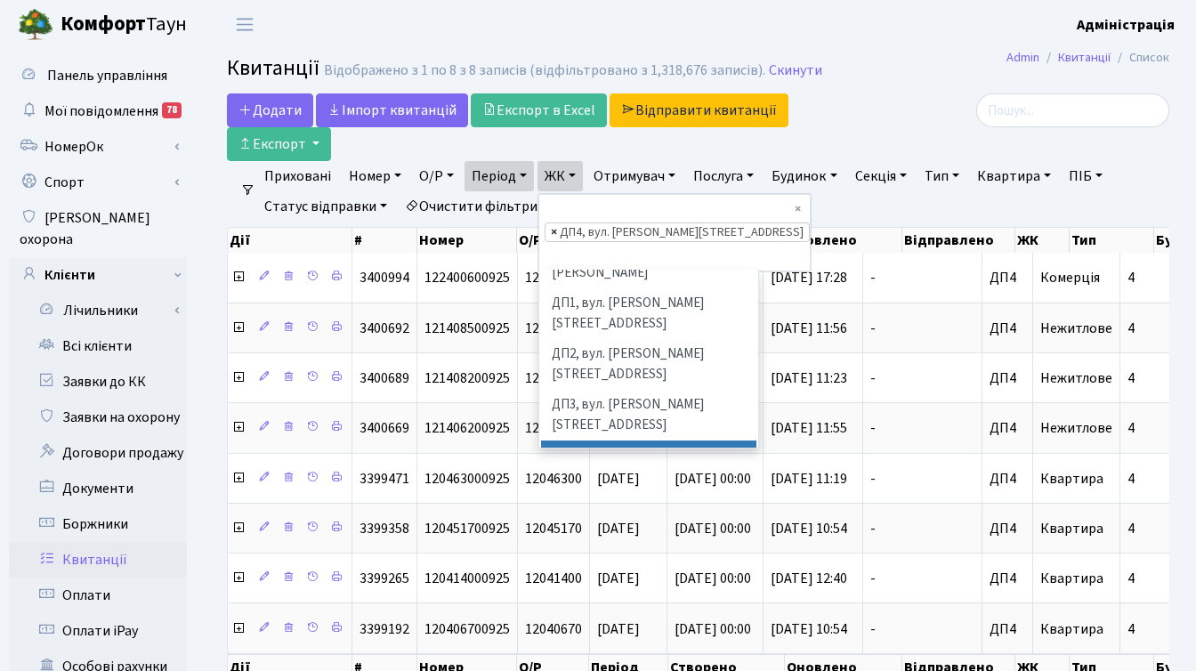
click at [557, 223] on span "×" at bounding box center [554, 232] width 6 height 18
select select
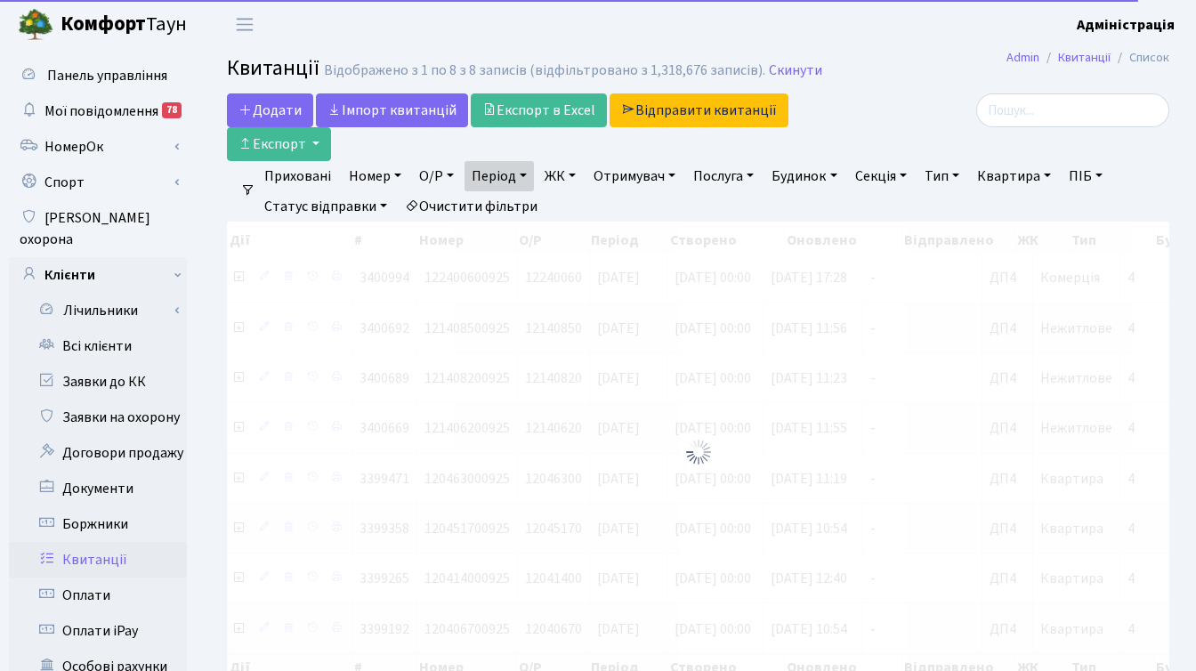
click at [564, 172] on link "ЖК" at bounding box center [559, 176] width 45 height 30
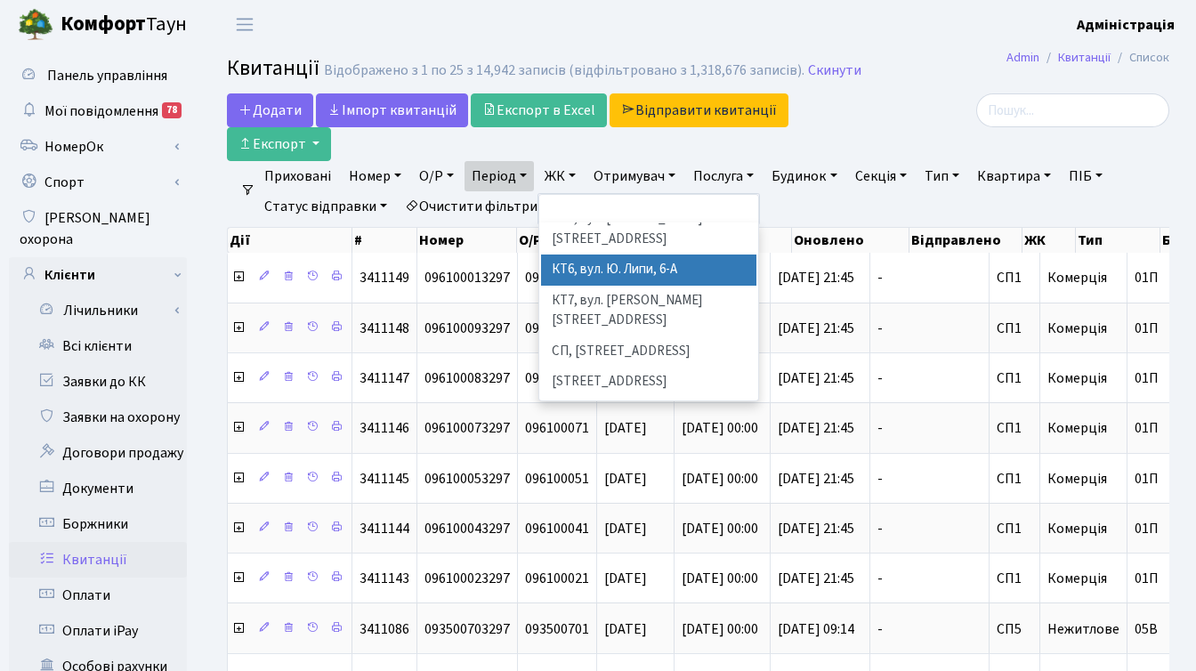
scroll to position [193, 0]
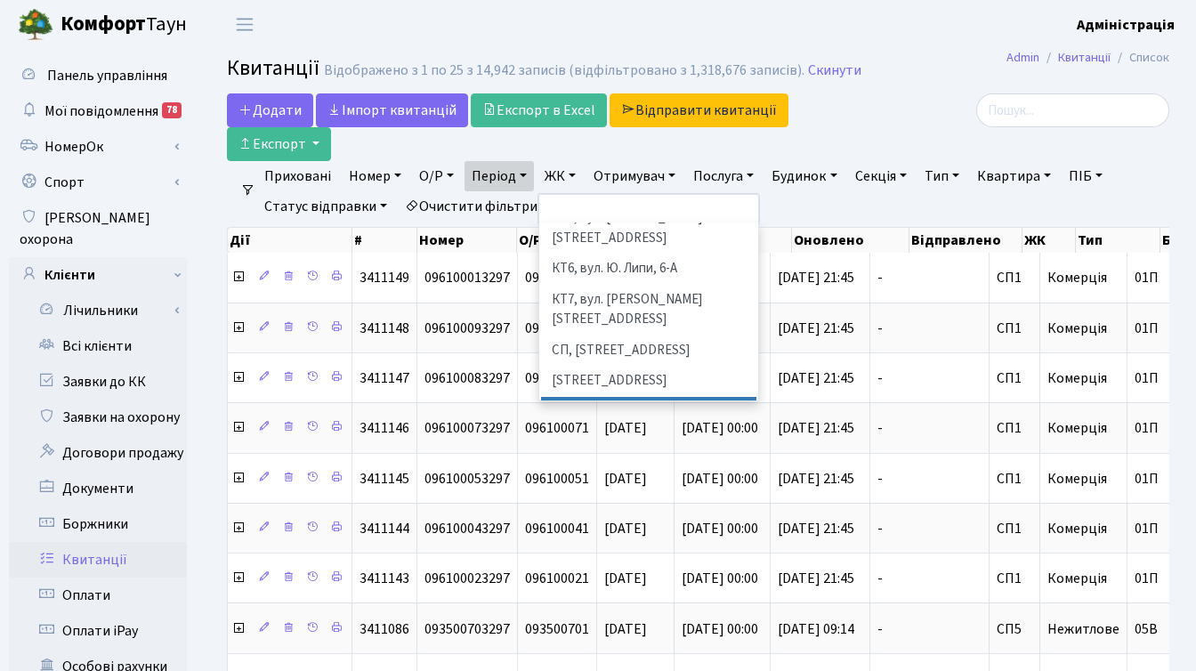
click at [608, 397] on li "[STREET_ADDRESS]" at bounding box center [648, 412] width 215 height 31
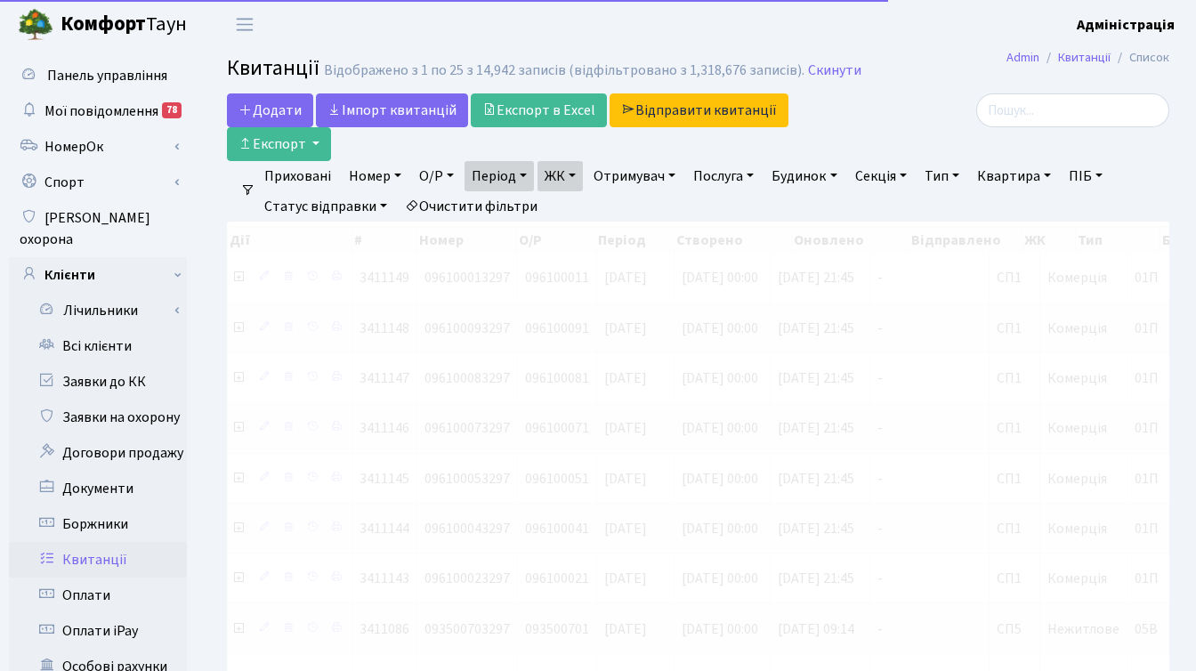
click at [949, 171] on link "Тип" at bounding box center [941, 176] width 49 height 30
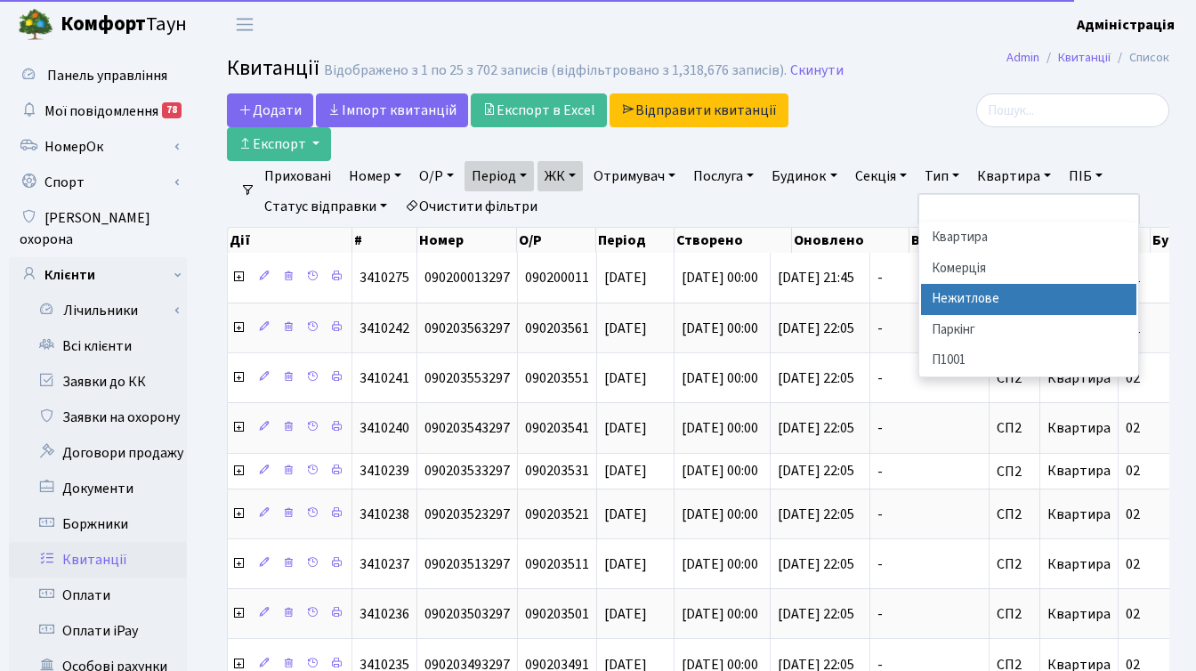
click at [975, 304] on li "Нежитлове" at bounding box center [1028, 299] width 215 height 31
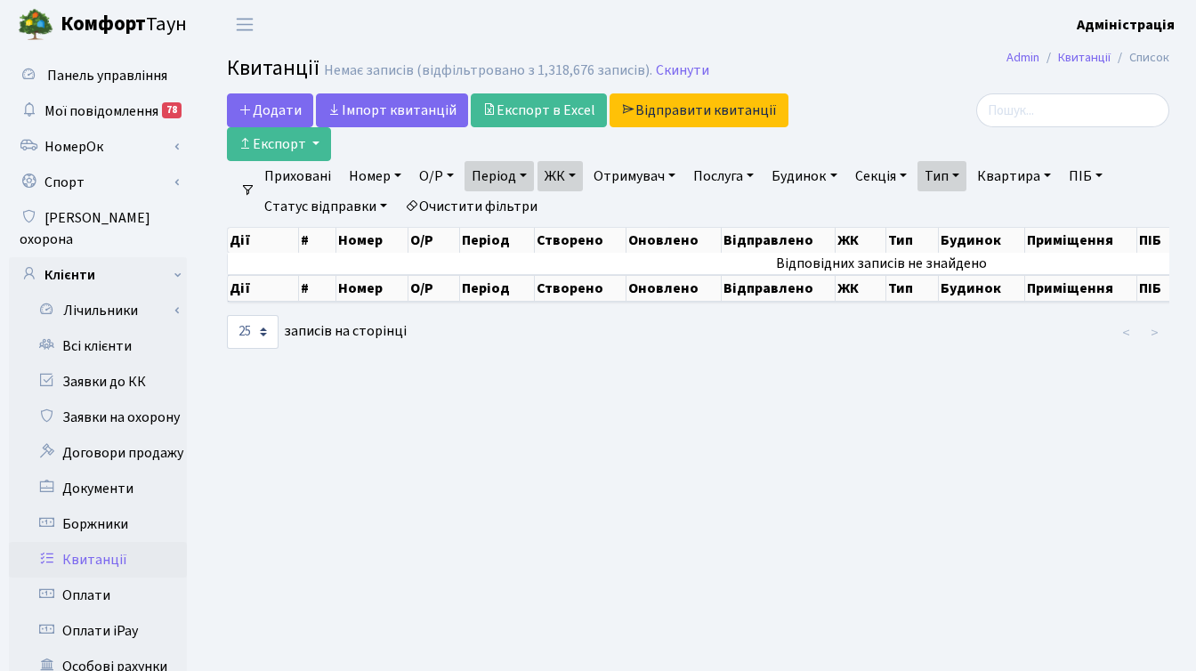
click at [524, 174] on link "Період" at bounding box center [498, 176] width 69 height 30
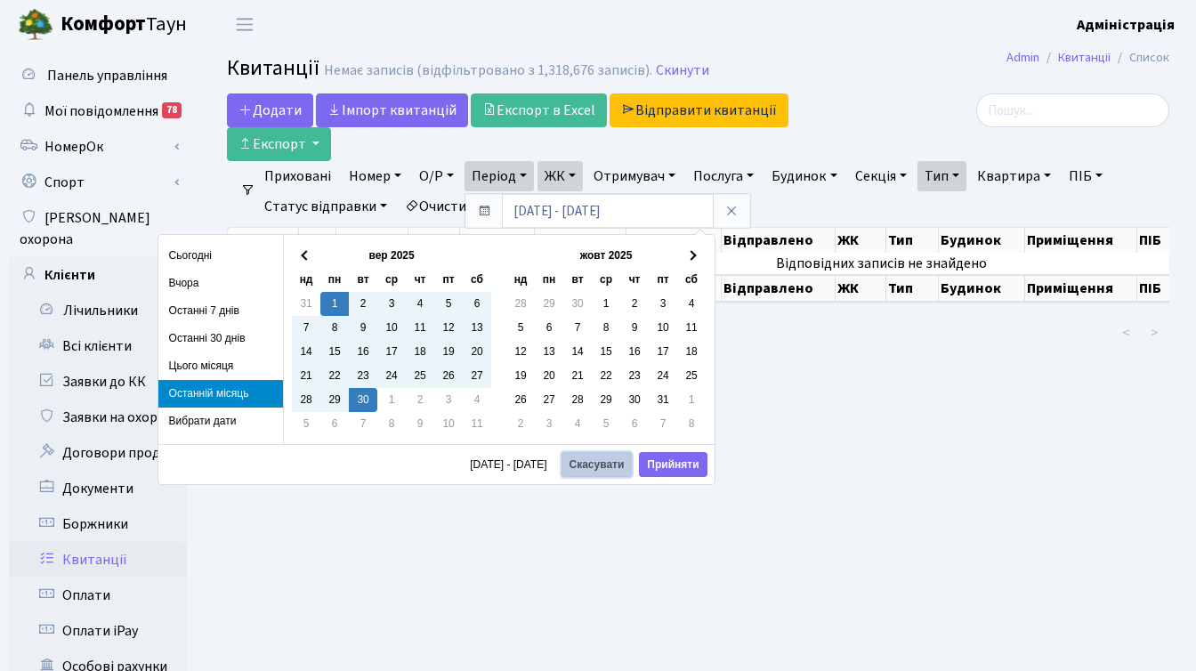
click at [587, 467] on button "Скасувати" at bounding box center [596, 464] width 71 height 25
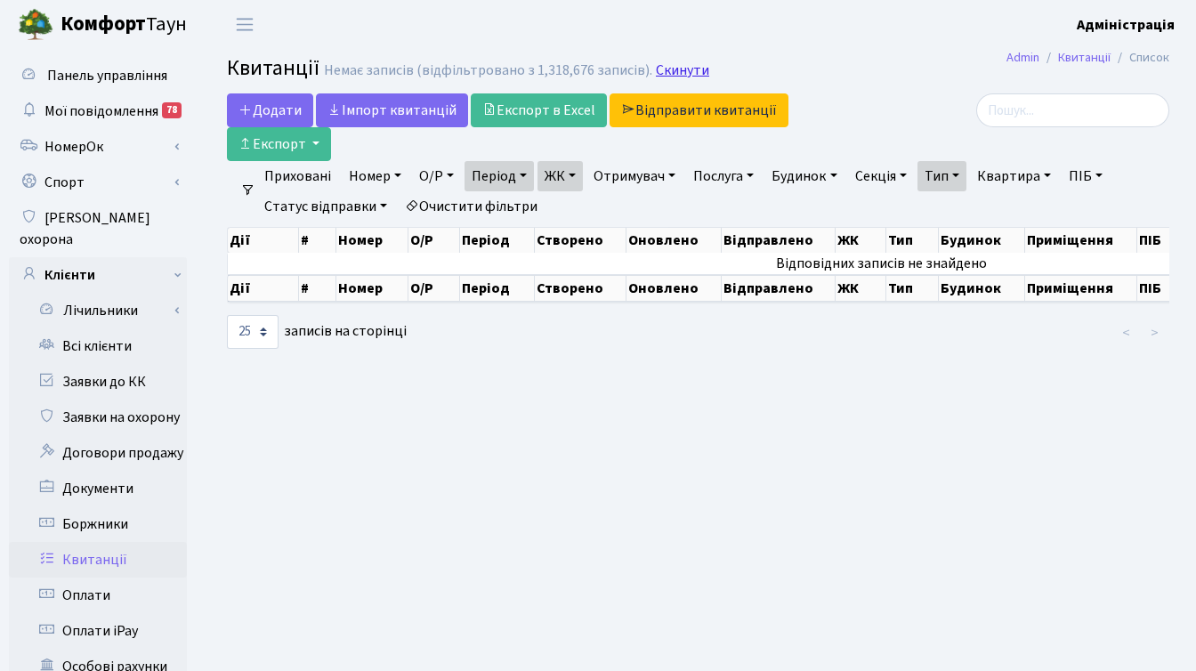
click at [656, 68] on link "Скинути" at bounding box center [682, 70] width 53 height 17
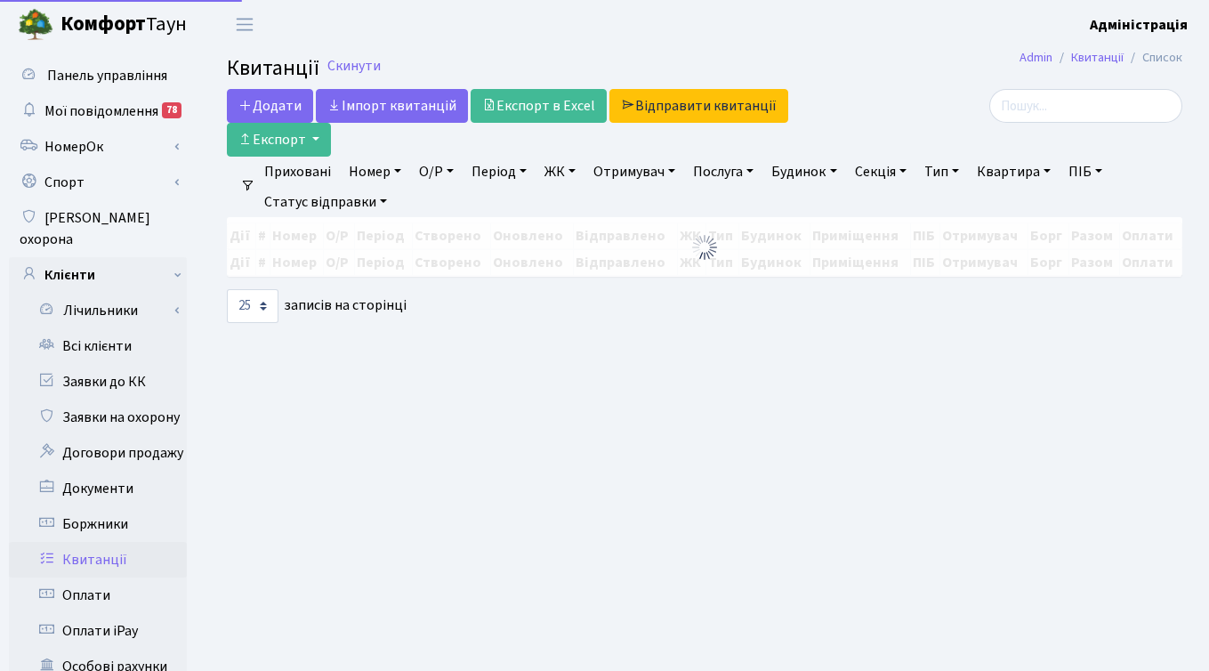
select select
select select "25"
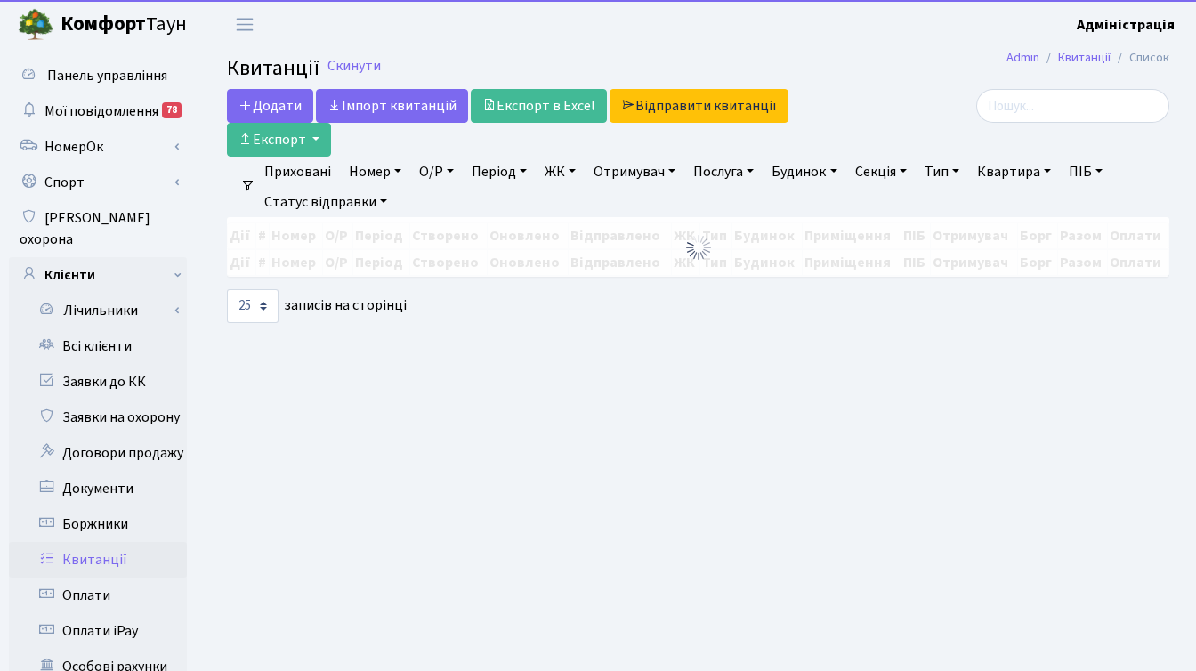
click at [577, 174] on link "ЖК" at bounding box center [559, 172] width 45 height 30
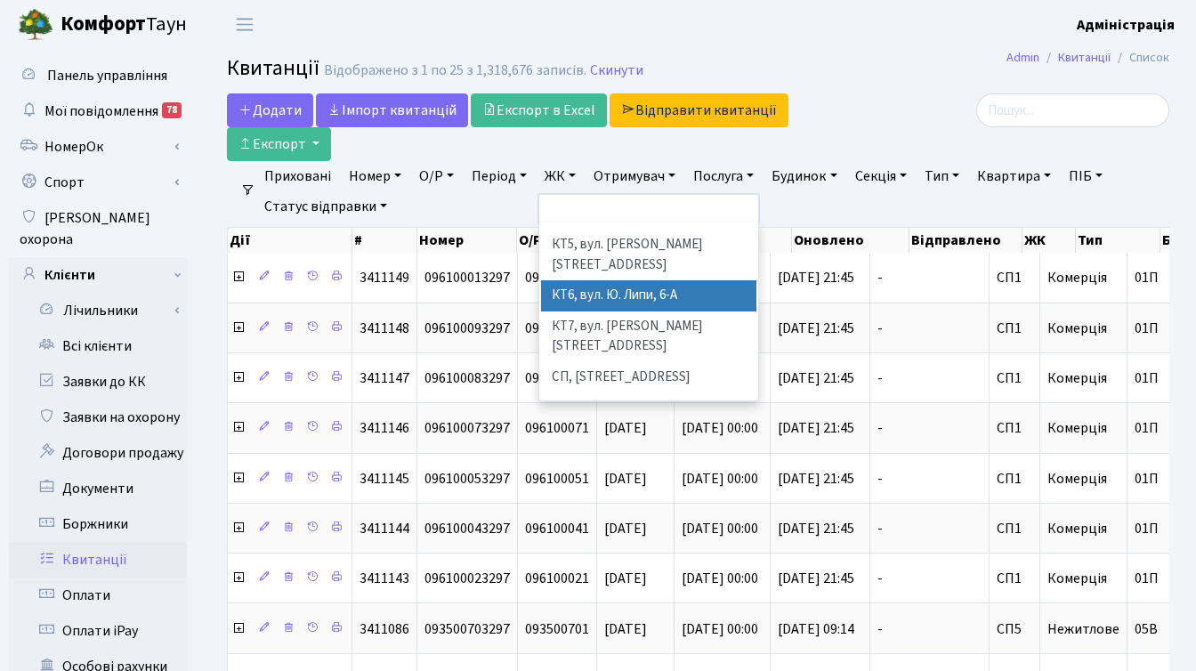
scroll to position [170, 0]
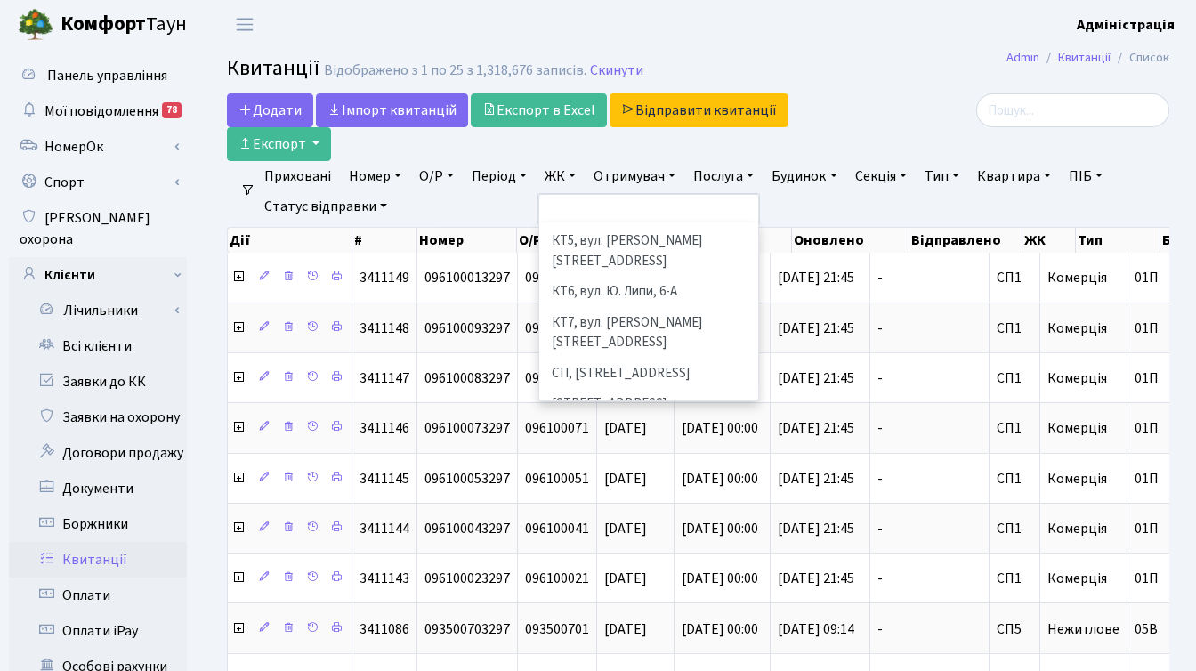
click at [600, 420] on li "[STREET_ADDRESS]" at bounding box center [648, 435] width 215 height 31
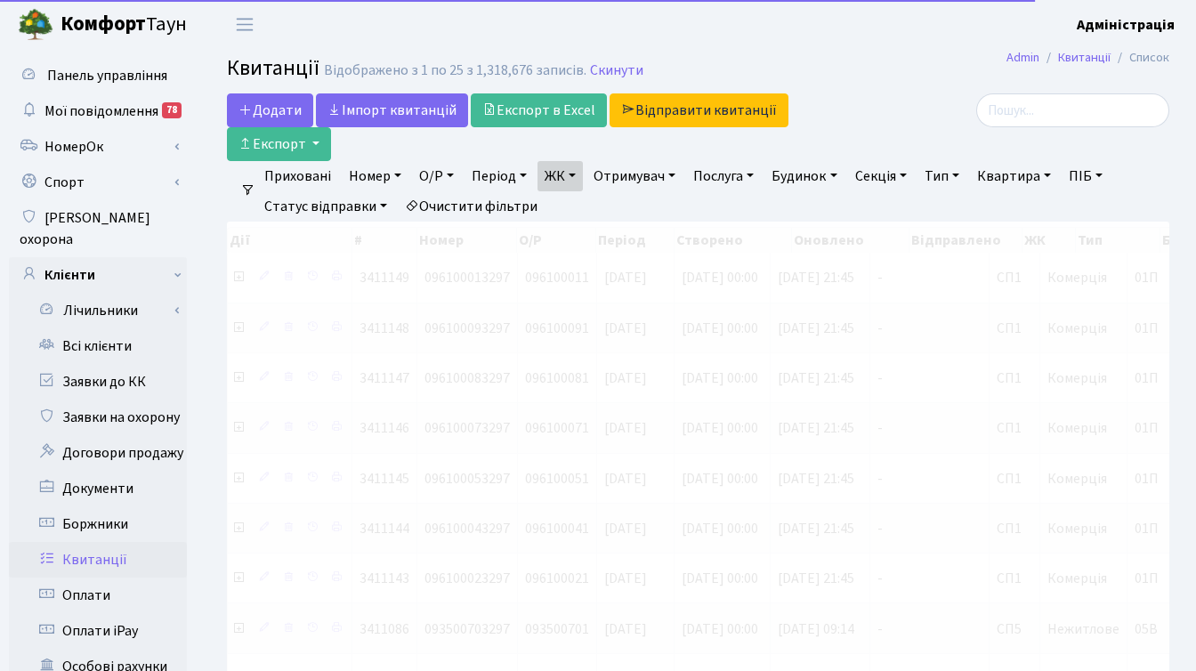
click at [956, 179] on link "Тип" at bounding box center [941, 176] width 49 height 30
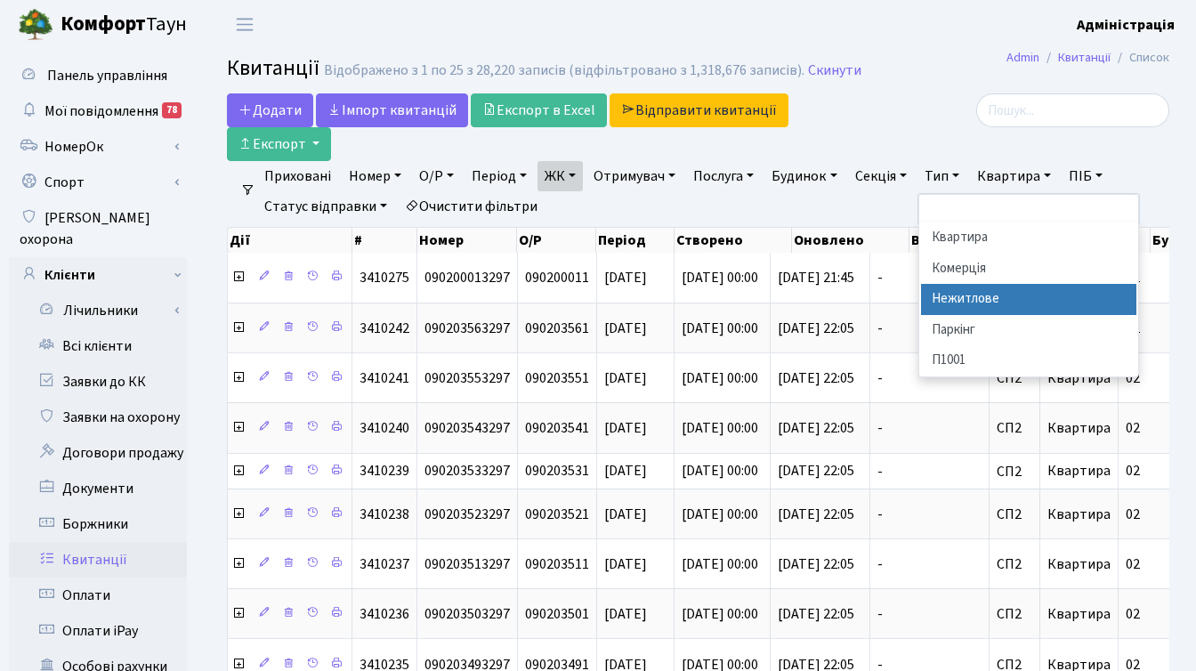
click at [989, 302] on li "Нежитлове" at bounding box center [1028, 299] width 215 height 31
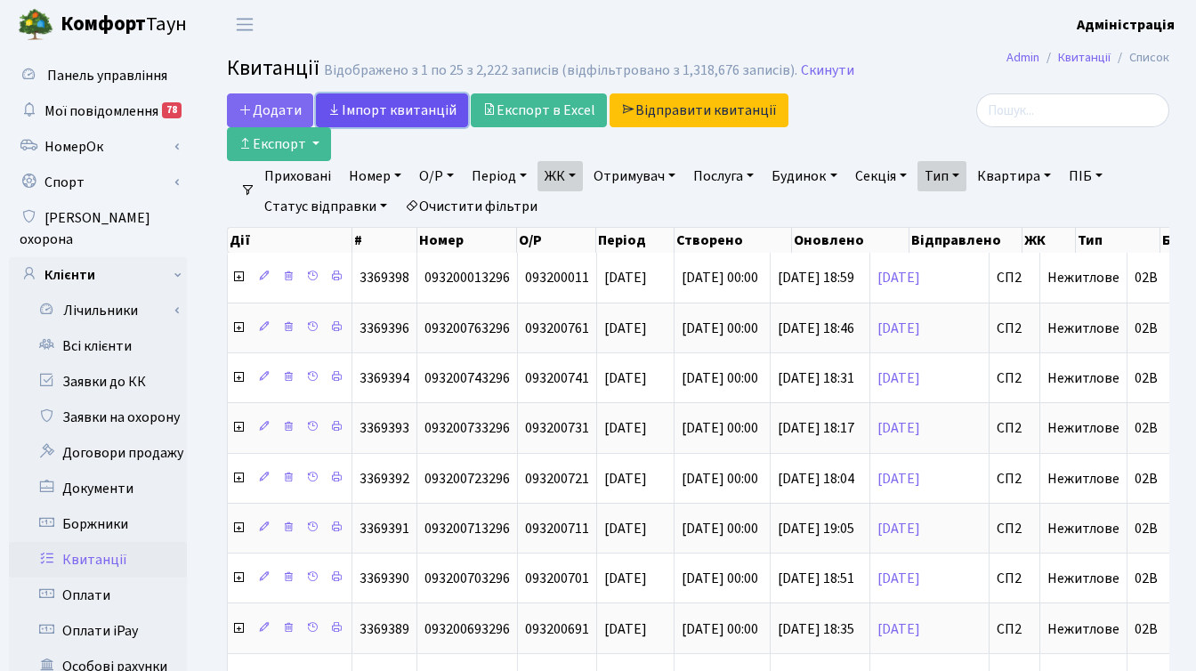
click at [375, 109] on link "Iмпорт квитанцій" at bounding box center [392, 110] width 152 height 34
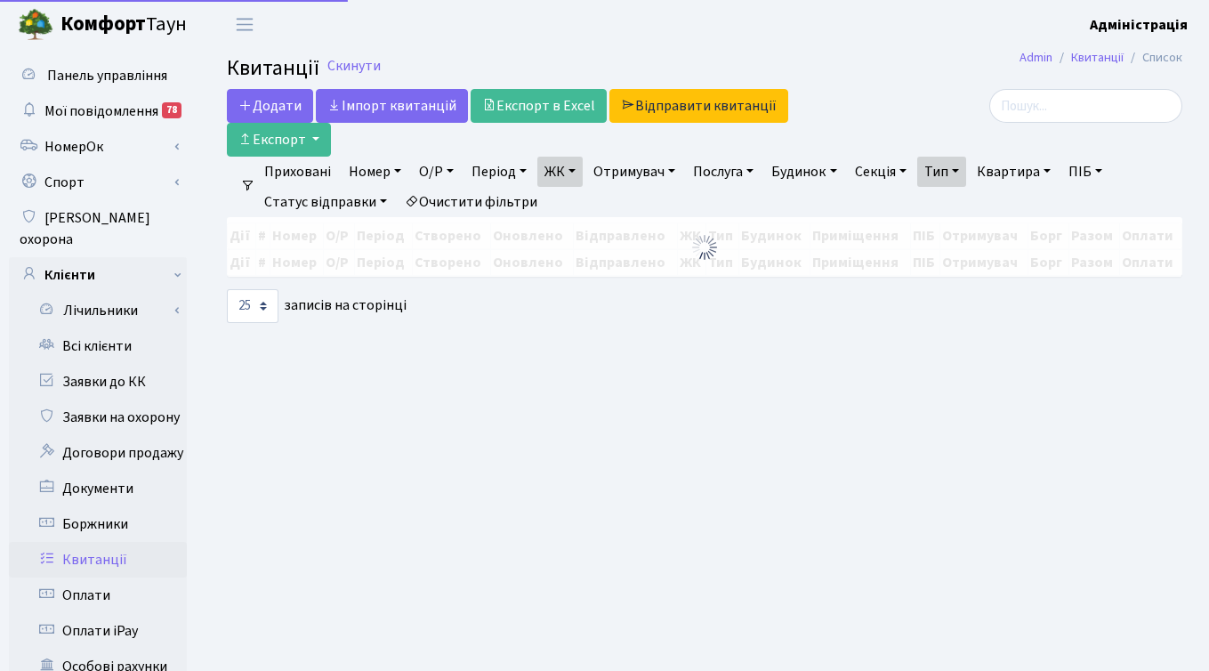
select select "25"
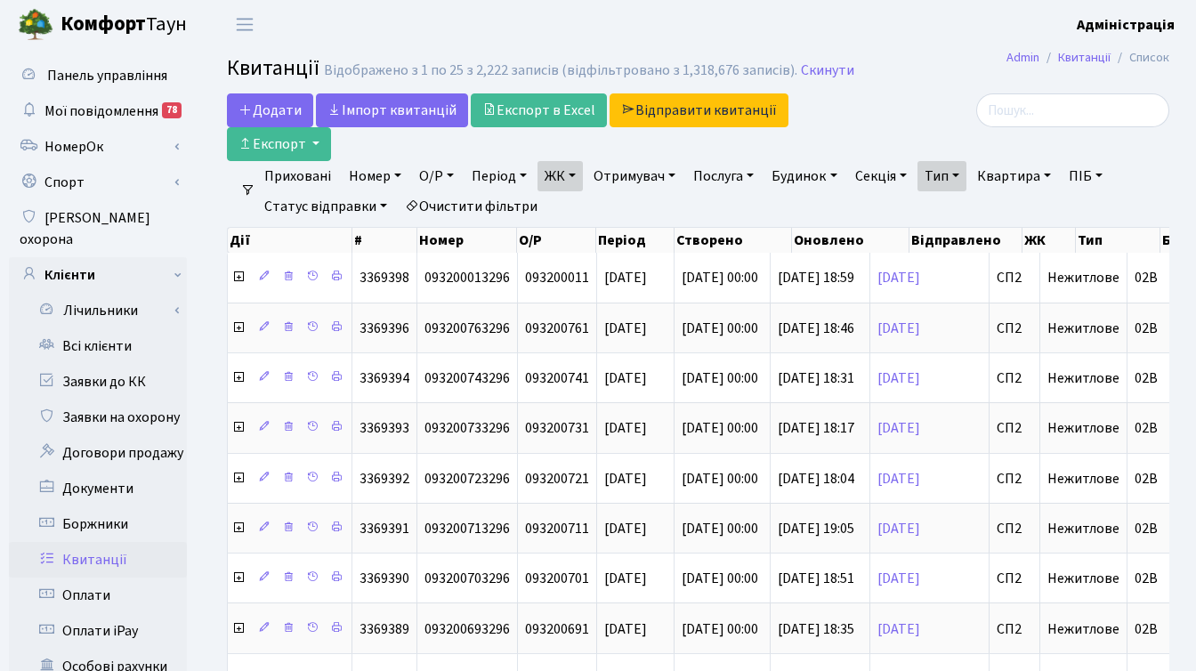
click at [511, 209] on link "Очистити фільтри" at bounding box center [471, 206] width 147 height 30
select select
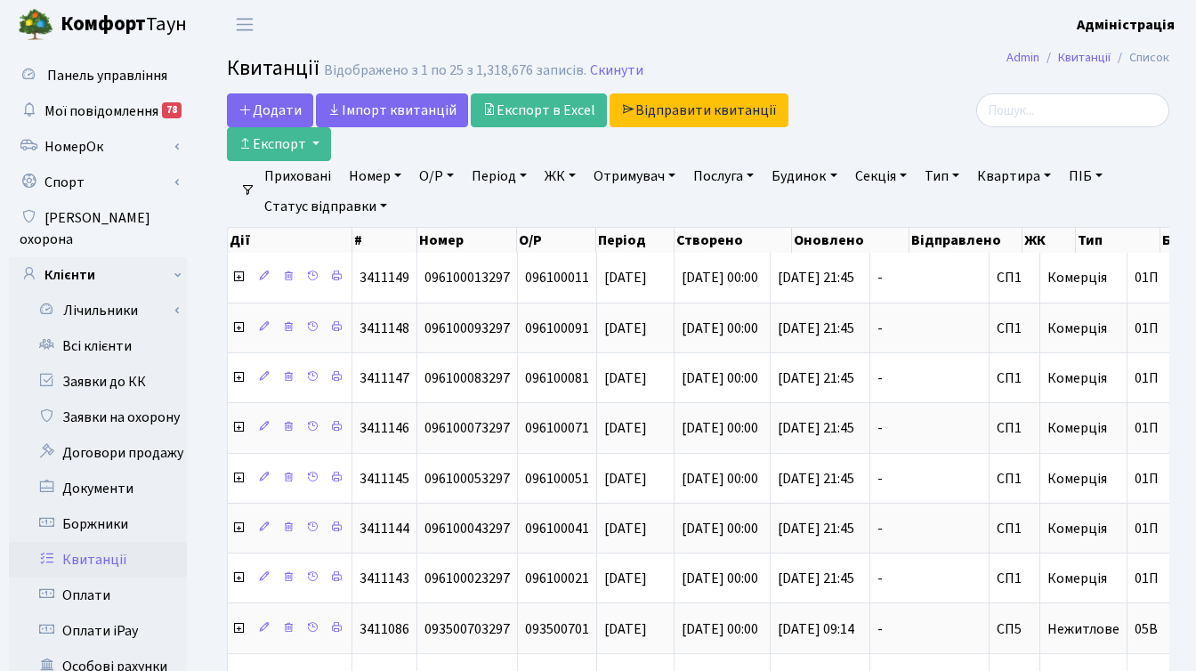
click at [560, 178] on link "ЖК" at bounding box center [559, 176] width 45 height 30
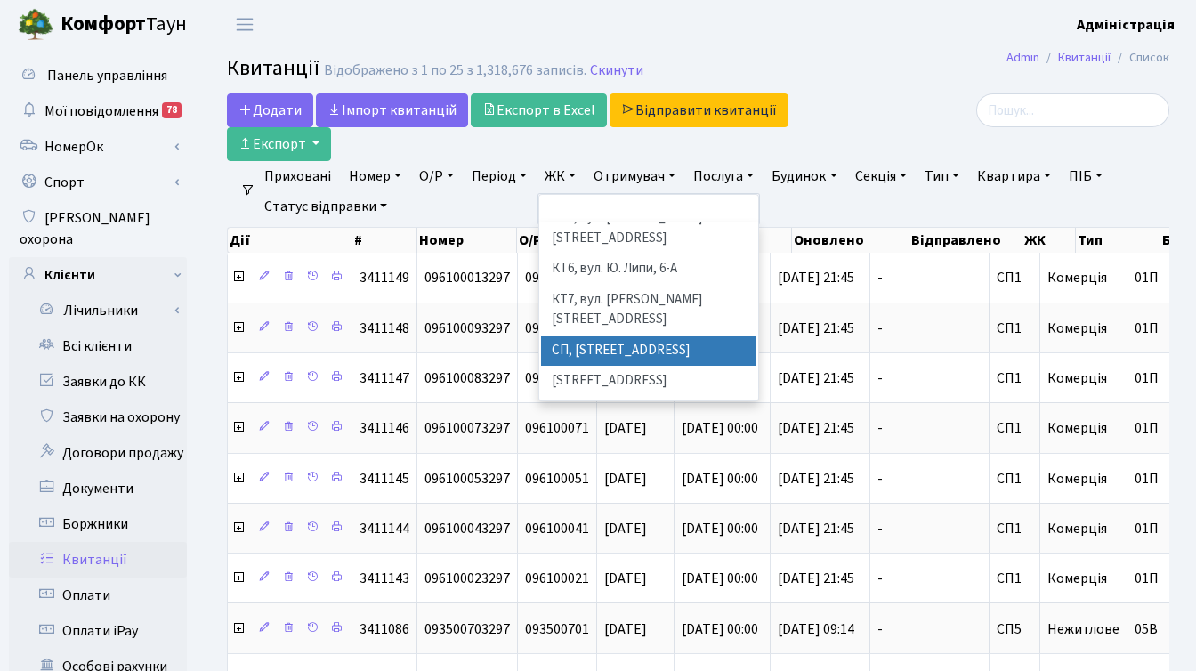
scroll to position [202, 0]
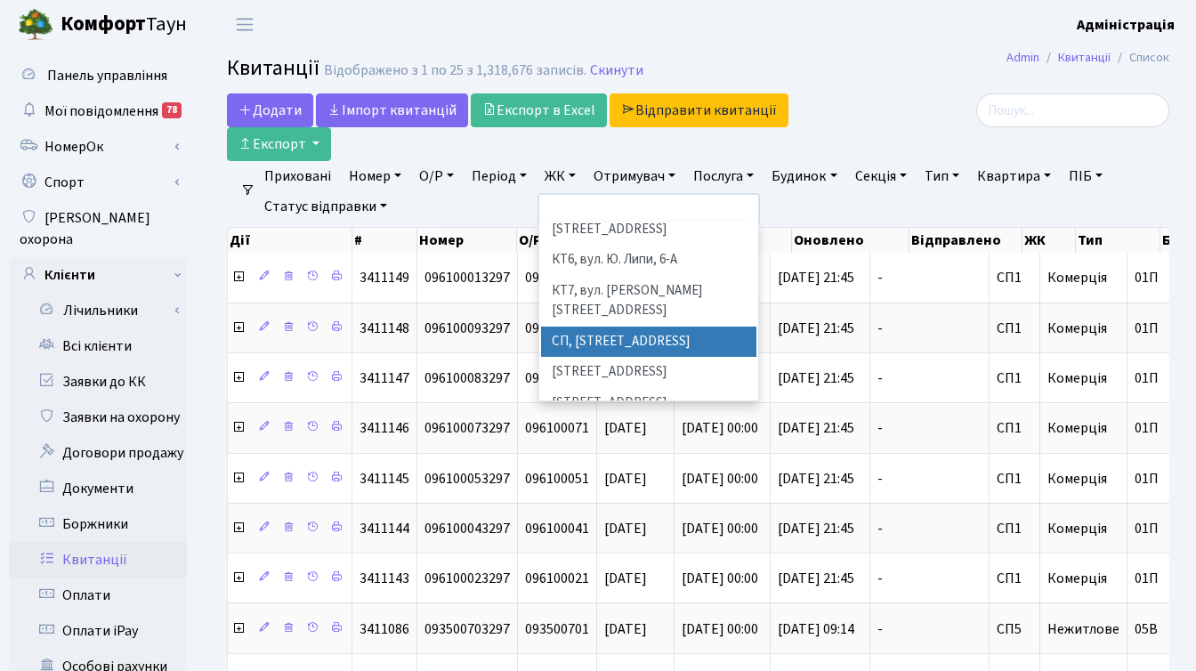
click at [608, 388] on li "[STREET_ADDRESS]" at bounding box center [648, 403] width 215 height 31
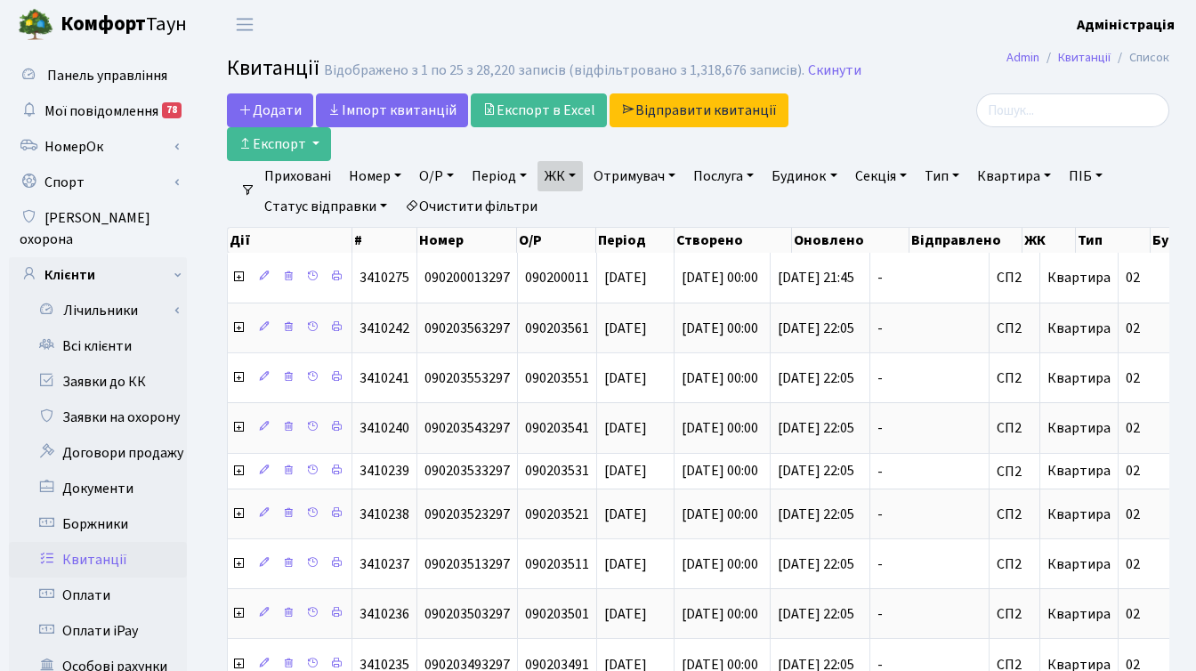
click at [947, 176] on link "Тип" at bounding box center [941, 176] width 49 height 30
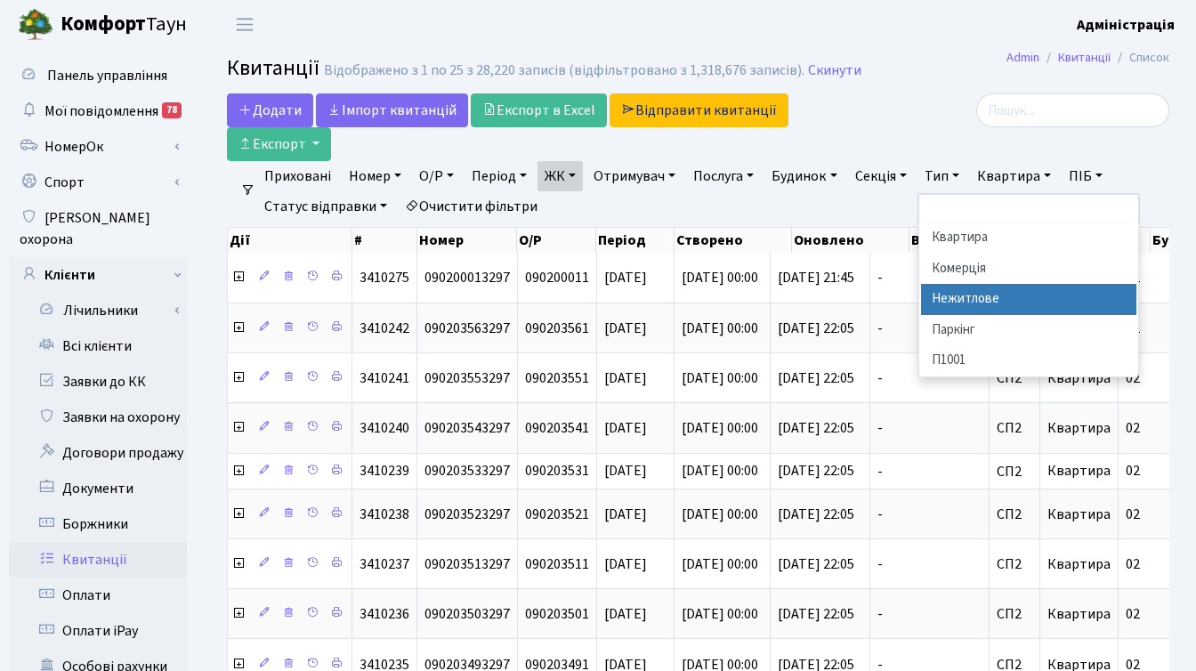
click at [972, 304] on li "Нежитлове" at bounding box center [1028, 299] width 215 height 31
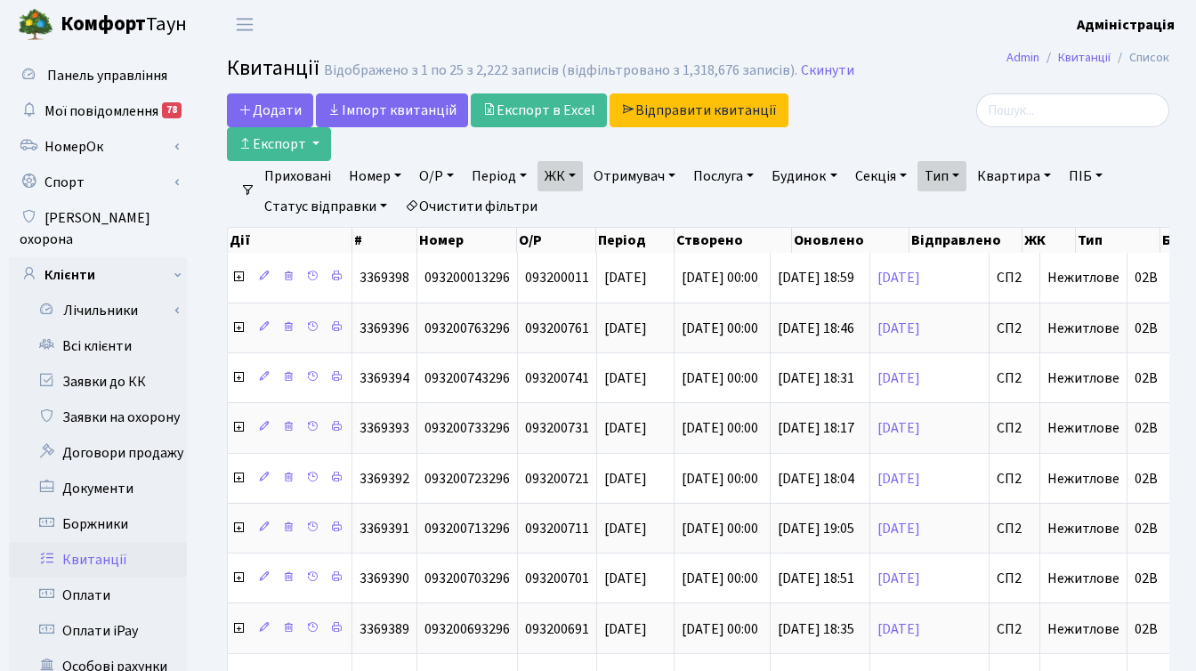
click at [920, 117] on div at bounding box center [1021, 110] width 296 height 34
click at [907, 117] on div at bounding box center [1021, 110] width 296 height 34
click at [913, 111] on div at bounding box center [1021, 110] width 296 height 34
click at [966, 173] on link "Тип" at bounding box center [941, 176] width 49 height 30
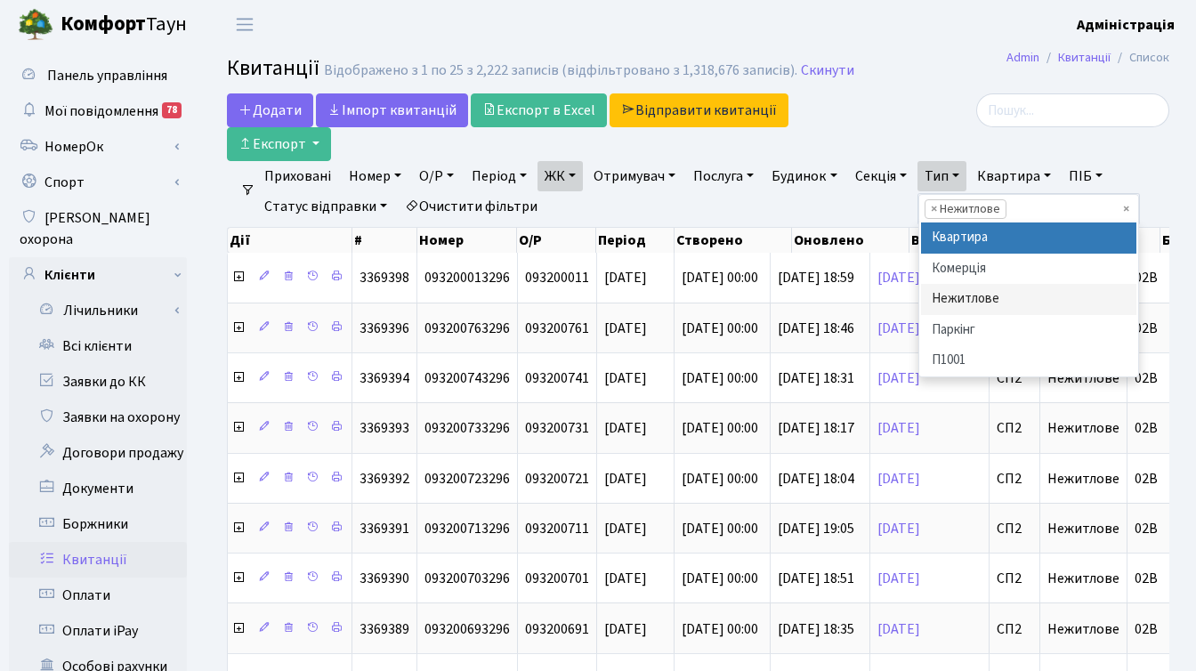
click at [962, 128] on div at bounding box center [1020, 127] width 323 height 68
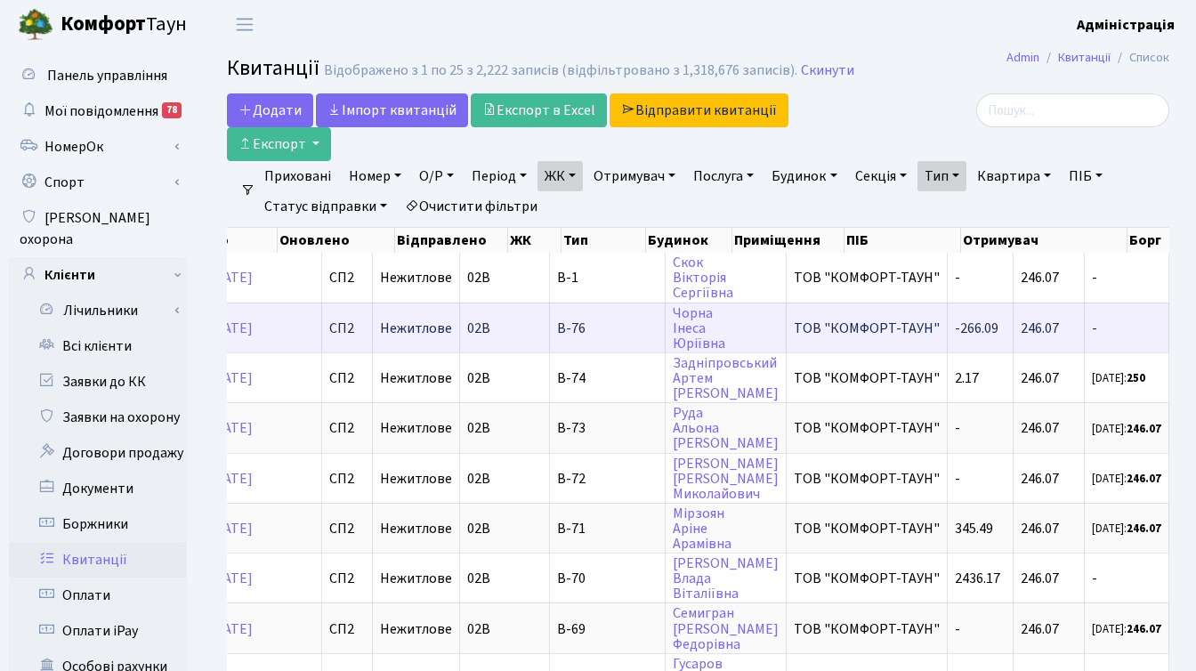
scroll to position [0, 714]
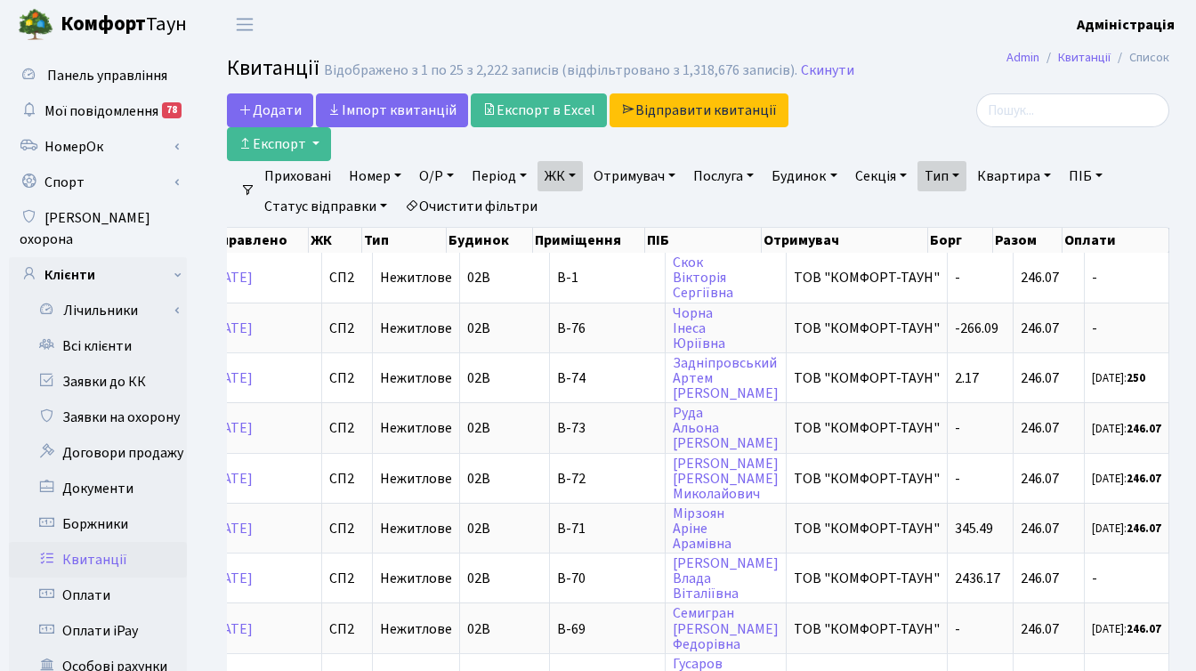
click at [966, 173] on link "Тип" at bounding box center [941, 176] width 49 height 30
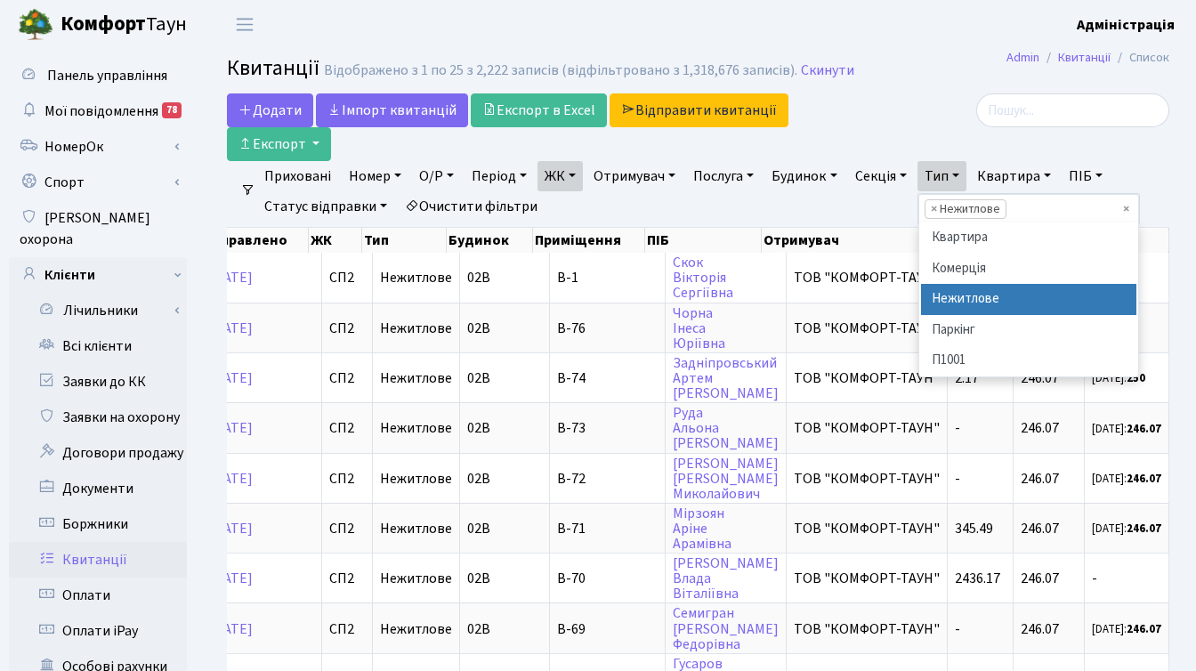
click at [1000, 110] on div at bounding box center [1021, 110] width 296 height 34
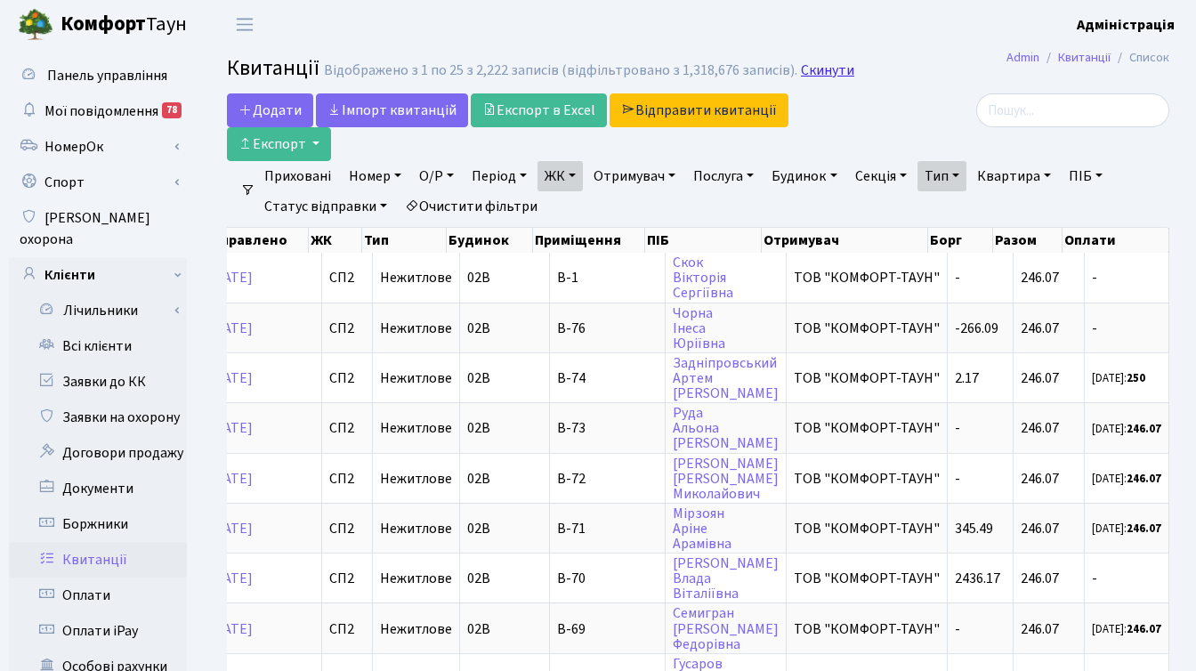
click at [811, 67] on link "Скинути" at bounding box center [827, 70] width 53 height 17
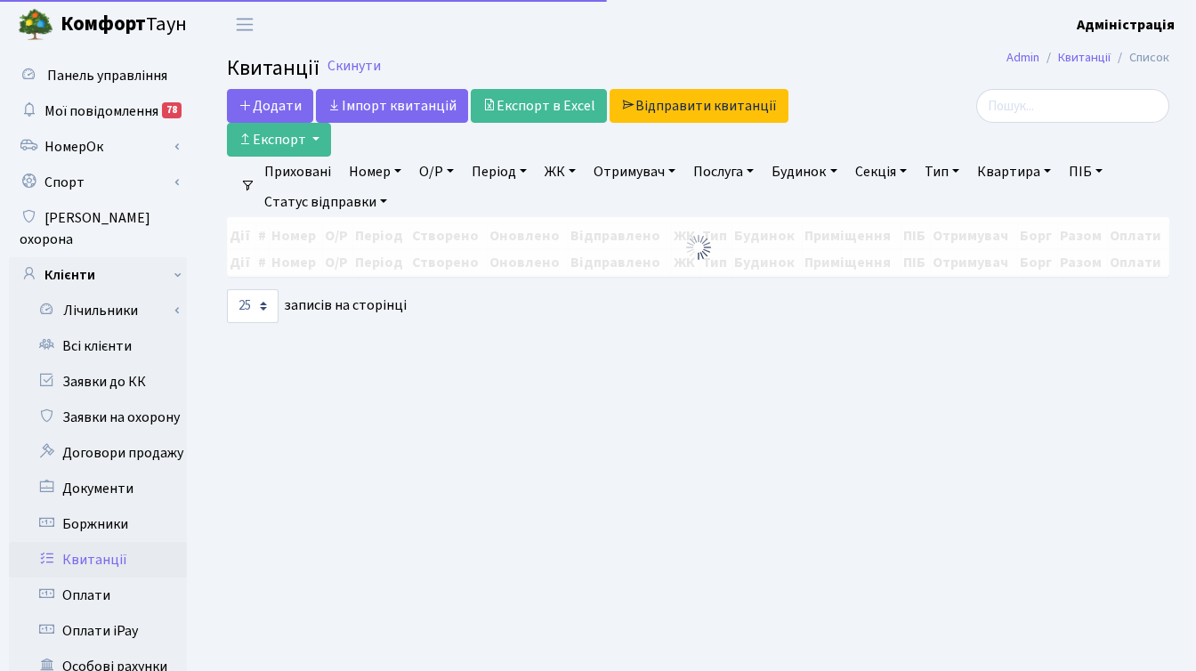
select select
select select "25"
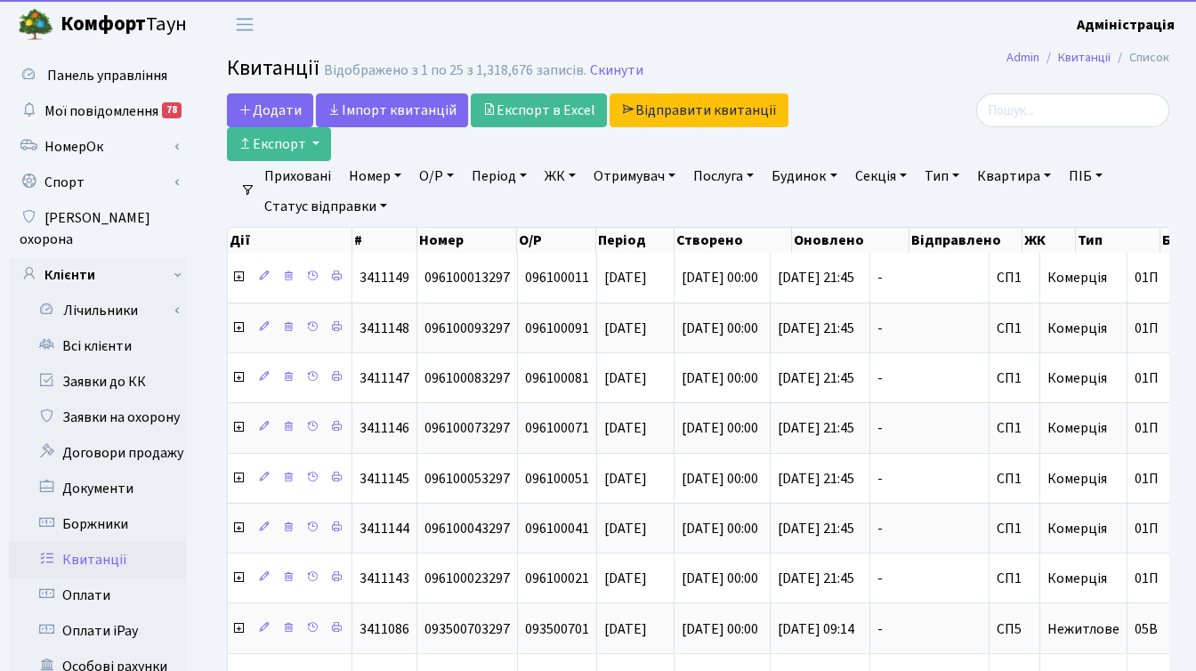
click at [568, 172] on link "ЖК" at bounding box center [559, 176] width 45 height 30
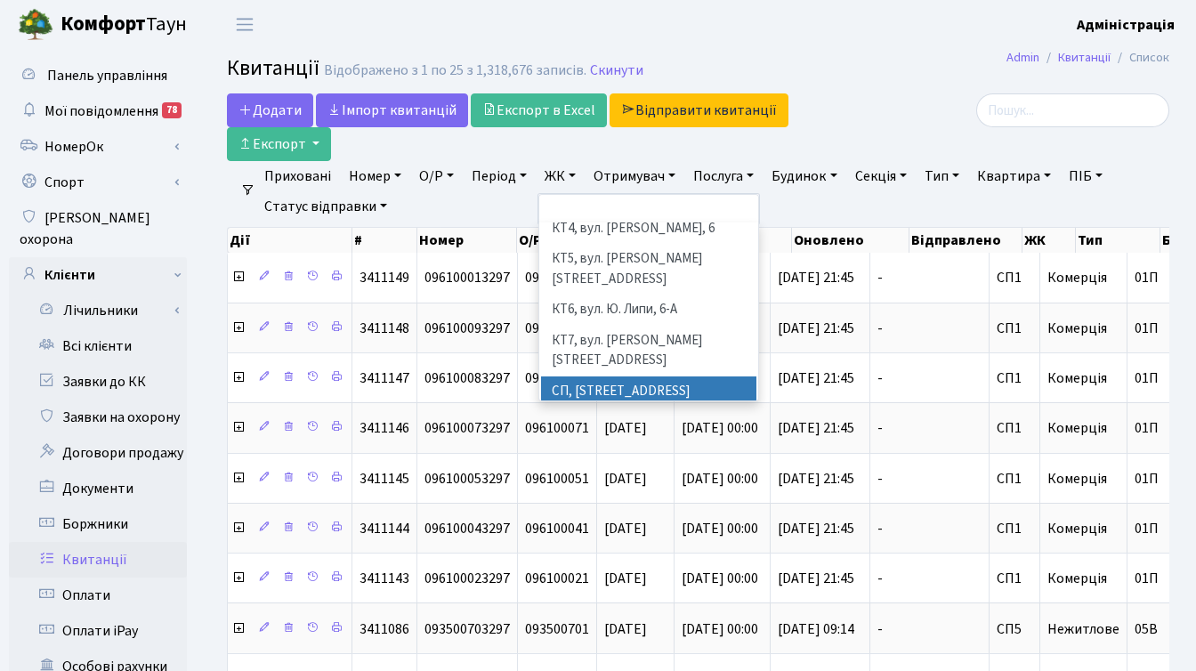
scroll to position [156, 0]
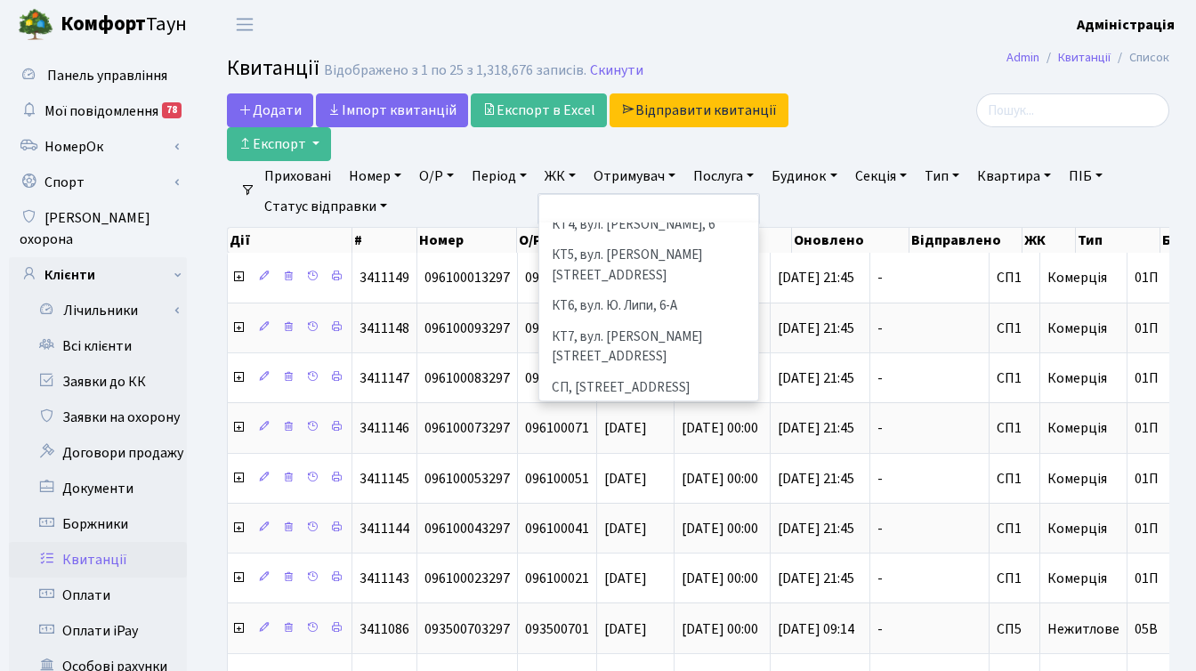
click at [591, 434] on li "[STREET_ADDRESS]" at bounding box center [648, 449] width 215 height 31
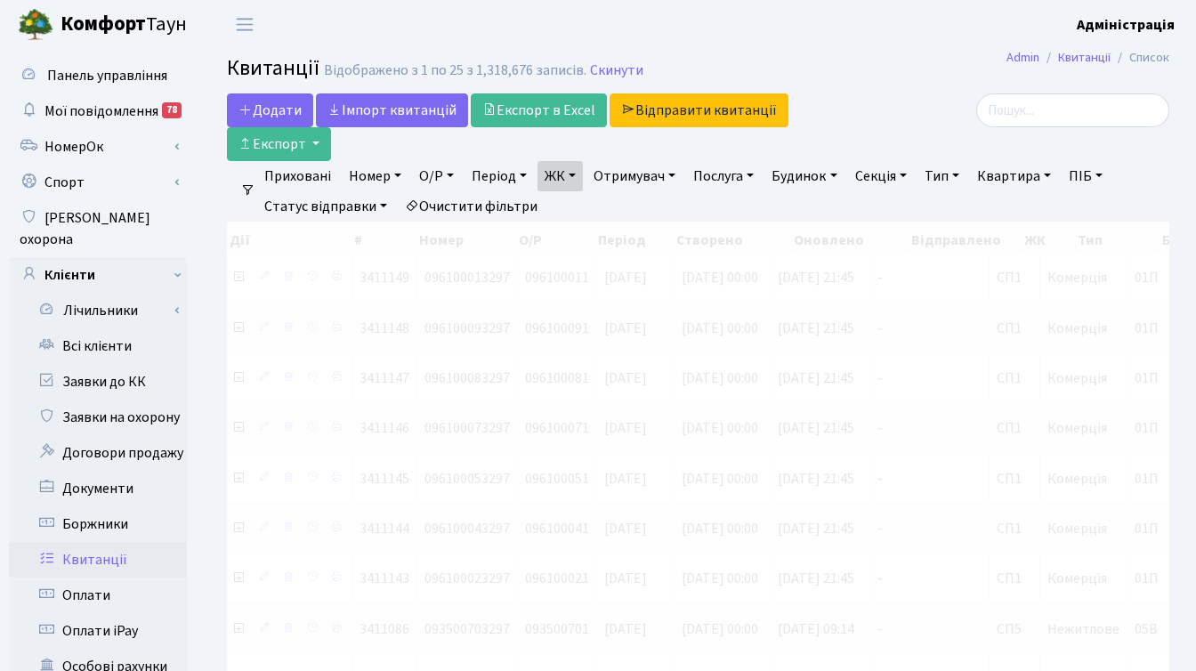
click at [1017, 180] on link "Квартира" at bounding box center [1014, 176] width 88 height 30
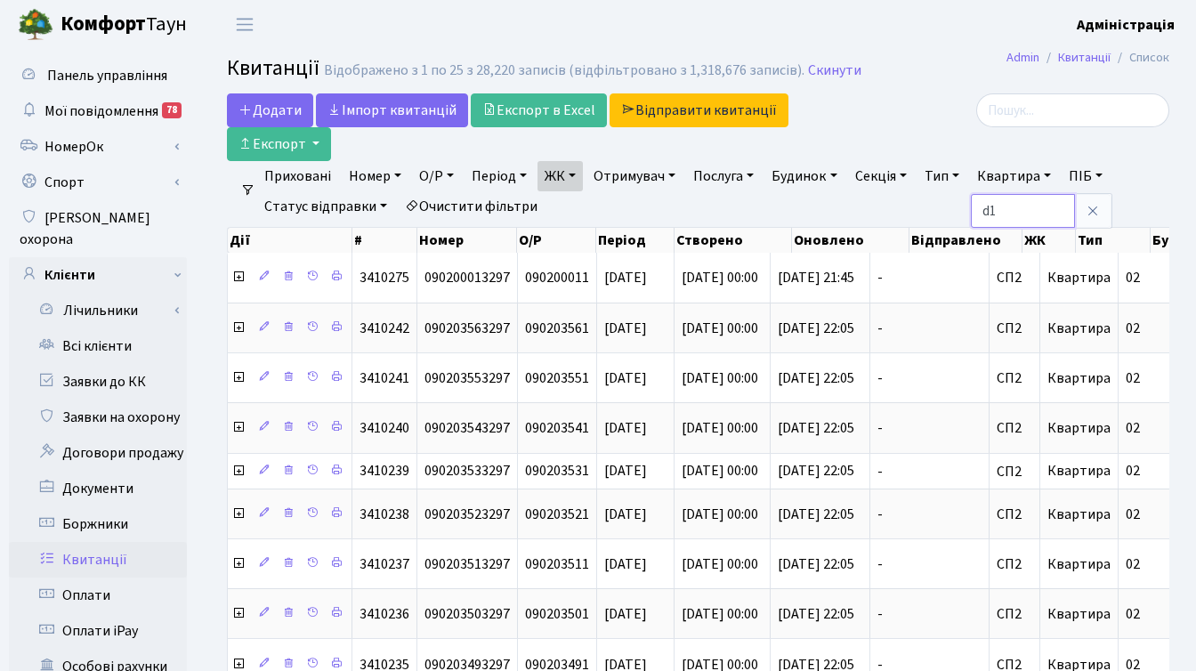
type input "d"
type input "в-1"
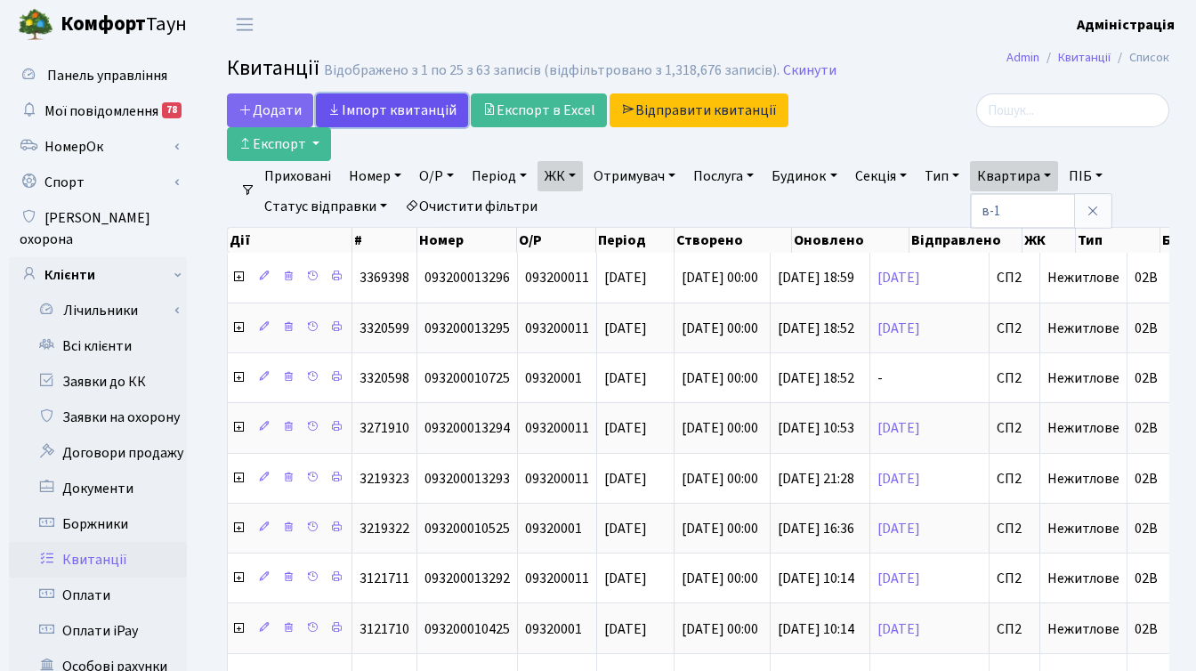
click at [404, 101] on link "Iмпорт квитанцій" at bounding box center [392, 110] width 152 height 34
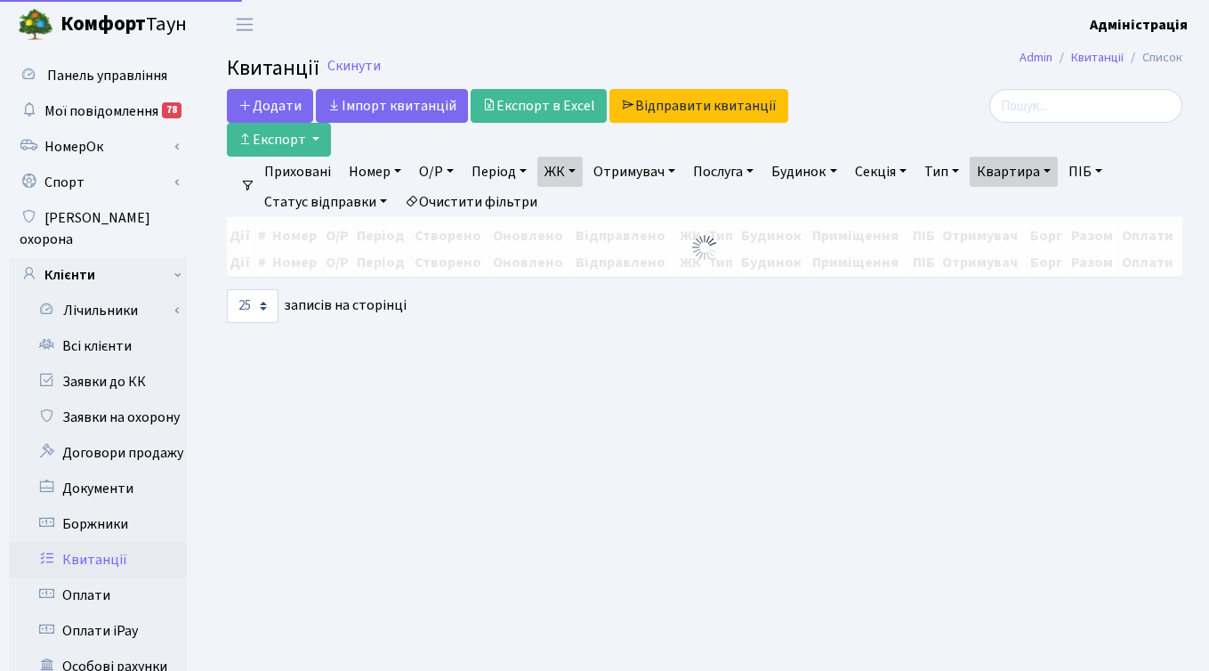
select select "25"
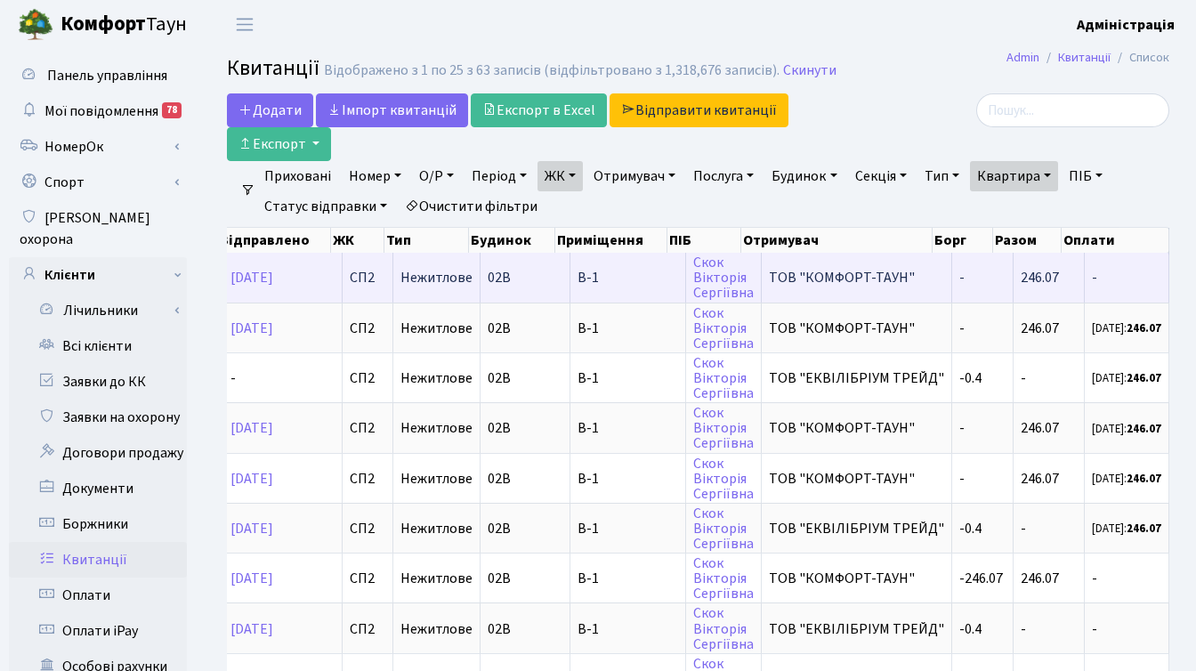
scroll to position [0, 691]
drag, startPoint x: 708, startPoint y: 284, endPoint x: 719, endPoint y: 279, distance: 11.6
click at [708, 284] on link "[PERSON_NAME]" at bounding box center [723, 278] width 60 height 50
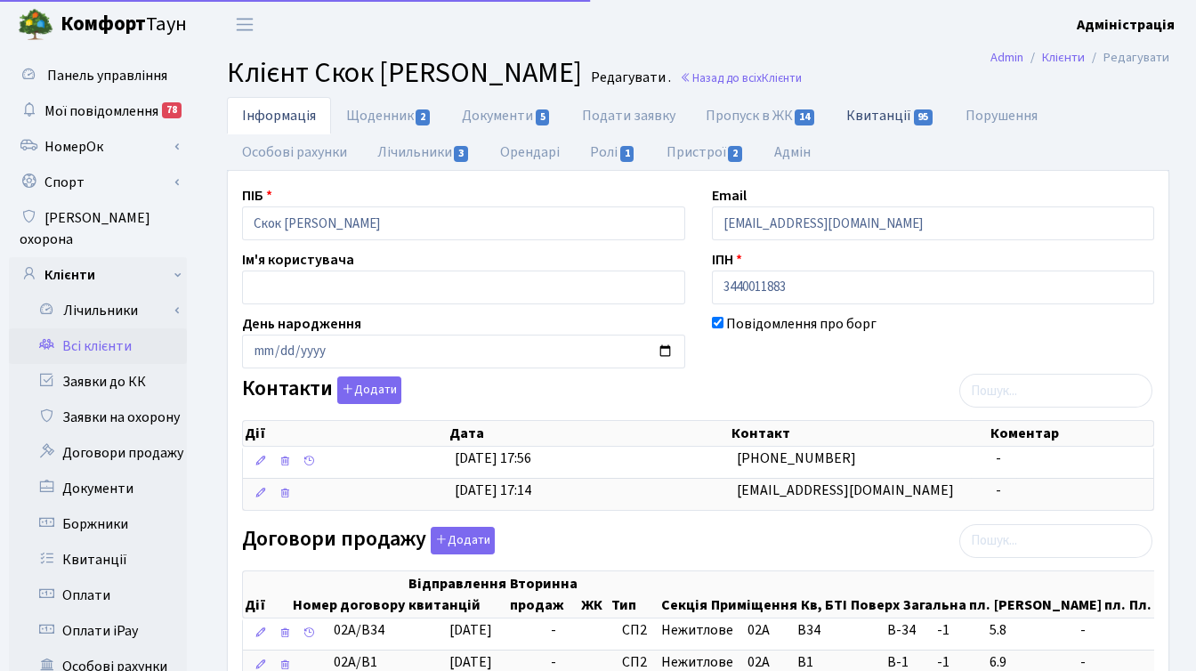
click at [850, 118] on link "Квитанції 95" at bounding box center [890, 115] width 118 height 36
select select "25"
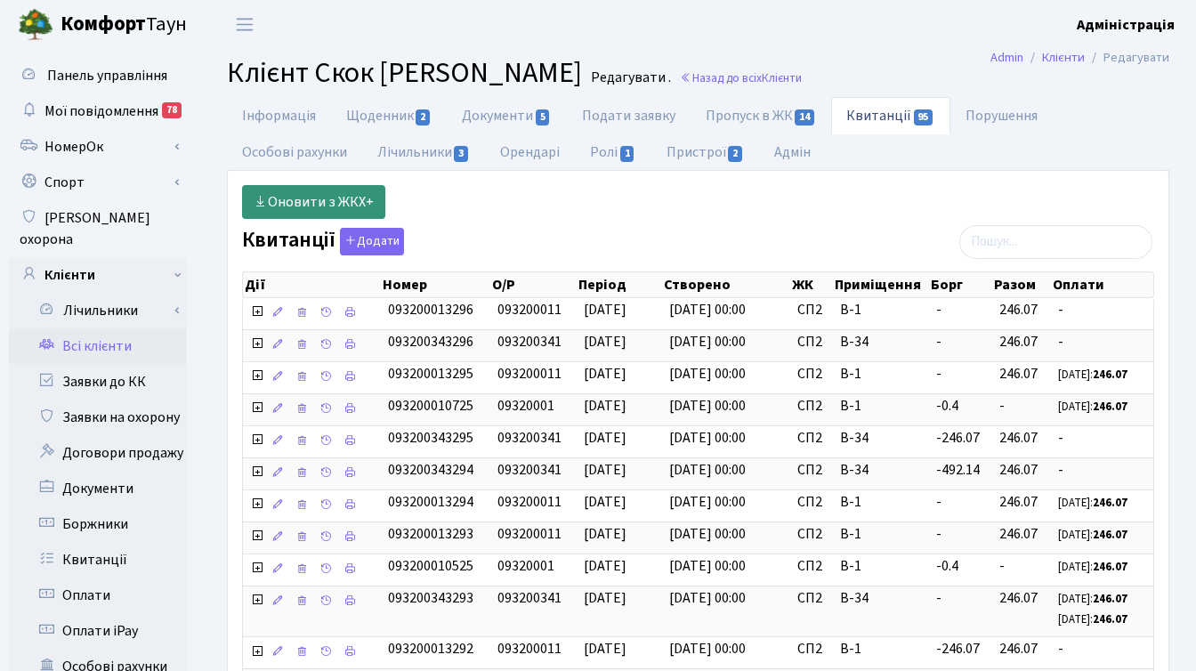
click at [311, 198] on link "Оновити з ЖКХ+" at bounding box center [313, 202] width 143 height 34
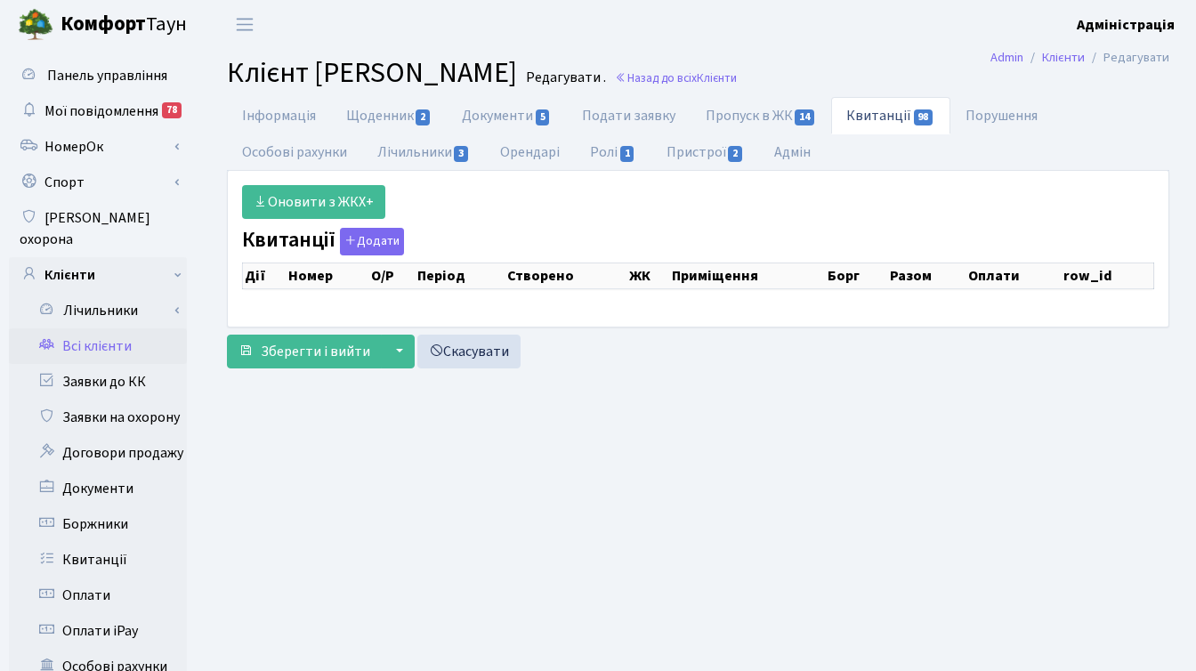
select select "25"
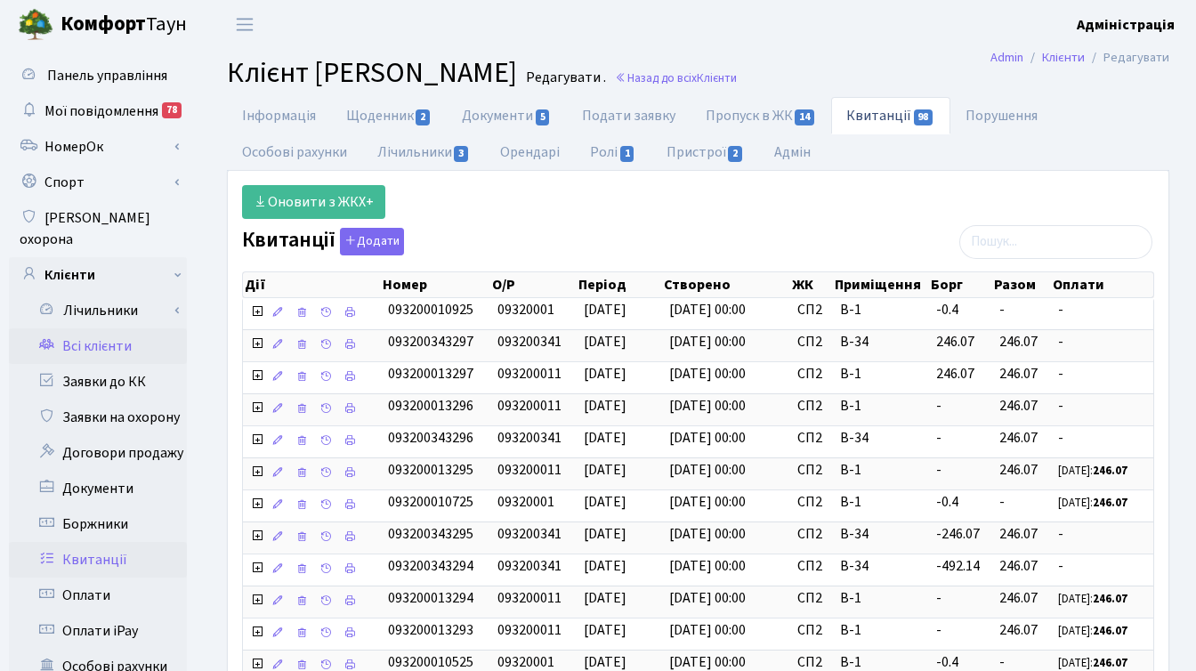
click at [87, 545] on link "Квитанції" at bounding box center [98, 560] width 178 height 36
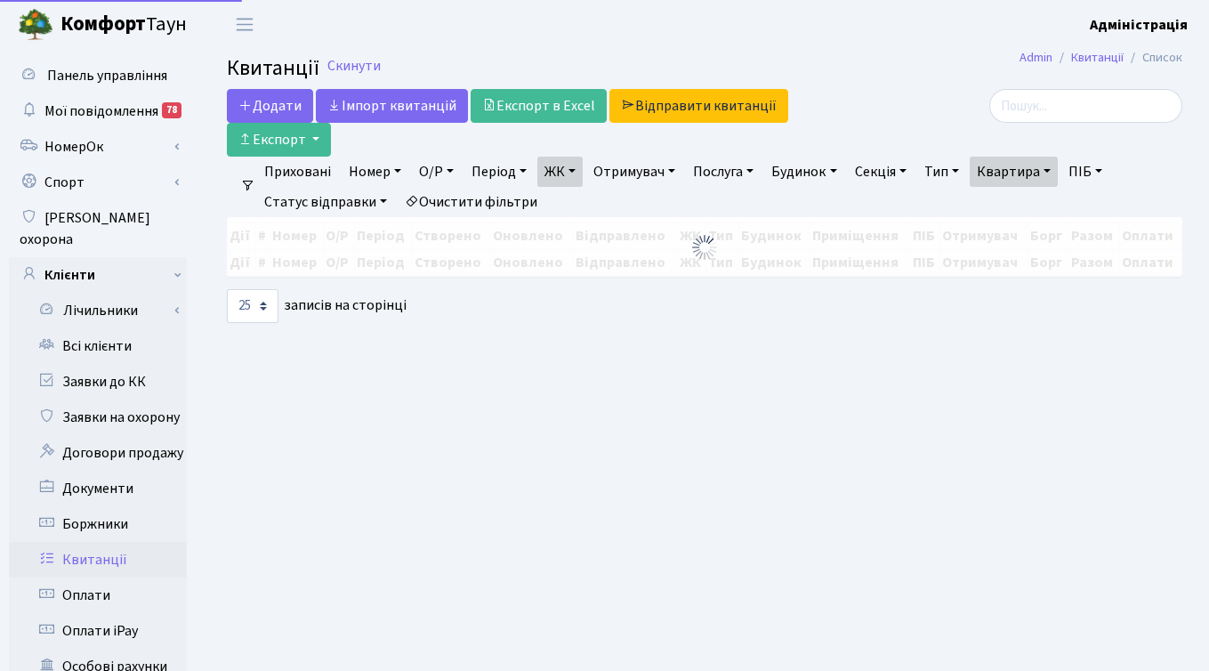
select select "25"
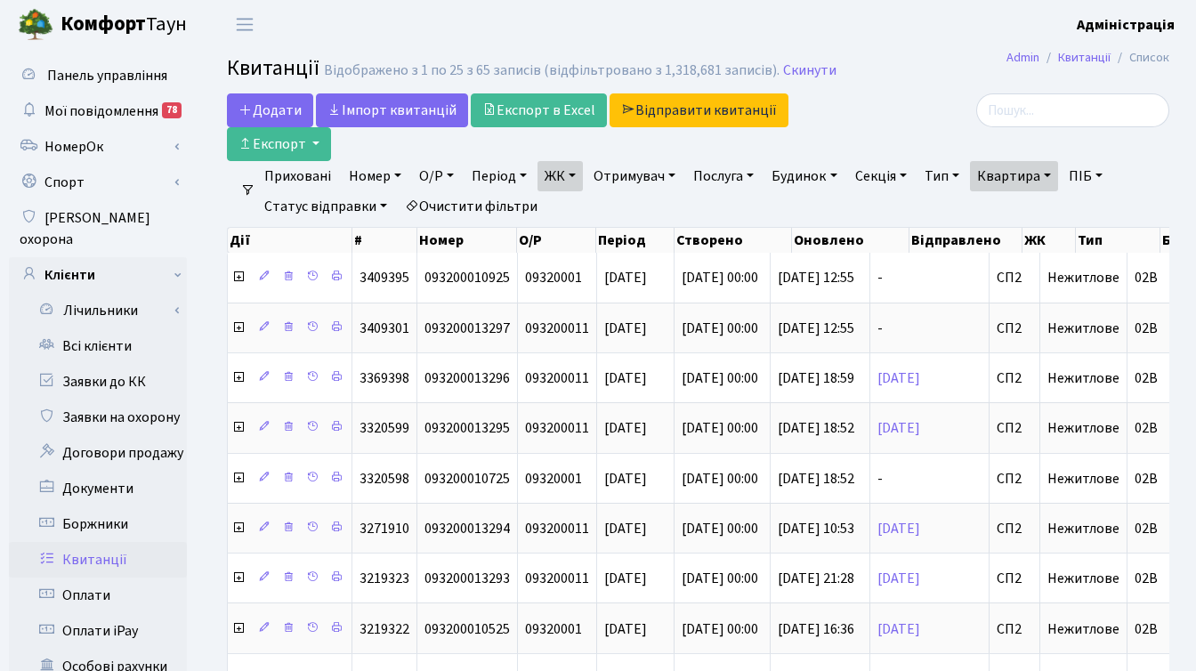
click at [497, 208] on link "Очистити фільтри" at bounding box center [471, 206] width 147 height 30
select select
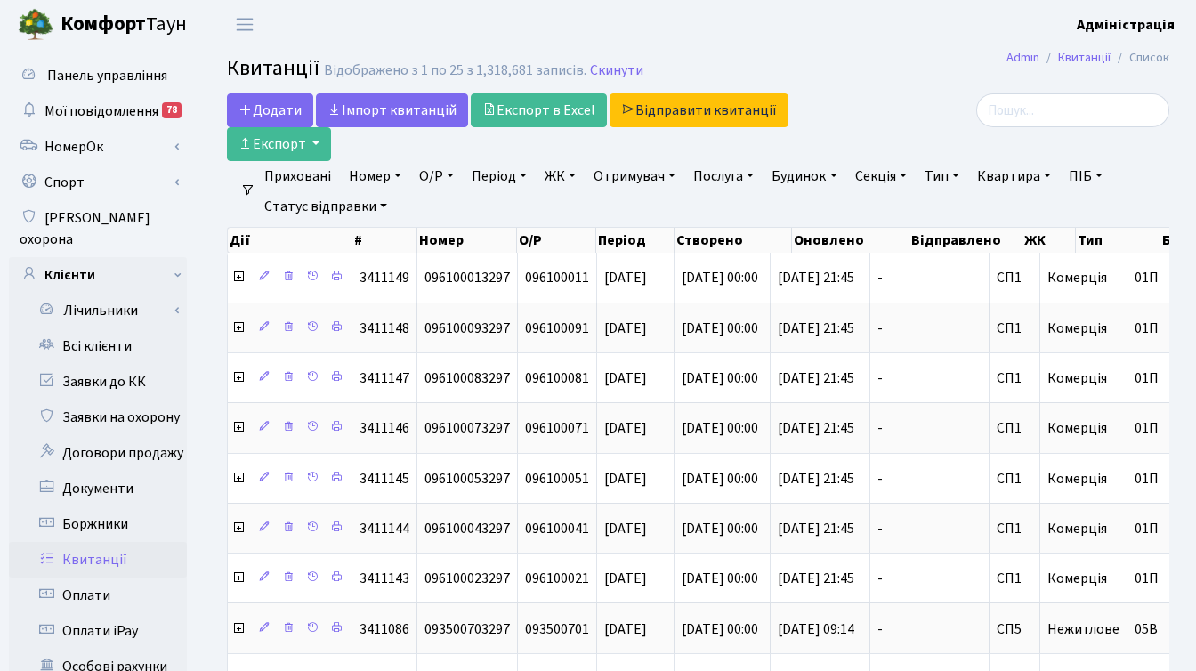
click at [551, 174] on link "ЖК" at bounding box center [559, 176] width 45 height 30
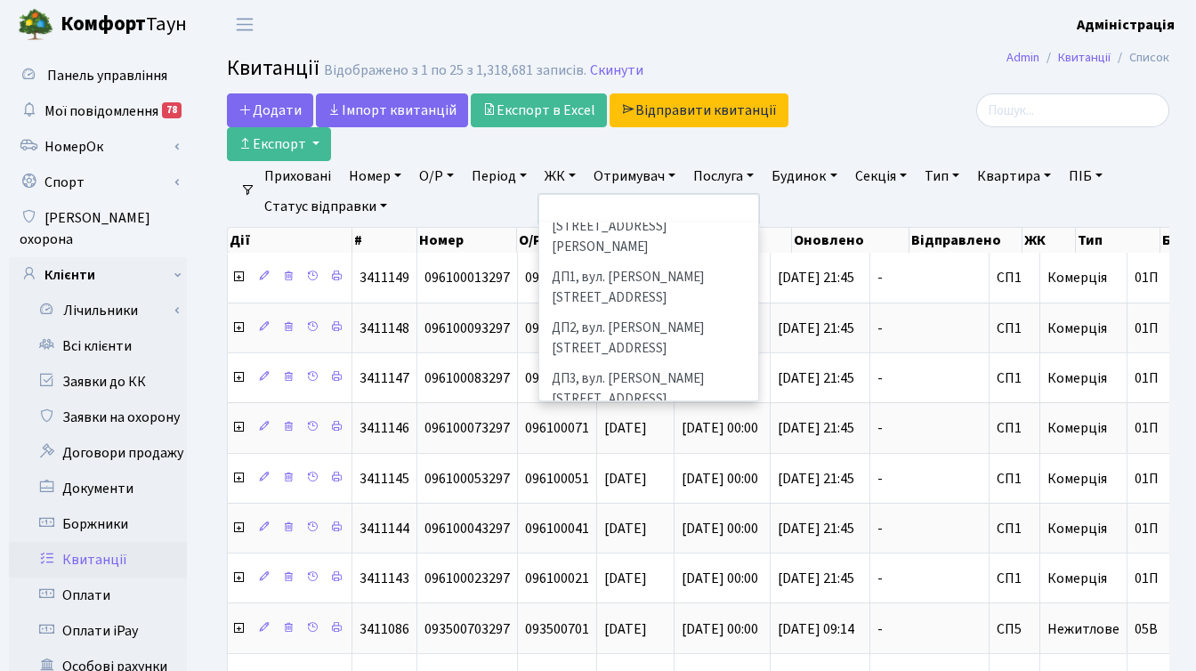
scroll to position [611, 0]
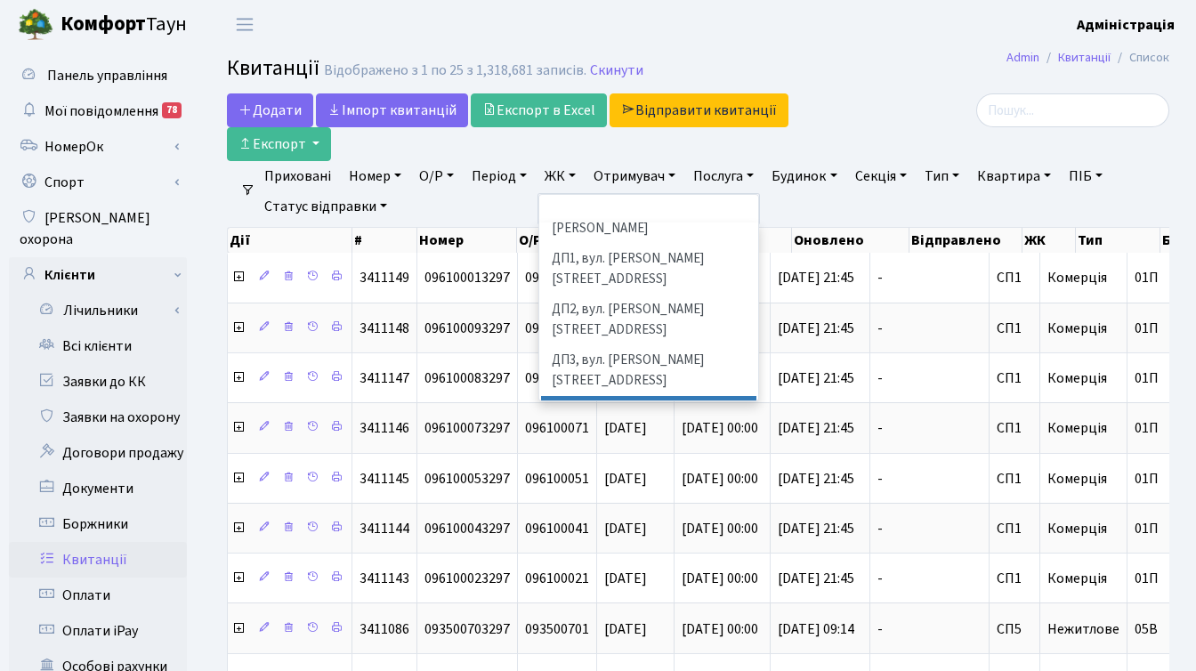
click at [601, 396] on li "ДП4, вул. [PERSON_NAME][STREET_ADDRESS]" at bounding box center [648, 421] width 215 height 51
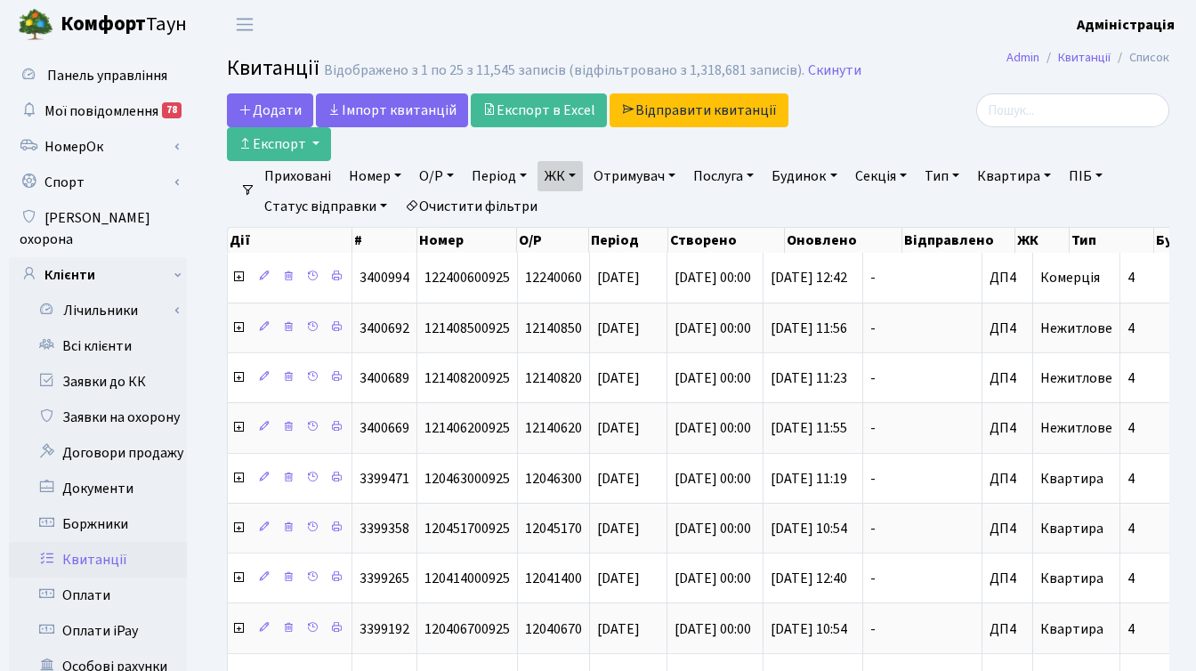
click at [907, 109] on div at bounding box center [1021, 110] width 296 height 34
click at [911, 115] on div at bounding box center [1021, 110] width 296 height 34
click at [914, 100] on div at bounding box center [1021, 110] width 296 height 34
click at [916, 122] on div at bounding box center [1021, 110] width 296 height 34
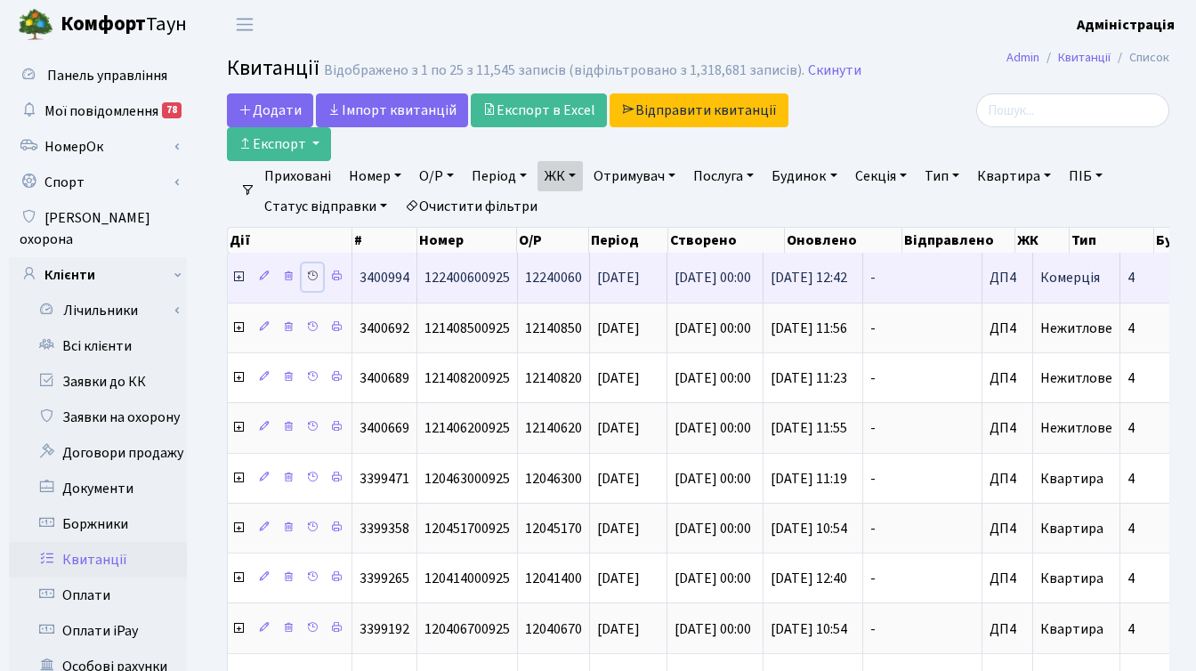
click at [313, 278] on icon at bounding box center [312, 276] width 12 height 12
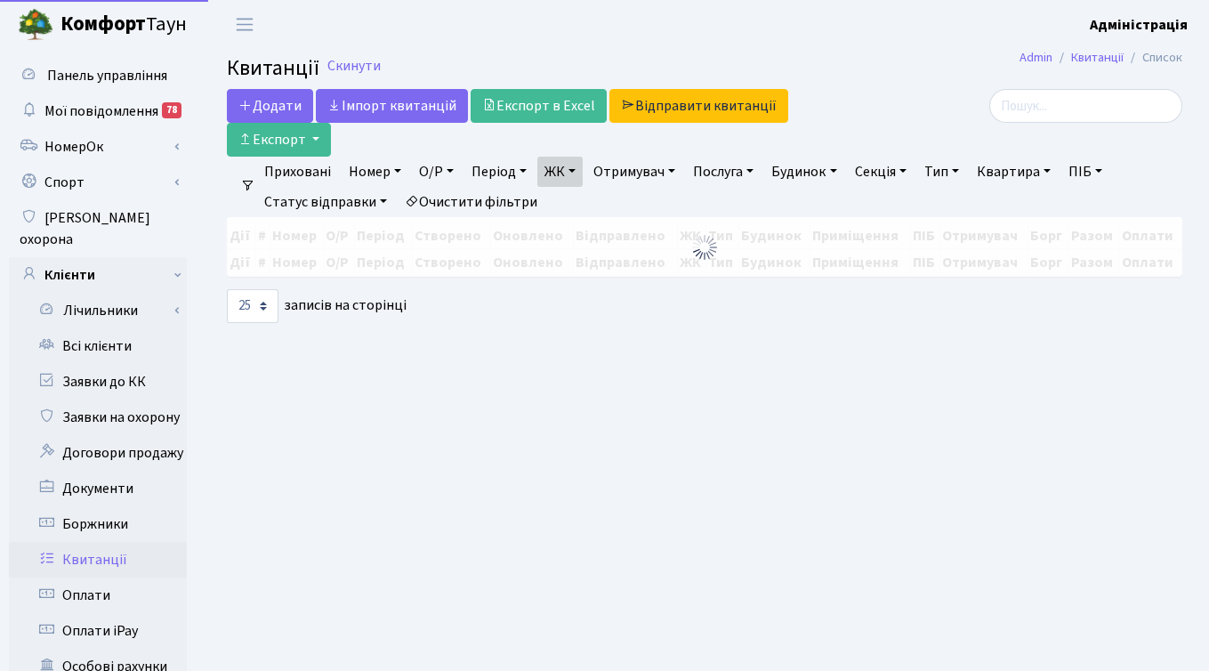
select select "25"
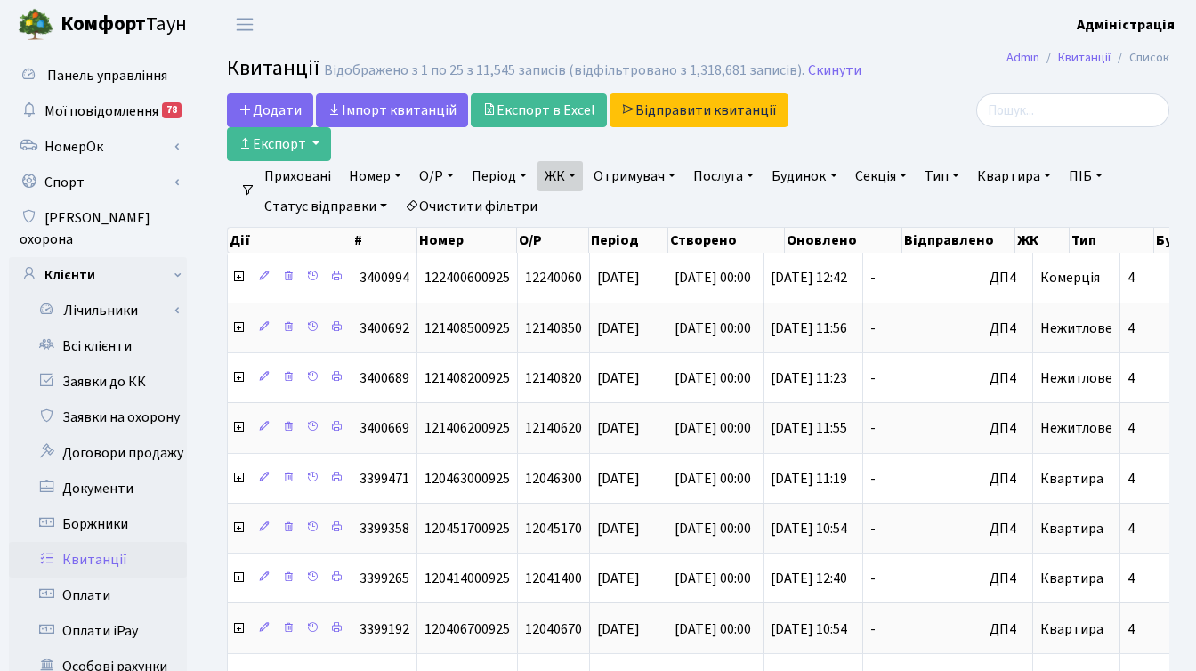
click at [855, 206] on ul "Приховані Номер О/Р Період [DATE] - [DATE] ЖК ТХ, вул. [PERSON_NAME], 1/2 КТ, в…" at bounding box center [704, 191] width 899 height 60
click at [505, 206] on link "Очистити фільтри" at bounding box center [471, 206] width 147 height 30
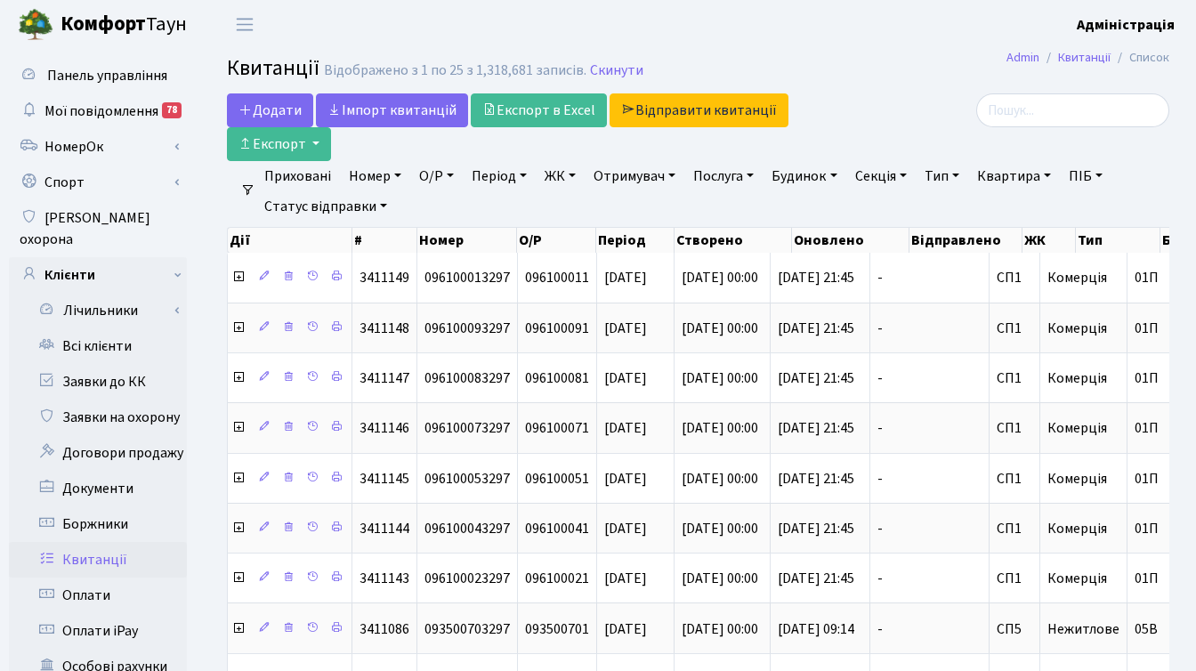
click at [555, 172] on link "ЖК" at bounding box center [559, 176] width 45 height 30
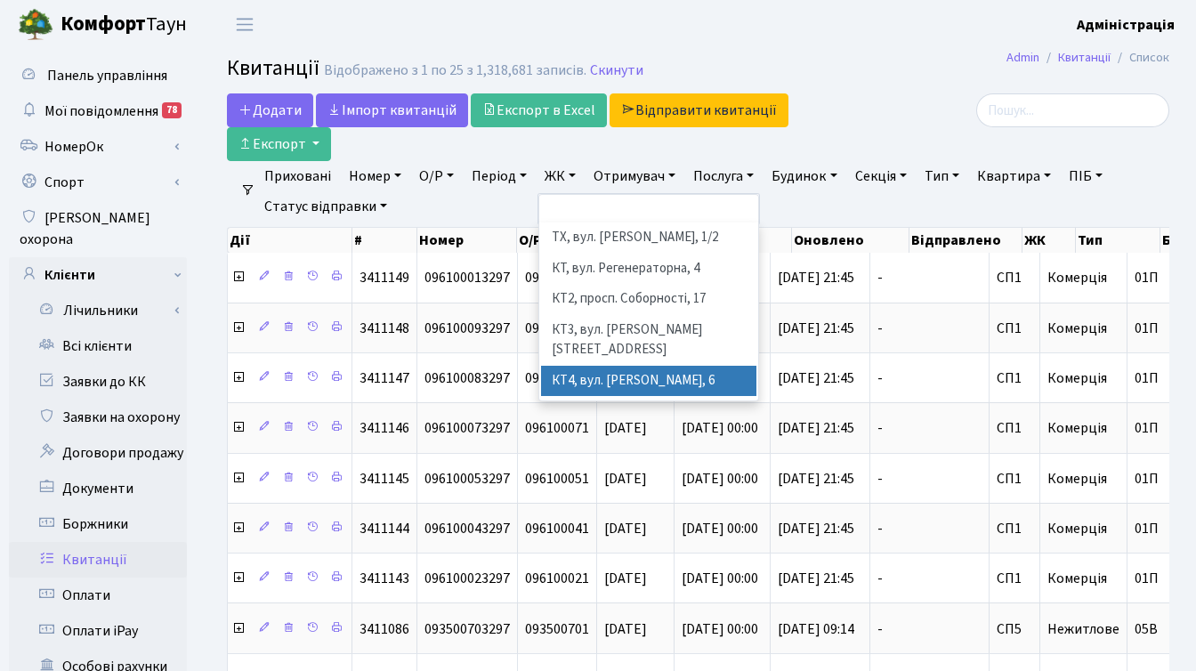
click at [620, 366] on li "КТ4, вул. [PERSON_NAME], 6" at bounding box center [648, 381] width 215 height 31
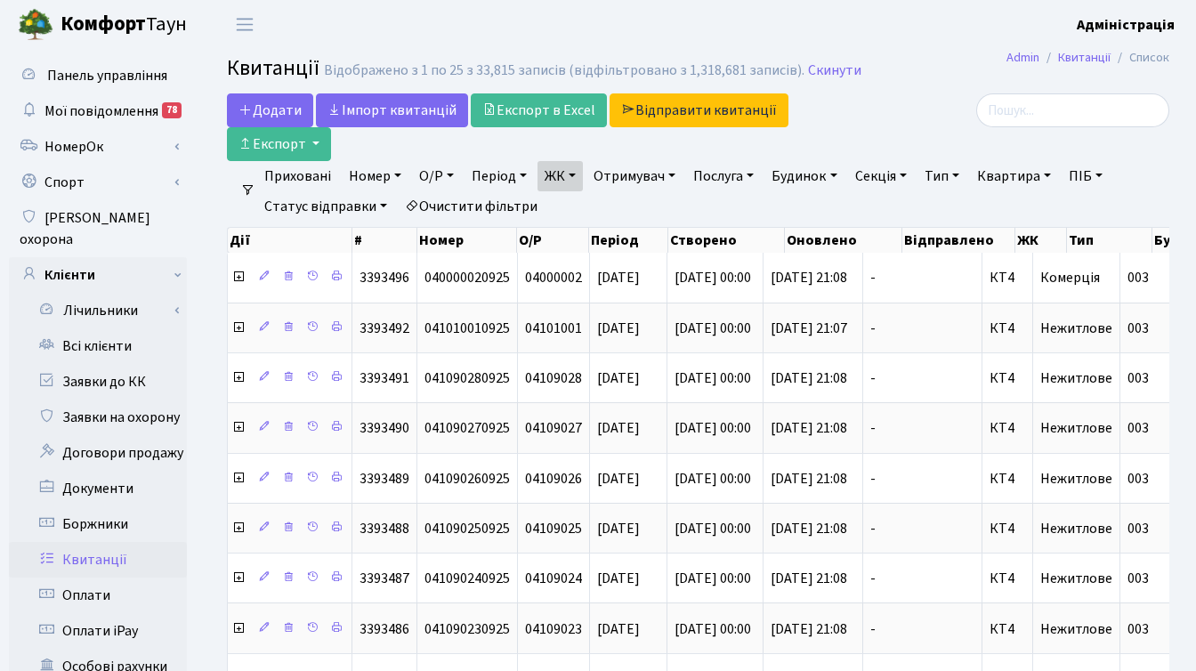
click at [488, 166] on link "Період" at bounding box center [498, 176] width 69 height 30
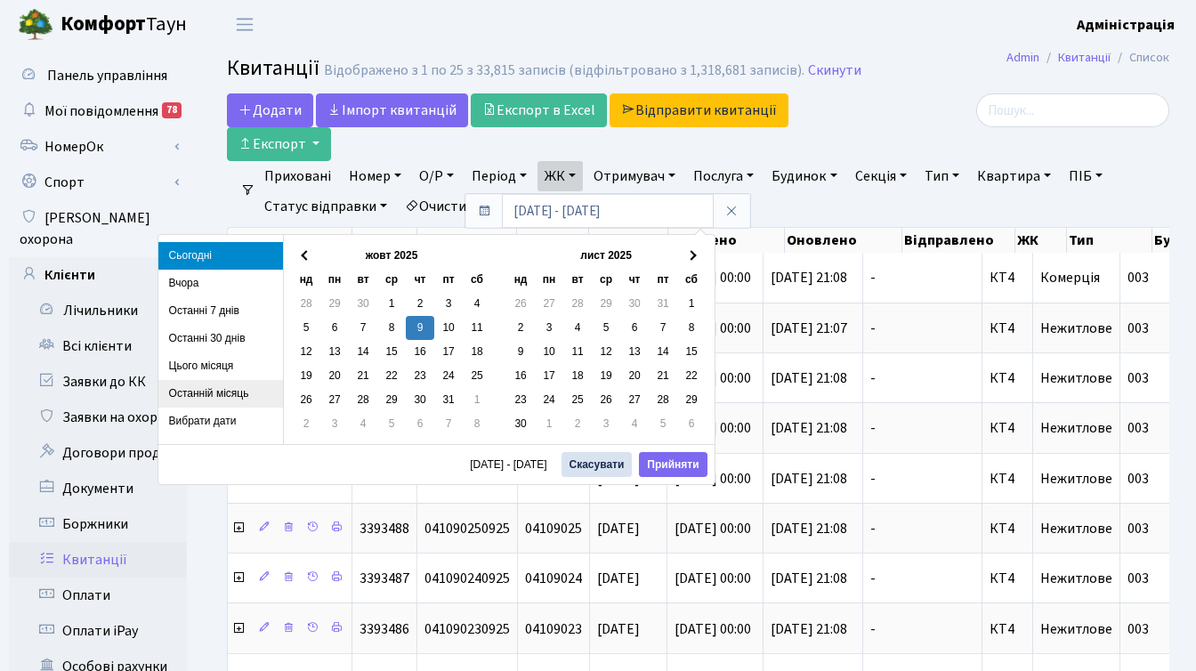
click at [212, 392] on li "Останній місяць" at bounding box center [220, 394] width 125 height 28
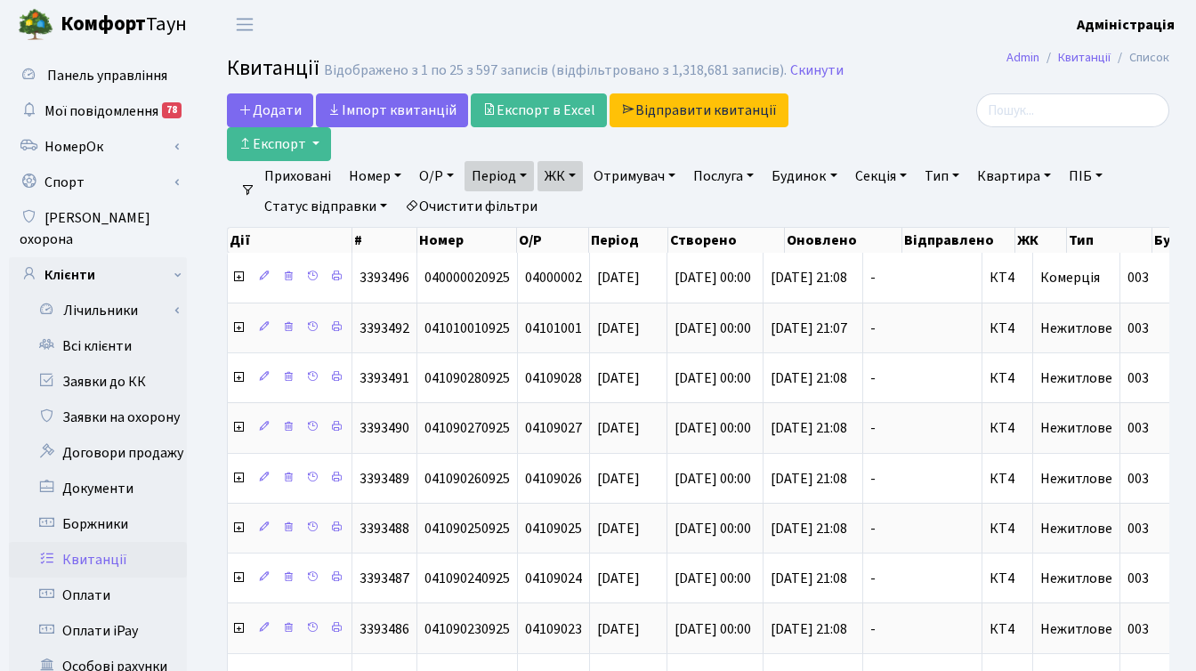
click at [629, 198] on ul "Приховані Номер О/Р Період 01.09.2025 - 30.09.2025 ЖК ТХ, вул. Ділова, 1/2 КТ, …" at bounding box center [704, 191] width 899 height 60
click at [581, 171] on link "ЖК" at bounding box center [559, 176] width 45 height 30
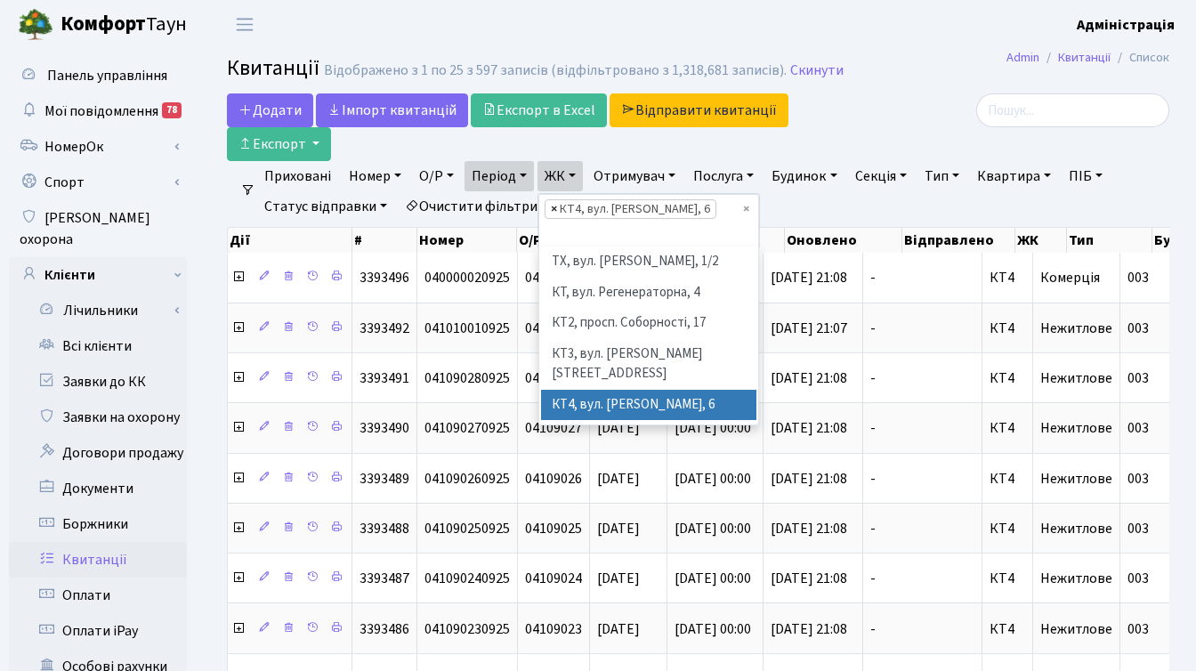
click at [557, 208] on span "×" at bounding box center [554, 209] width 6 height 18
select select
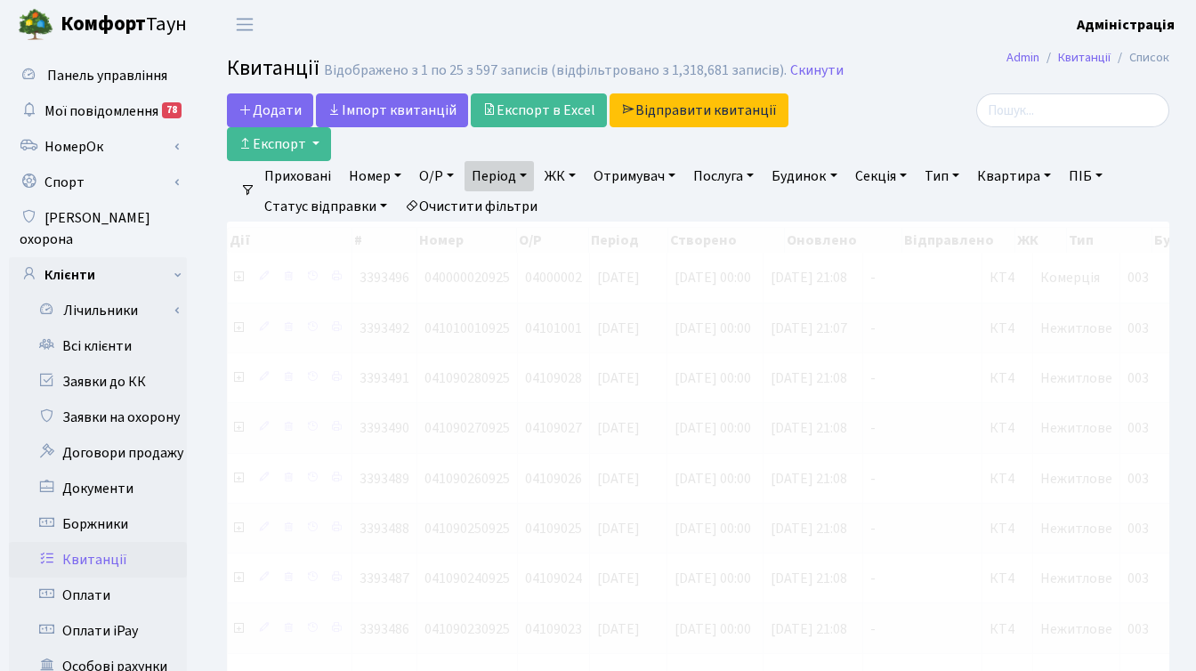
click at [566, 174] on link "ЖК" at bounding box center [559, 176] width 45 height 30
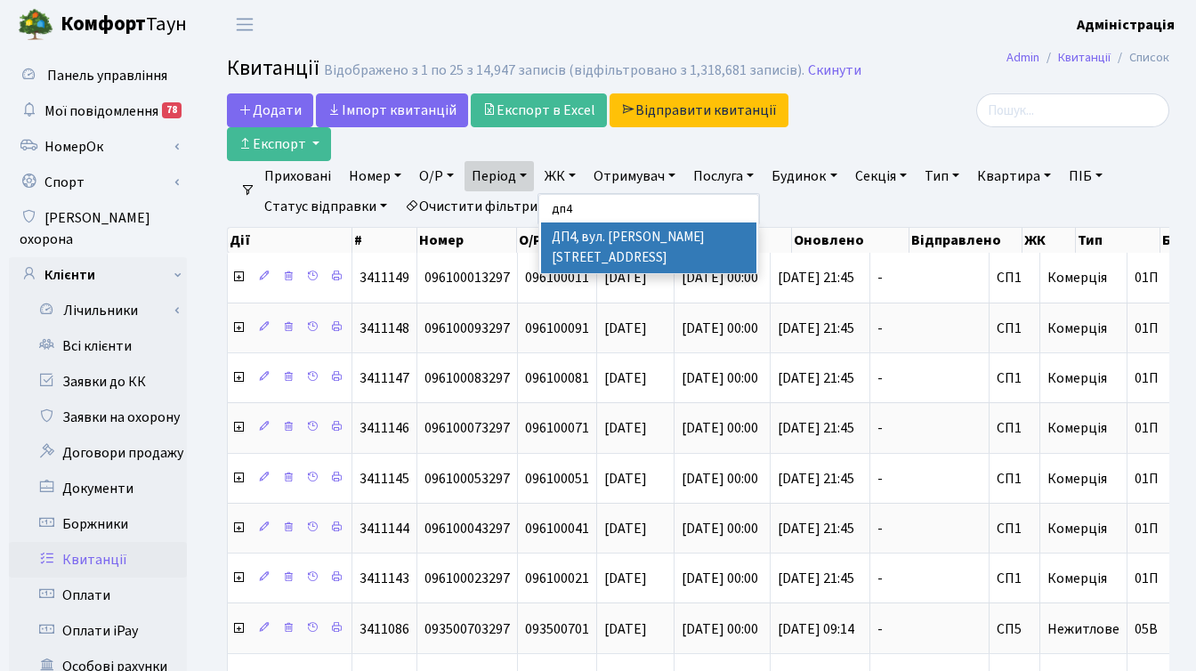
type input "дп4"
select select "313"
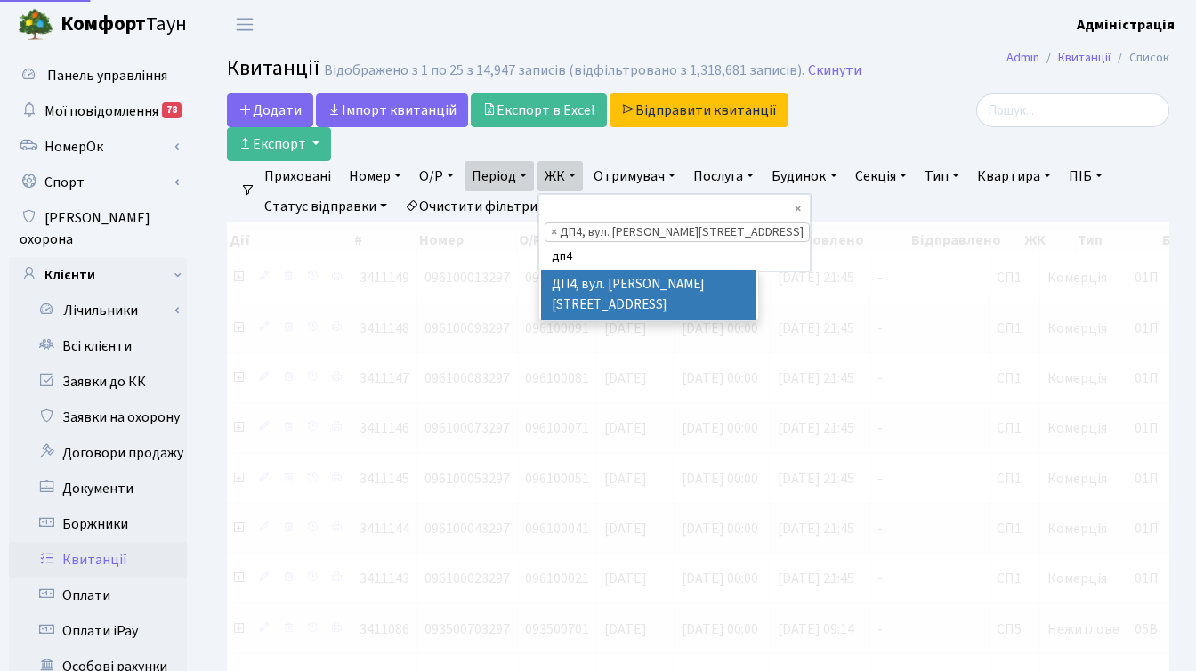
scroll to position [411, 0]
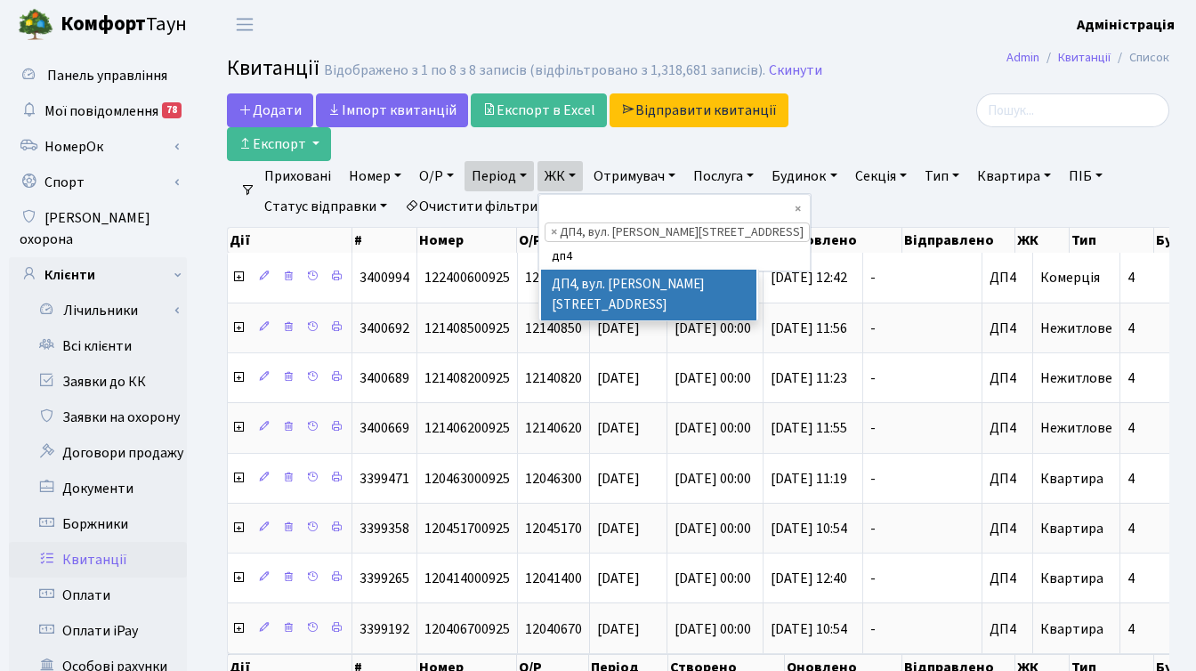
click at [625, 270] on li "ДП4, вул. [PERSON_NAME][STREET_ADDRESS]" at bounding box center [648, 295] width 215 height 51
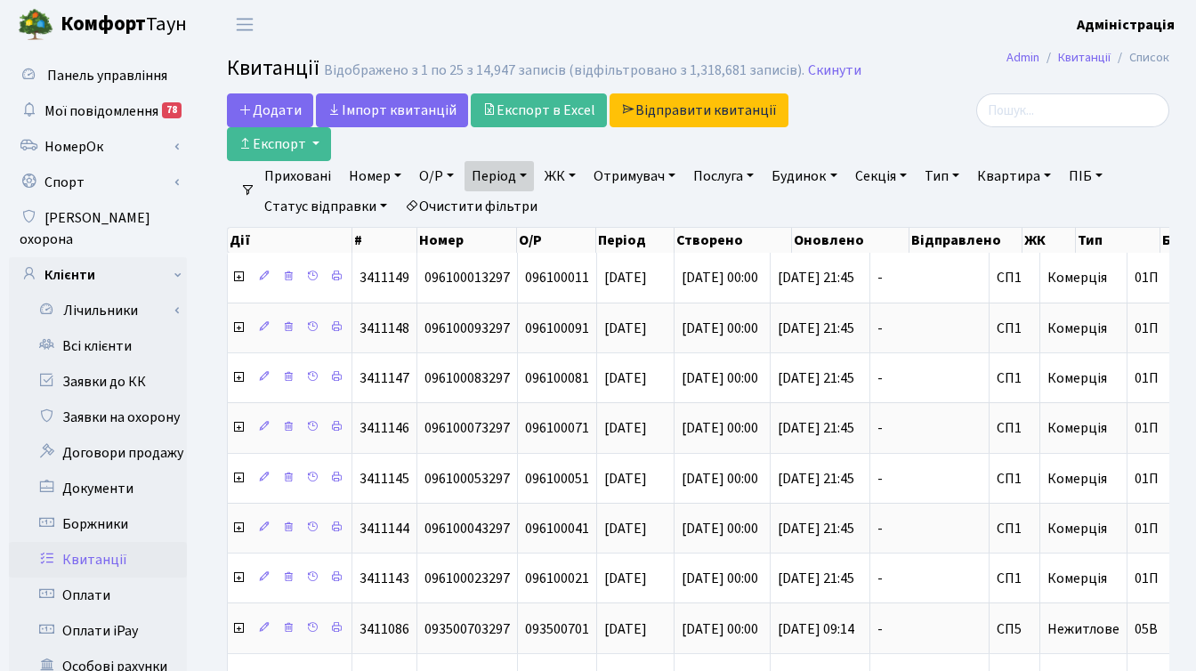
click at [565, 174] on link "ЖК" at bounding box center [559, 176] width 45 height 30
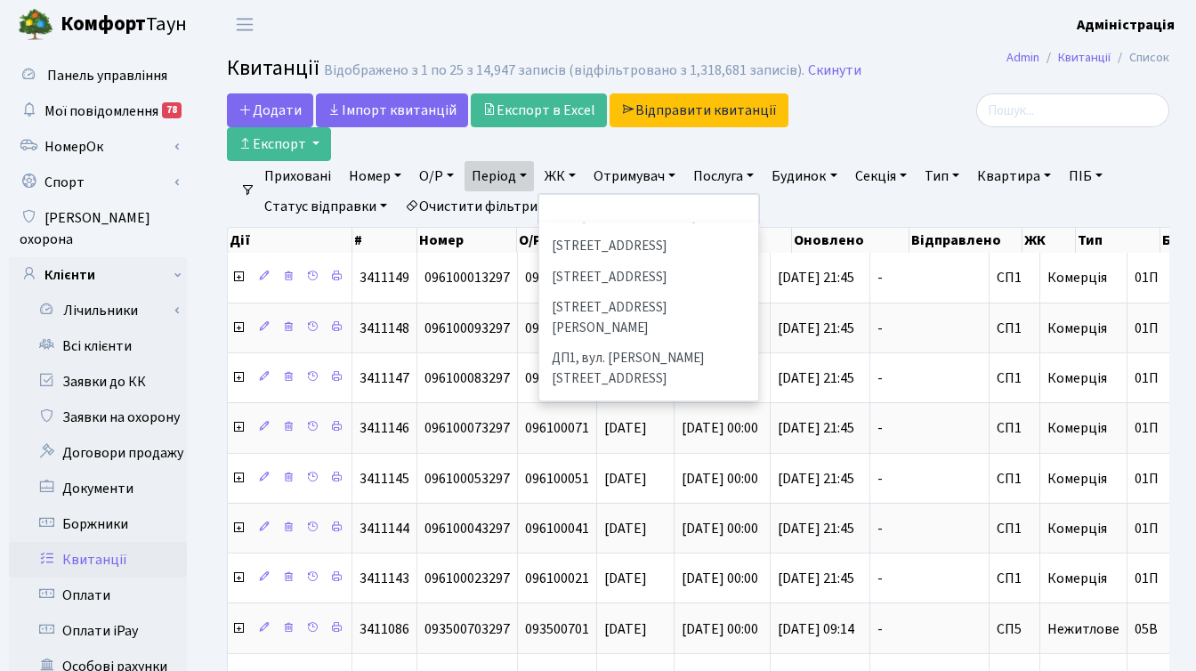
scroll to position [512, 0]
click at [618, 495] on li "ДП4, вул. [PERSON_NAME][STREET_ADDRESS]" at bounding box center [648, 520] width 215 height 51
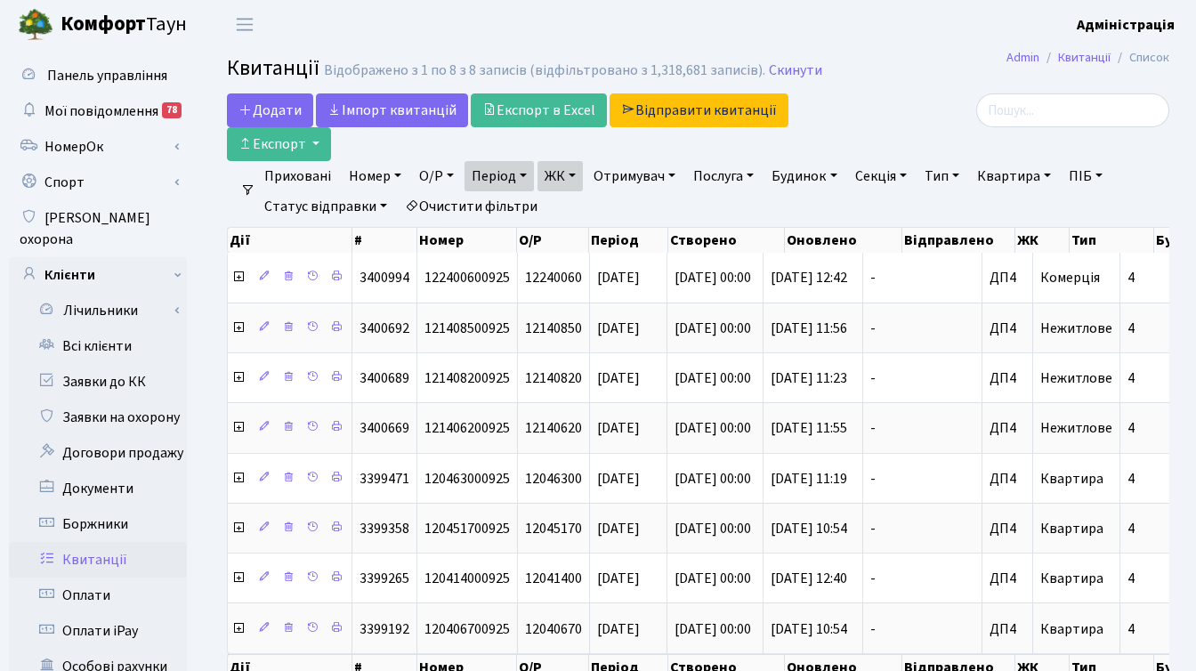
click at [927, 109] on div at bounding box center [1021, 110] width 296 height 34
click at [576, 180] on link "ЖК" at bounding box center [559, 176] width 45 height 30
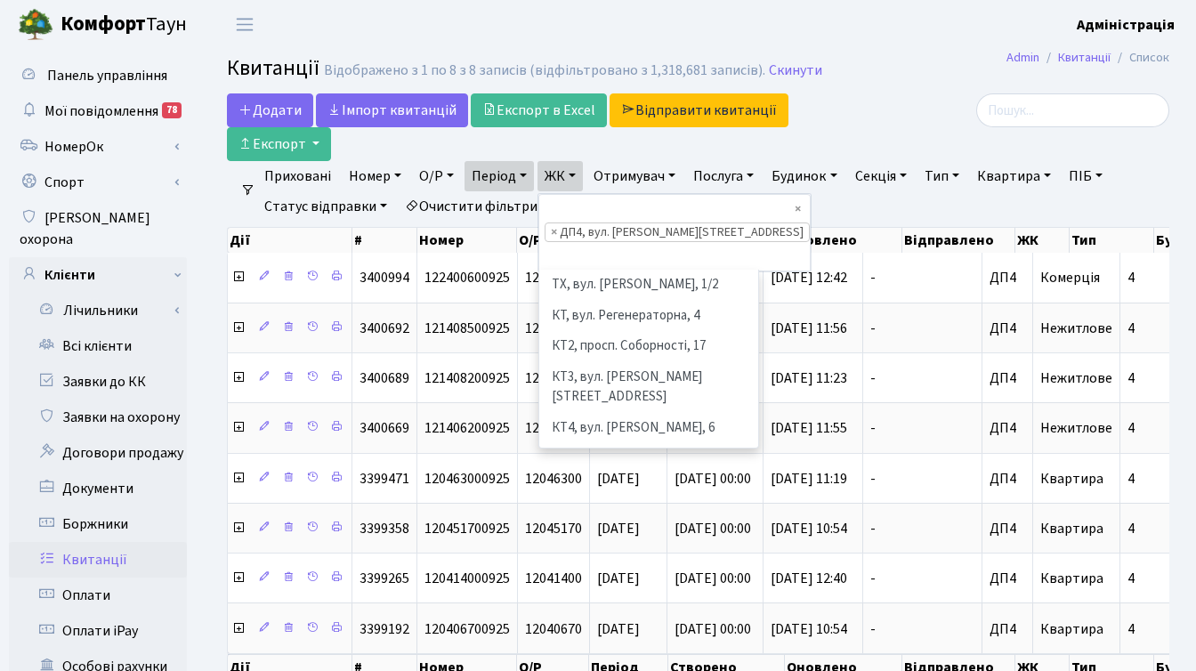
scroll to position [614, 0]
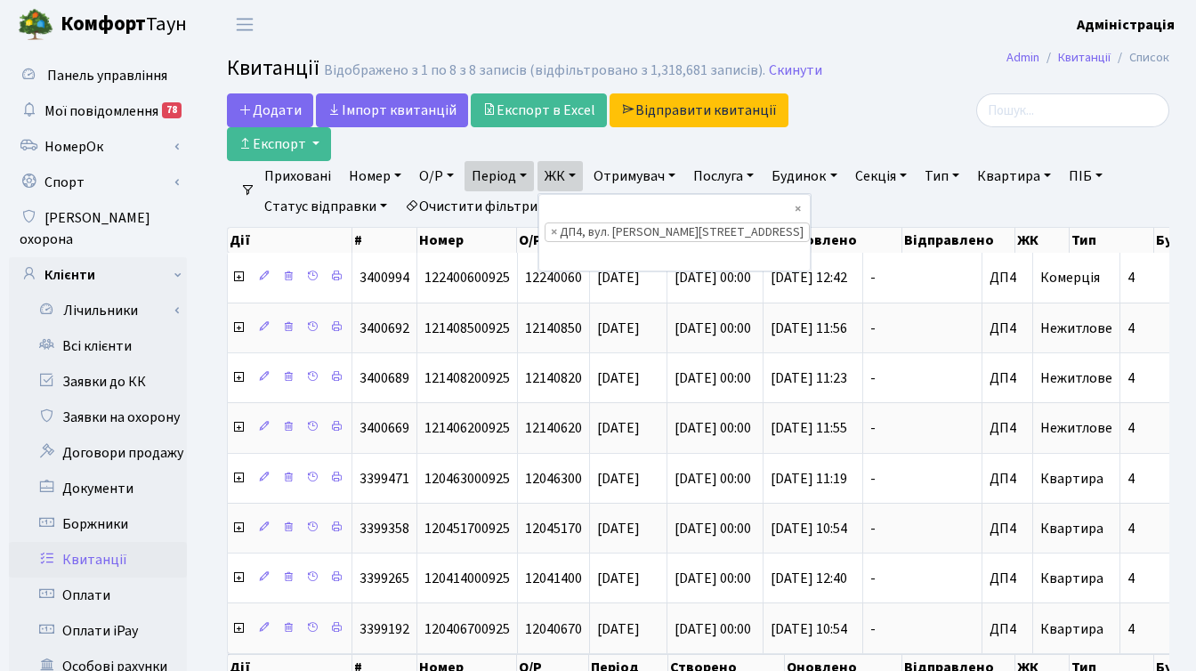
click at [899, 135] on div at bounding box center [1020, 127] width 323 height 68
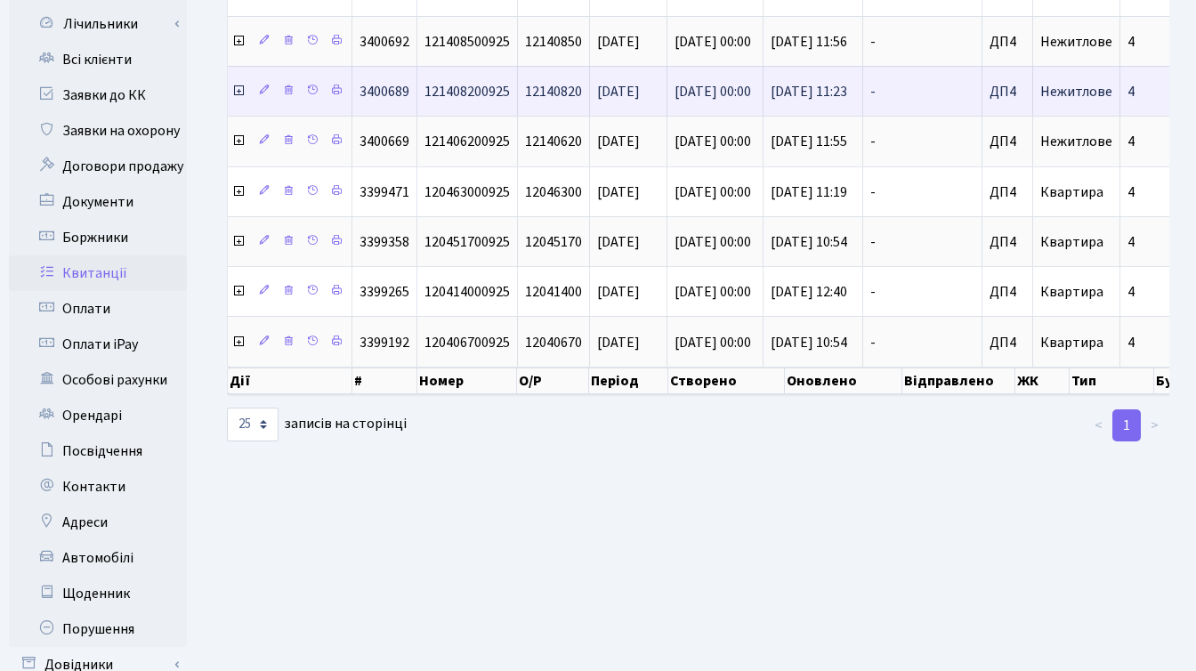
scroll to position [0, 0]
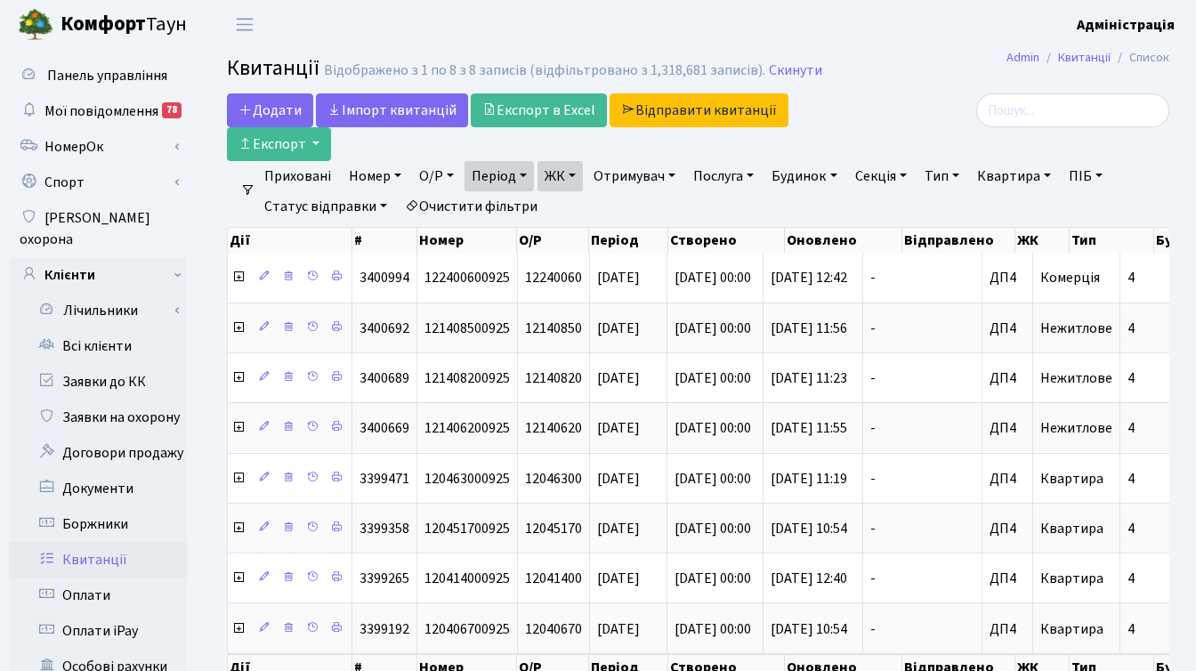
click at [523, 173] on link "Період" at bounding box center [498, 176] width 69 height 30
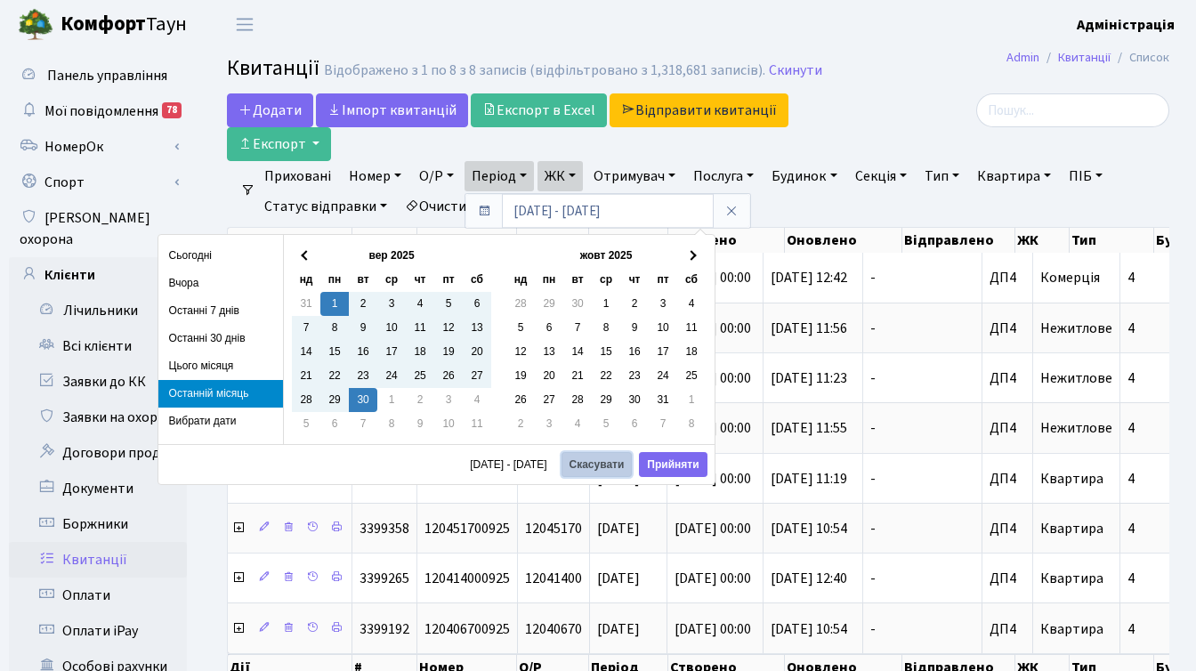
click at [604, 464] on button "Скасувати" at bounding box center [596, 464] width 71 height 25
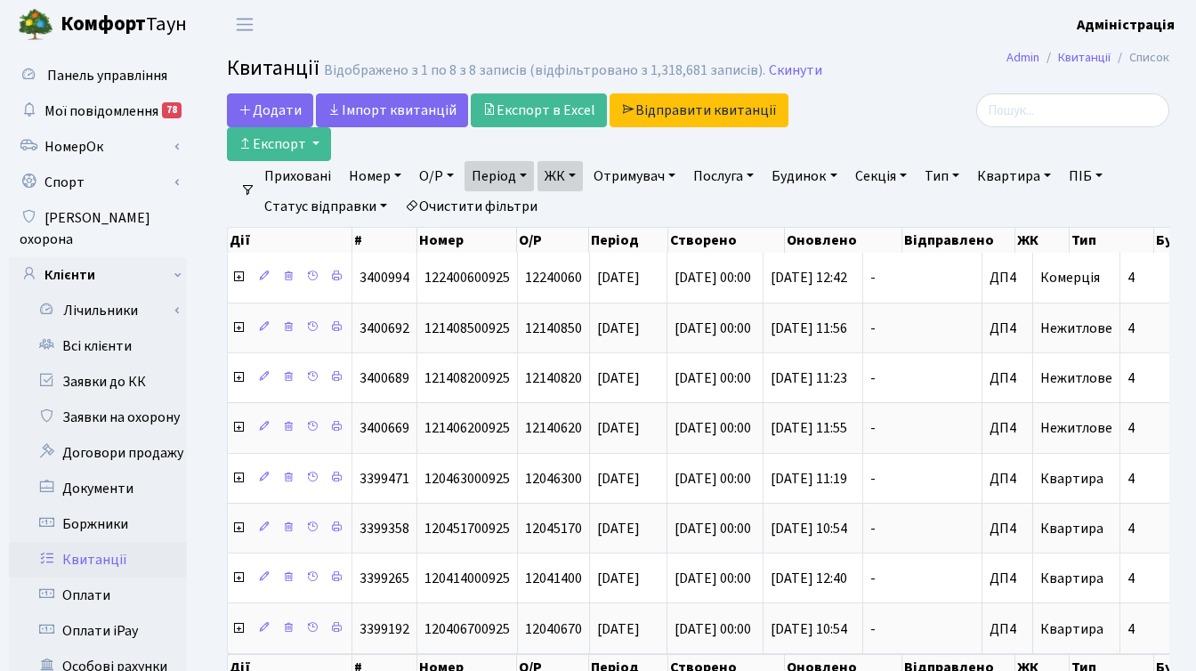
click at [464, 206] on link "Очистити фільтри" at bounding box center [471, 206] width 147 height 30
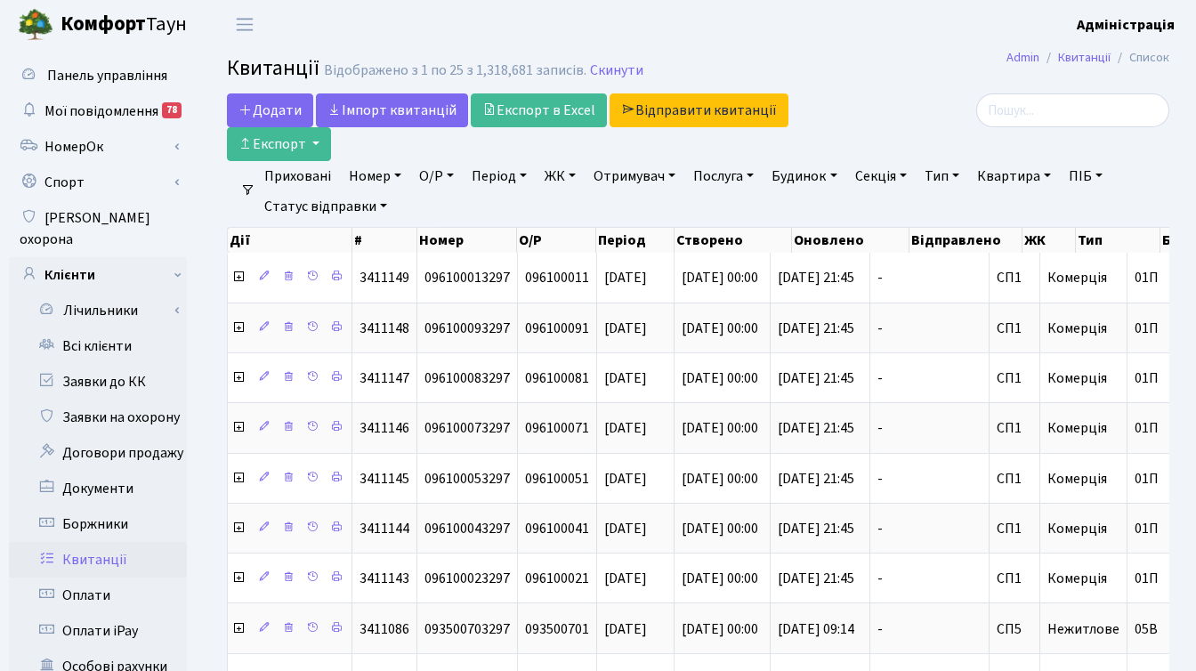
click at [551, 176] on link "ЖК" at bounding box center [559, 176] width 45 height 30
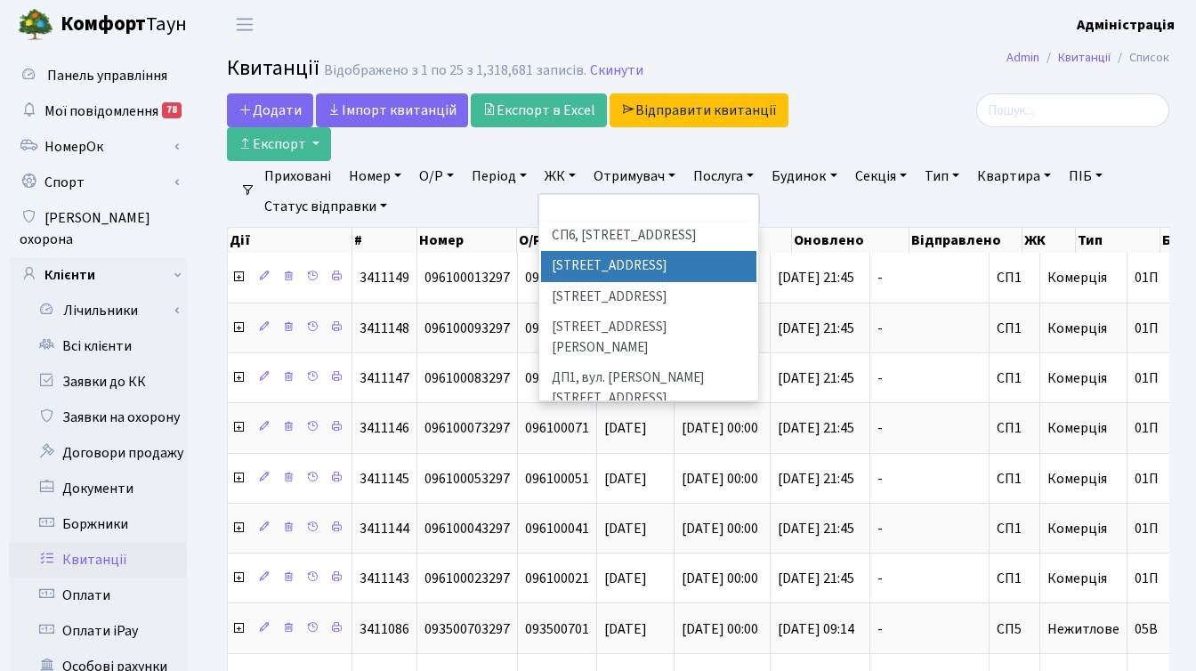
scroll to position [493, 0]
click at [587, 514] on li "ДП4, вул. Некрасова, 8" at bounding box center [648, 539] width 215 height 51
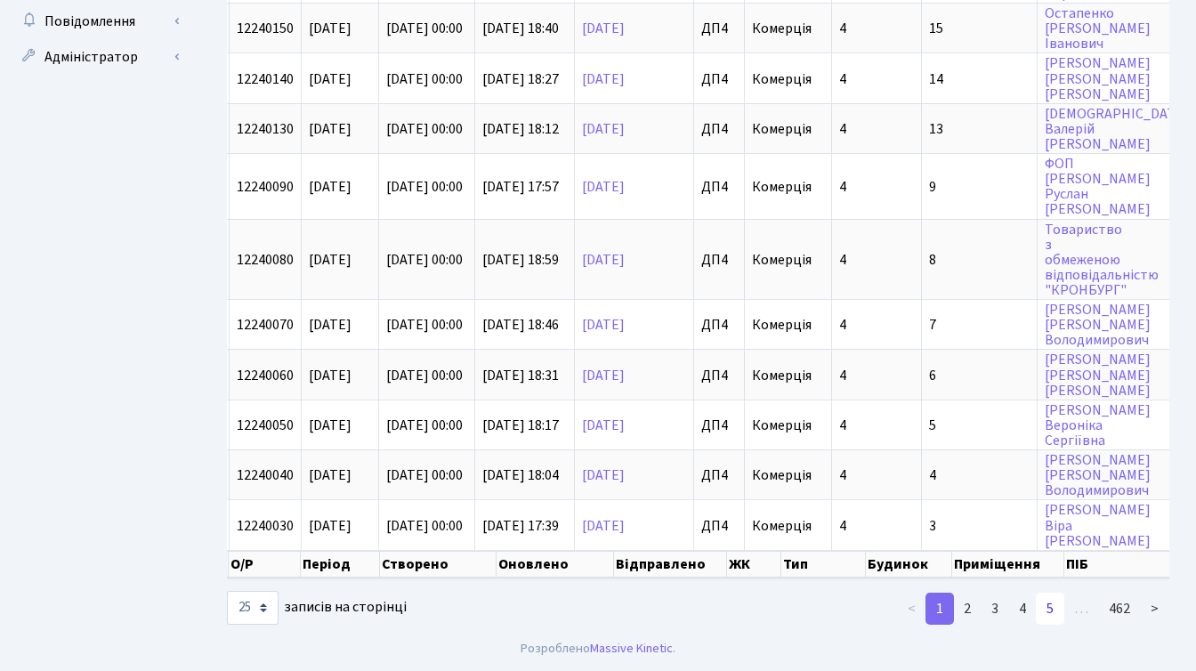
click at [1048, 604] on link "5" at bounding box center [1050, 609] width 28 height 32
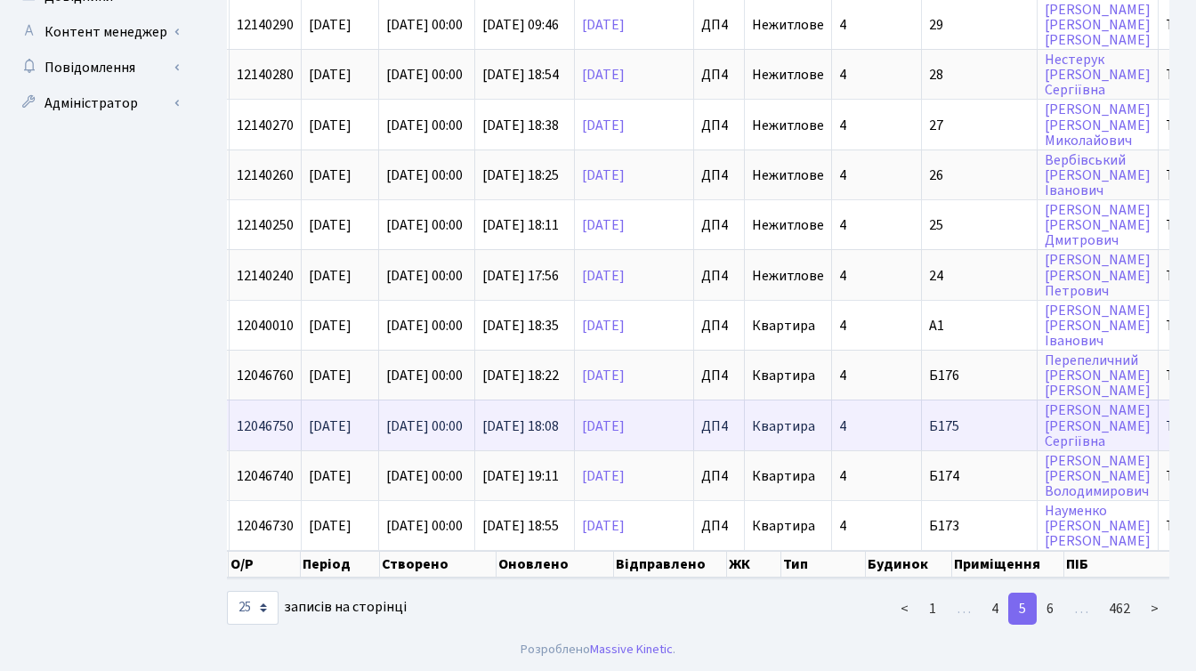
click at [815, 416] on span "Квартира" at bounding box center [783, 426] width 63 height 20
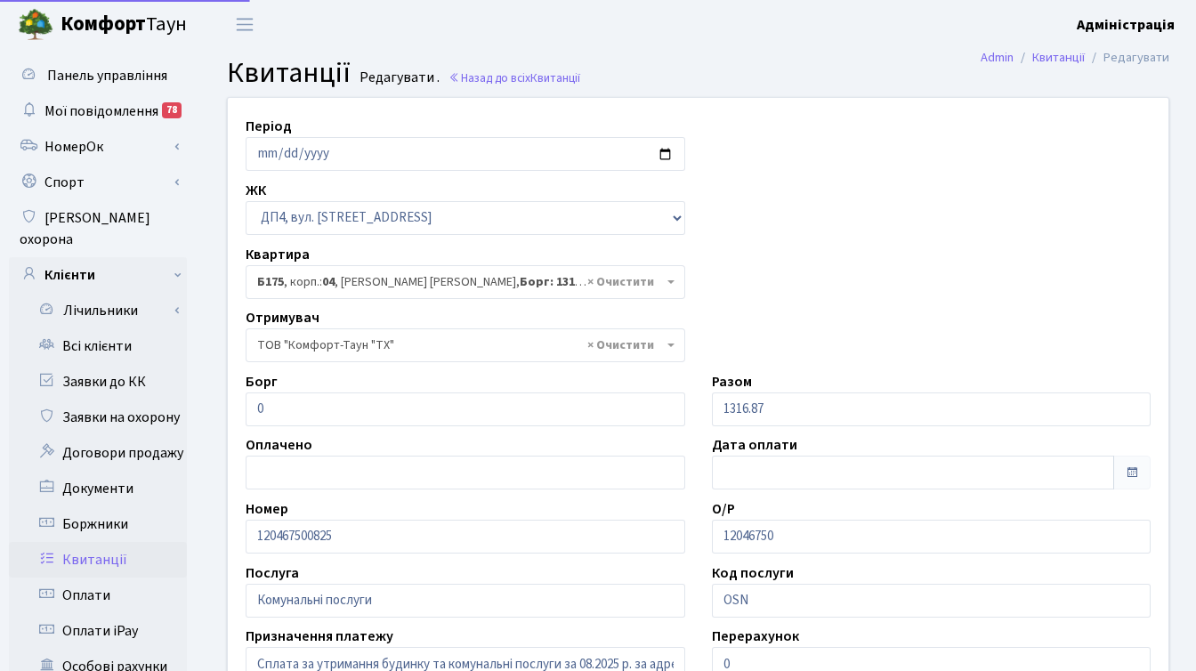
select select "34009"
select select "25"
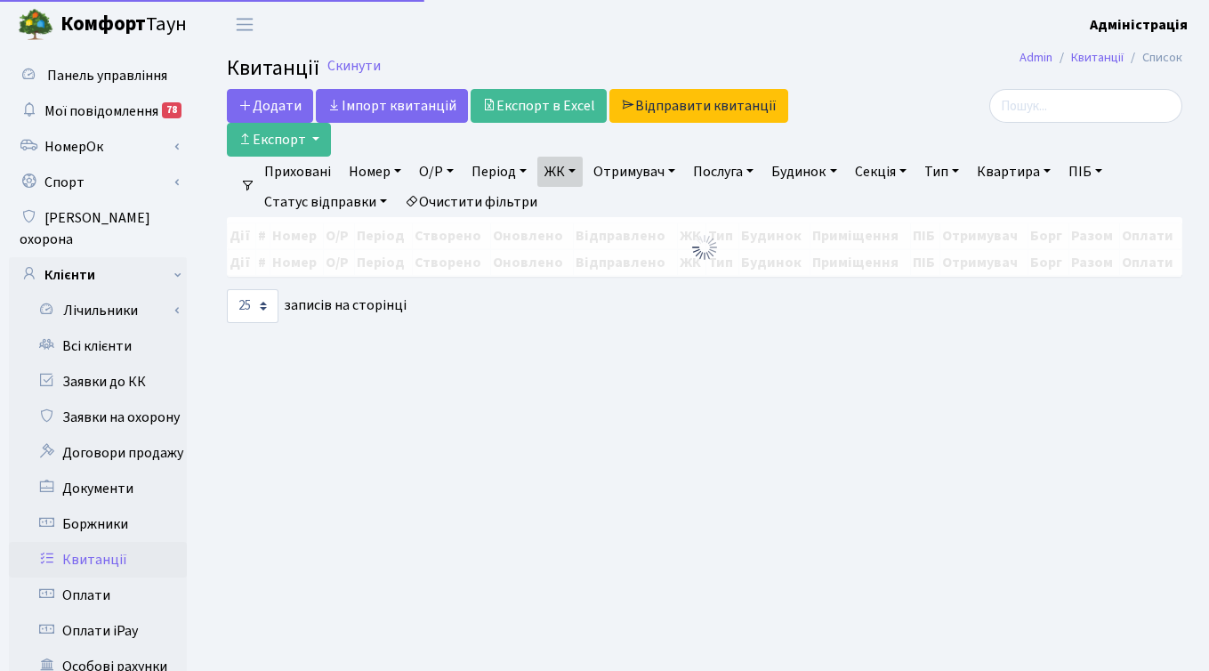
select select "25"
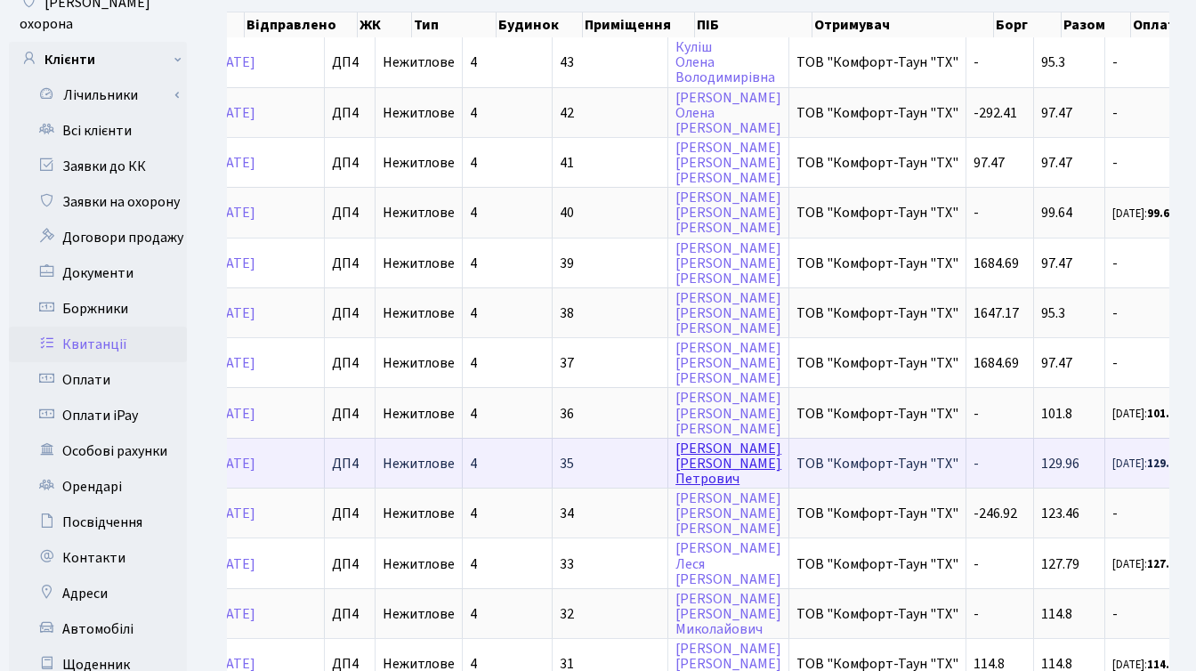
click at [722, 468] on link "Клімчук Іван Петрович" at bounding box center [728, 464] width 106 height 50
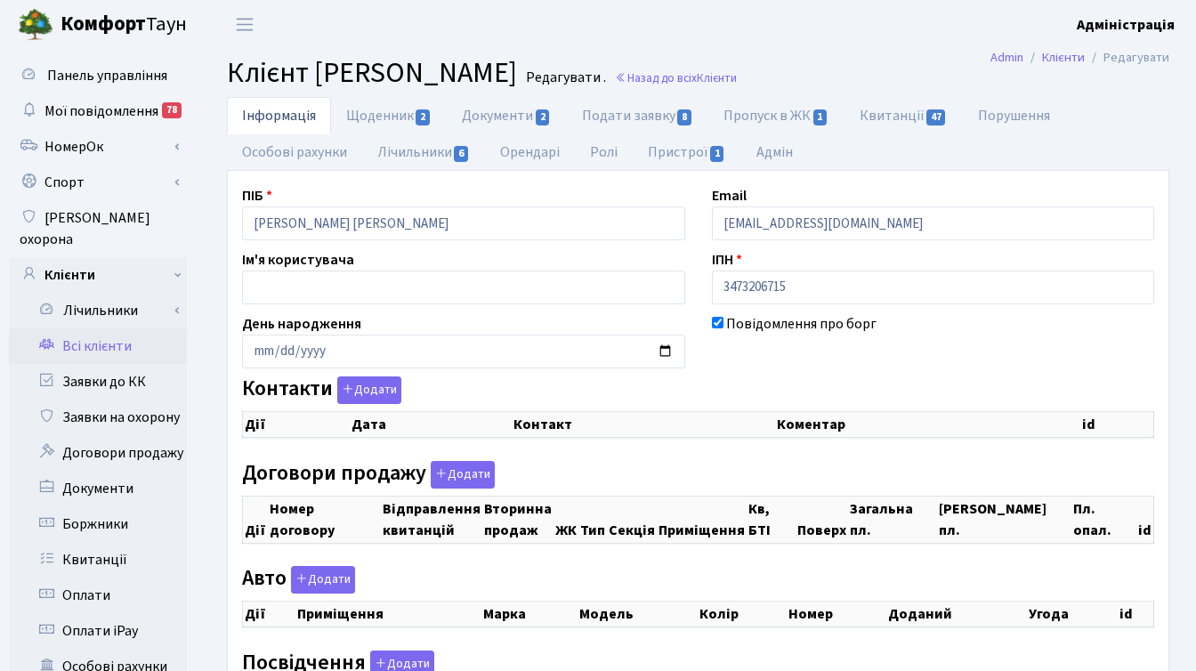
checkbox input "true"
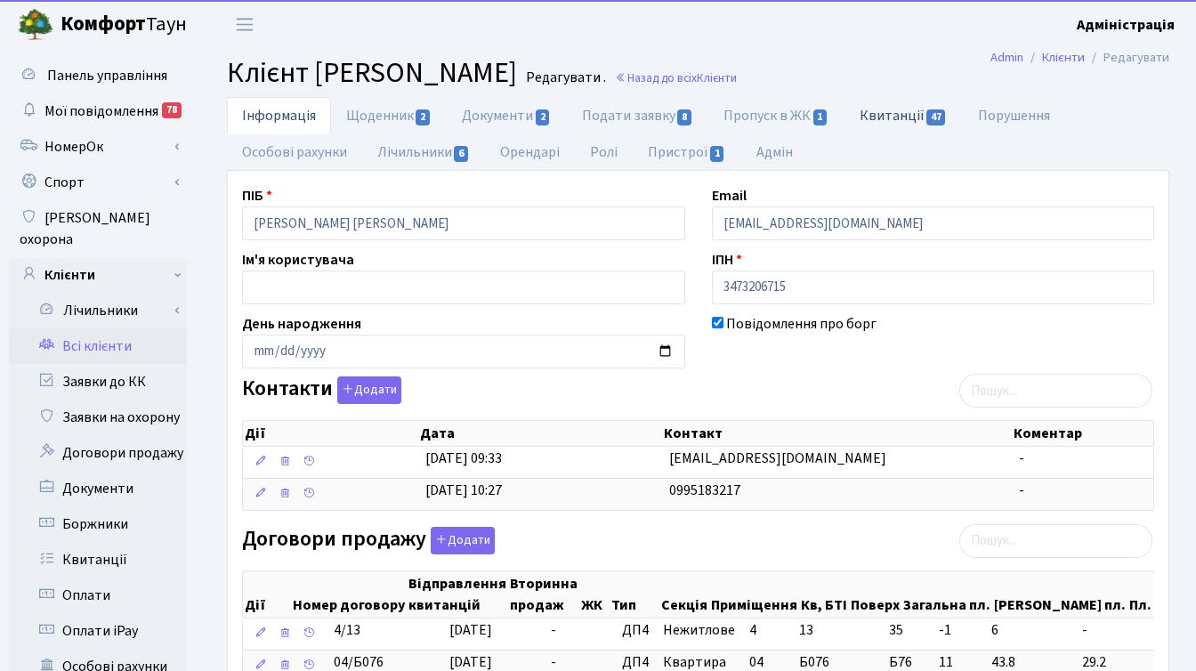
click at [880, 115] on link "Квитанції 47" at bounding box center [903, 115] width 118 height 36
select select "25"
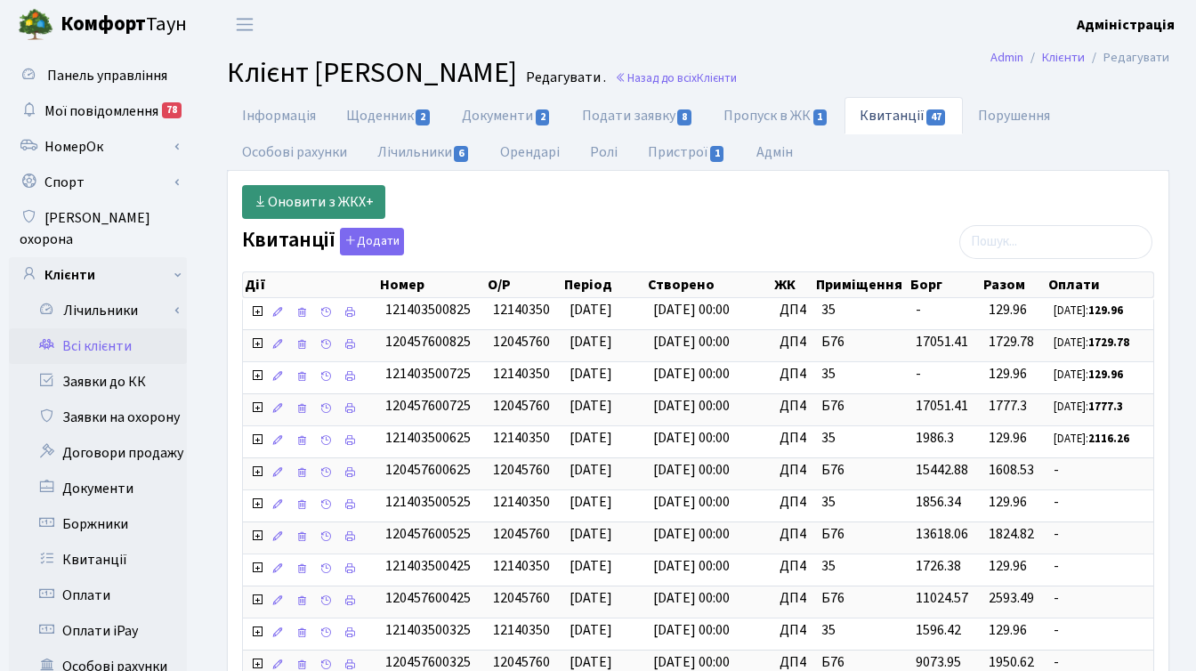
click at [318, 199] on link "Оновити з ЖКХ+" at bounding box center [313, 202] width 143 height 34
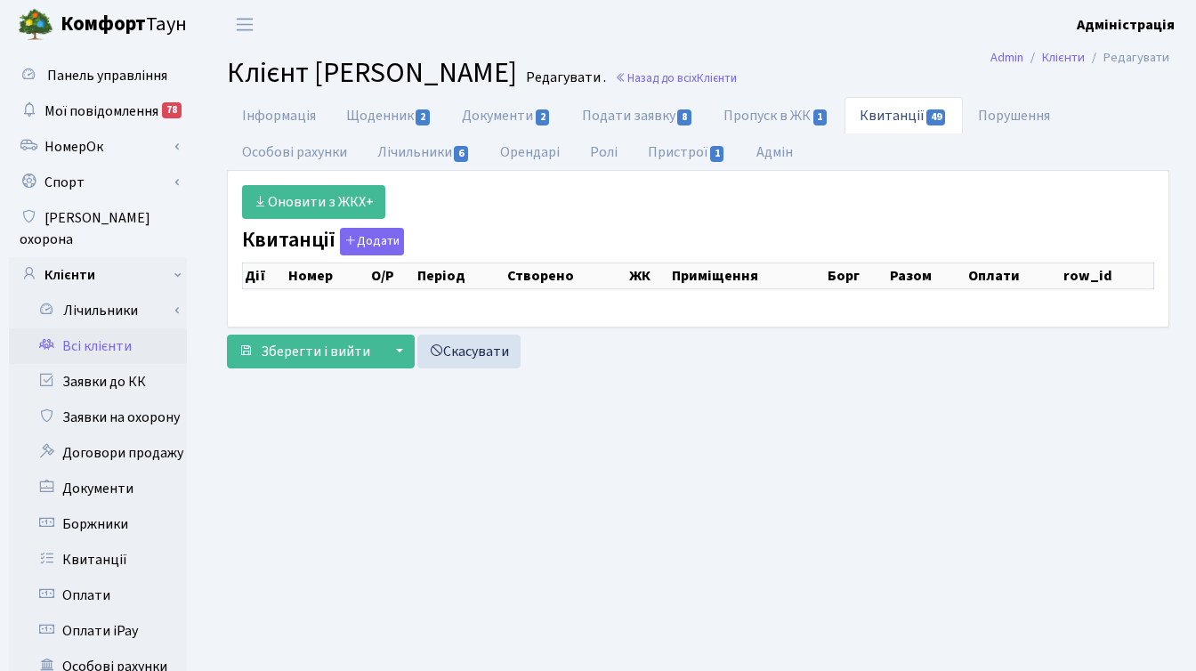
select select "25"
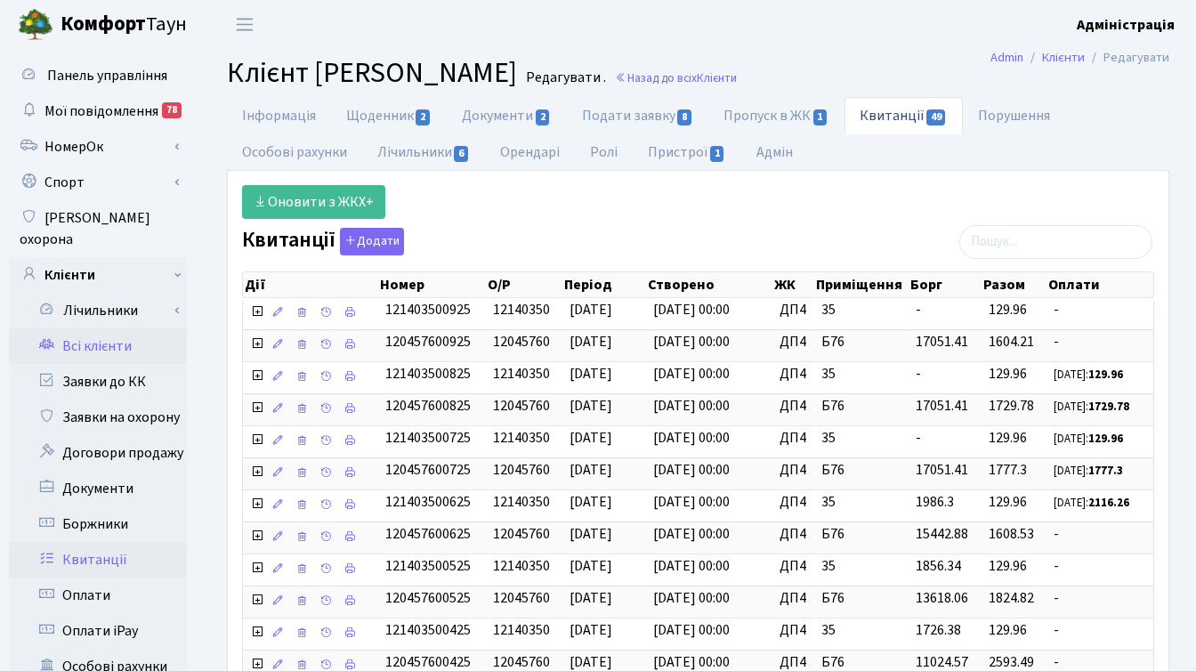
click at [106, 542] on link "Квитанції" at bounding box center [98, 560] width 178 height 36
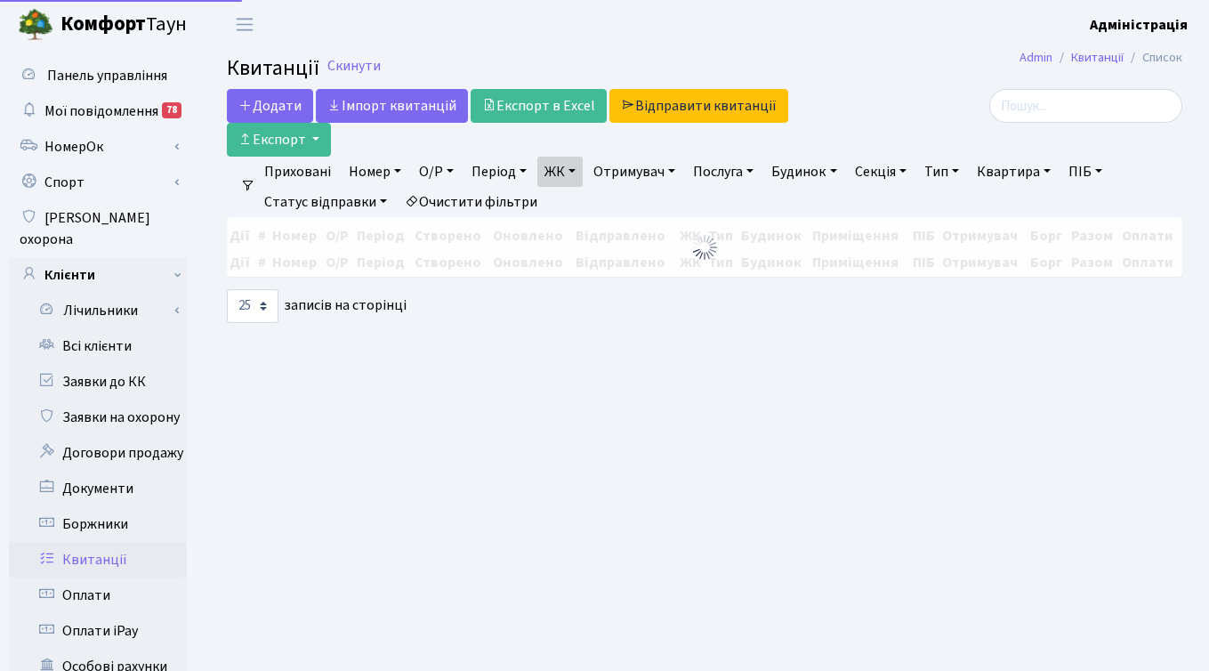
select select "25"
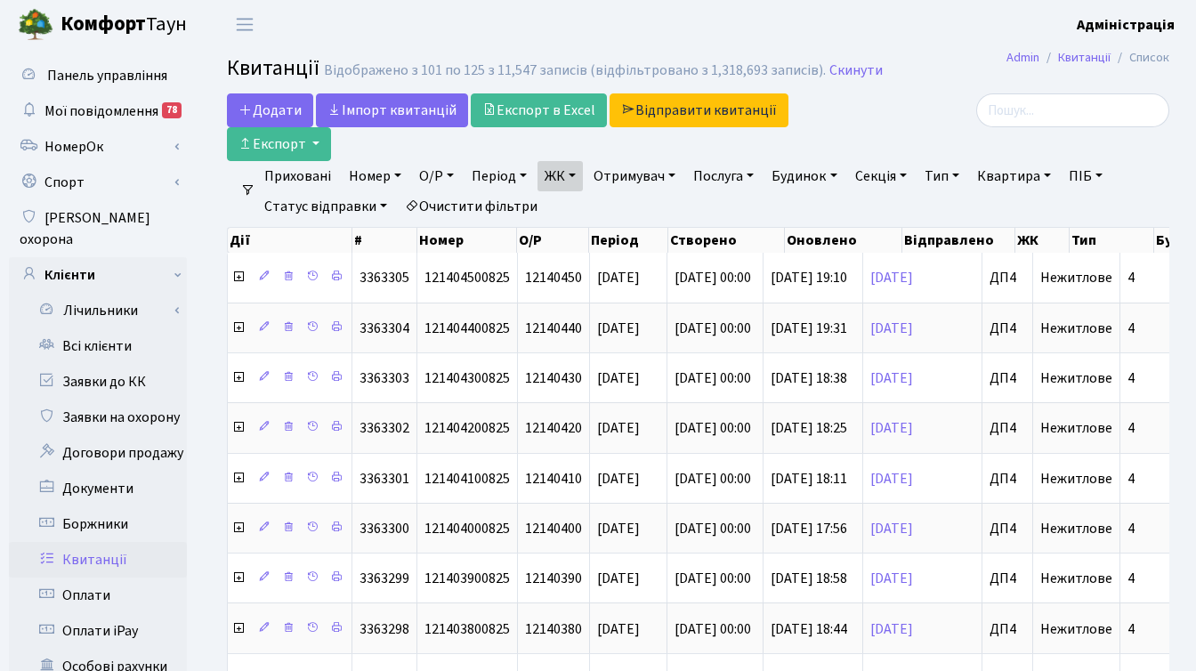
click at [1035, 181] on link "Квартира" at bounding box center [1014, 176] width 88 height 30
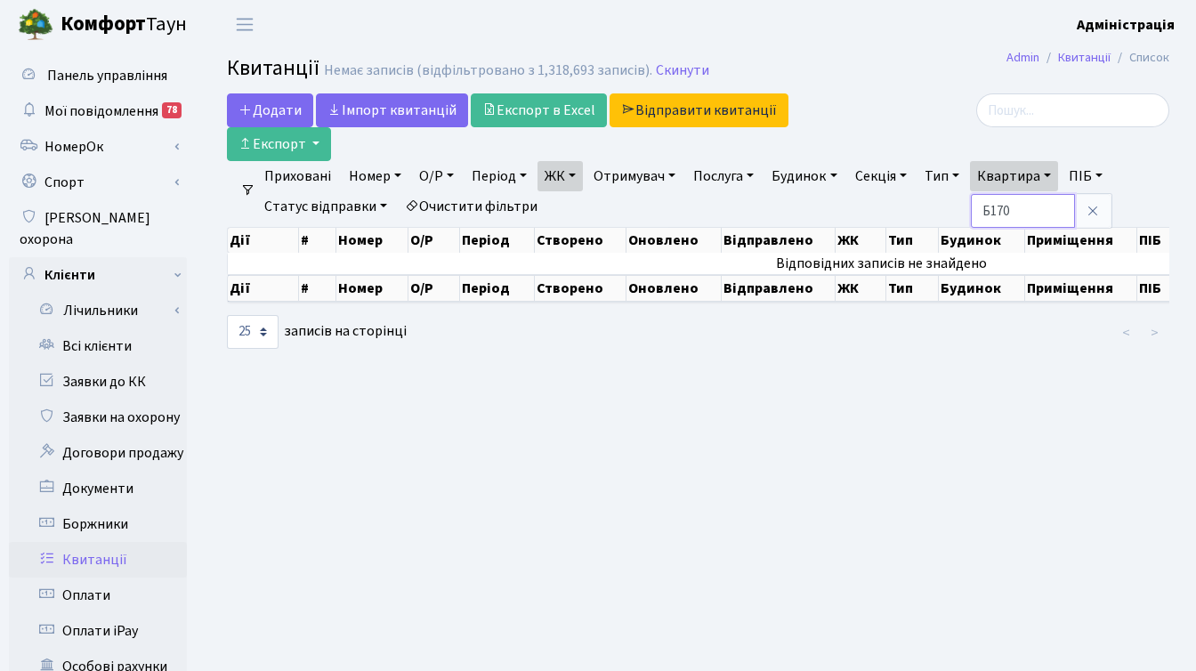
type input "Б170"
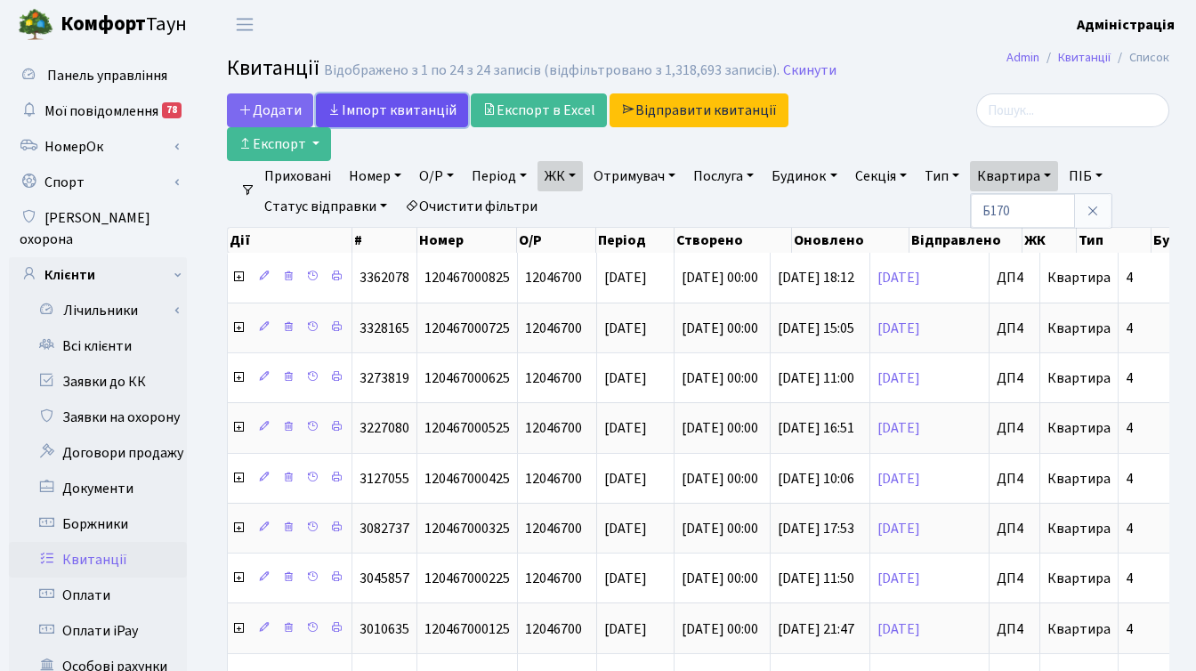
click at [402, 104] on link "Iмпорт квитанцій" at bounding box center [392, 110] width 152 height 34
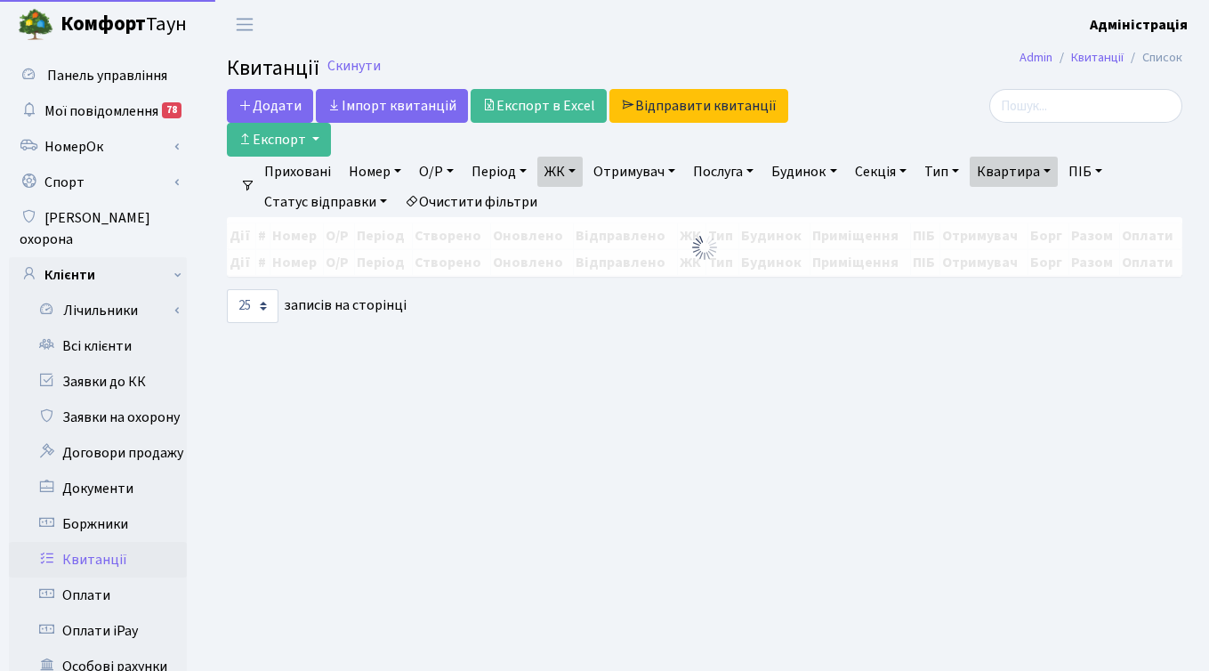
select select "25"
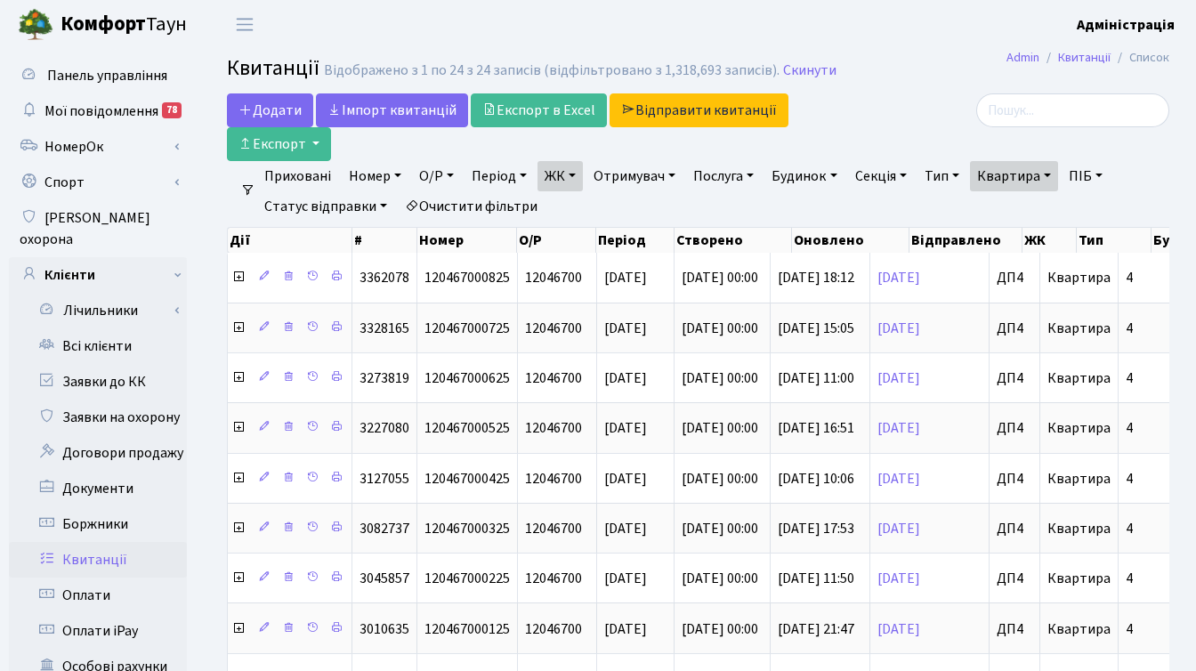
click at [459, 206] on link "Очистити фільтри" at bounding box center [471, 206] width 147 height 30
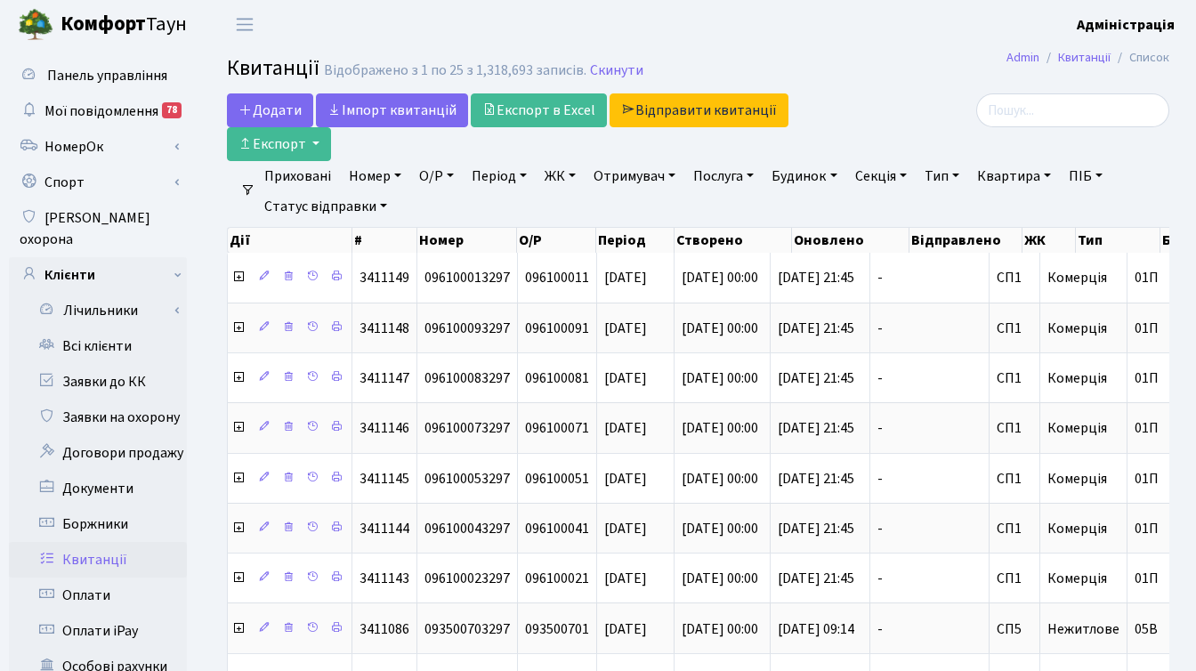
click at [556, 174] on link "ЖК" at bounding box center [559, 176] width 45 height 30
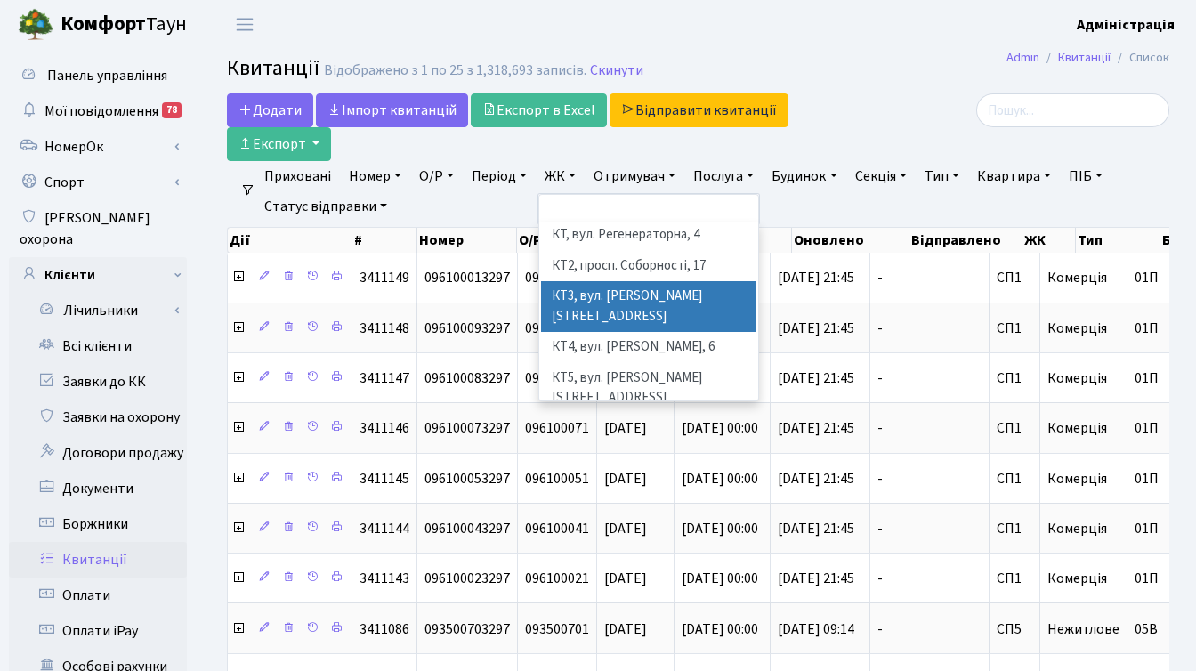
scroll to position [72, 0]
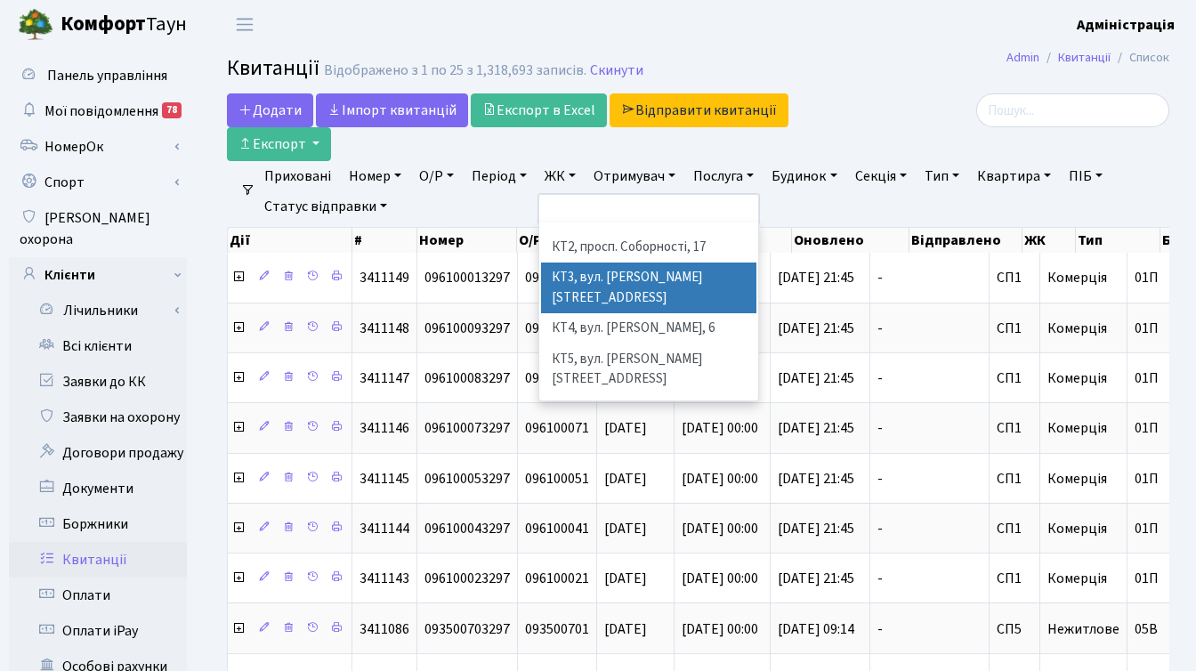
click at [878, 115] on div at bounding box center [1021, 110] width 296 height 34
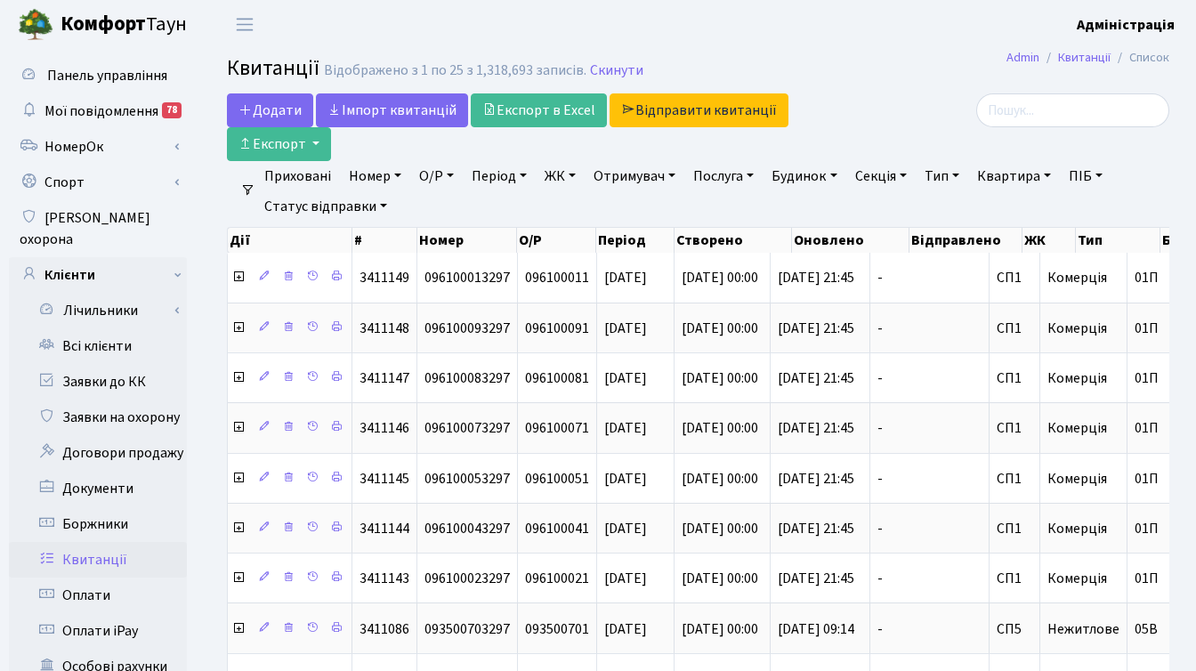
click at [553, 178] on link "ЖК" at bounding box center [559, 176] width 45 height 30
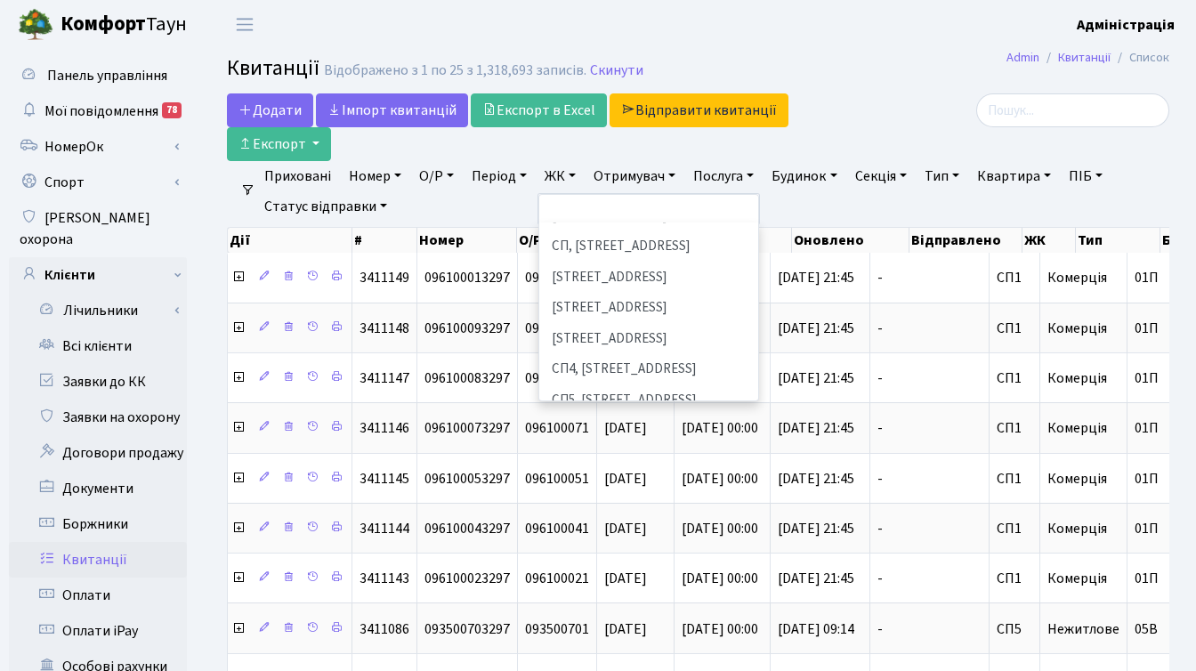
scroll to position [510, 0]
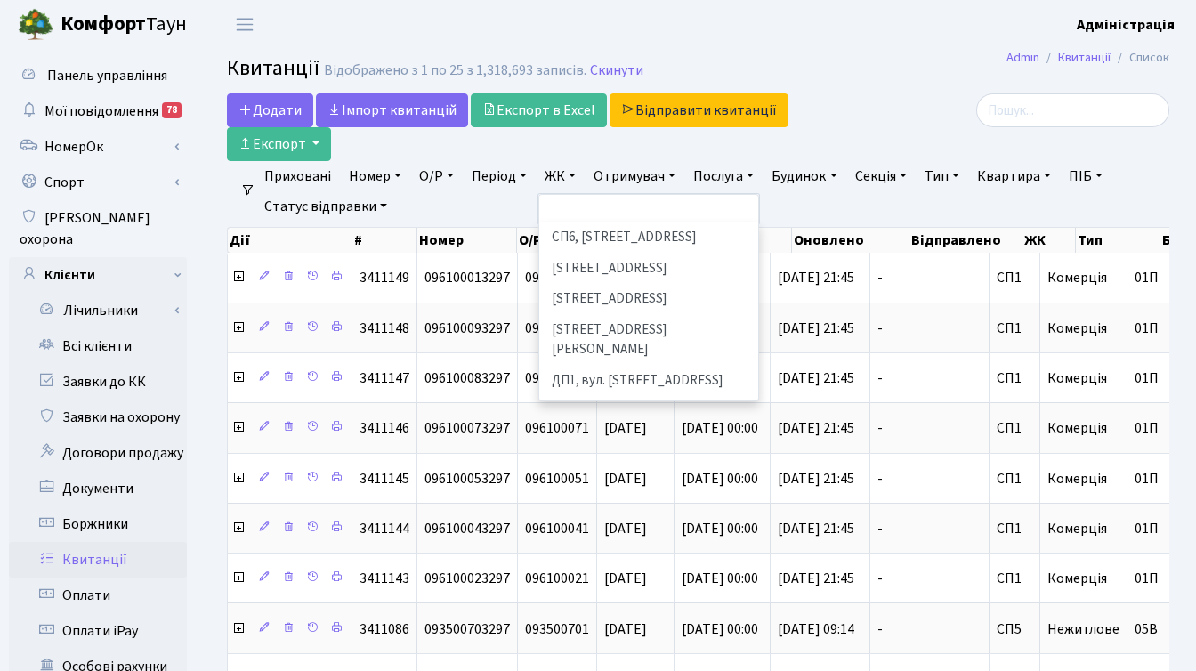
click at [609, 478] on li "ДП4, вул. [PERSON_NAME][STREET_ADDRESS]" at bounding box center [648, 493] width 215 height 31
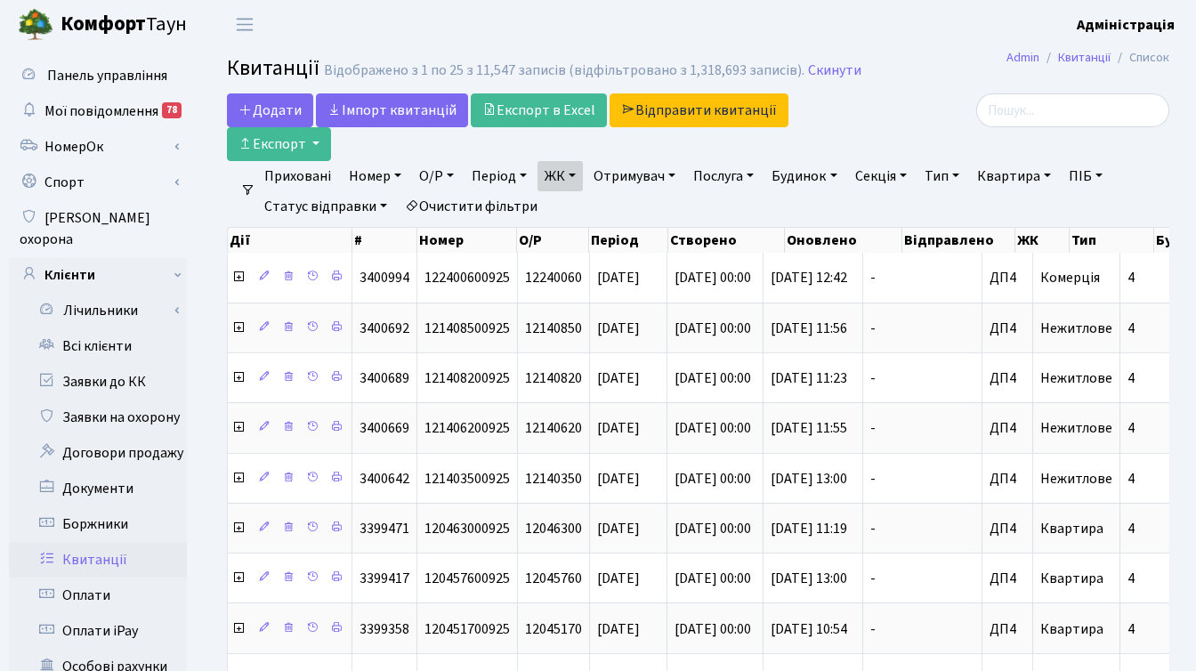
click at [485, 175] on link "Період" at bounding box center [498, 176] width 69 height 30
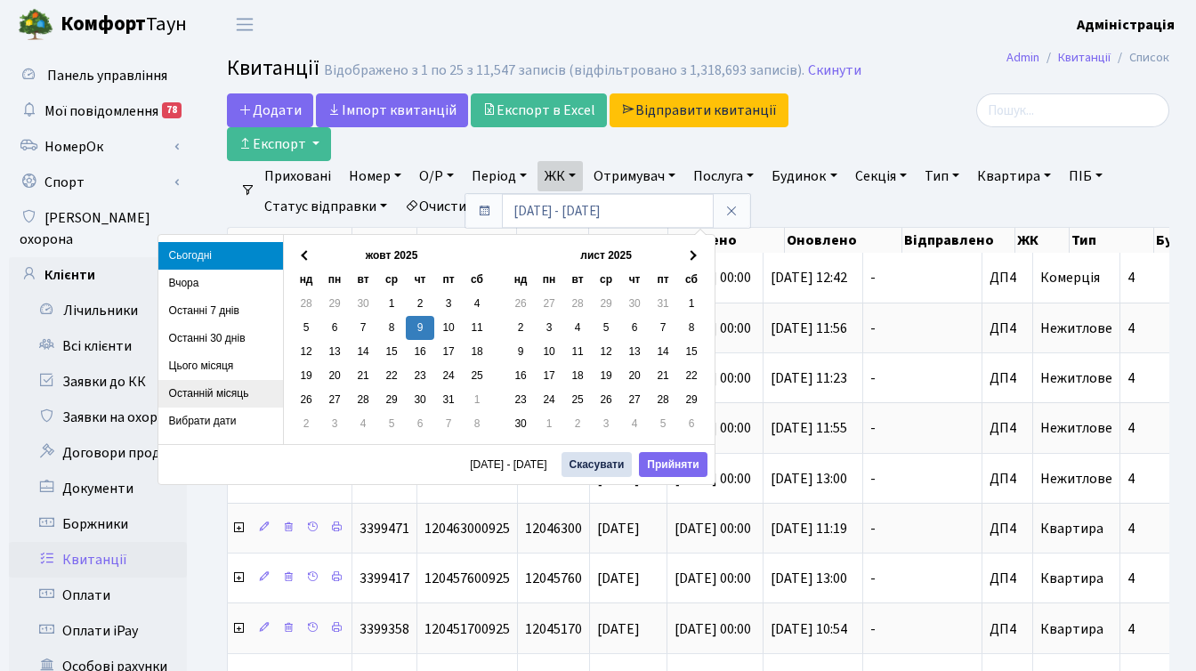
click at [230, 393] on li "Останній місяць" at bounding box center [220, 394] width 125 height 28
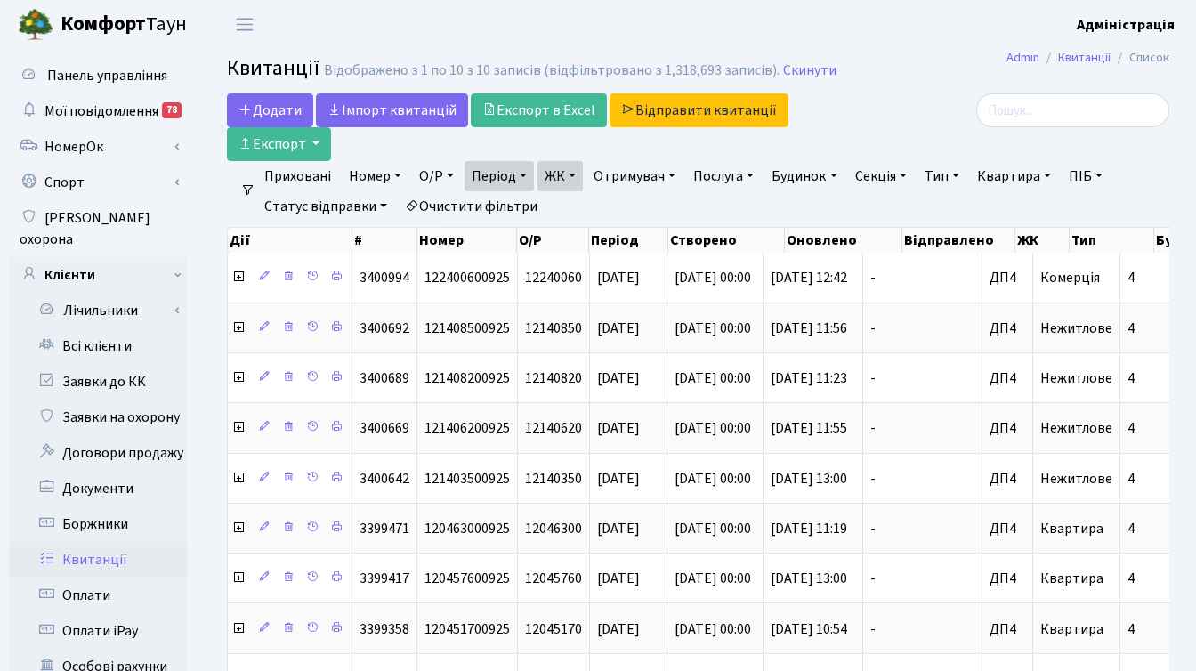
click at [1004, 172] on link "Квартира" at bounding box center [1014, 176] width 88 height 30
type input "б170"
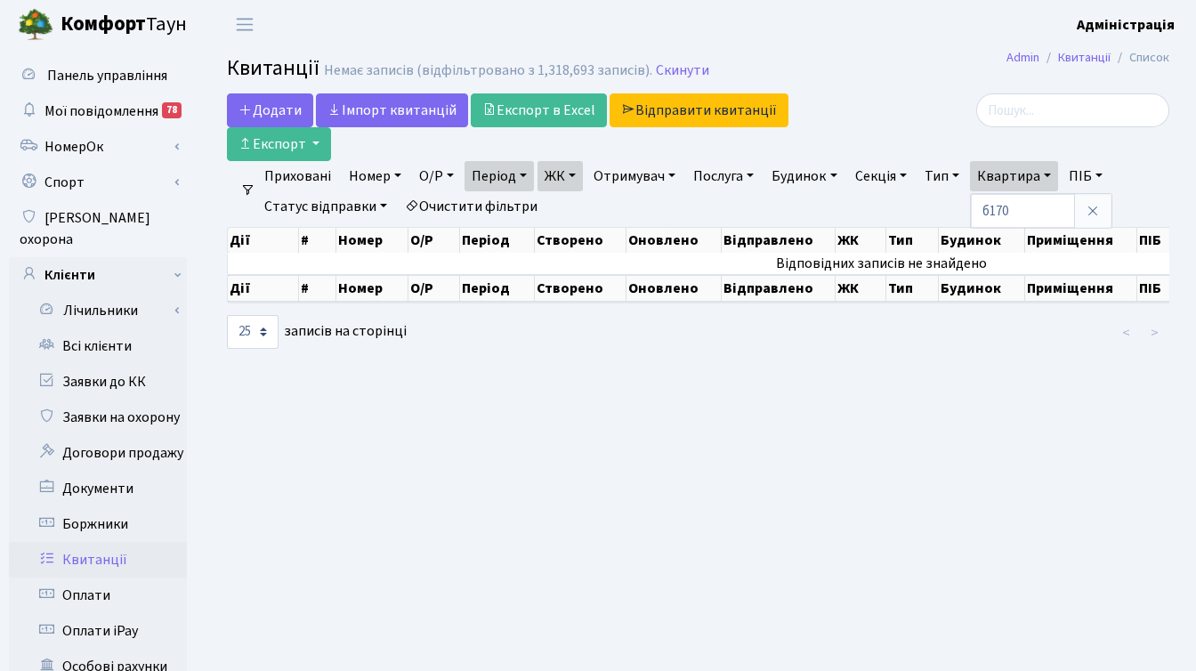
click at [520, 176] on link "Період" at bounding box center [498, 176] width 69 height 30
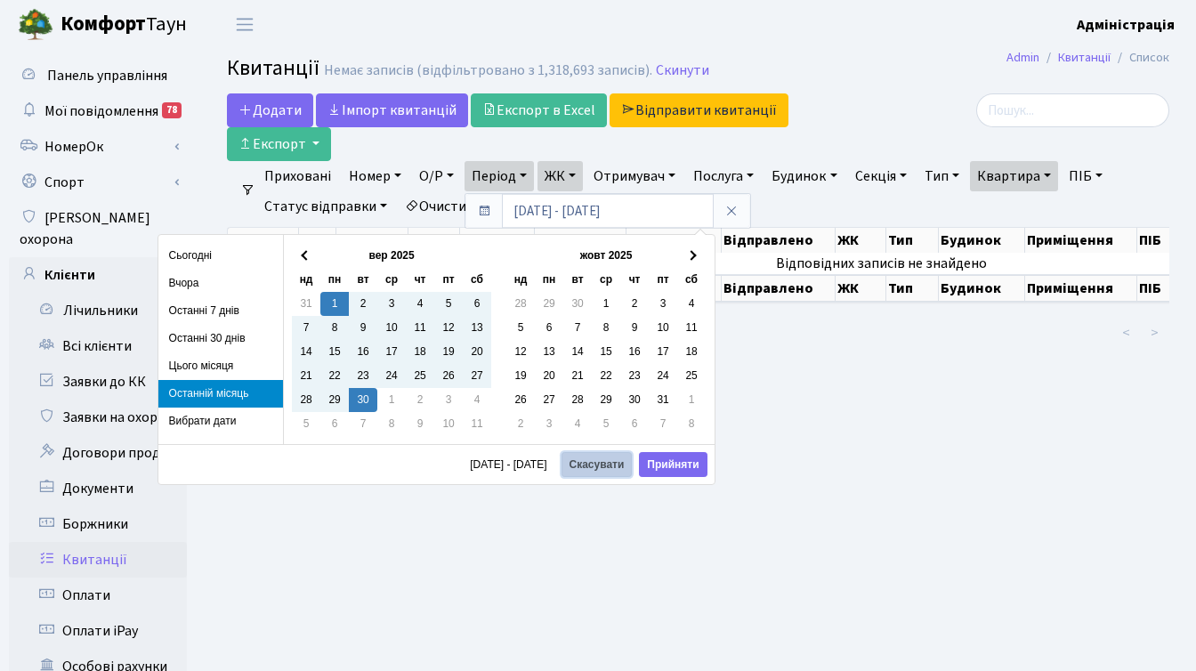
click at [591, 469] on button "Скасувати" at bounding box center [596, 464] width 71 height 25
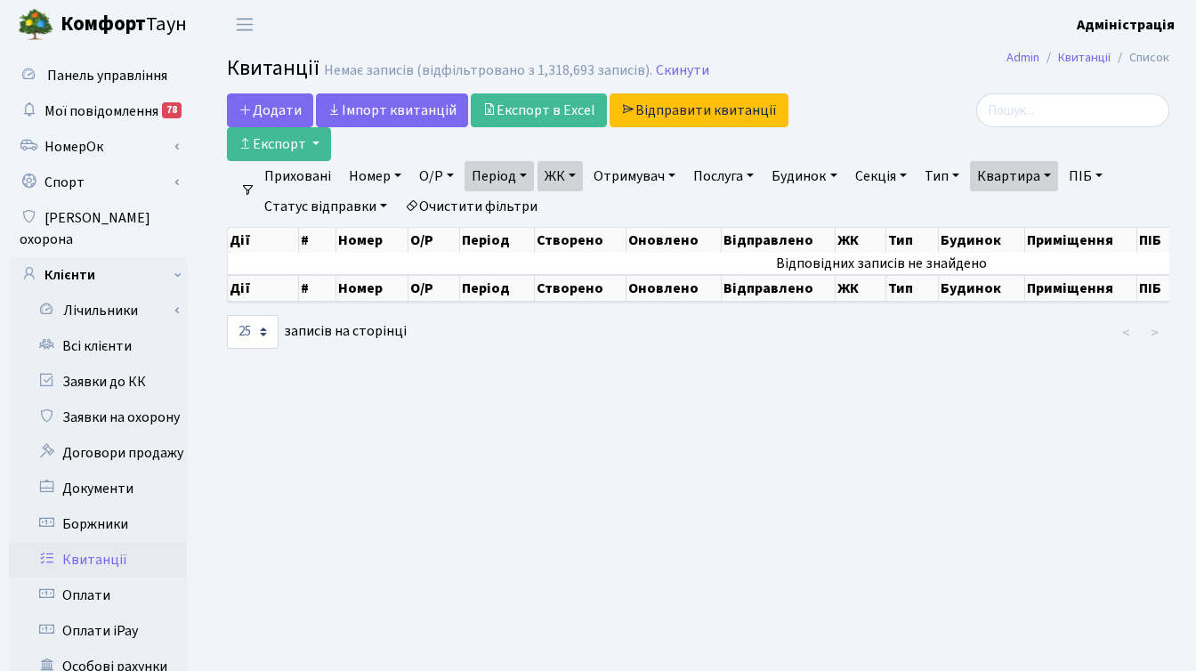
click at [518, 204] on link "Очистити фільтри" at bounding box center [471, 206] width 147 height 30
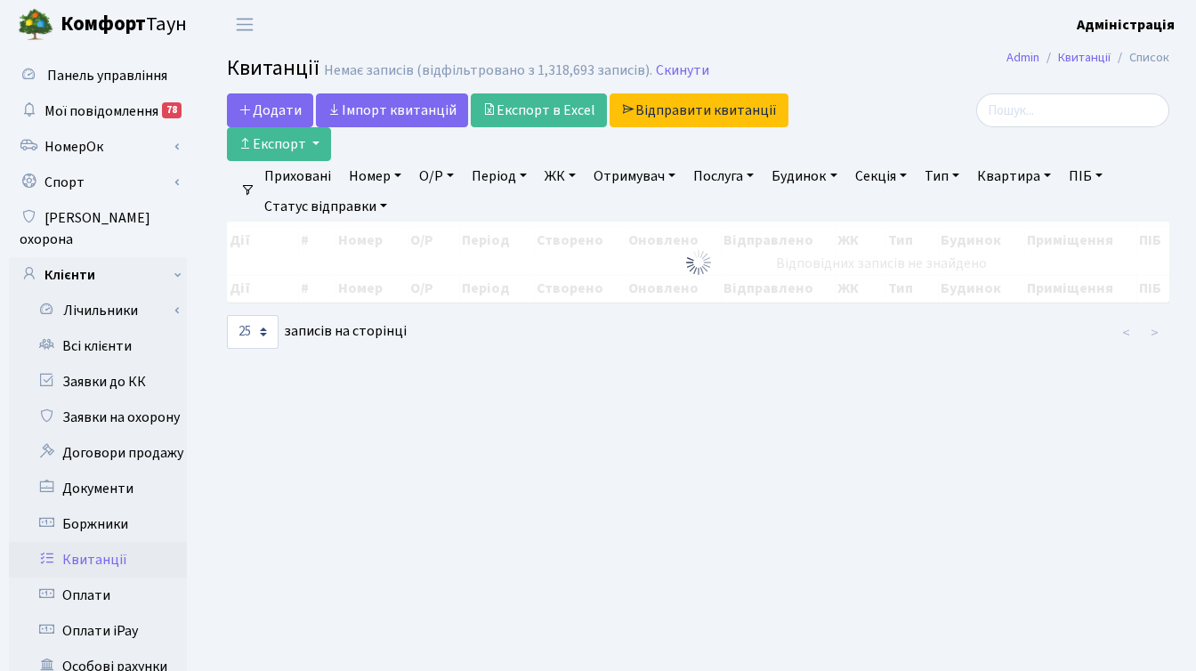
click at [1024, 175] on link "Квартира" at bounding box center [1014, 176] width 88 height 30
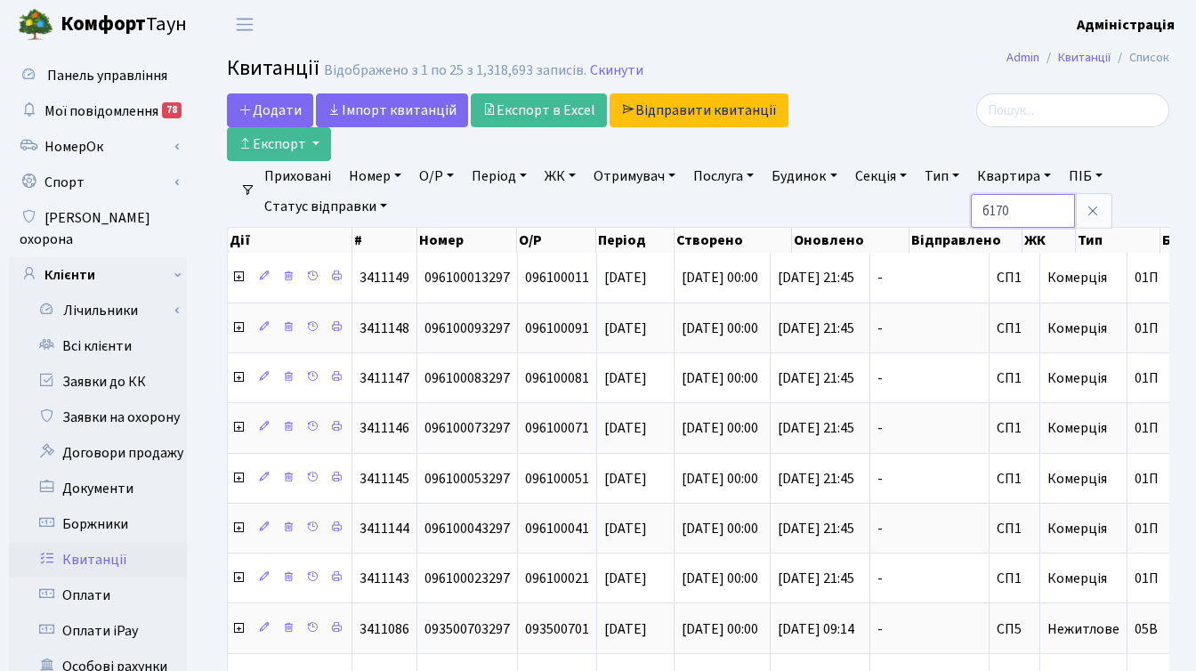
type input "б170"
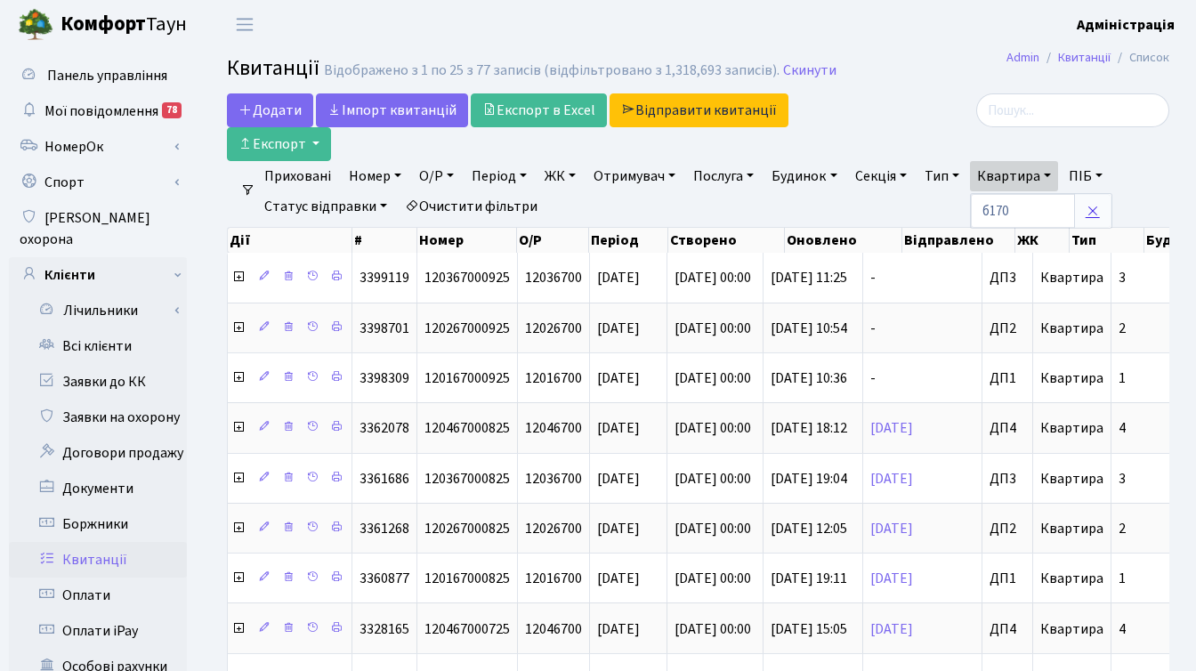
click at [1100, 208] on icon at bounding box center [1092, 211] width 14 height 14
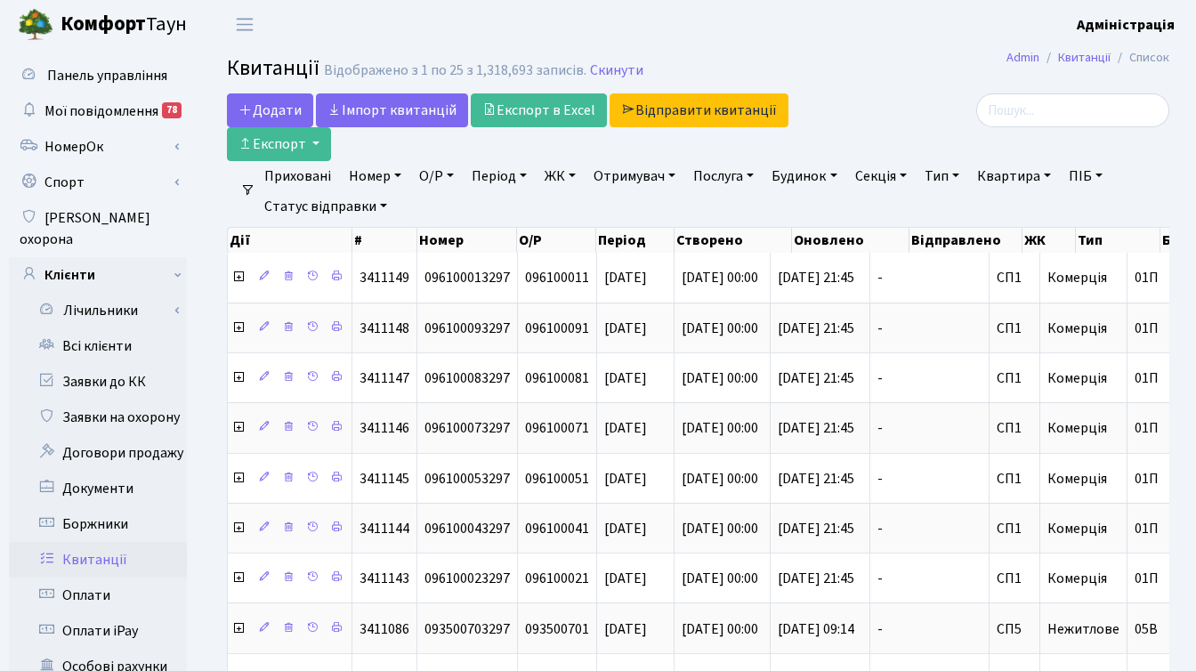
click at [580, 170] on link "ЖК" at bounding box center [559, 176] width 45 height 30
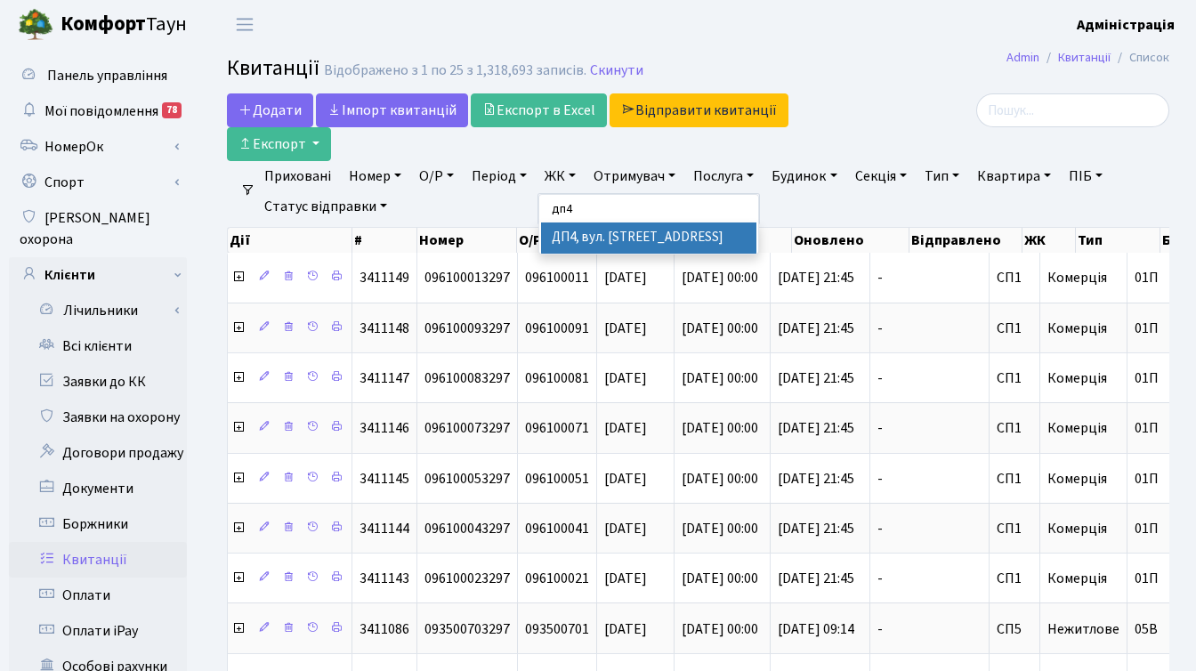
type input "дп4"
select select "313"
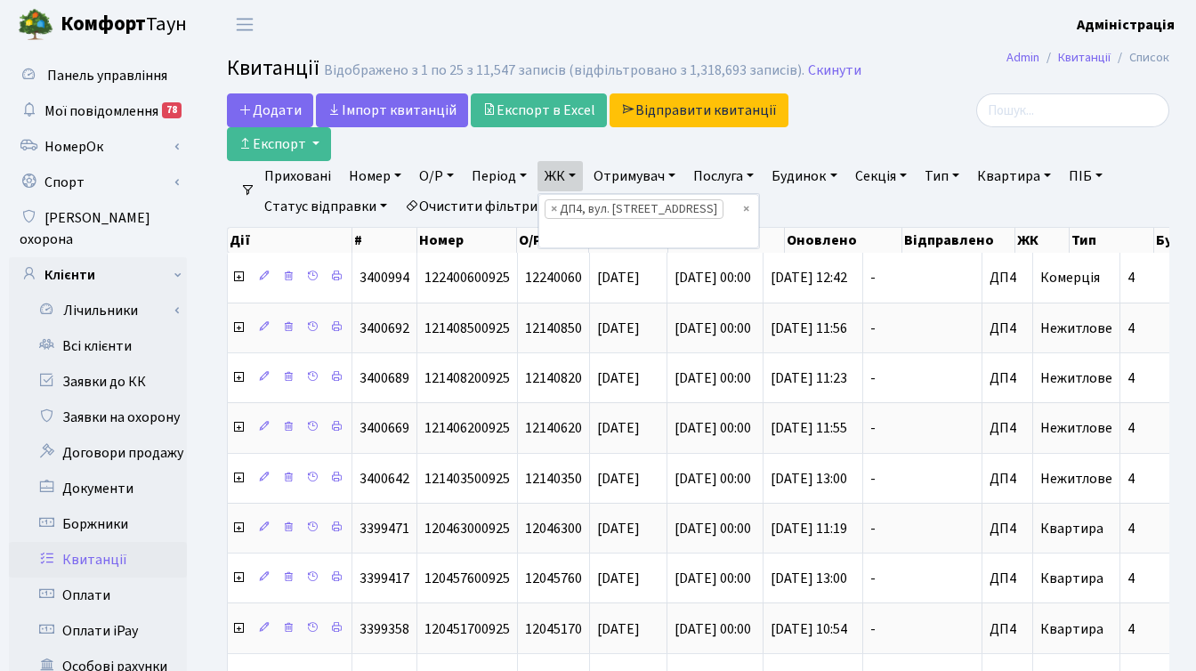
click at [979, 136] on div at bounding box center [1020, 127] width 323 height 68
click at [1029, 169] on link "Квартира" at bounding box center [1014, 176] width 88 height 30
click at [1061, 207] on input "text" at bounding box center [1023, 211] width 104 height 34
type input "б170"
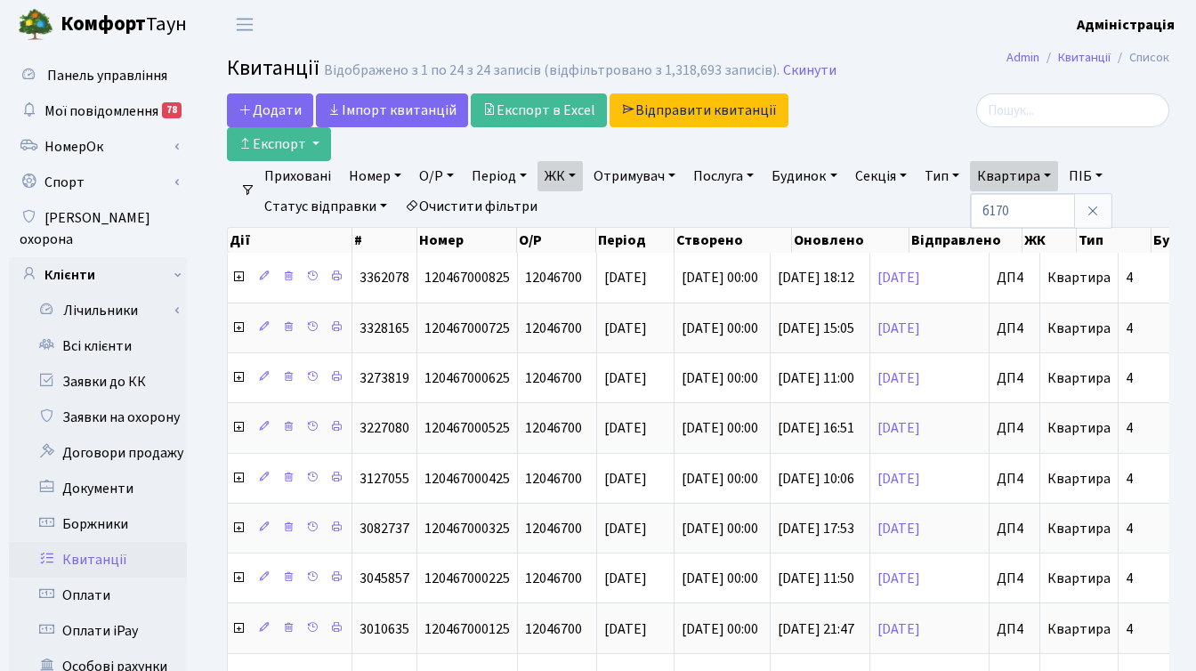
click at [923, 118] on div at bounding box center [1021, 110] width 296 height 34
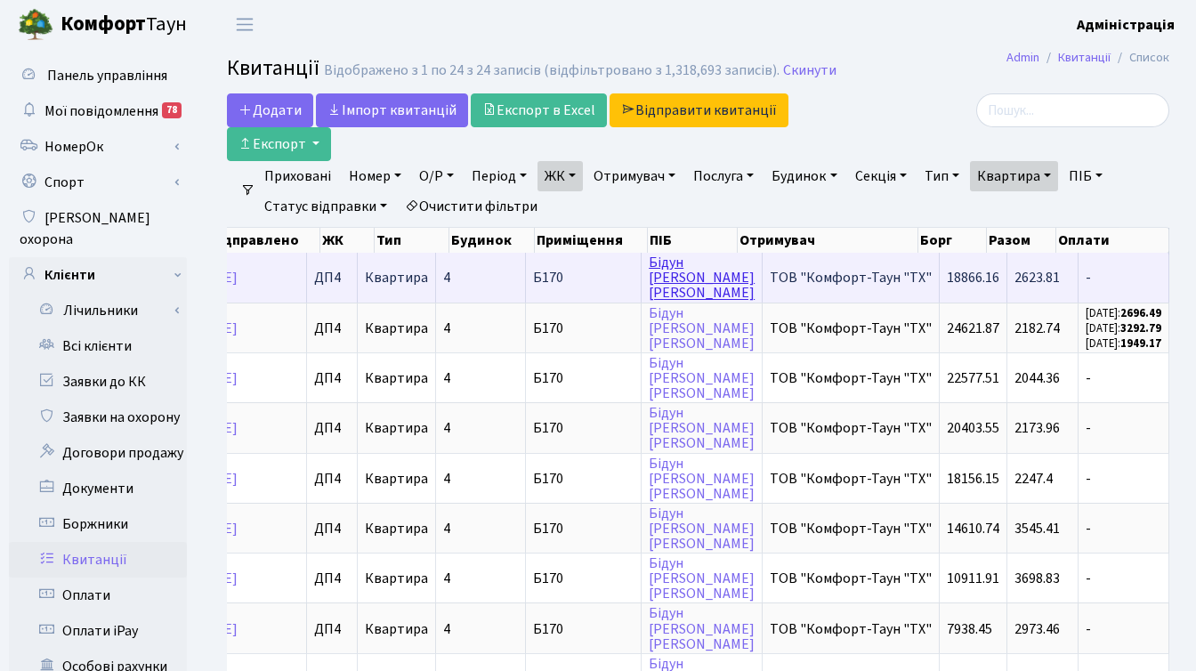
click at [673, 282] on link "Бідун Андрій Віталійович" at bounding box center [702, 278] width 106 height 50
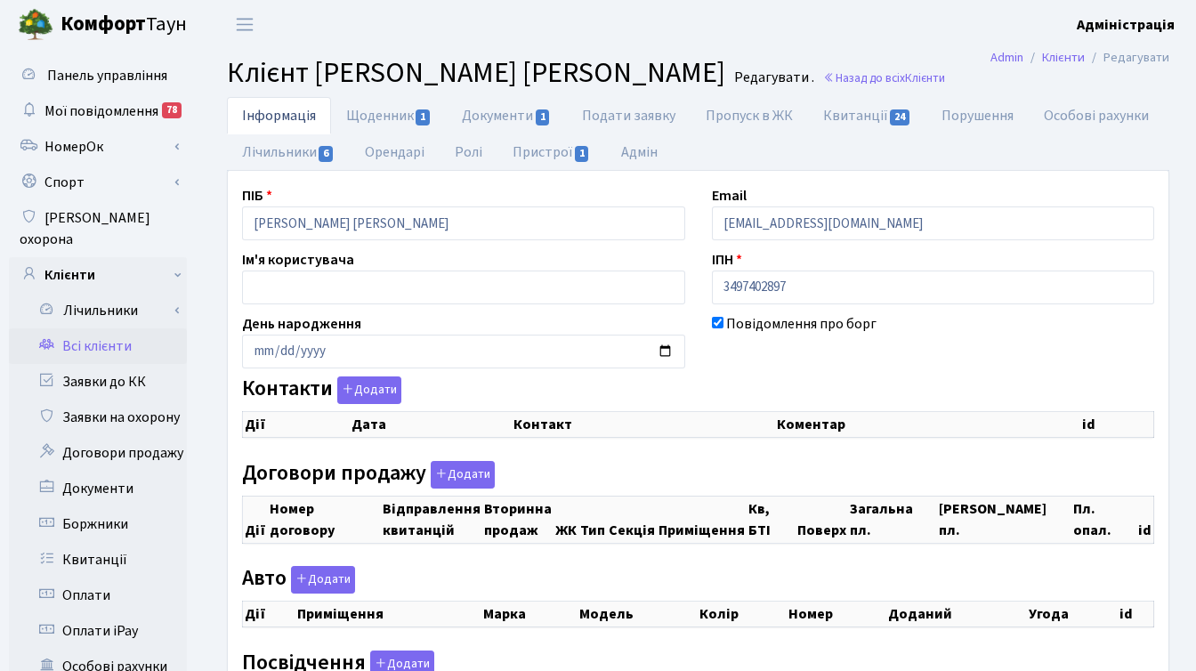
checkbox input "true"
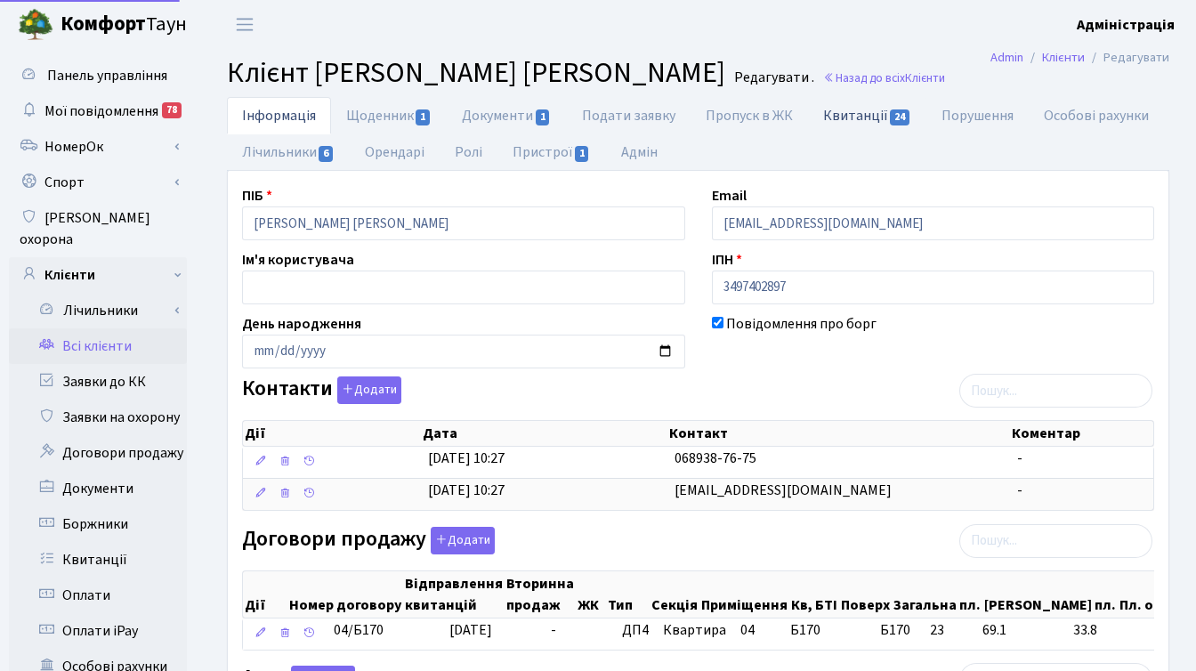
click at [854, 108] on link "Квитанції 24" at bounding box center [867, 115] width 118 height 36
select select "25"
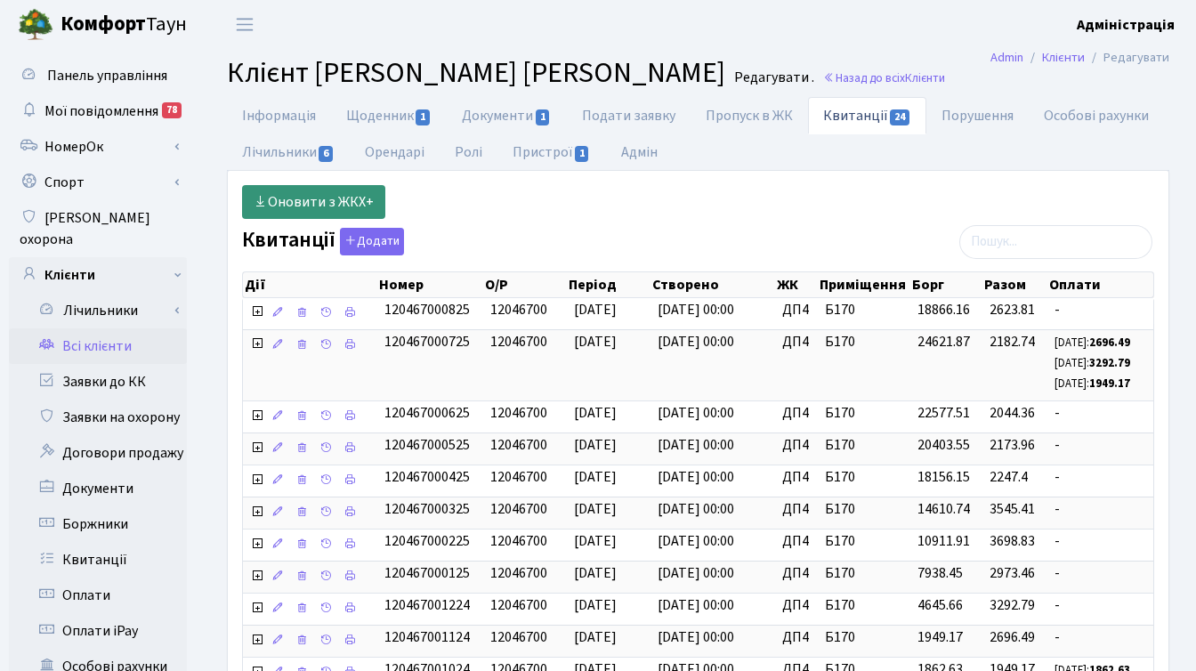
click at [280, 198] on link "Оновити з ЖКХ+" at bounding box center [313, 202] width 143 height 34
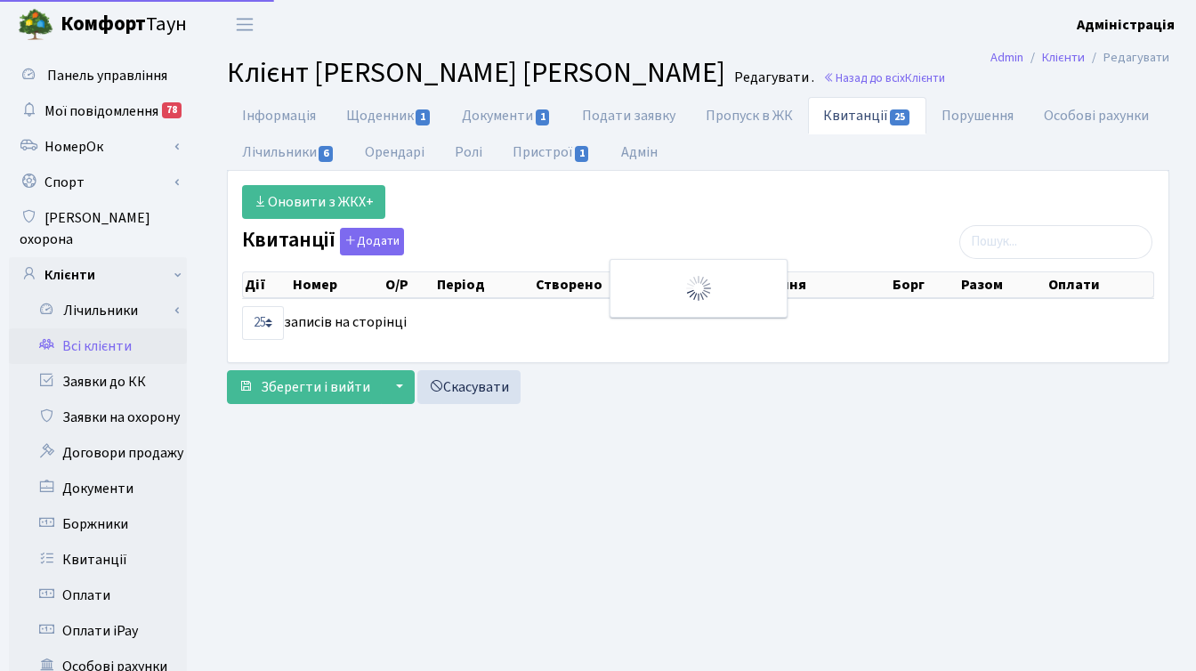
select select "25"
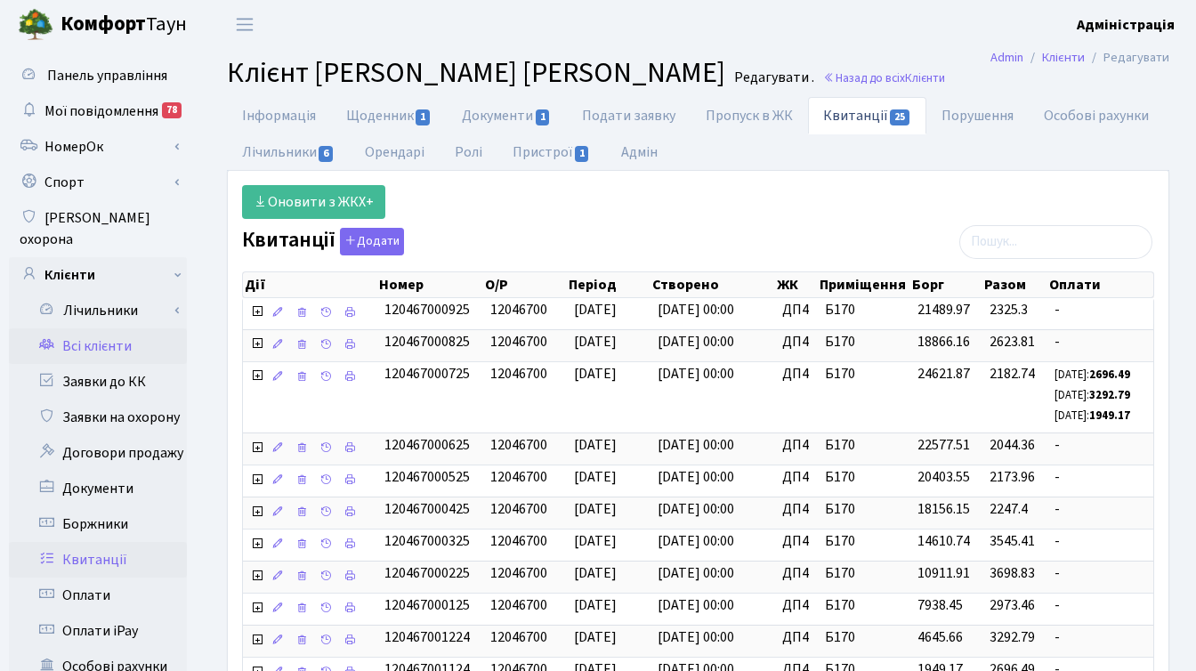
click at [92, 544] on link "Квитанції" at bounding box center [98, 560] width 178 height 36
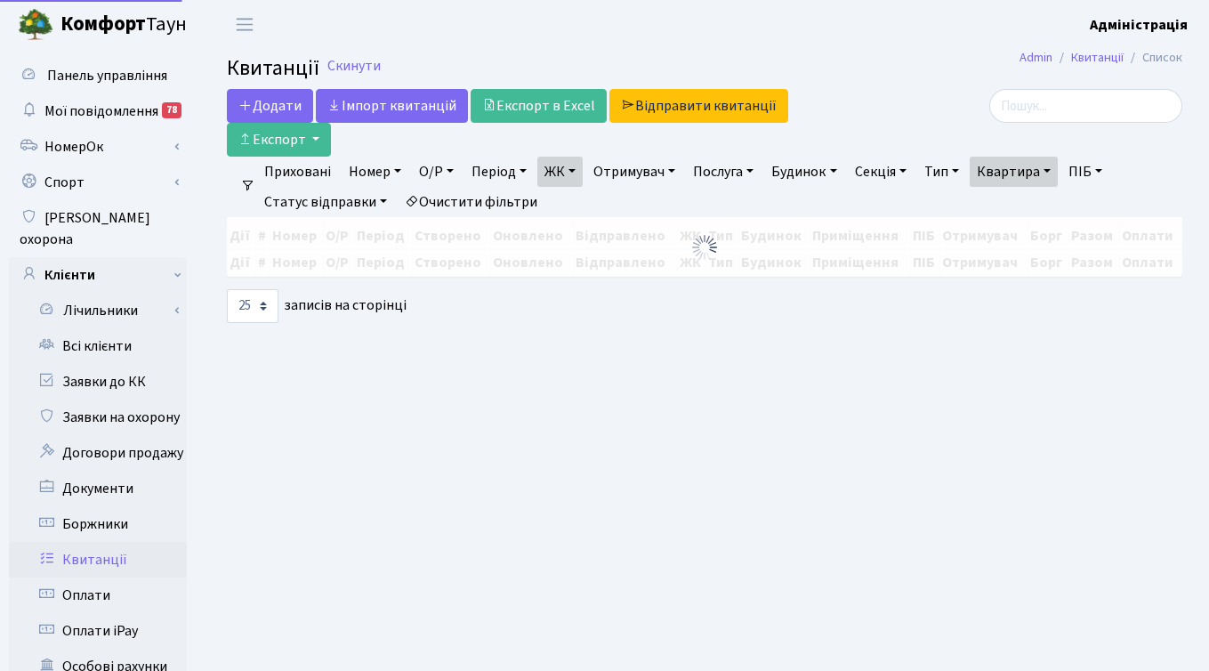
select select "25"
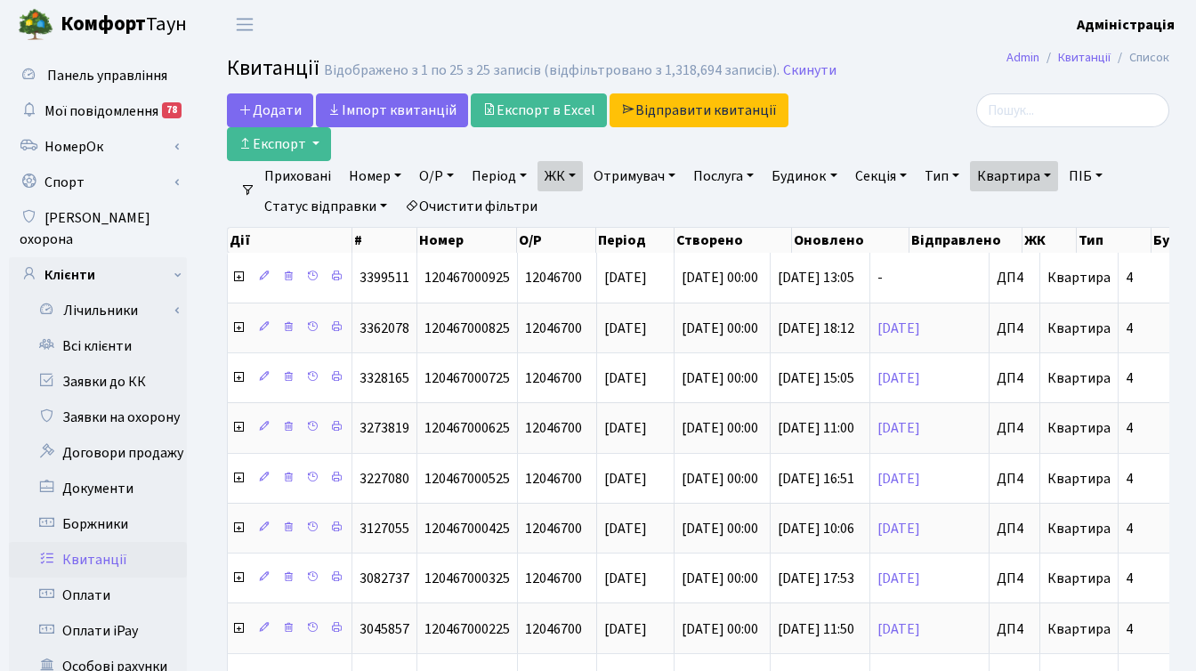
click at [497, 206] on link "Очистити фільтри" at bounding box center [471, 206] width 147 height 30
select select
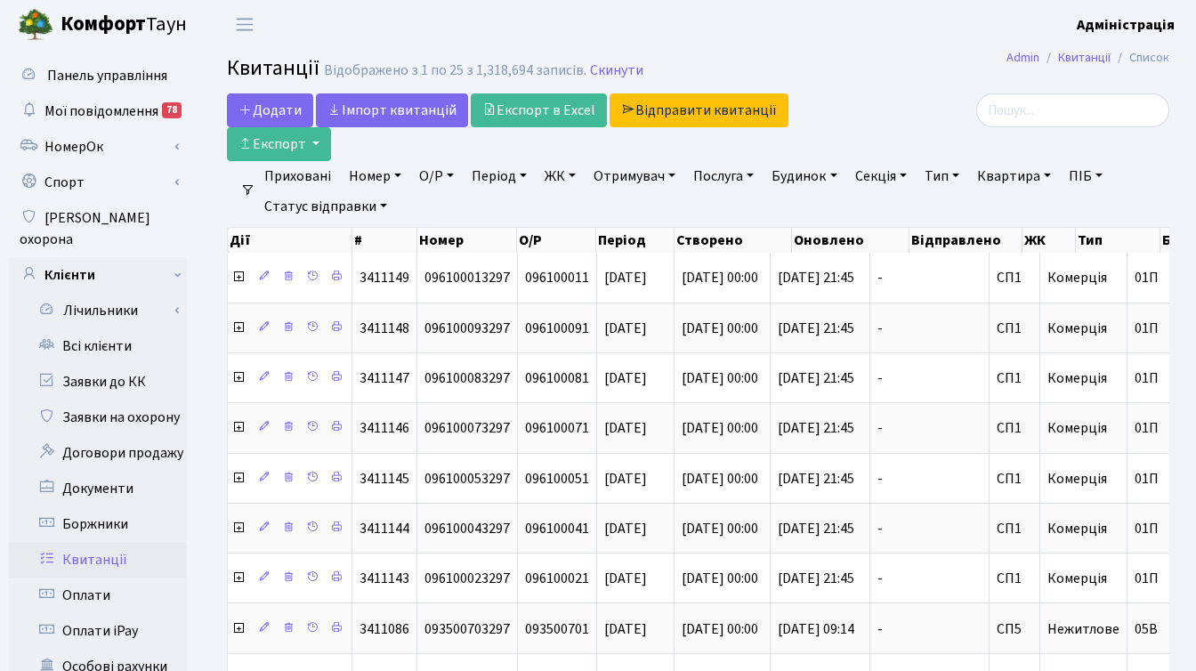
click at [560, 176] on link "ЖК" at bounding box center [559, 176] width 45 height 30
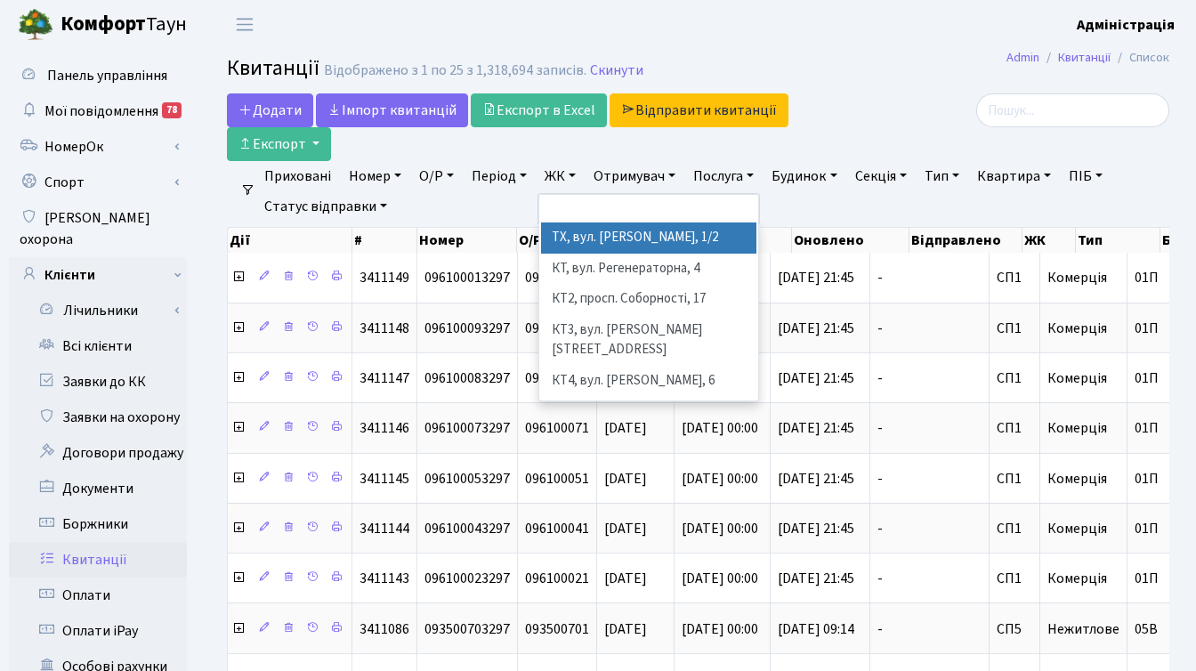
click at [890, 135] on div at bounding box center [1020, 127] width 323 height 68
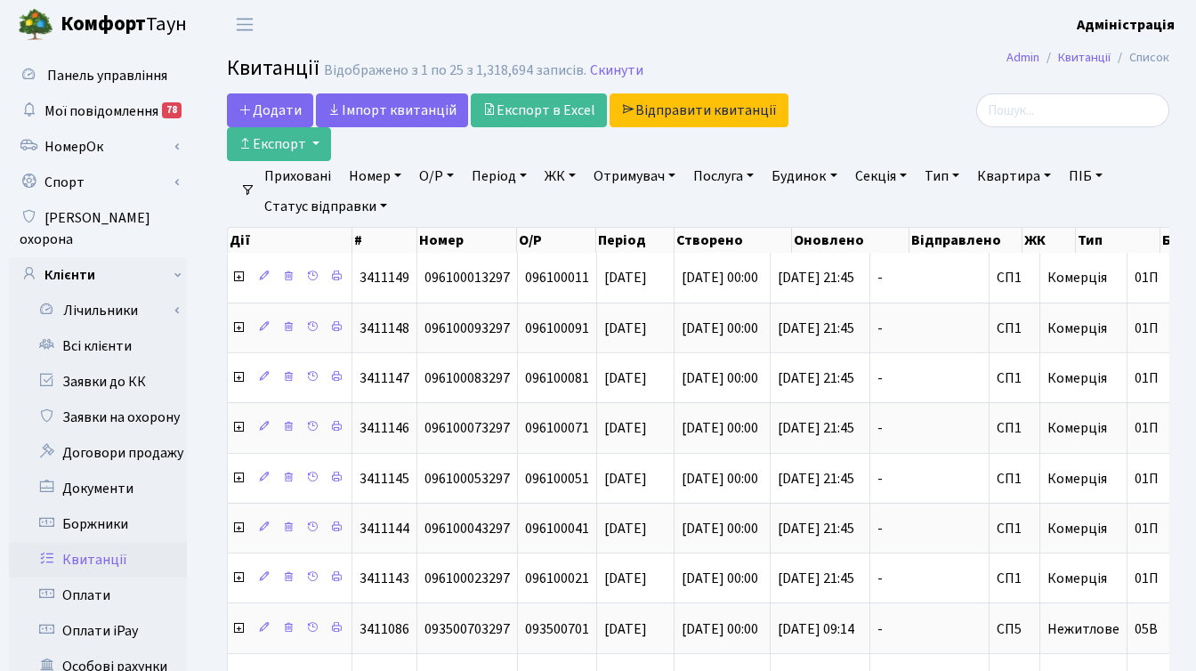
click at [558, 175] on link "ЖК" at bounding box center [559, 176] width 45 height 30
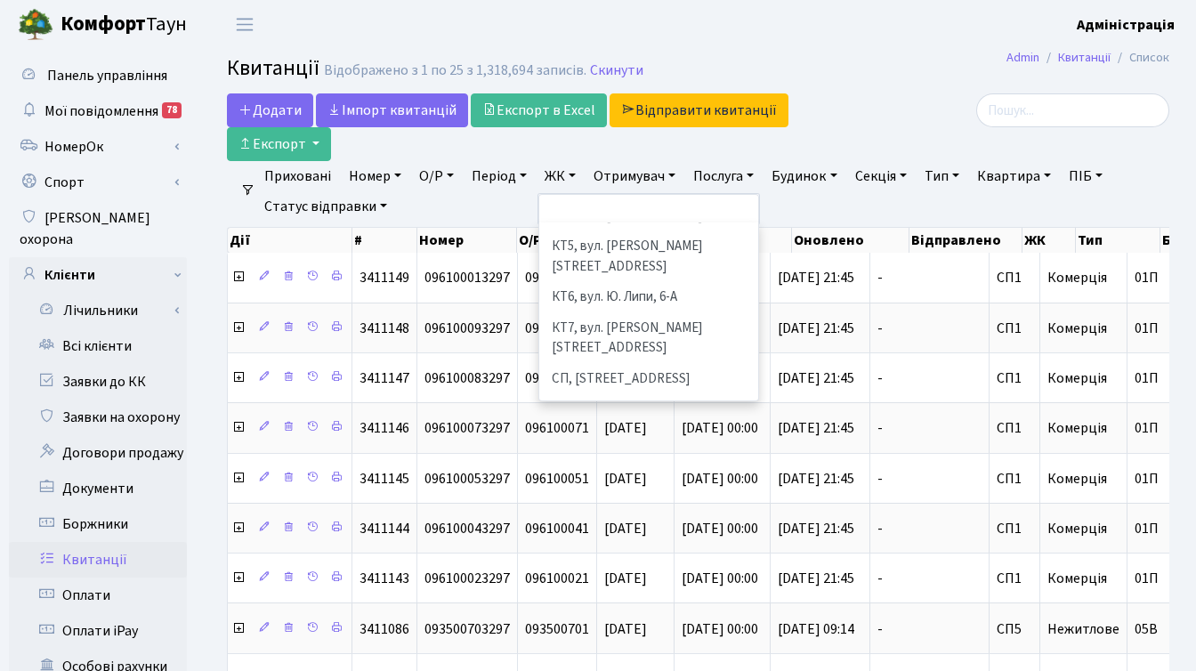
scroll to position [168, 0]
click at [606, 422] on li "[STREET_ADDRESS]" at bounding box center [648, 437] width 215 height 31
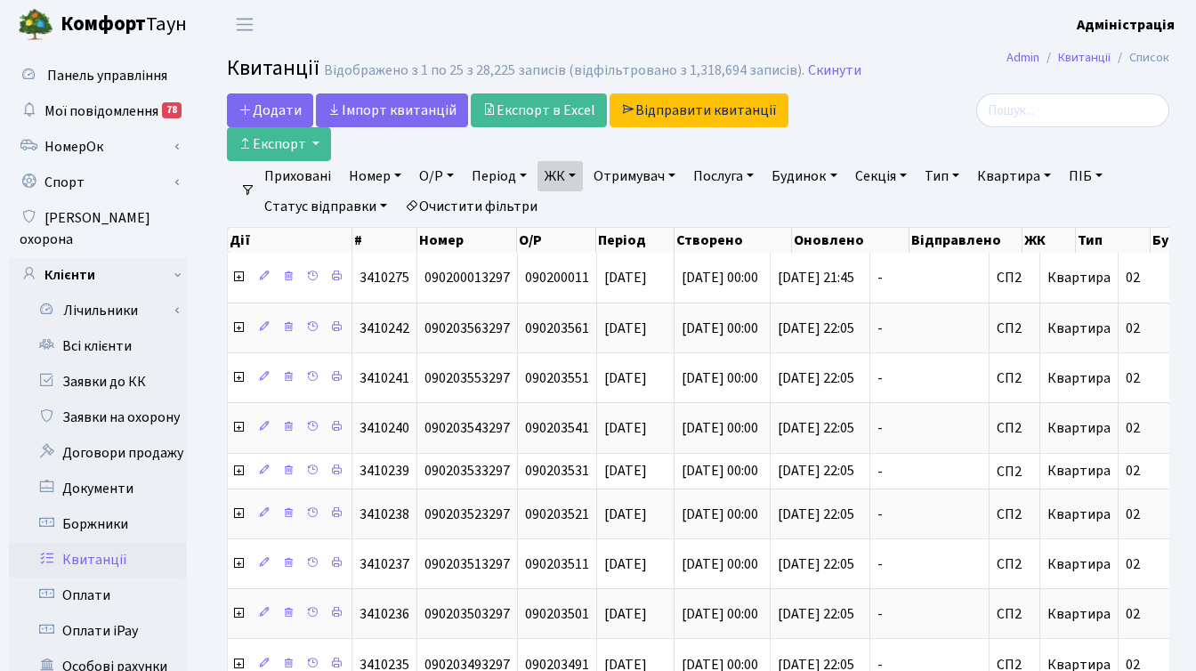
click at [951, 179] on link "Тип" at bounding box center [941, 176] width 49 height 30
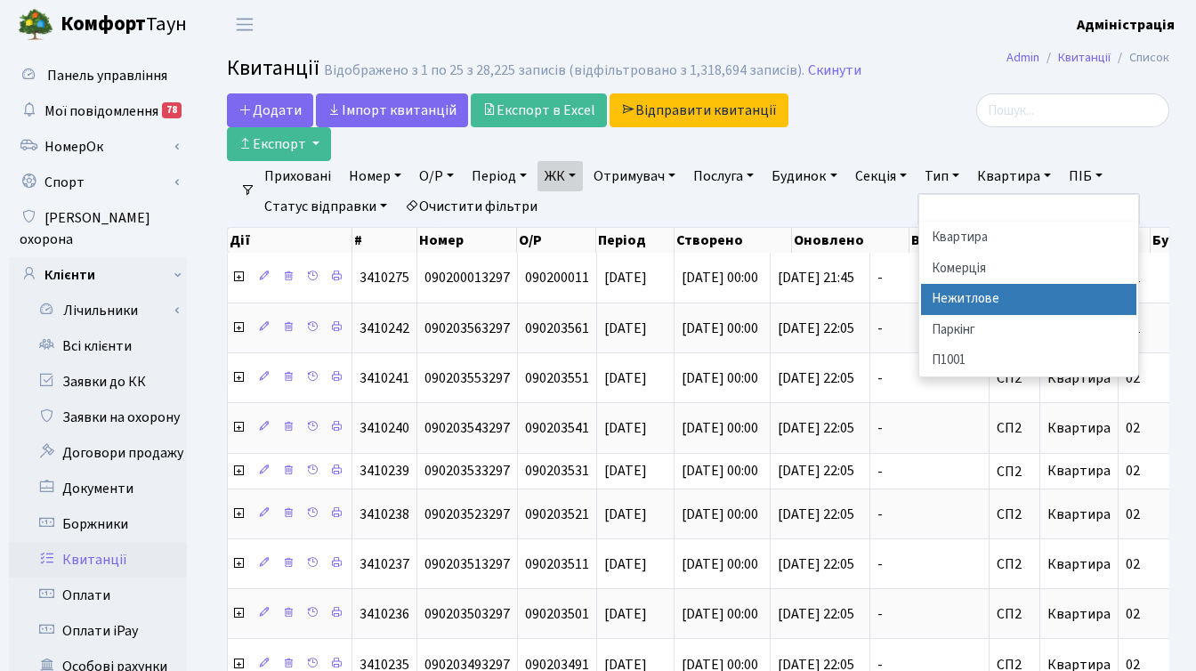
click at [986, 291] on li "Нежитлове" at bounding box center [1028, 299] width 215 height 31
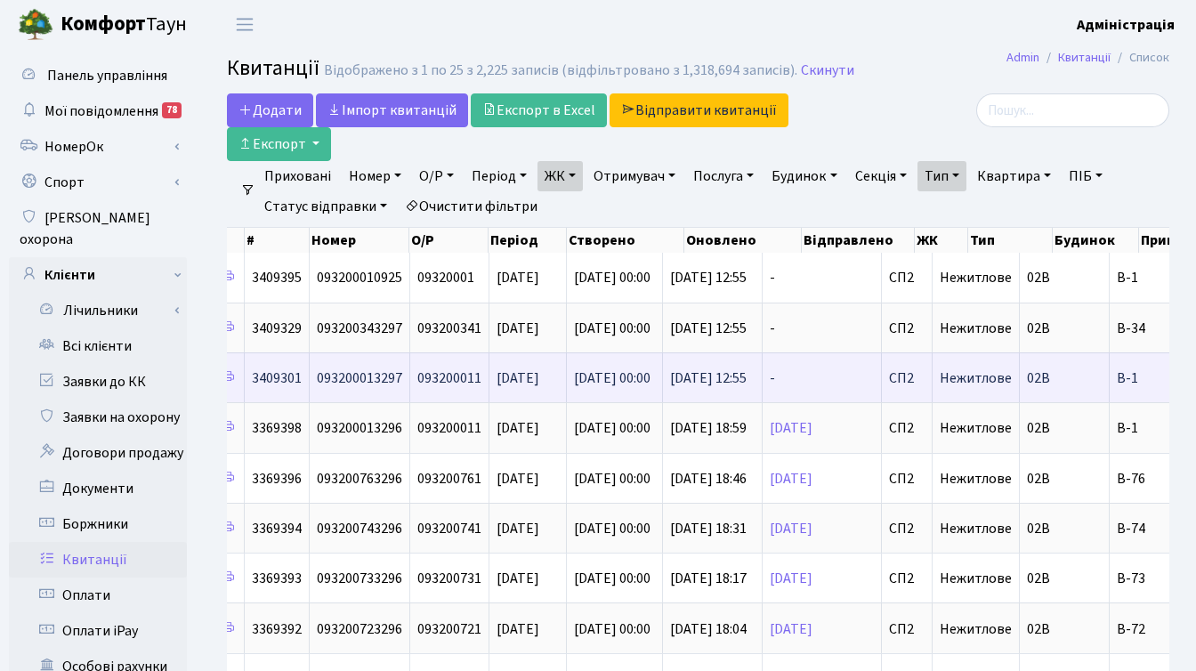
scroll to position [0, 457]
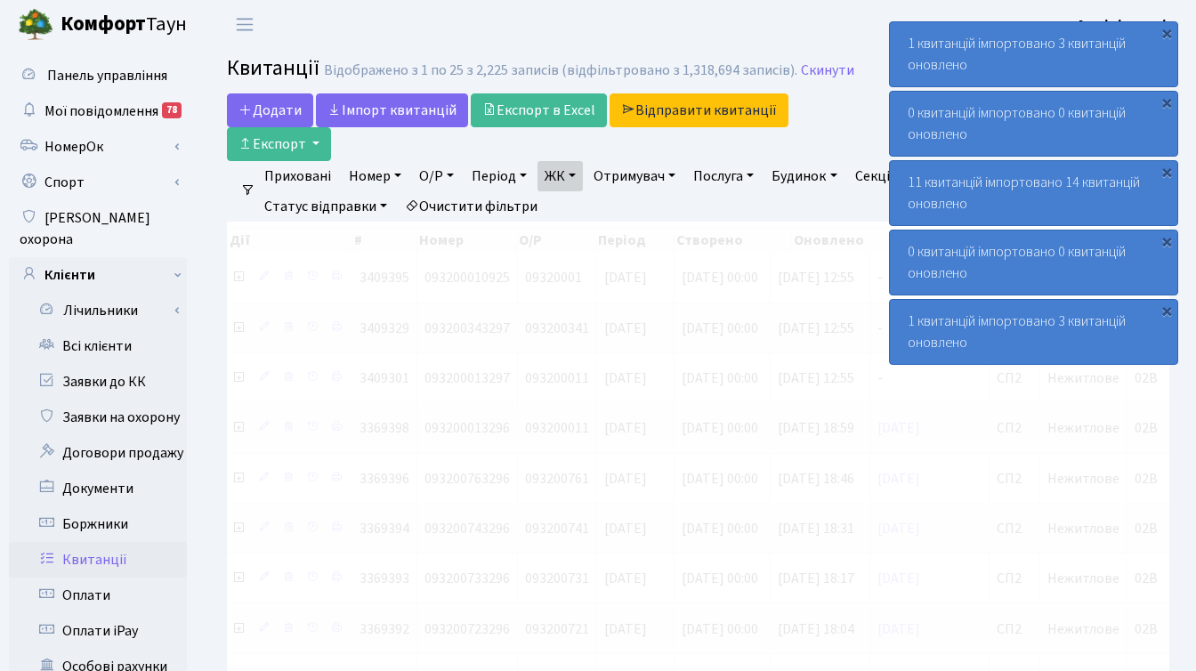
click at [853, 22] on header "Комфорт Таун Адміністрація Мій обліковий запис Вийти" at bounding box center [598, 24] width 1196 height 49
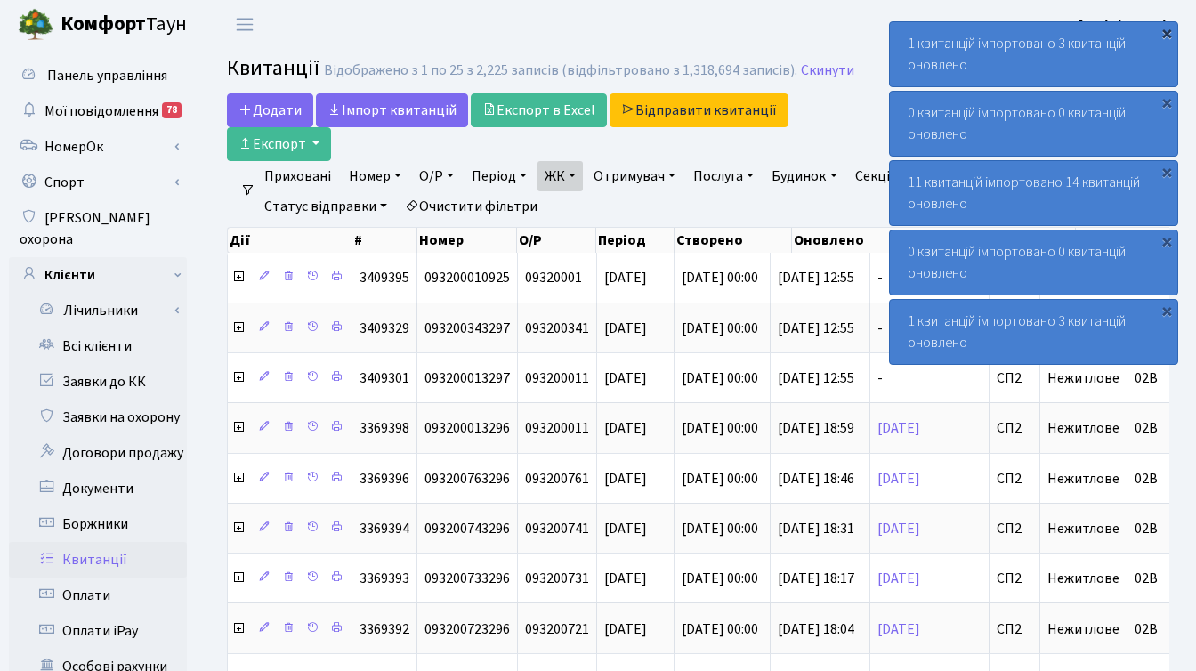
click at [1164, 30] on div "×" at bounding box center [1166, 33] width 18 height 18
click at [1165, 28] on div "×" at bounding box center [1166, 33] width 18 height 18
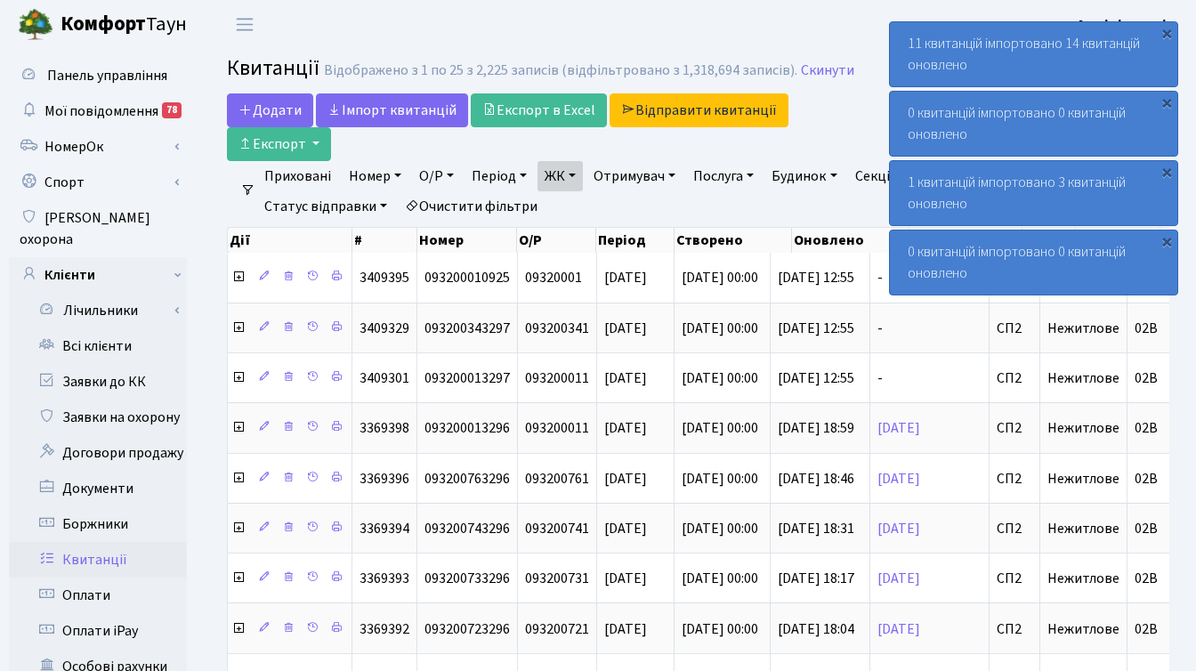
click at [1165, 28] on div "×" at bounding box center [1166, 33] width 18 height 18
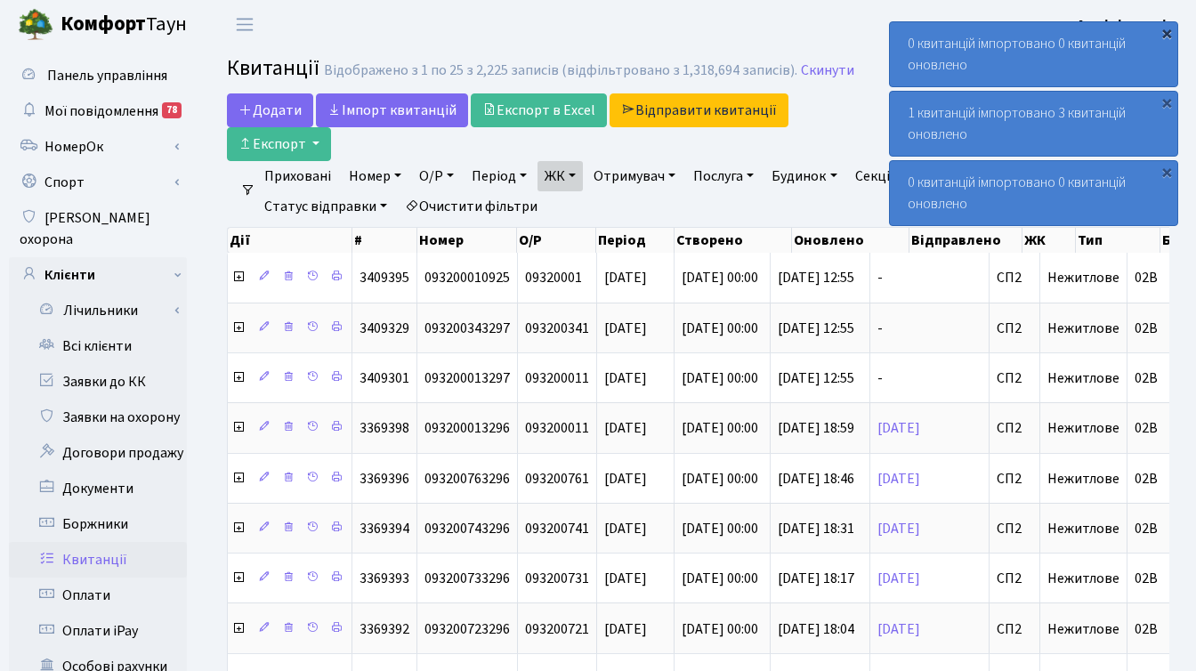
click at [1165, 28] on div "×" at bounding box center [1166, 33] width 18 height 18
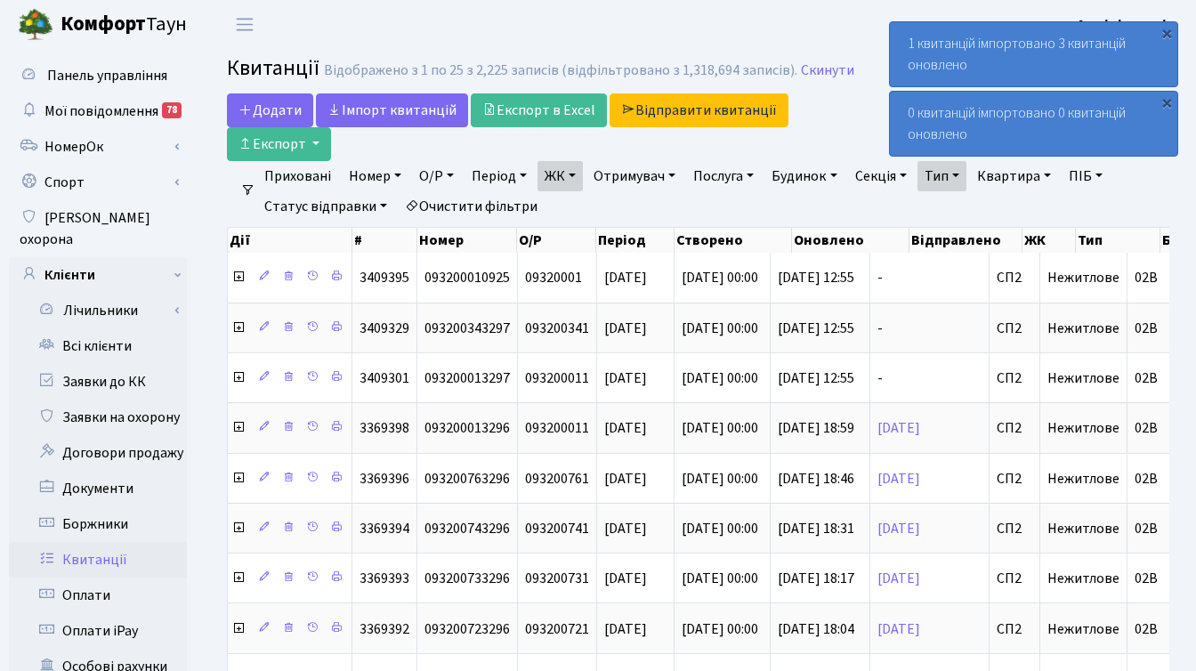
click at [1165, 28] on div "×" at bounding box center [1166, 33] width 18 height 18
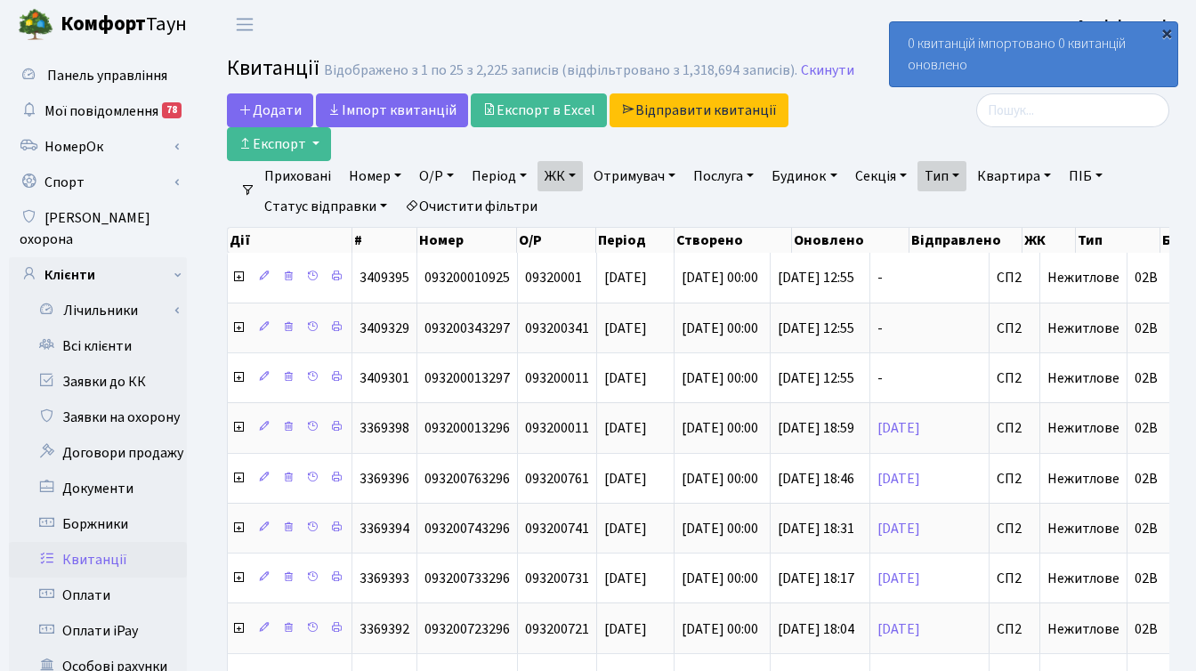
click at [1166, 27] on div "×" at bounding box center [1166, 33] width 18 height 18
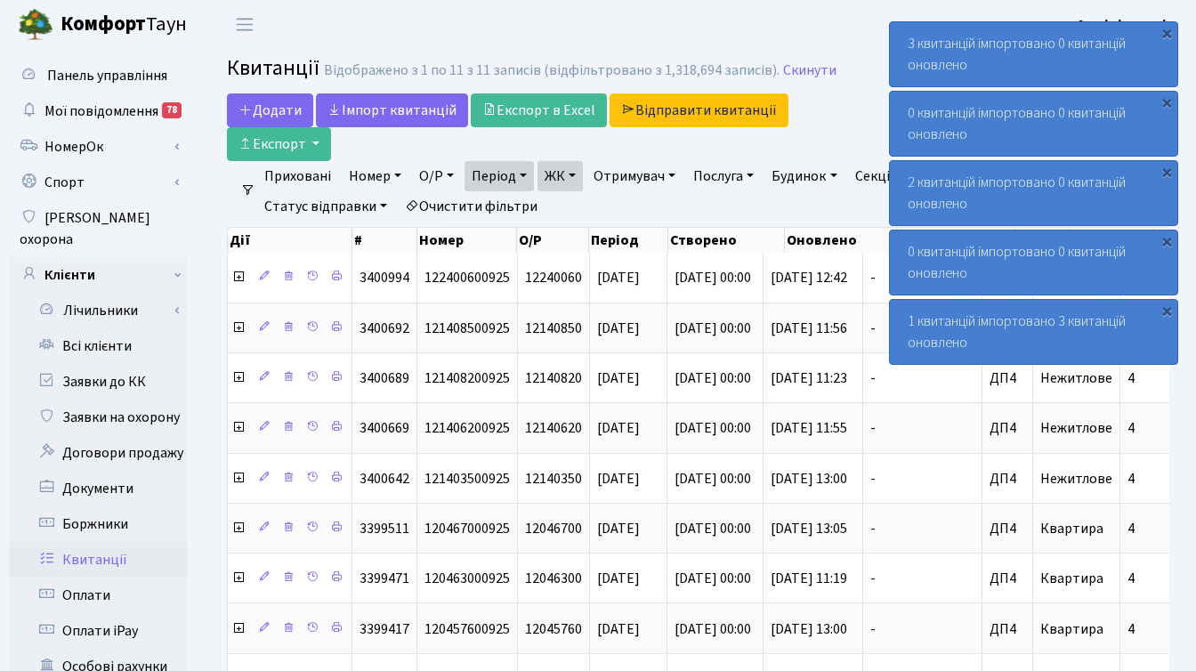
select select "25"
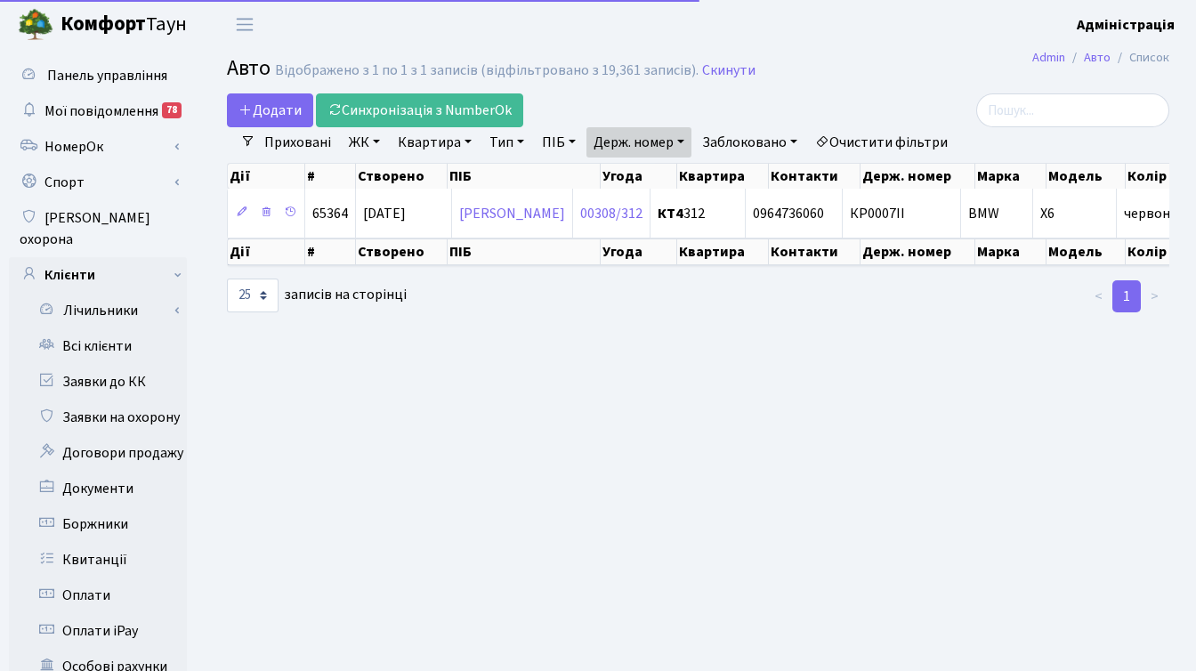
select select "25"
click at [947, 78] on h2 "Авто Відображено з 1 по 1 з 1 записів (відфільтровано з 19,361 записів). Скинути" at bounding box center [698, 71] width 942 height 30
click at [712, 69] on link "Скинути" at bounding box center [728, 70] width 53 height 17
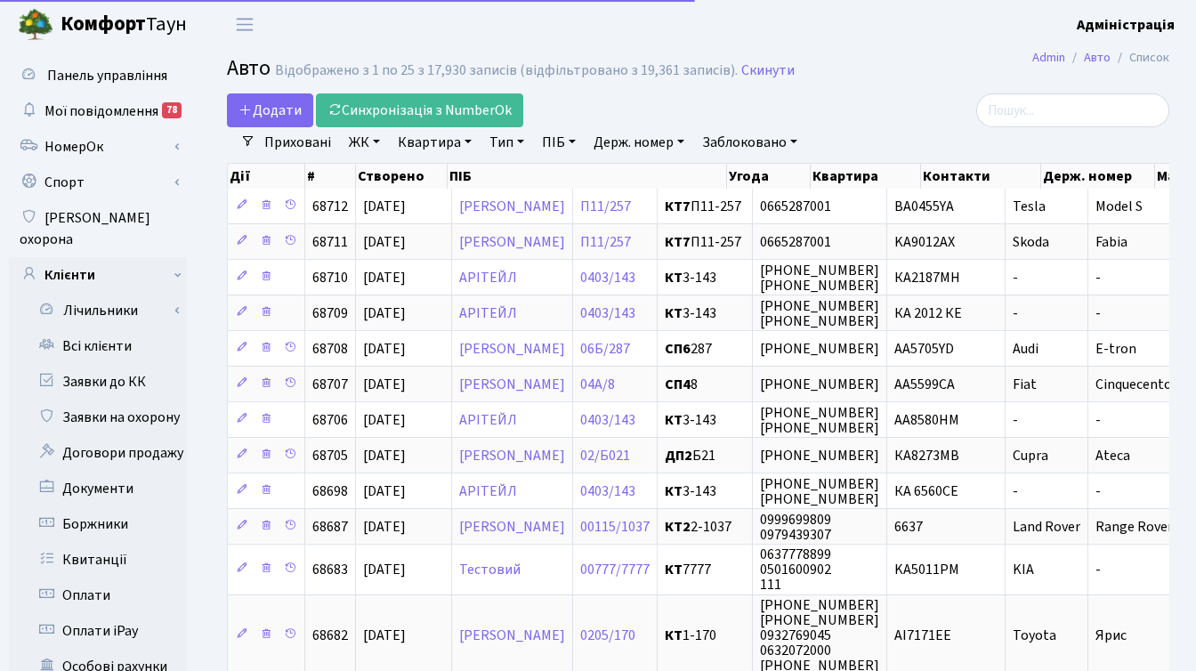
select select "25"
click at [423, 144] on link "Квартира" at bounding box center [435, 142] width 88 height 30
click at [619, 146] on link "Держ. номер" at bounding box center [638, 142] width 105 height 30
type input "KA2222MC"
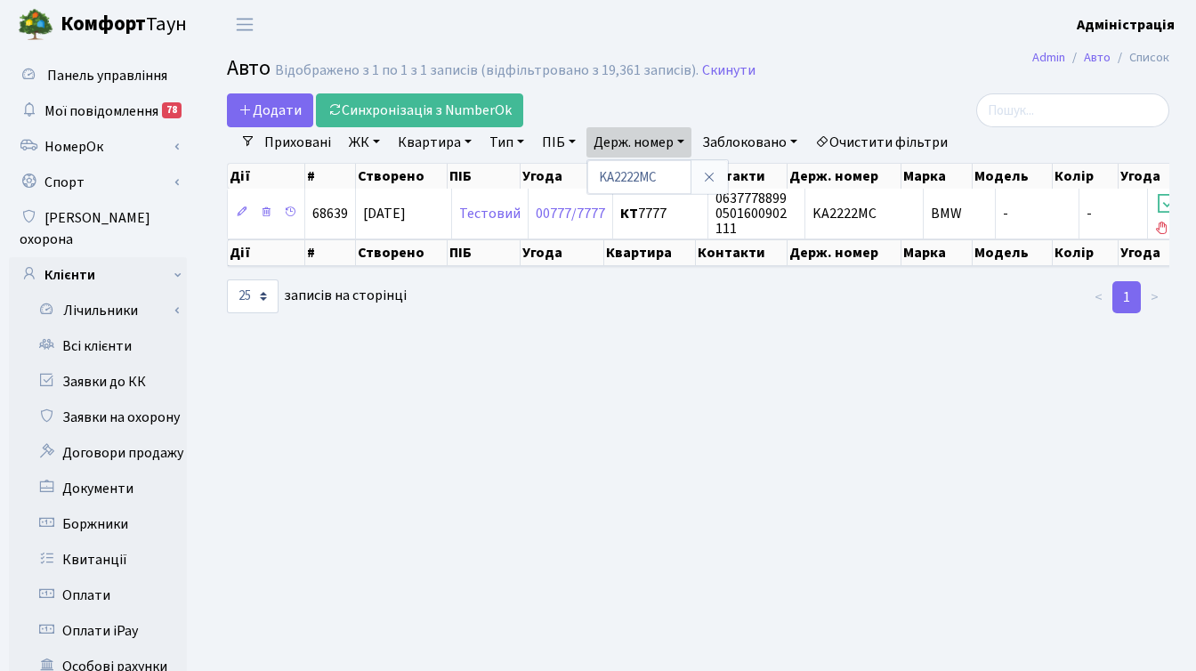
click at [893, 80] on h2 "Авто Відображено з 1 по 1 з 1 записів (відфільтровано з 19,361 записів). Скинути" at bounding box center [698, 71] width 942 height 30
click at [120, 403] on link "Заявки на охорону" at bounding box center [98, 417] width 178 height 36
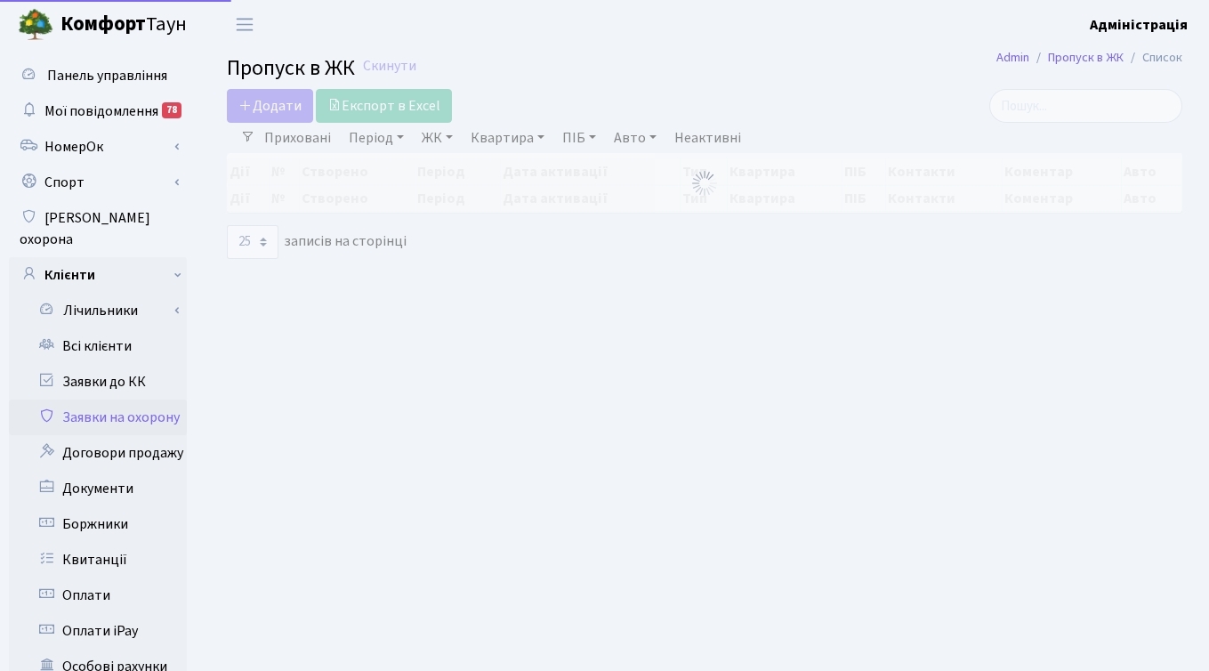
select select "25"
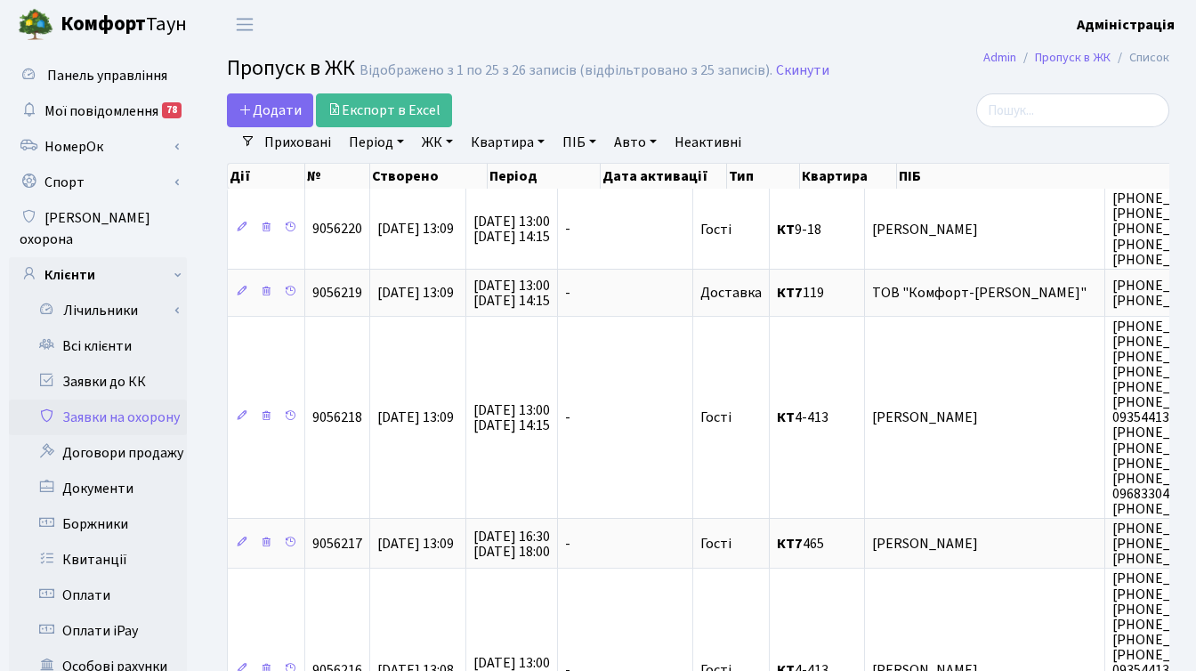
click at [630, 141] on link "Авто" at bounding box center [635, 142] width 57 height 30
type input "2222"
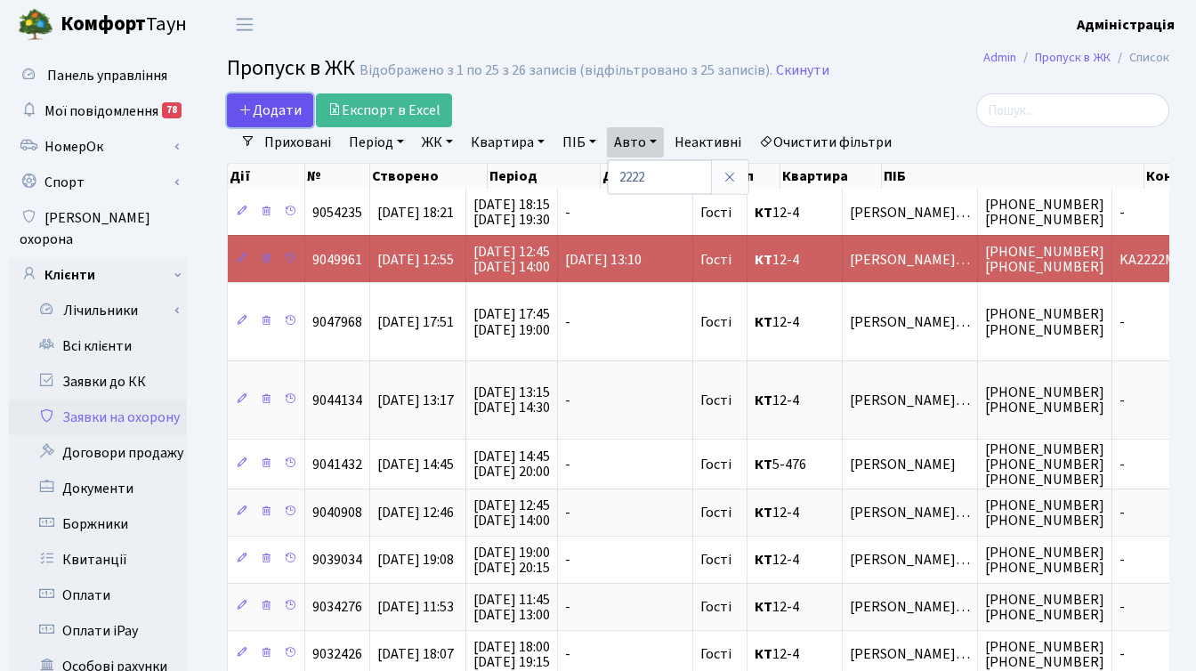
click at [278, 108] on span "Додати" at bounding box center [269, 111] width 63 height 20
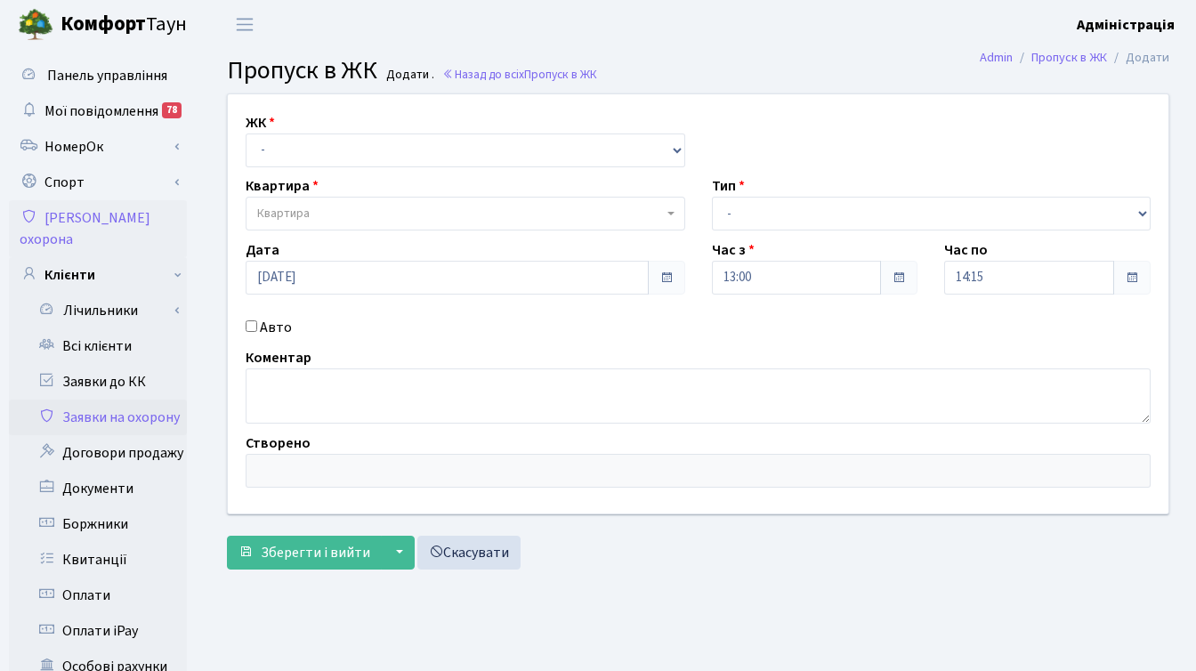
click at [249, 326] on input "Авто" at bounding box center [252, 326] width 12 height 12
checkbox input "true"
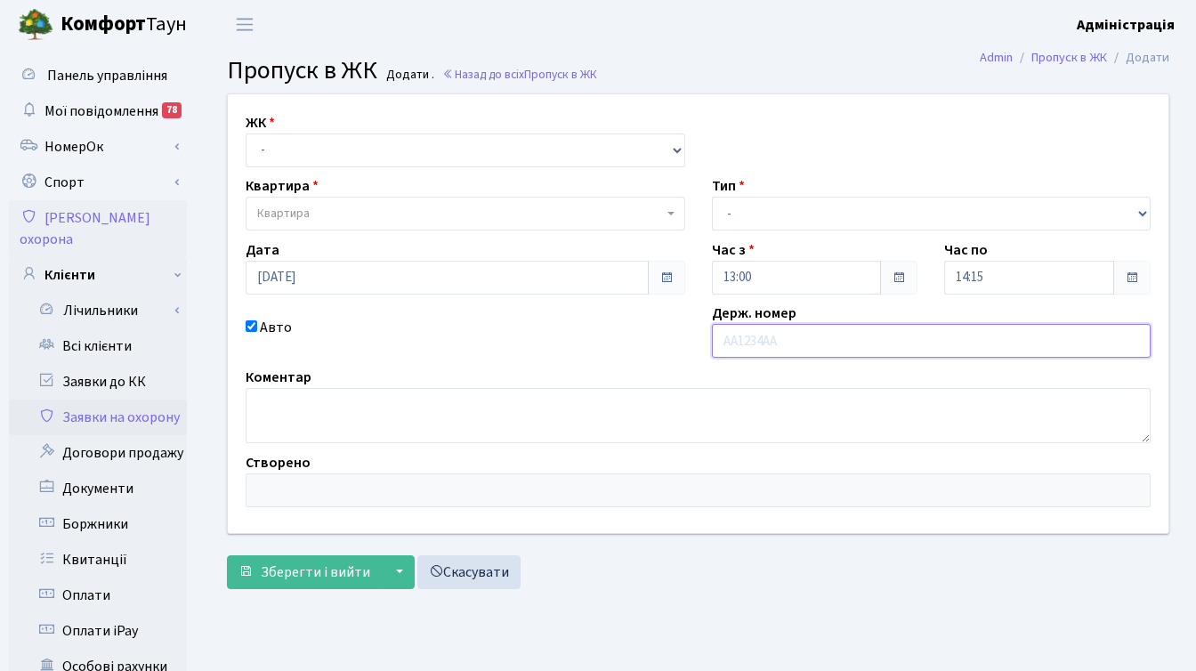
type input "[PERSON_NAME]"
type input "ка2222мс"
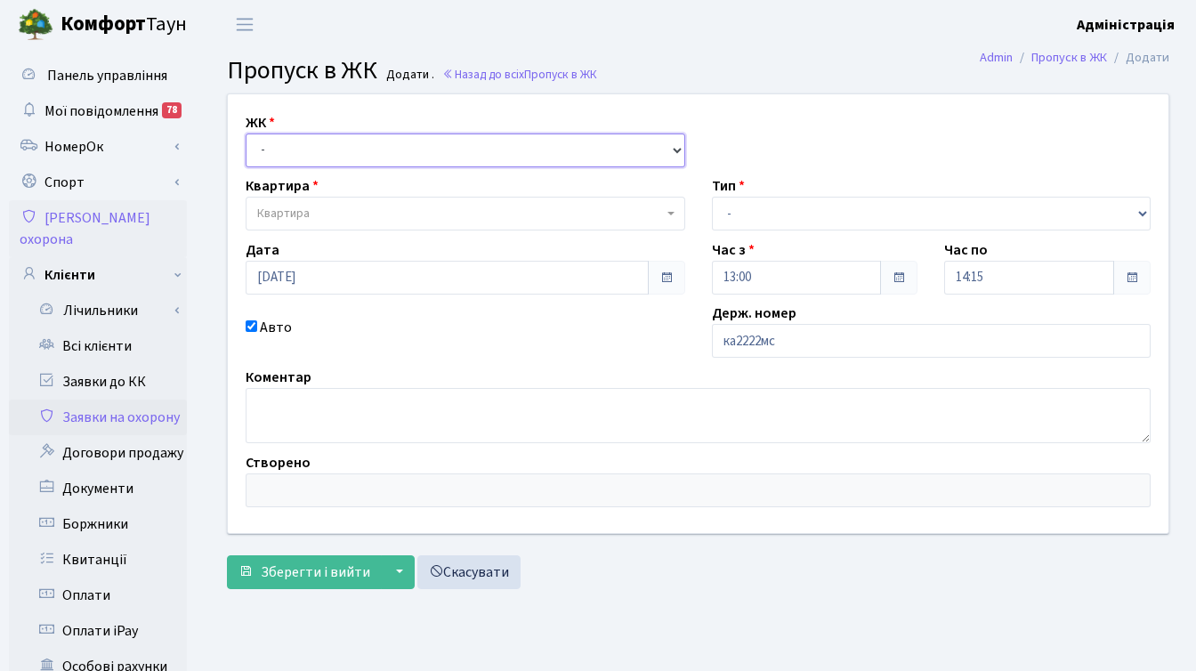
click at [323, 144] on select "- КТ, вул. Регенераторна, [GEOGRAPHIC_DATA], вул. [PERSON_NAME], [GEOGRAPHIC_DA…" at bounding box center [465, 150] width 439 height 34
select select "271"
click at [246, 133] on select "- КТ, вул. Регенераторна, [GEOGRAPHIC_DATA], вул. [PERSON_NAME], [GEOGRAPHIC_DA…" at bounding box center [465, 150] width 439 height 34
select select
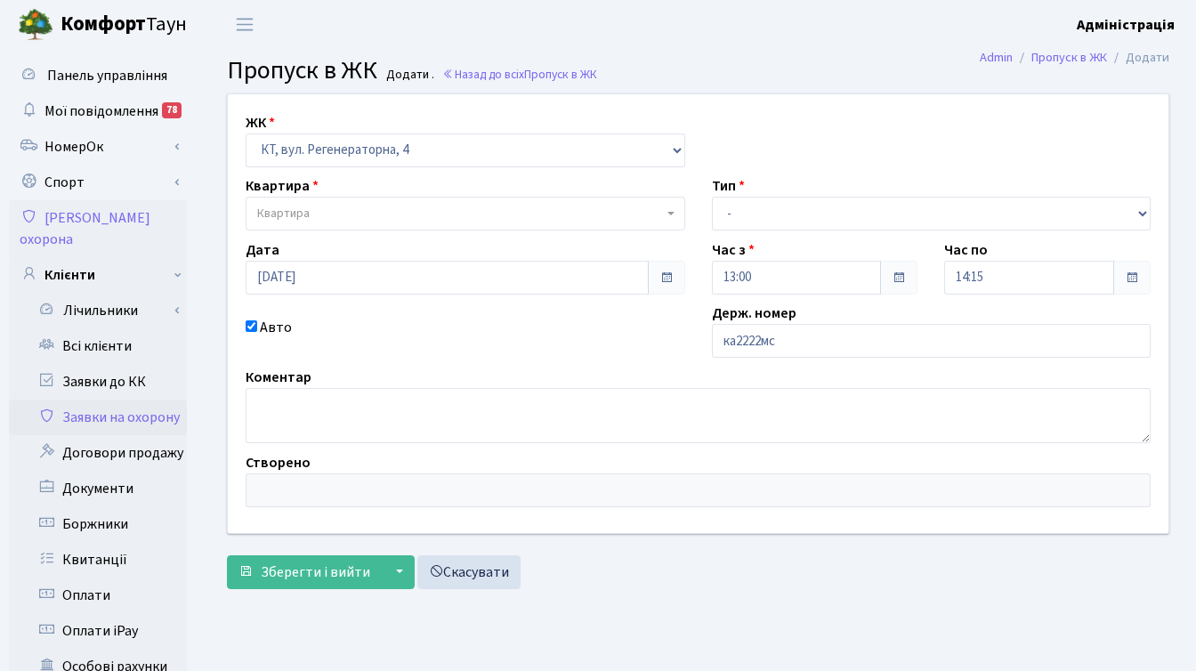
click at [331, 215] on span "Квартира" at bounding box center [460, 214] width 406 height 18
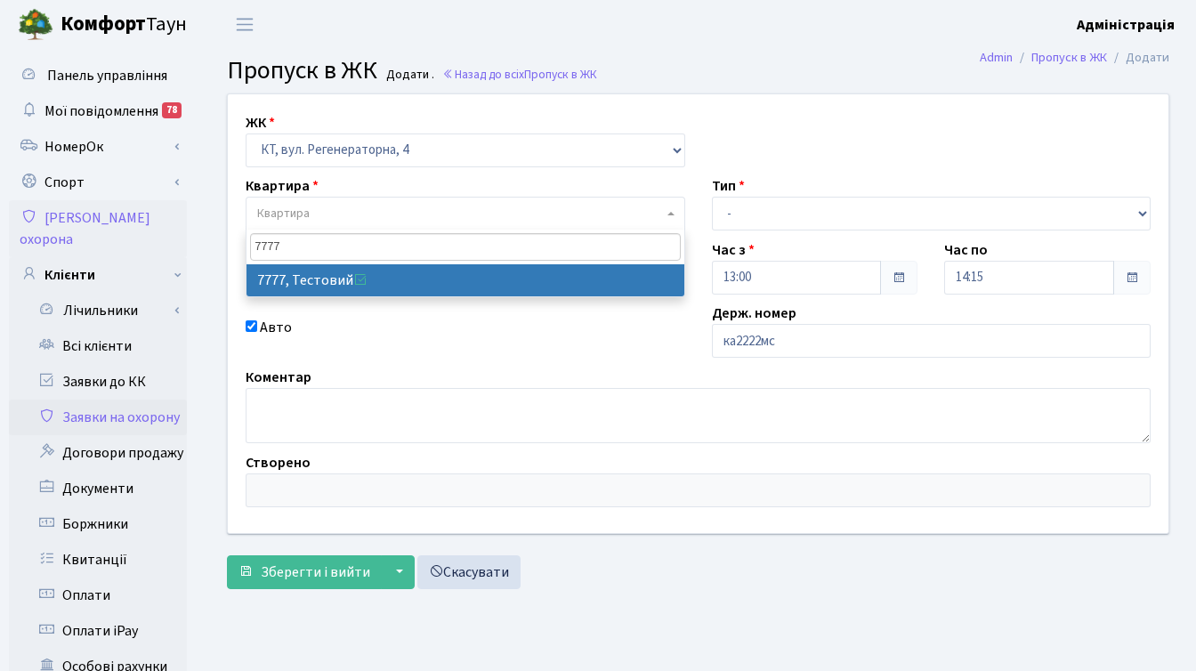
type input "7777"
select select "17530"
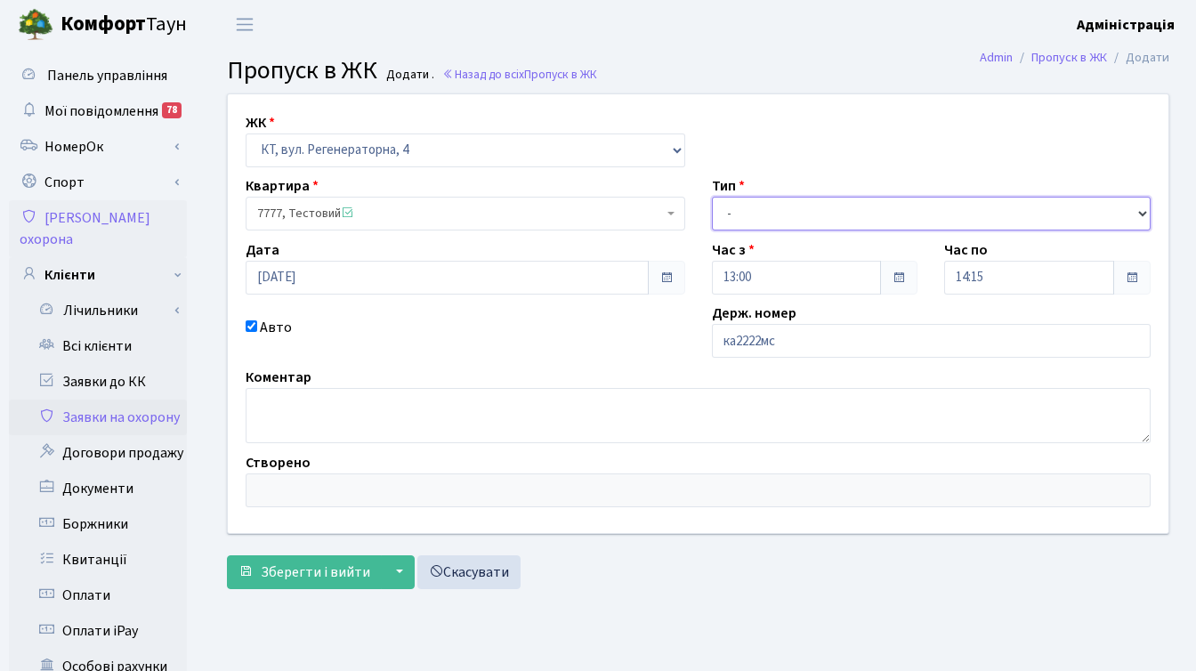
click at [795, 214] on select "- Доставка Таксі Гості Сервіс" at bounding box center [931, 214] width 439 height 34
select select "1"
click at [712, 197] on select "- Доставка Таксі Гості Сервіс" at bounding box center [931, 214] width 439 height 34
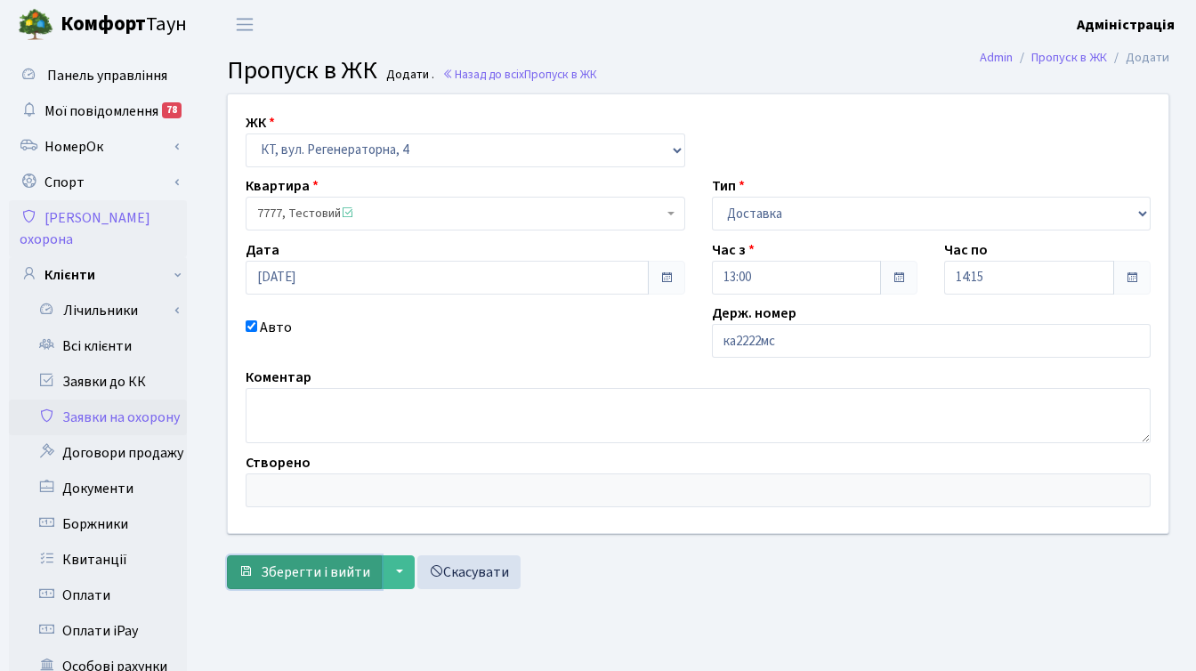
click at [291, 574] on span "Зберегти і вийти" at bounding box center [315, 572] width 109 height 20
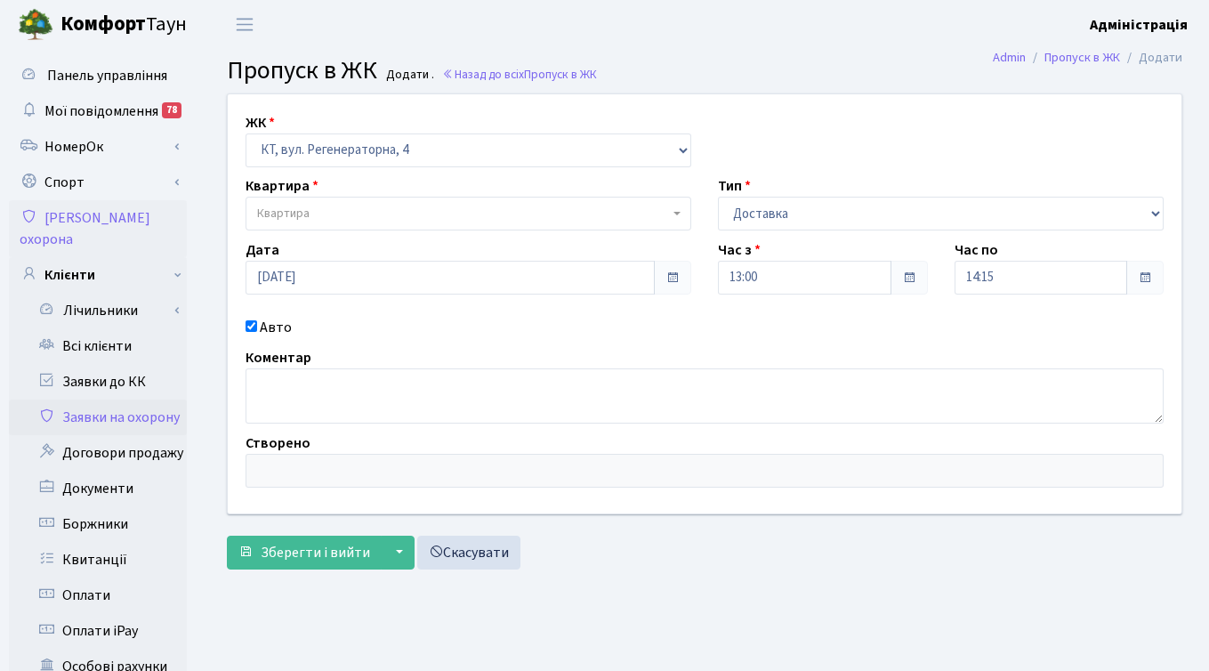
select select "271"
select select "1"
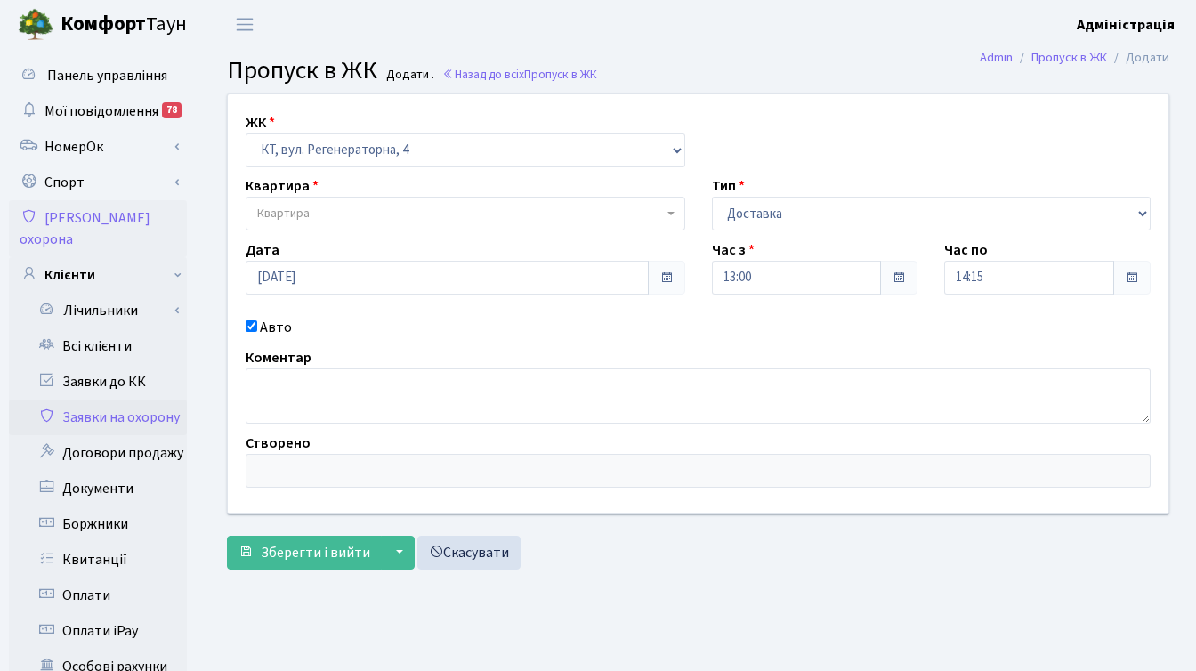
click at [340, 214] on span "Квартира" at bounding box center [460, 214] width 406 height 18
type input "7777"
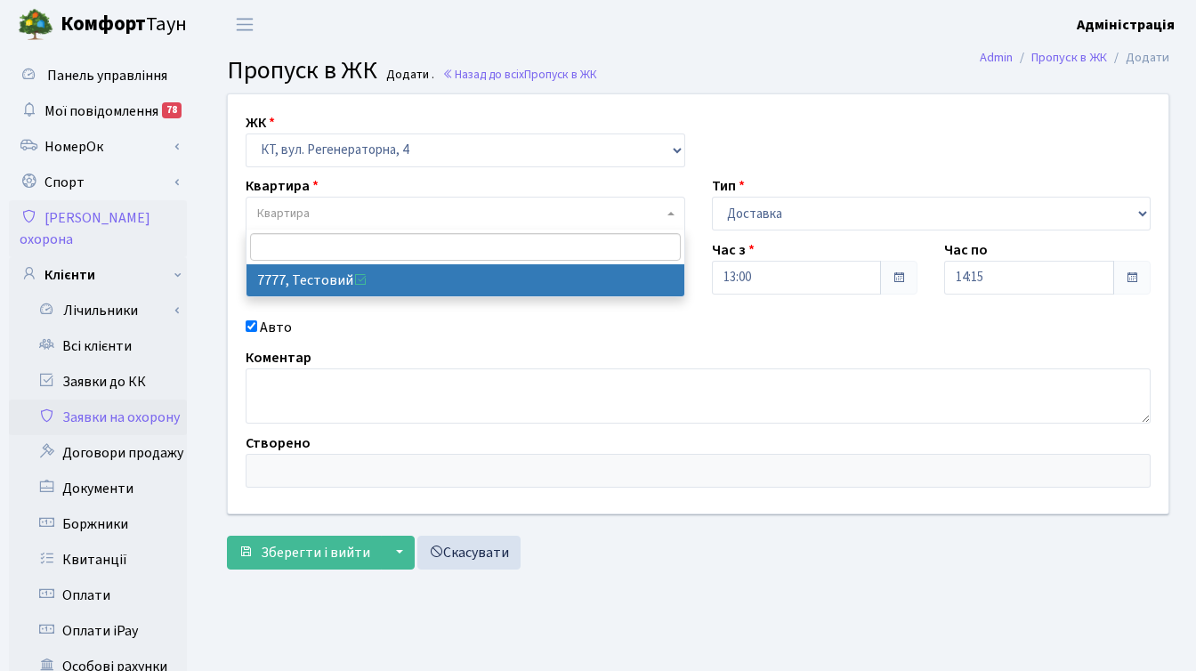
select select "17530"
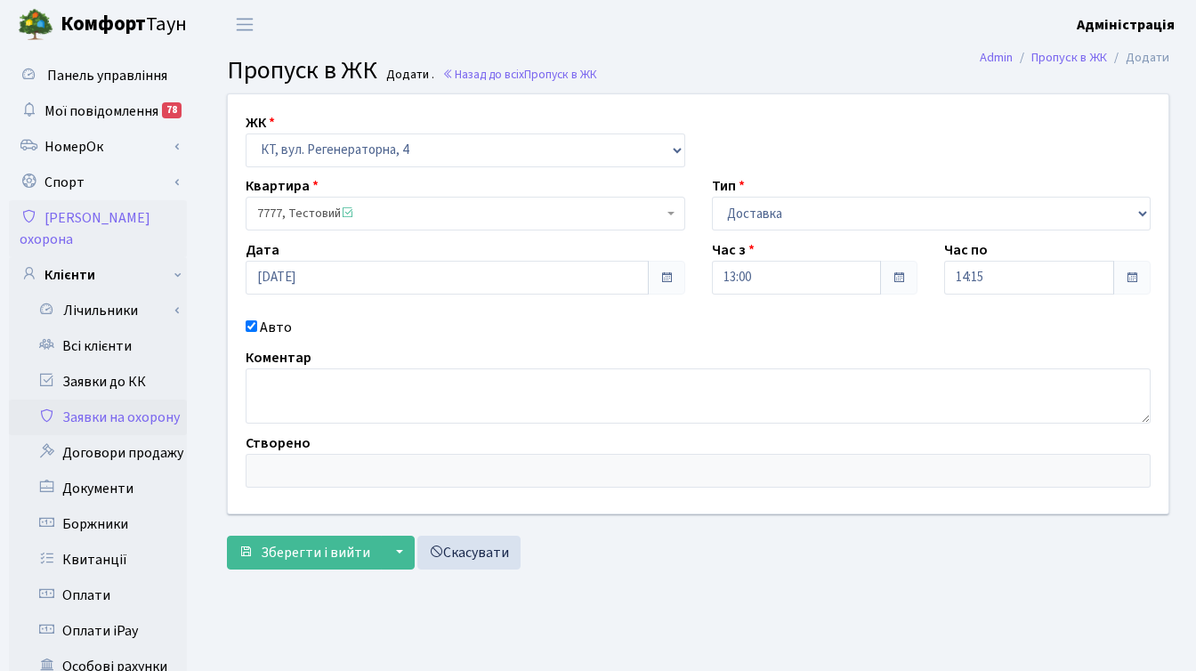
click at [590, 336] on div "Авто" at bounding box center [465, 327] width 466 height 21
click at [252, 324] on input "Авто" at bounding box center [252, 326] width 12 height 12
click at [252, 326] on input "Авто" at bounding box center [252, 326] width 12 height 12
checkbox input "true"
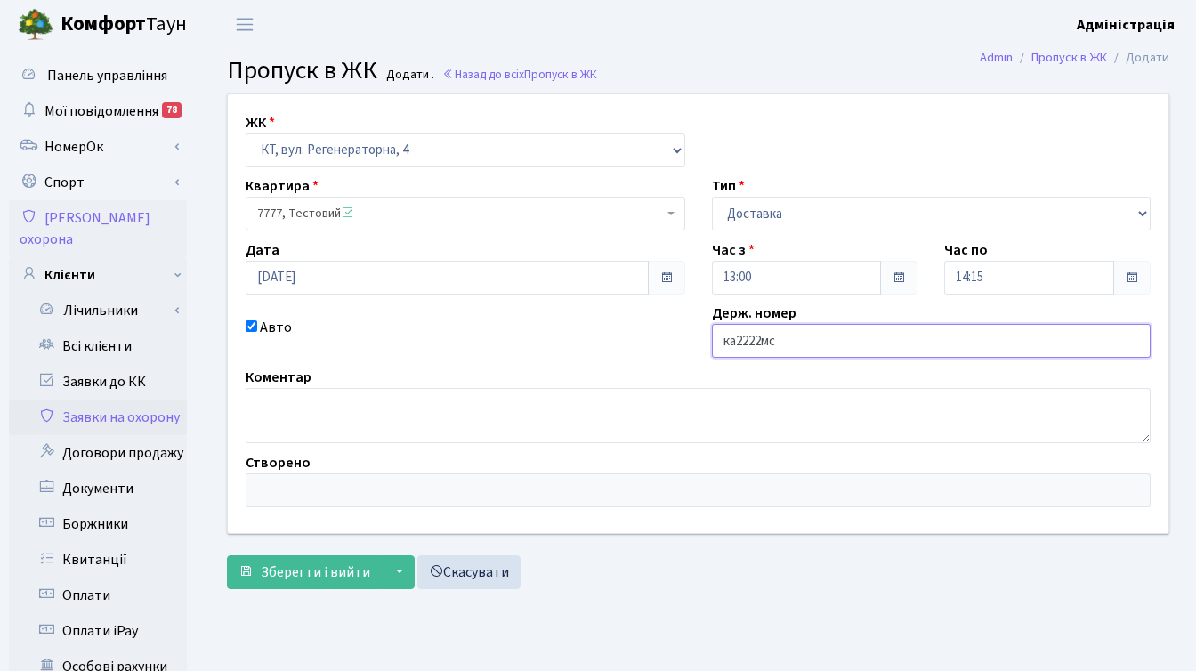
drag, startPoint x: 738, startPoint y: 340, endPoint x: 722, endPoint y: 335, distance: 16.6
click at [722, 335] on input "ка2222мс" at bounding box center [931, 341] width 439 height 34
drag, startPoint x: 803, startPoint y: 339, endPoint x: 765, endPoint y: 341, distance: 38.3
click at [765, 341] on input "KA2222мс" at bounding box center [931, 341] width 439 height 34
type input "KA2222MC"
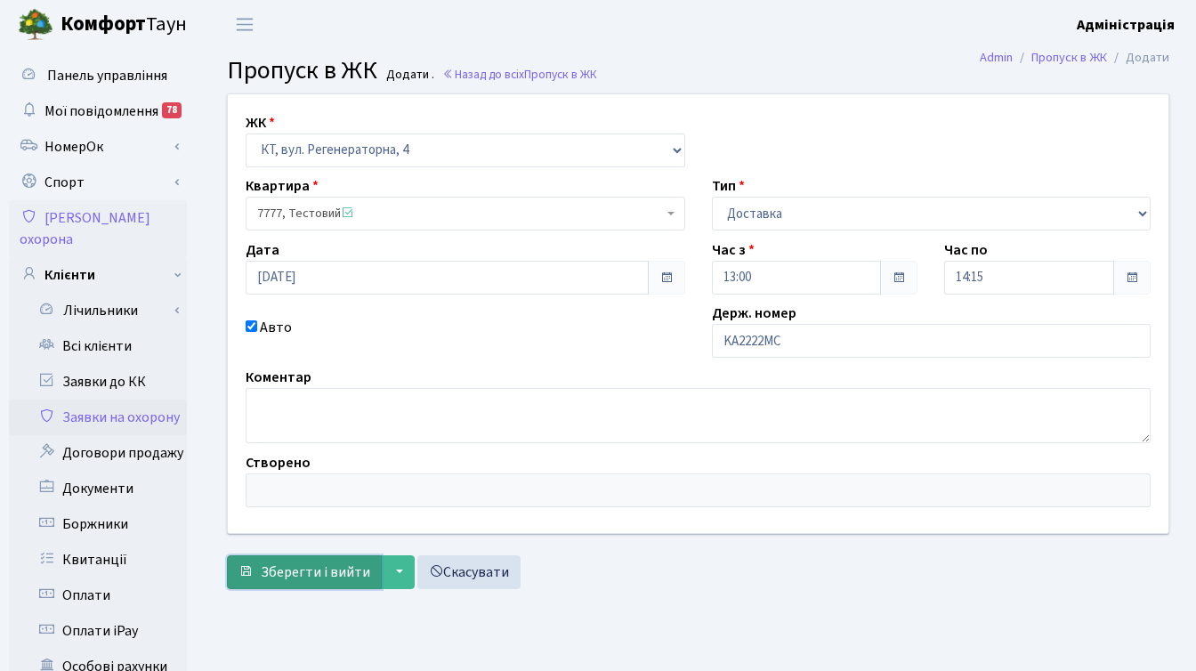
click at [309, 576] on span "Зберегти і вийти" at bounding box center [315, 572] width 109 height 20
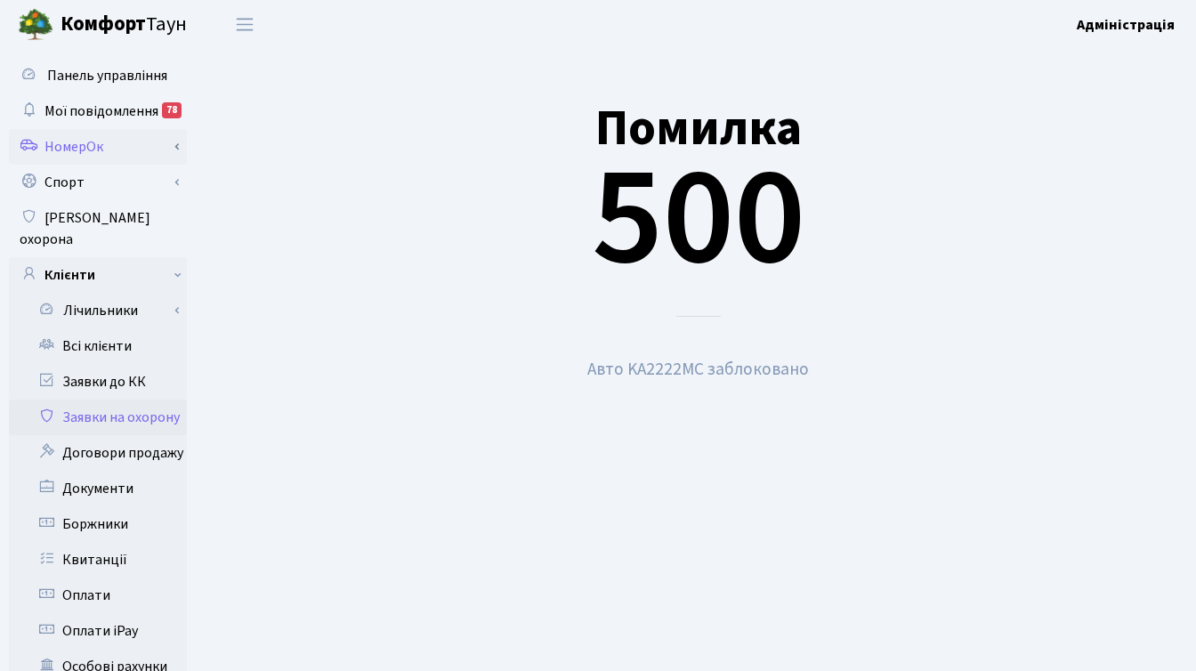
click at [107, 147] on link "НомерОк" at bounding box center [98, 147] width 178 height 36
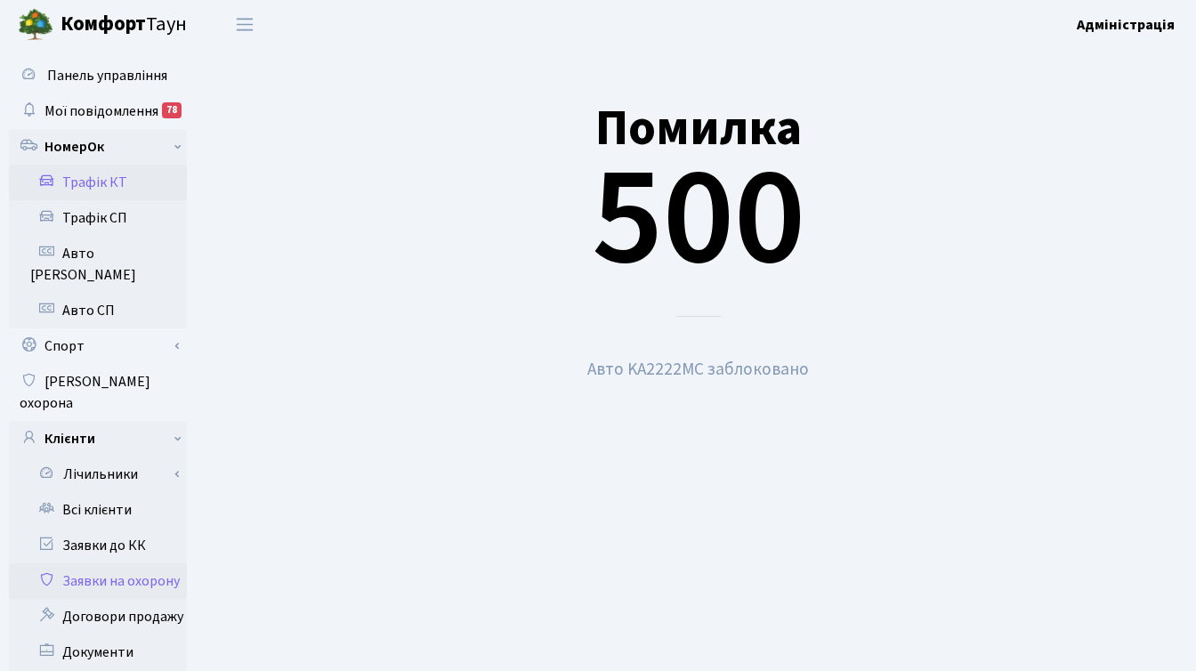
click at [109, 183] on link "Трафік КТ" at bounding box center [98, 183] width 178 height 36
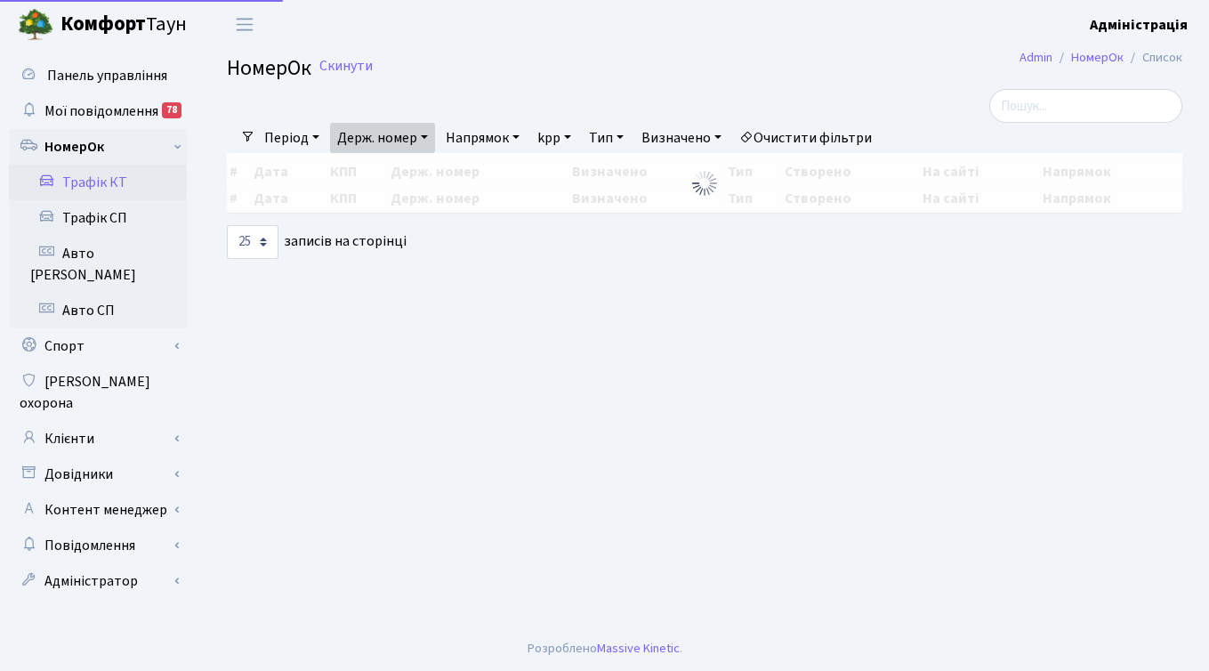
select select "25"
click at [408, 138] on link "Держ. номер" at bounding box center [382, 138] width 105 height 30
drag, startPoint x: 398, startPoint y: 171, endPoint x: 330, endPoint y: 158, distance: 68.8
click at [330, 158] on div "Фільтри Період [DATE] - [DATE] Держ. номер KA5011PM Напрямок - В'їзд [GEOGRAPHI…" at bounding box center [705, 174] width 982 height 170
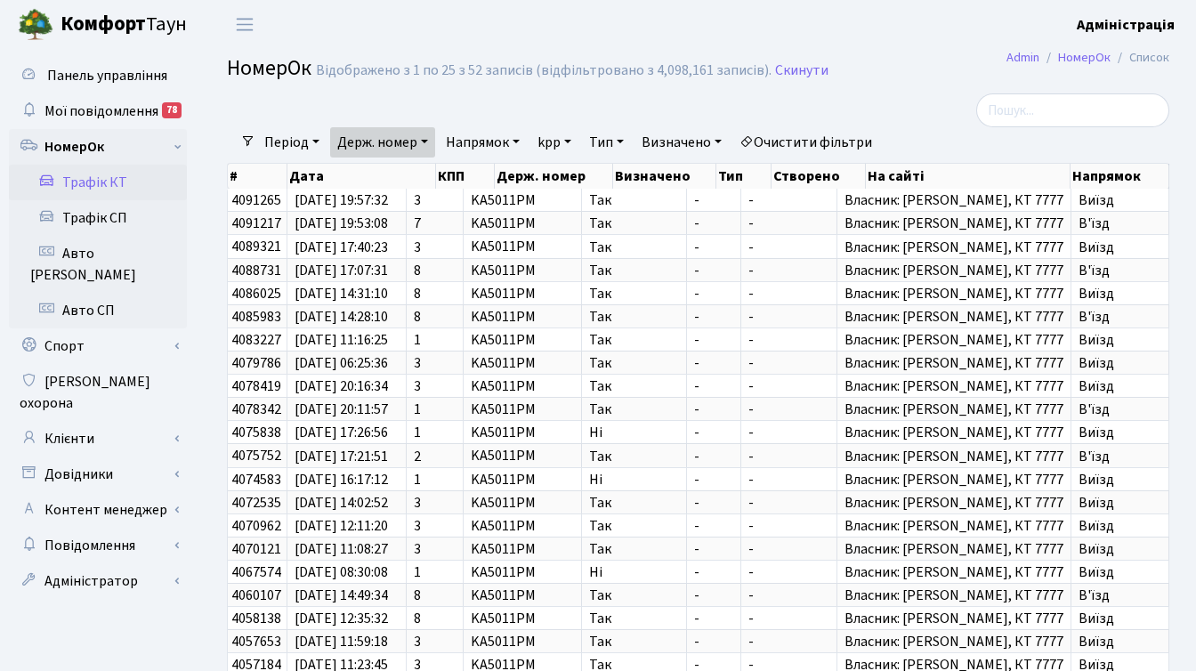
click at [374, 140] on link "Держ. номер" at bounding box center [382, 142] width 105 height 30
type input "[PERSON_NAME]"
type input "KA2222MC"
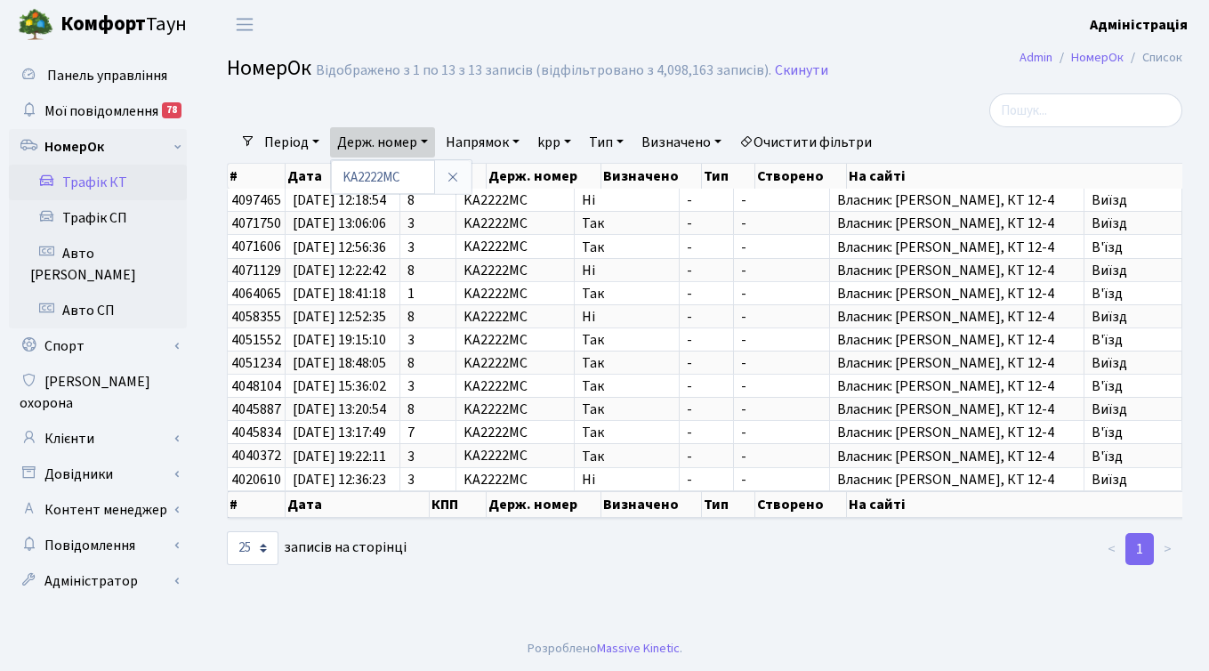
click at [941, 93] on div at bounding box center [1032, 110] width 301 height 34
